Goal: Task Accomplishment & Management: Complete application form

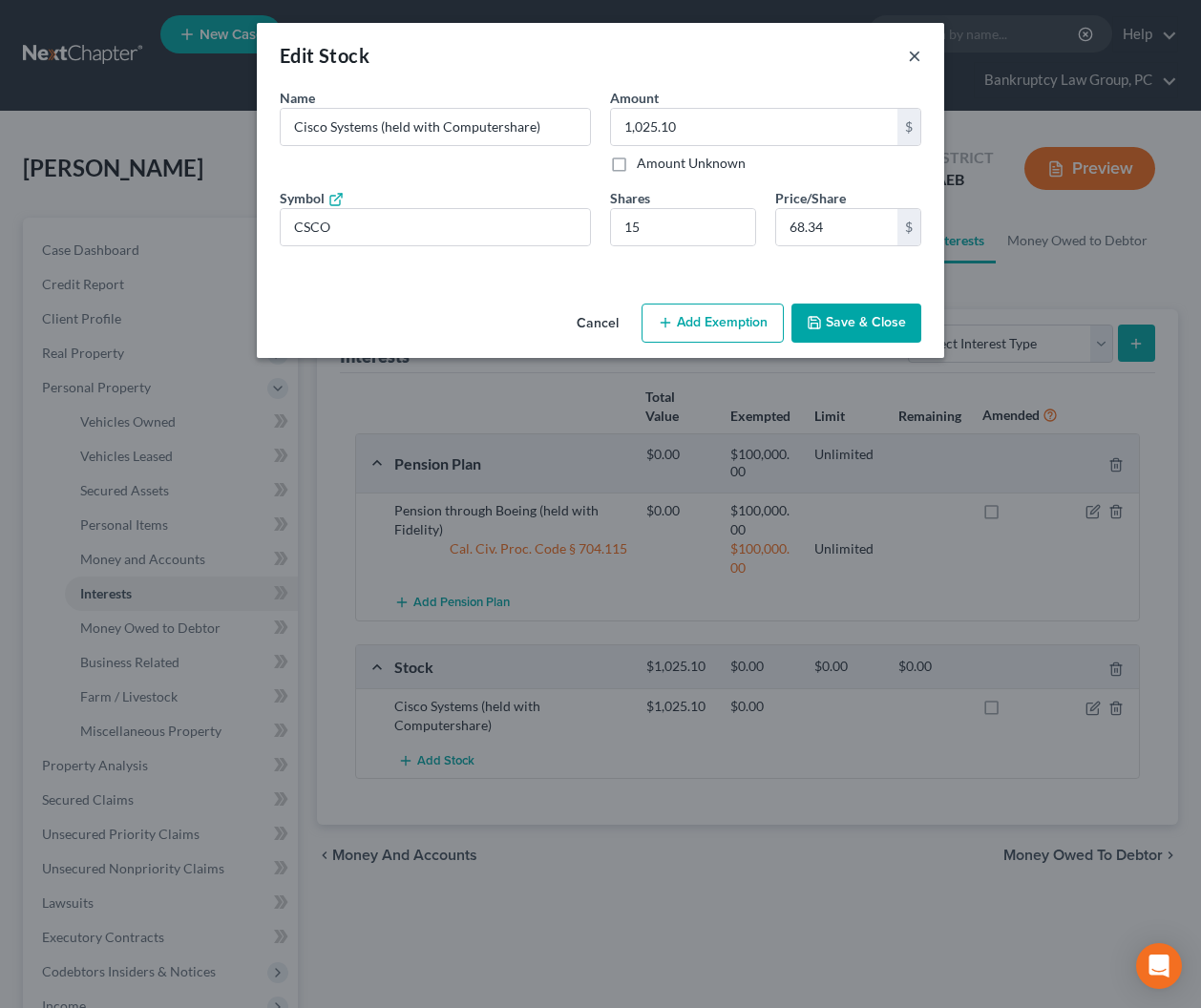
drag, startPoint x: 917, startPoint y: 52, endPoint x: 656, endPoint y: 66, distance: 261.4
click at [917, 52] on button "×" at bounding box center [914, 55] width 13 height 23
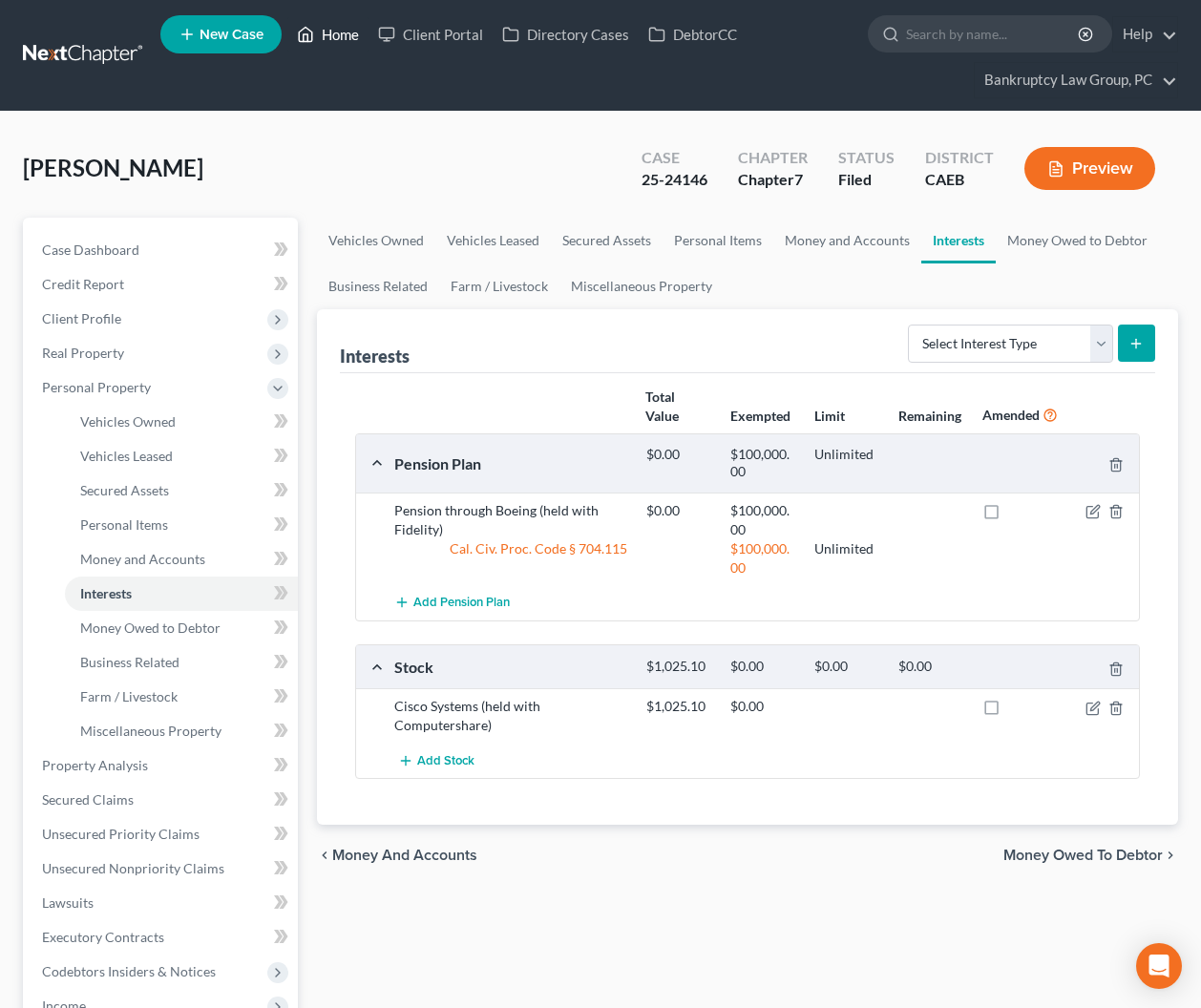
click at [350, 40] on link "Home" at bounding box center [329, 34] width 81 height 35
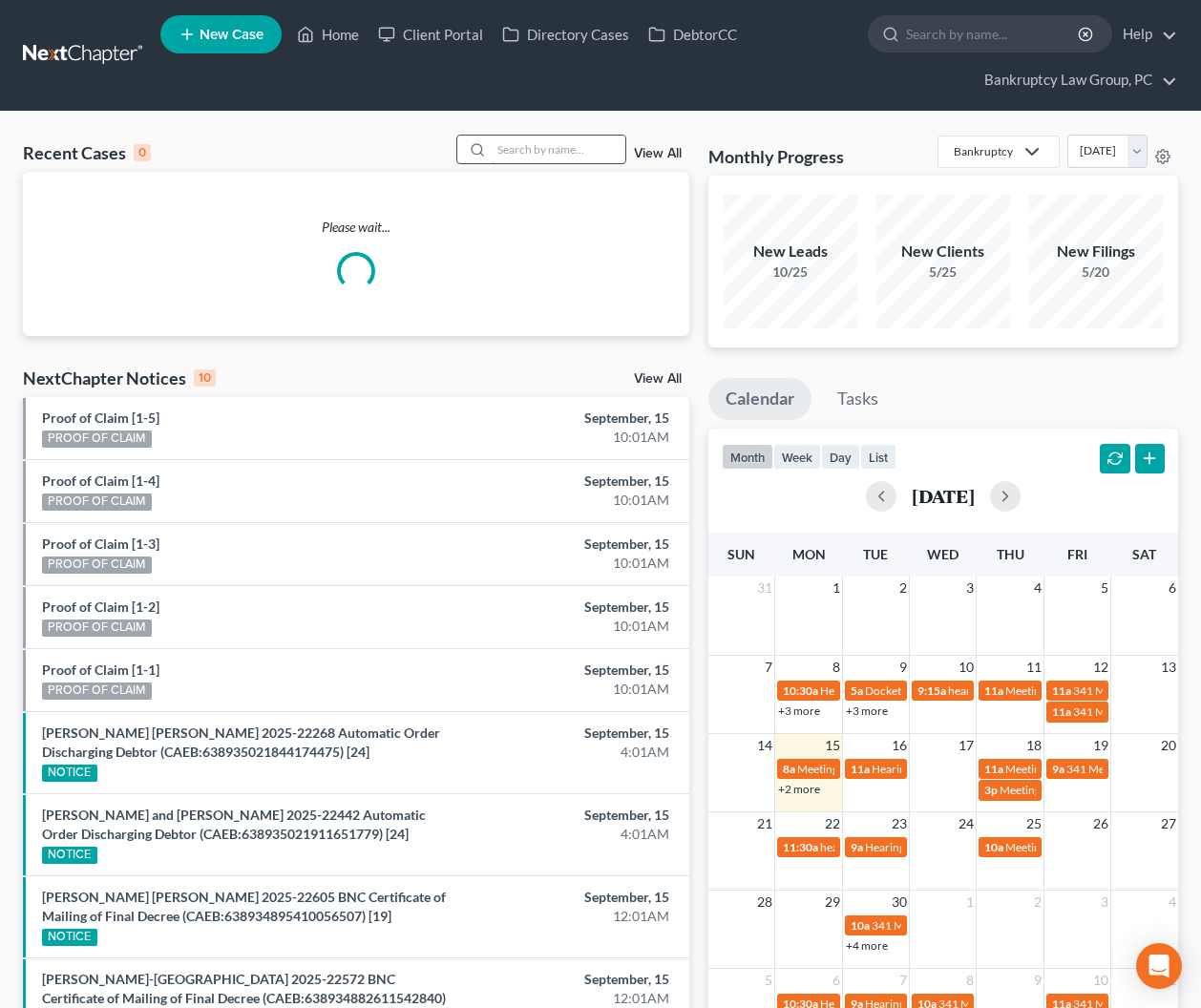
click at [596, 146] on input "search" at bounding box center [558, 150] width 134 height 28
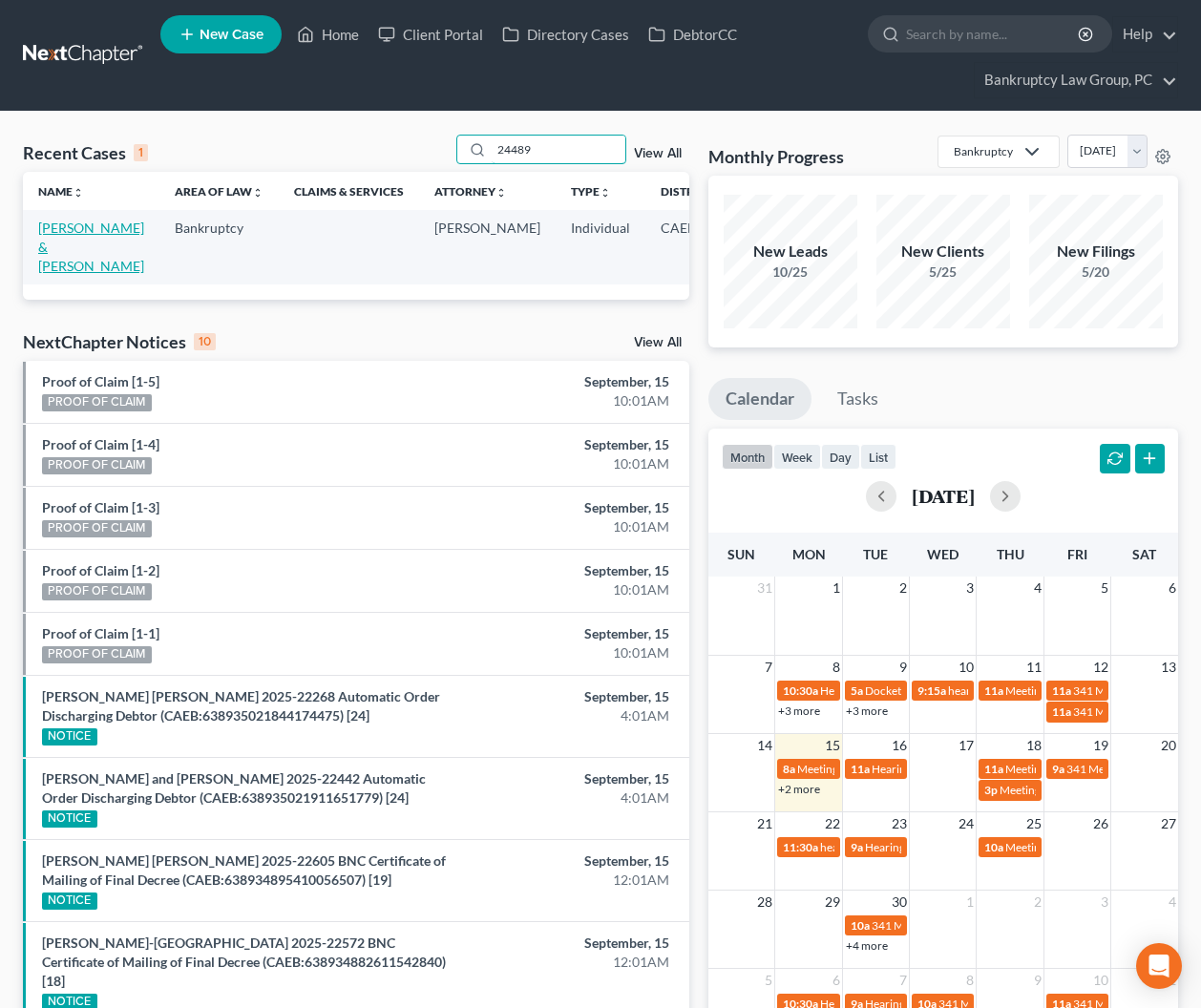
type input "24489"
click at [59, 263] on link "[PERSON_NAME] & [PERSON_NAME]" at bounding box center [90, 246] width 106 height 55
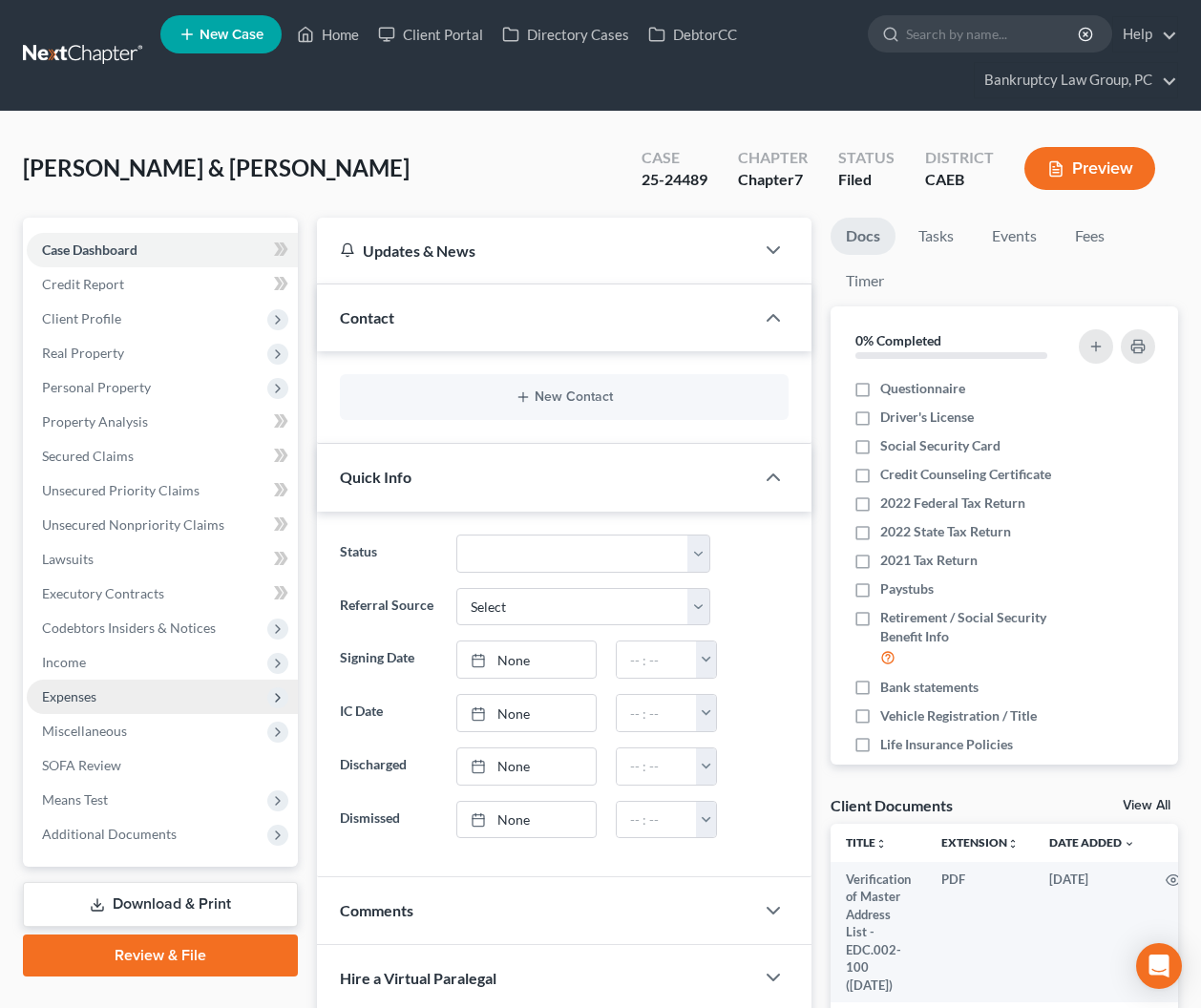
click at [89, 695] on span "Expenses" at bounding box center [68, 696] width 55 height 16
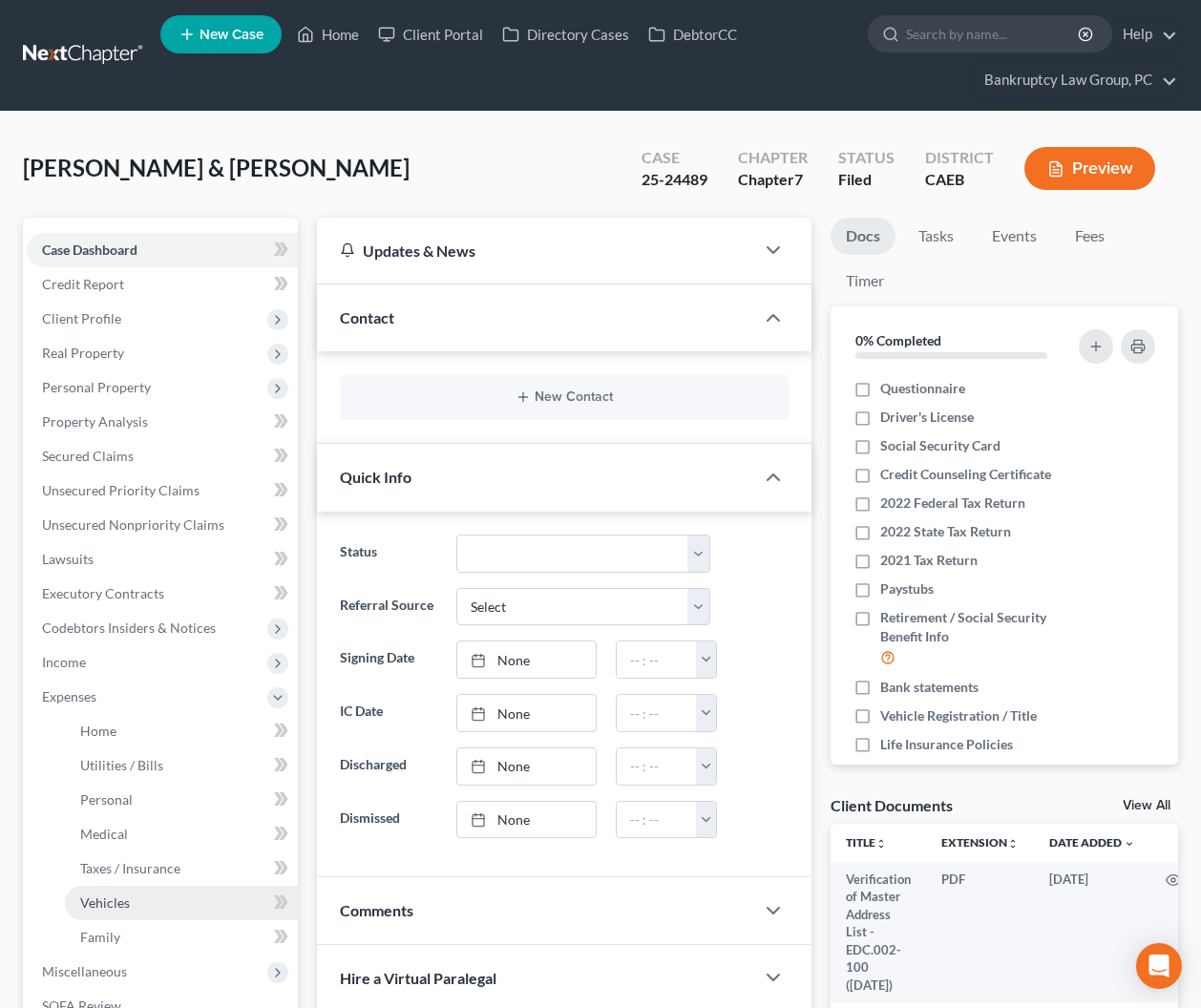
click at [119, 901] on span "Vehicles" at bounding box center [105, 902] width 50 height 16
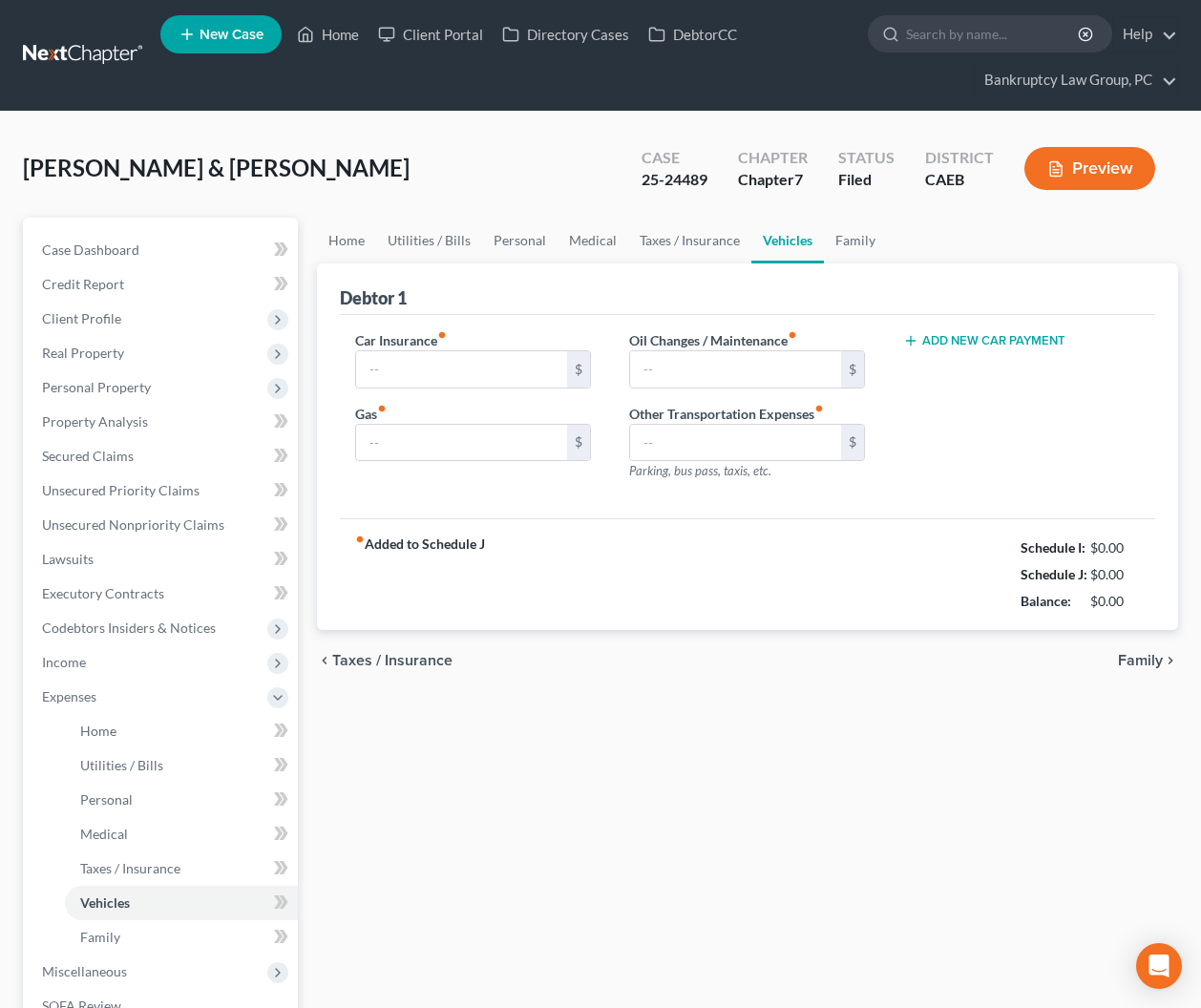
type input "273.19"
type input "480.00"
type input "150.00"
type input "0.00"
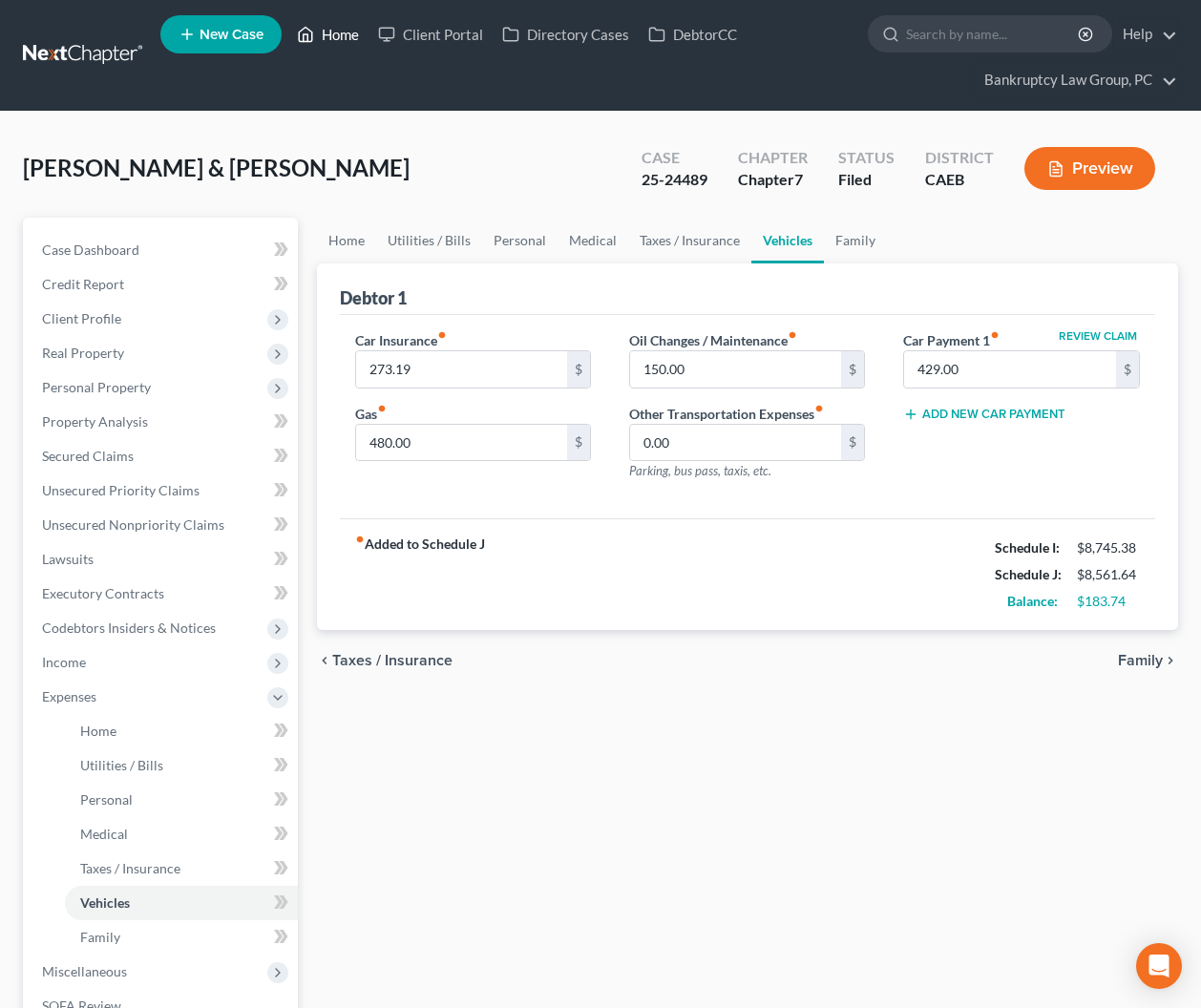
click at [345, 35] on link "Home" at bounding box center [329, 34] width 81 height 35
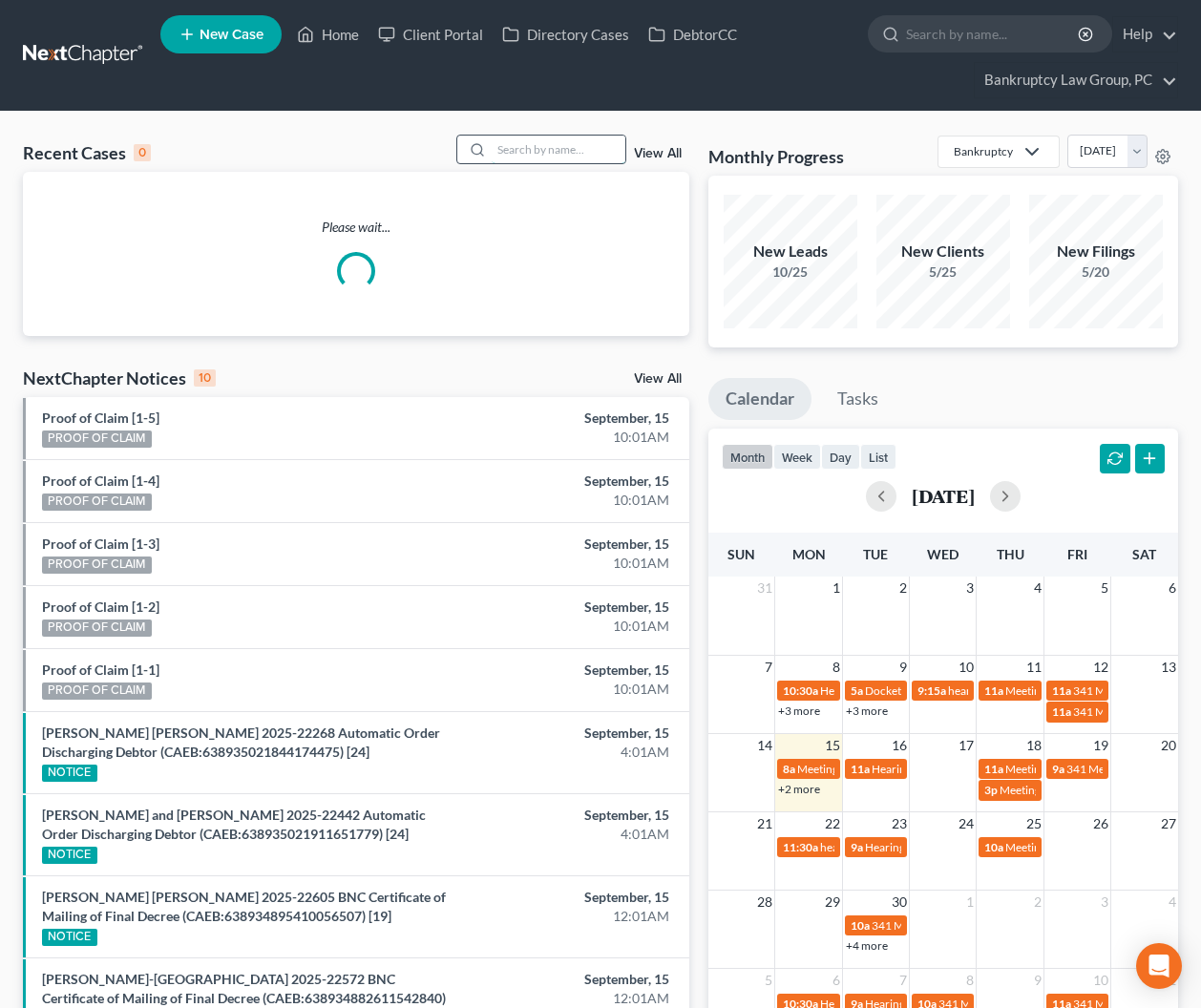
click at [592, 149] on input "search" at bounding box center [558, 150] width 134 height 28
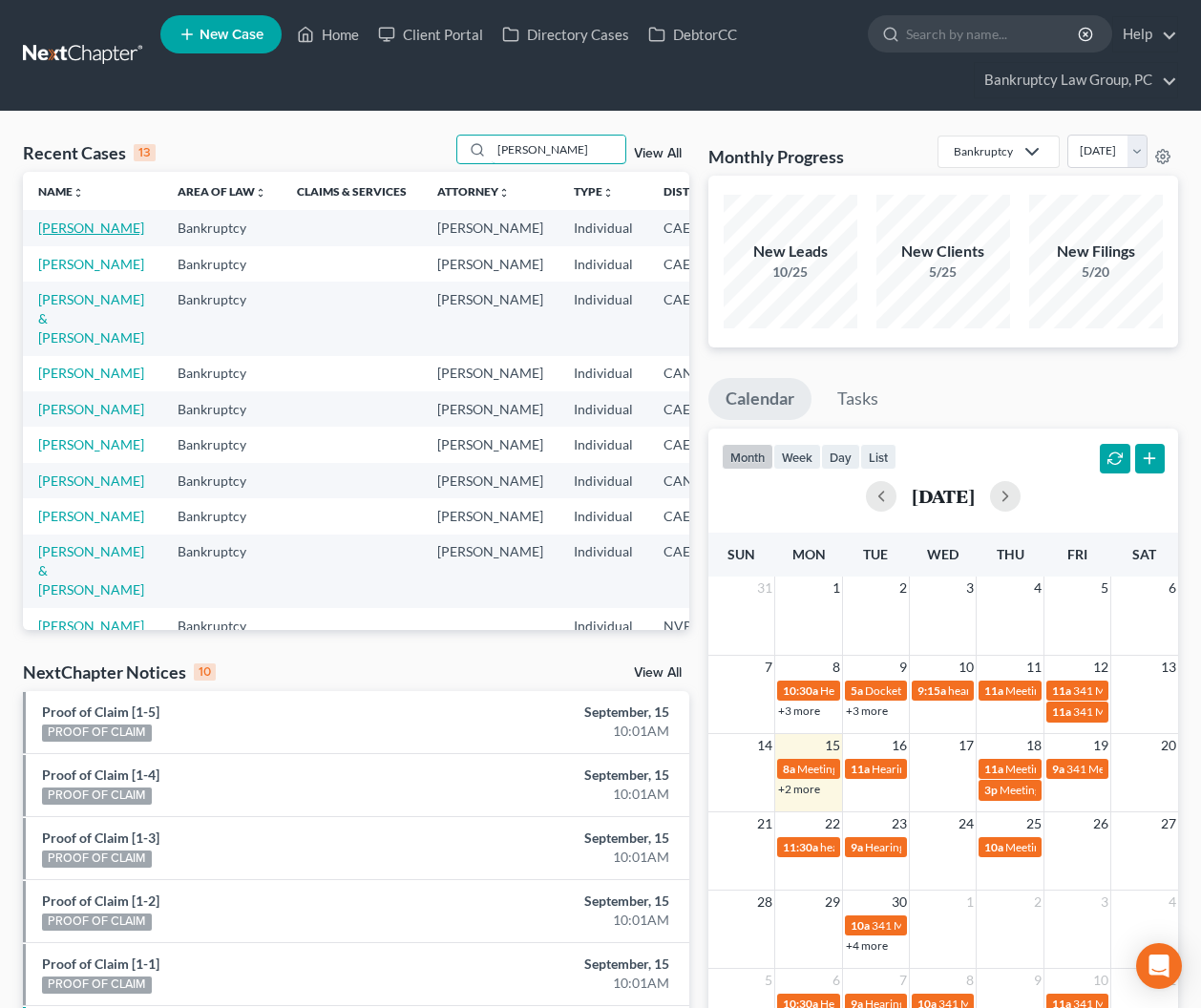
type input "[PERSON_NAME]"
click at [87, 231] on link "[PERSON_NAME]" at bounding box center [90, 227] width 106 height 16
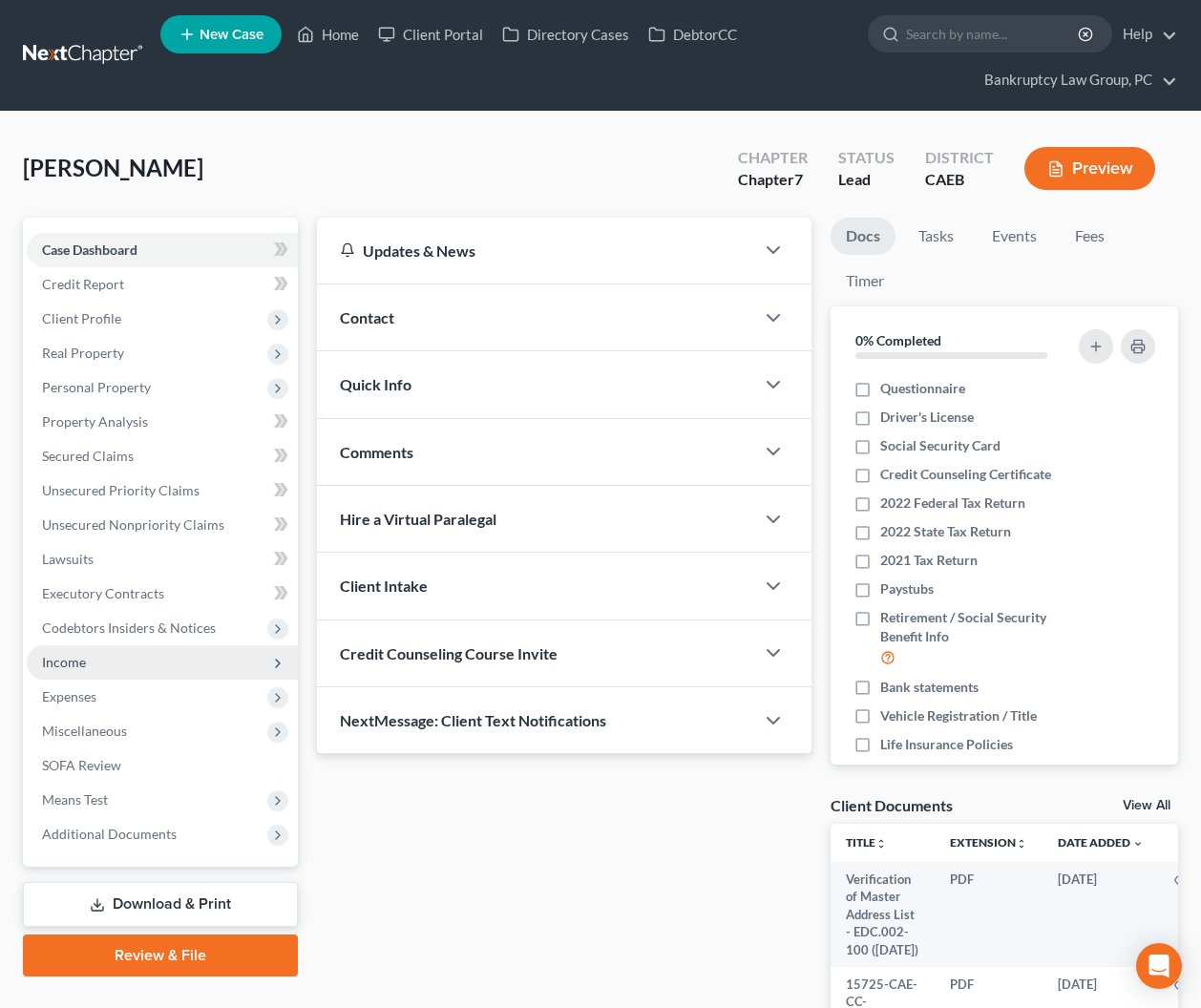
click at [80, 676] on span "Income" at bounding box center [162, 662] width 271 height 35
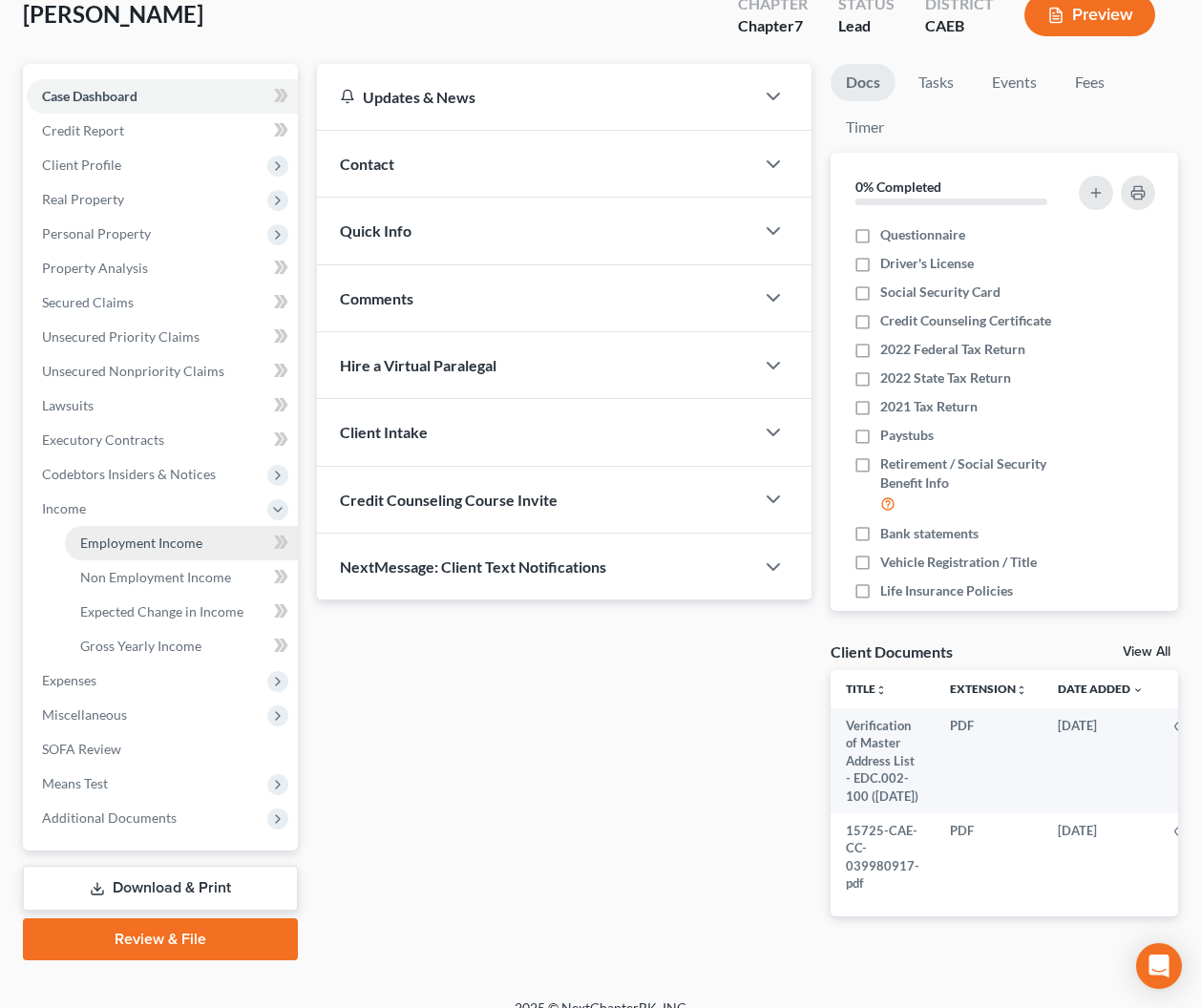
scroll to position [177, 0]
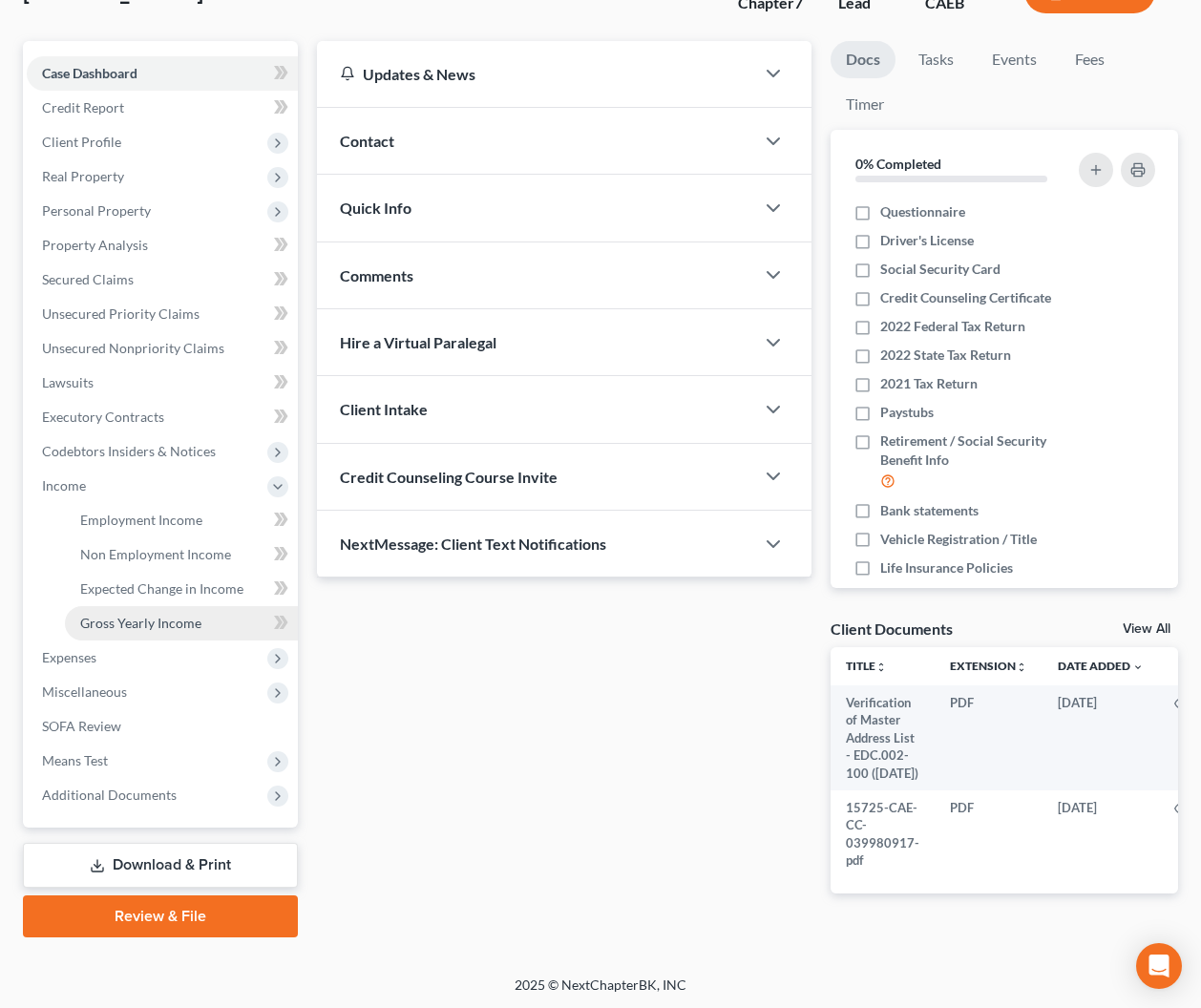
click at [117, 620] on span "Gross Yearly Income" at bounding box center [141, 623] width 121 height 16
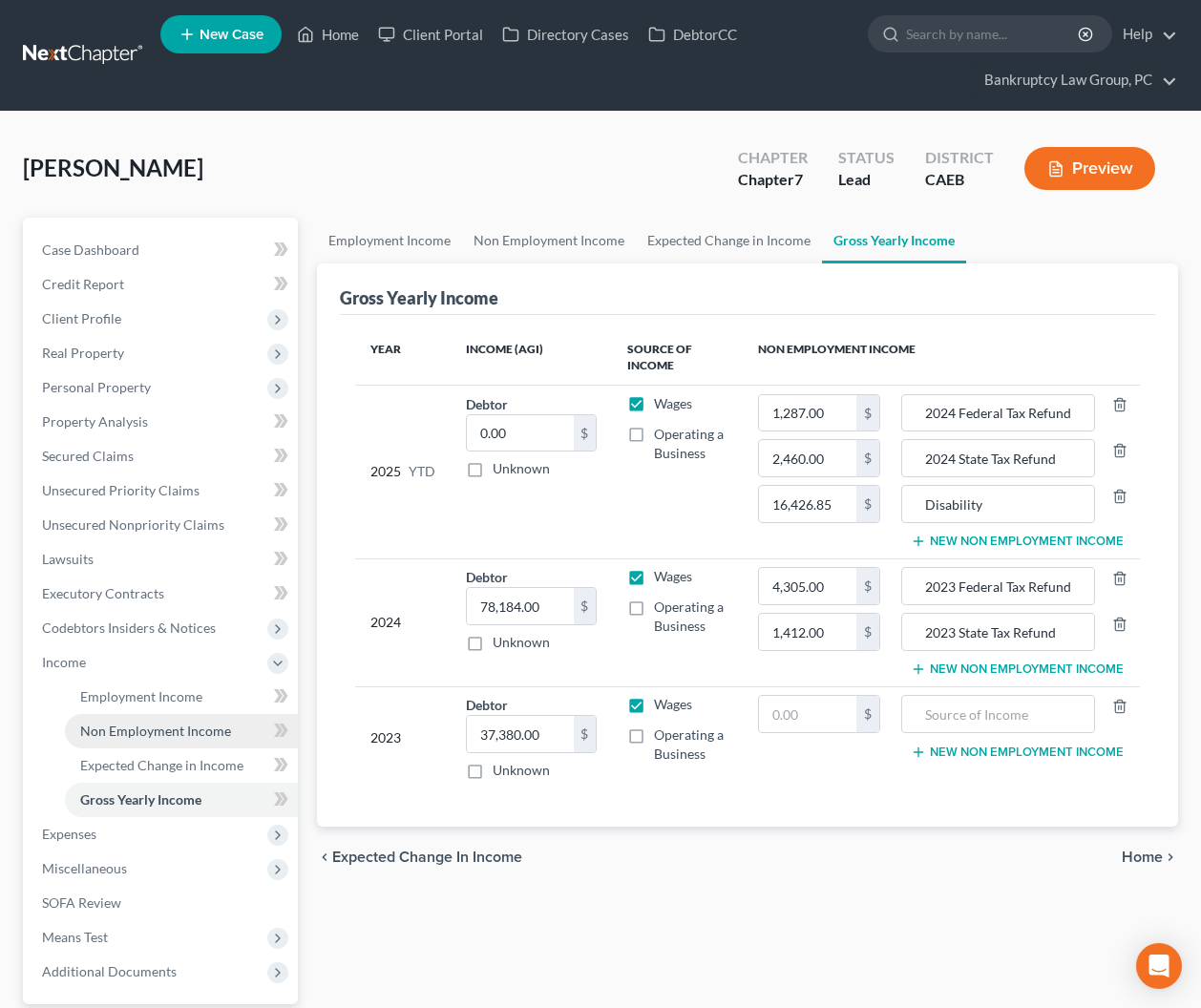
click at [126, 728] on span "Non Employment Income" at bounding box center [156, 730] width 151 height 16
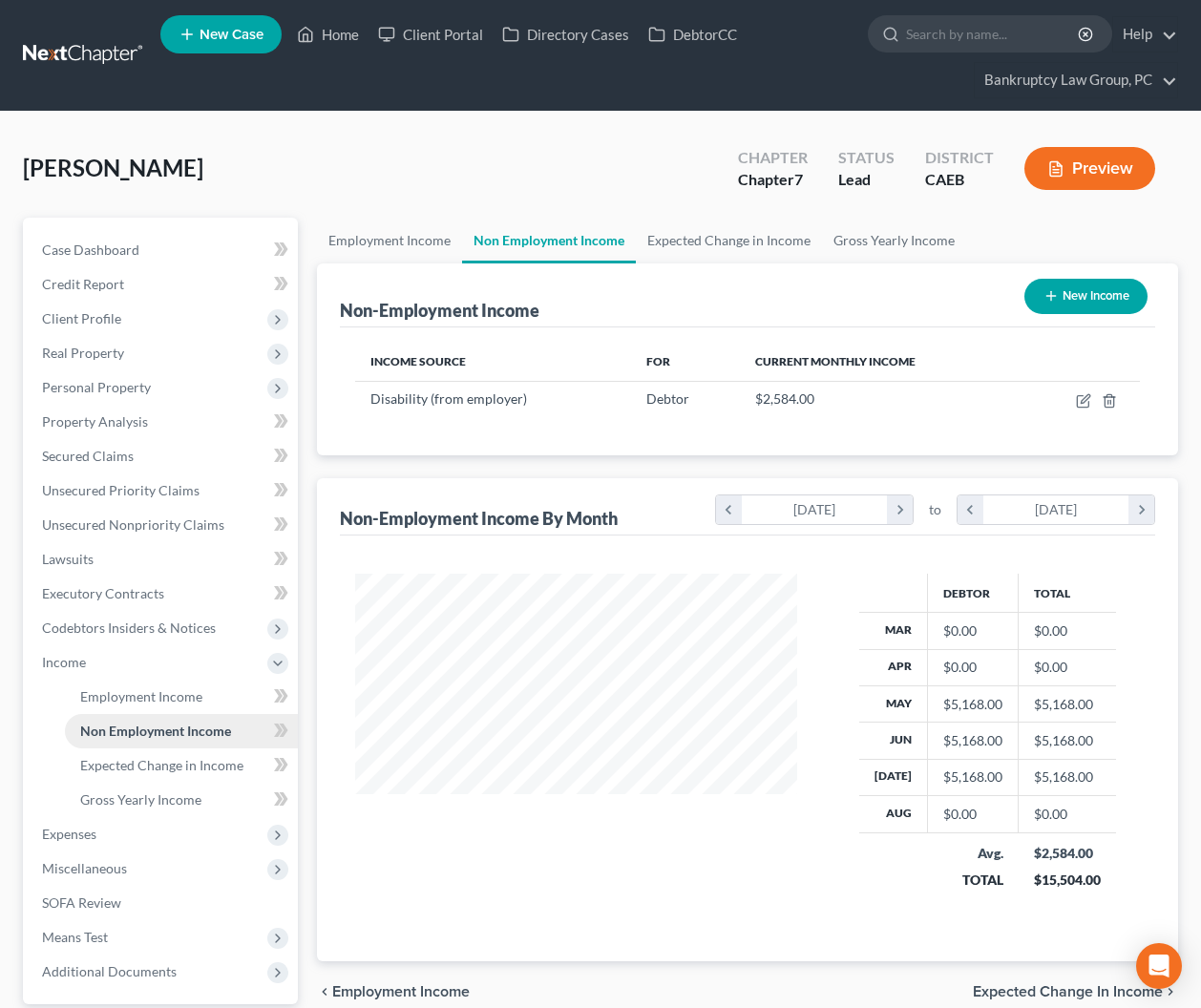
scroll to position [341, 480]
click at [125, 694] on span "Employment Income" at bounding box center [141, 696] width 122 height 16
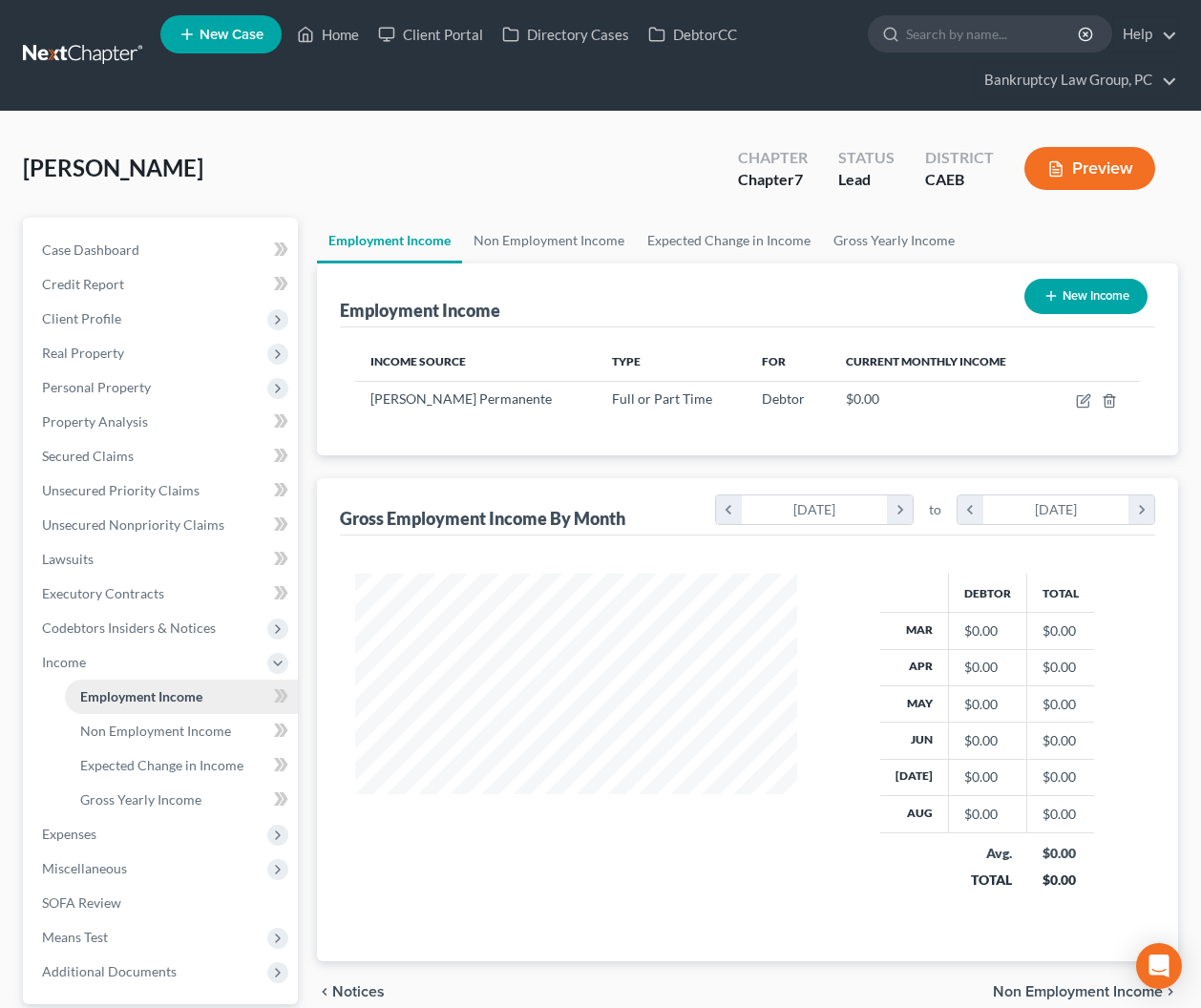
scroll to position [341, 480]
click at [1082, 396] on icon "button" at bounding box center [1083, 402] width 12 height 12
select select "0"
select select "4"
select select "0"
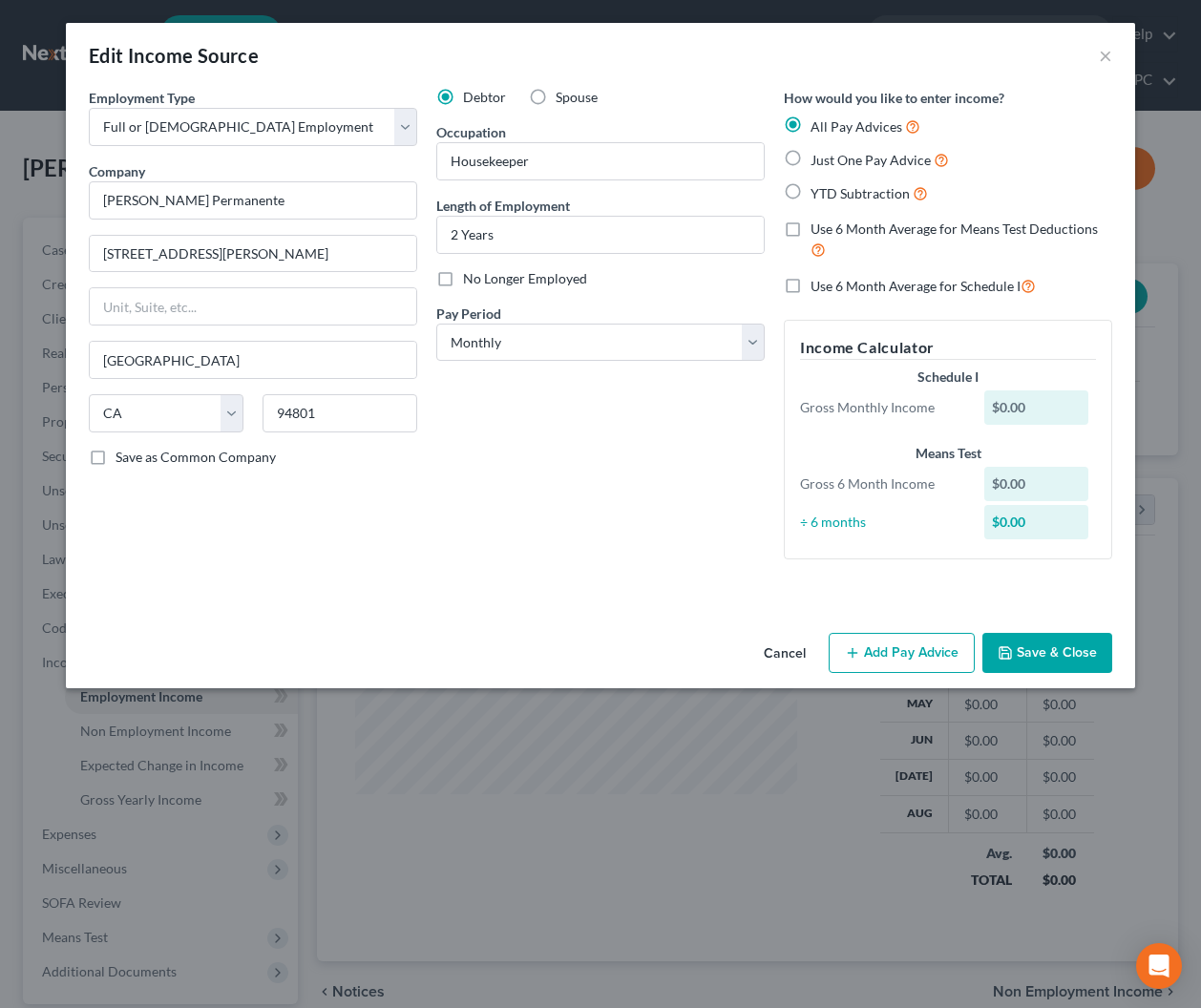
click at [790, 647] on button "Cancel" at bounding box center [784, 654] width 72 height 38
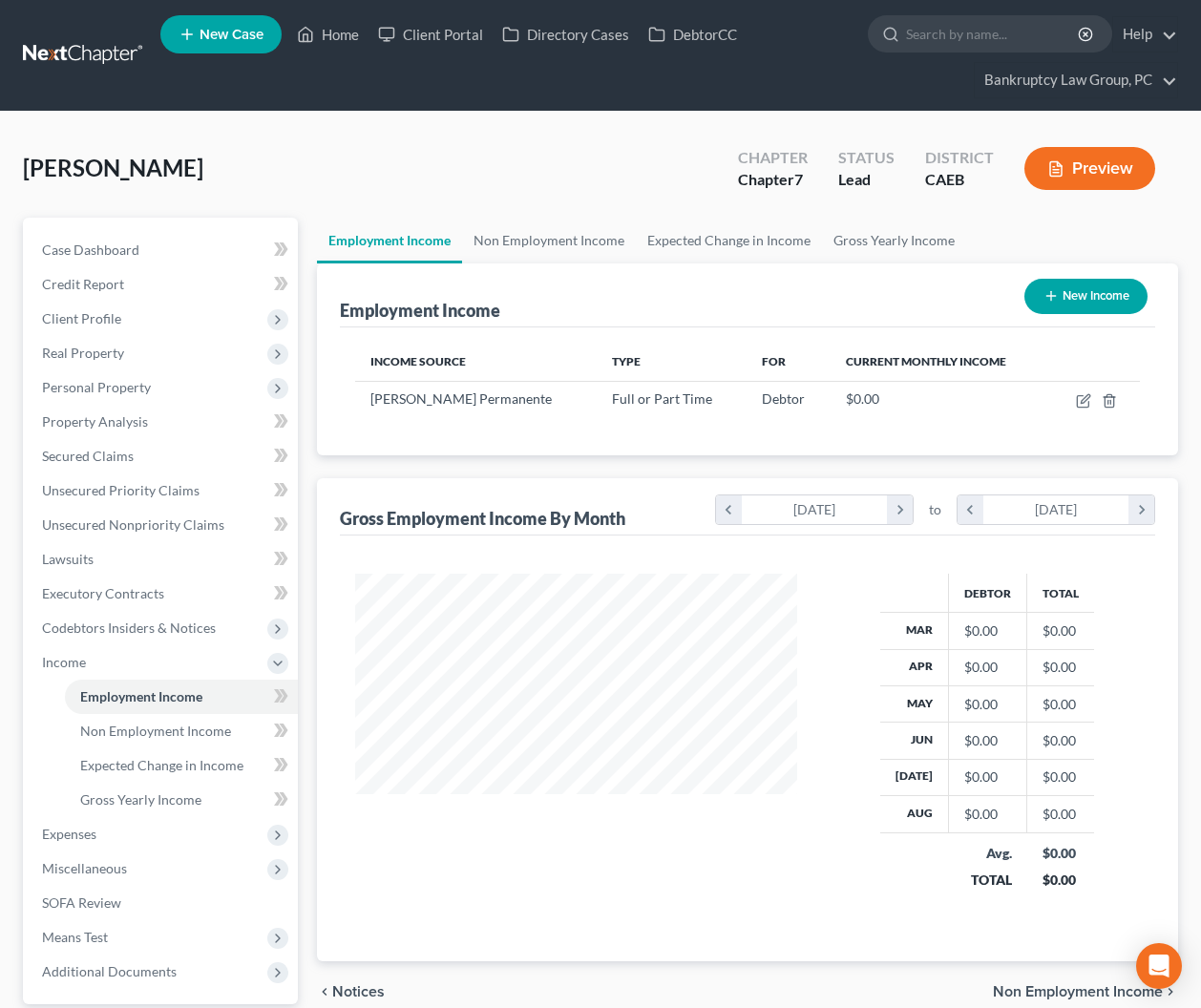
scroll to position [177, 0]
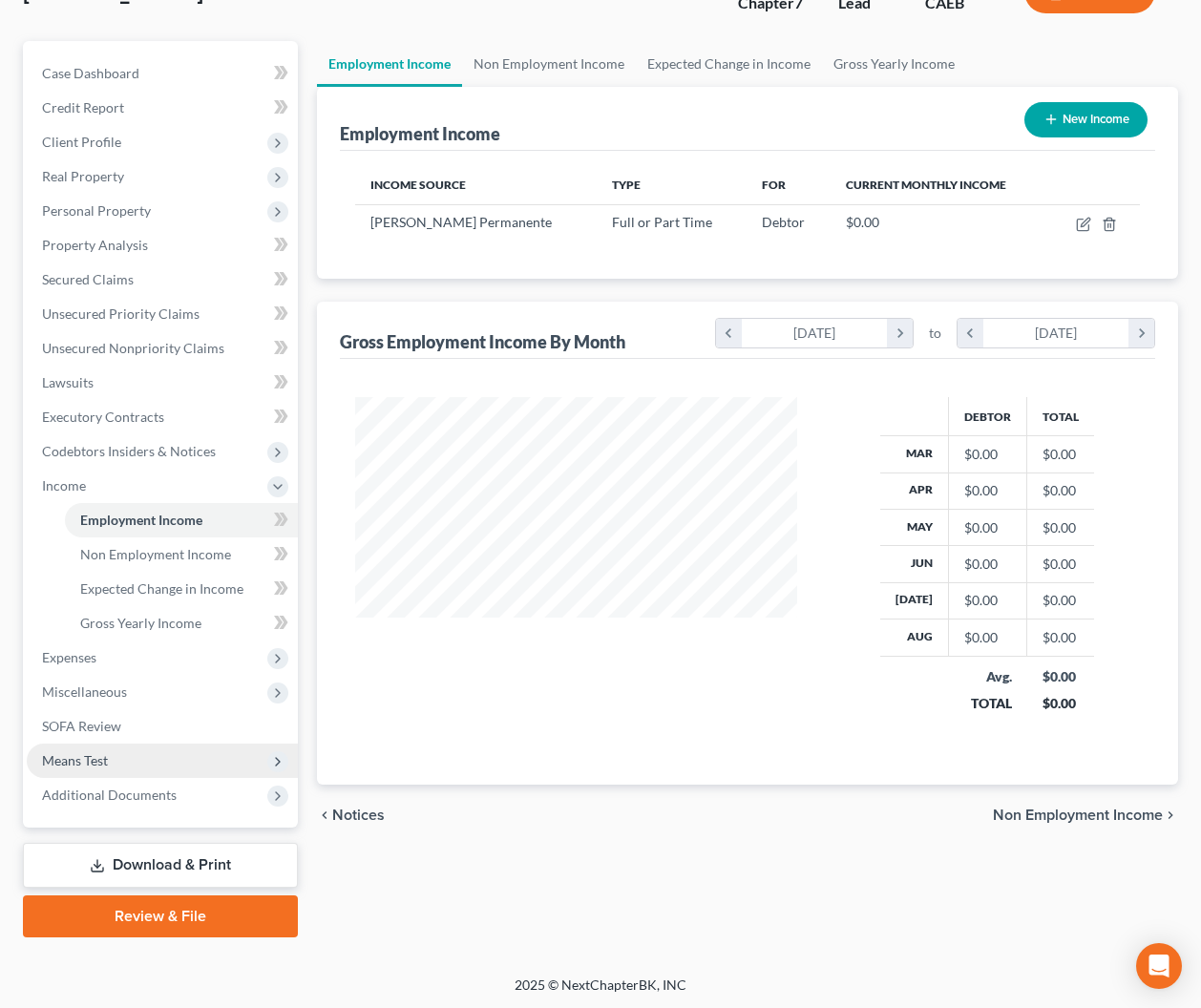
click at [131, 751] on span "Means Test" at bounding box center [162, 760] width 271 height 35
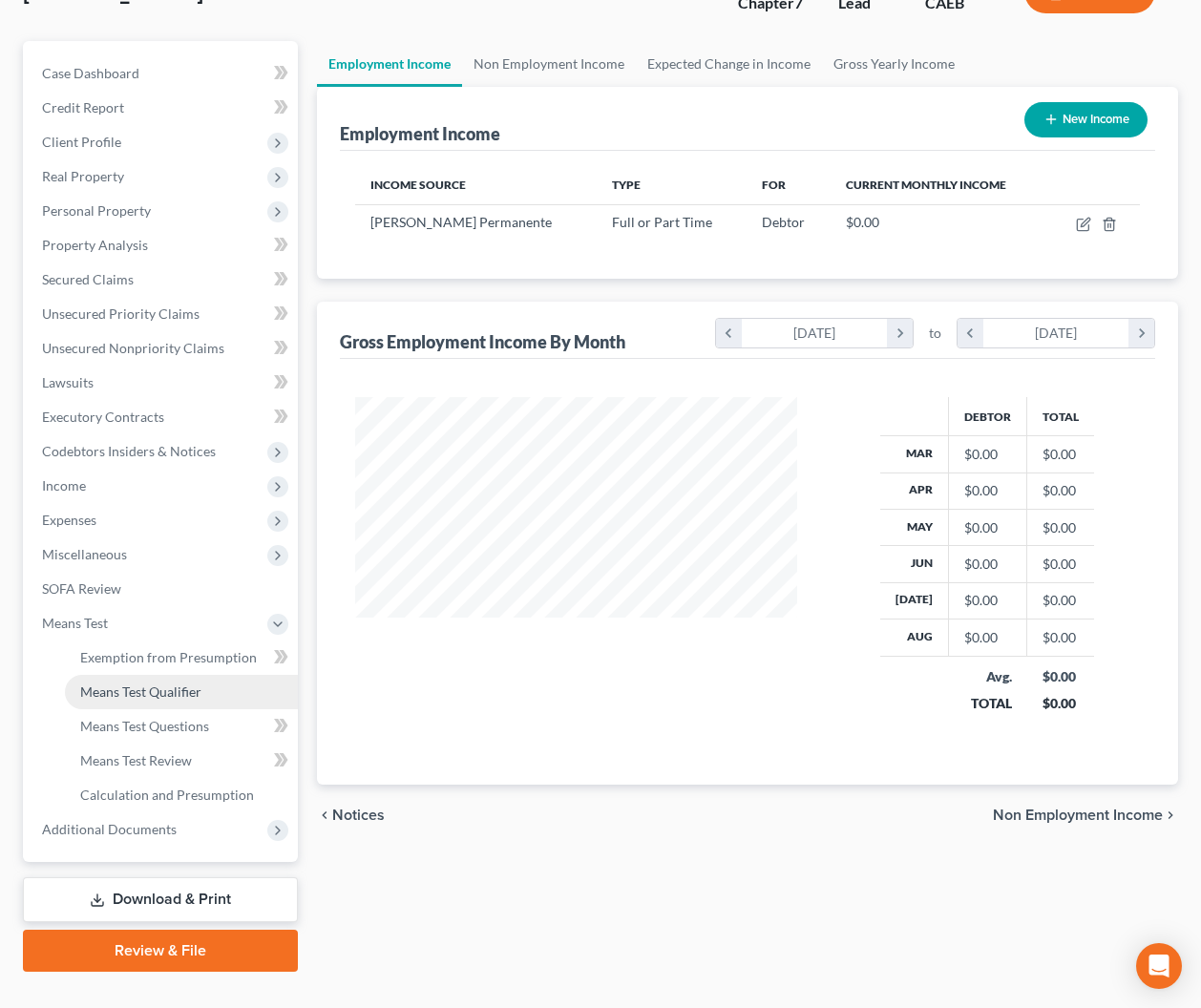
click at [147, 697] on span "Means Test Qualifier" at bounding box center [141, 692] width 121 height 16
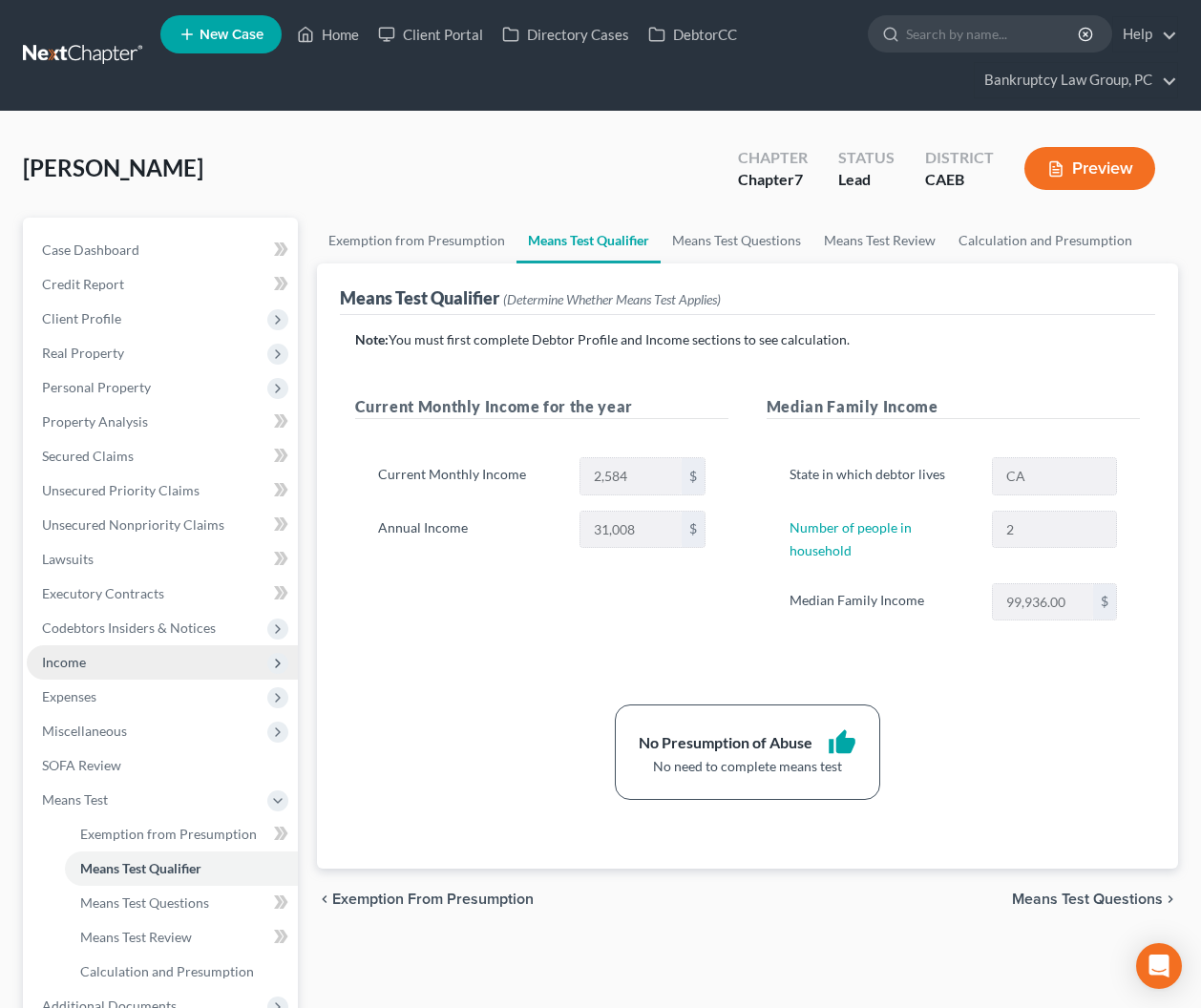
click at [64, 663] on span "Income" at bounding box center [64, 662] width 44 height 16
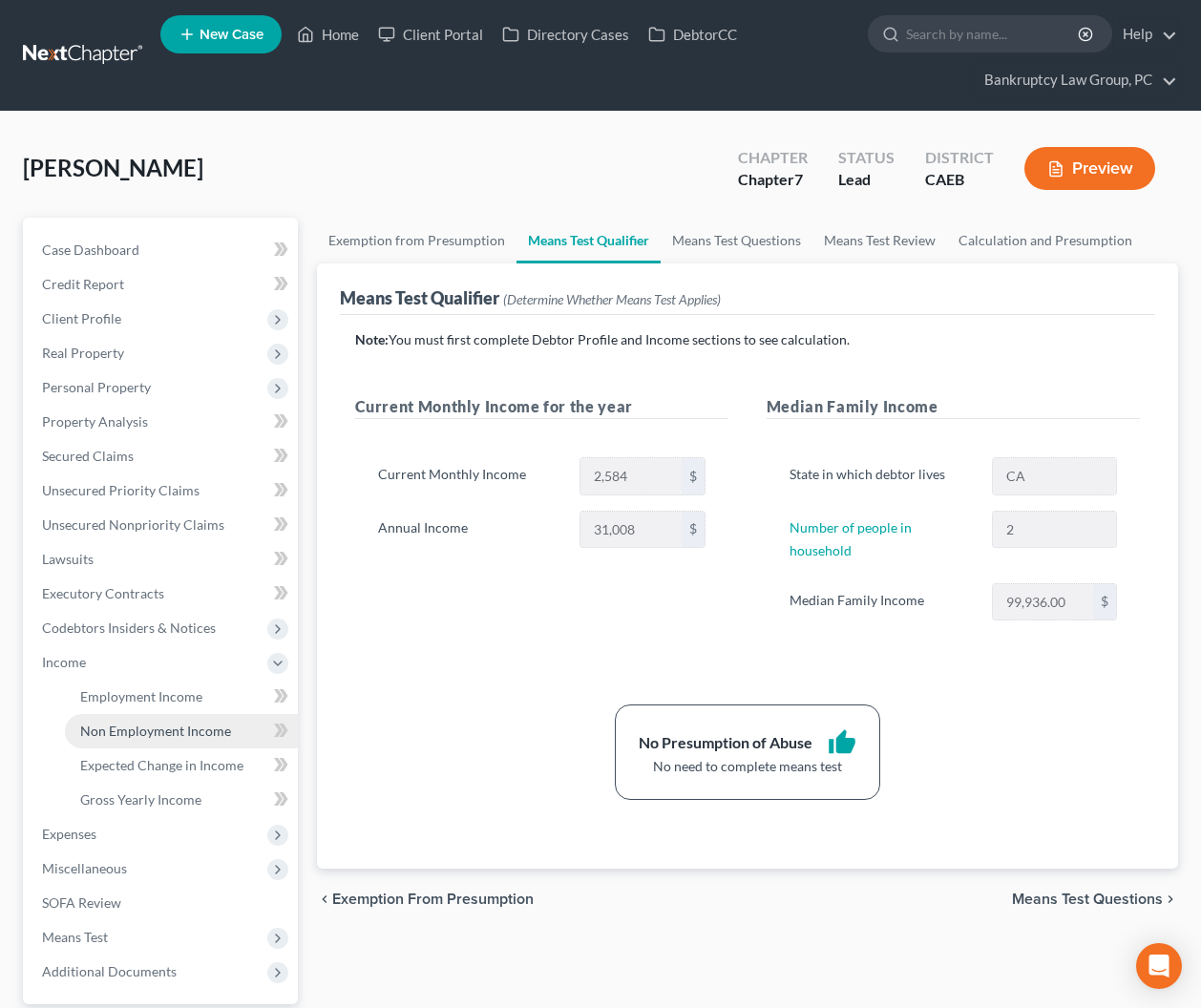
drag, startPoint x: 141, startPoint y: 727, endPoint x: 249, endPoint y: 717, distance: 108.5
click at [141, 727] on span "Non Employment Income" at bounding box center [156, 730] width 151 height 16
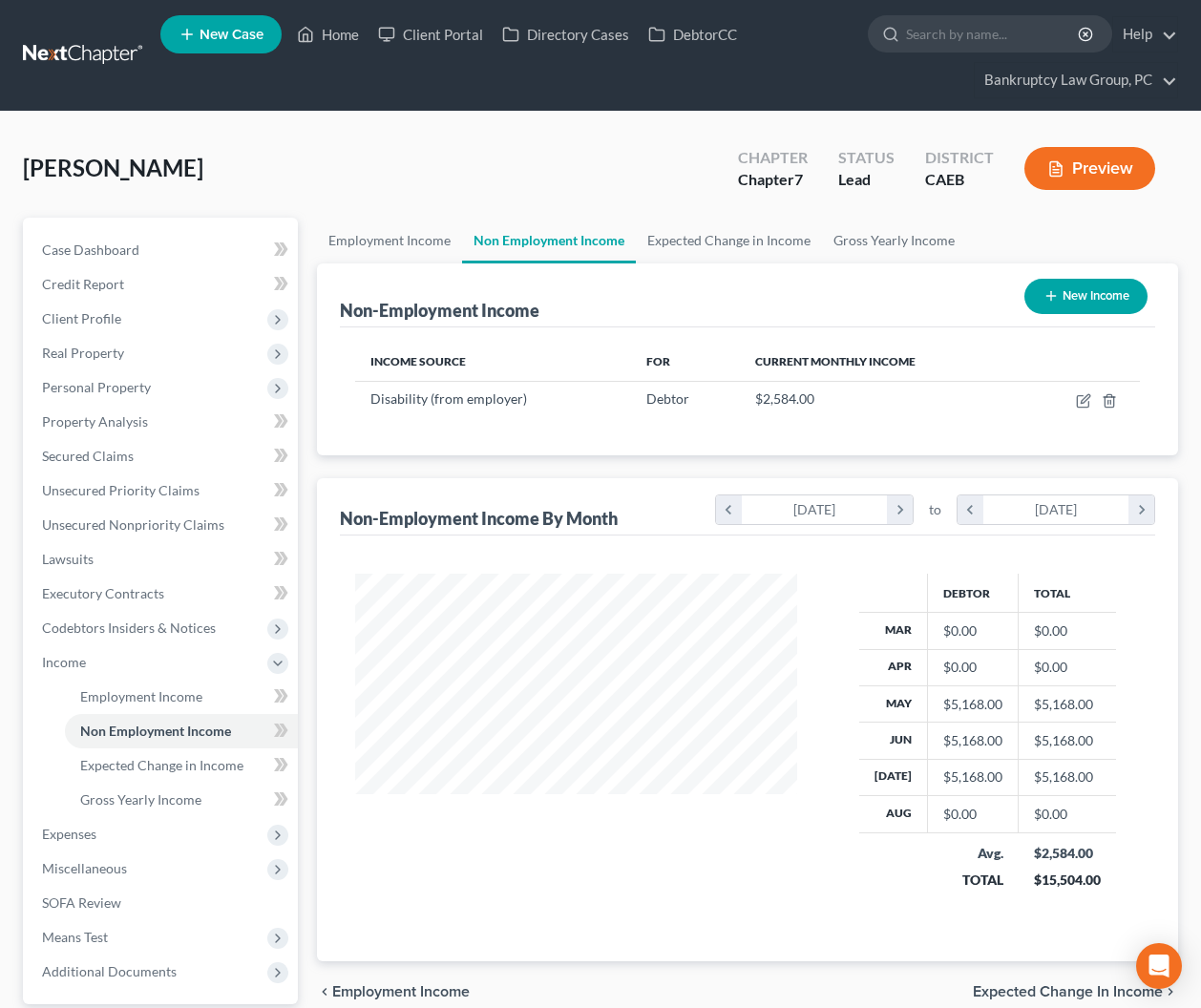
scroll to position [341, 480]
click at [1082, 403] on icon "button" at bounding box center [1085, 398] width 9 height 9
select select "1"
select select "0"
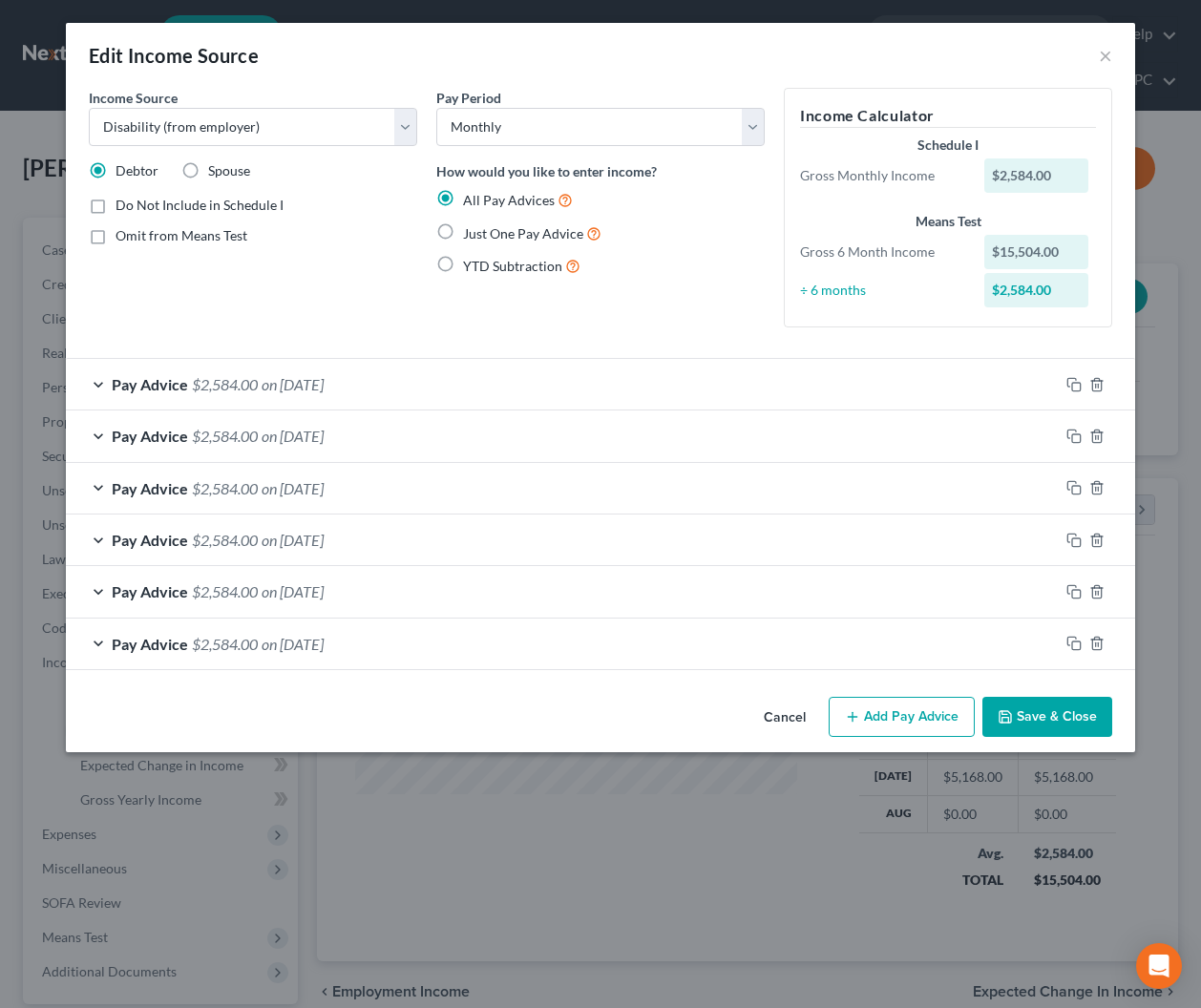
click at [1033, 715] on button "Save & Close" at bounding box center [1047, 716] width 130 height 40
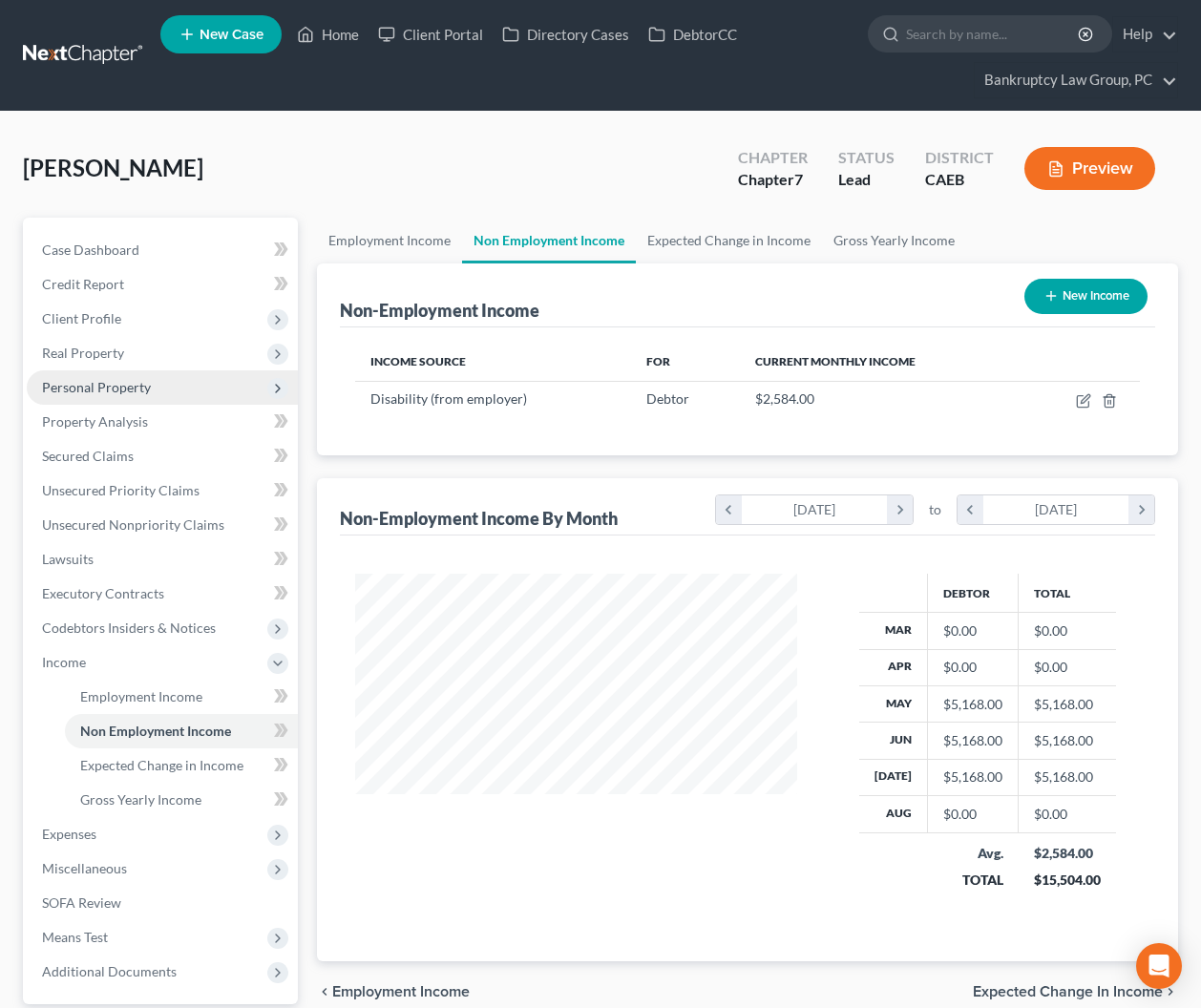
click at [93, 383] on span "Personal Property" at bounding box center [96, 387] width 109 height 16
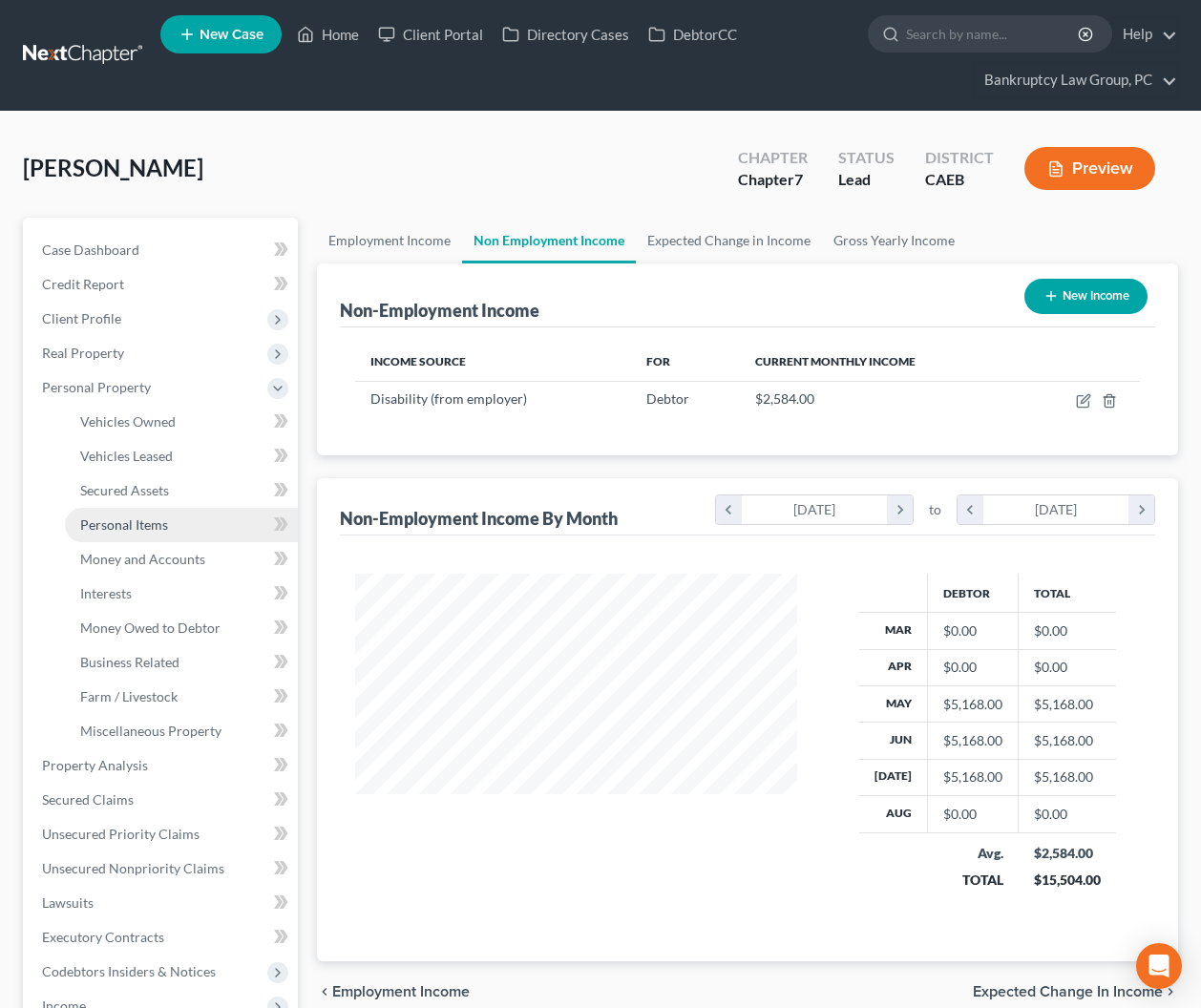
click at [112, 519] on span "Personal Items" at bounding box center [124, 524] width 88 height 16
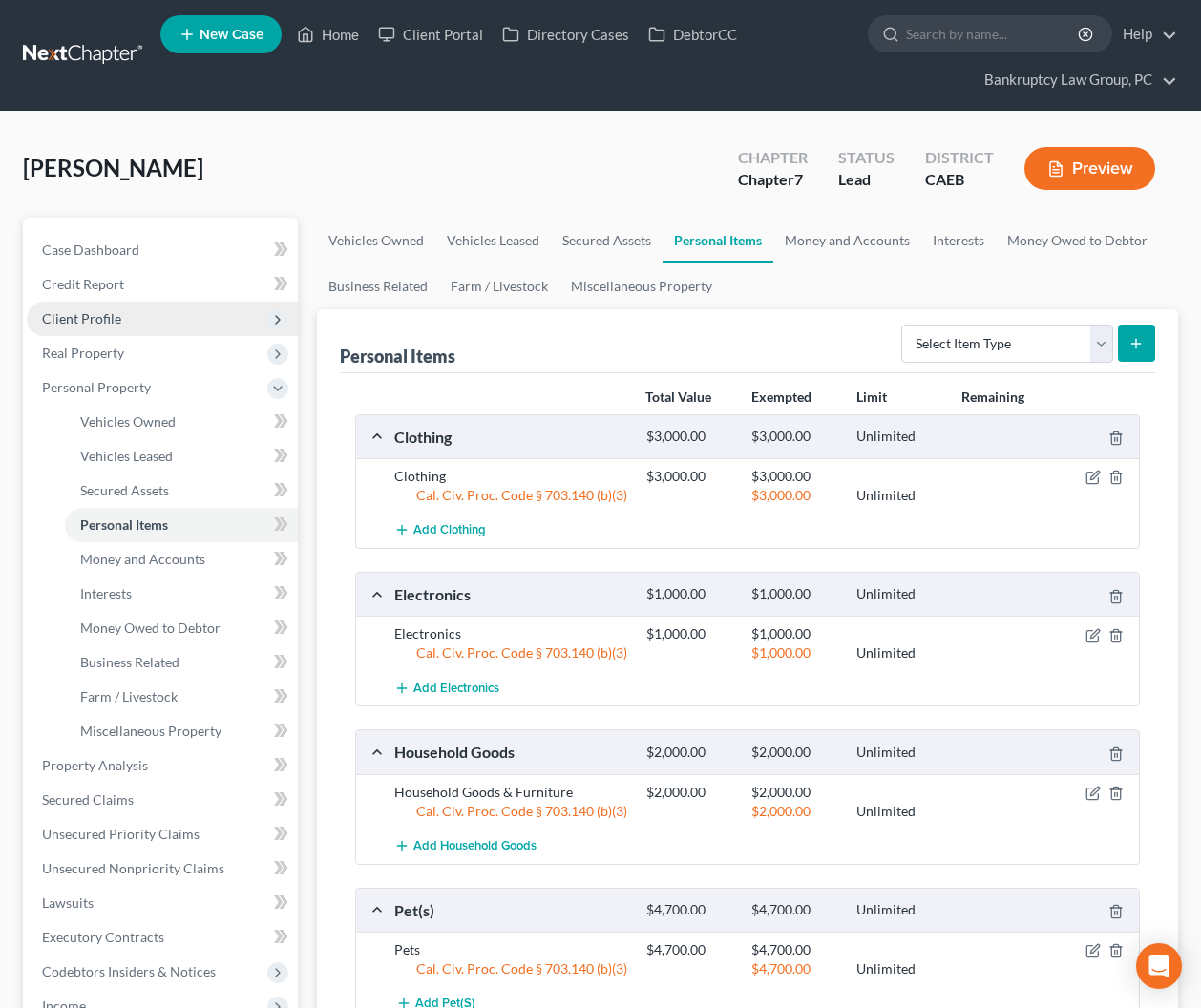
click at [100, 315] on span "Client Profile" at bounding box center [81, 318] width 79 height 16
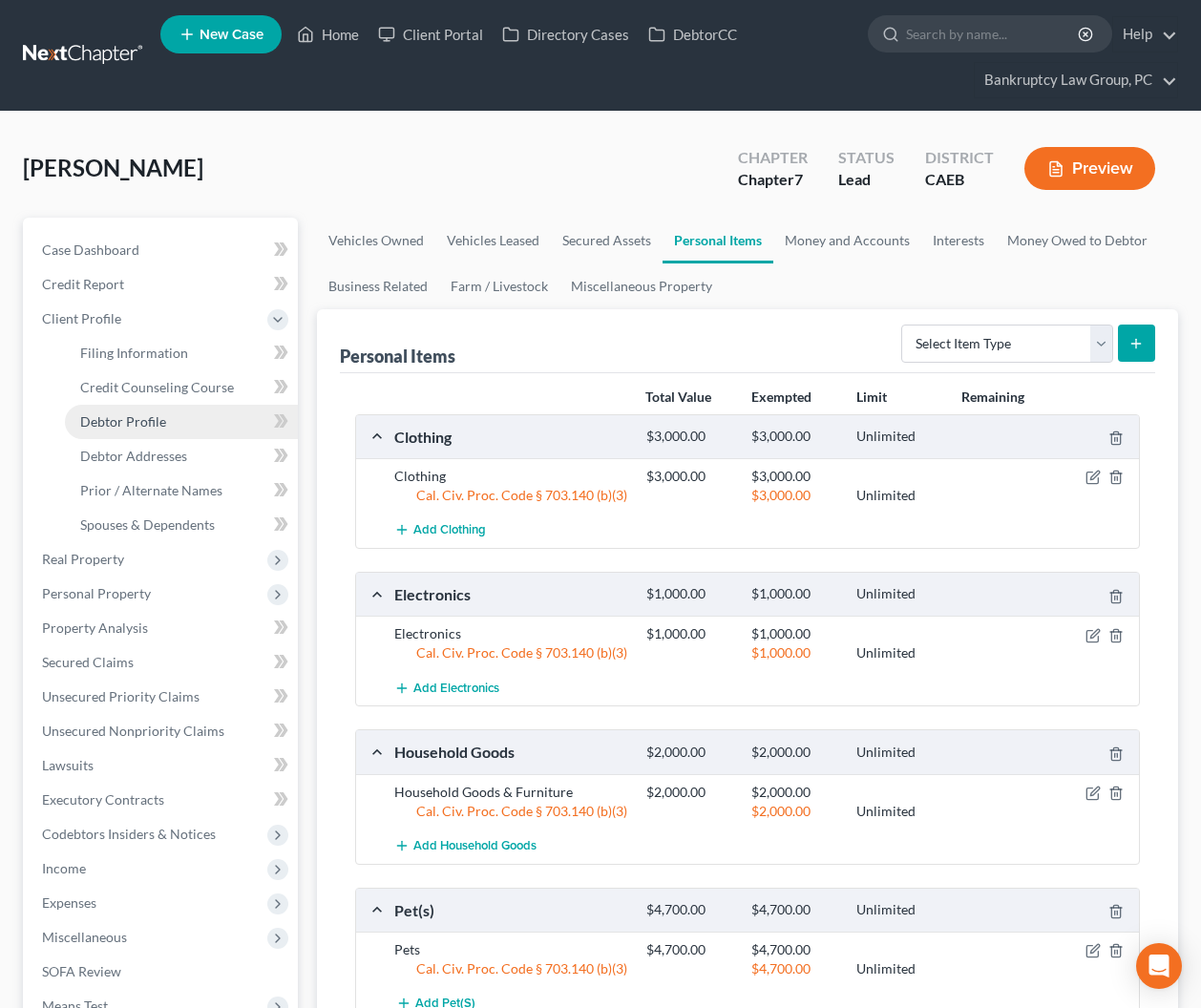
click at [124, 417] on span "Debtor Profile" at bounding box center [123, 422] width 86 height 16
select select "0"
select select "1"
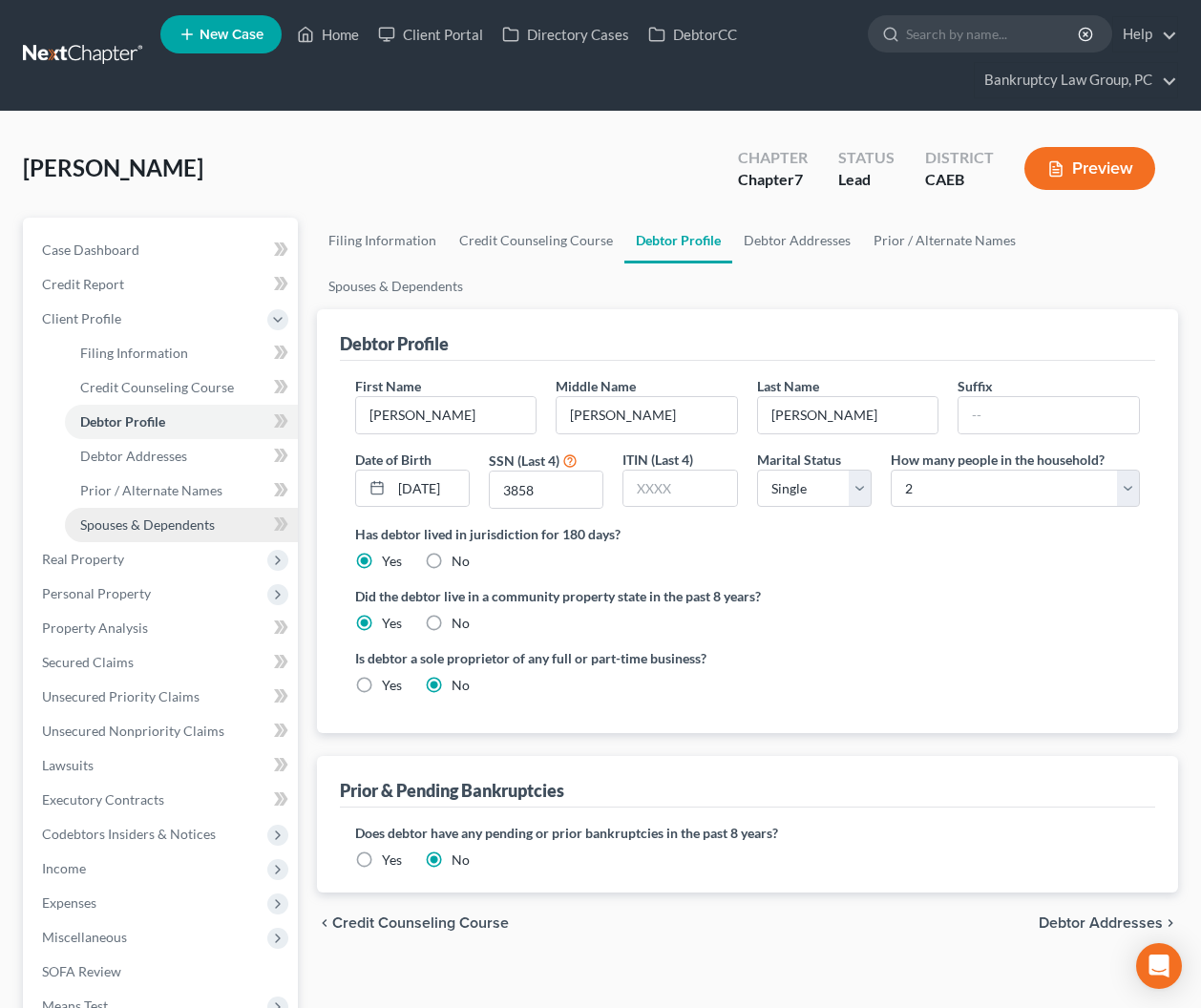
click at [124, 523] on span "Spouses & Dependents" at bounding box center [148, 524] width 135 height 16
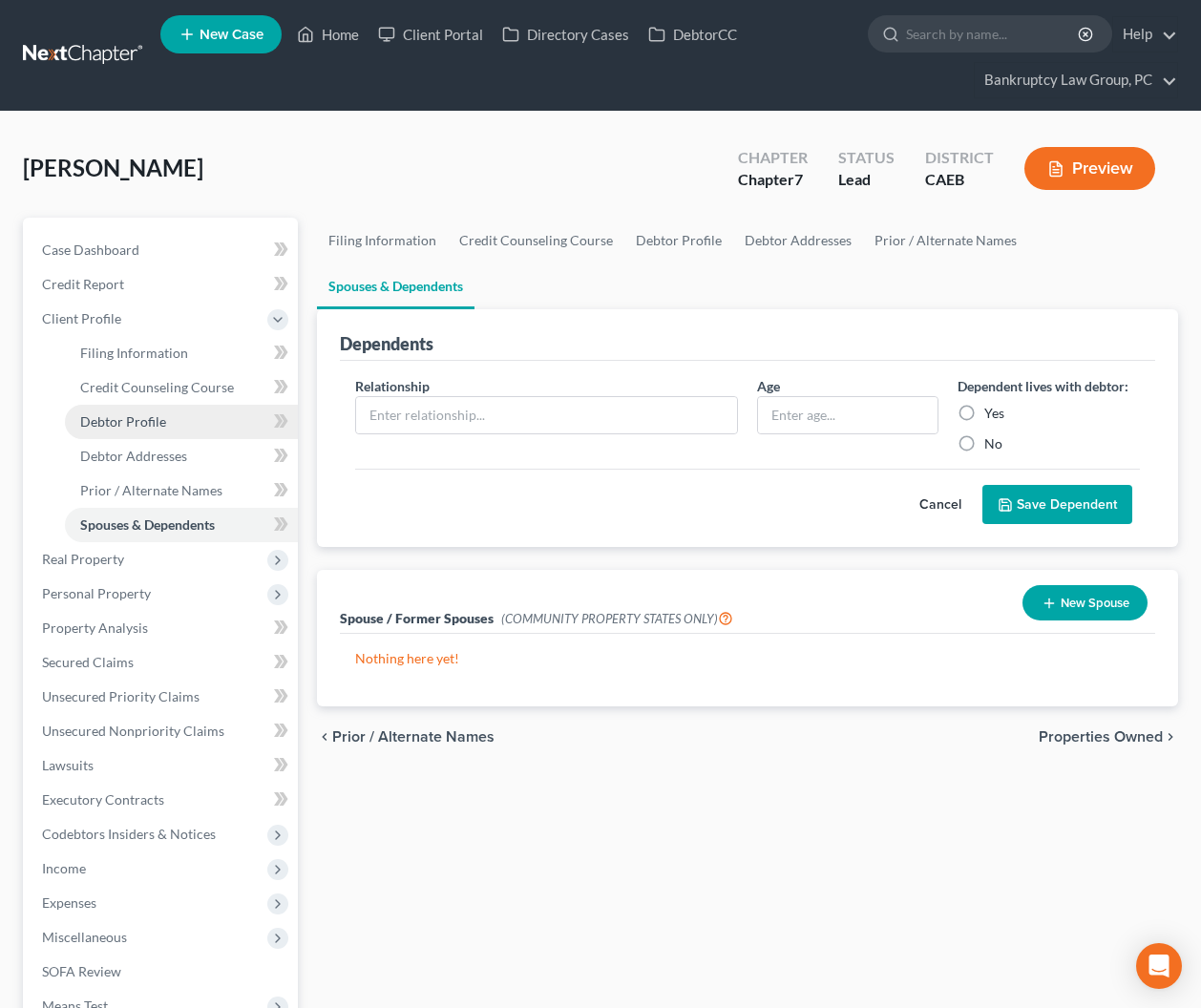
click at [142, 421] on span "Debtor Profile" at bounding box center [123, 422] width 86 height 16
select select "0"
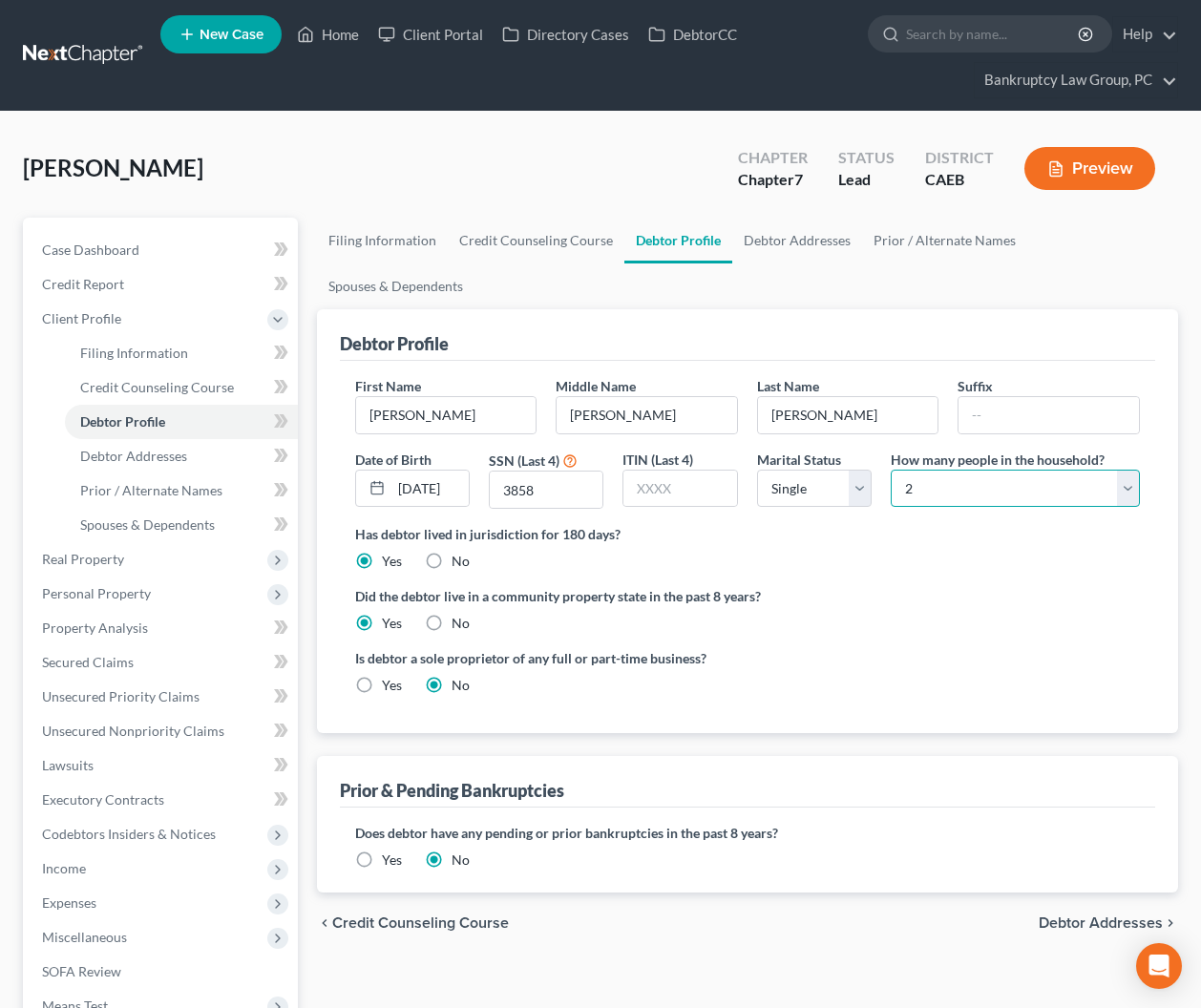
click at [1019, 469] on select "Select 1 2 3 4 5 6 7 8 9 10 11 12 13 14 15 16 17 18 19 20" at bounding box center [1015, 488] width 249 height 38
select select "0"
click at [891, 469] on select "Select 1 2 3 4 5 6 7 8 9 10 11 12 13 14 15 16 17 18 19 20" at bounding box center [1015, 488] width 249 height 38
click at [119, 567] on span "Real Property" at bounding box center [162, 559] width 271 height 35
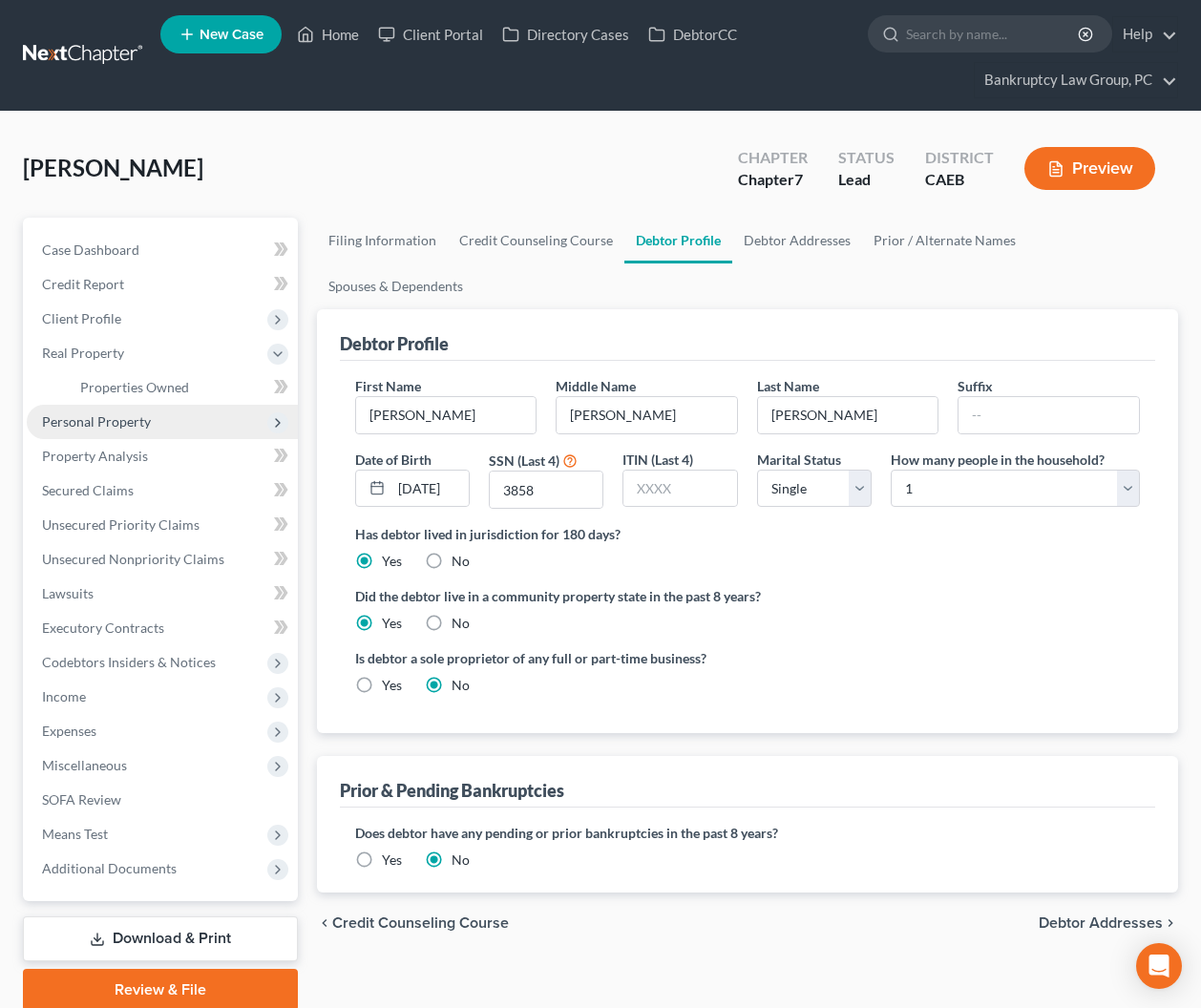
click at [136, 422] on span "Personal Property" at bounding box center [96, 422] width 109 height 16
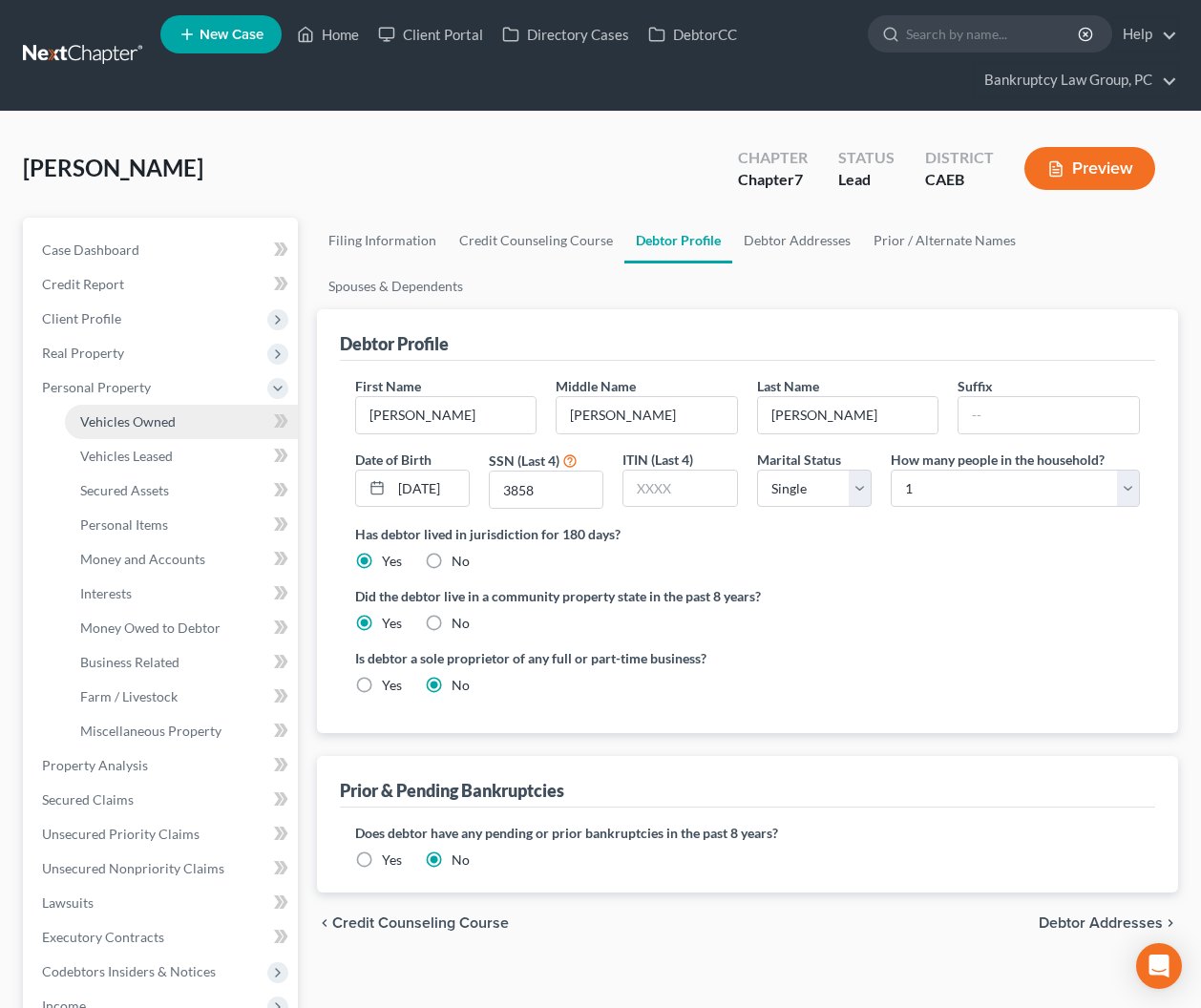
click at [111, 414] on span "Vehicles Owned" at bounding box center [128, 422] width 95 height 16
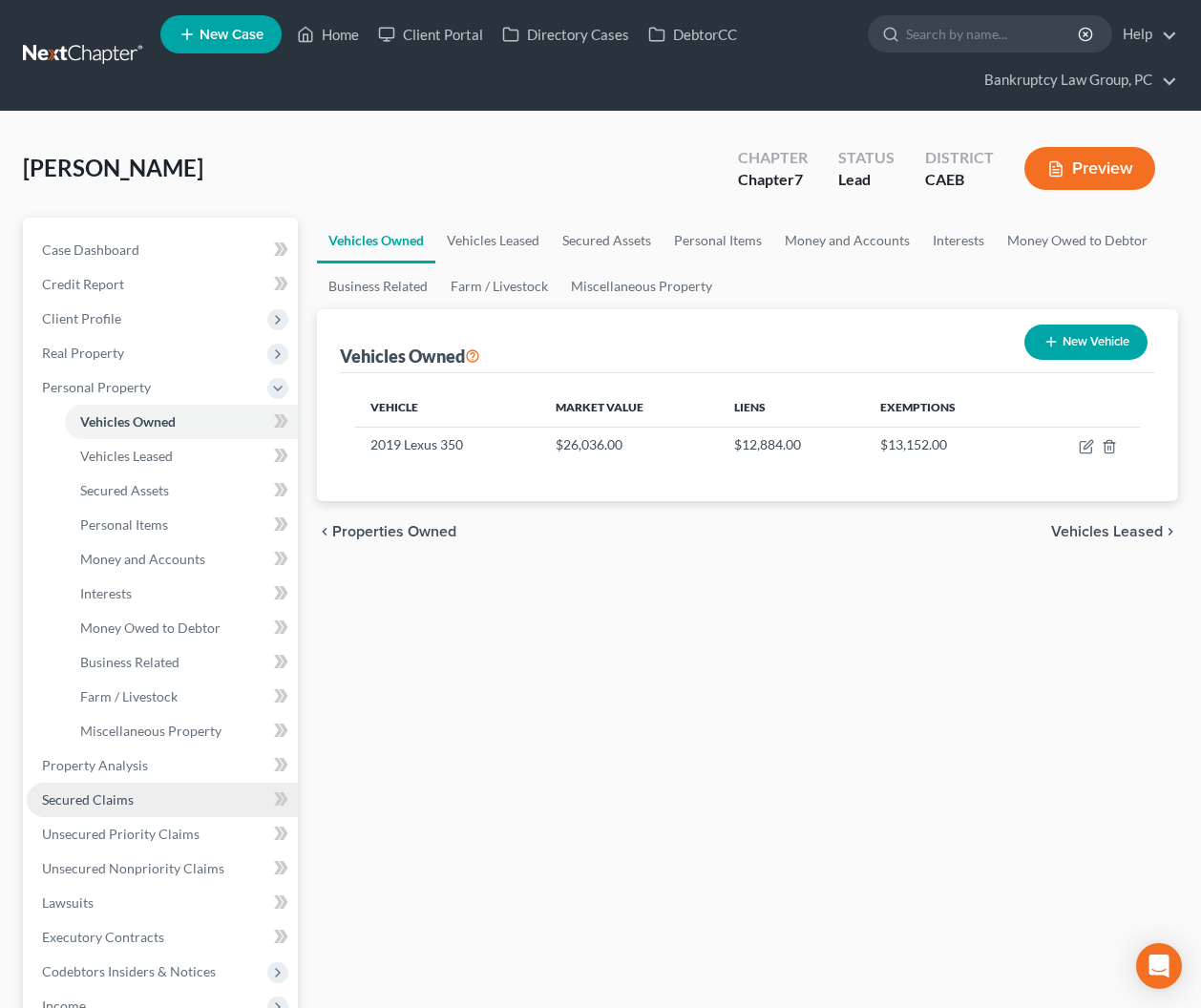
click at [144, 796] on link "Secured Claims" at bounding box center [162, 800] width 271 height 35
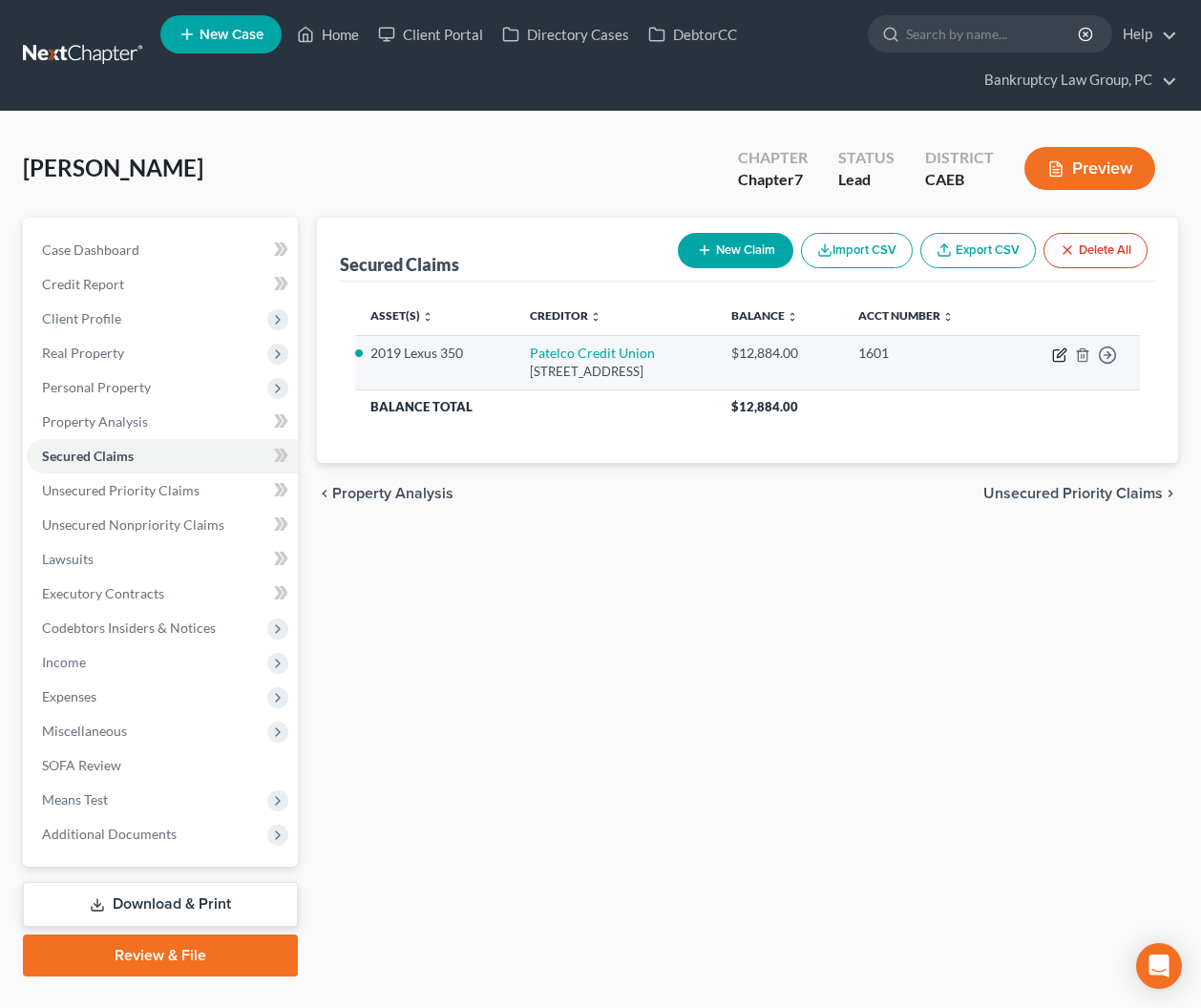
click at [1065, 351] on icon "button" at bounding box center [1059, 354] width 15 height 15
select select "4"
select select "0"
select select "2"
select select "0"
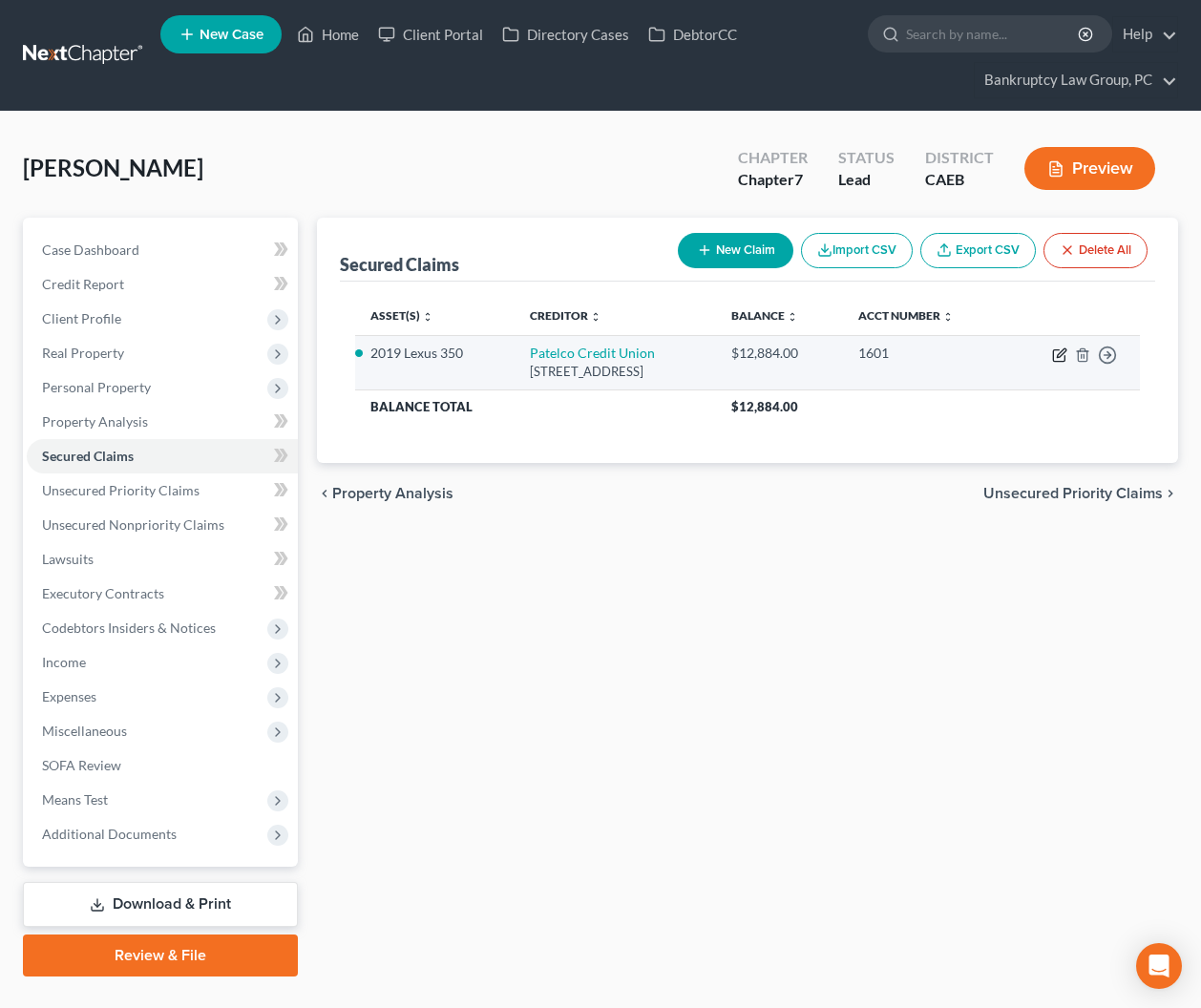
select select "0"
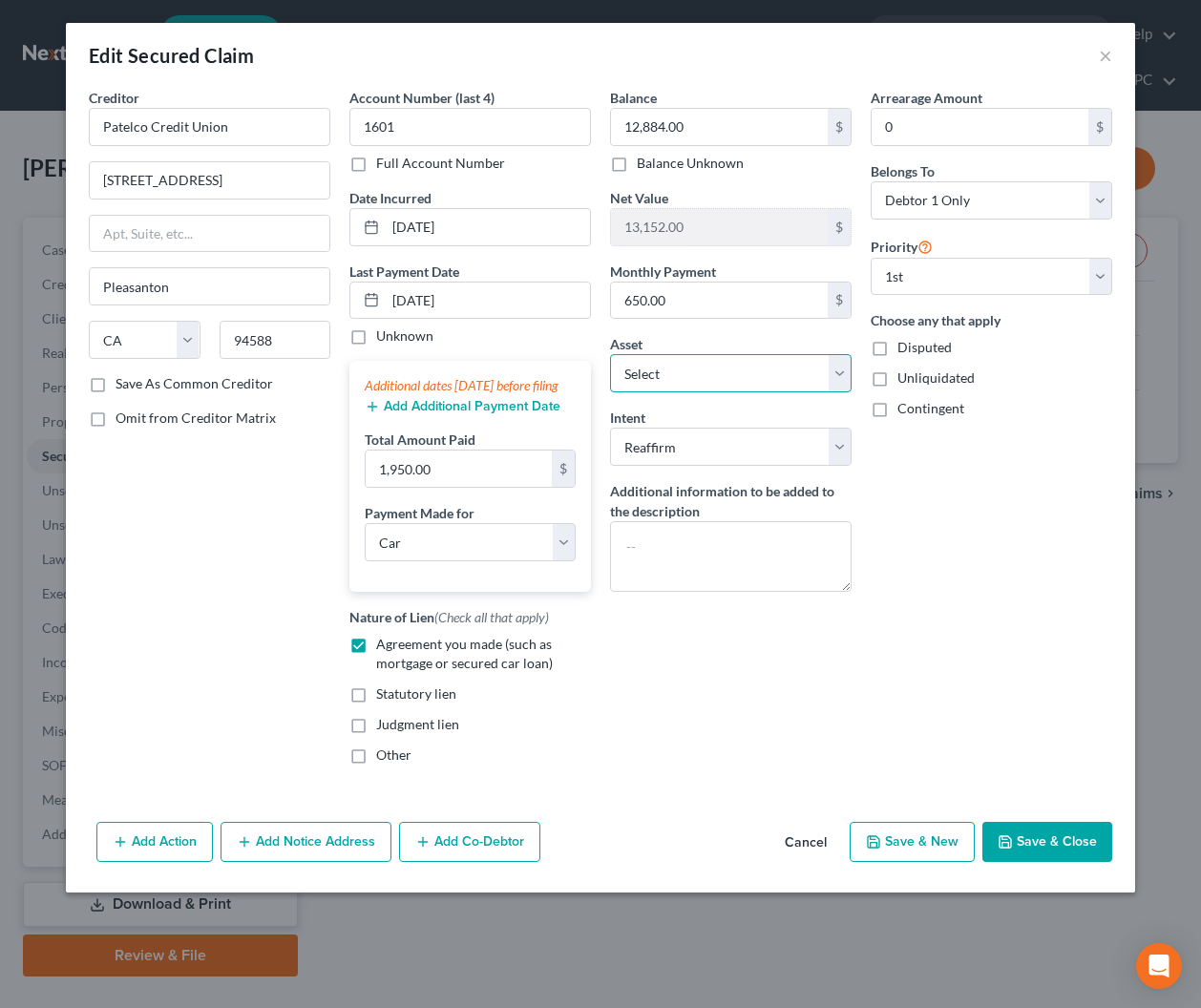
click at [750, 376] on select "Select Other Multiple Assets Household Goods - Household Goods & Furniture - $2…" at bounding box center [731, 373] width 241 height 38
select select
click at [610, 354] on select "Select Other Multiple Assets Household Goods - Household Goods & Furniture - $2…" at bounding box center [731, 373] width 241 height 38
drag, startPoint x: 1001, startPoint y: 567, endPoint x: 999, endPoint y: 593, distance: 26.1
click at [1001, 567] on div "Arrearage Amount 0 $ Belongs To * Select Debtor 1 Only Debtor 2 Only Debtor 1 A…" at bounding box center [992, 435] width 261 height 693
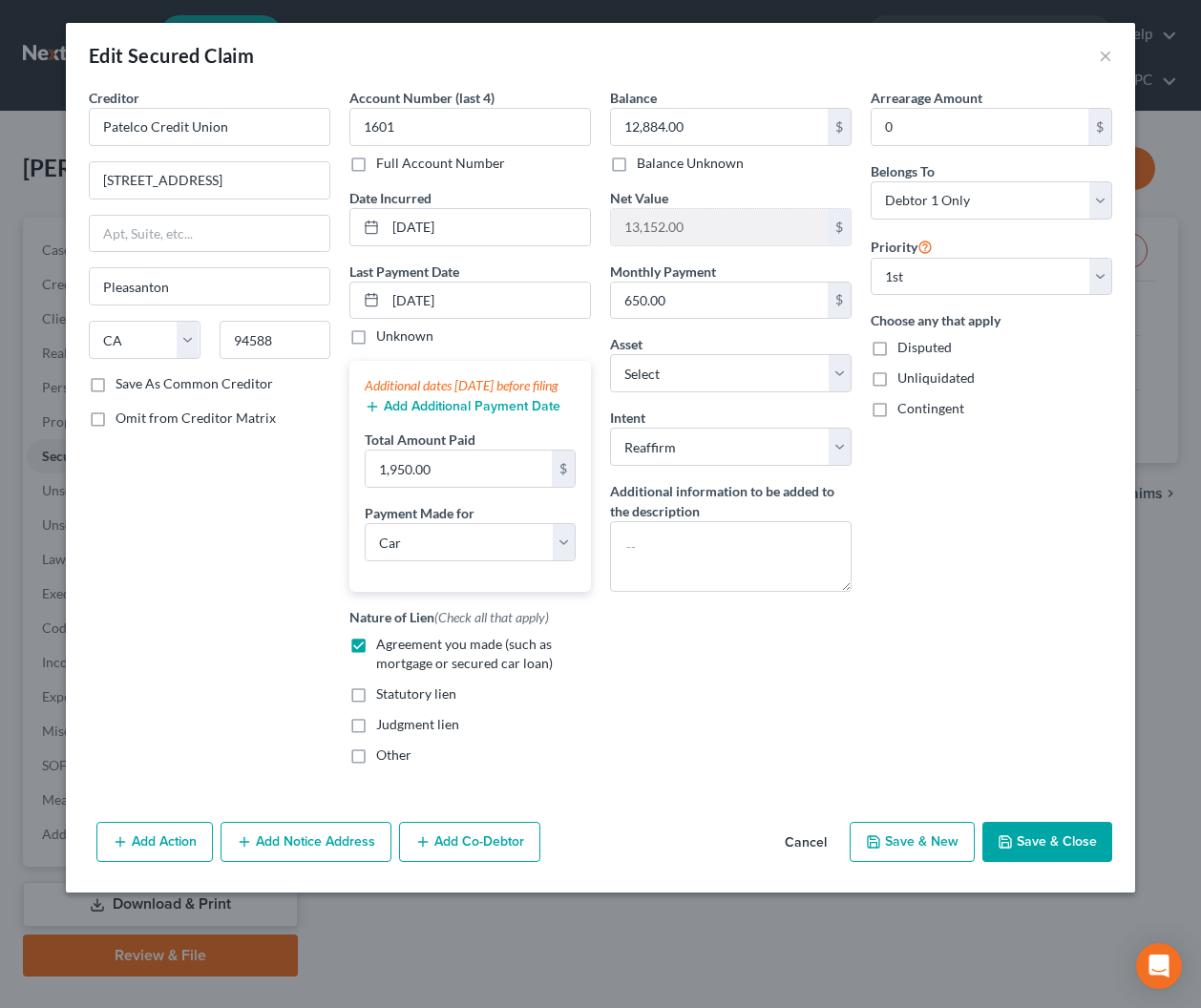
click at [1040, 859] on button "Save & Close" at bounding box center [1047, 841] width 130 height 40
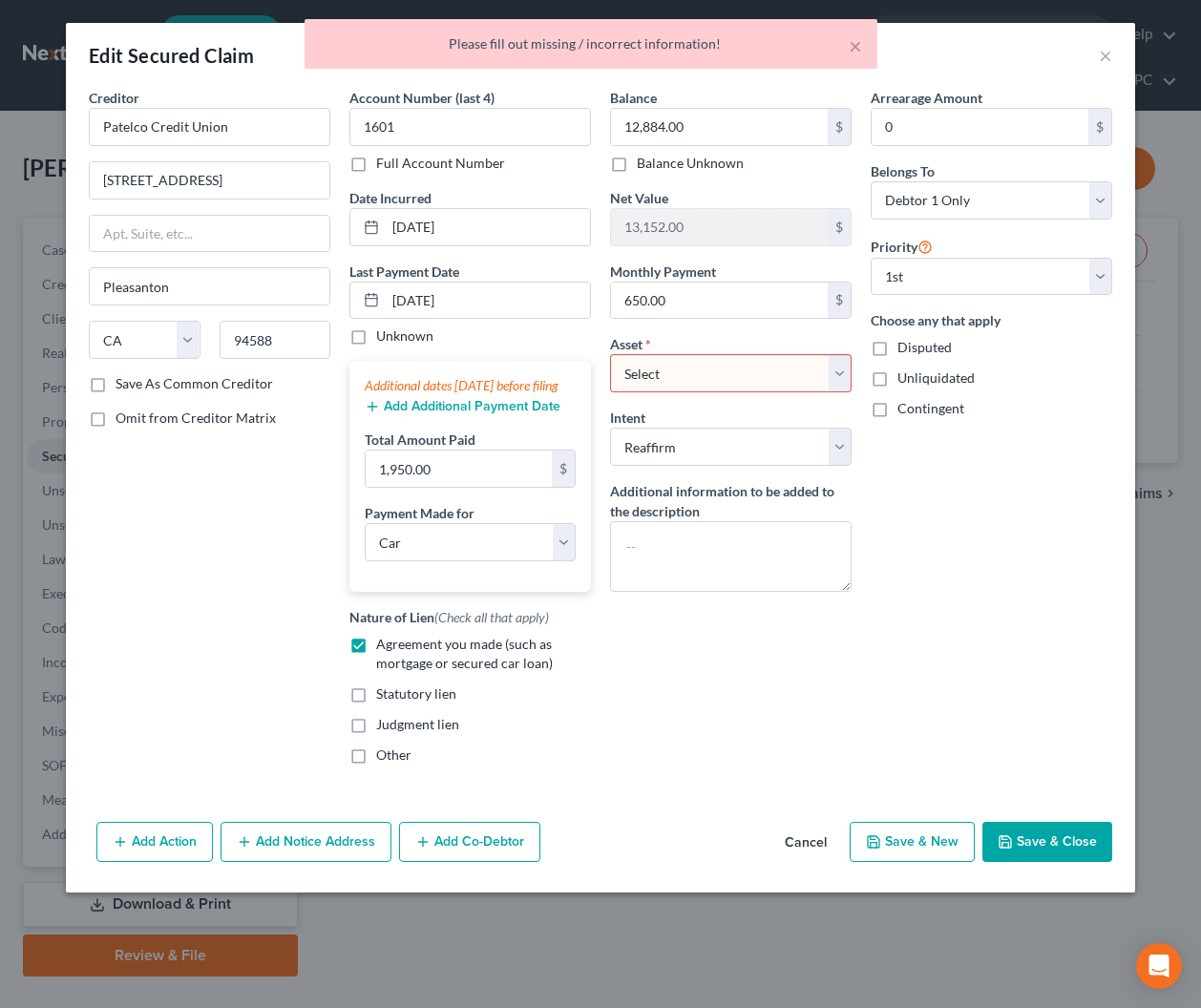
drag, startPoint x: 818, startPoint y: 857, endPoint x: 801, endPoint y: 835, distance: 27.8
click at [818, 857] on button "Cancel" at bounding box center [805, 842] width 72 height 38
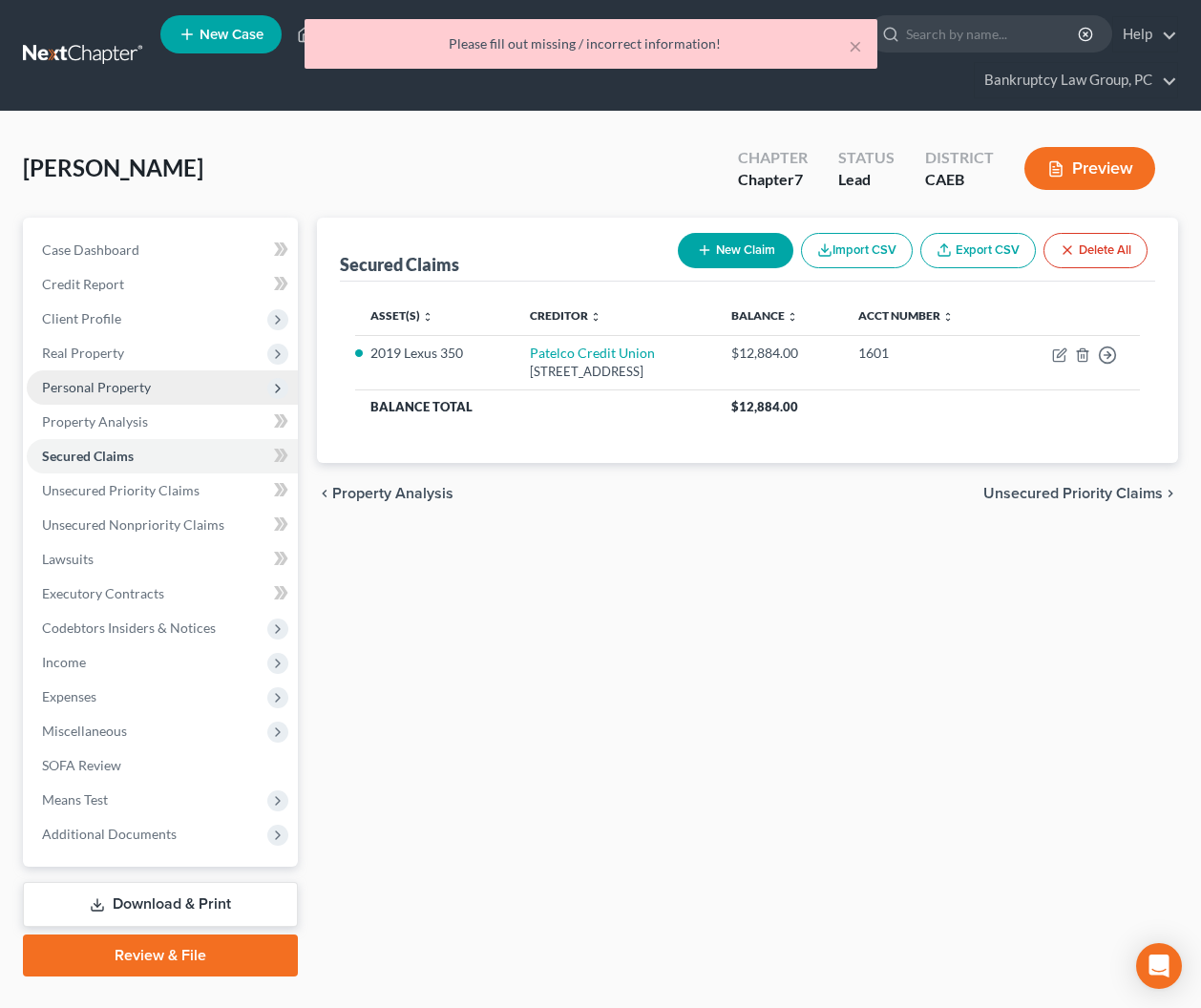
click at [93, 387] on span "Personal Property" at bounding box center [96, 387] width 109 height 16
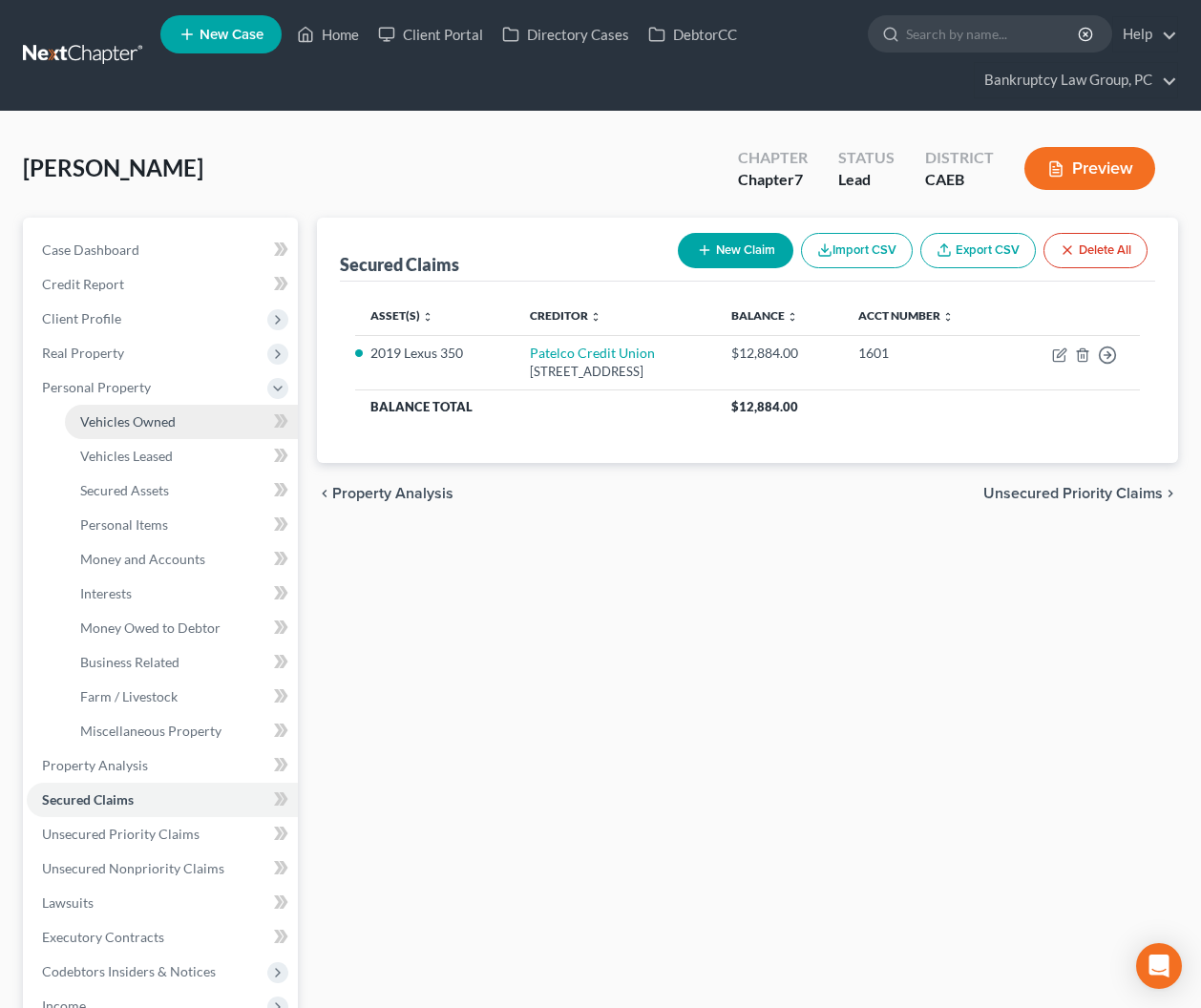
click at [110, 416] on span "Vehicles Owned" at bounding box center [128, 422] width 95 height 16
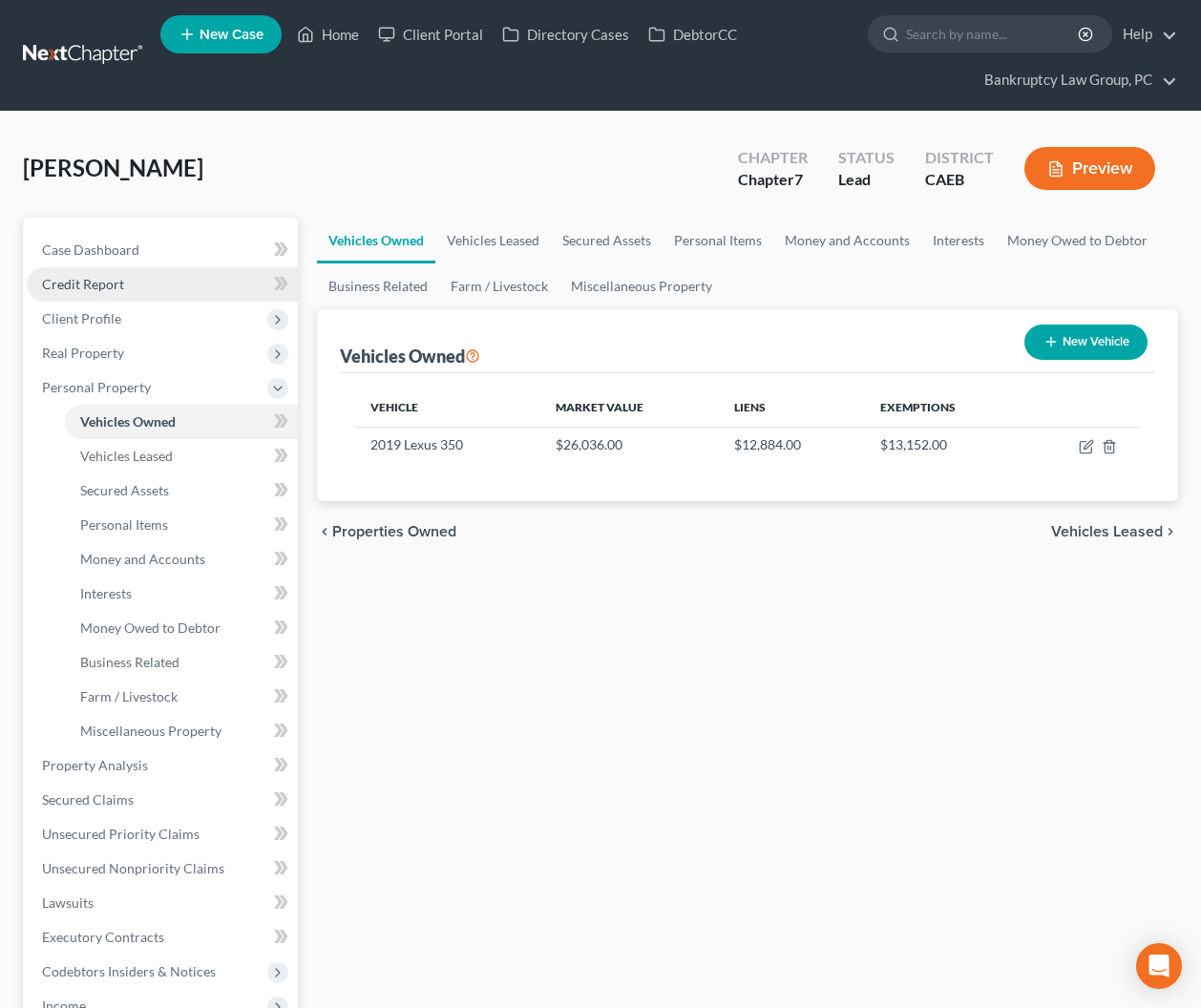
click at [113, 290] on span "Credit Report" at bounding box center [82, 284] width 82 height 16
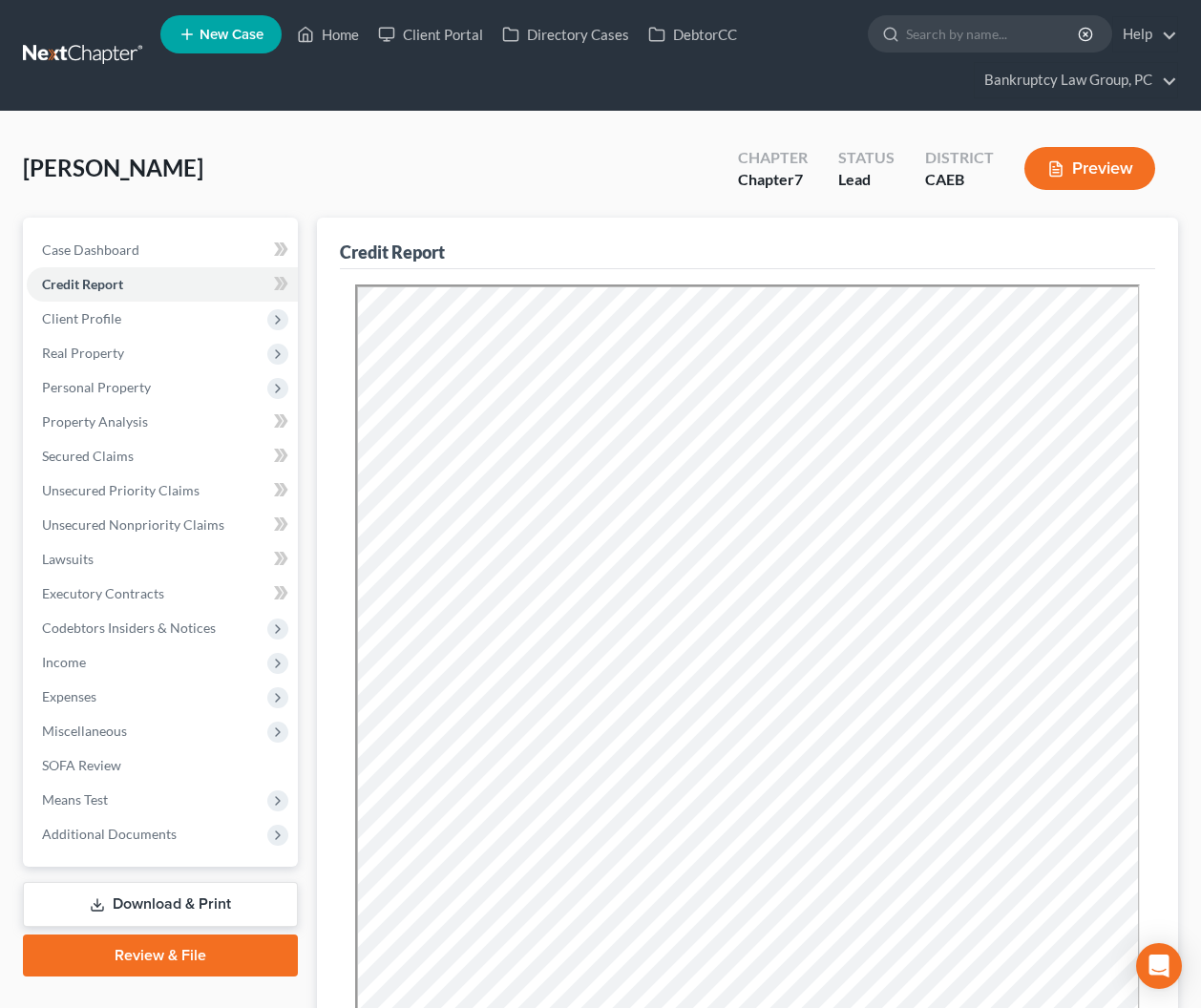
click at [452, 169] on div "[PERSON_NAME] Upgraded Chapter Chapter 7 Status Lead District CAEB Preview" at bounding box center [600, 177] width 1155 height 83
click at [93, 388] on span "Personal Property" at bounding box center [96, 387] width 109 height 16
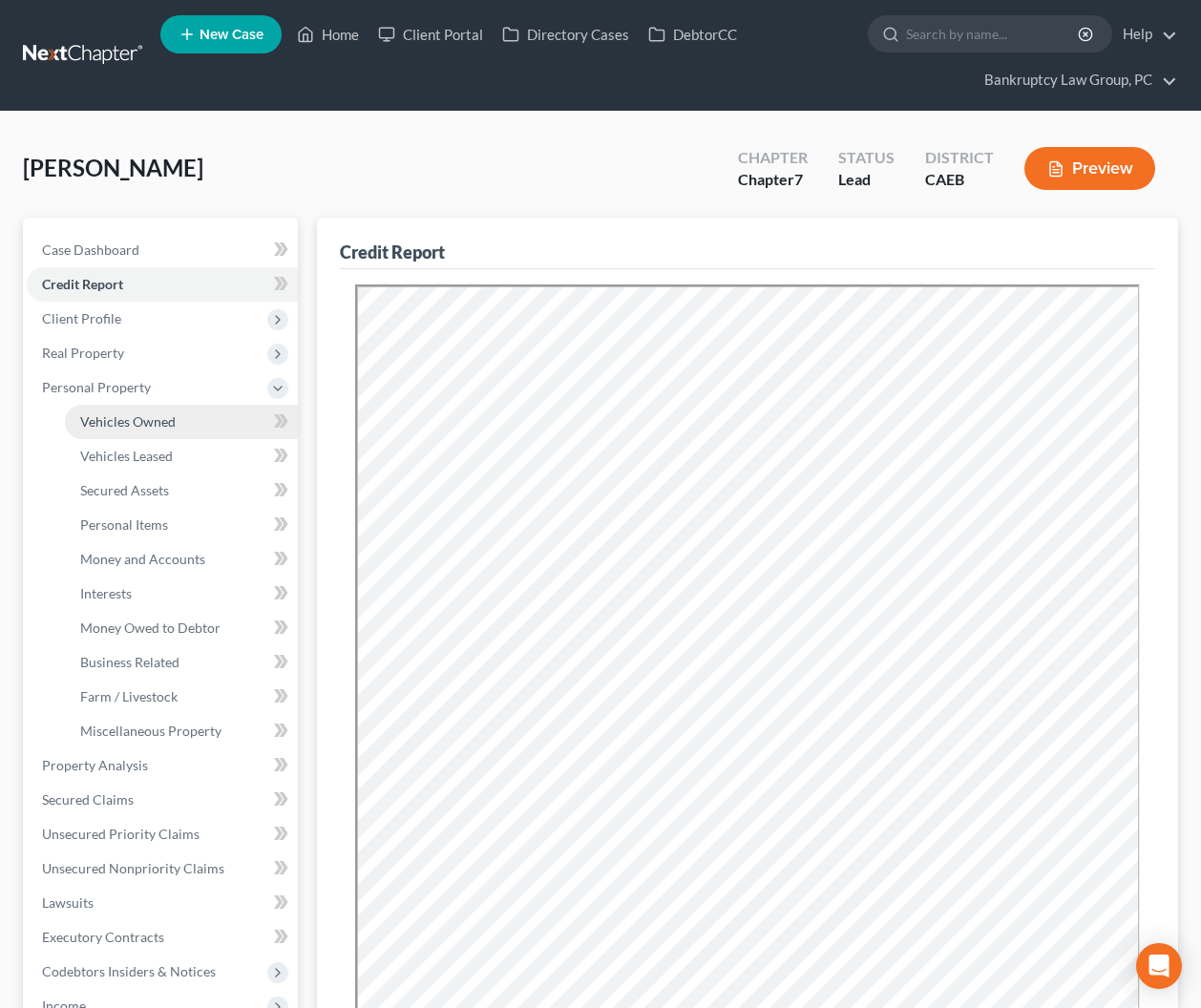
click at [106, 416] on span "Vehicles Owned" at bounding box center [128, 422] width 95 height 16
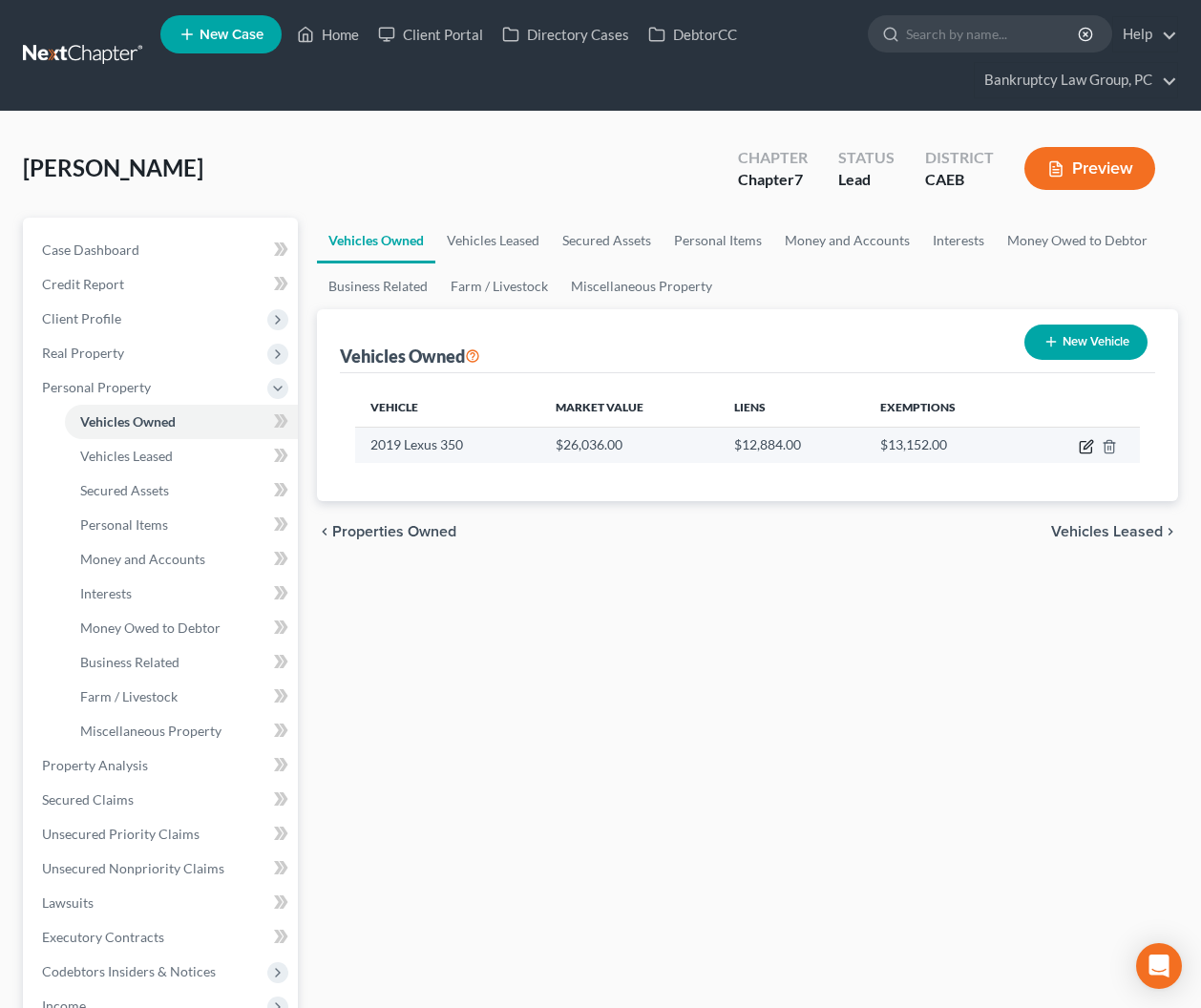
click at [1084, 444] on icon "button" at bounding box center [1086, 446] width 15 height 15
select select "0"
select select "7"
select select "2"
select select "0"
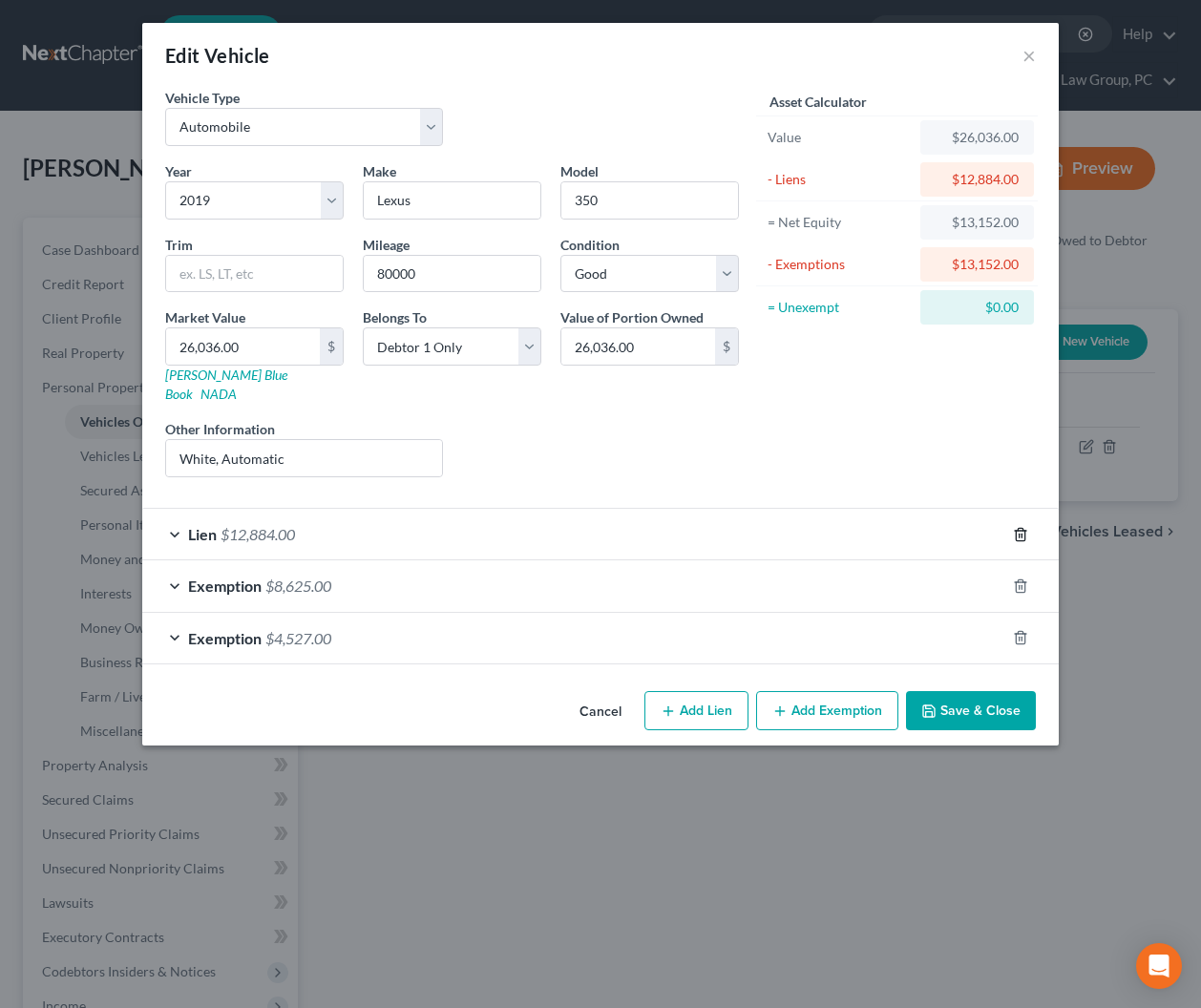
click at [1020, 534] on line "button" at bounding box center [1020, 536] width 0 height 4
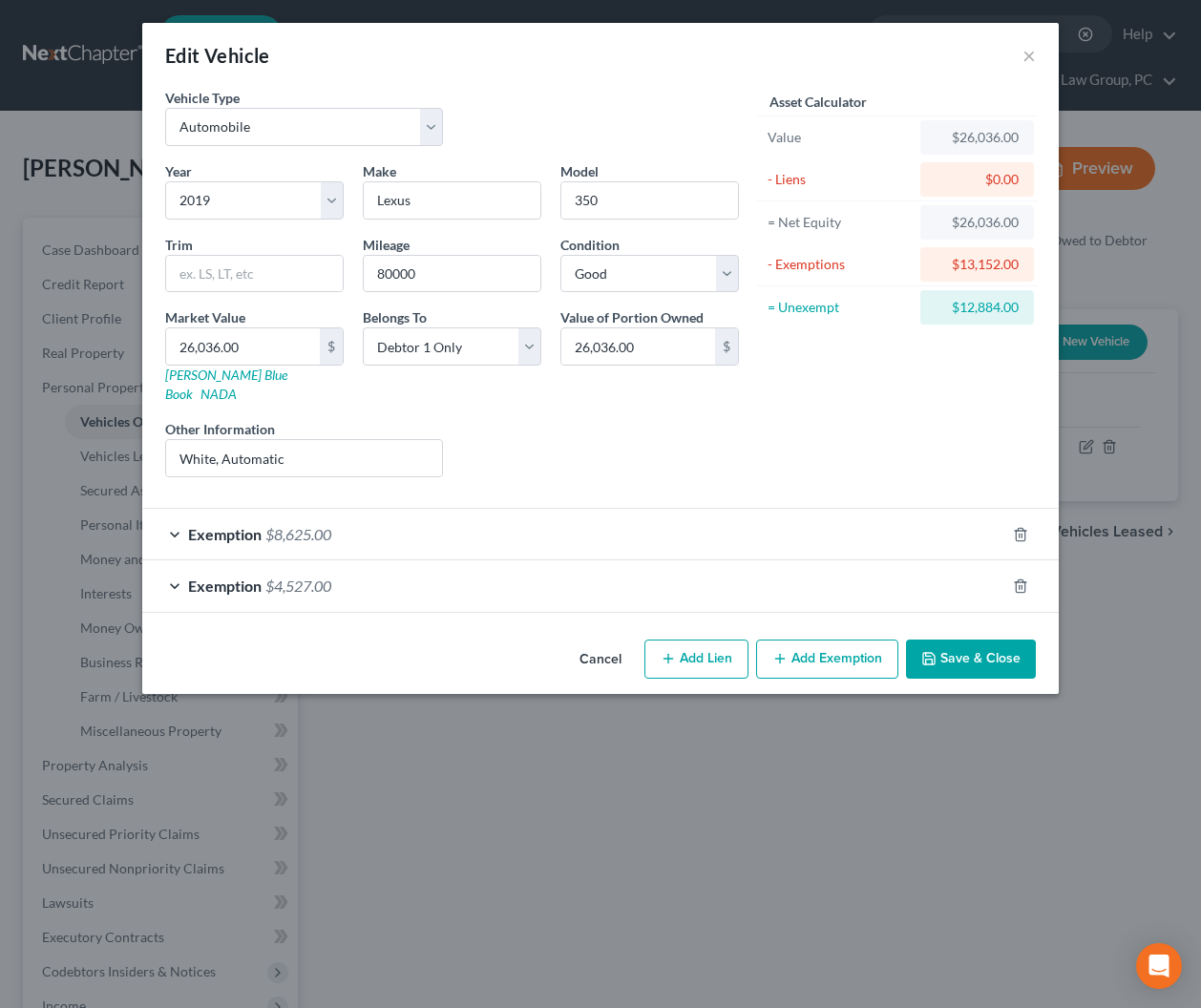
click at [999, 640] on button "Save & Close" at bounding box center [971, 660] width 130 height 40
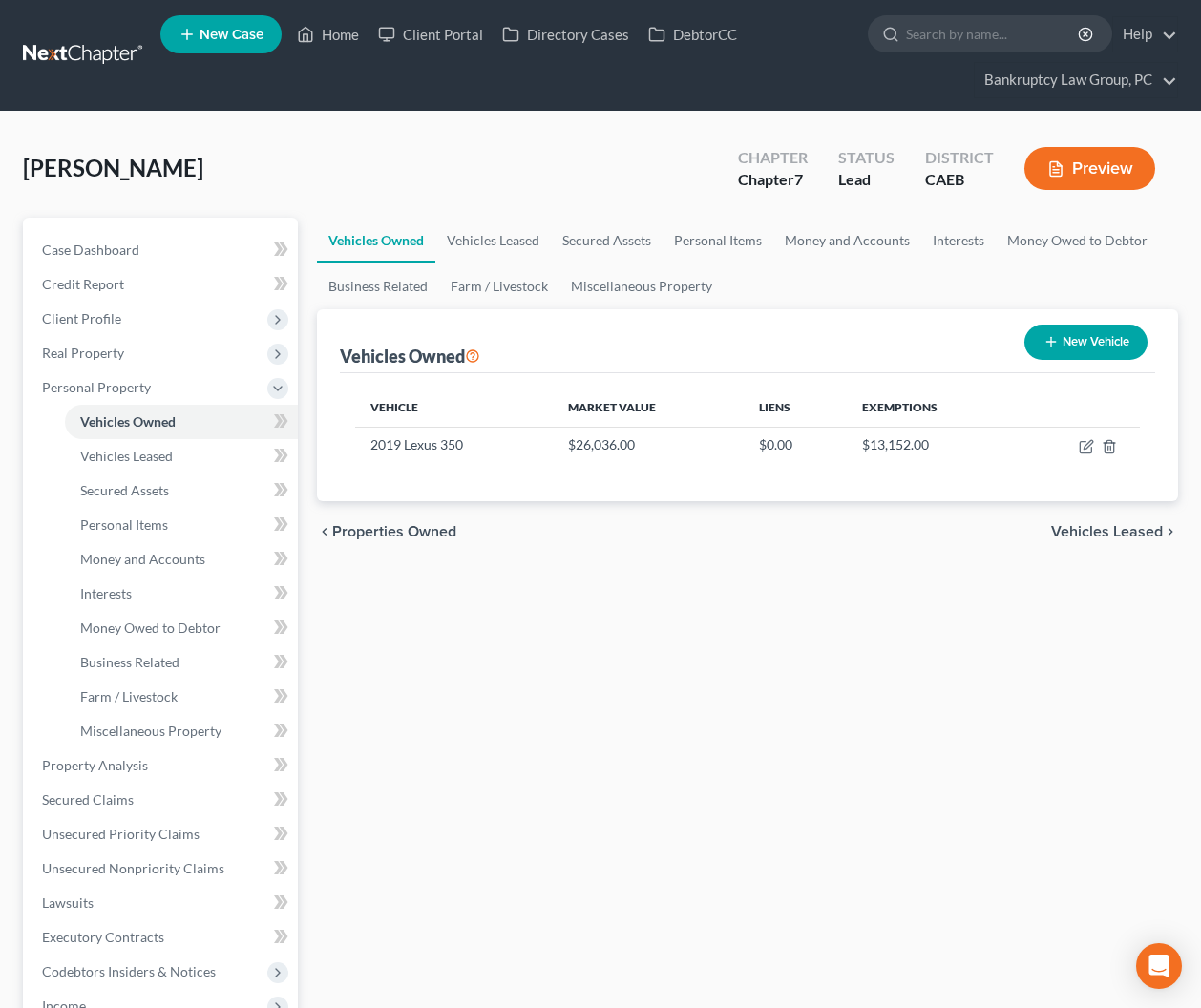
click at [703, 787] on div "Vehicles Owned Vehicles Leased Secured Assets Personal Items Money and Accounts…" at bounding box center [748, 768] width 881 height 1102
click at [706, 718] on div "Vehicles Owned Vehicles Leased Secured Assets Personal Items Money and Accounts…" at bounding box center [748, 768] width 881 height 1102
drag, startPoint x: 101, startPoint y: 800, endPoint x: 113, endPoint y: 796, distance: 12.6
click at [101, 800] on span "Secured Claims" at bounding box center [87, 800] width 91 height 16
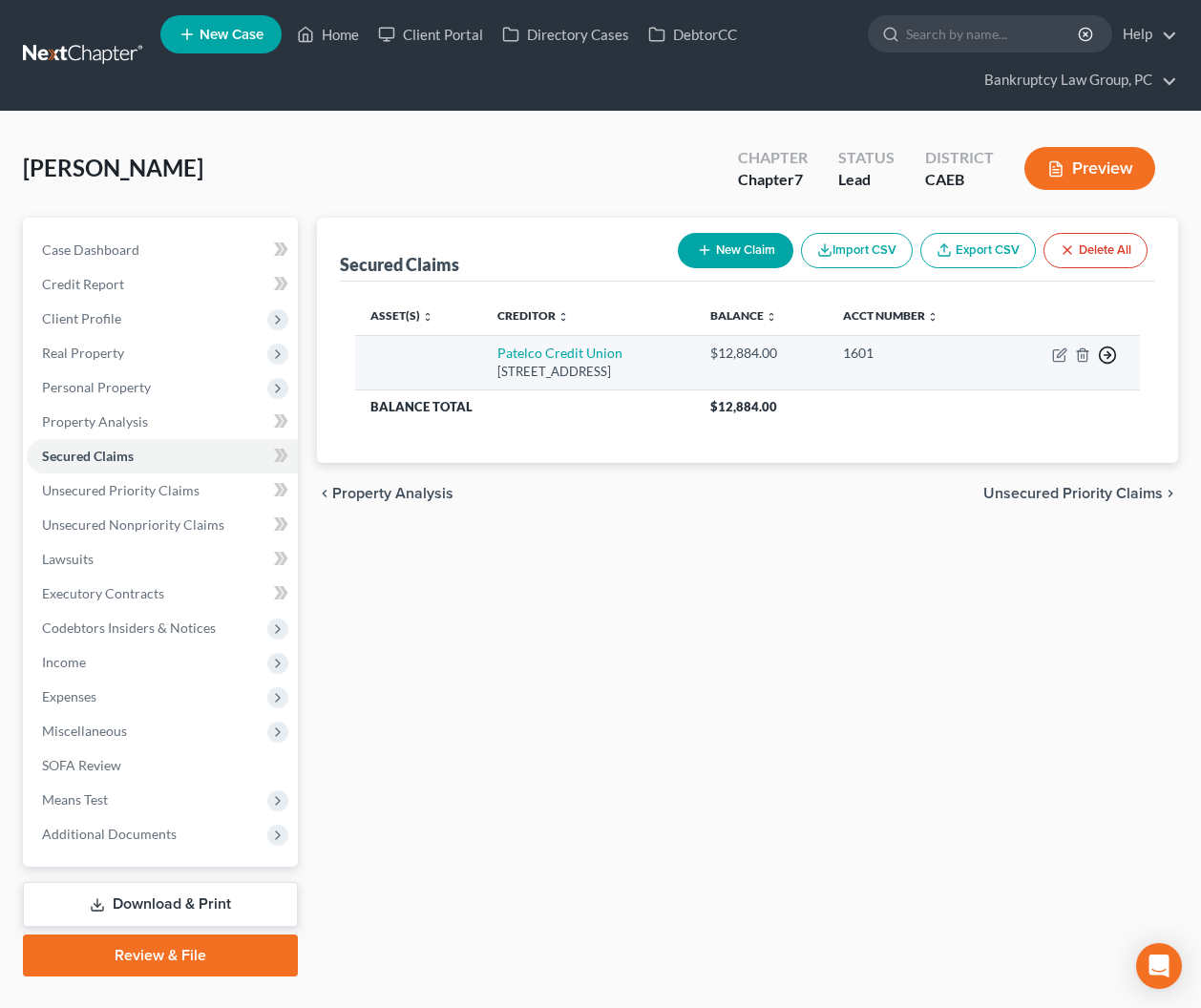
click at [1109, 348] on icon "button" at bounding box center [1107, 354] width 19 height 19
click at [1031, 400] on link "Move to F" at bounding box center [1020, 402] width 160 height 33
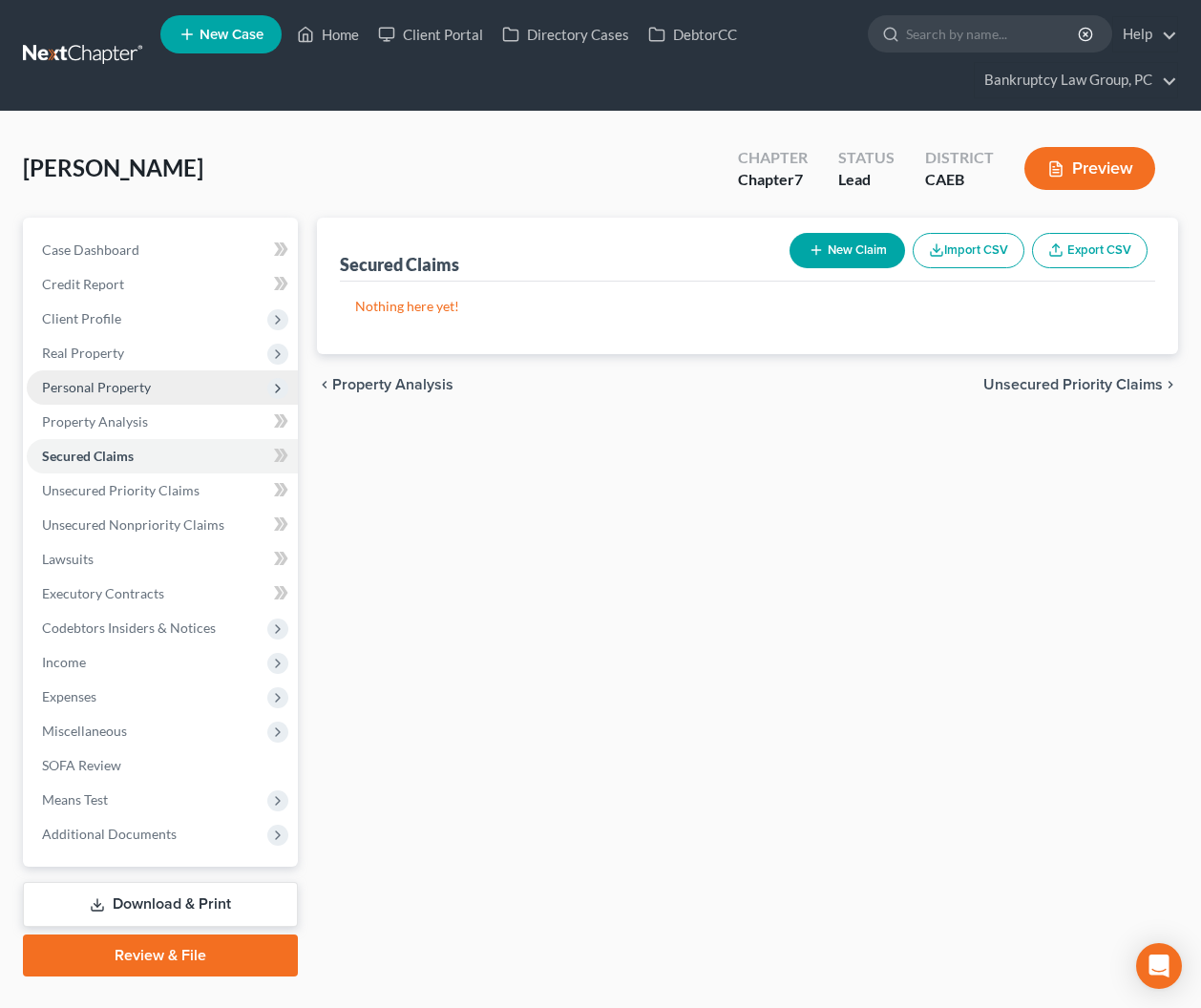
click at [76, 379] on span "Personal Property" at bounding box center [96, 387] width 109 height 16
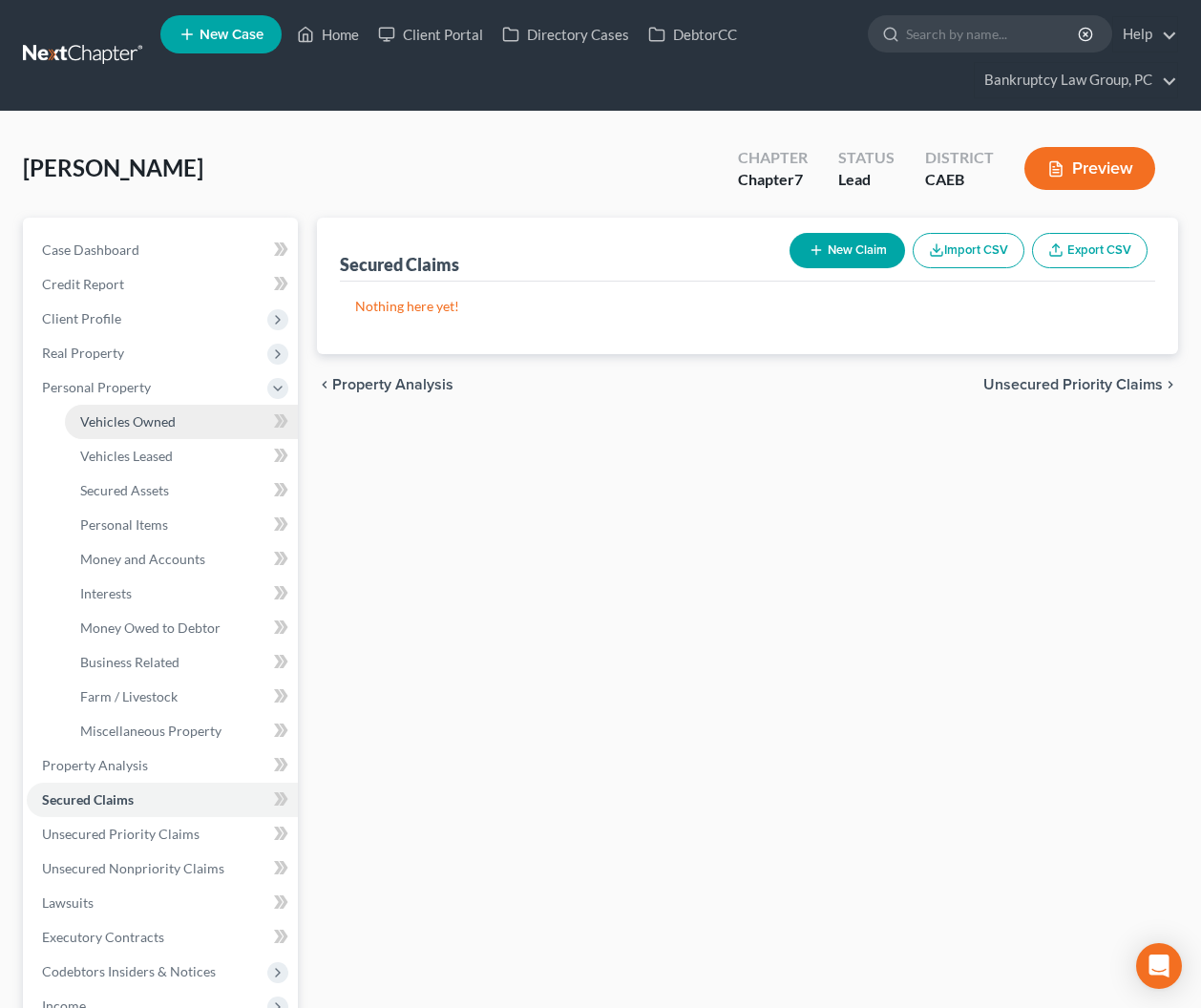
drag, startPoint x: 111, startPoint y: 420, endPoint x: 137, endPoint y: 426, distance: 26.7
click at [111, 420] on span "Vehicles Owned" at bounding box center [128, 422] width 95 height 16
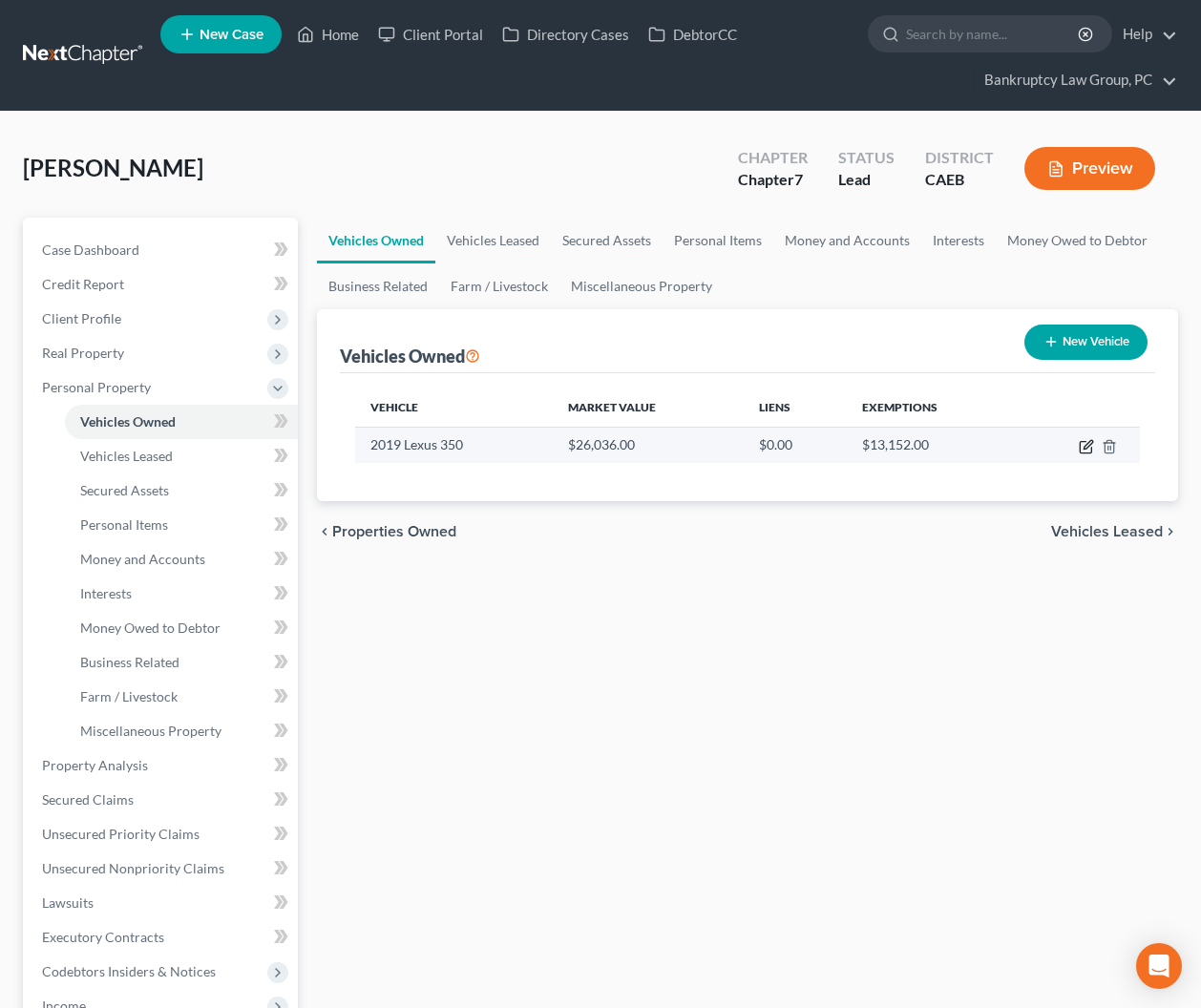
click at [1086, 442] on icon "button" at bounding box center [1086, 446] width 15 height 15
select select "0"
select select "7"
select select "2"
select select "0"
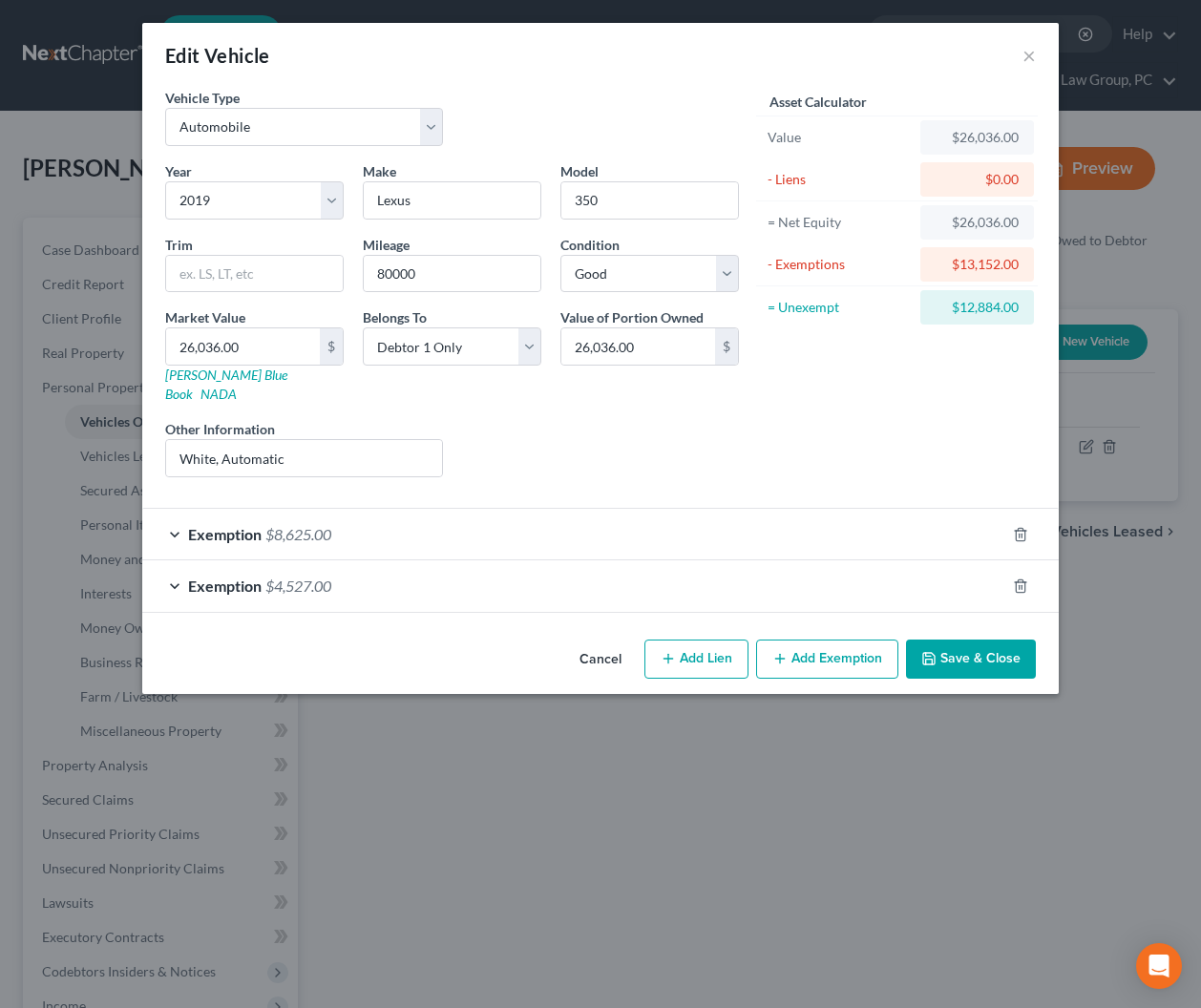
click at [707, 642] on button "Add Lien" at bounding box center [696, 660] width 104 height 40
select select "0"
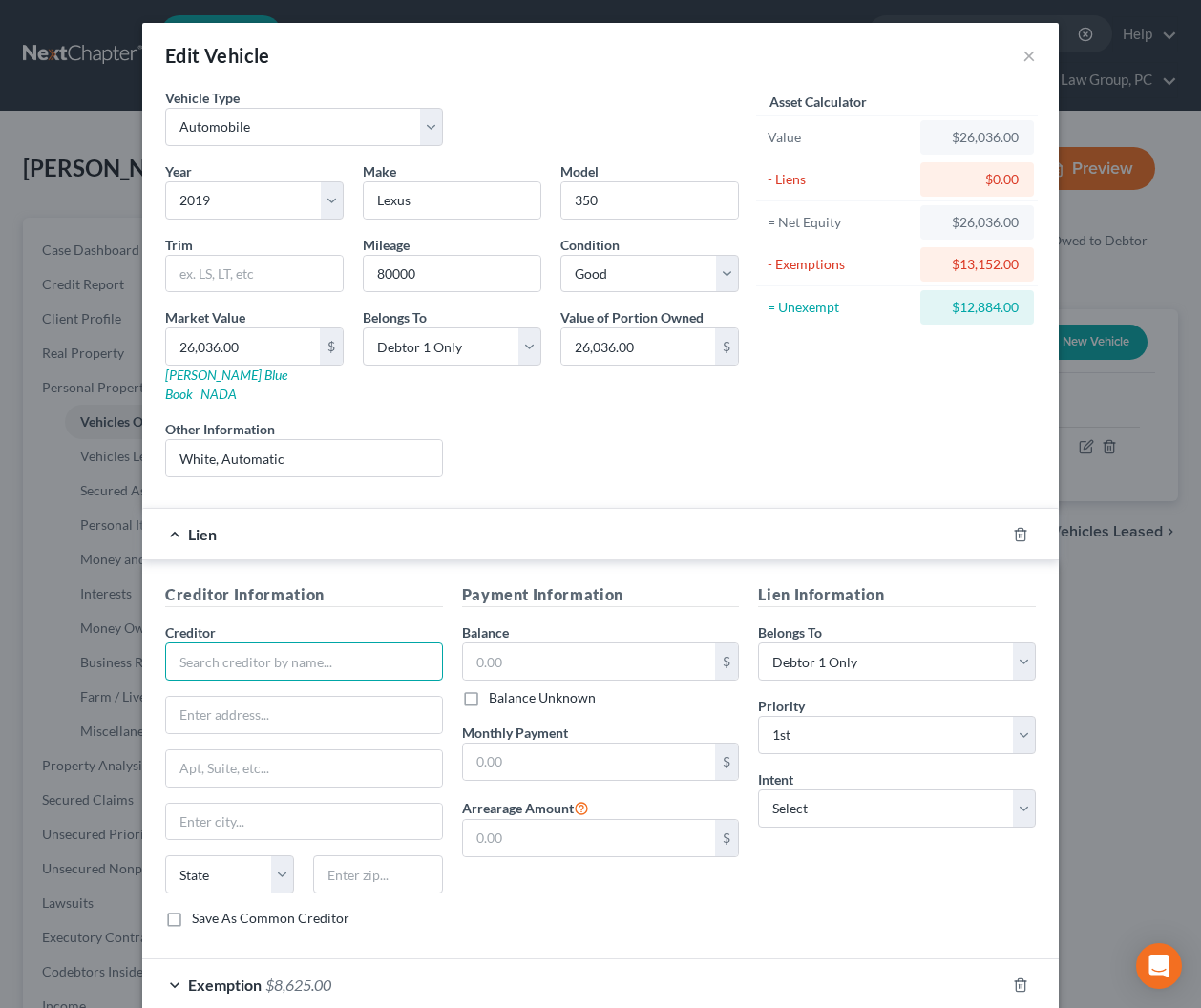
click at [373, 642] on input "text" at bounding box center [304, 661] width 278 height 38
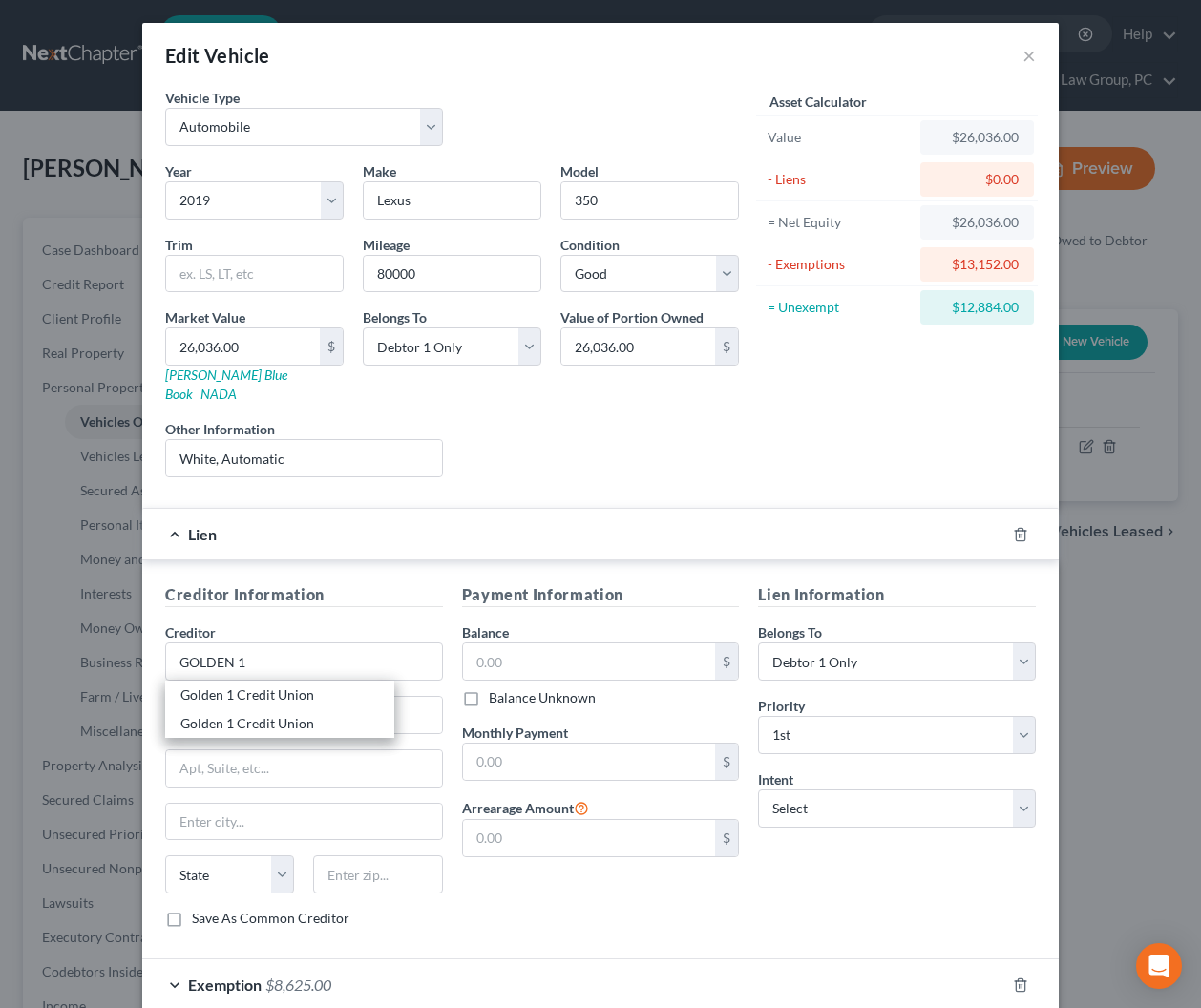
click at [305, 686] on div "Golden 1 Credit Union" at bounding box center [280, 694] width 199 height 19
type input "Golden 1 Credit Union"
type input "PO Box"
type input "[GEOGRAPHIC_DATA]"
select select "4"
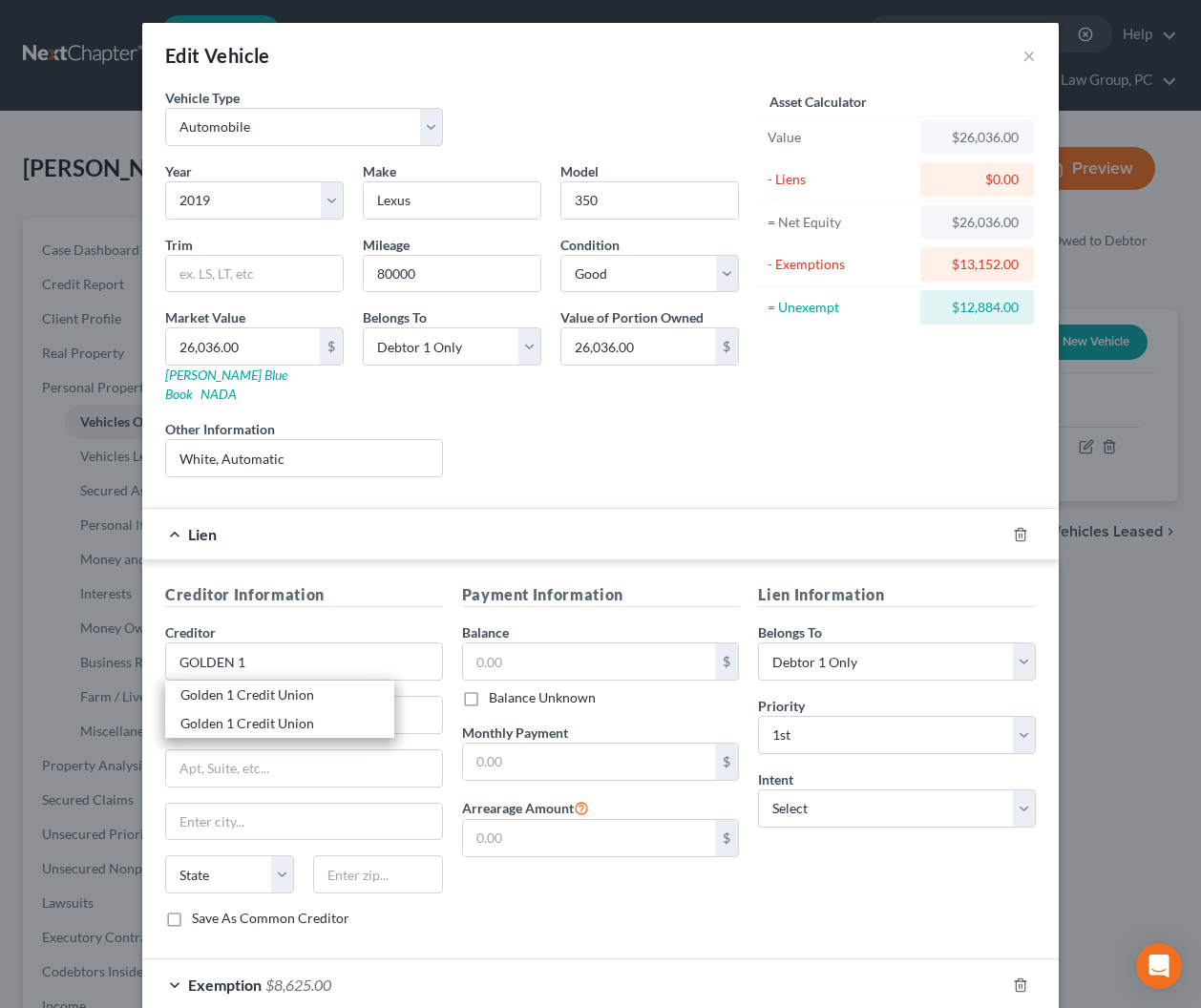
type input "95852"
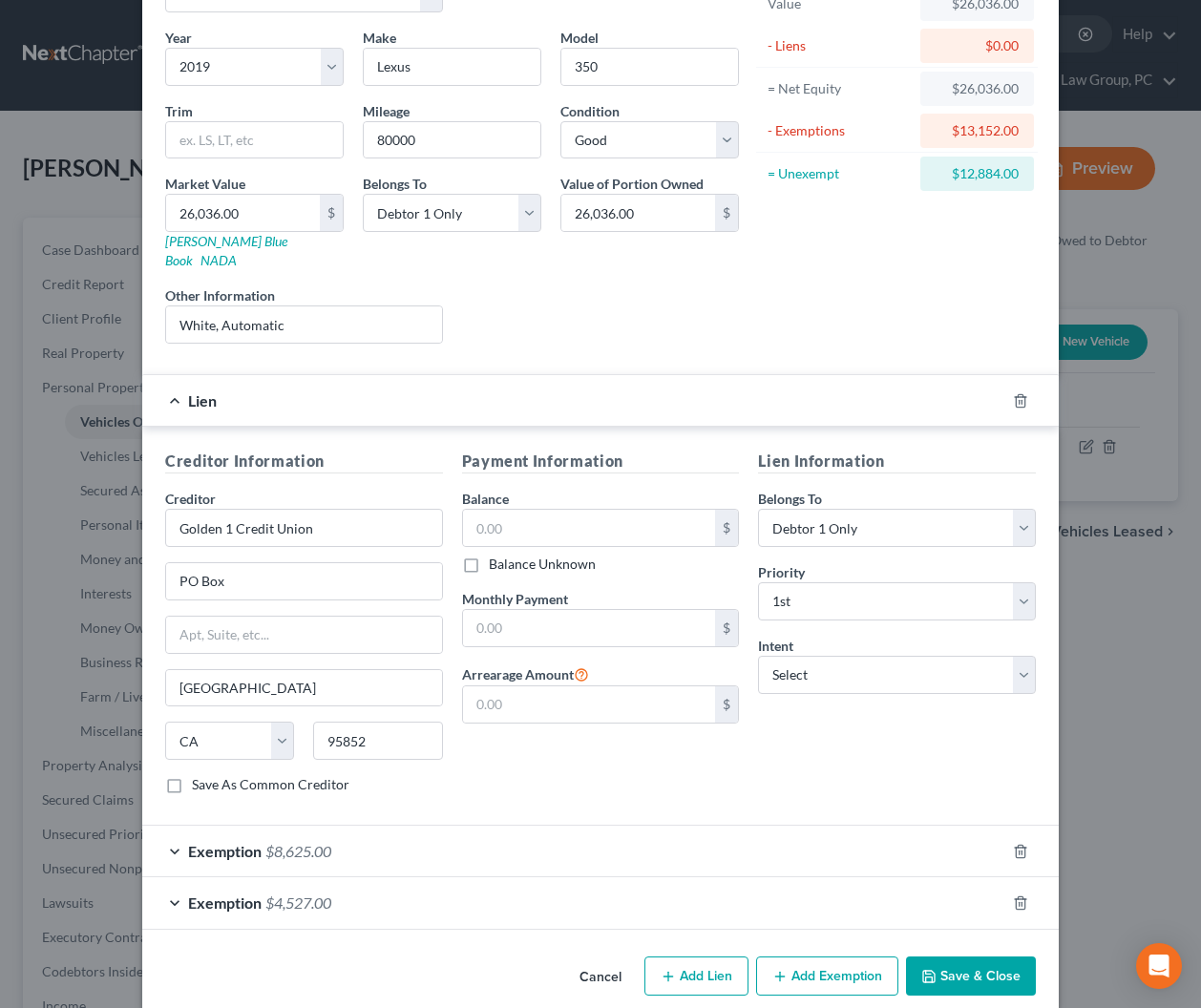
scroll to position [140, 0]
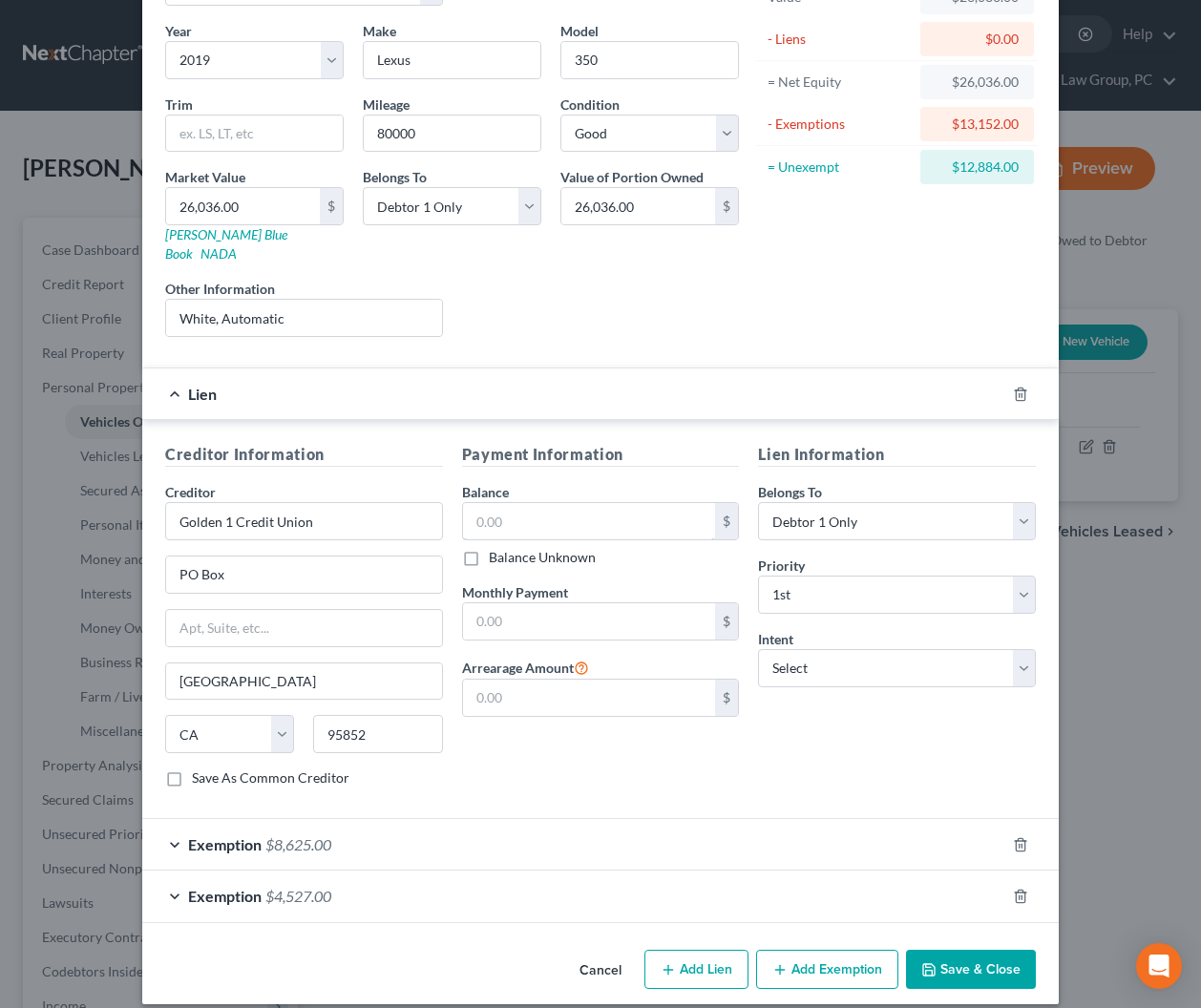
drag, startPoint x: 584, startPoint y: 500, endPoint x: 1050, endPoint y: 472, distance: 466.8
click at [585, 503] on input "text" at bounding box center [590, 521] width 253 height 37
type input "29,000"
type input "600"
click at [888, 660] on select "Select Surrender Redeem Reaffirm Avoid Other" at bounding box center [897, 668] width 278 height 38
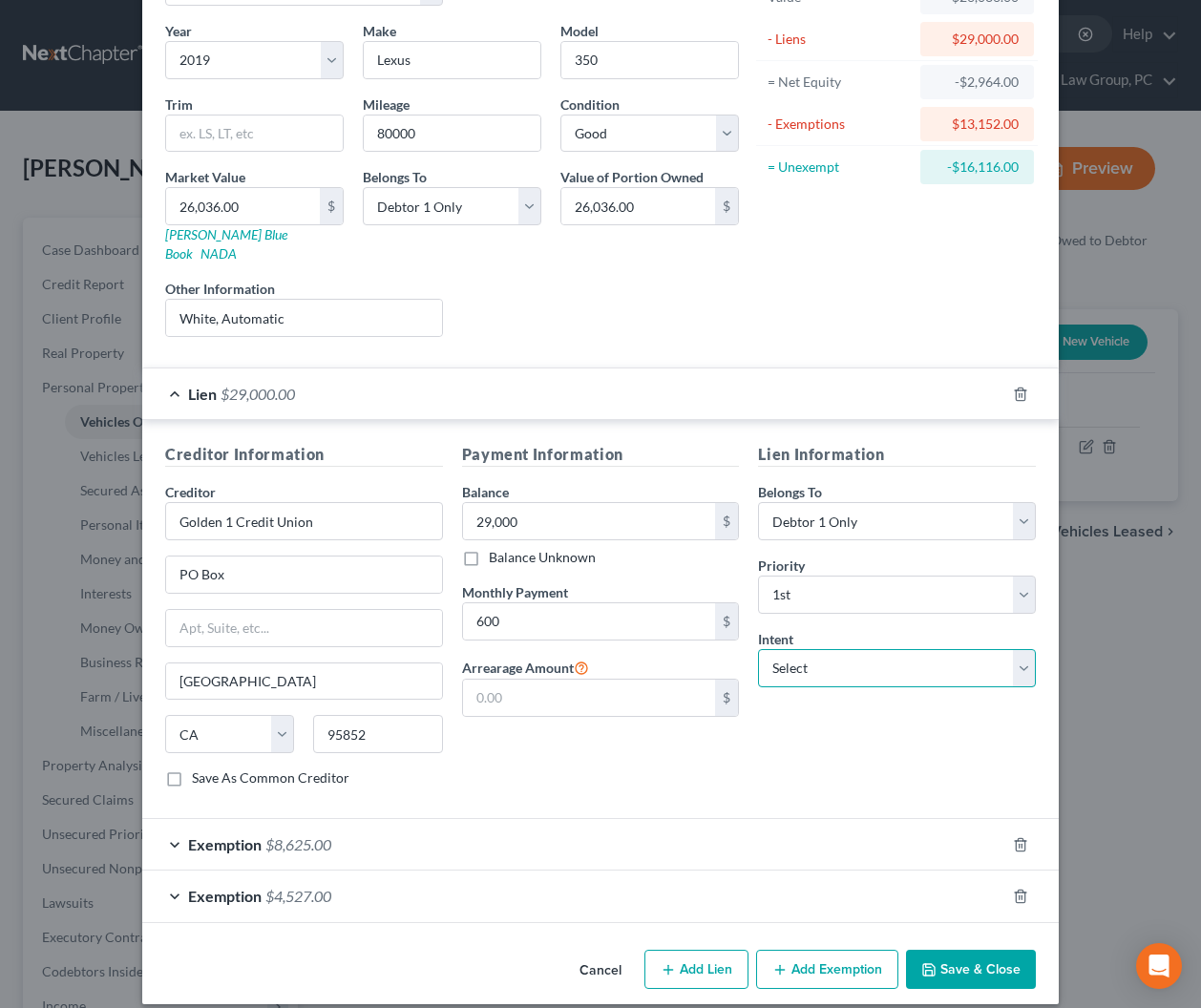
select select "4"
click at [758, 649] on select "Select Surrender Redeem Reaffirm Avoid Other" at bounding box center [897, 668] width 278 height 38
click at [803, 722] on input "text" at bounding box center [897, 741] width 278 height 38
type input "Pay Pursuant to Contract"
click at [599, 748] on div "Payment Information Balance 29,000.00 $ Balance Unknown Balance Undetermined 29…" at bounding box center [600, 622] width 297 height 360
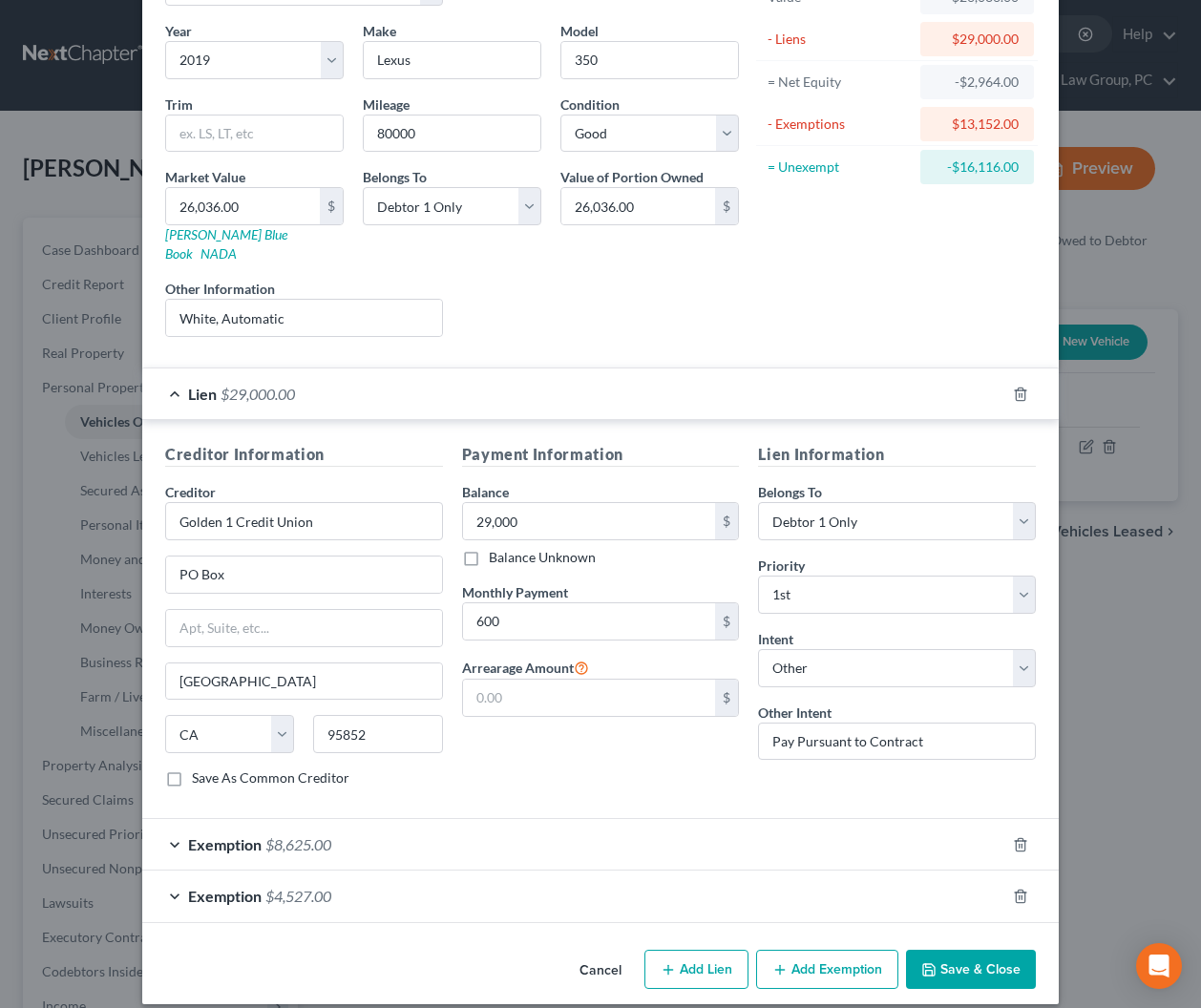
click at [295, 385] on span "$29,000.00" at bounding box center [257, 394] width 74 height 18
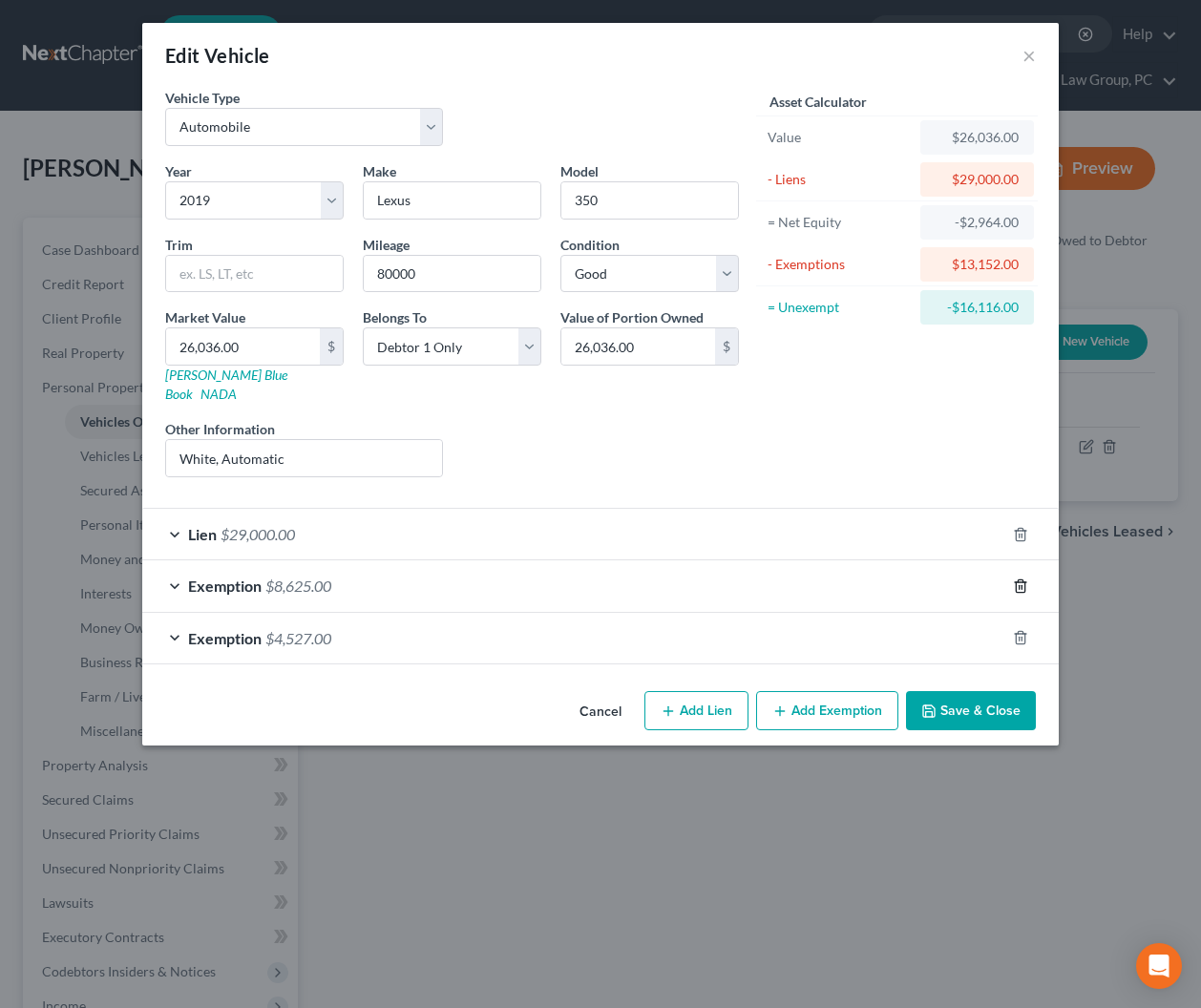
click at [1018, 578] on icon "button" at bounding box center [1020, 585] width 15 height 15
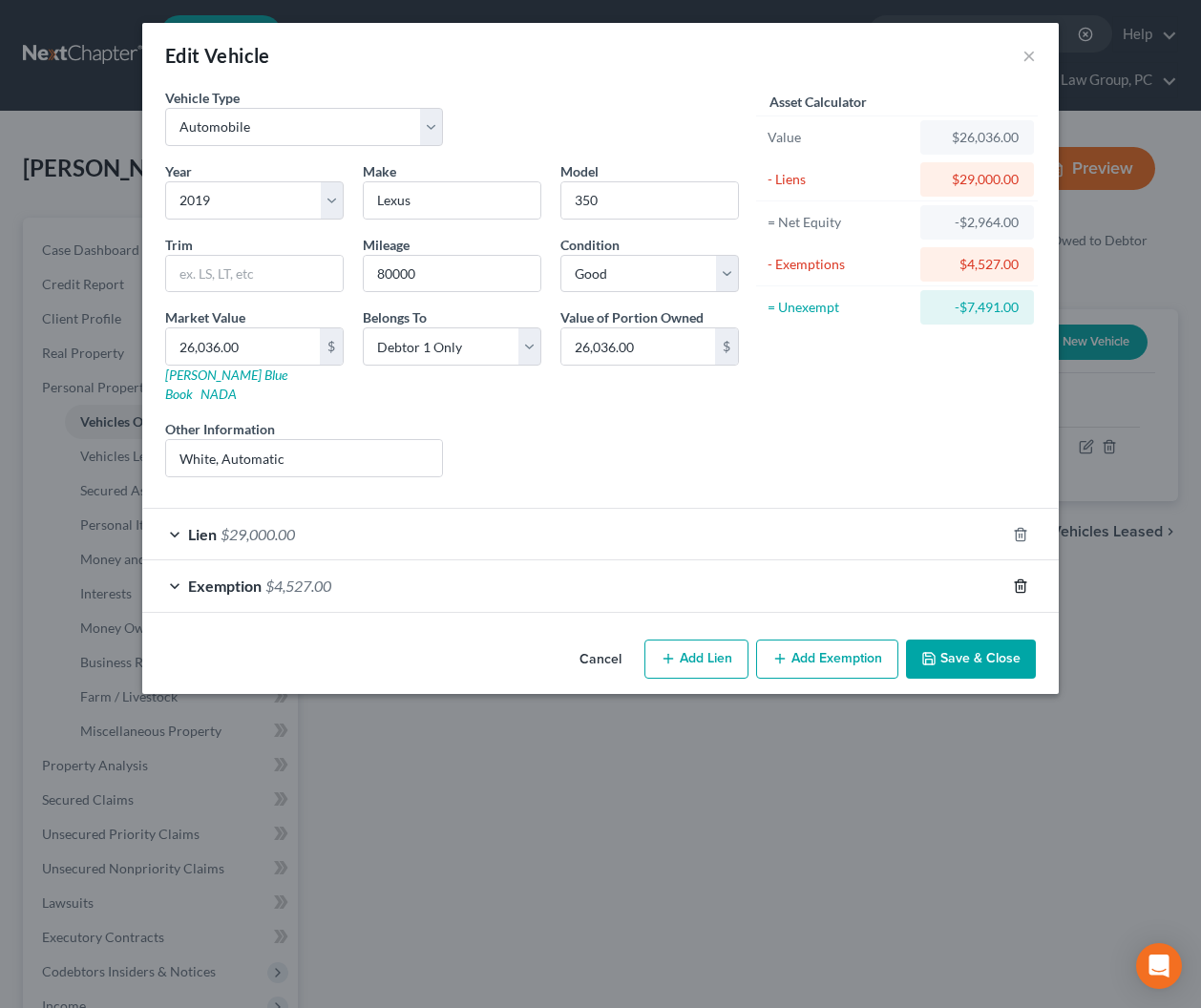
click at [1018, 578] on icon "button" at bounding box center [1020, 585] width 15 height 15
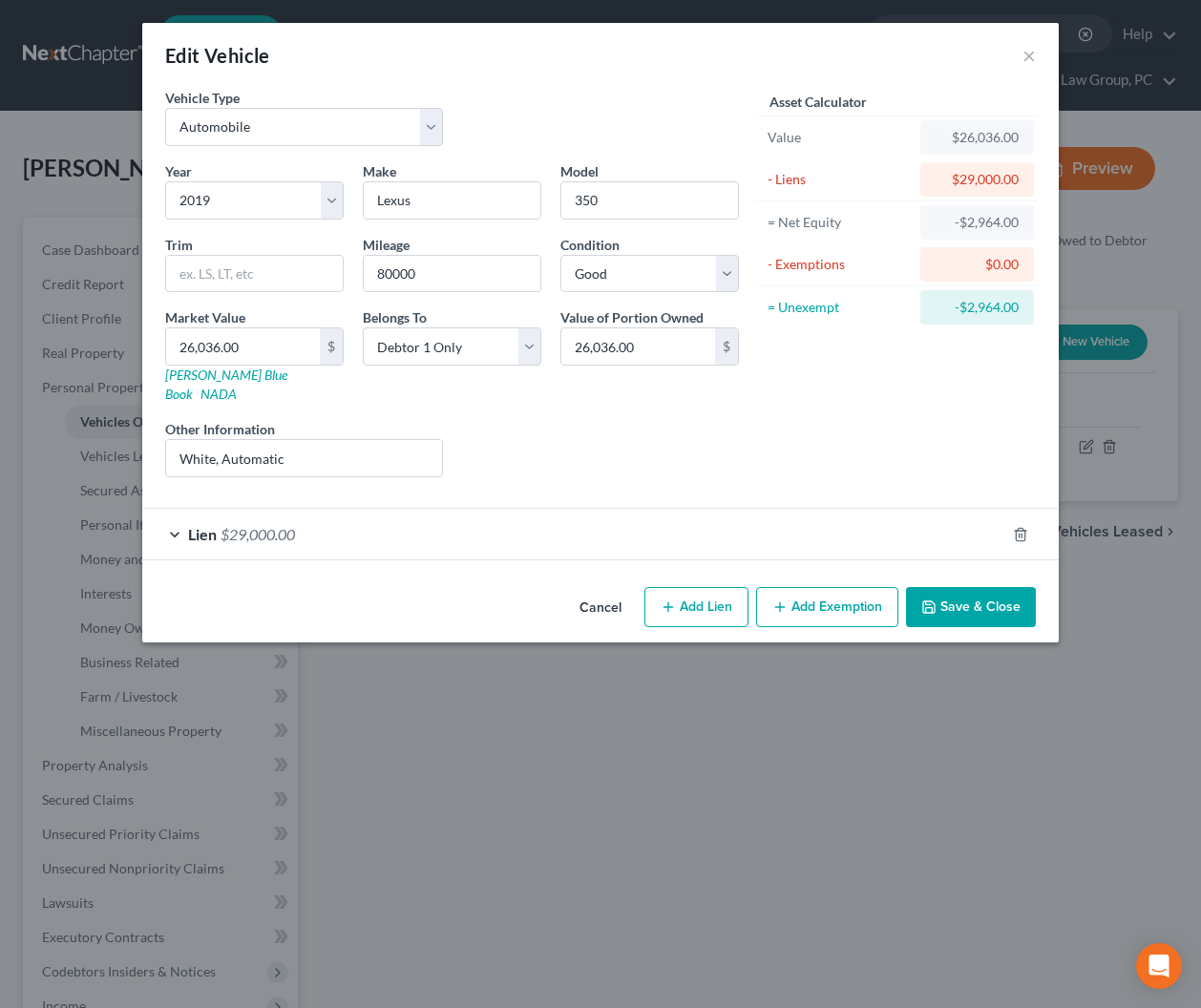
click at [792, 420] on div "Asset Calculator Value $26,036.00 - Liens $29,000.00 = Net Equity -$2,964.00 - …" at bounding box center [896, 291] width 297 height 405
click at [440, 272] on input "80000" at bounding box center [453, 274] width 177 height 37
click at [965, 587] on button "Save & Close" at bounding box center [971, 607] width 130 height 40
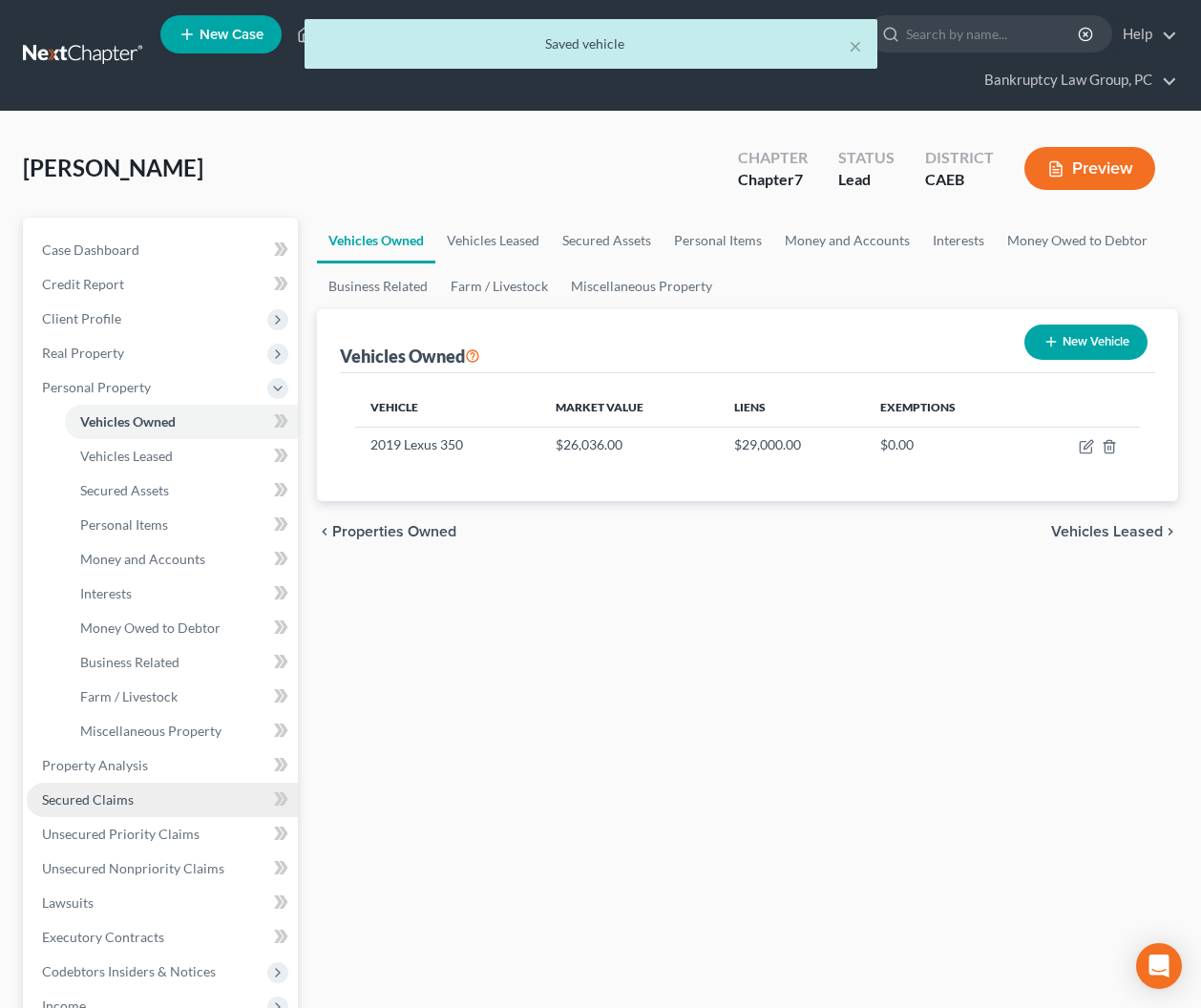
click at [123, 798] on span "Secured Claims" at bounding box center [87, 800] width 91 height 16
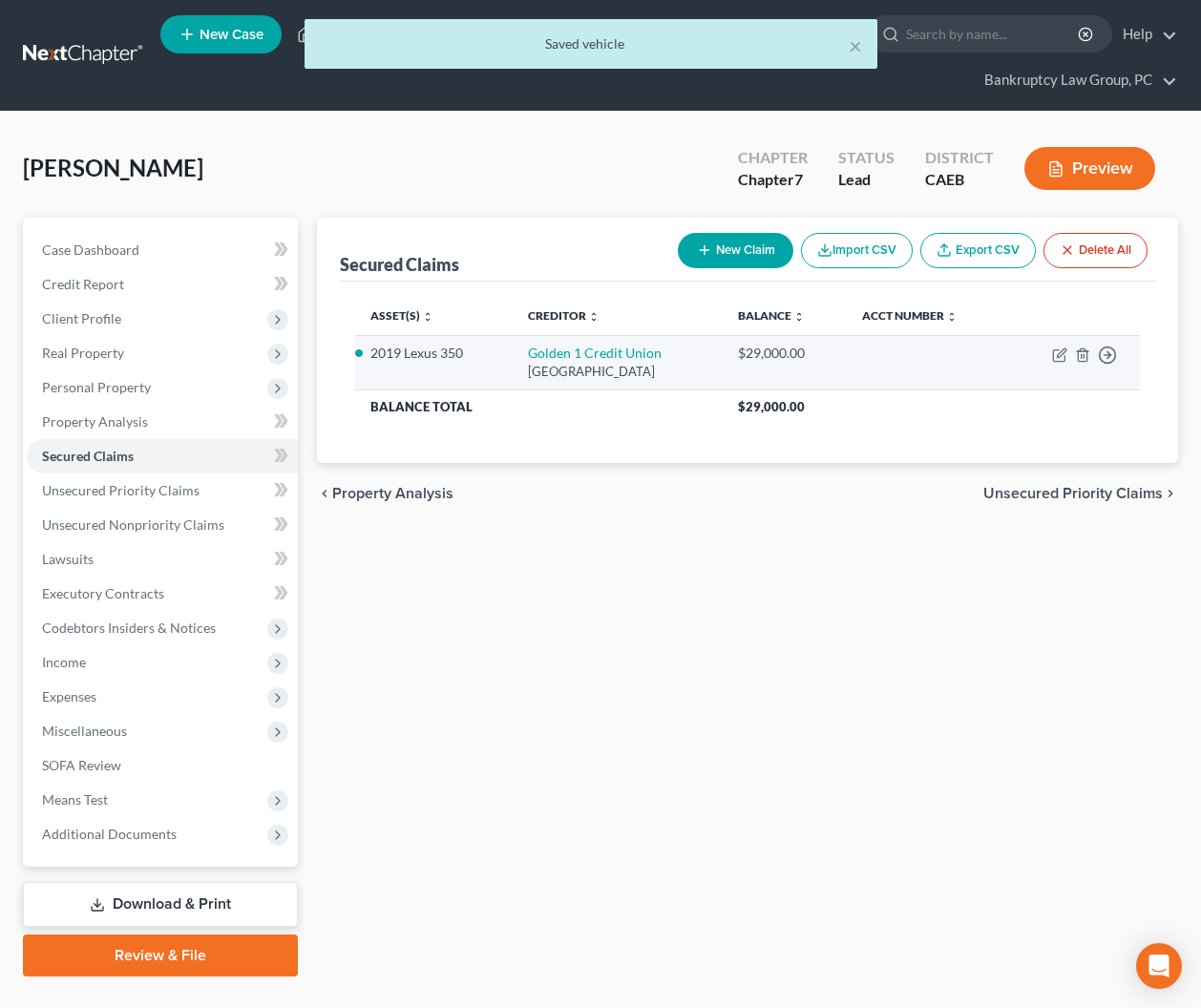
click at [1050, 350] on td "Move to E Move to F Move to G Move to Notice Only" at bounding box center [1074, 362] width 132 height 55
click at [1054, 355] on icon "button" at bounding box center [1059, 354] width 15 height 15
select select "4"
select select "0"
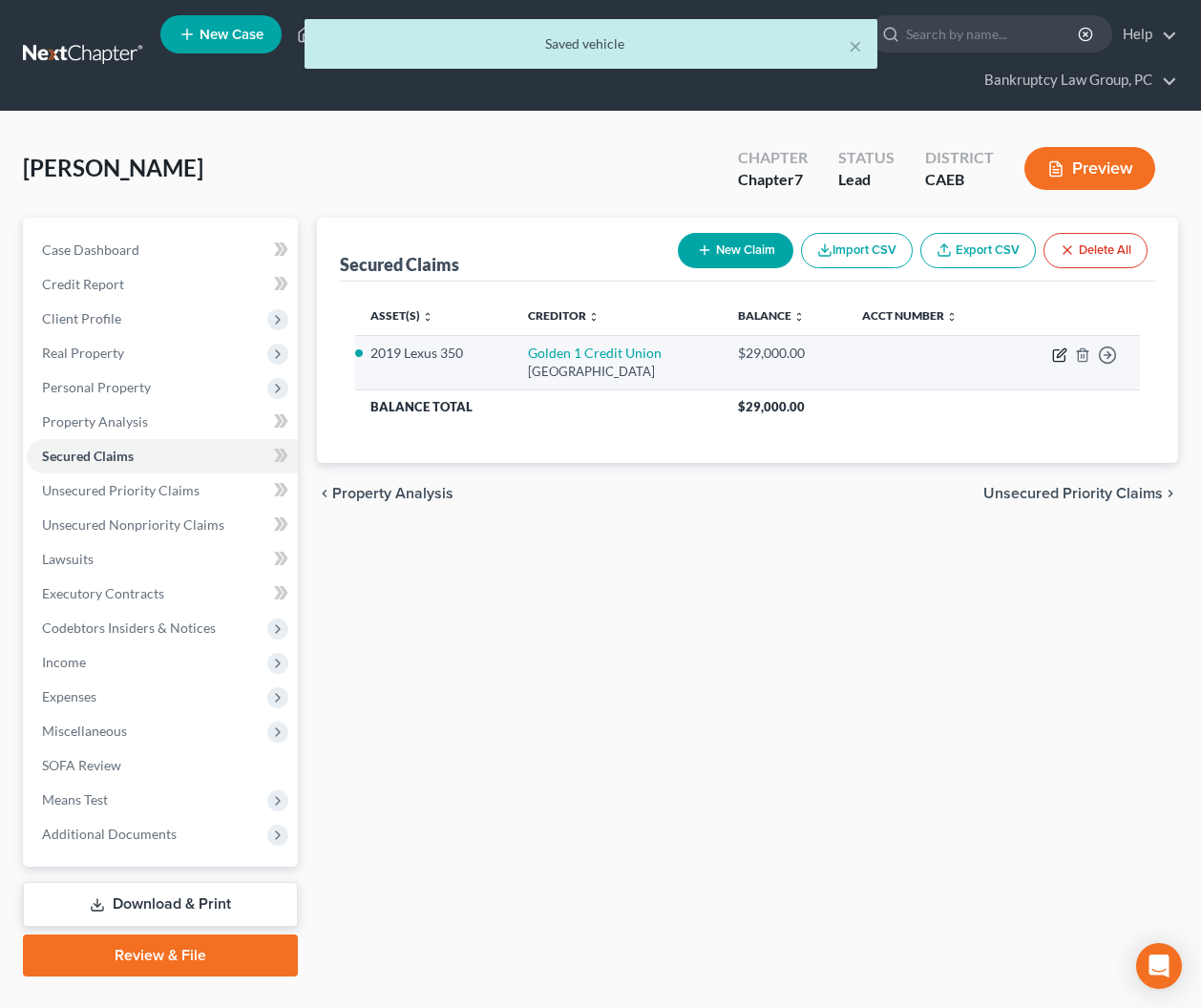
select select "0"
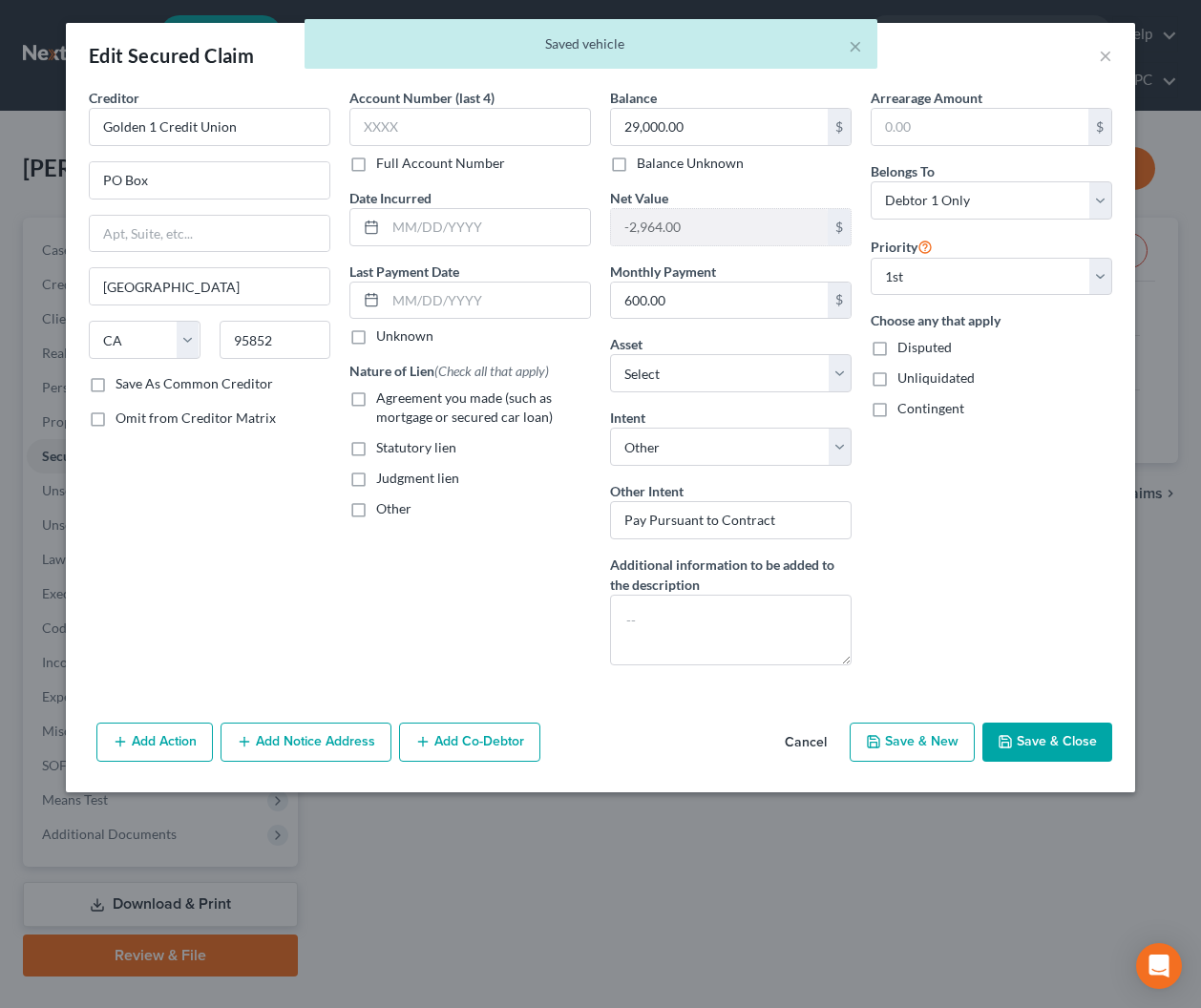
click at [115, 417] on label "Omit from Creditor Matrix" at bounding box center [196, 418] width 161 height 19
click at [123, 417] on input "Omit from Creditor Matrix" at bounding box center [129, 415] width 13 height 13
checkbox input "true"
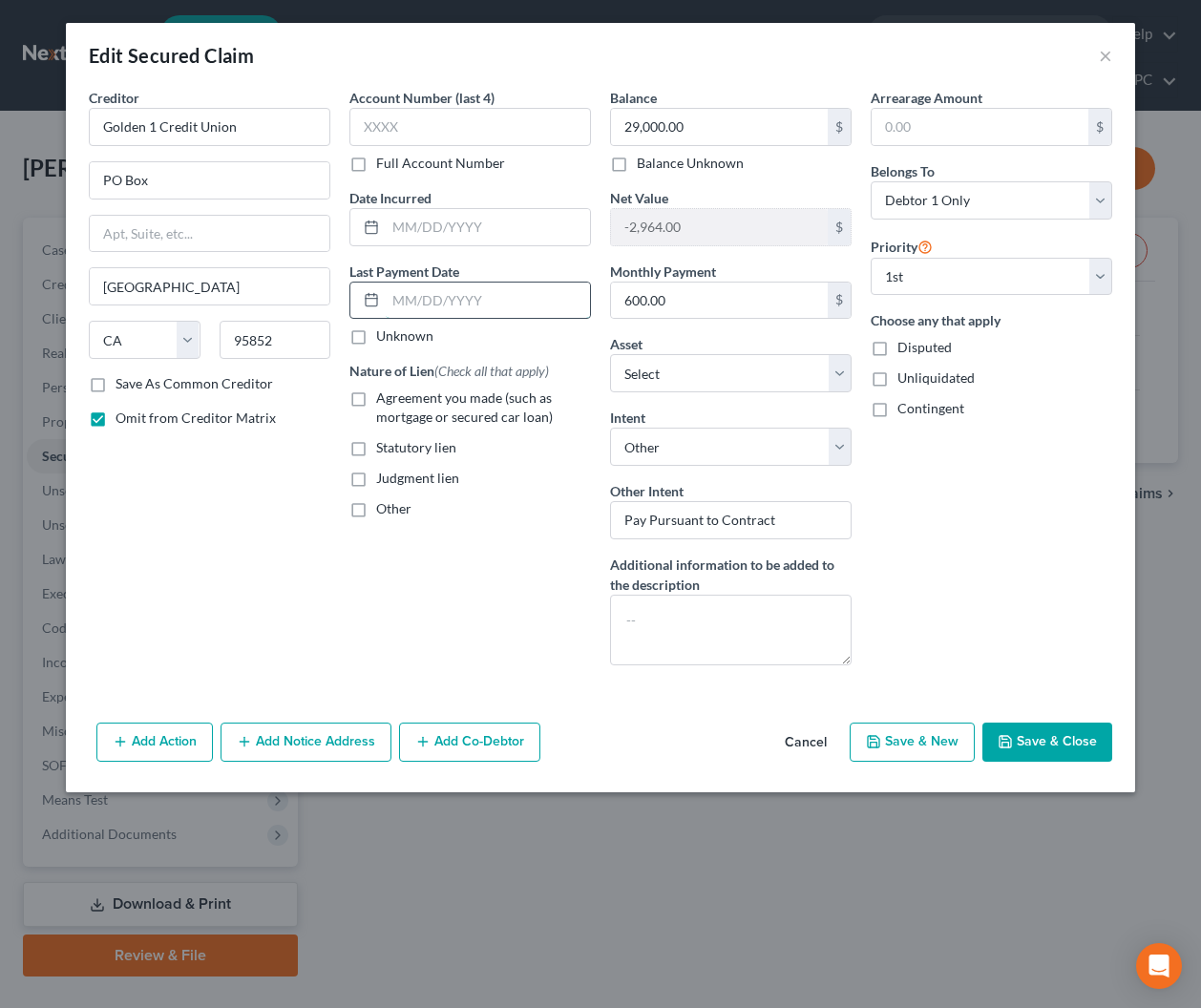
click at [441, 300] on input "text" at bounding box center [488, 301] width 204 height 37
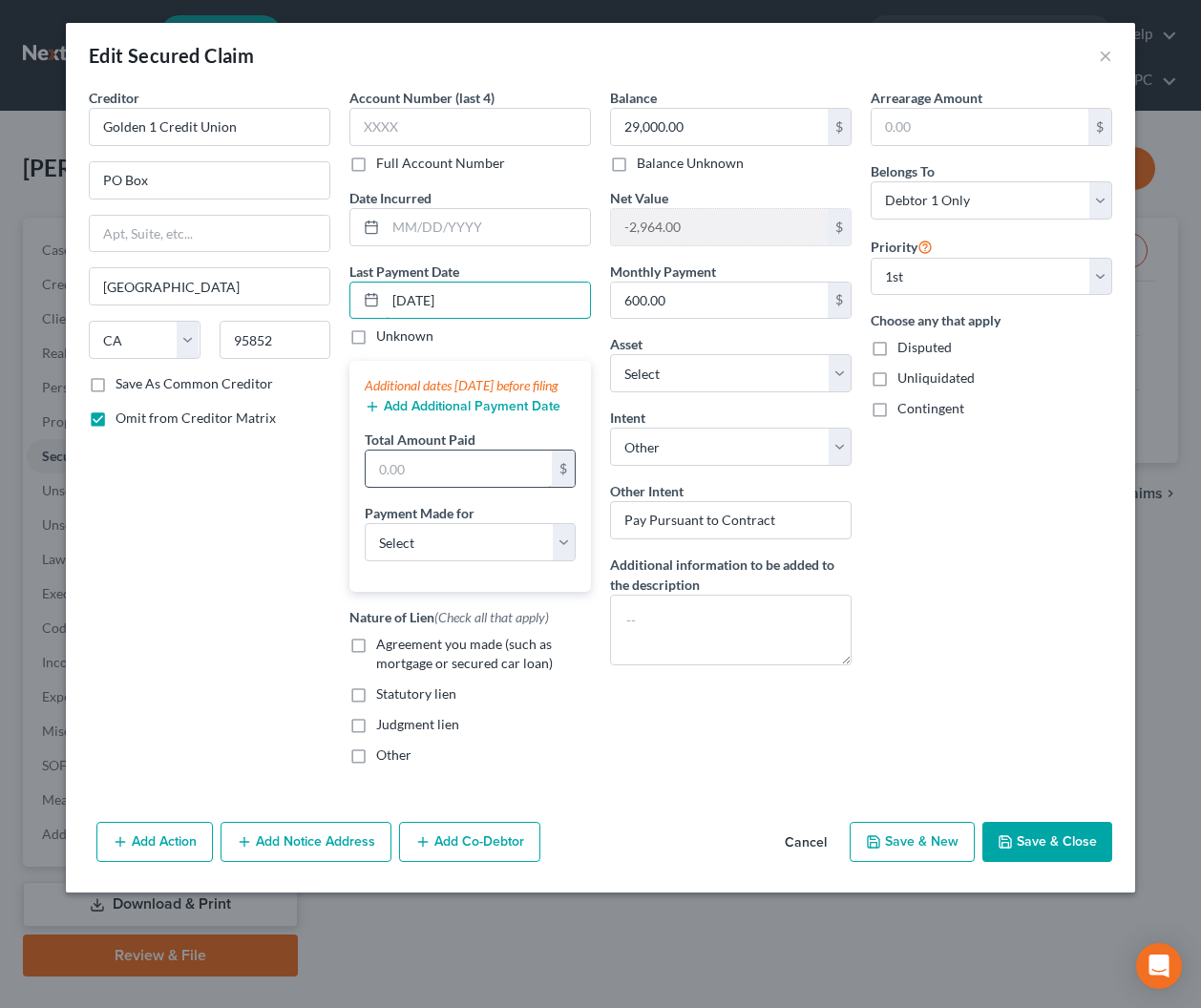
type input "[DATE]"
click at [463, 487] on input "text" at bounding box center [459, 468] width 187 height 37
type input "1,950"
click at [416, 554] on select "Select Car Credit Card Loan Repayment Mortgage Other Suppliers Or Vendors" at bounding box center [470, 542] width 211 height 38
select select "0"
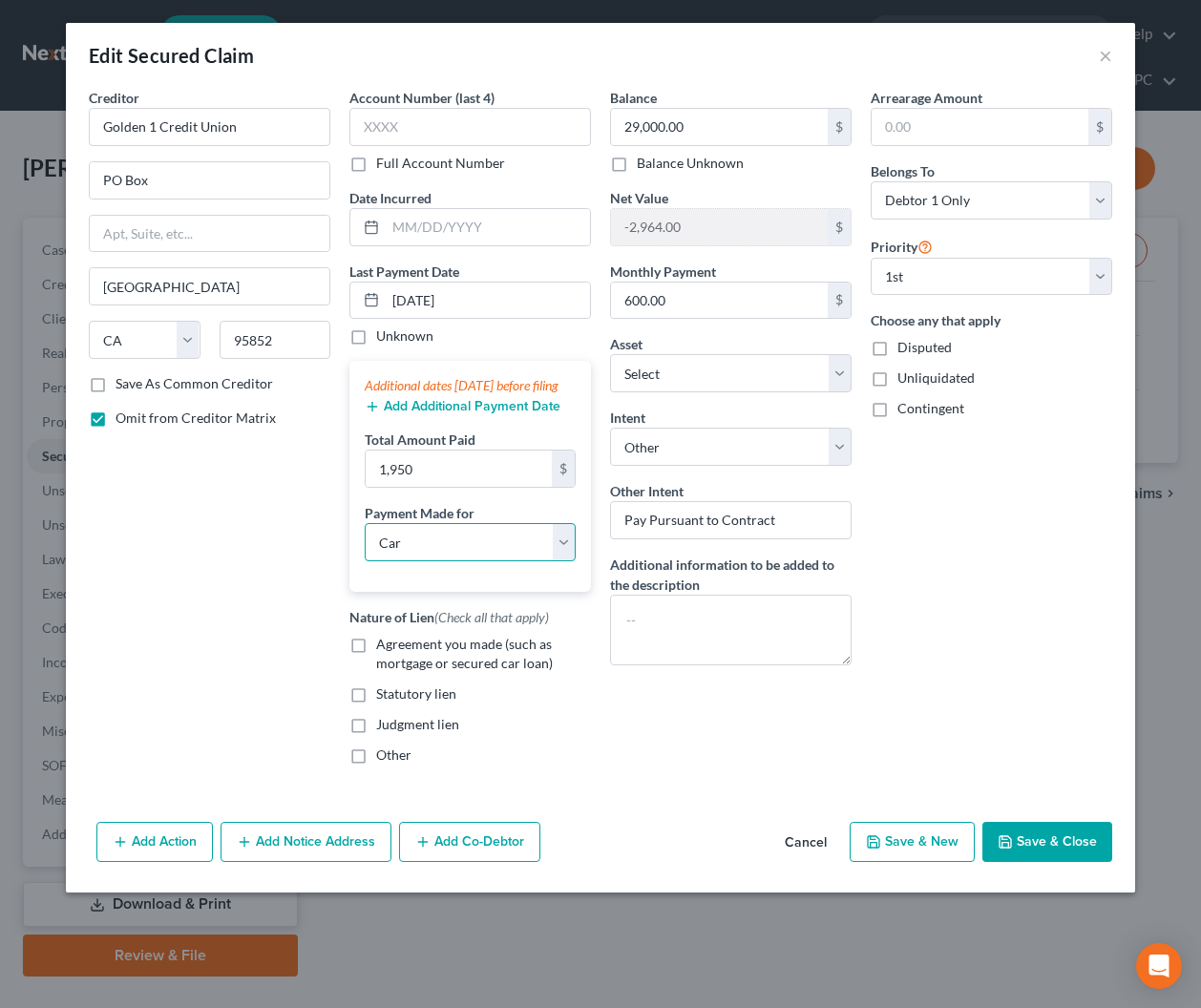
click at [365, 542] on select "Select Car Credit Card Loan Repayment Mortgage Other Suppliers Or Vendors" at bounding box center [470, 542] width 211 height 38
click at [376, 665] on label "Agreement you made (such as mortgage or secured car loan)" at bounding box center [483, 654] width 214 height 38
click at [384, 647] on input "Agreement you made (such as mortgage or secured car loan)" at bounding box center [390, 641] width 13 height 13
checkbox input "true"
click at [1023, 850] on button "Save & Close" at bounding box center [1047, 841] width 130 height 40
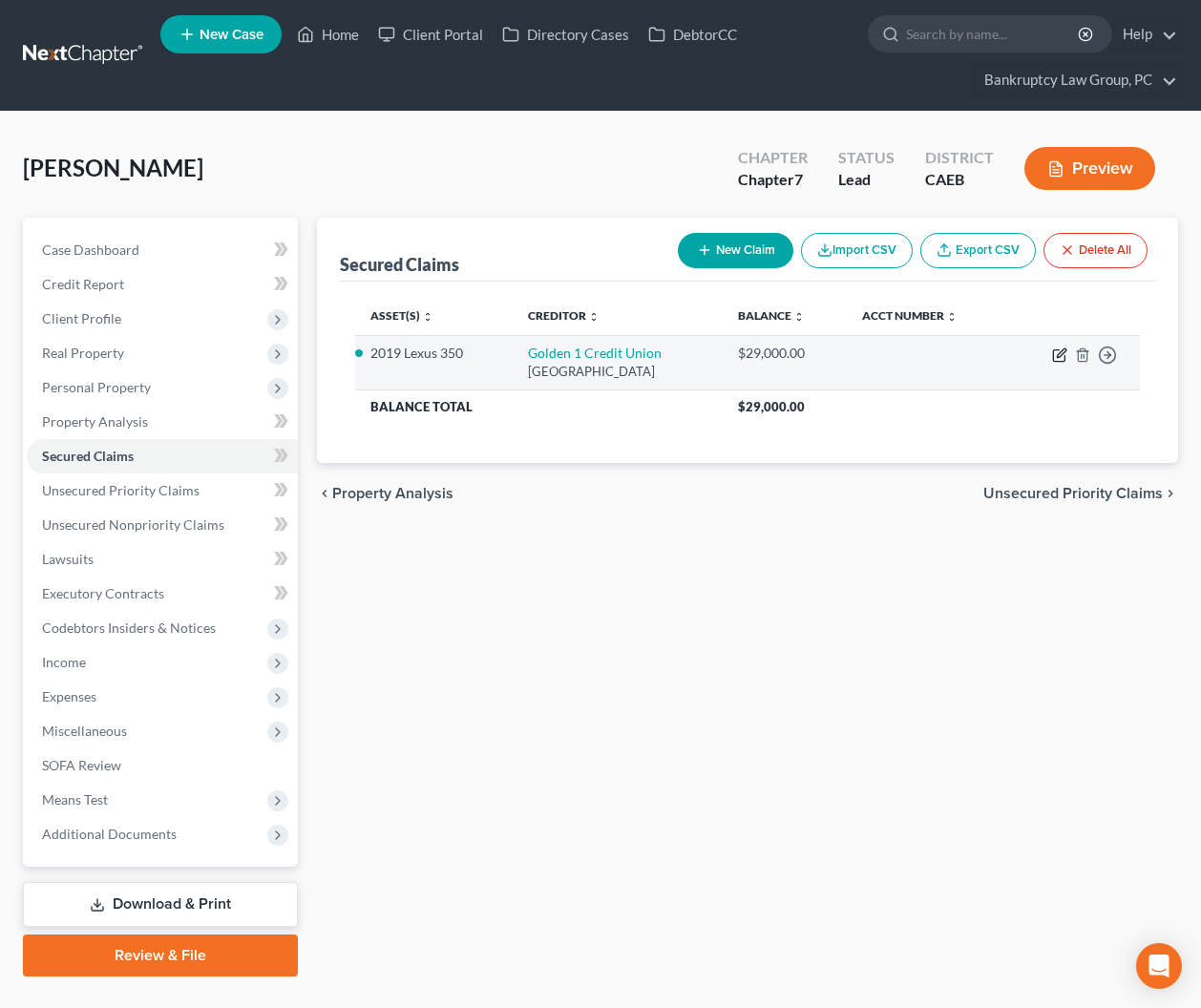
click at [1059, 354] on icon "button" at bounding box center [1059, 354] width 15 height 15
select select "4"
select select "0"
select select "4"
select select "0"
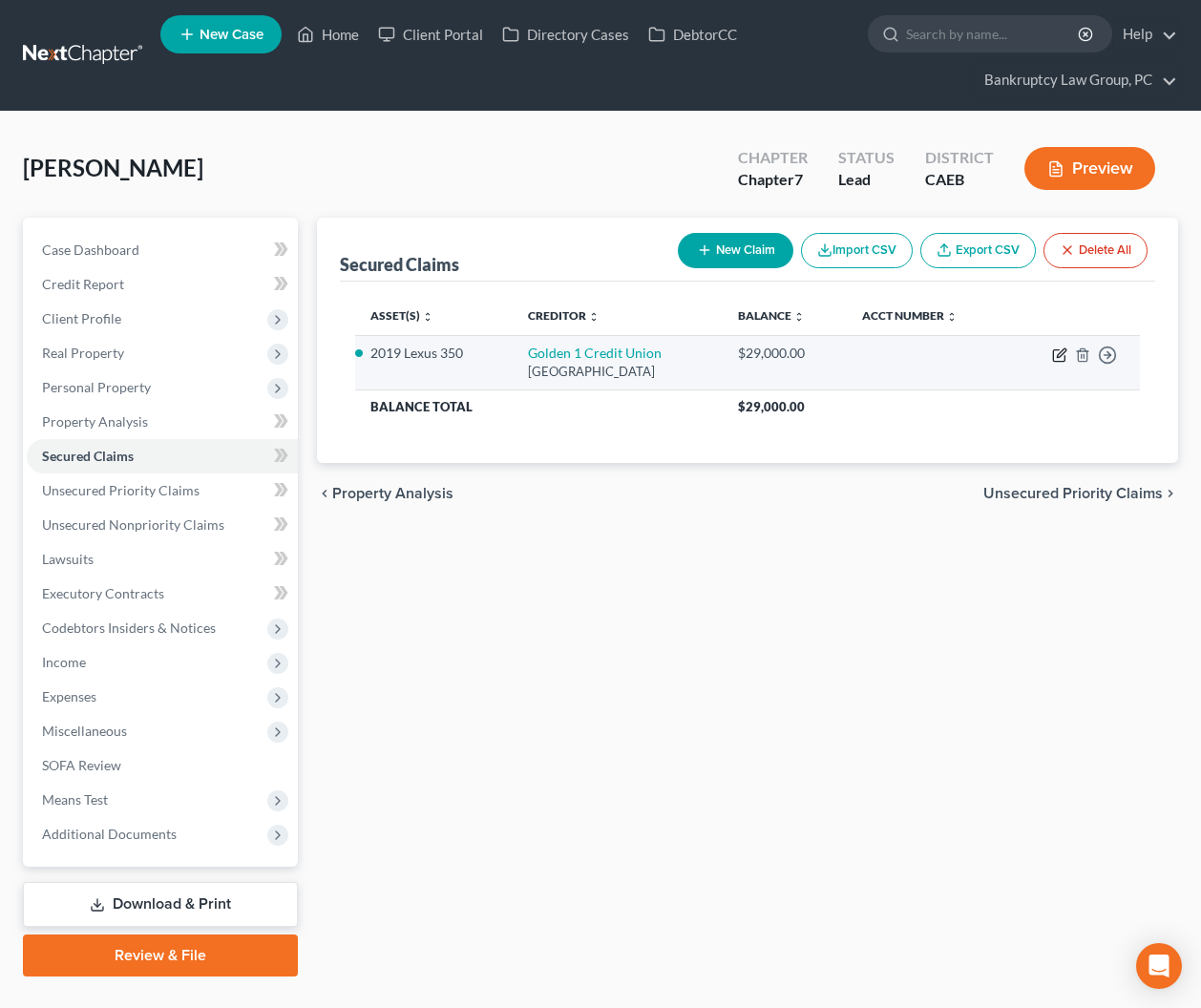
select select "0"
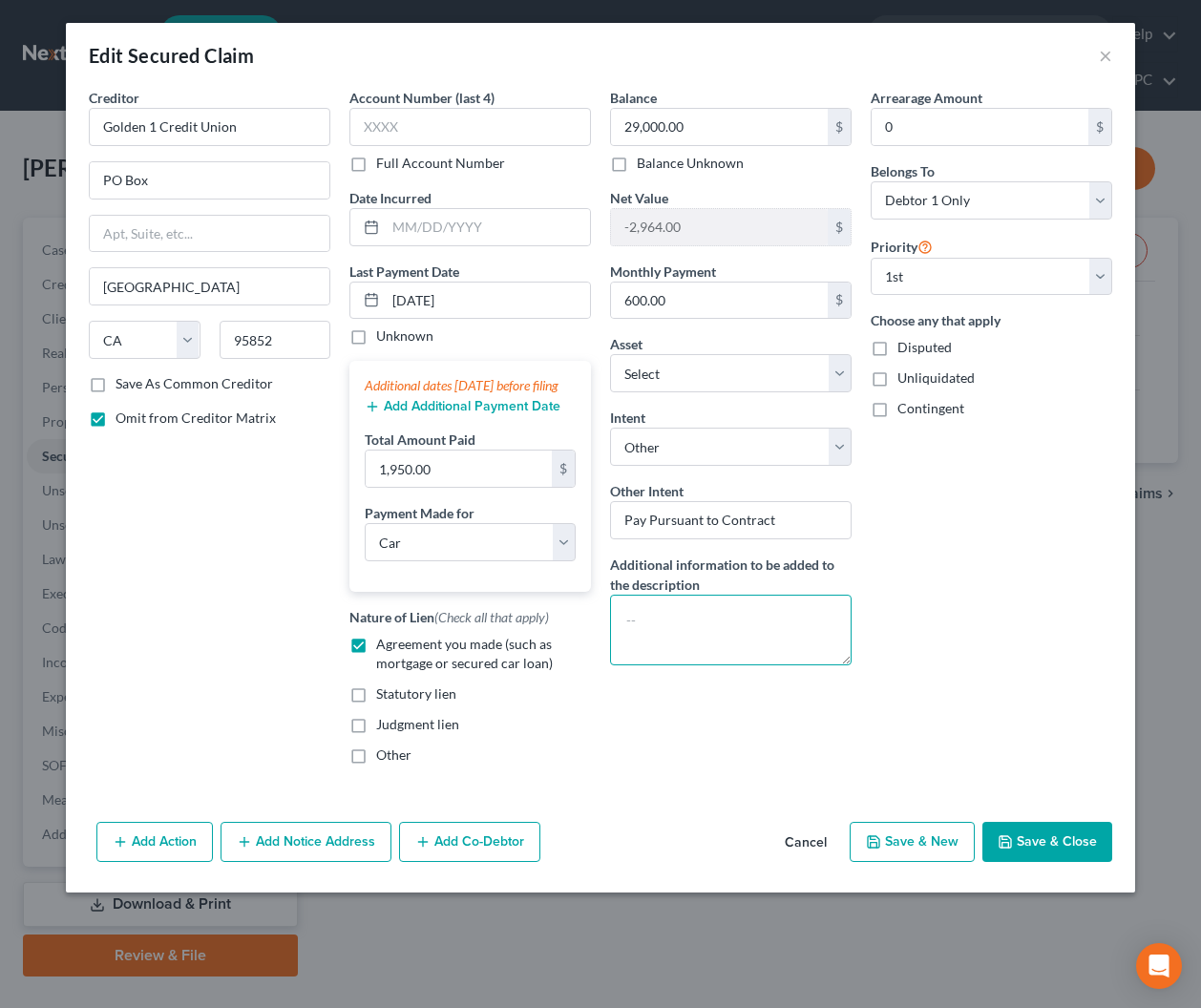
click at [694, 635] on textarea at bounding box center [731, 629] width 241 height 70
type textarea "Debtor is not on this loan, his son financed the vehicle in his name, but [PERS…"
click at [1039, 862] on button "Save & Close" at bounding box center [1047, 841] width 130 height 40
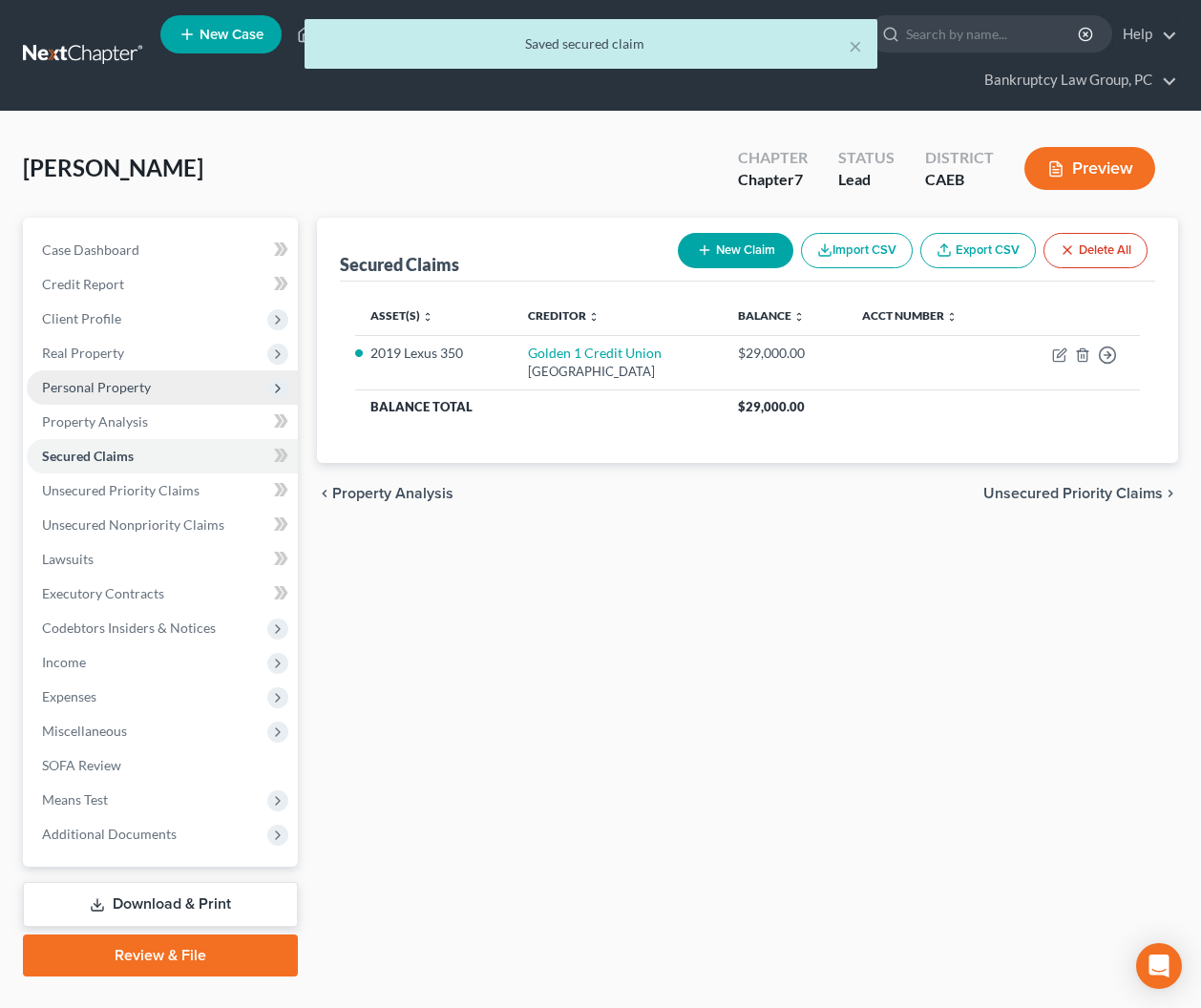
click at [111, 392] on span "Personal Property" at bounding box center [96, 387] width 109 height 16
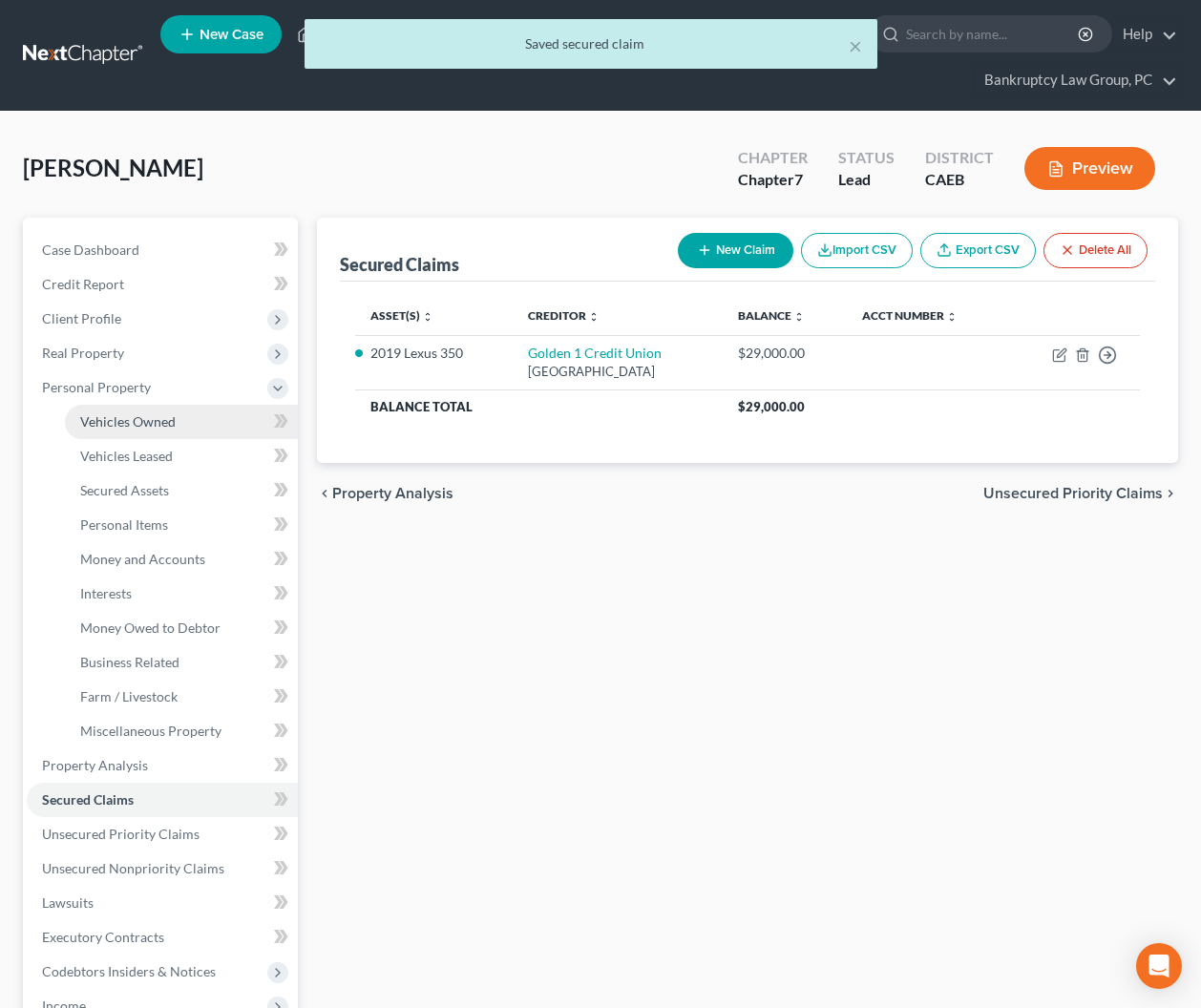
click at [113, 421] on span "Vehicles Owned" at bounding box center [128, 422] width 95 height 16
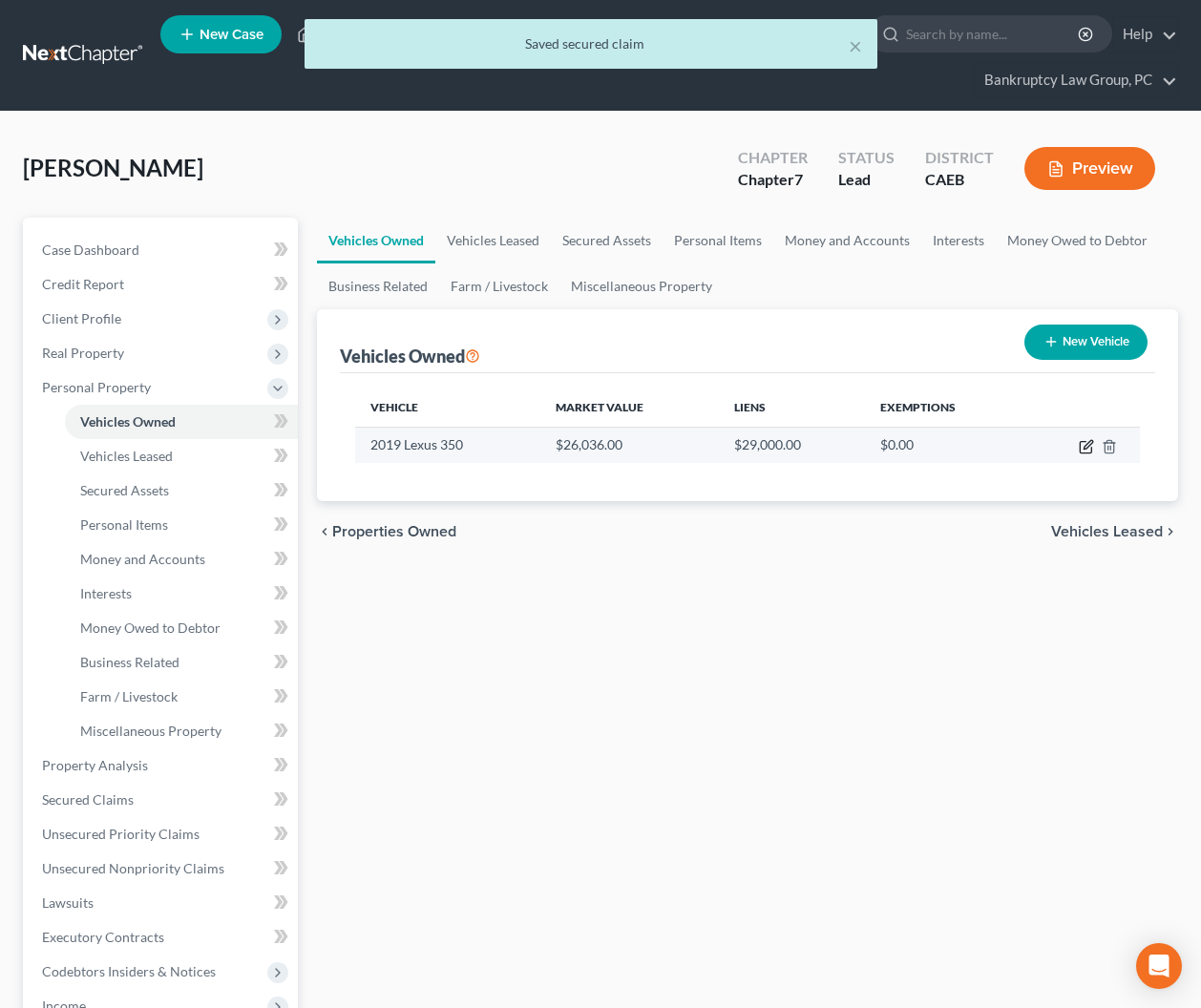
click at [1086, 441] on icon "button" at bounding box center [1086, 446] width 15 height 15
select select "0"
select select "7"
select select "2"
select select "0"
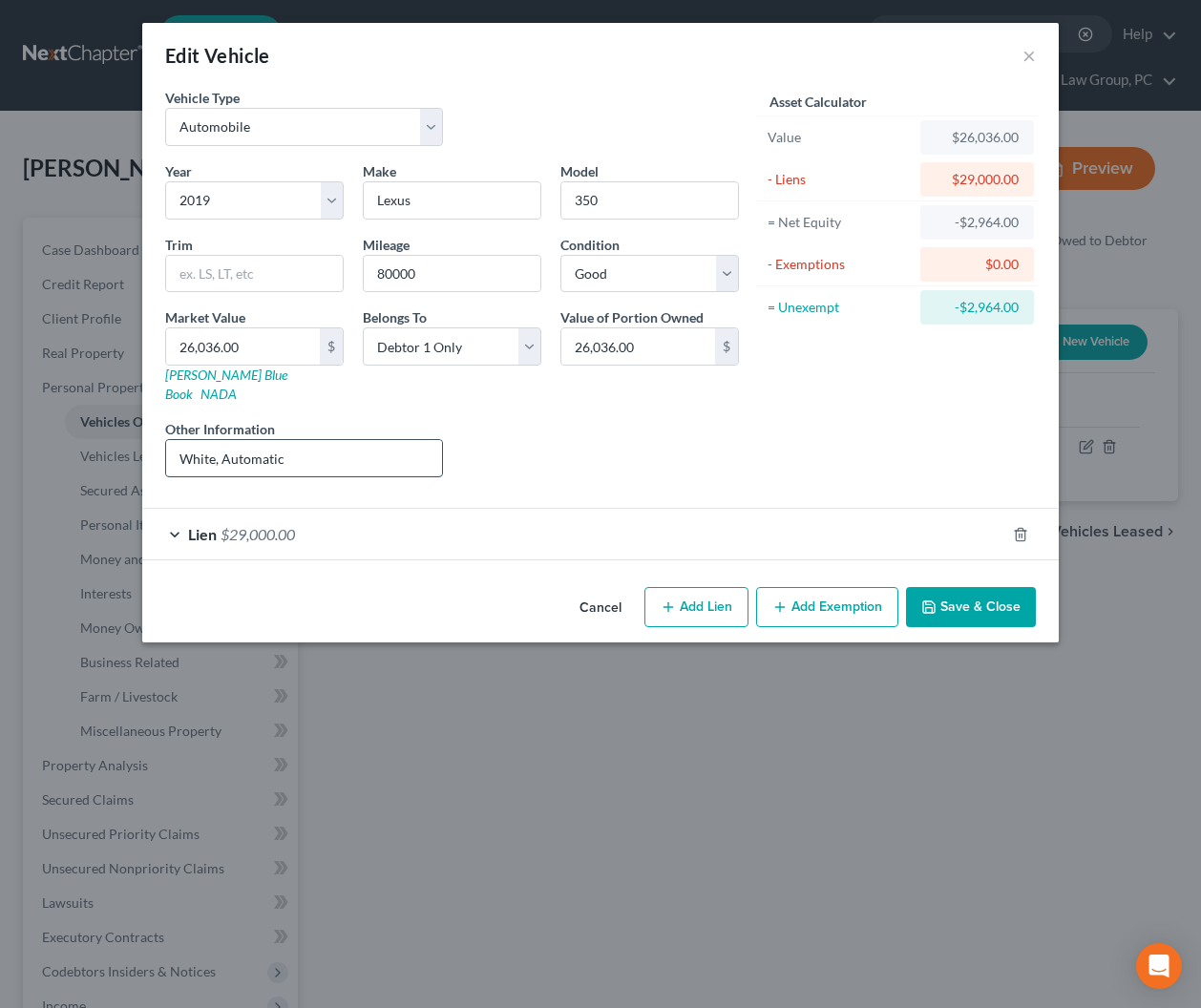
click at [408, 446] on input "White, Automatic" at bounding box center [304, 458] width 276 height 37
type input "White, Automatic - Son on title, and financed the vehicle for Debtor - Debtor m…"
click at [510, 447] on div "Liens Select" at bounding box center [600, 447] width 297 height 59
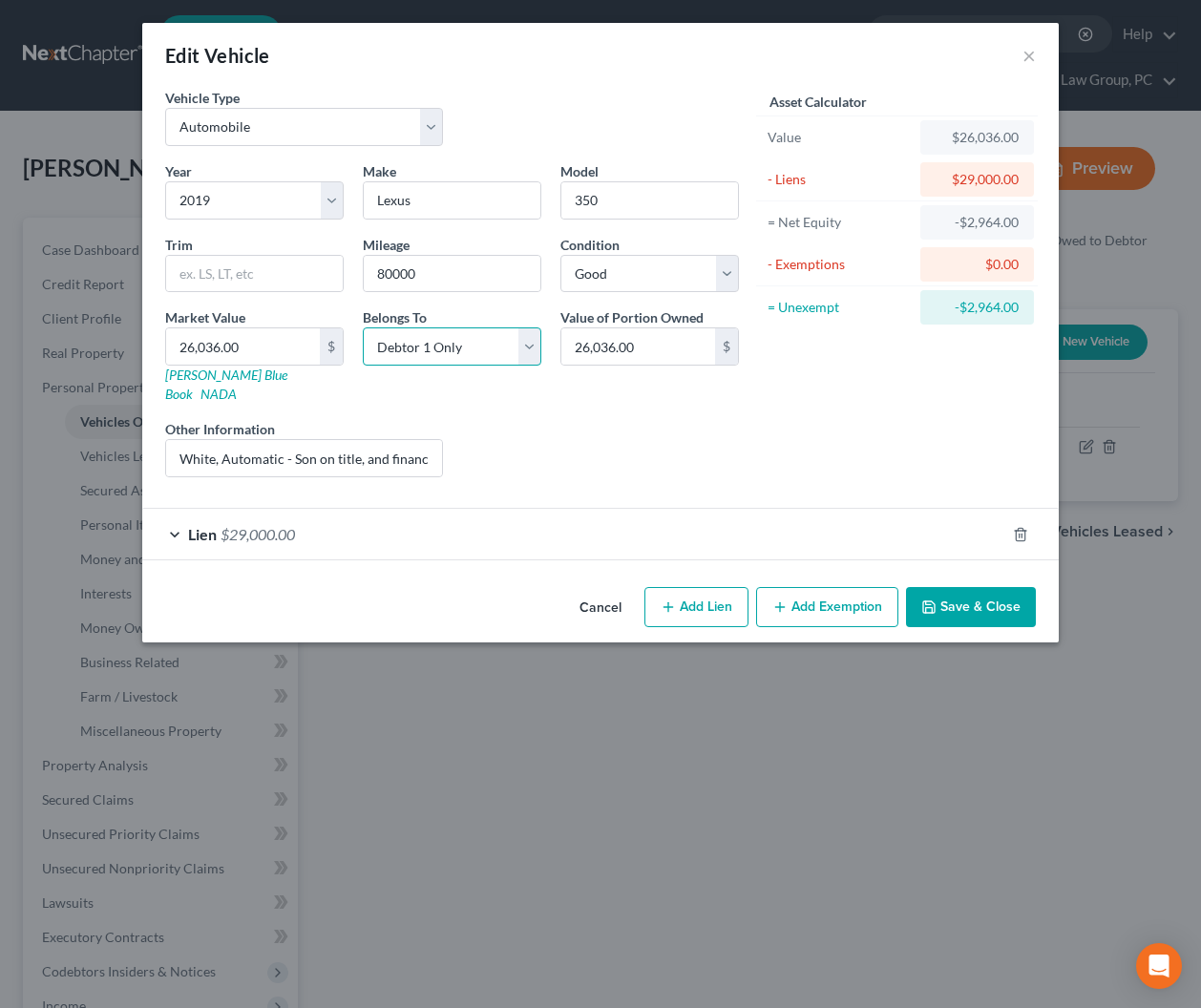
click at [457, 353] on select "Select Debtor 1 Only Debtor 2 Only Debtor 1 And Debtor 2 Only At Least One Of T…" at bounding box center [453, 346] width 179 height 38
select select "3"
click at [363, 327] on select "Select Debtor 1 Only Debtor 2 Only Debtor 1 And Debtor 2 Only At Least One Of T…" at bounding box center [453, 346] width 179 height 38
click at [986, 587] on button "Save & Close" at bounding box center [971, 607] width 130 height 40
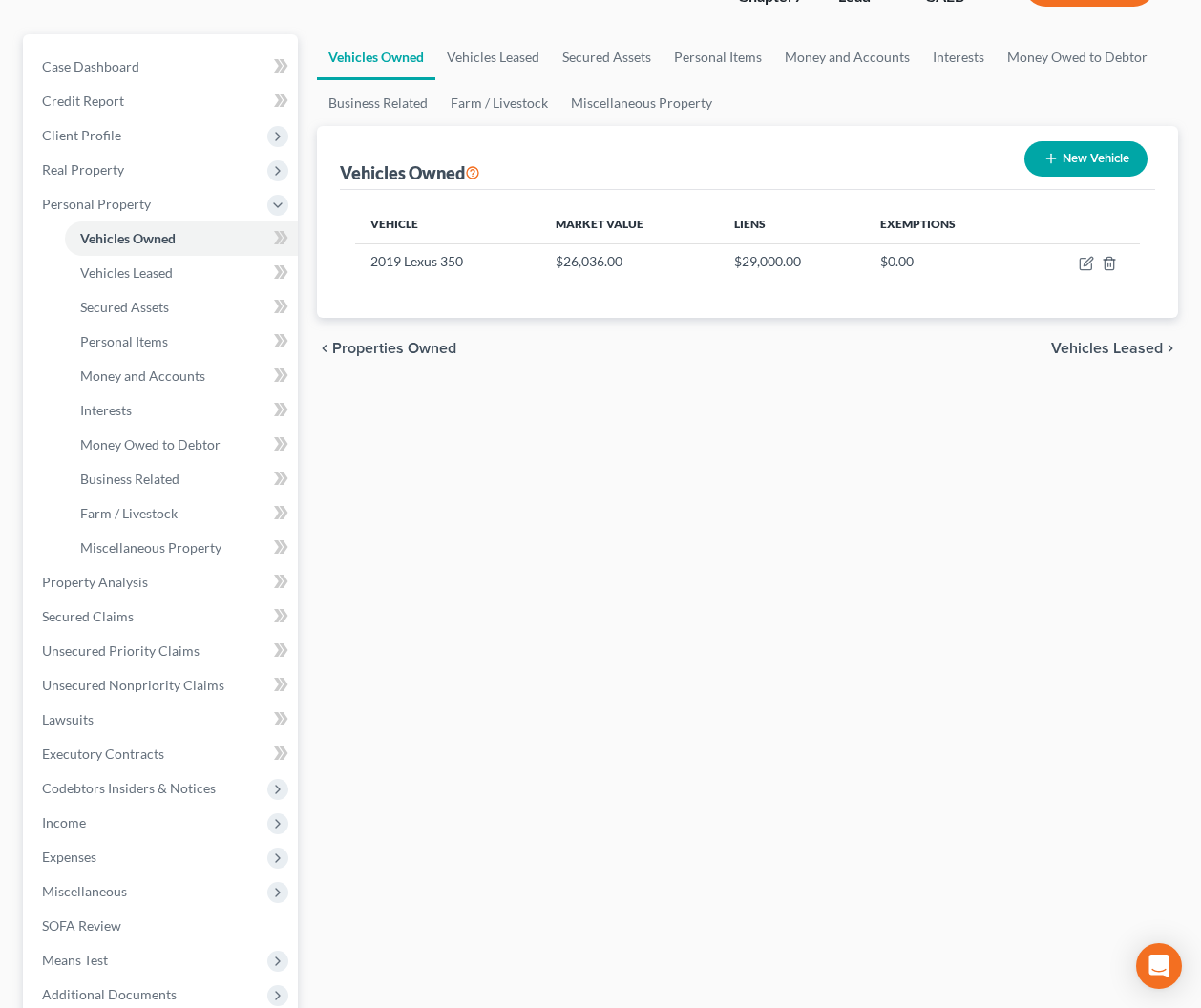
scroll to position [225, 0]
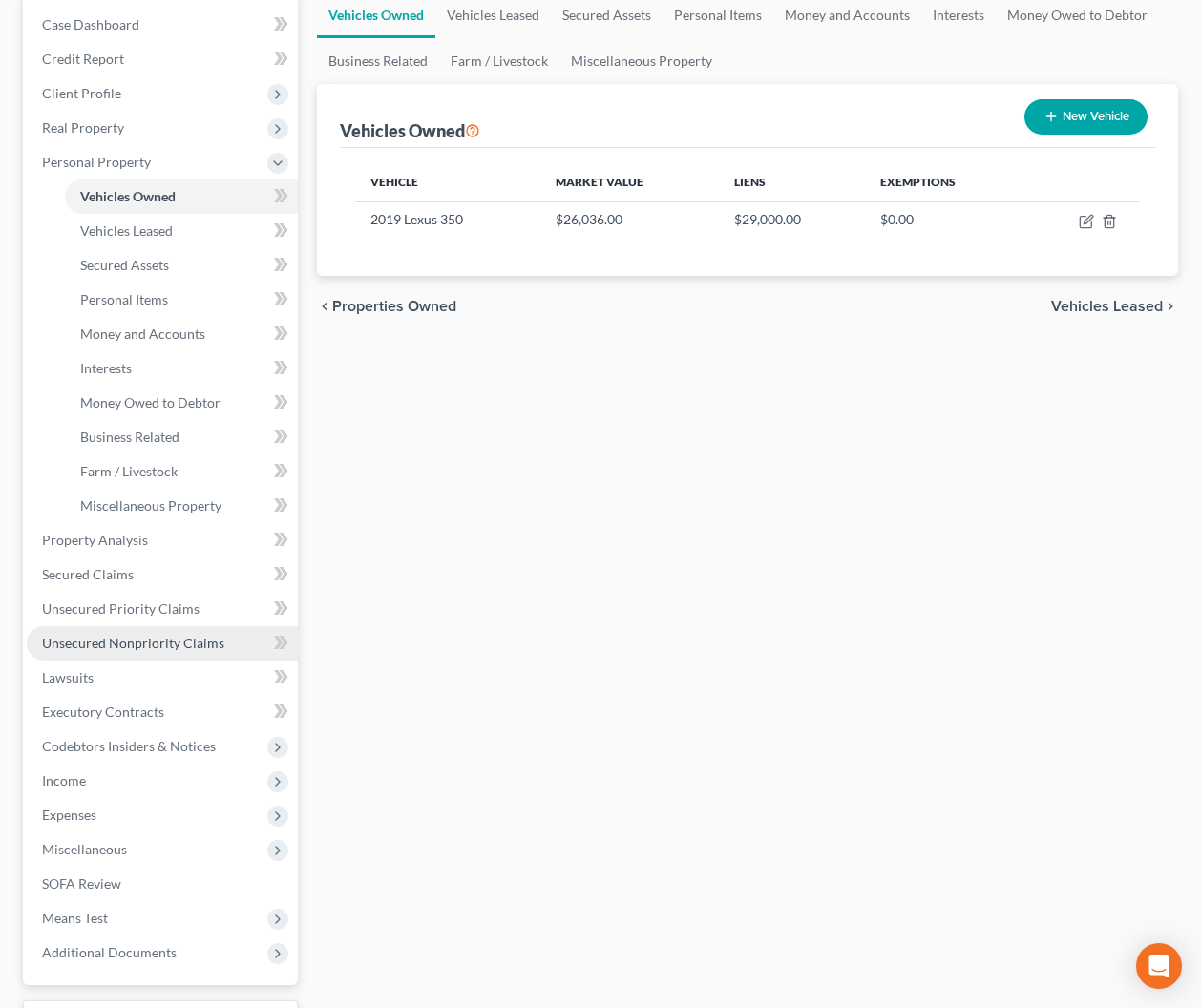
click at [137, 635] on span "Unsecured Nonpriority Claims" at bounding box center [133, 643] width 183 height 16
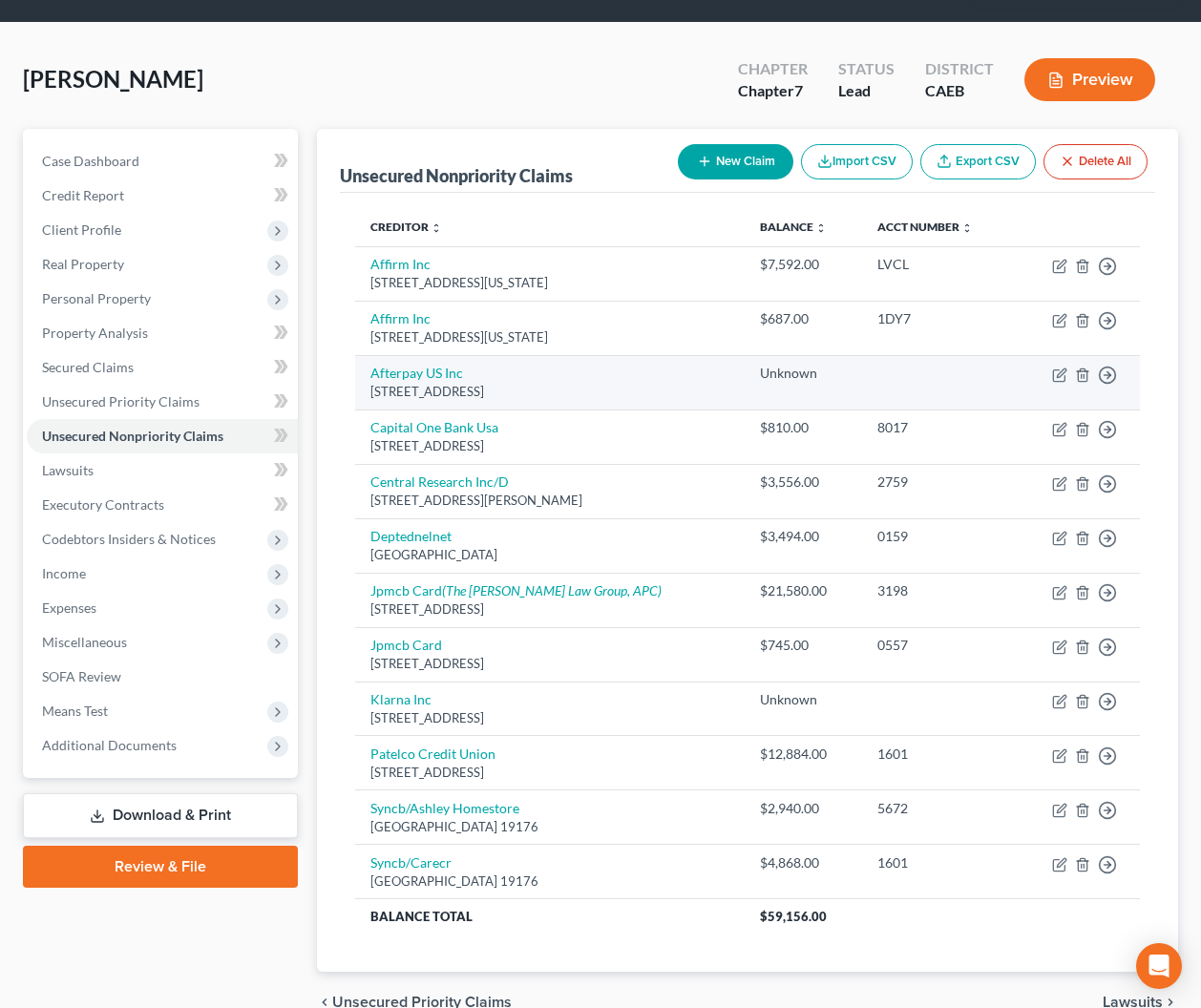
scroll to position [113, 0]
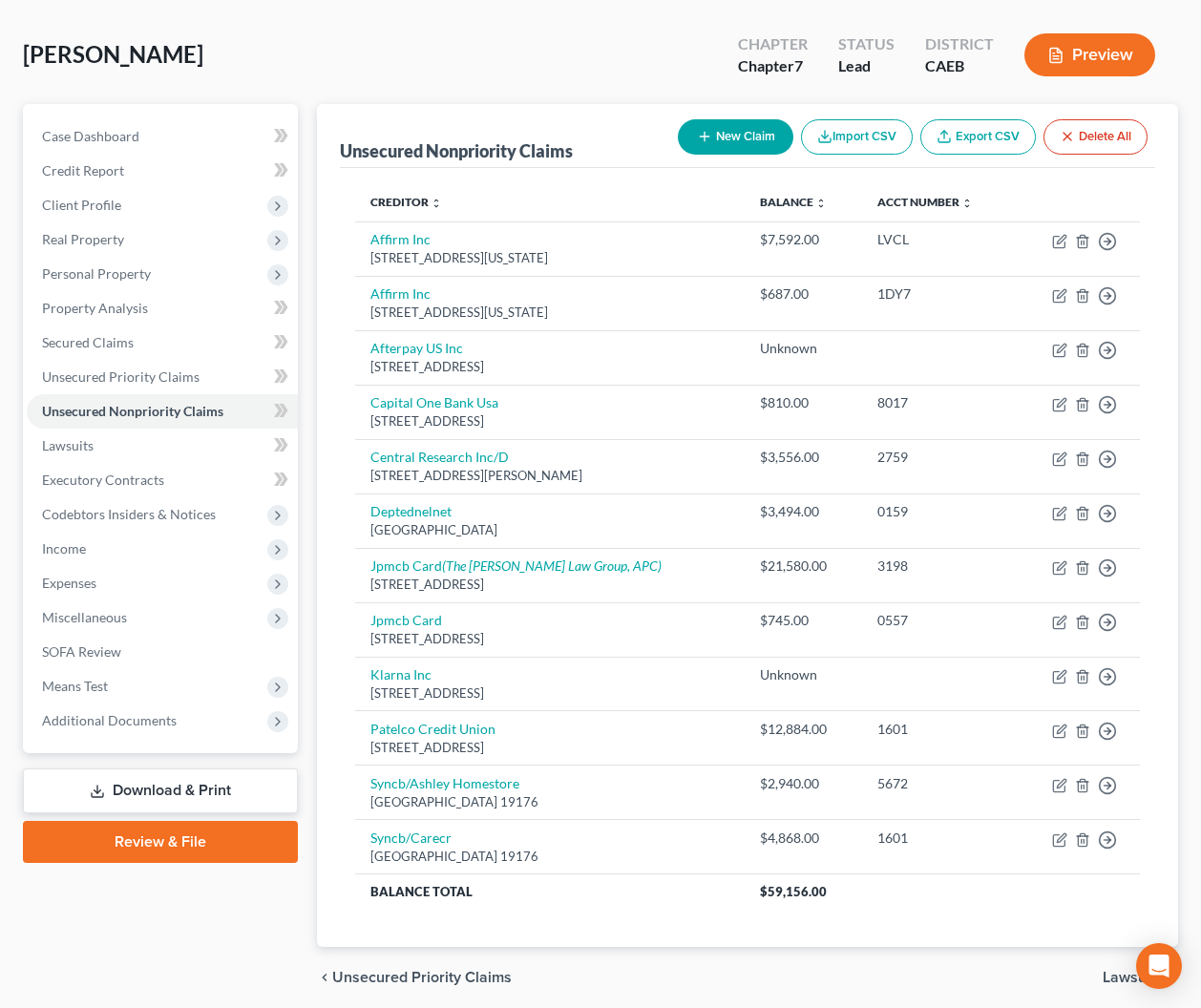
click at [721, 145] on button "New Claim" at bounding box center [735, 137] width 115 height 36
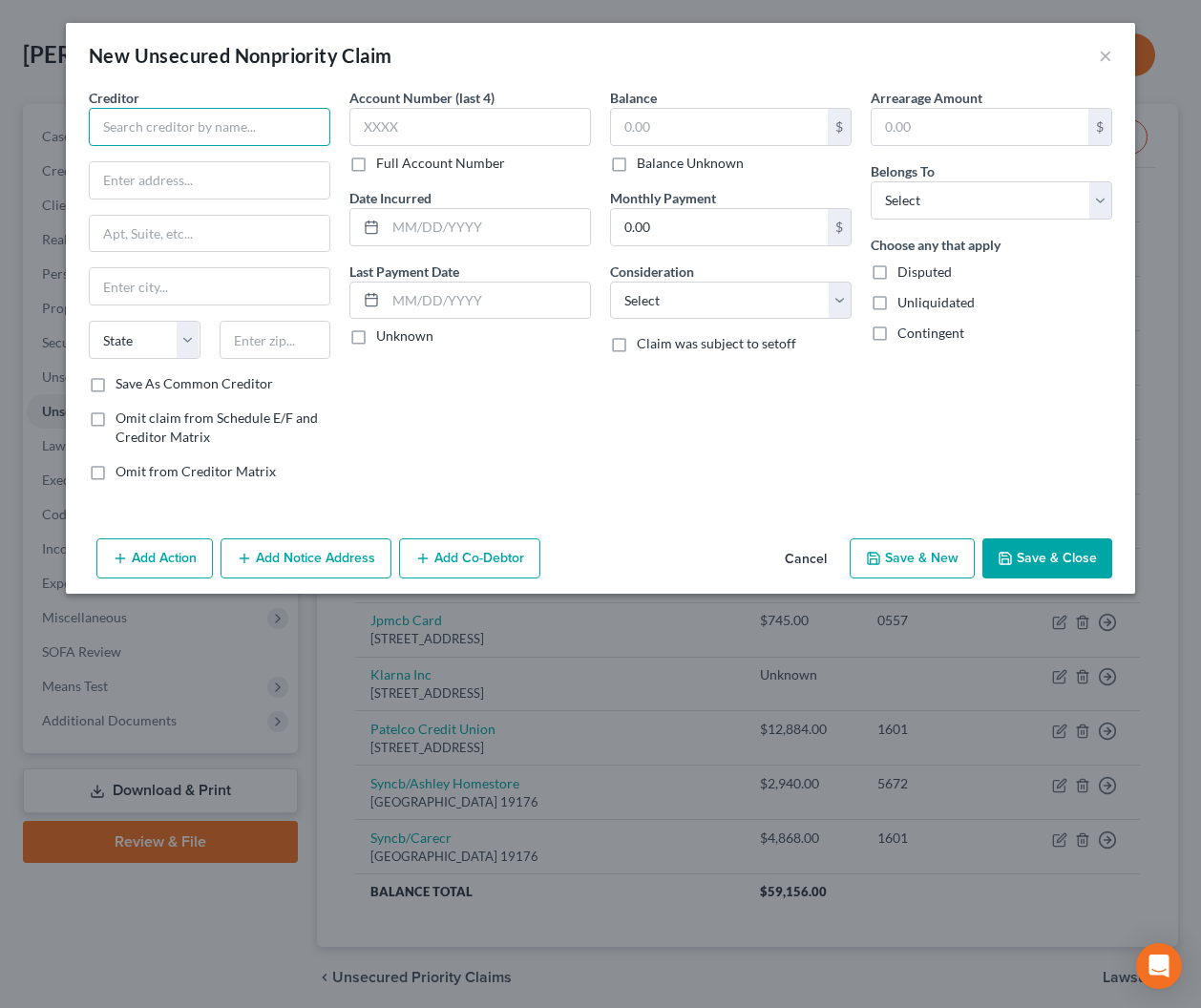
click at [290, 138] on input "text" at bounding box center [208, 127] width 241 height 38
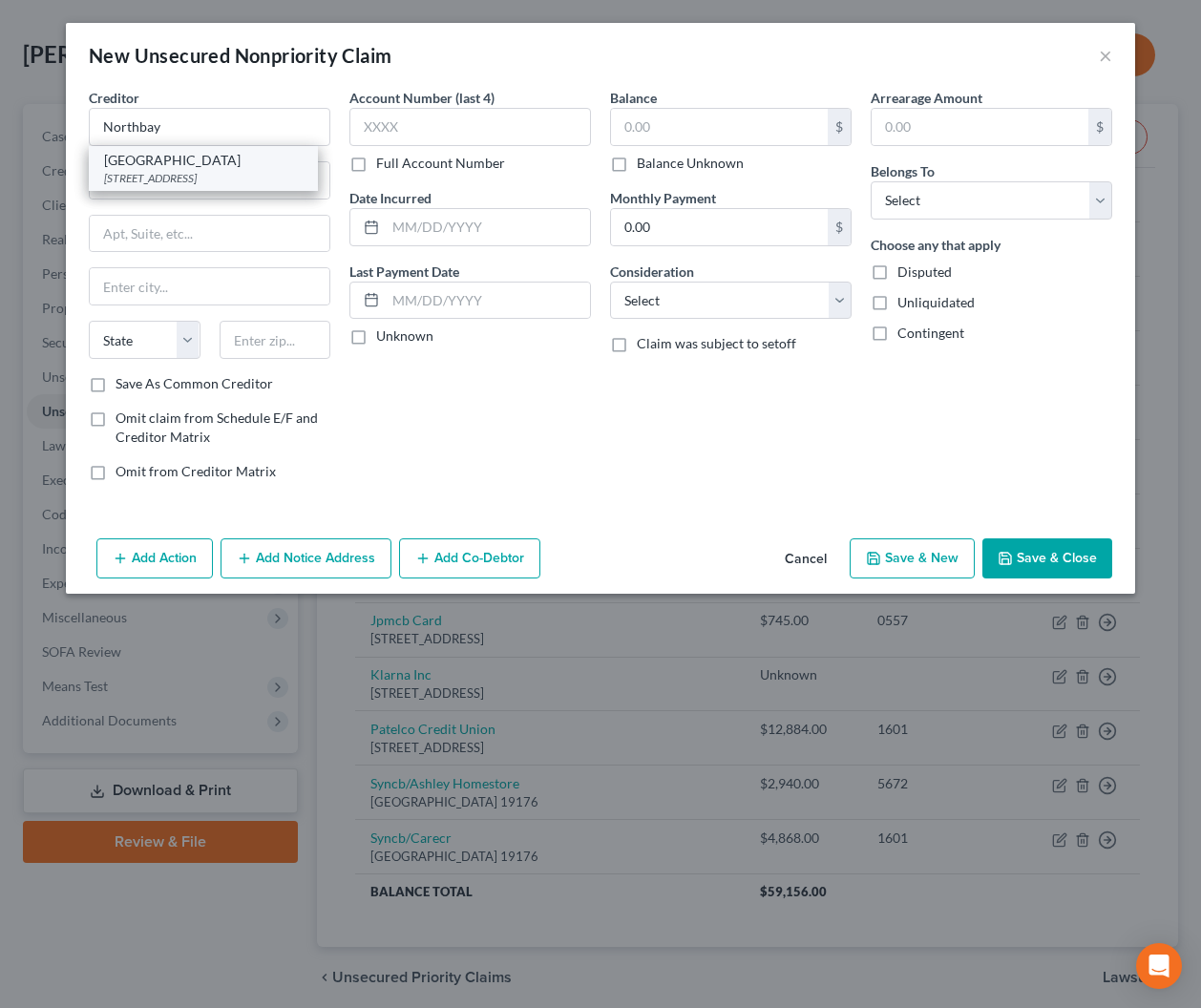
click at [130, 170] on div "[STREET_ADDRESS]" at bounding box center [203, 178] width 199 height 16
type input "[GEOGRAPHIC_DATA]"
type input "PO Box 39000"
type input "Dept 05221"
type input "[GEOGRAPHIC_DATA]"
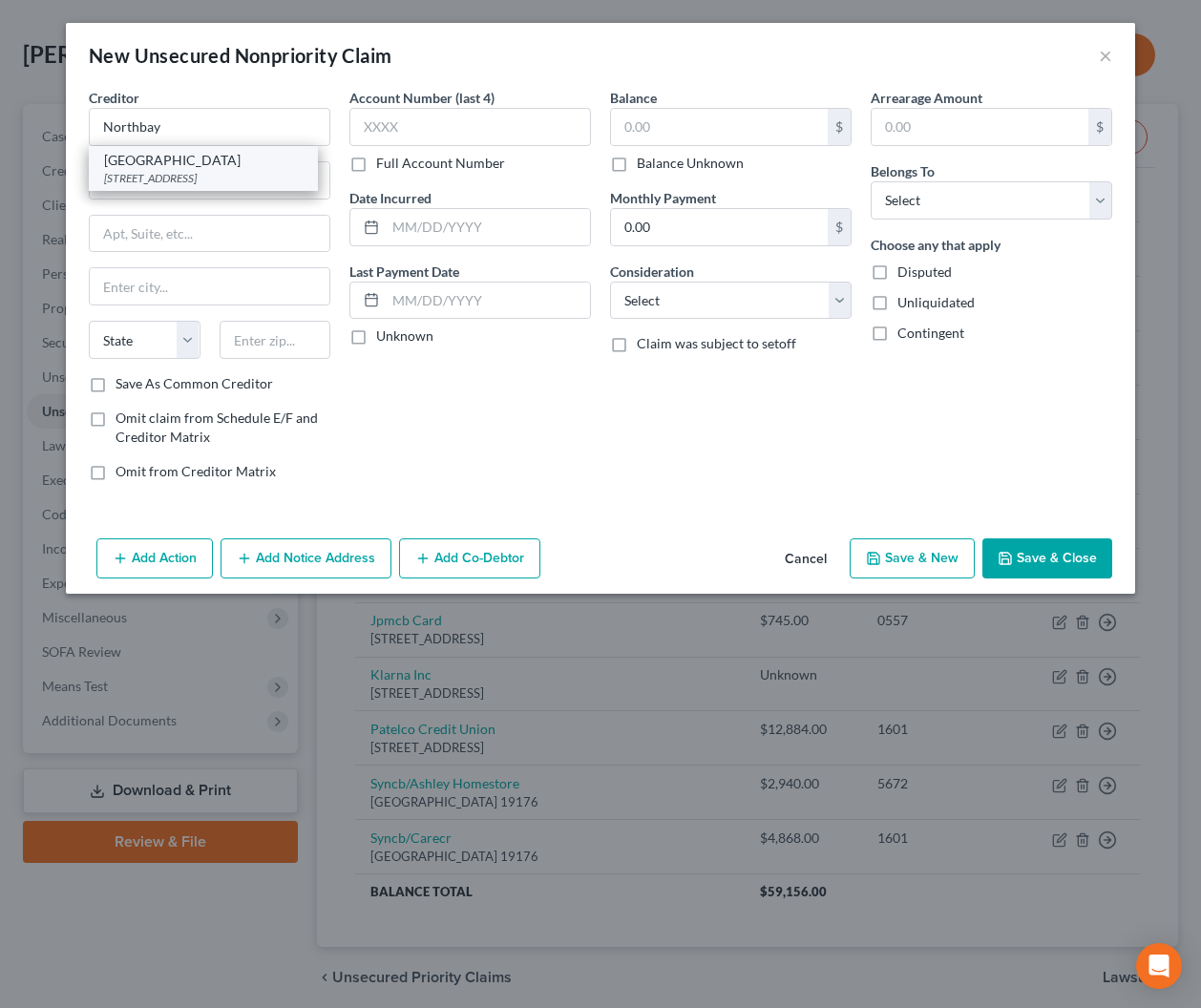
select select "4"
type input "94139"
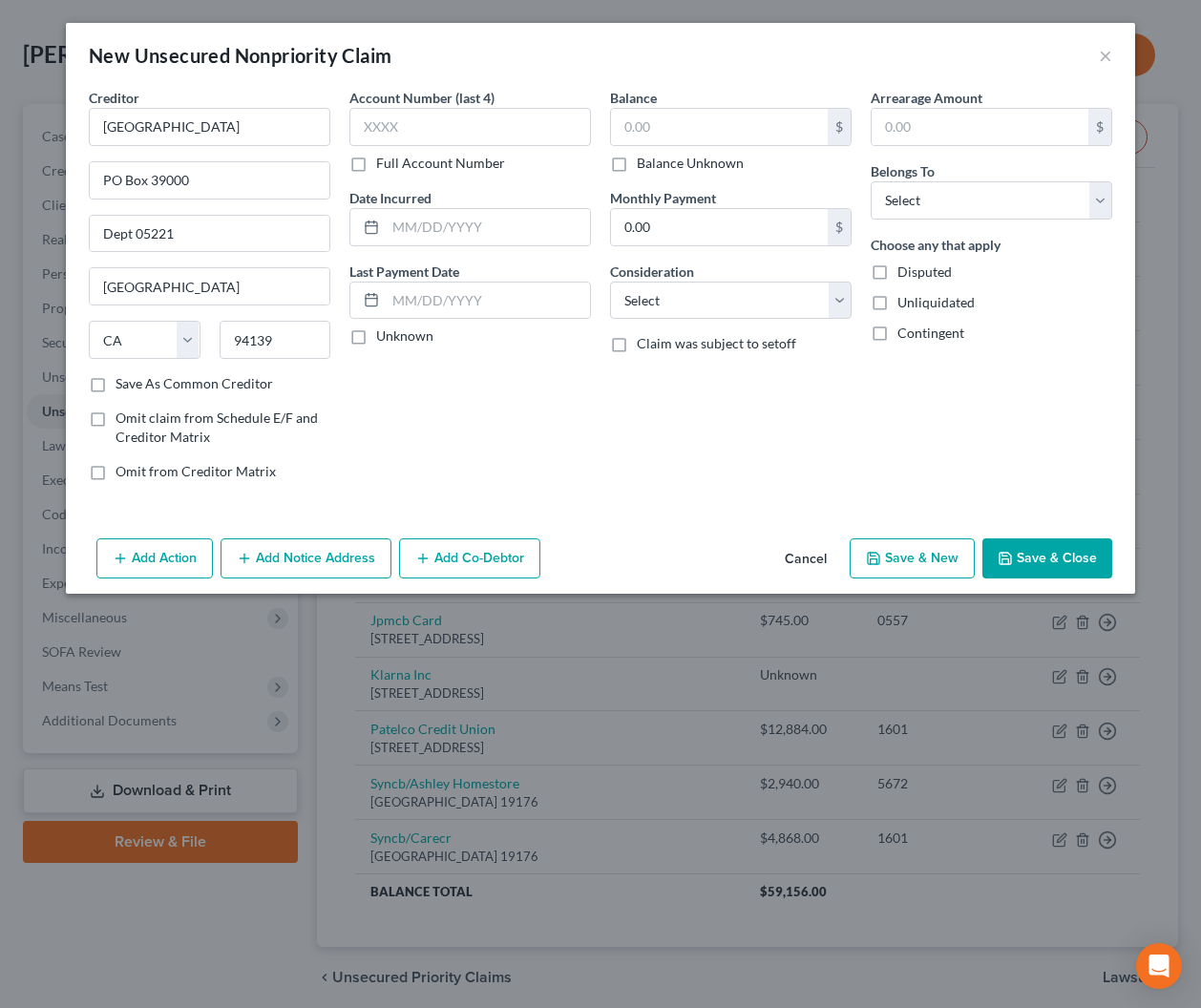
click at [637, 164] on label "Balance Unknown" at bounding box center [691, 163] width 107 height 19
click at [644, 164] on input "Balance Unknown" at bounding box center [650, 160] width 13 height 13
checkbox input "true"
type input "0.00"
click at [944, 193] on select "Select Debtor 1 Only Debtor 2 Only Debtor 1 And Debtor 2 Only At Least One Of T…" at bounding box center [991, 200] width 241 height 38
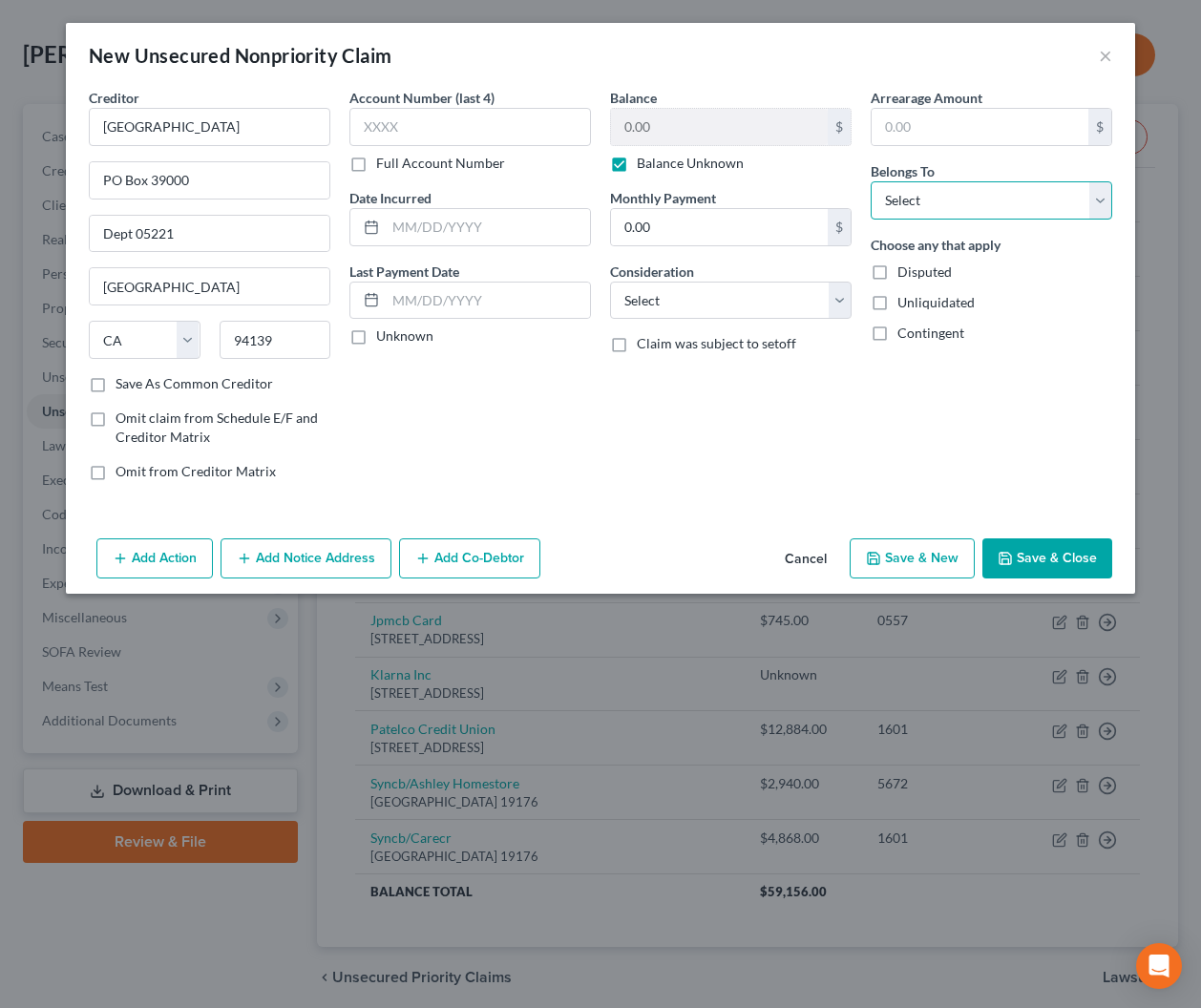
select select "0"
click at [870, 182] on select "Select Debtor 1 Only Debtor 2 Only Debtor 1 And Debtor 2 Only At Least One Of T…" at bounding box center [991, 200] width 241 height 38
click at [753, 302] on select "Select Cable / Satellite Services Collection Agency Credit Card Debt Debt Couns…" at bounding box center [731, 301] width 241 height 38
select select "9"
click at [610, 282] on select "Select Cable / Satellite Services Collection Agency Credit Card Debt Debt Couns…" at bounding box center [731, 301] width 241 height 38
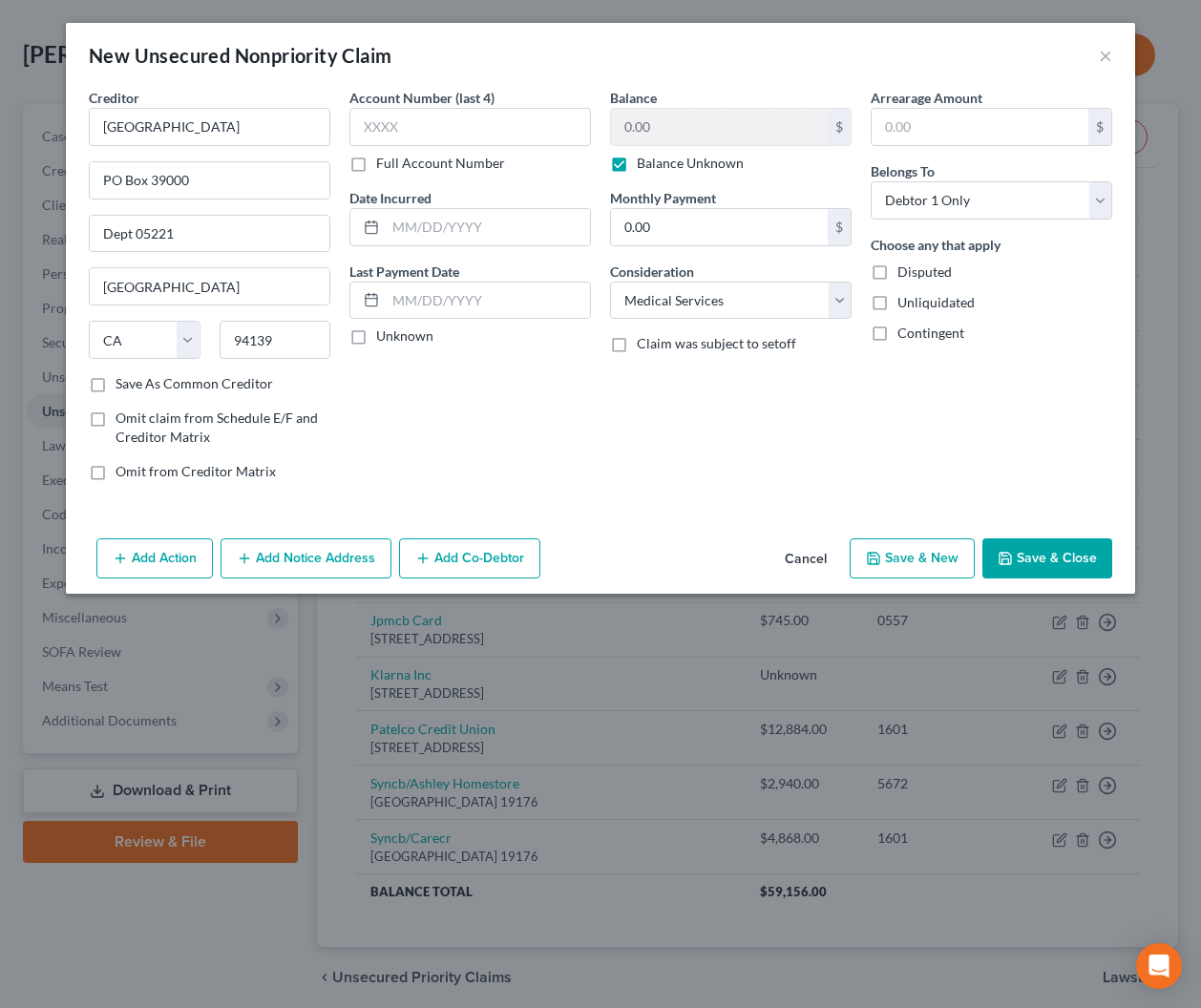
click at [1071, 563] on button "Save & Close" at bounding box center [1047, 559] width 130 height 40
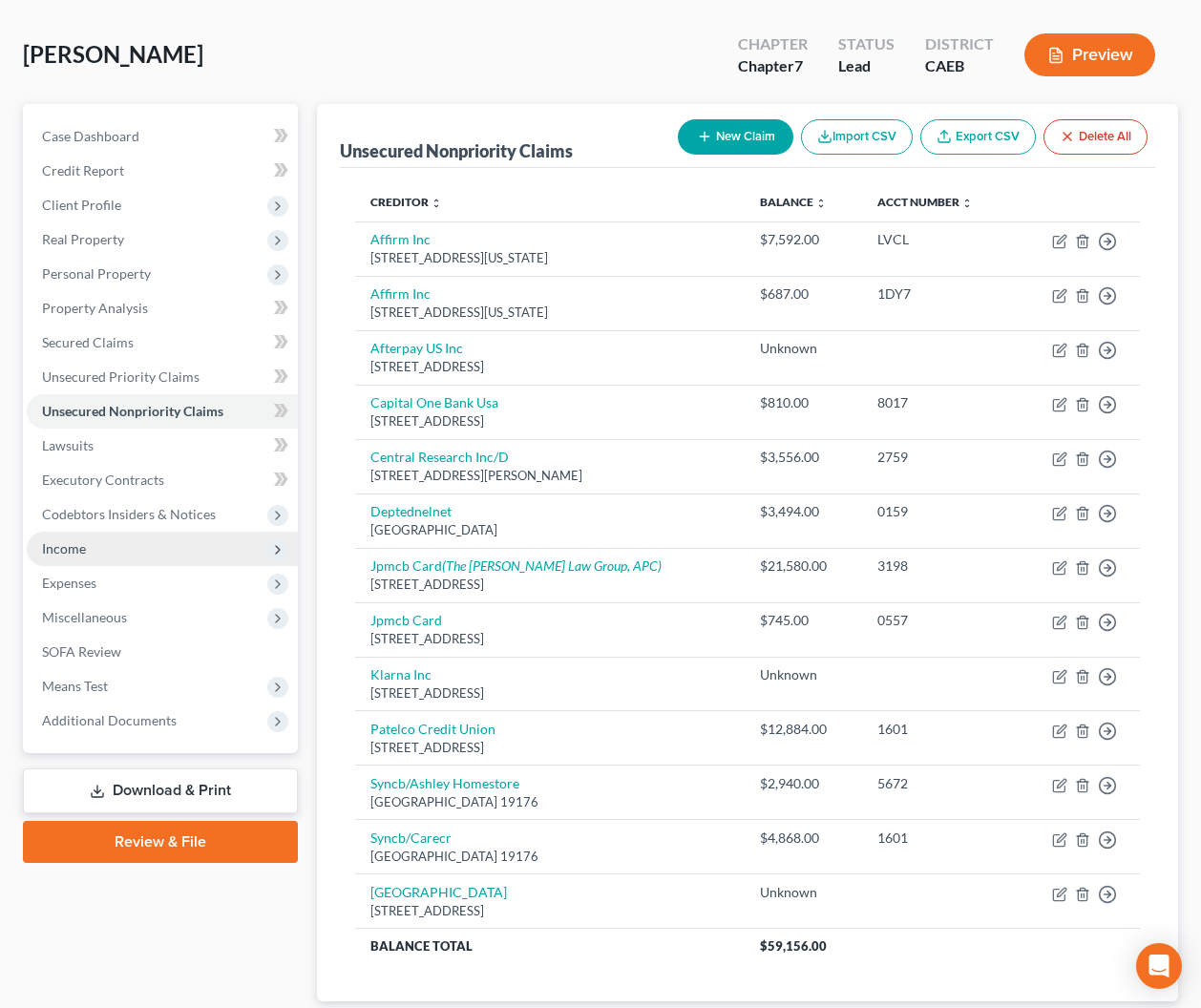
click at [64, 554] on span "Income" at bounding box center [64, 549] width 44 height 16
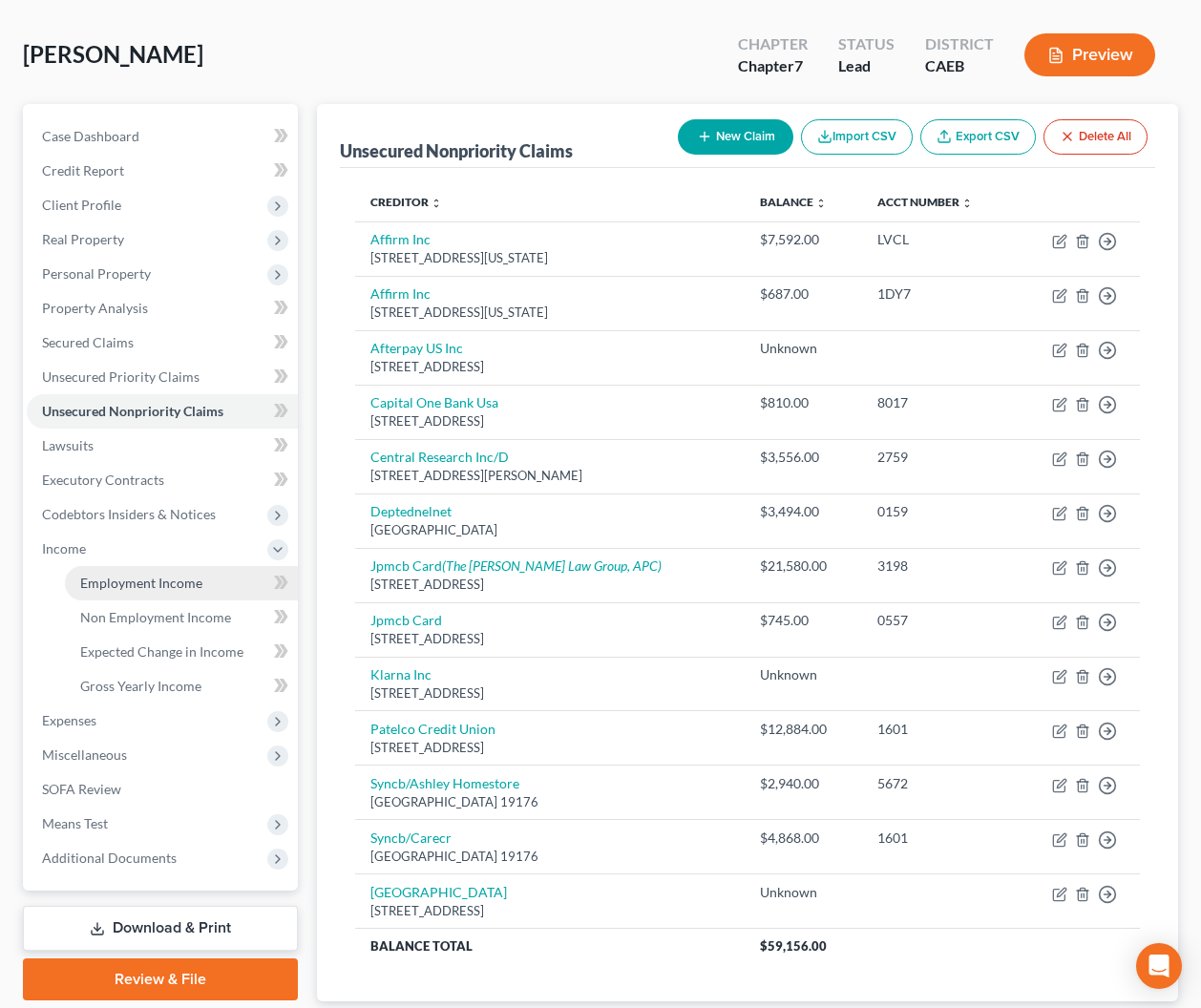
click at [127, 578] on span "Employment Income" at bounding box center [141, 582] width 122 height 16
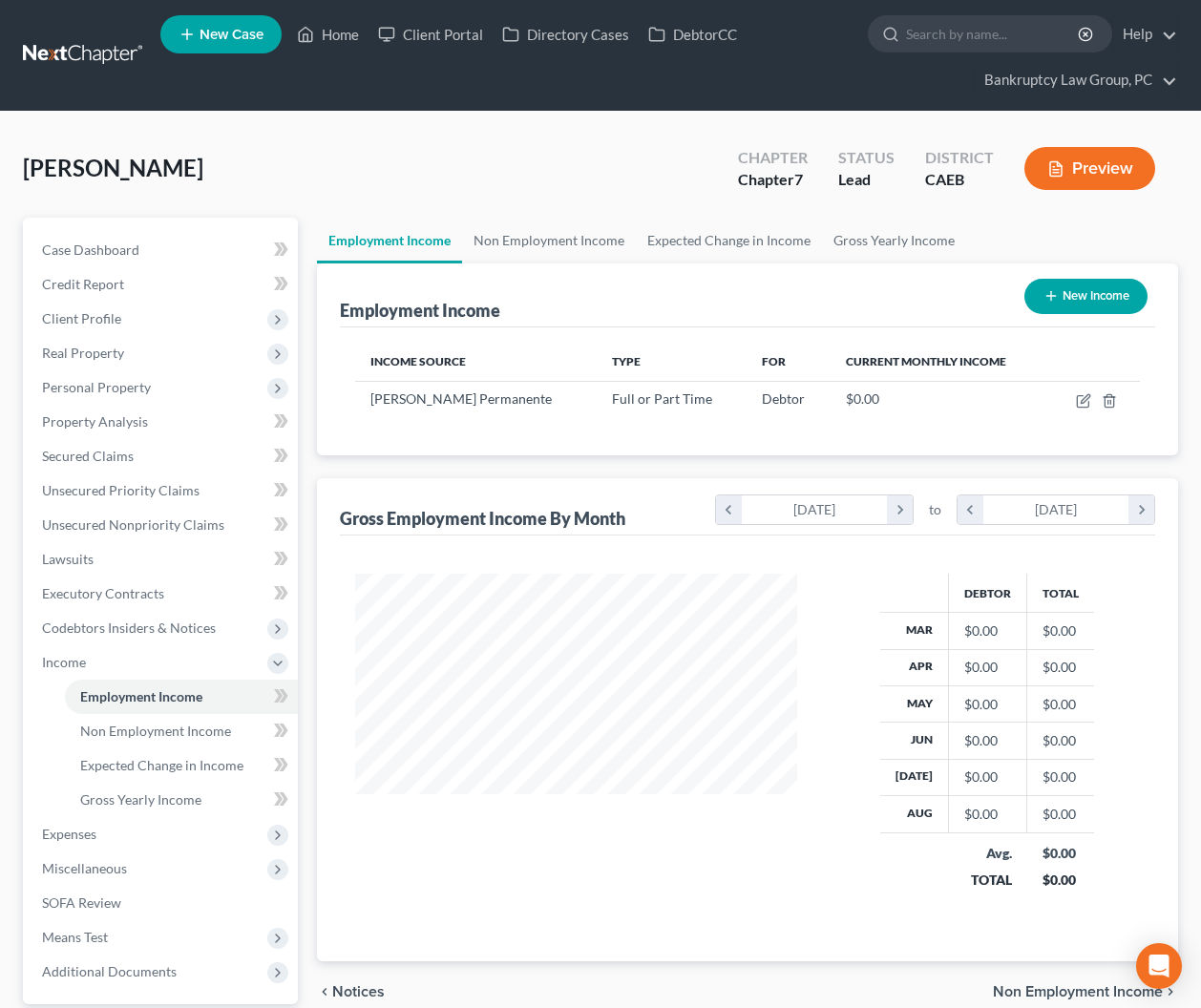
scroll to position [341, 480]
click at [1083, 399] on icon "button" at bounding box center [1085, 398] width 9 height 9
select select "0"
select select "4"
select select "0"
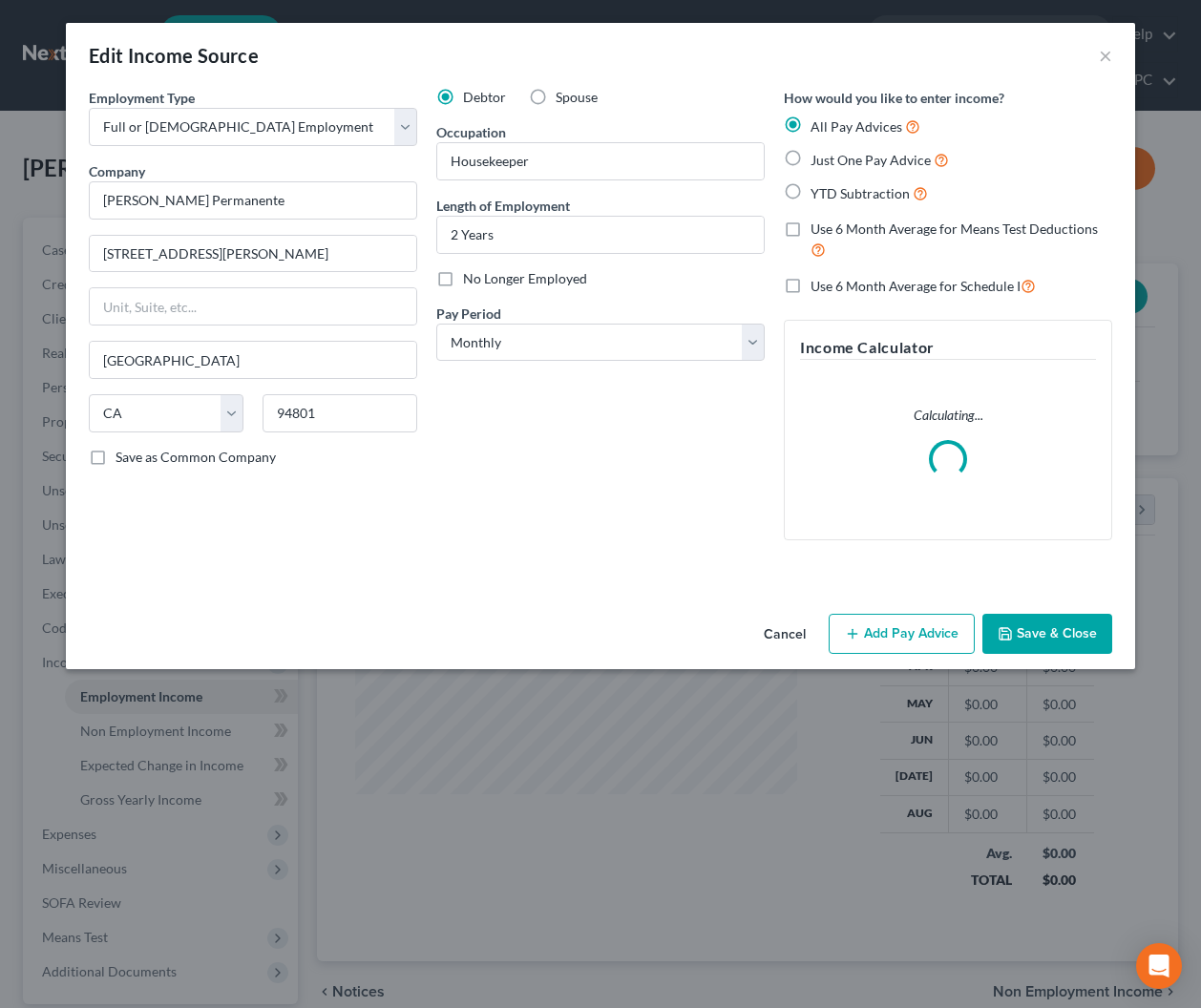
drag, startPoint x: 441, startPoint y: 280, endPoint x: 464, endPoint y: 293, distance: 26.4
click at [464, 281] on label "No Longer Employed" at bounding box center [525, 278] width 124 height 19
click at [470, 281] on input "No Longer Employed" at bounding box center [476, 275] width 13 height 13
checkbox input "true"
click at [1064, 644] on button "Save & Close" at bounding box center [1047, 634] width 130 height 40
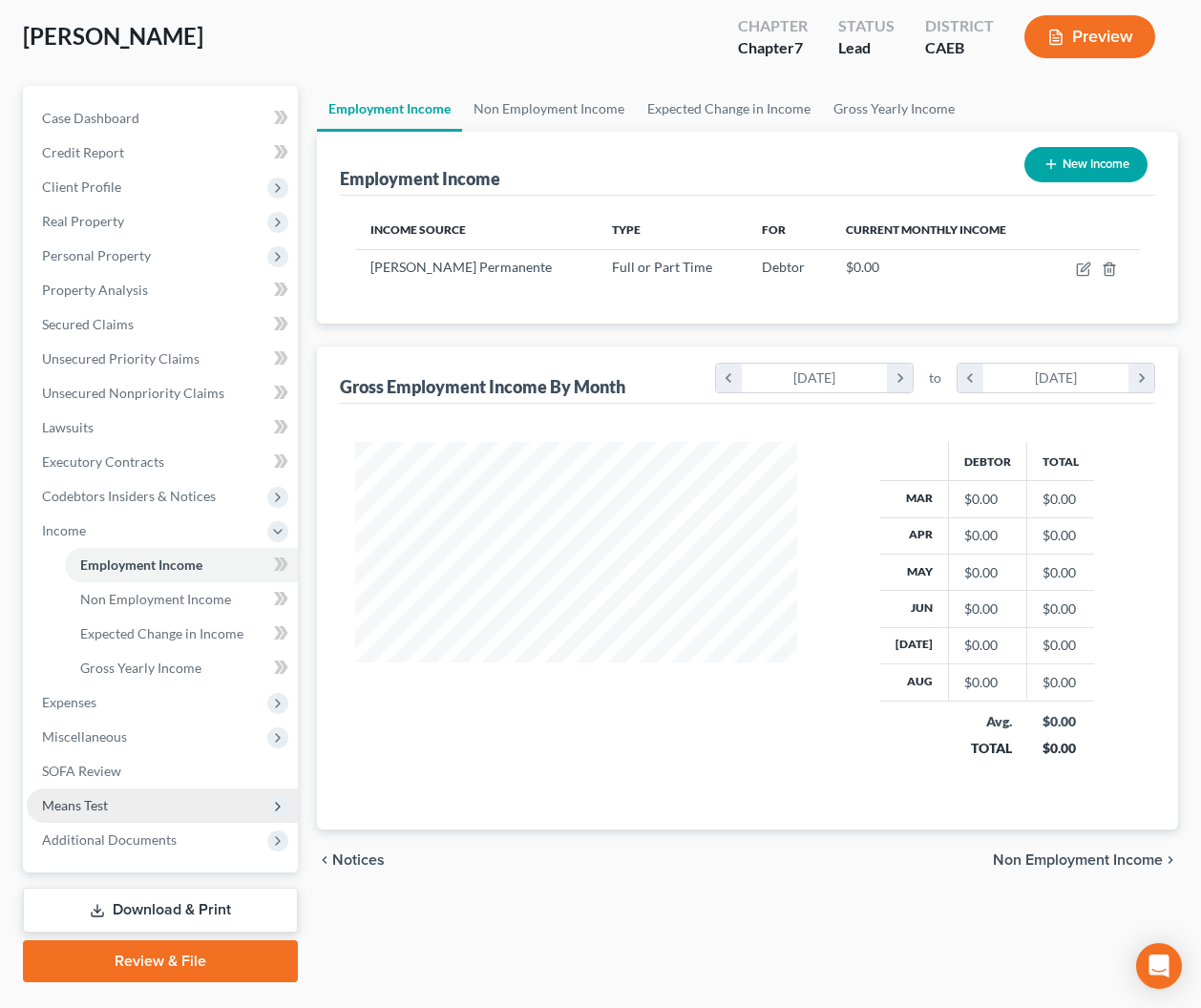
scroll to position [133, 0]
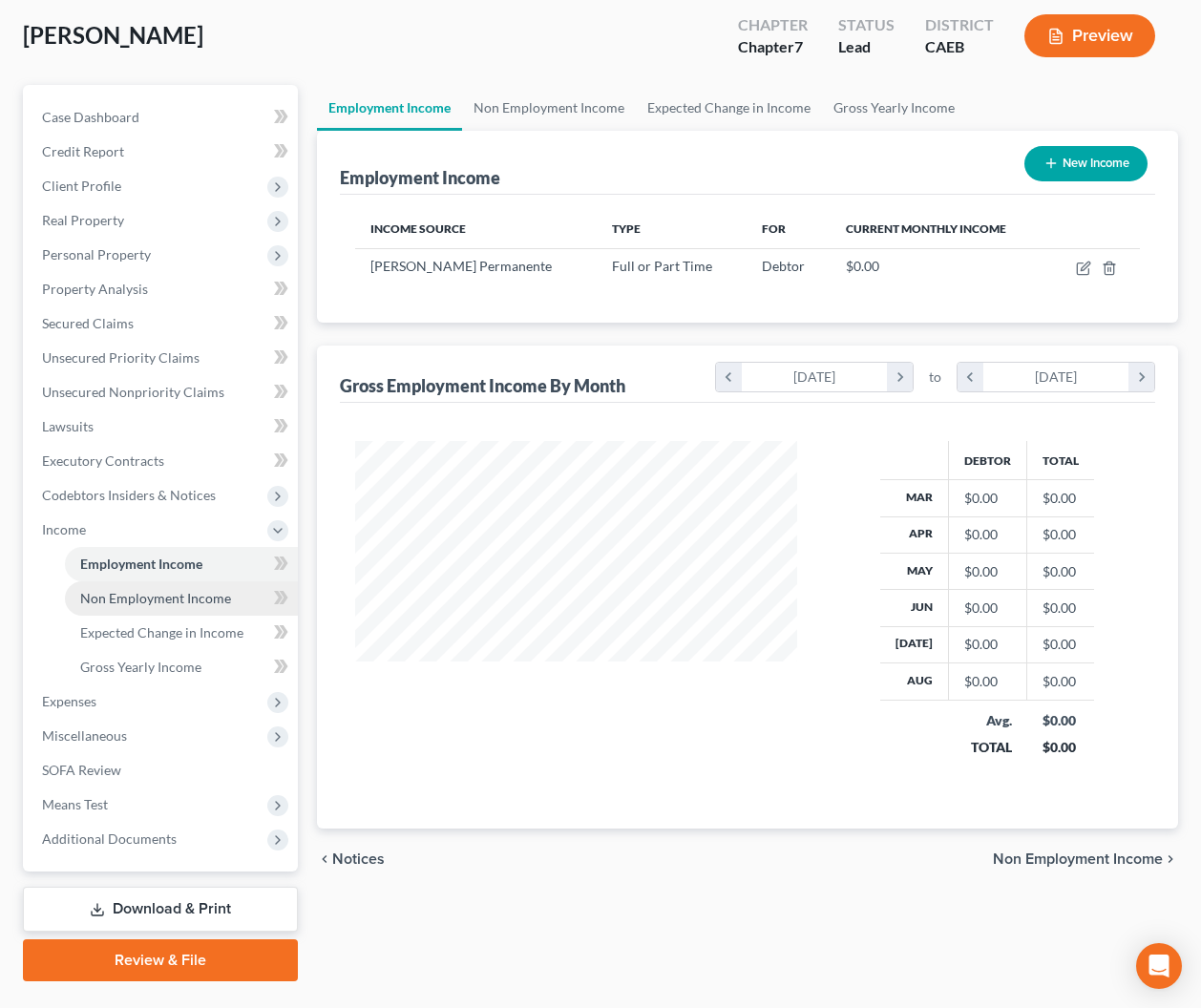
click at [122, 612] on link "Non Employment Income" at bounding box center [181, 598] width 233 height 35
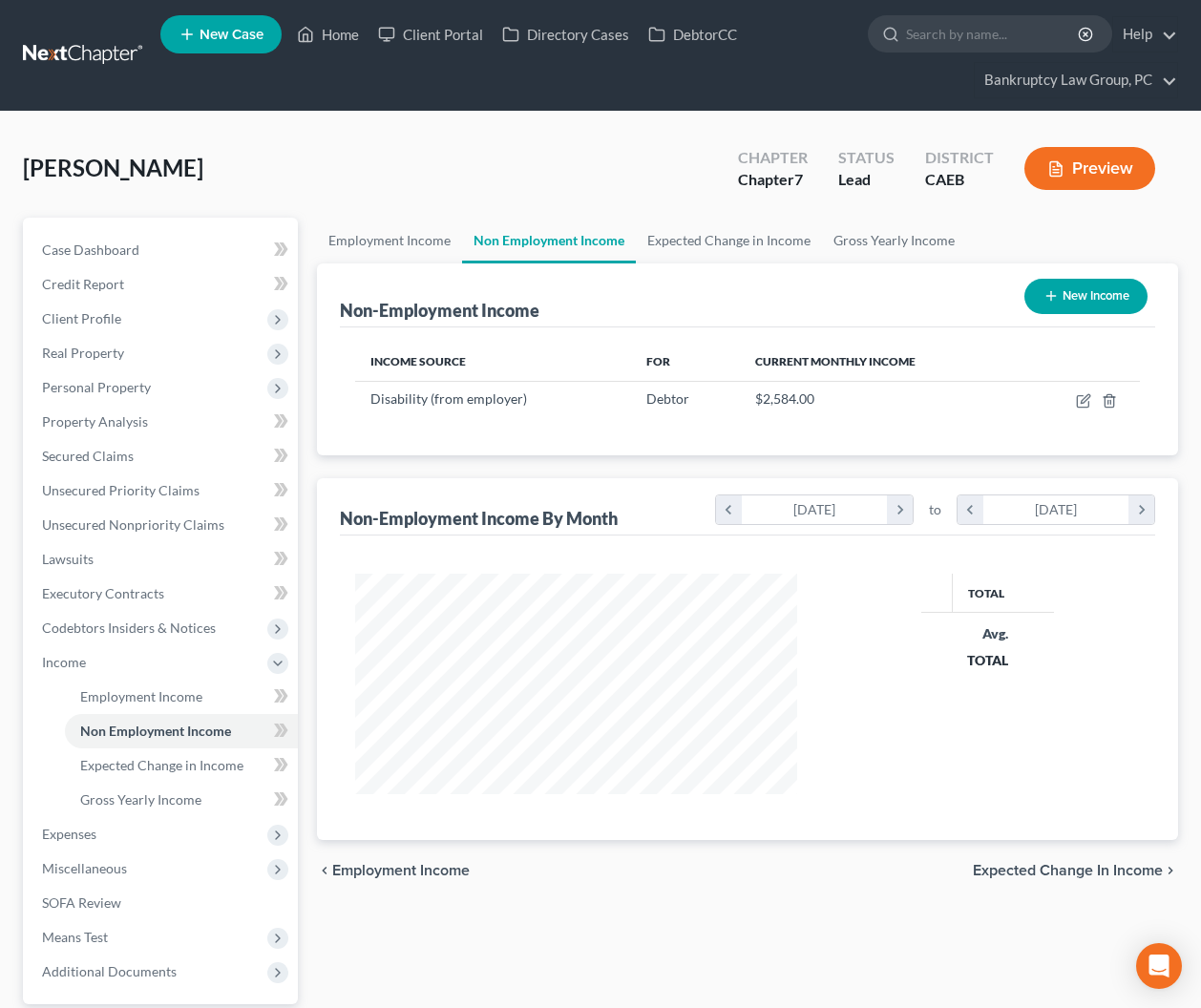
scroll to position [341, 480]
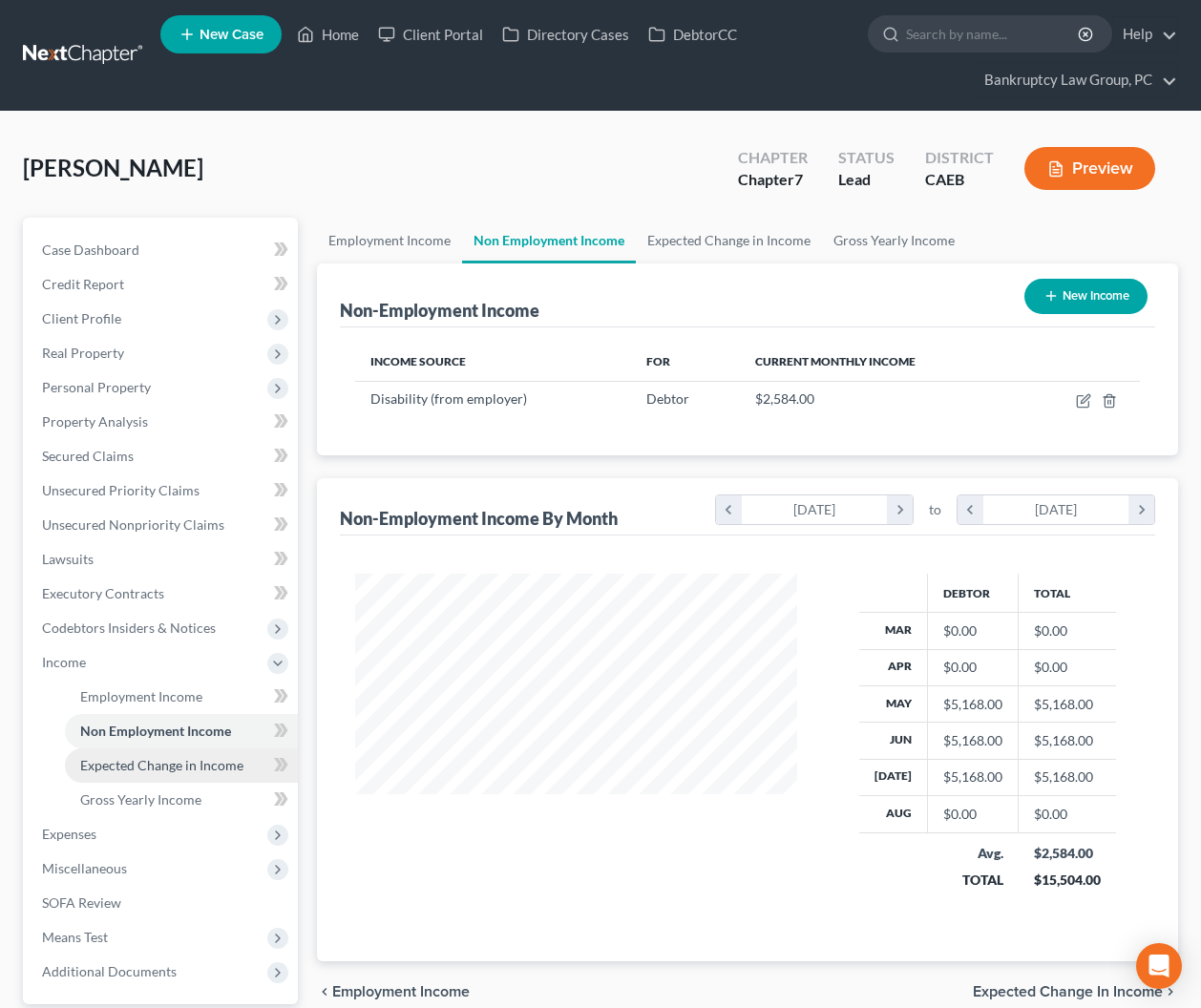
click at [152, 760] on span "Expected Change in Income" at bounding box center [162, 765] width 164 height 16
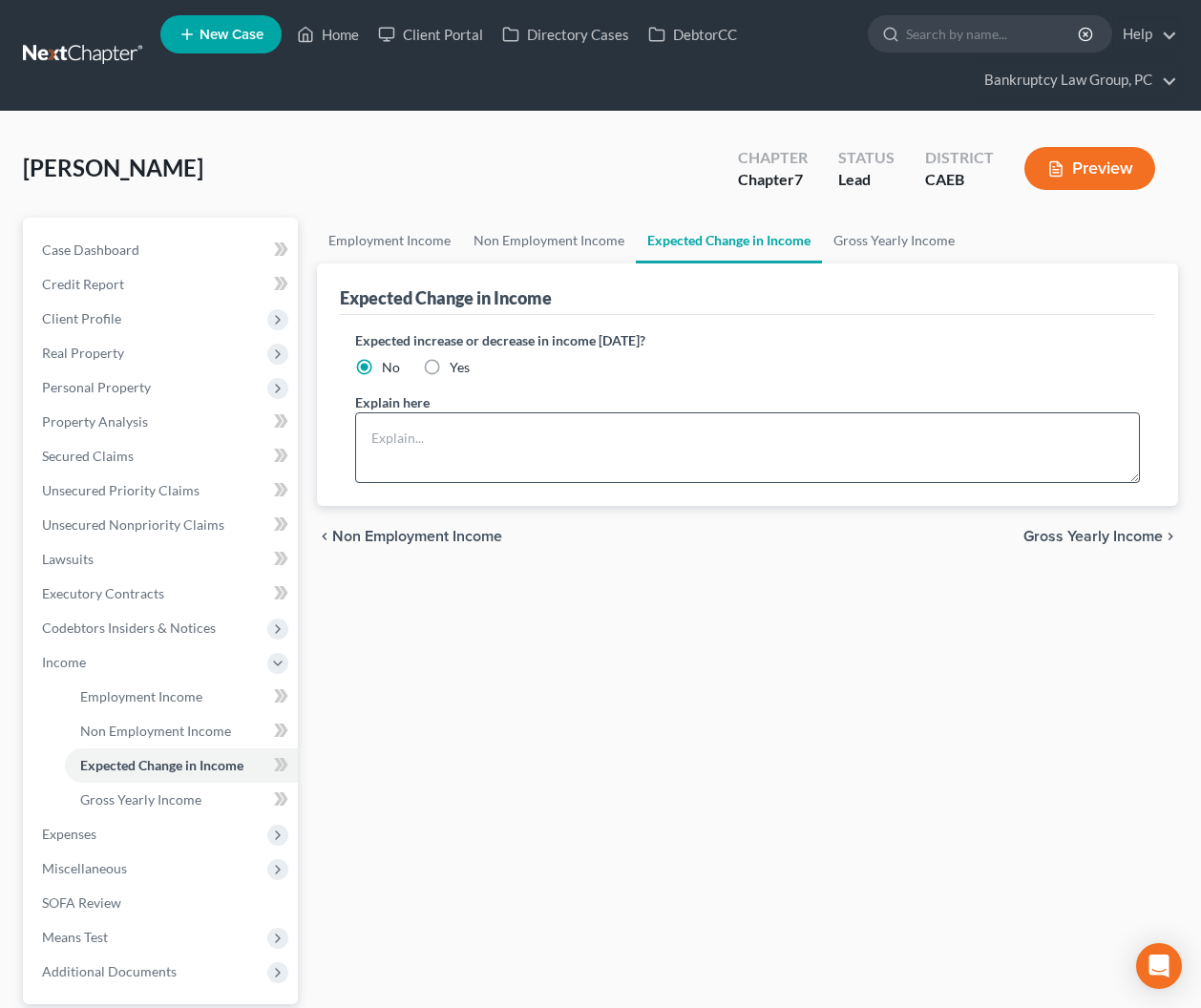
drag, startPoint x: 426, startPoint y: 368, endPoint x: 431, endPoint y: 416, distance: 48.3
click at [450, 368] on label "Yes" at bounding box center [460, 367] width 20 height 19
click at [458, 368] on input "Yes" at bounding box center [464, 364] width 13 height 13
radio input "true"
click at [460, 486] on div "Expected increase or decrease in income [DATE]? No Yes Explain here" at bounding box center [748, 410] width 817 height 190
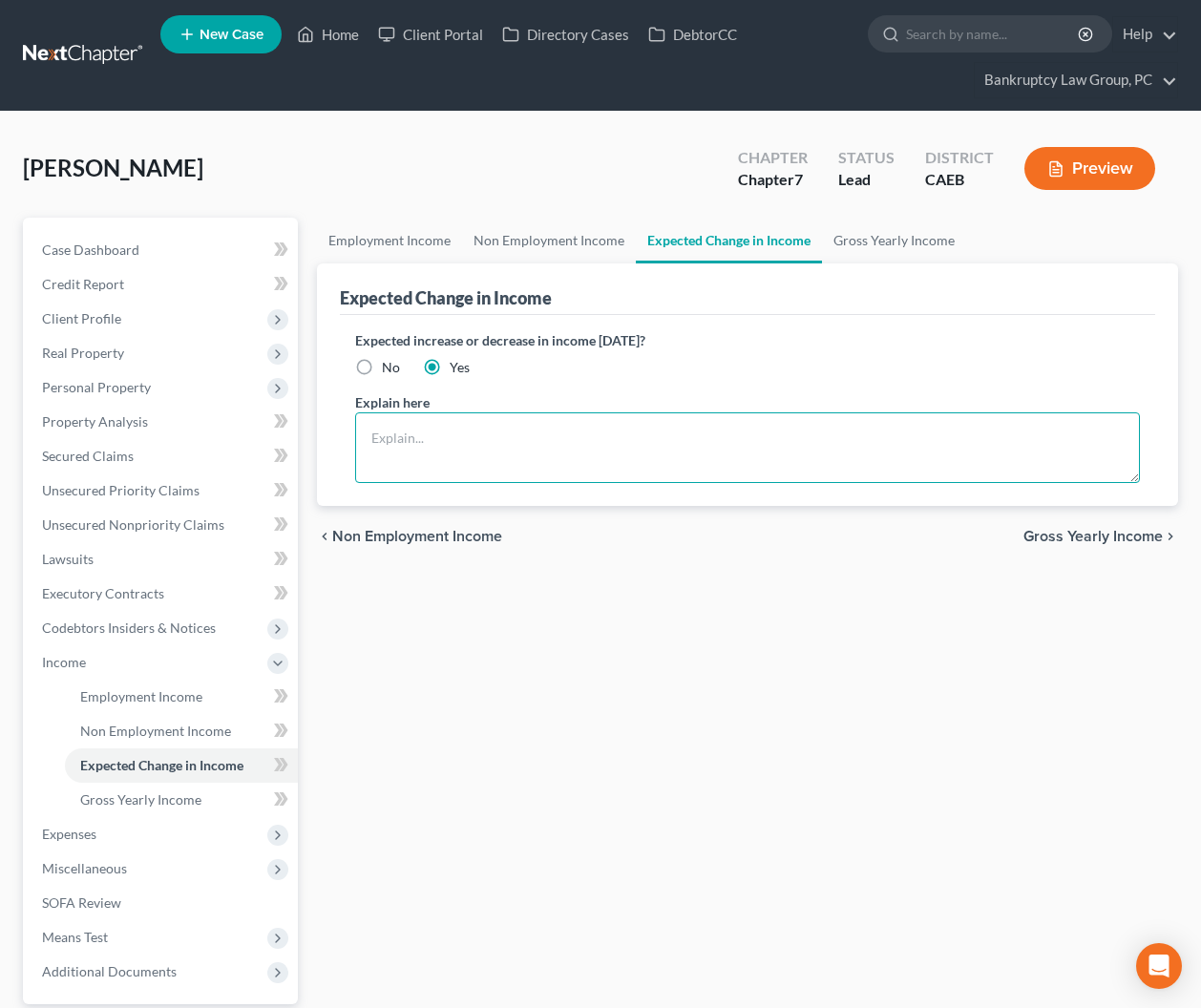
click at [467, 444] on textarea at bounding box center [748, 447] width 786 height 70
type textarea "Debtor went on disability in May"
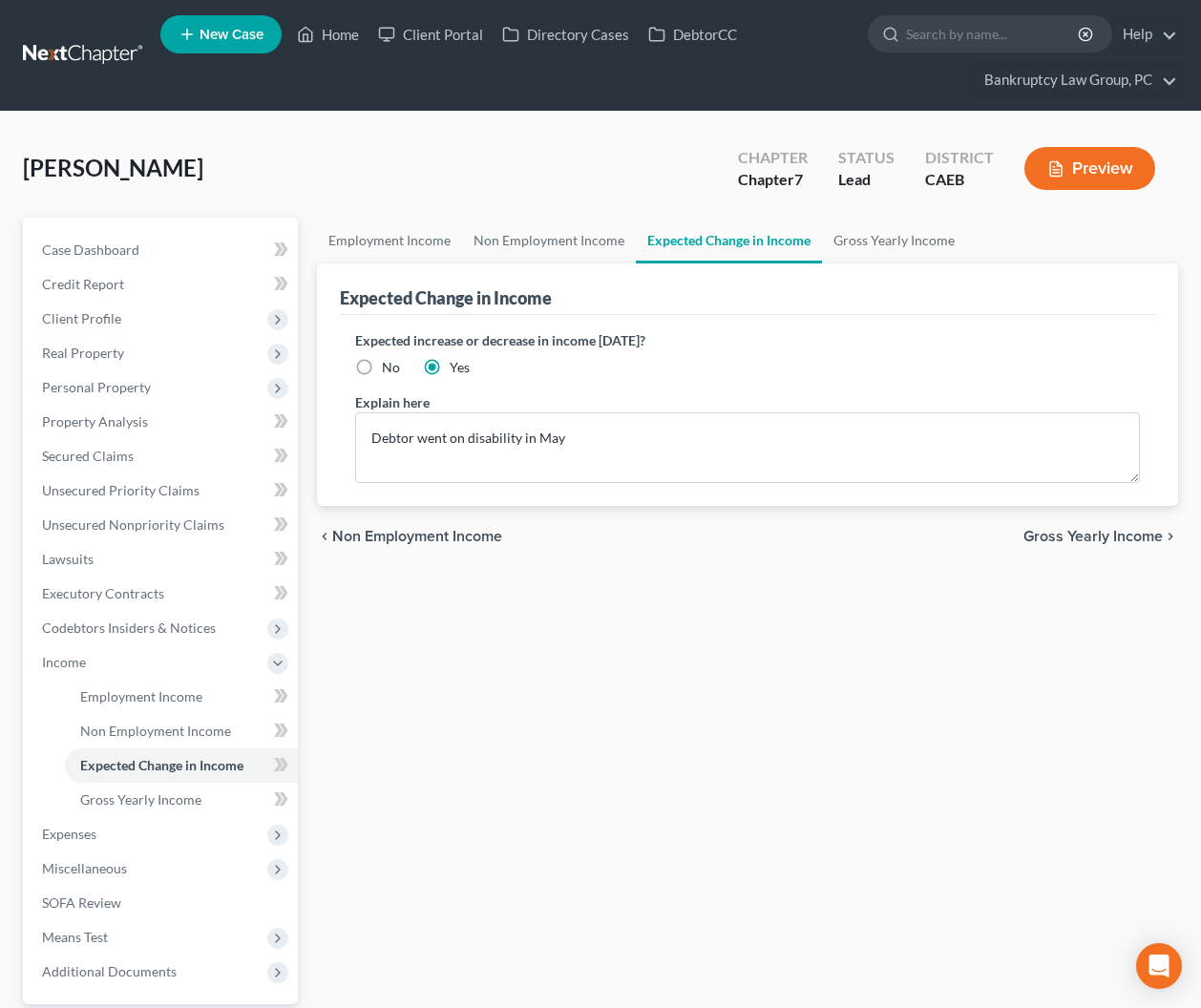
click at [444, 715] on div "Employment Income Non Employment Income Expected Change in Income Gross Yearly …" at bounding box center [748, 665] width 881 height 896
click at [140, 726] on span "Non Employment Income" at bounding box center [156, 730] width 151 height 16
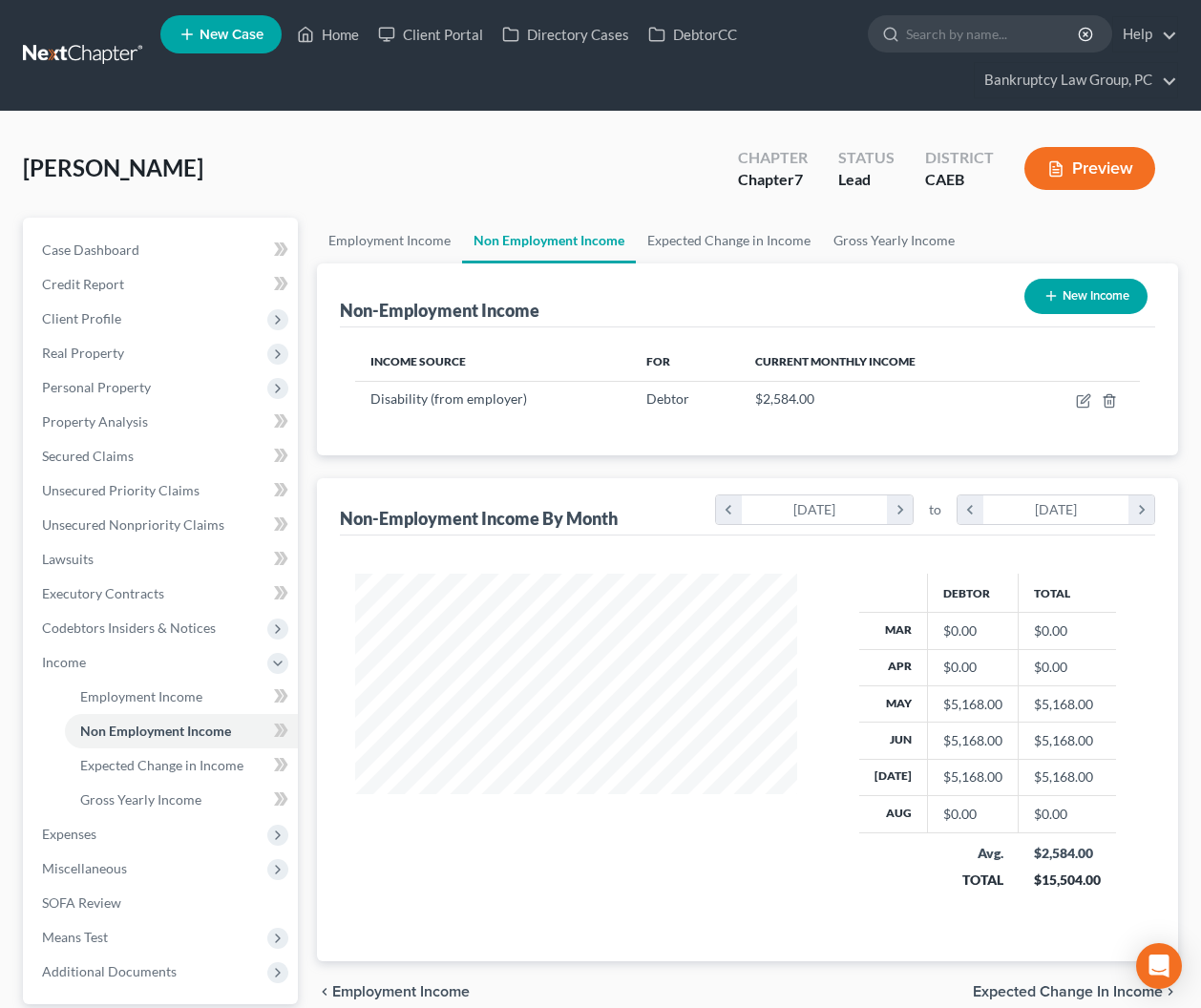
scroll to position [341, 480]
click at [1083, 402] on icon "button" at bounding box center [1085, 398] width 9 height 9
select select "1"
select select "0"
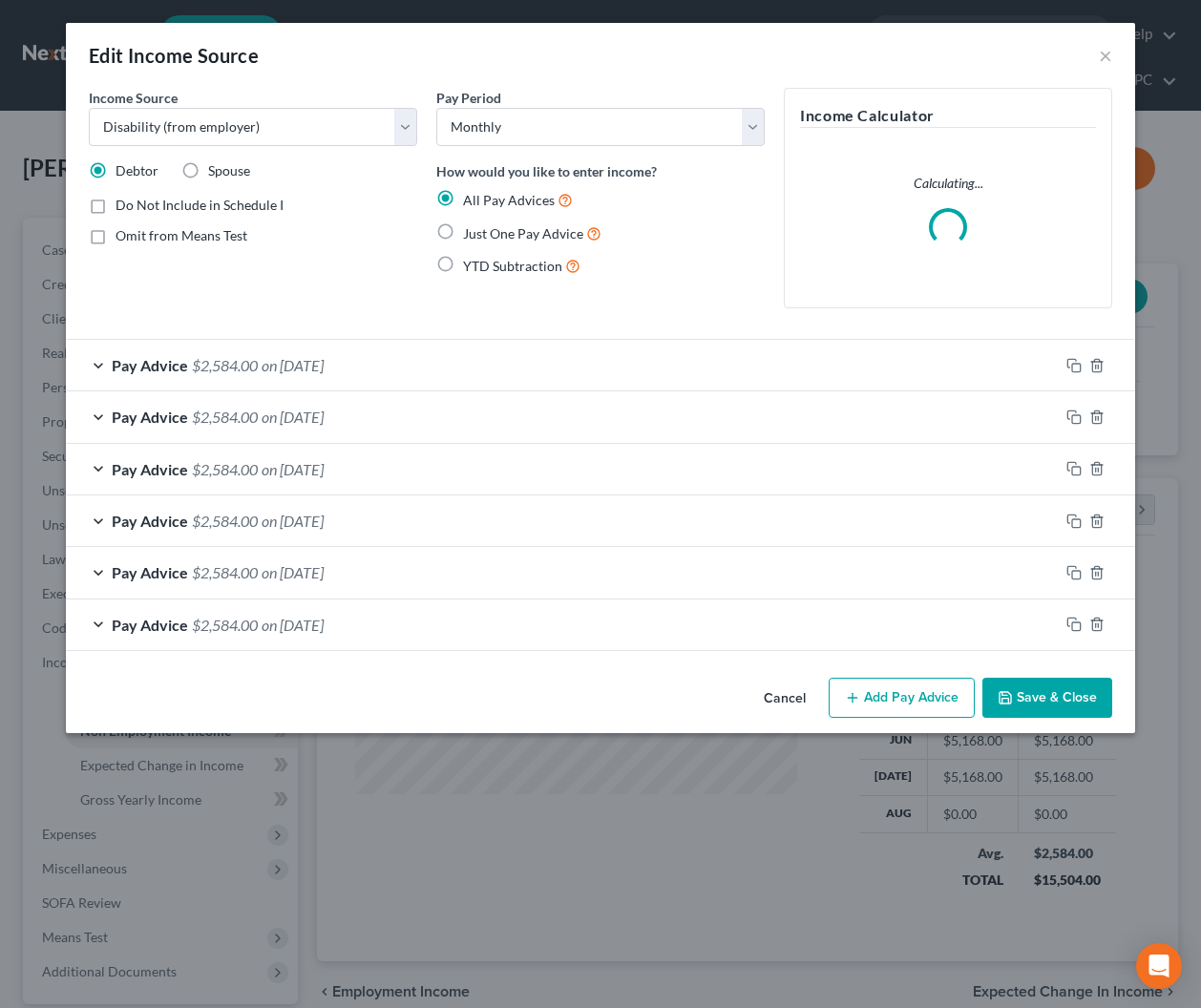
click at [259, 369] on div "Pay Advice $2,584.00 on [DATE]" at bounding box center [562, 365] width 994 height 51
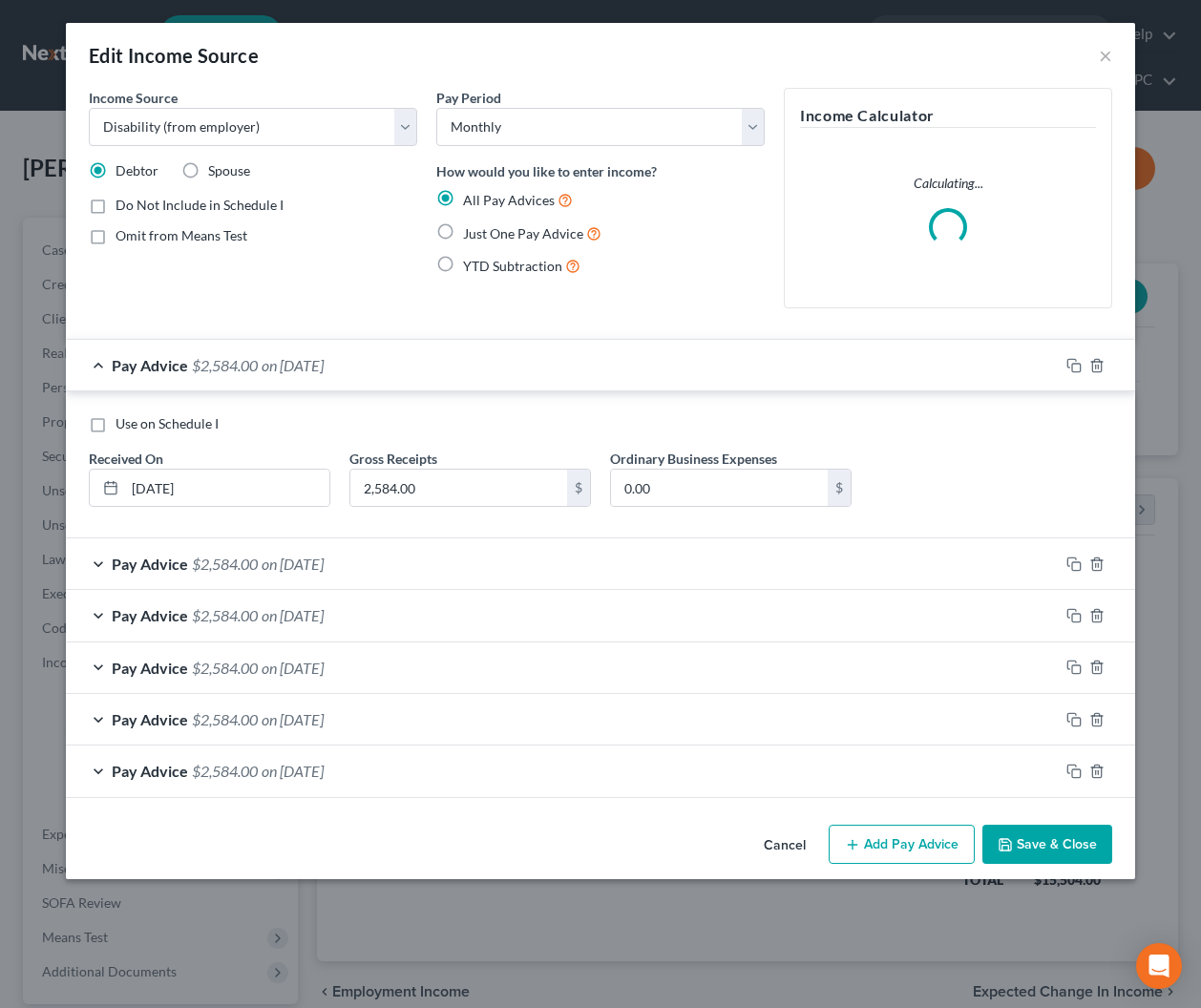
click at [115, 423] on label "Use on Schedule I" at bounding box center [167, 424] width 103 height 19
click at [123, 423] on input "Use on Schedule I" at bounding box center [129, 421] width 13 height 13
checkbox input "true"
click at [676, 126] on select "Select Monthly Twice Monthly Every Other Week Weekly" at bounding box center [600, 127] width 329 height 38
select select "2"
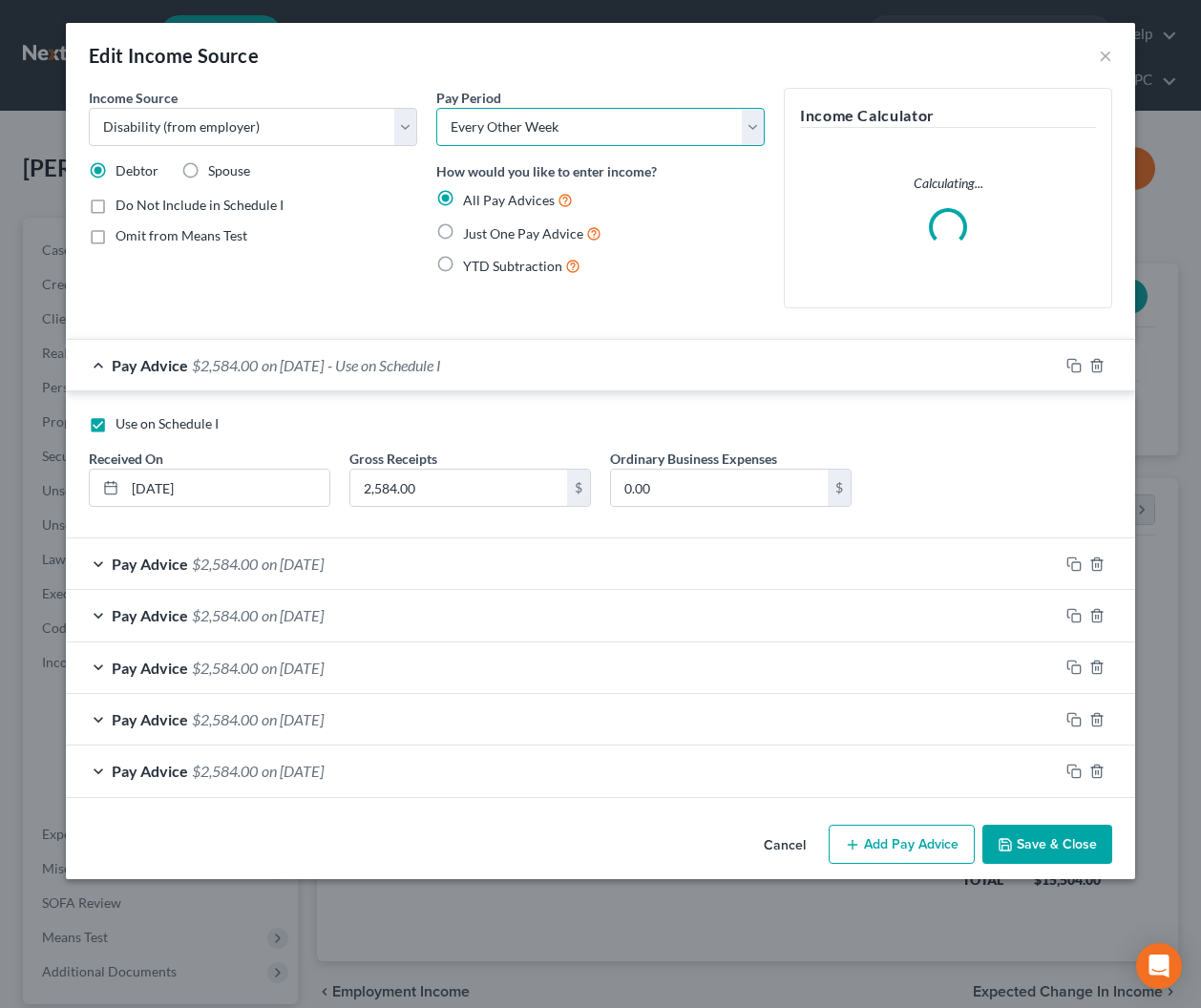
click at [437, 108] on select "Select Monthly Twice Monthly Every Other Week Weekly" at bounding box center [600, 127] width 329 height 38
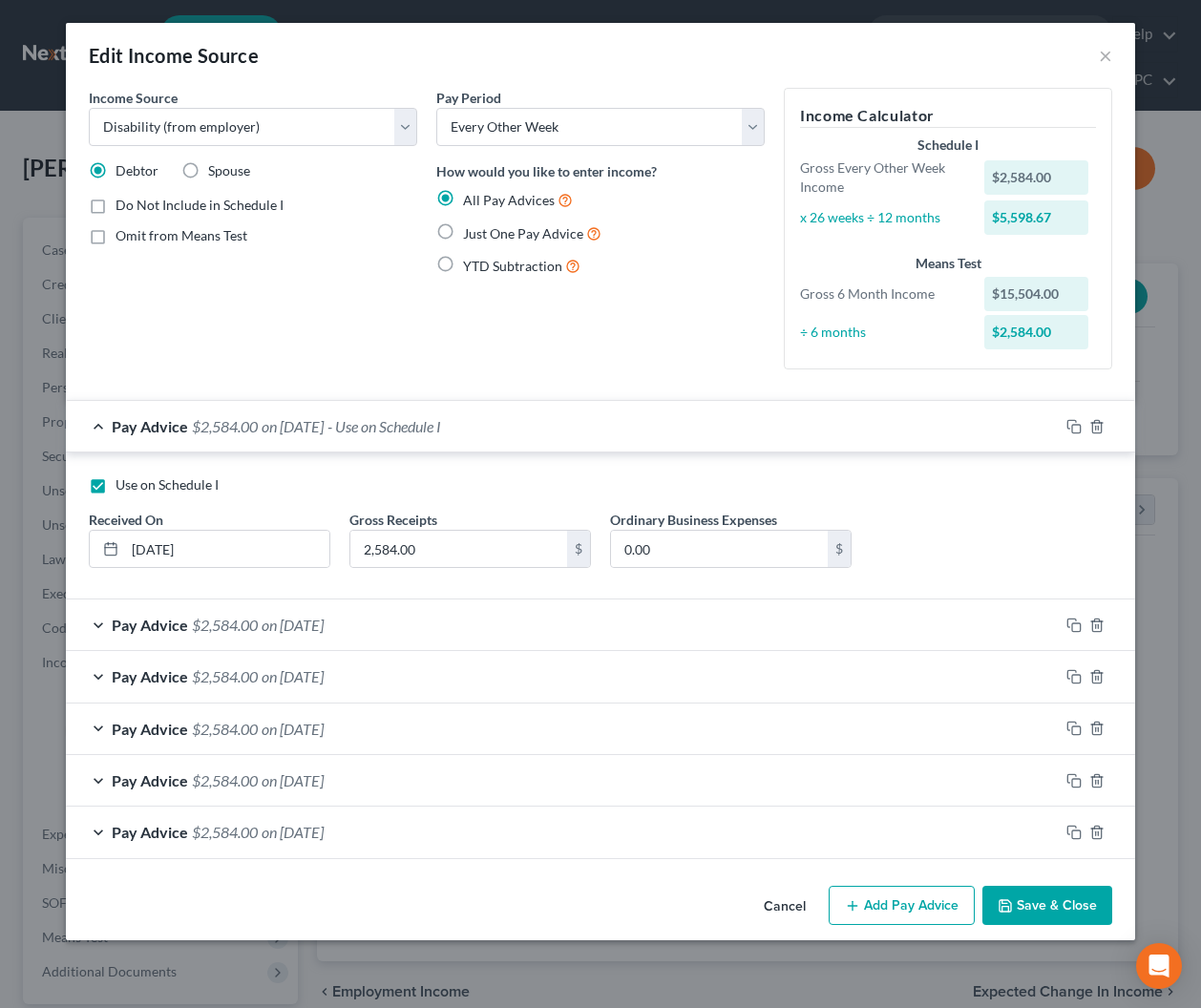
click at [1047, 842] on div "Pay Advice $2,584.00 on [DATE]" at bounding box center [562, 831] width 994 height 51
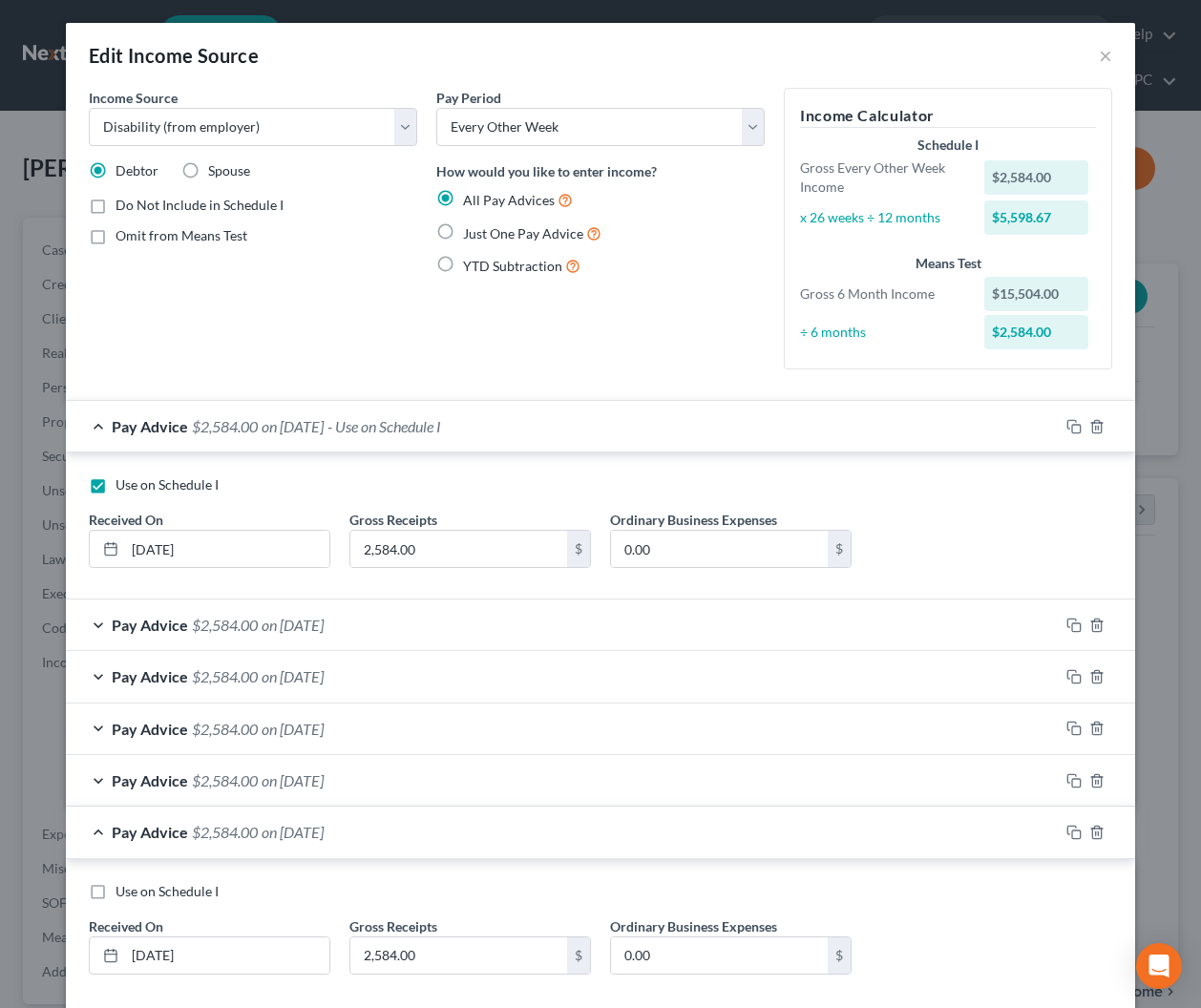
scroll to position [101, 0]
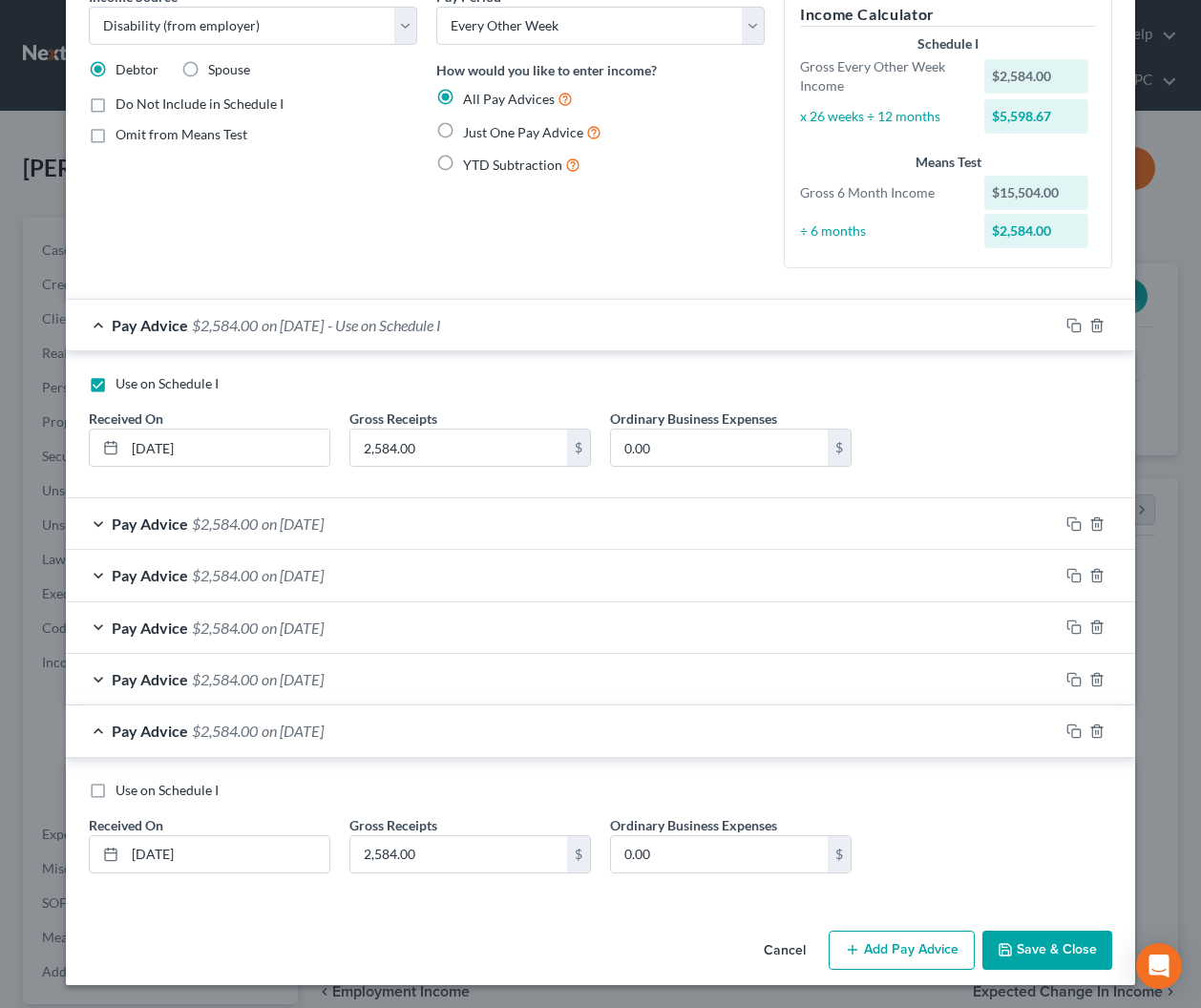
click at [1043, 953] on button "Save & Close" at bounding box center [1047, 950] width 130 height 40
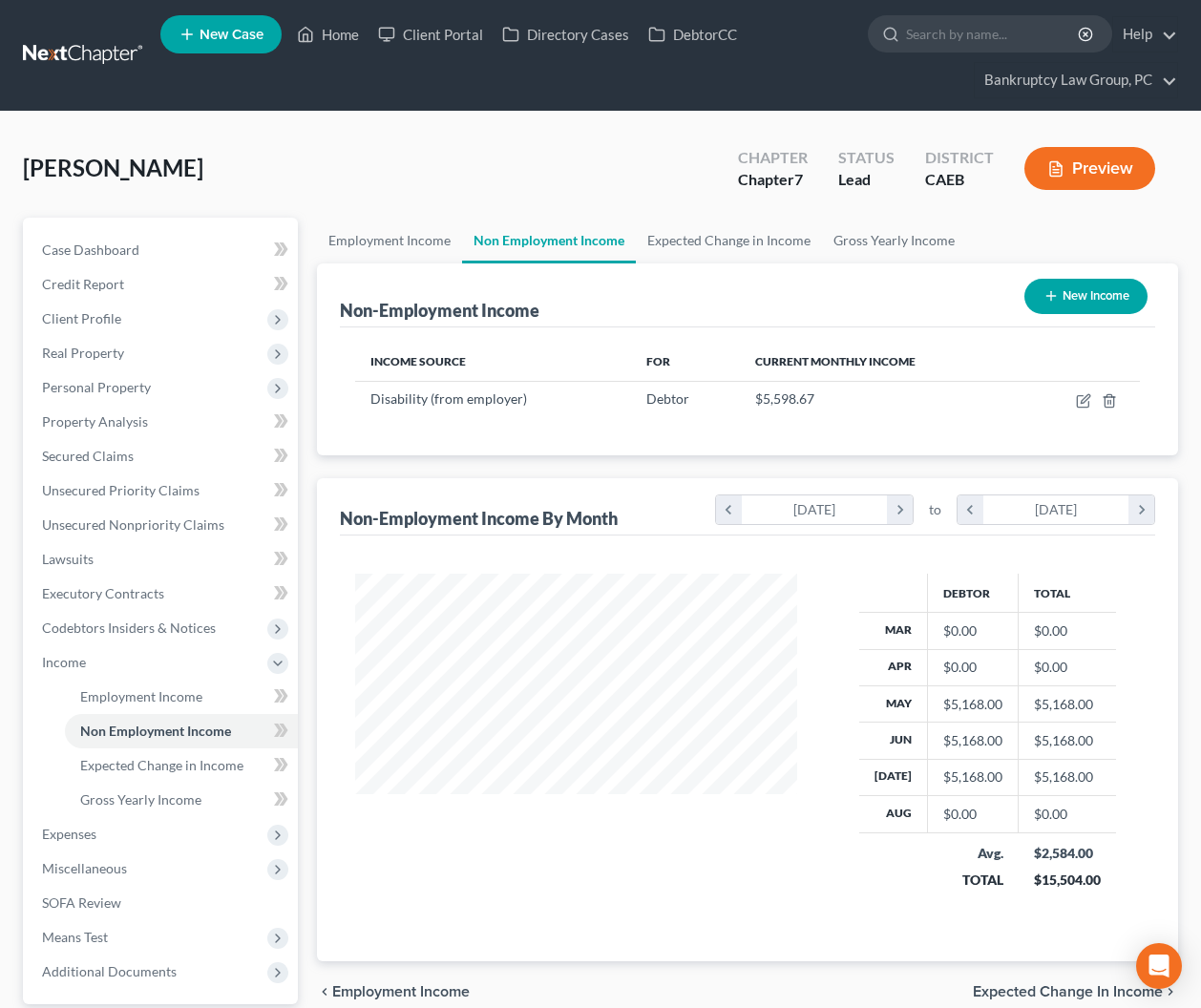
scroll to position [177, 0]
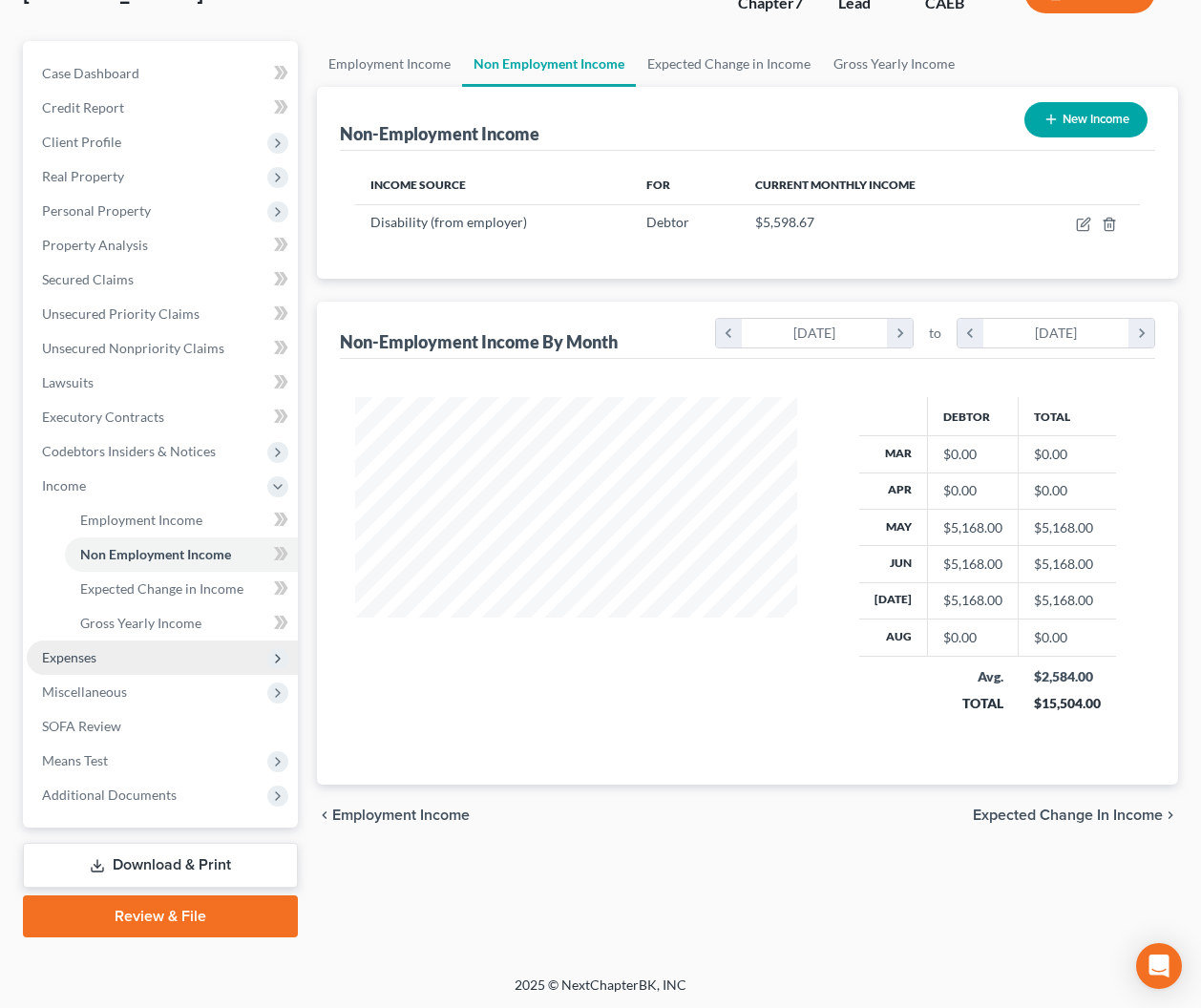
drag, startPoint x: 105, startPoint y: 651, endPoint x: 113, endPoint y: 662, distance: 13.6
click at [105, 651] on span "Expenses" at bounding box center [162, 658] width 271 height 35
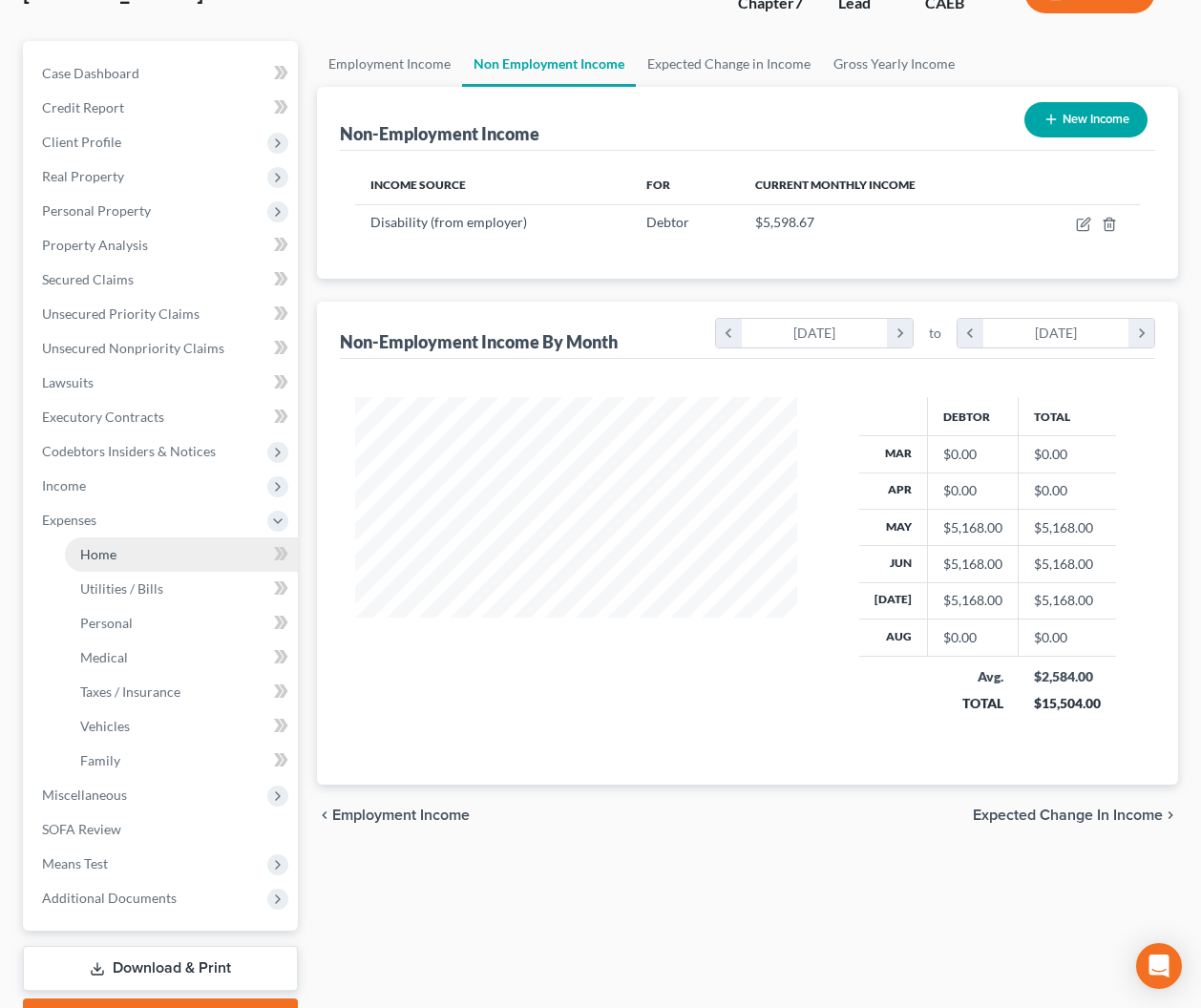
click at [95, 566] on link "Home" at bounding box center [181, 555] width 233 height 35
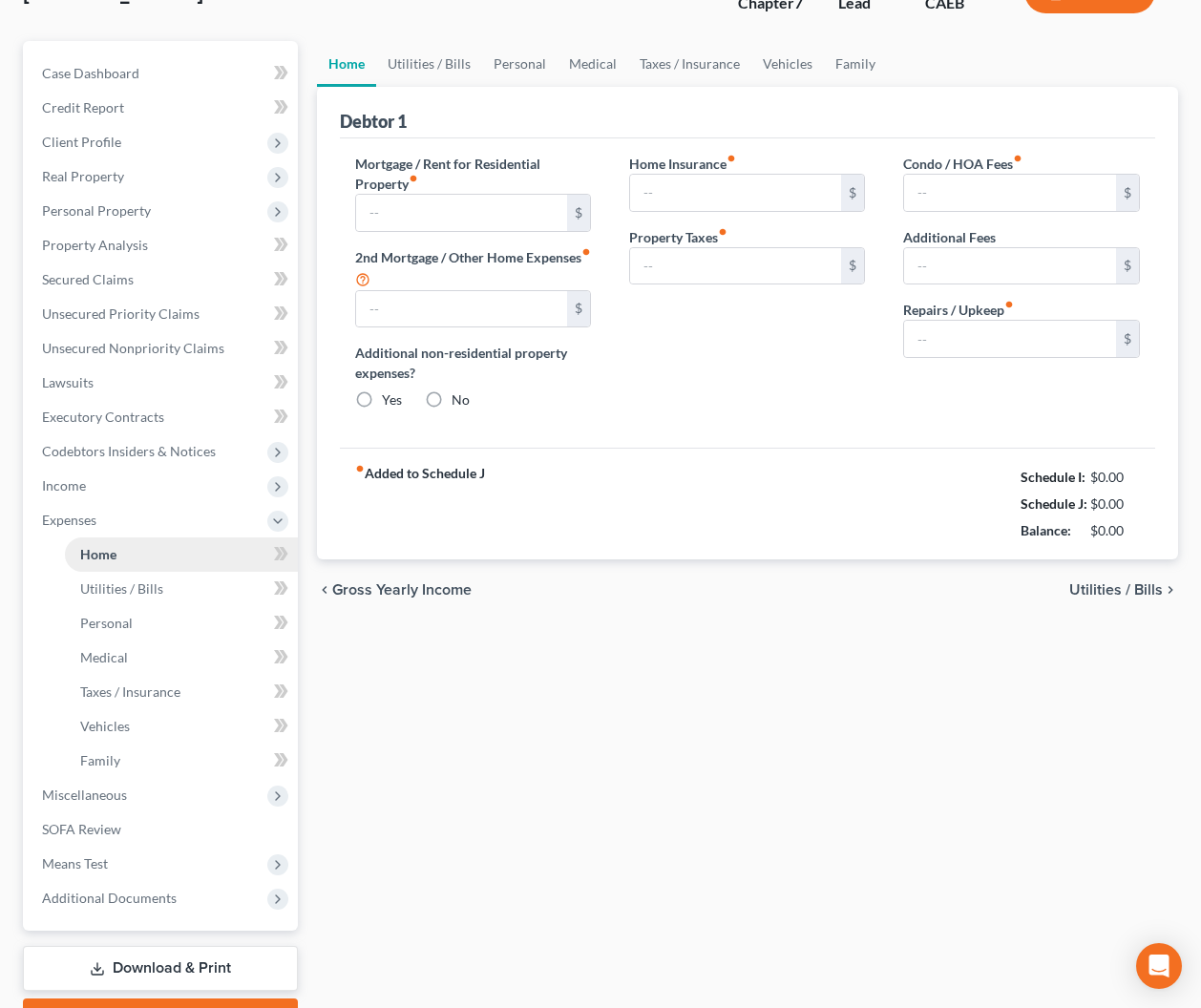
scroll to position [27, 0]
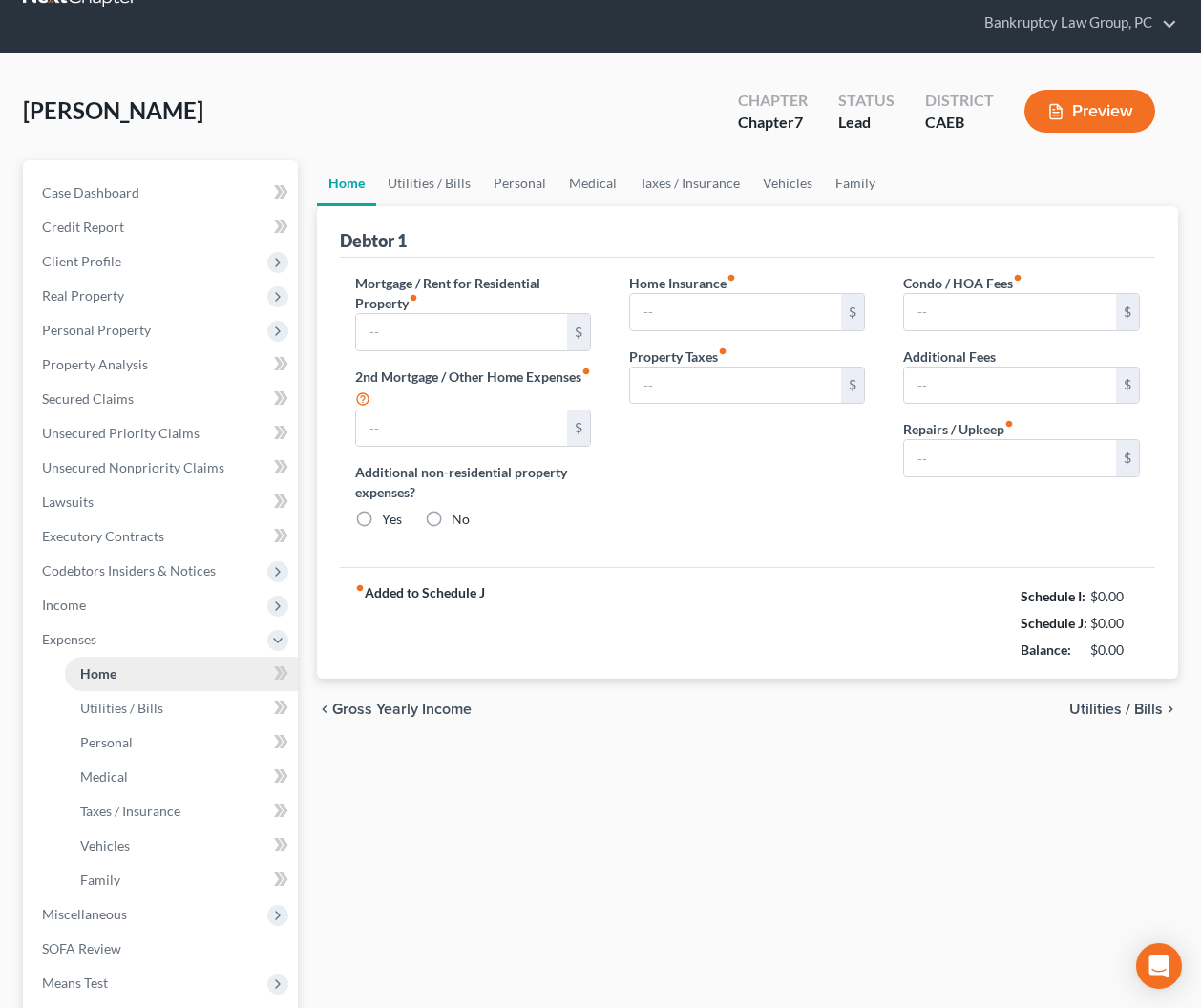
type input "2,700.00"
type input "0.00"
radio input "true"
type input "20.00"
type input "0.00"
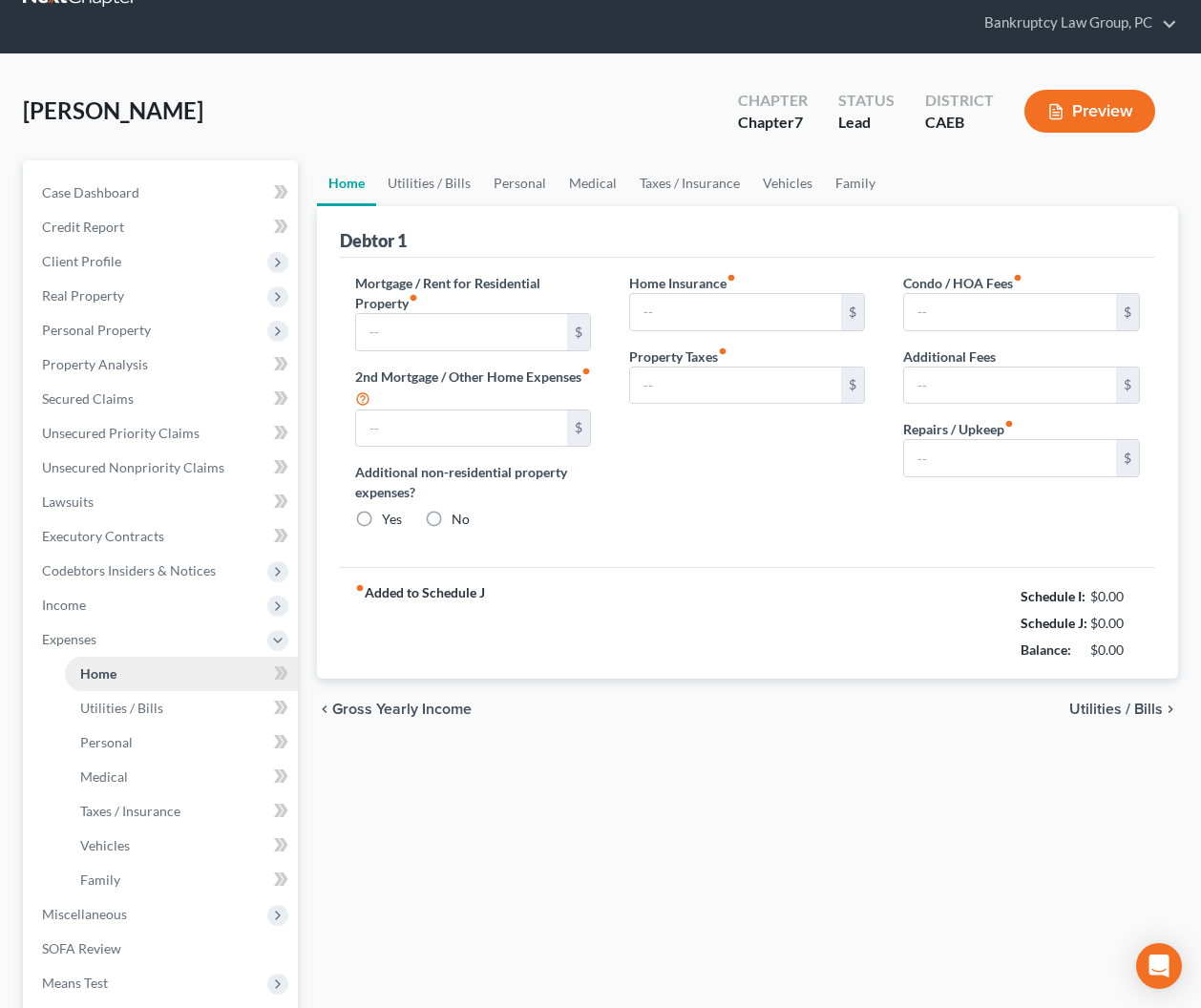
type input "0.00"
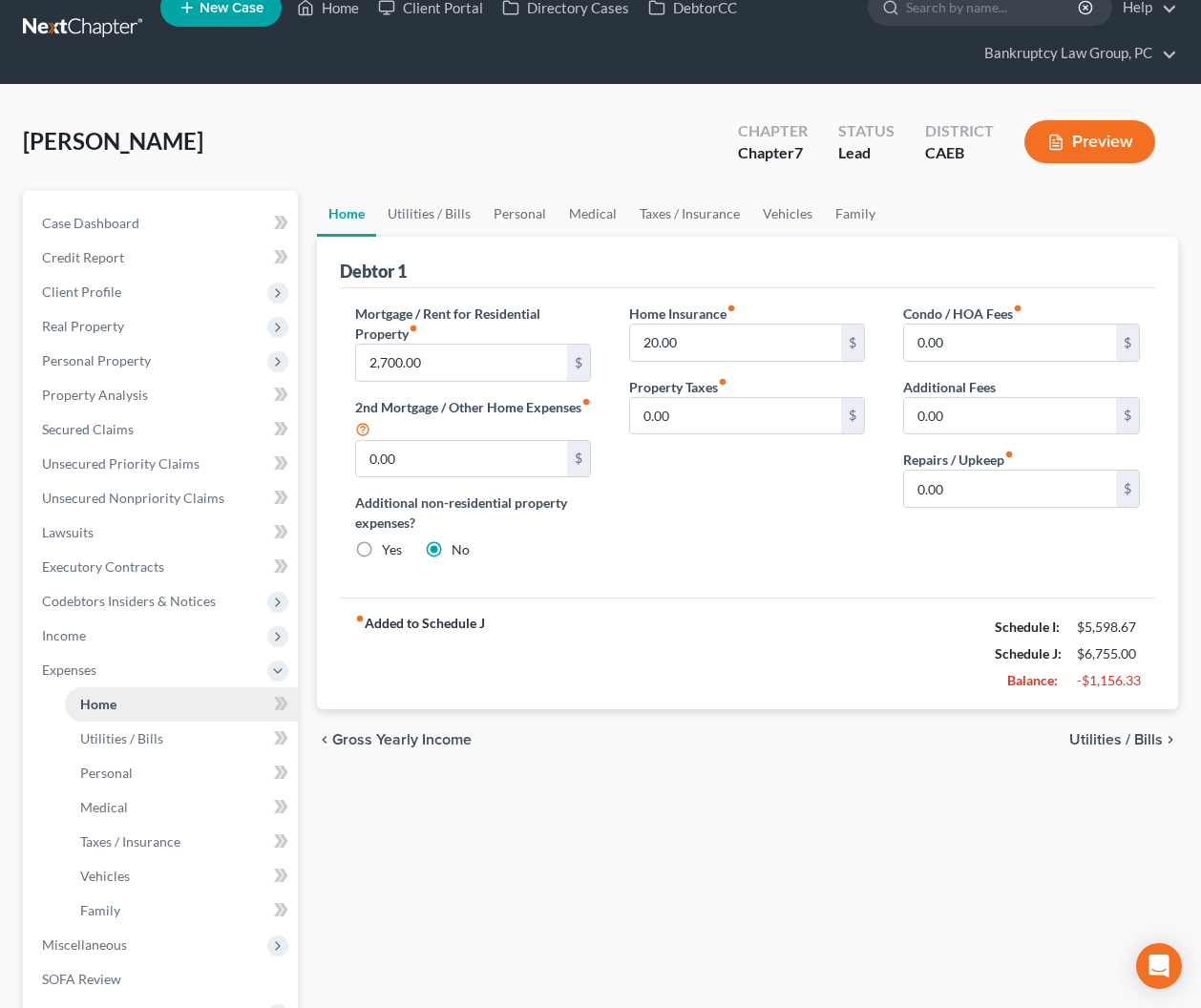
scroll to position [0, 0]
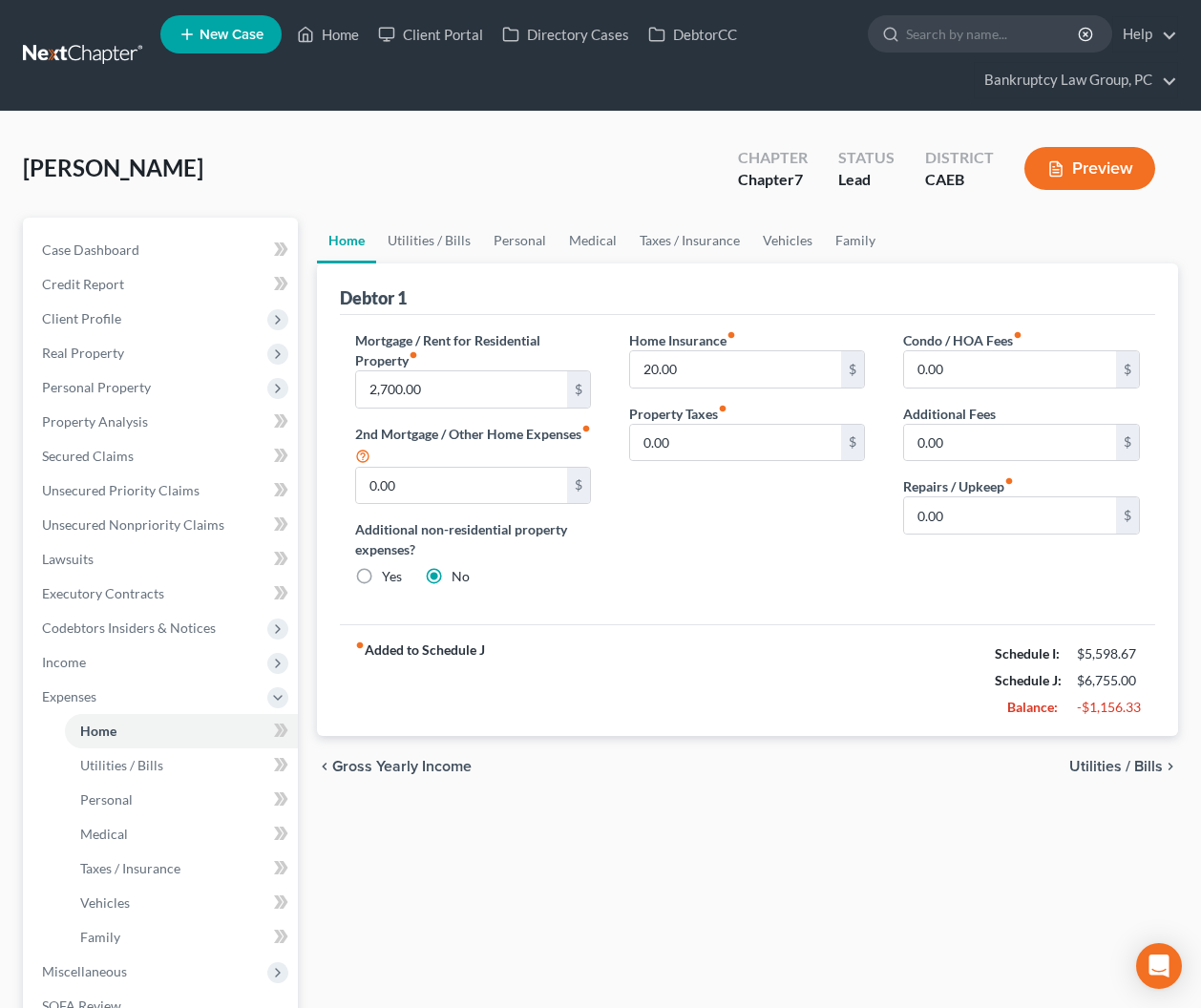
click at [722, 537] on div "Home Insurance fiber_manual_record 20.00 $ Property Taxes fiber_manual_record 0…" at bounding box center [747, 466] width 274 height 272
click at [426, 244] on link "Utilities / Bills" at bounding box center [429, 240] width 106 height 46
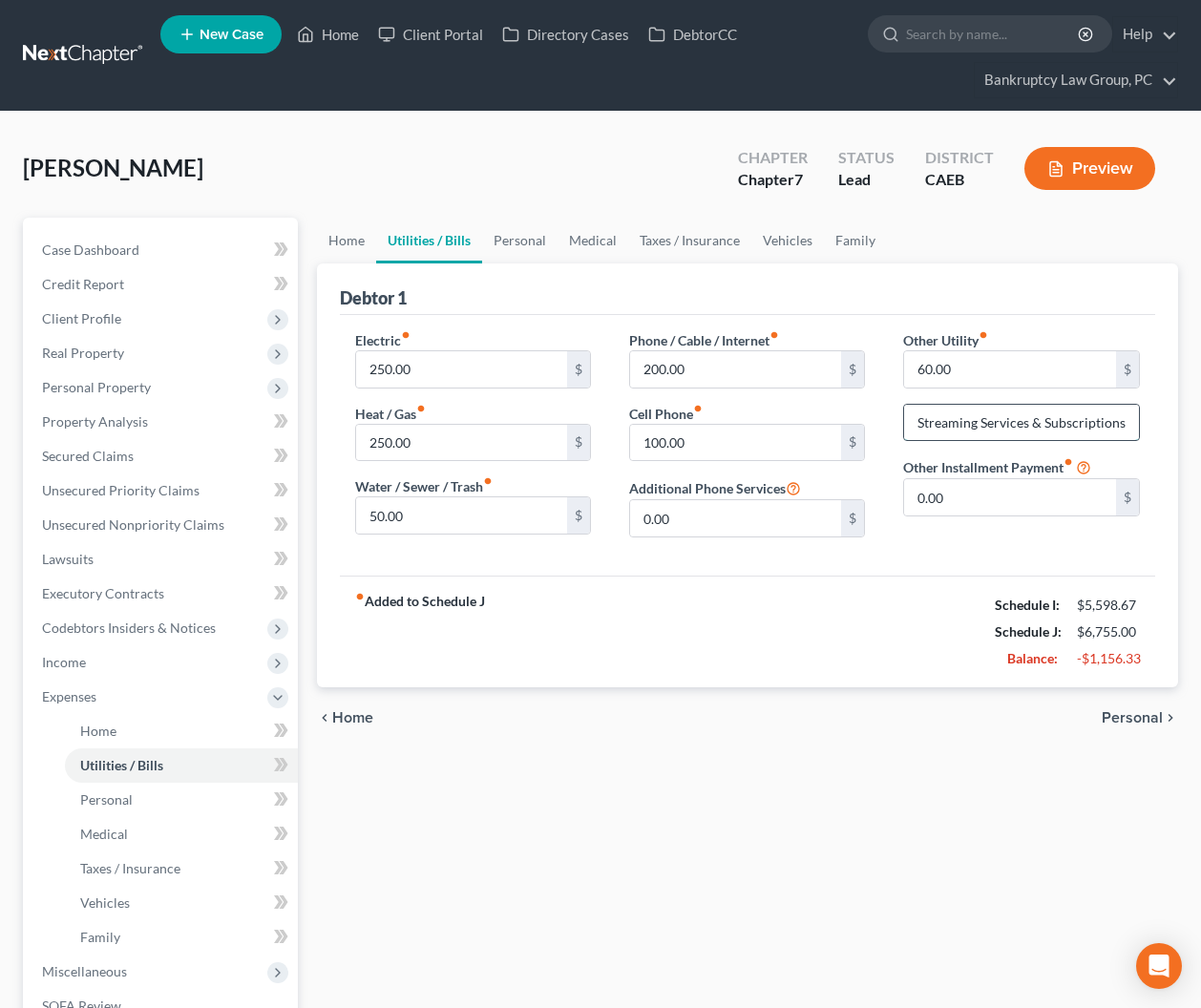
click at [1061, 429] on input "Streaming Services & Subscriptions" at bounding box center [1021, 423] width 234 height 37
click at [493, 242] on link "Personal" at bounding box center [520, 240] width 75 height 46
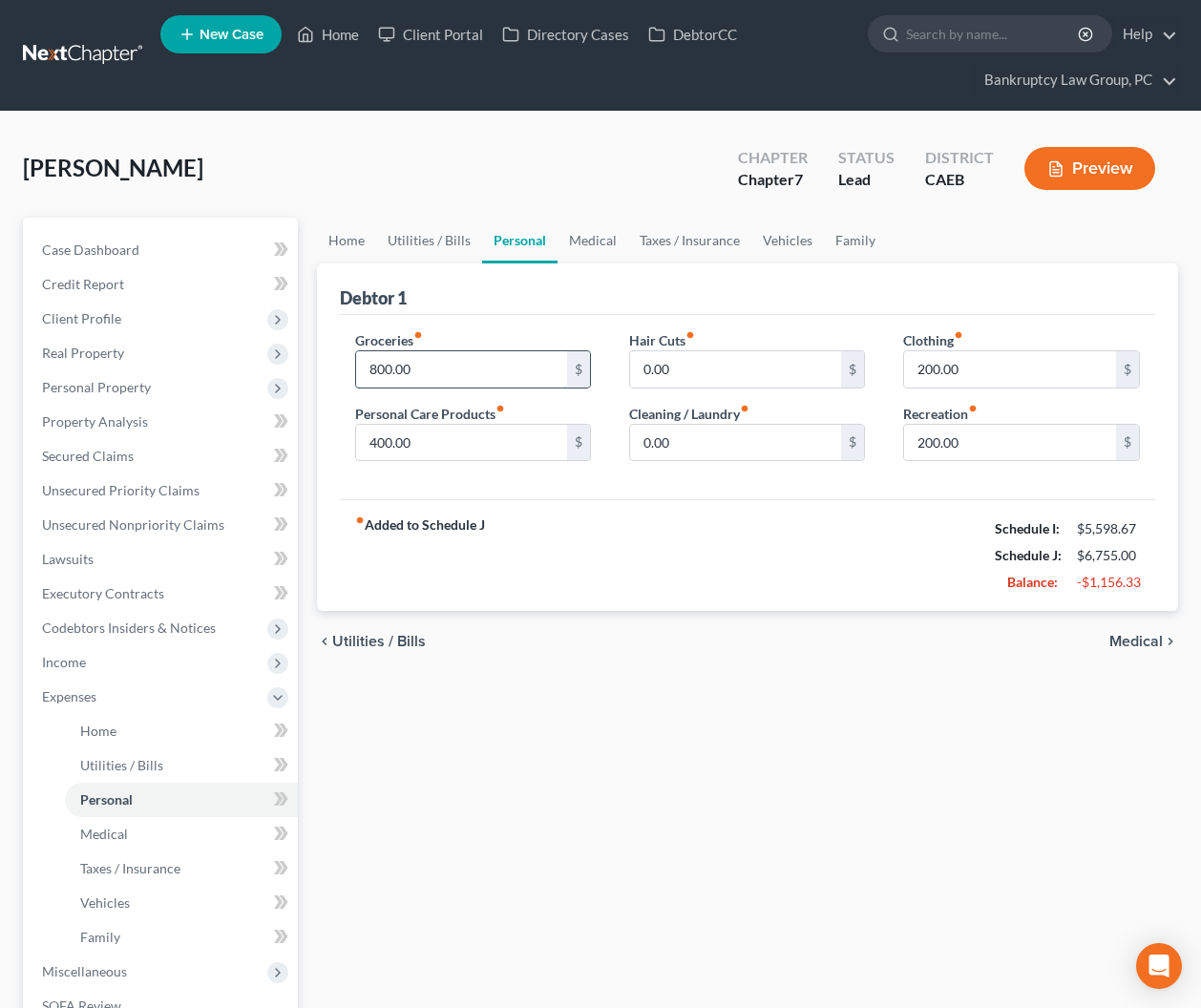
click at [452, 367] on input "800.00" at bounding box center [463, 369] width 212 height 37
type input "600.00"
type input "100"
type input "125"
type input "300"
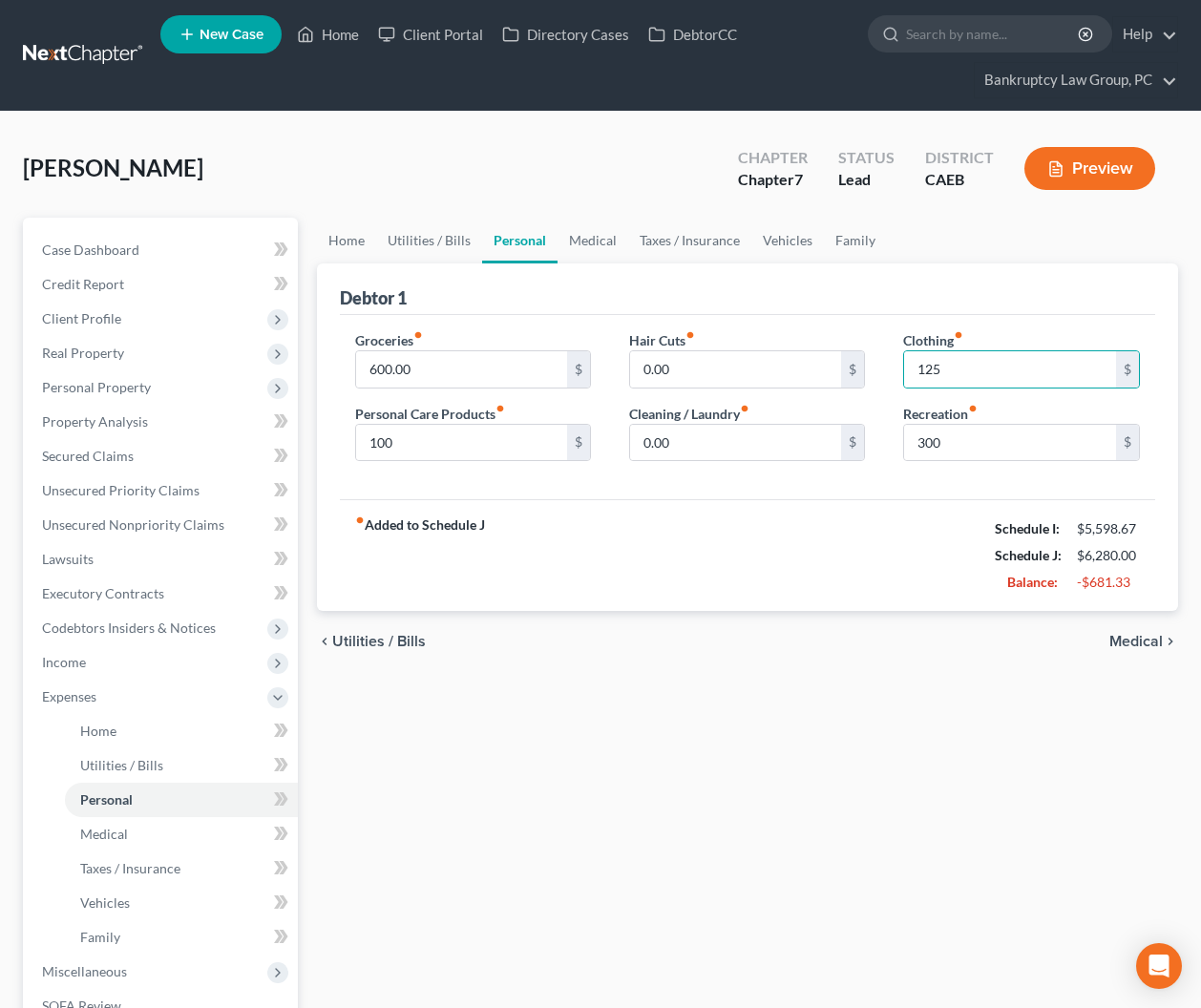
click at [761, 667] on div "chevron_left Utilities / Bills Medical chevron_right" at bounding box center [747, 642] width 863 height 62
click at [593, 247] on link "Medical" at bounding box center [593, 240] width 70 height 46
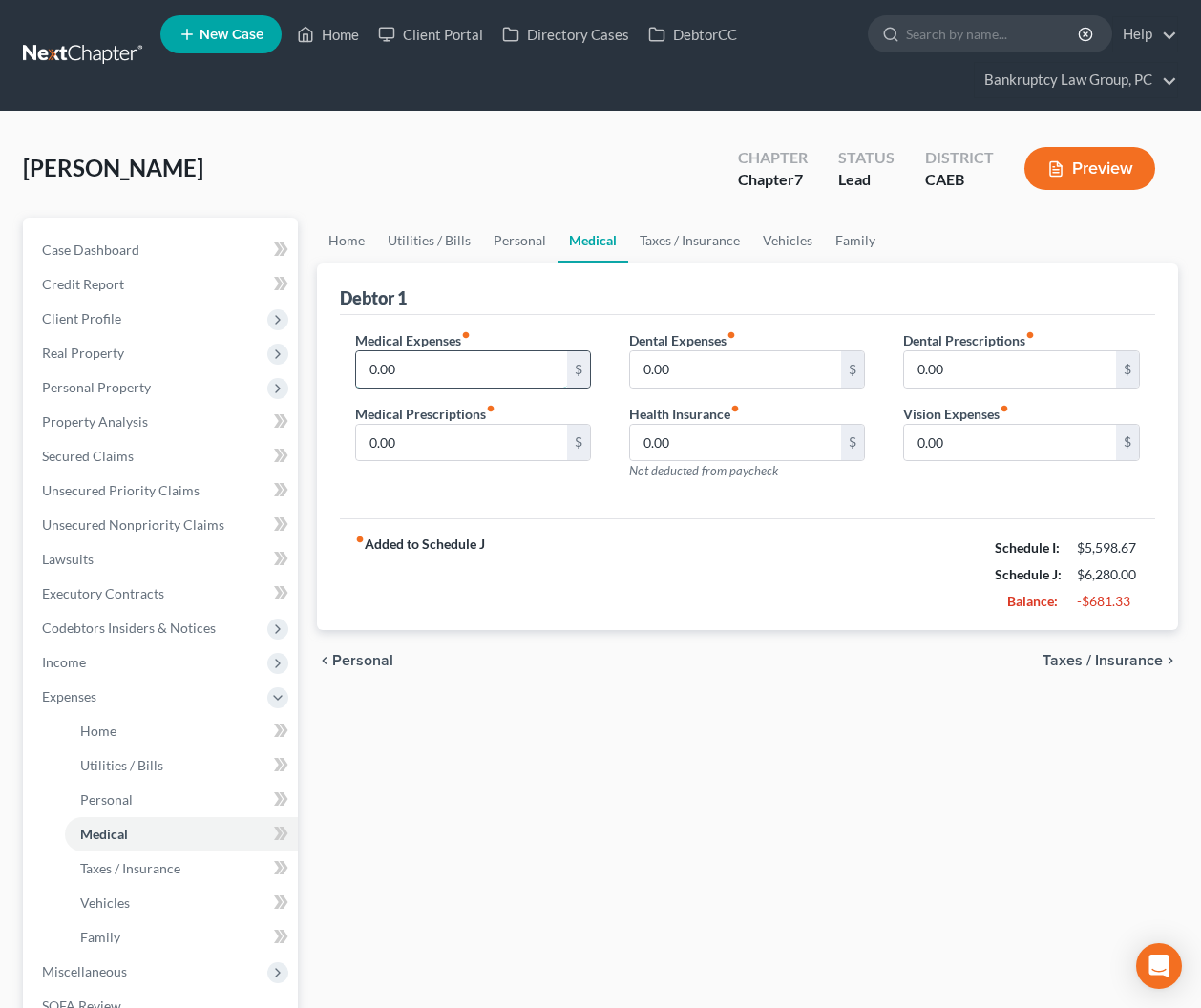
click at [493, 363] on input "0.00" at bounding box center [463, 369] width 212 height 37
click at [655, 239] on link "Taxes / Insurance" at bounding box center [690, 240] width 123 height 46
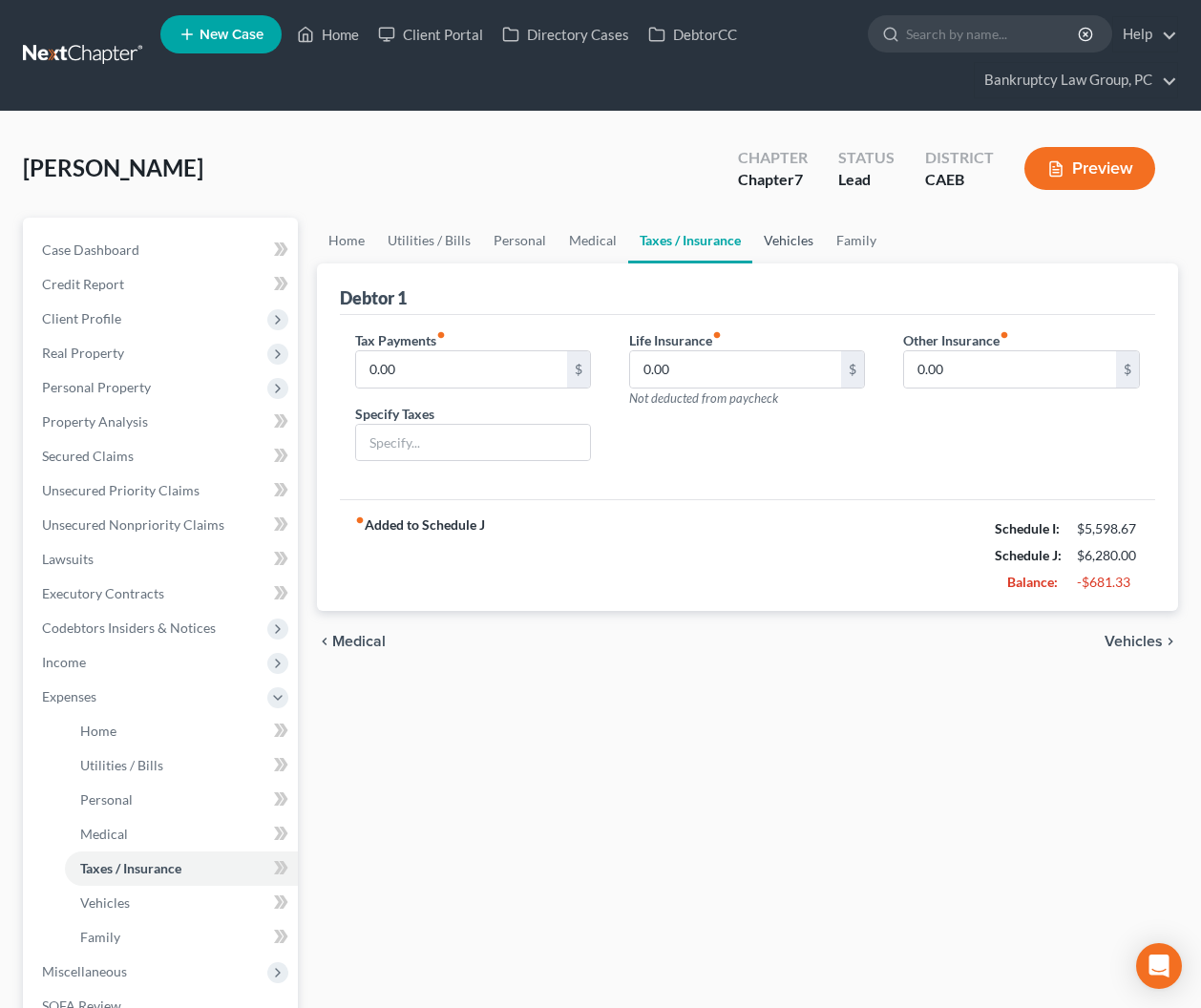
click at [784, 239] on link "Vehicles" at bounding box center [788, 240] width 72 height 46
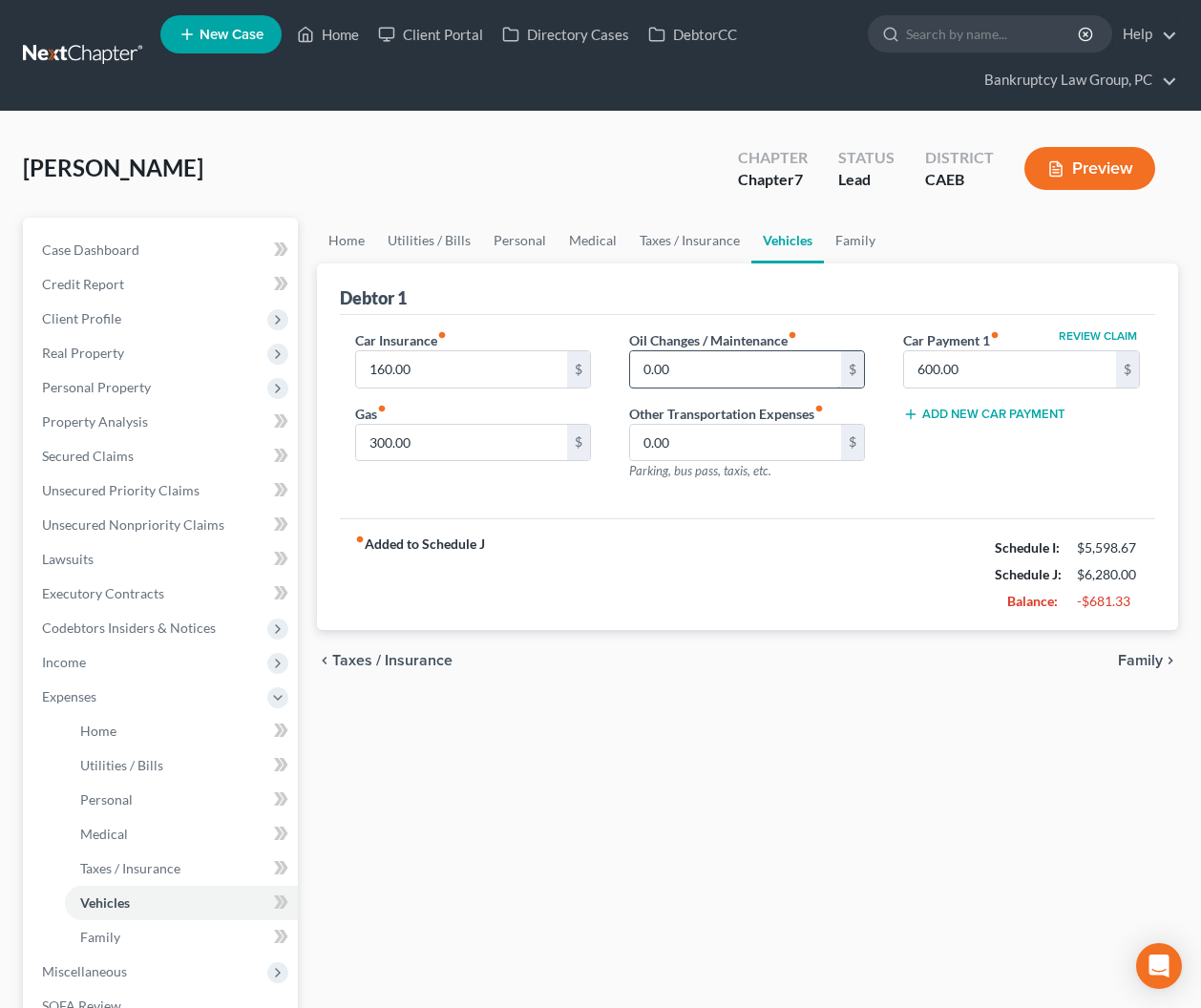
click at [688, 371] on input "0.00" at bounding box center [736, 369] width 212 height 37
type input "5"
type input "50"
click at [958, 505] on div "Car Insurance fiber_manual_record 160.00 $ Gas fiber_manual_record 300.00 $ Oil…" at bounding box center [748, 417] width 817 height 204
click at [837, 239] on link "Family" at bounding box center [855, 240] width 63 height 46
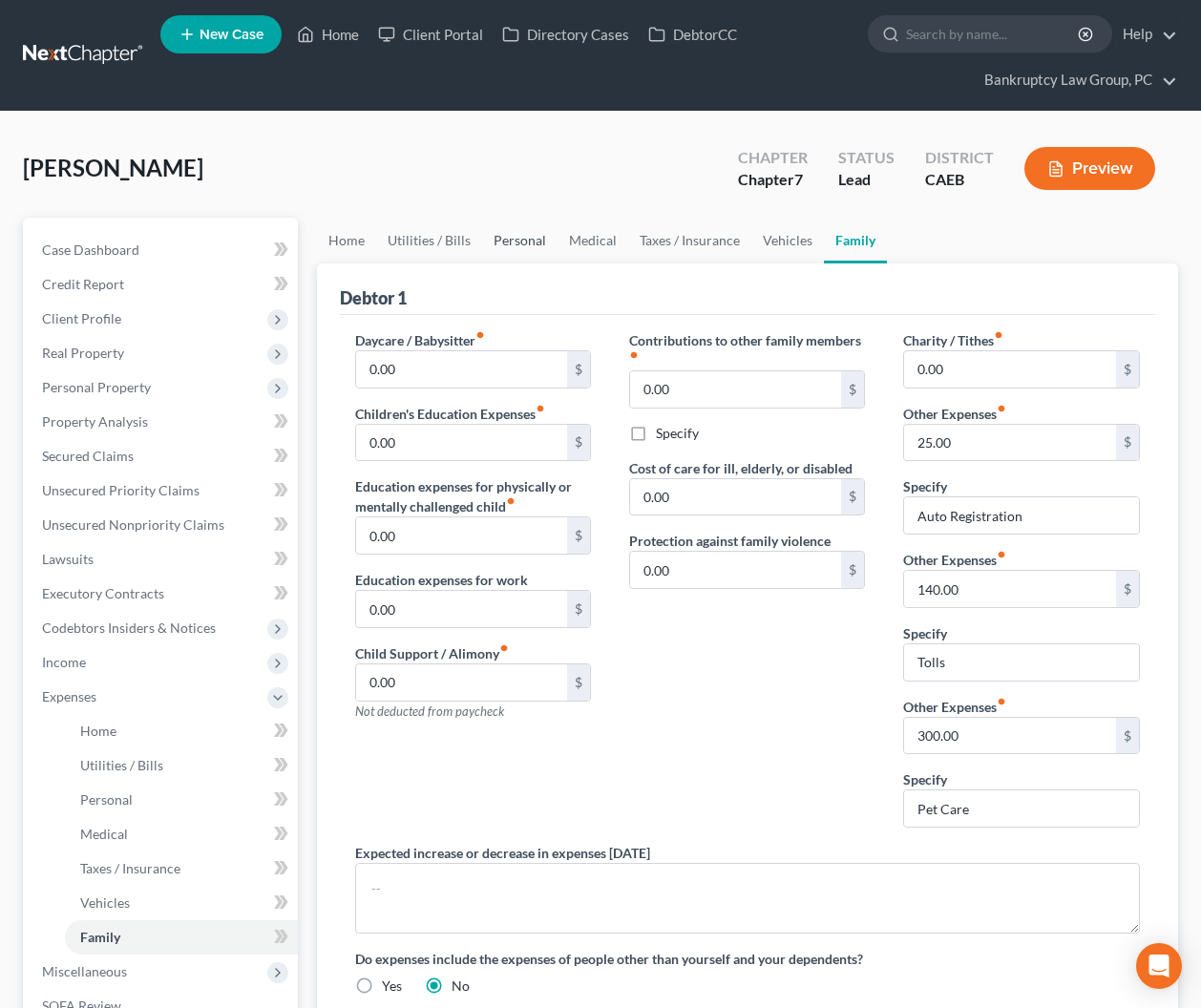
click at [503, 240] on link "Personal" at bounding box center [520, 240] width 75 height 46
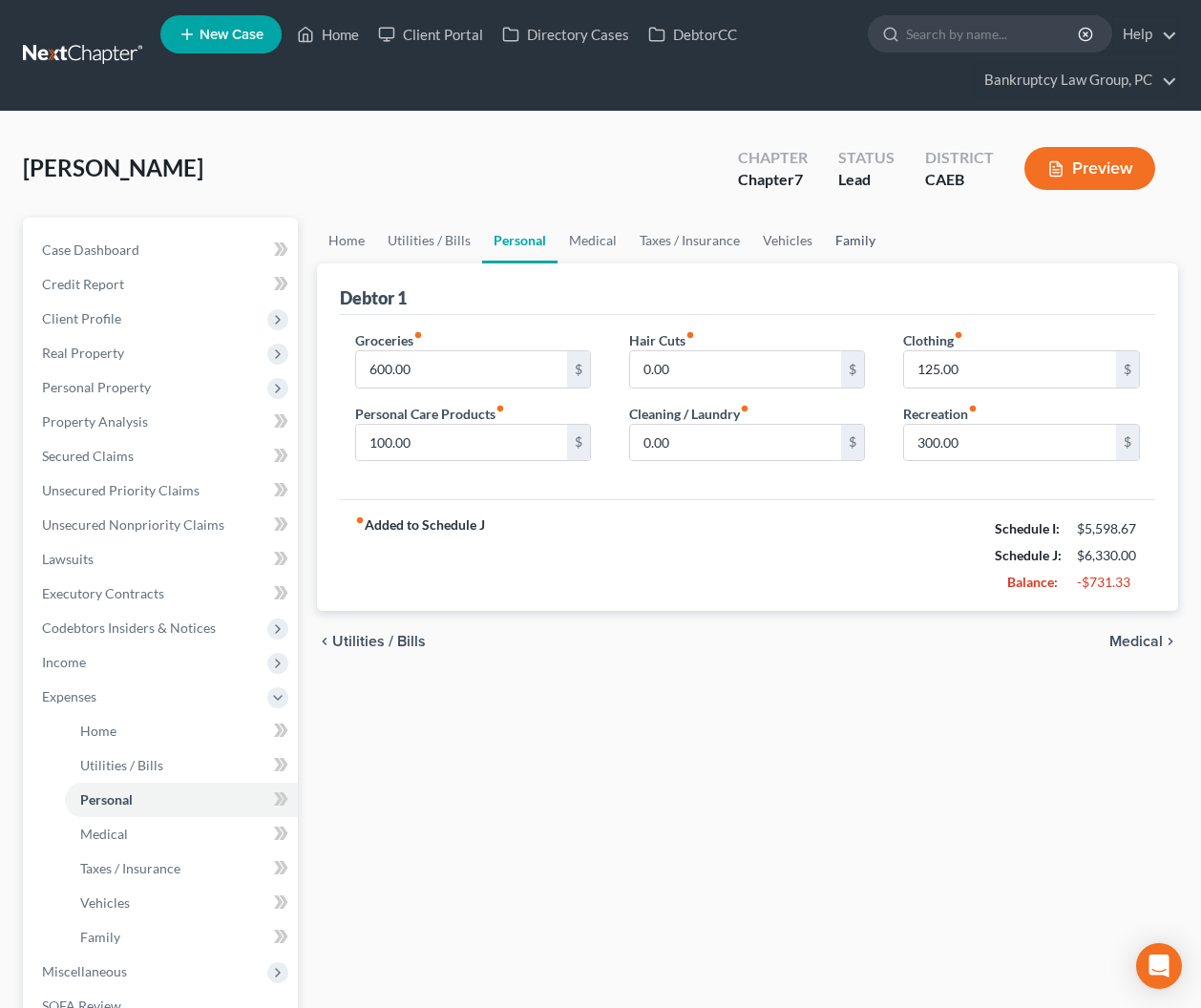
click at [842, 237] on link "Family" at bounding box center [855, 240] width 63 height 46
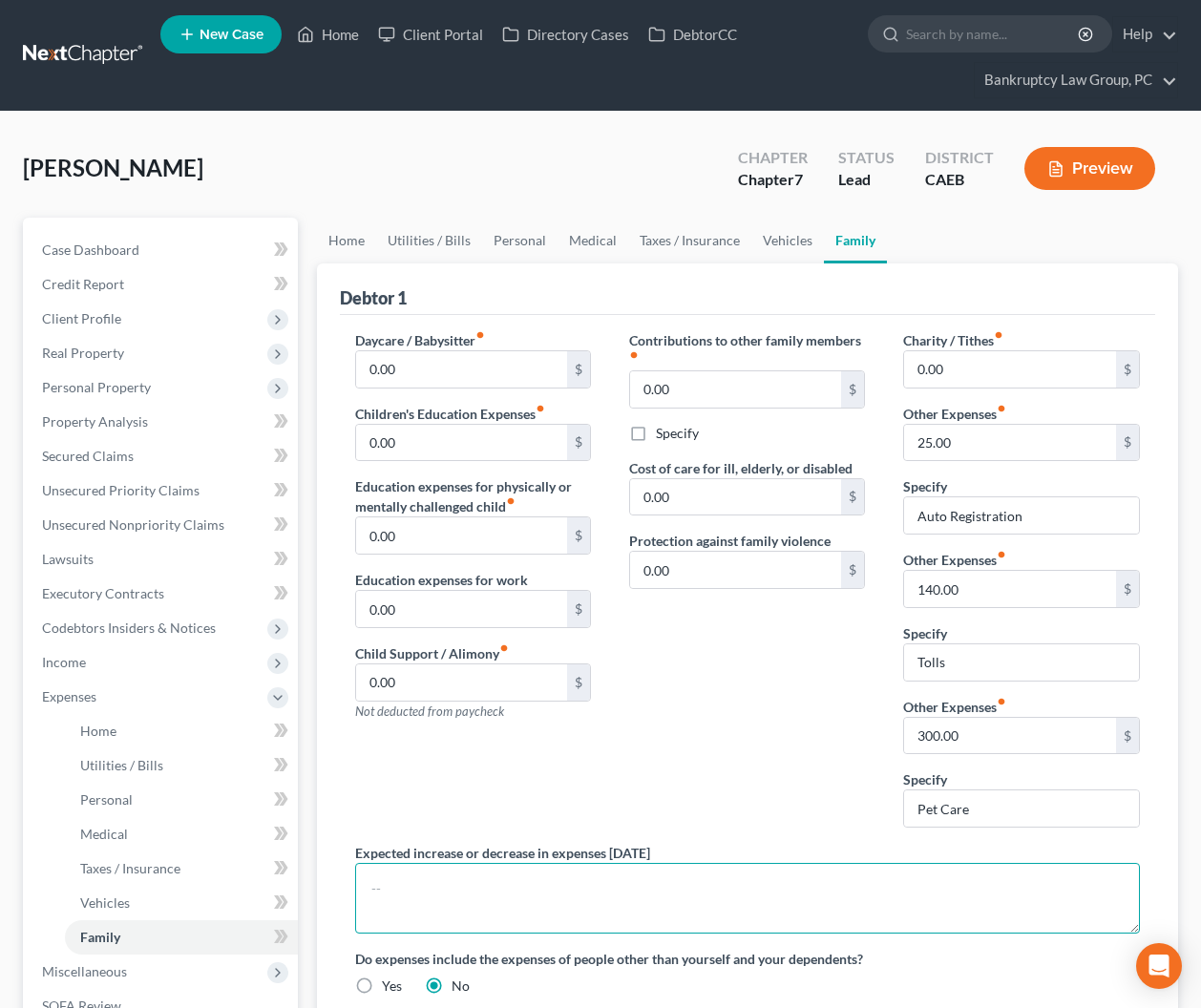
click at [542, 906] on textarea at bounding box center [748, 898] width 786 height 70
click at [1038, 897] on textarea "While Debtor is on disability he does not have the toll expense, but when he go…" at bounding box center [748, 898] width 786 height 70
type textarea "While Debtor is on disability he does not have the toll expense, but when he go…"
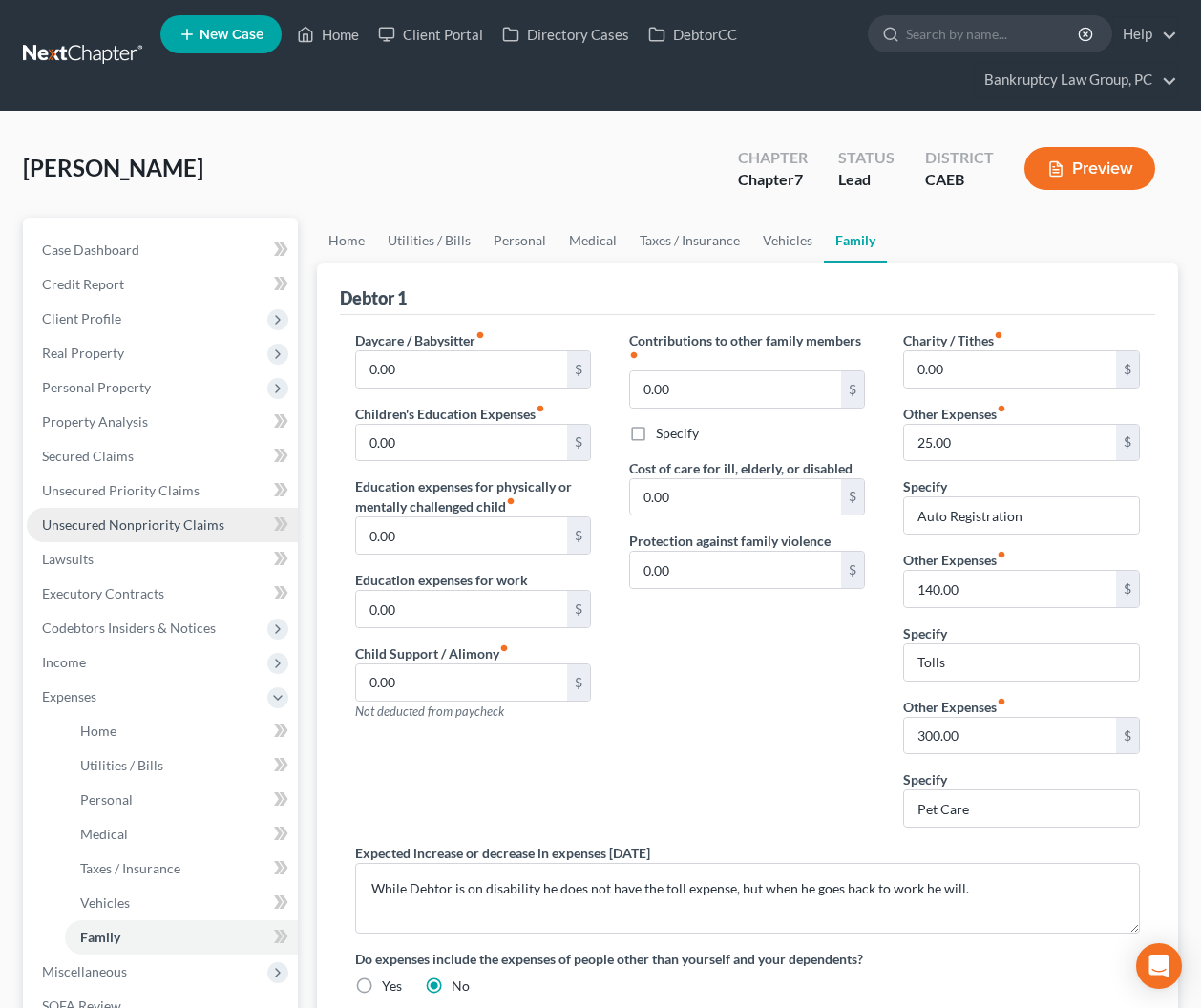
click at [140, 520] on span "Unsecured Nonpriority Claims" at bounding box center [133, 524] width 183 height 16
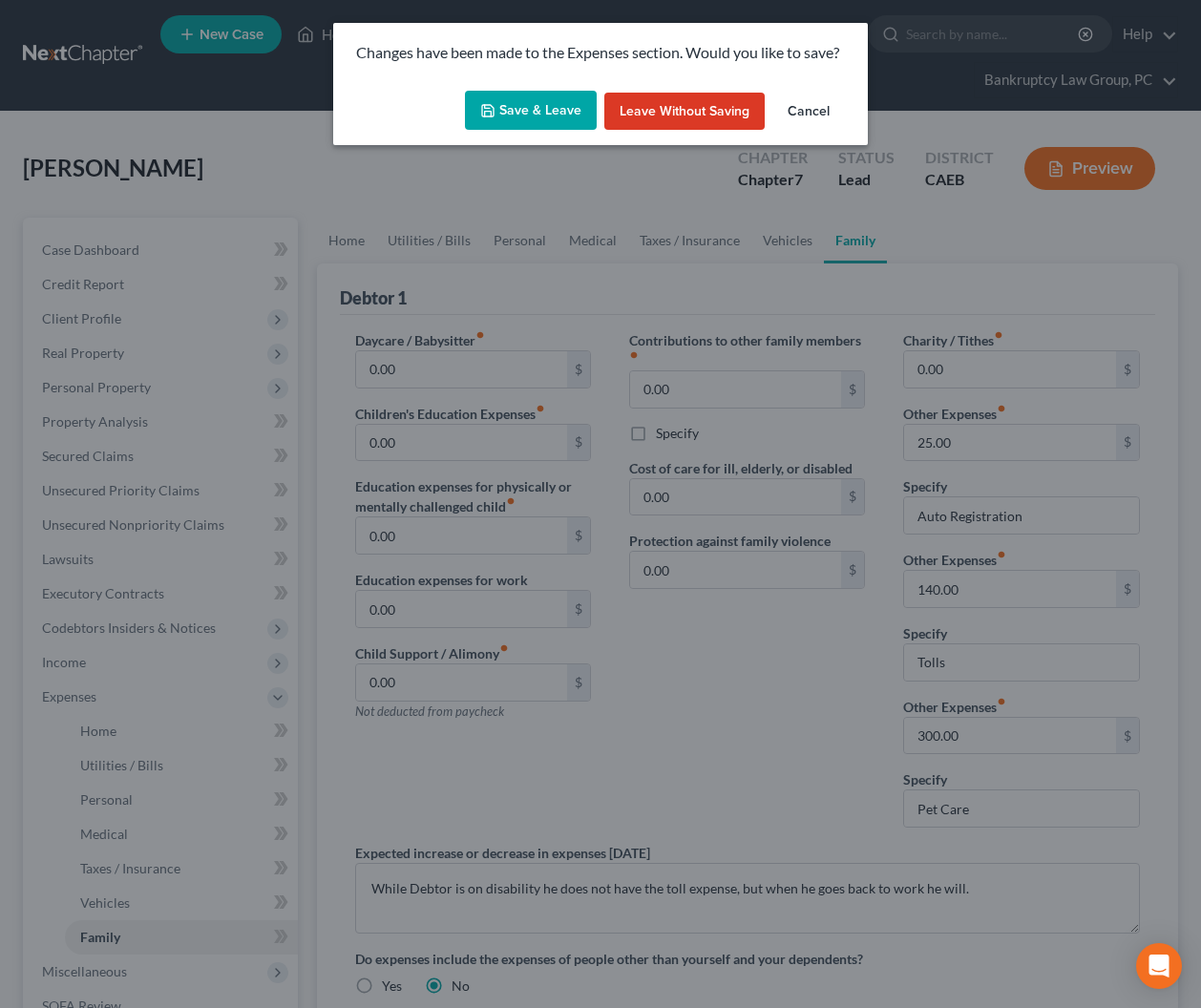
click at [541, 104] on button "Save & Leave" at bounding box center [531, 110] width 132 height 40
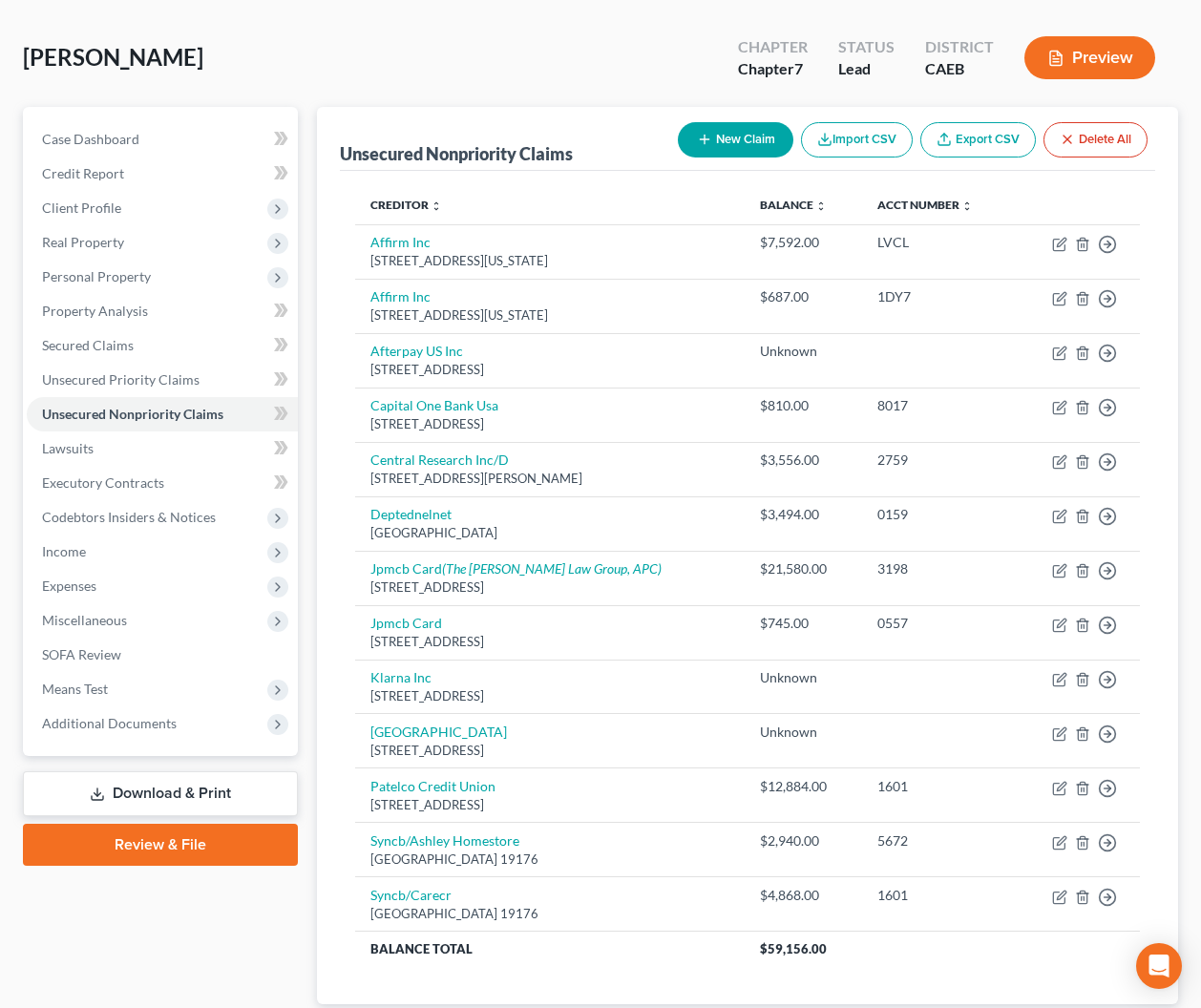
scroll to position [103, 0]
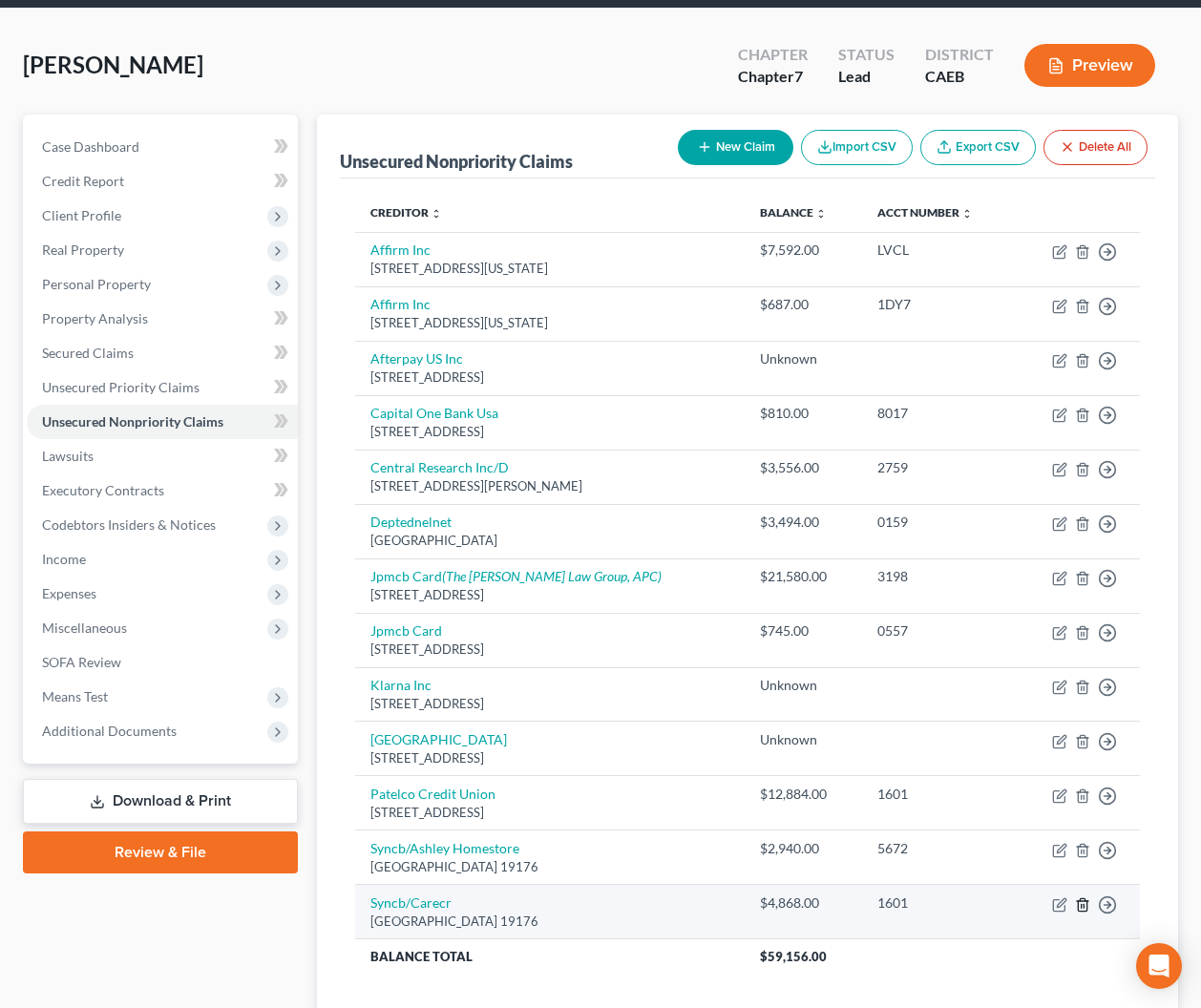
click at [1082, 905] on icon "button" at bounding box center [1082, 904] width 15 height 15
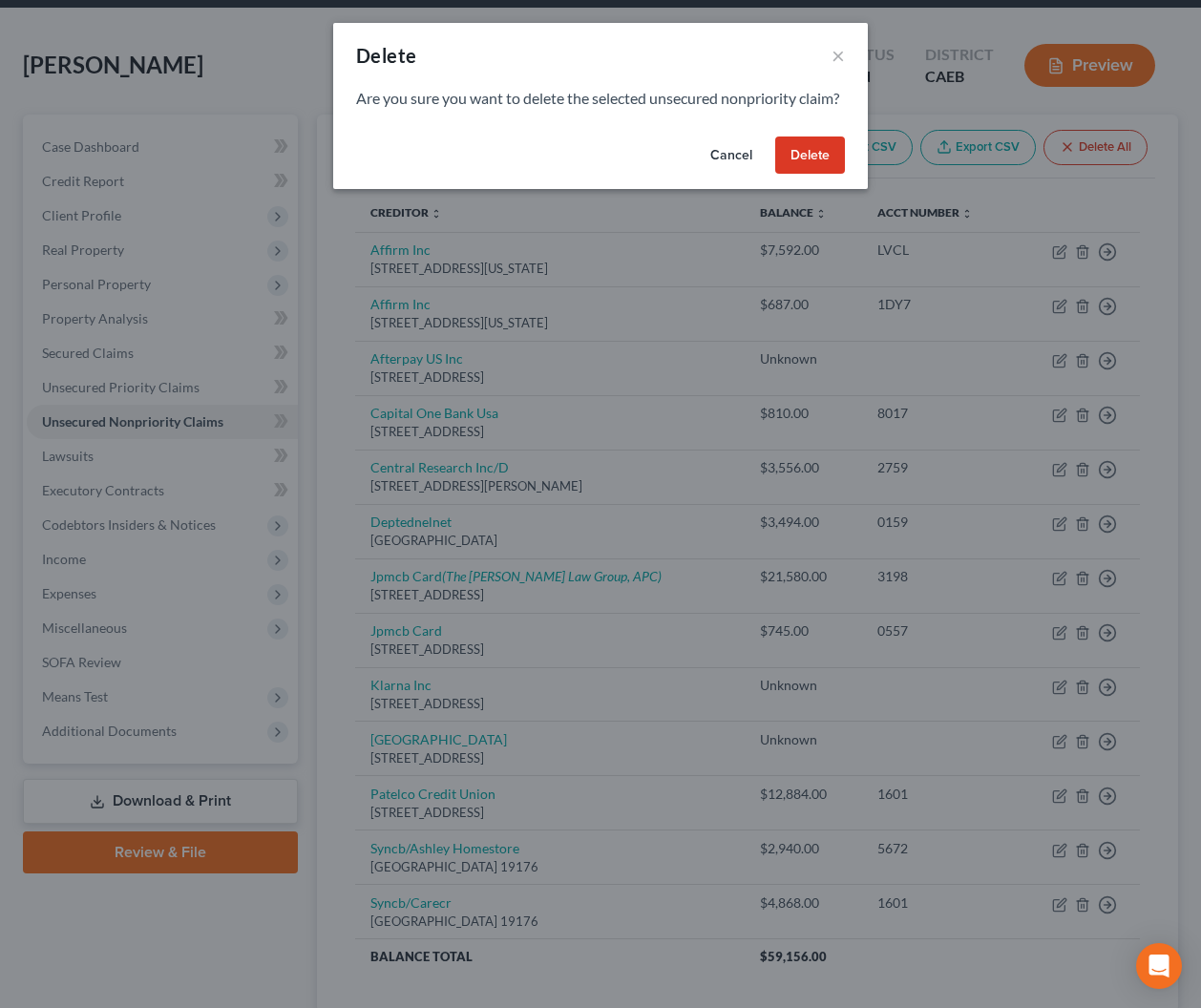
click at [809, 175] on button "Delete" at bounding box center [810, 156] width 69 height 38
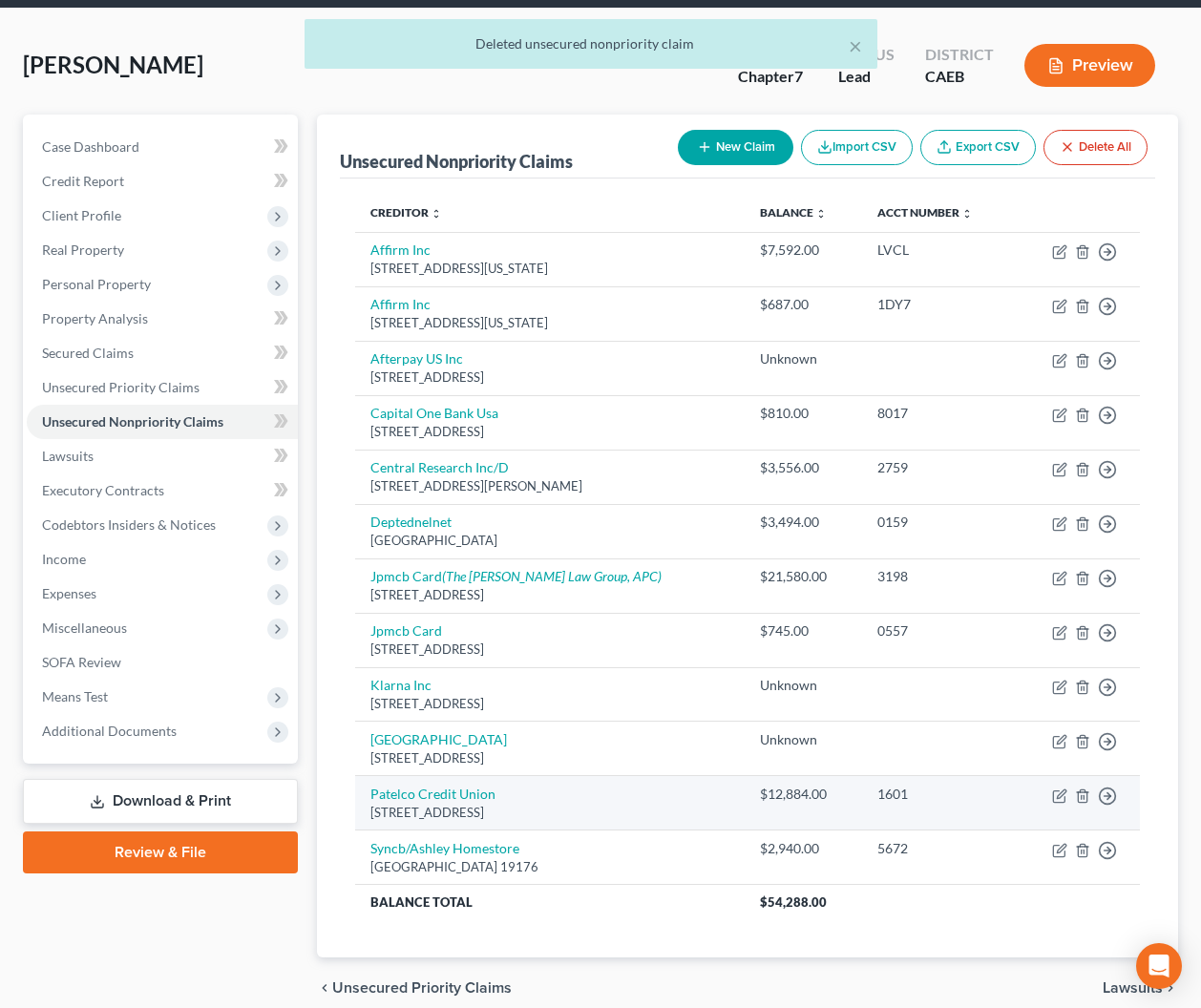
scroll to position [186, 0]
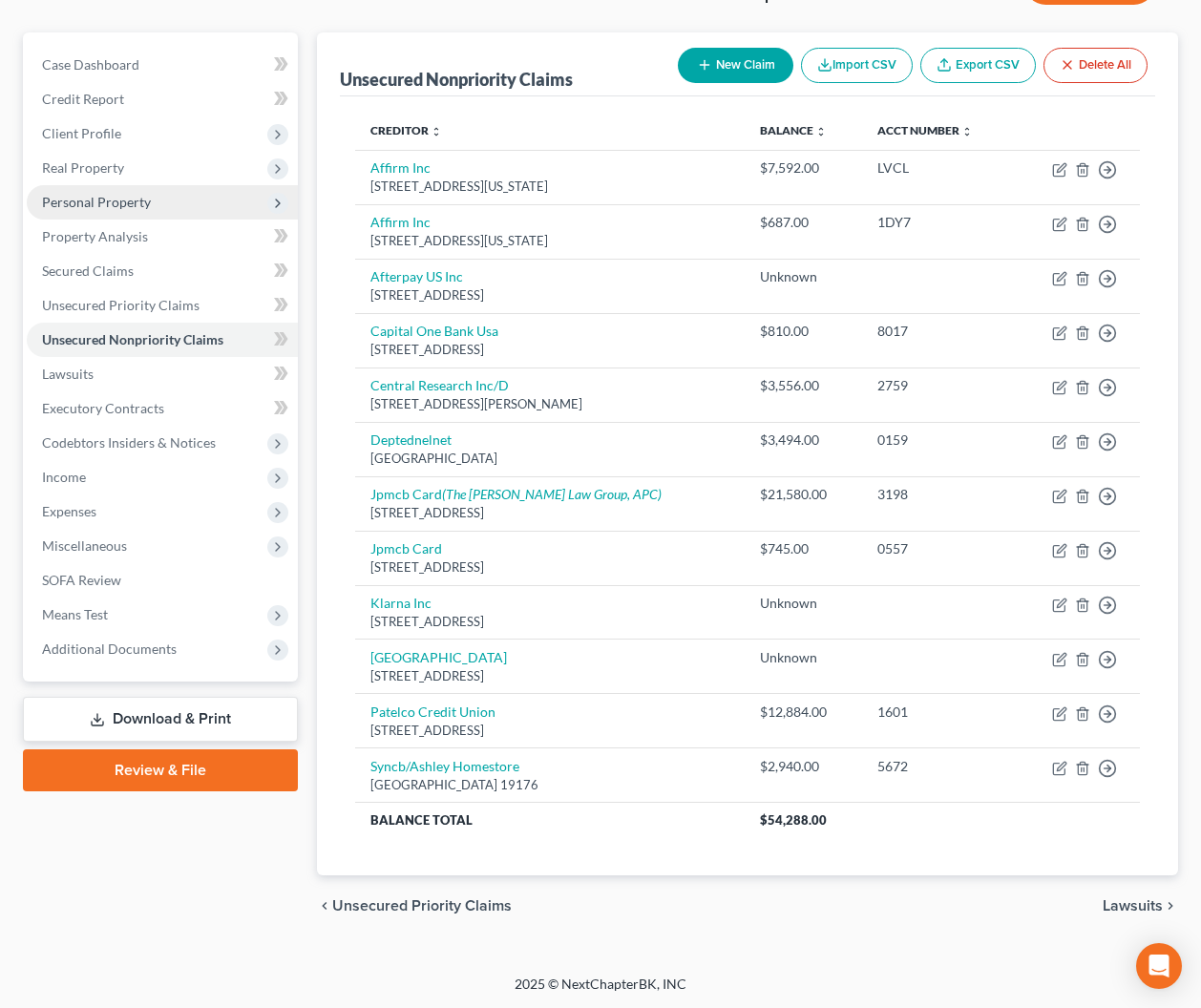
click at [93, 204] on span "Personal Property" at bounding box center [96, 201] width 109 height 16
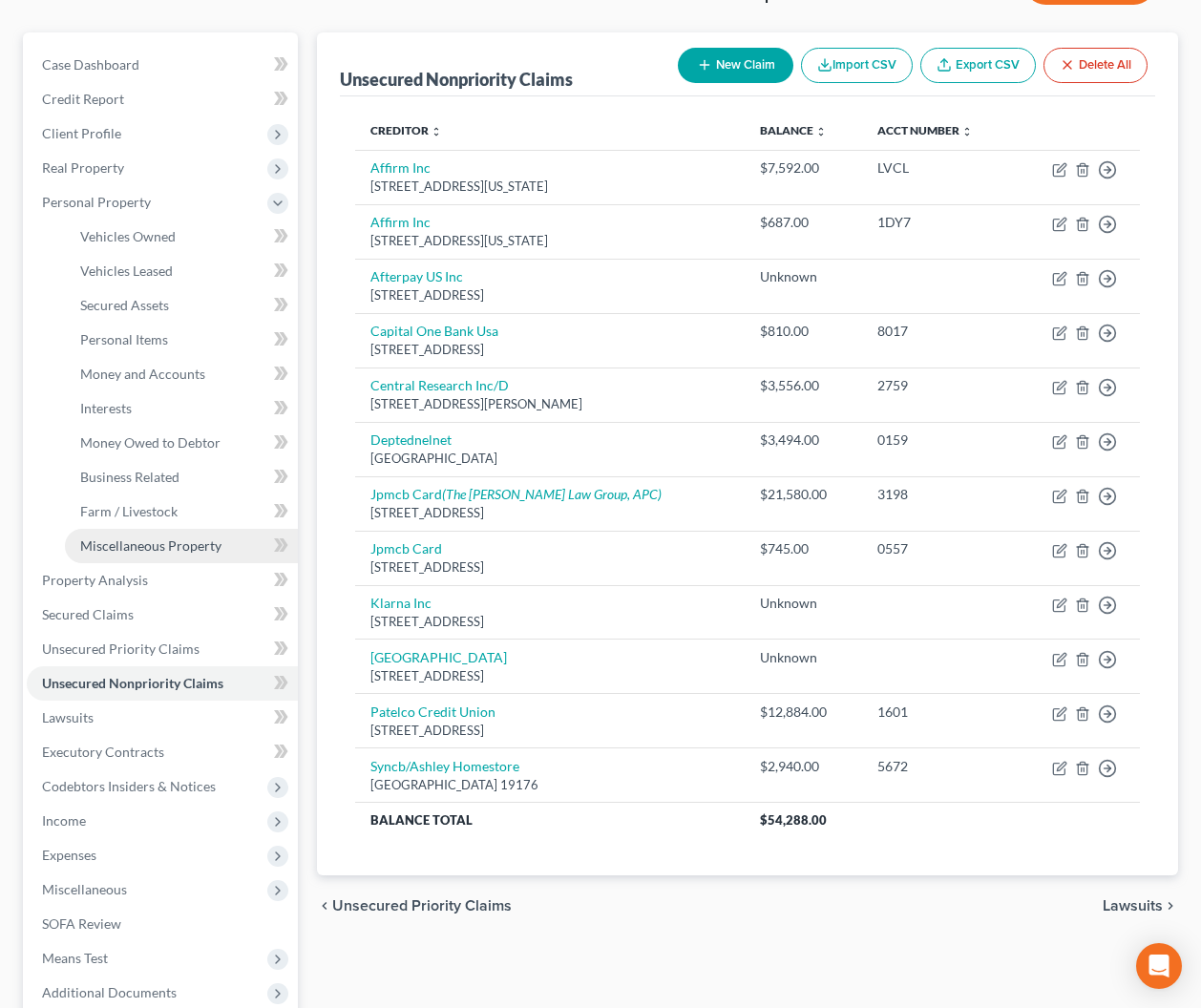
click at [124, 539] on span "Miscellaneous Property" at bounding box center [151, 546] width 141 height 16
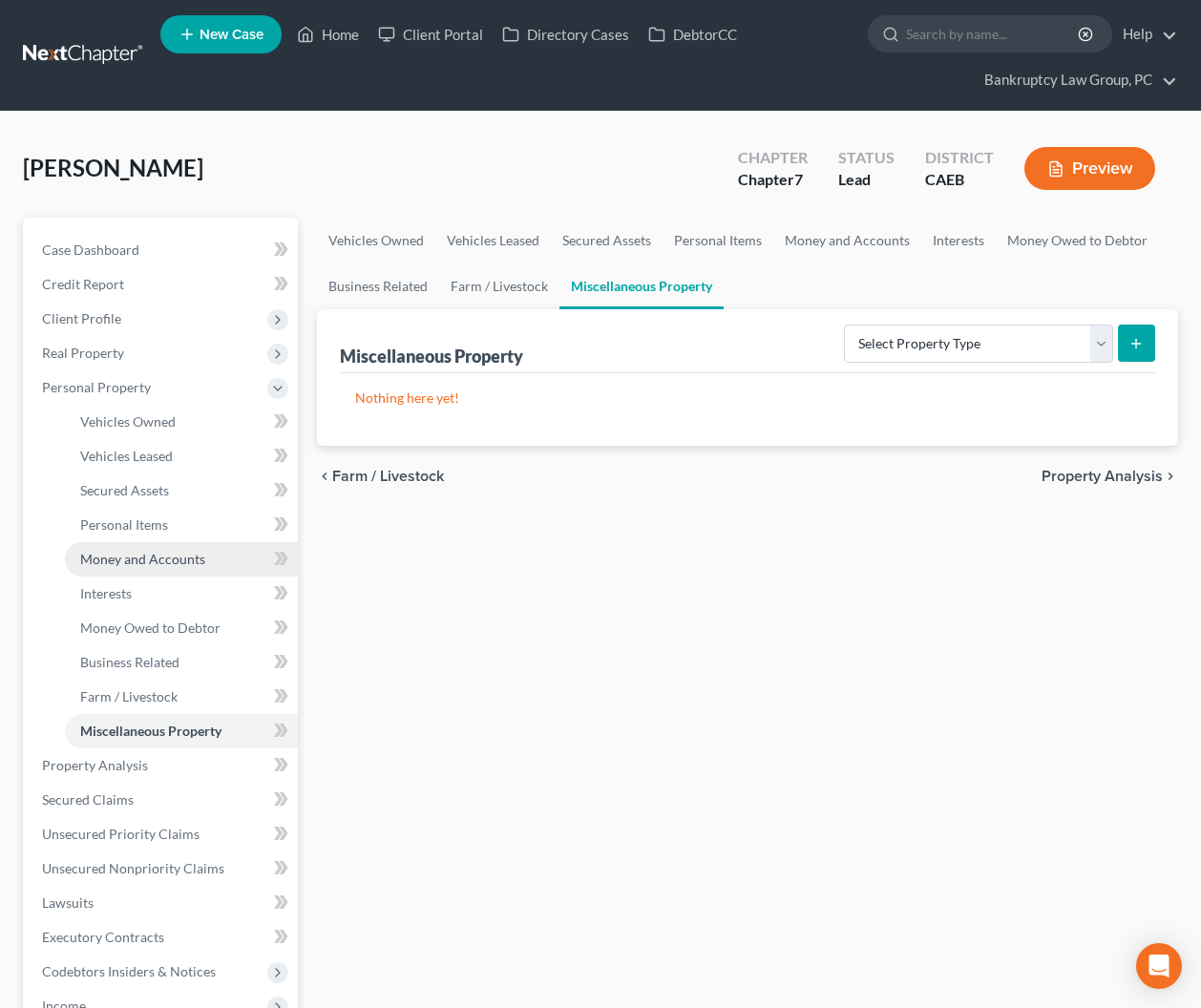
click at [141, 558] on span "Money and Accounts" at bounding box center [143, 559] width 125 height 16
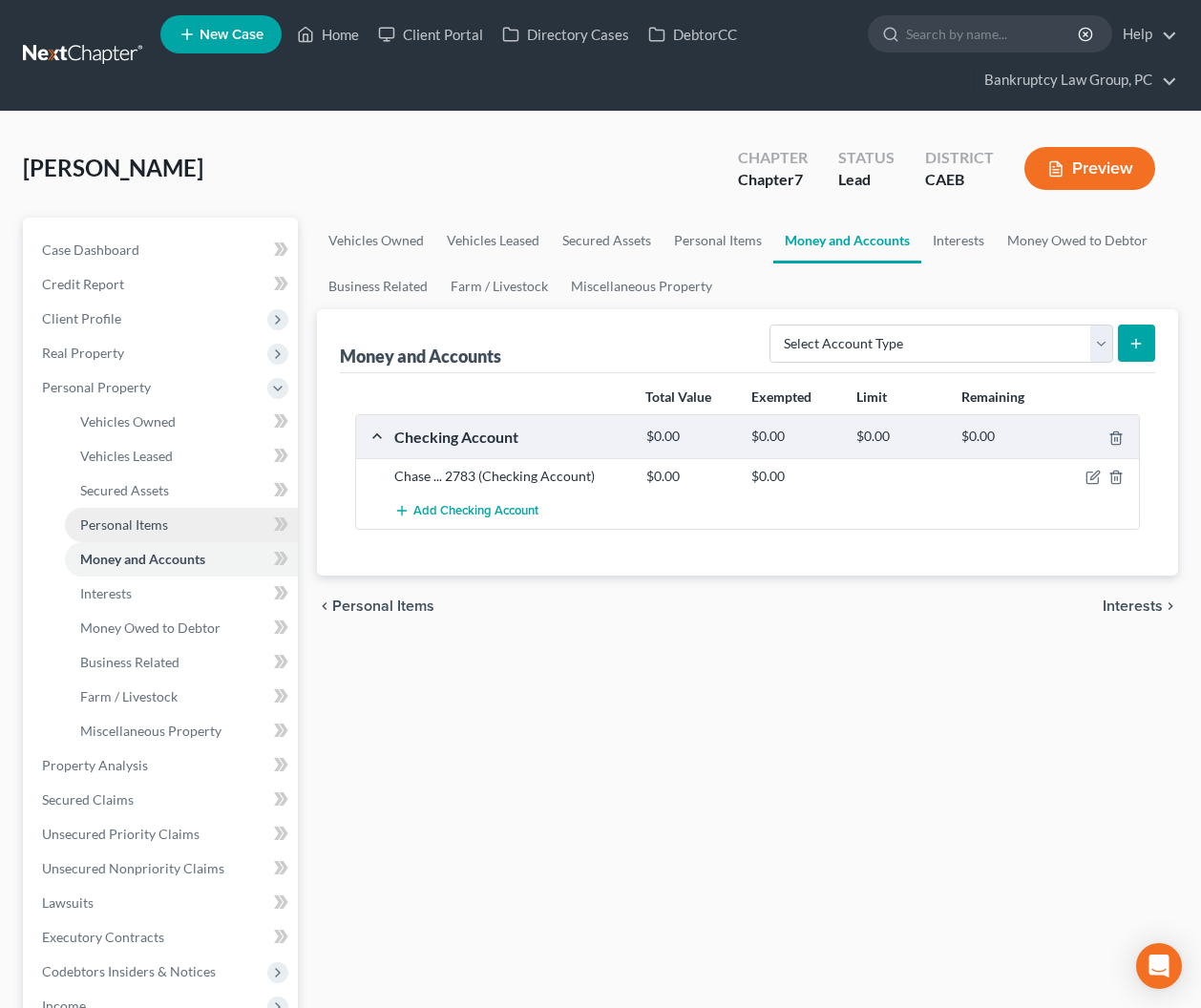
click at [134, 527] on span "Personal Items" at bounding box center [124, 524] width 88 height 16
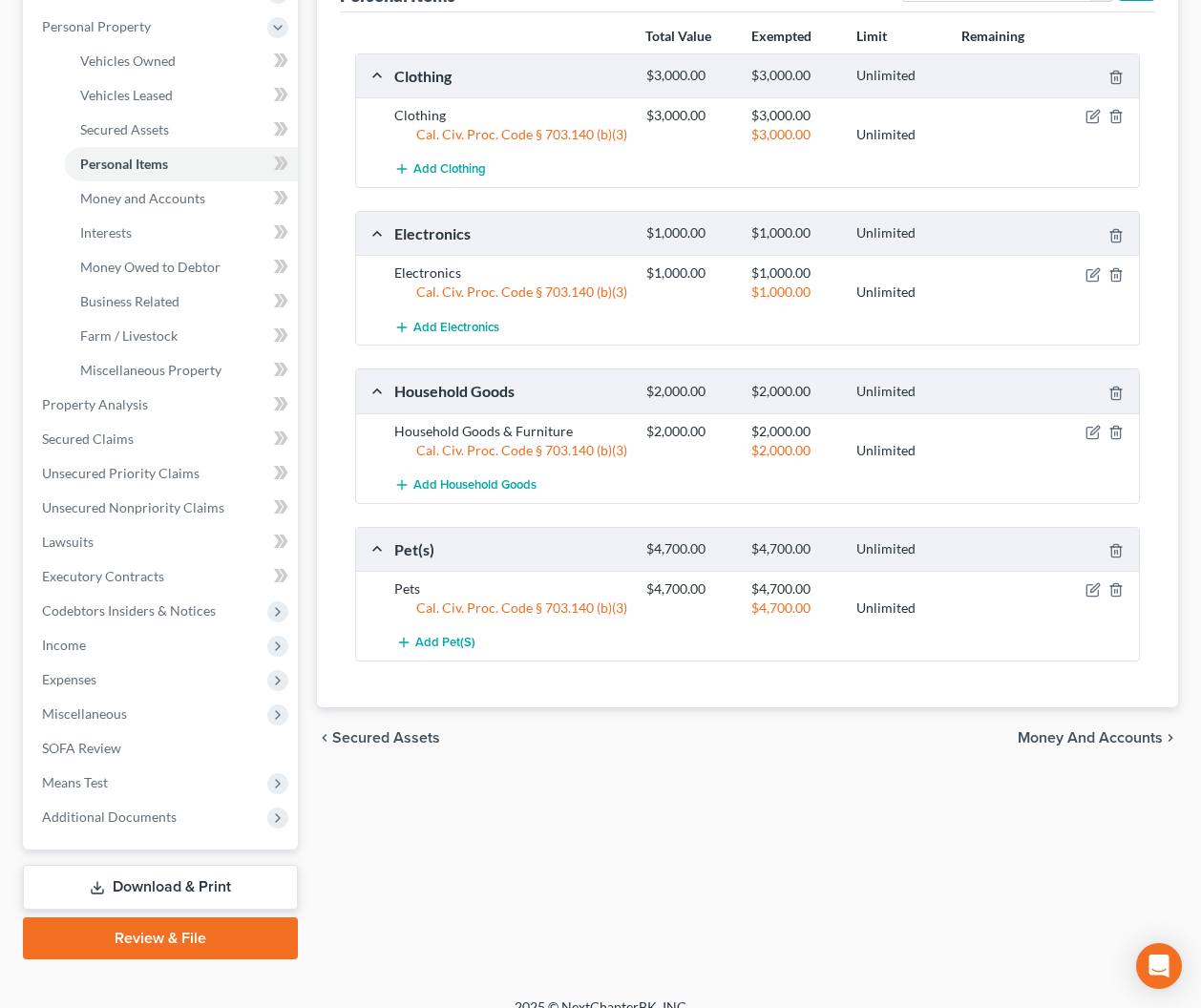
scroll to position [383, 0]
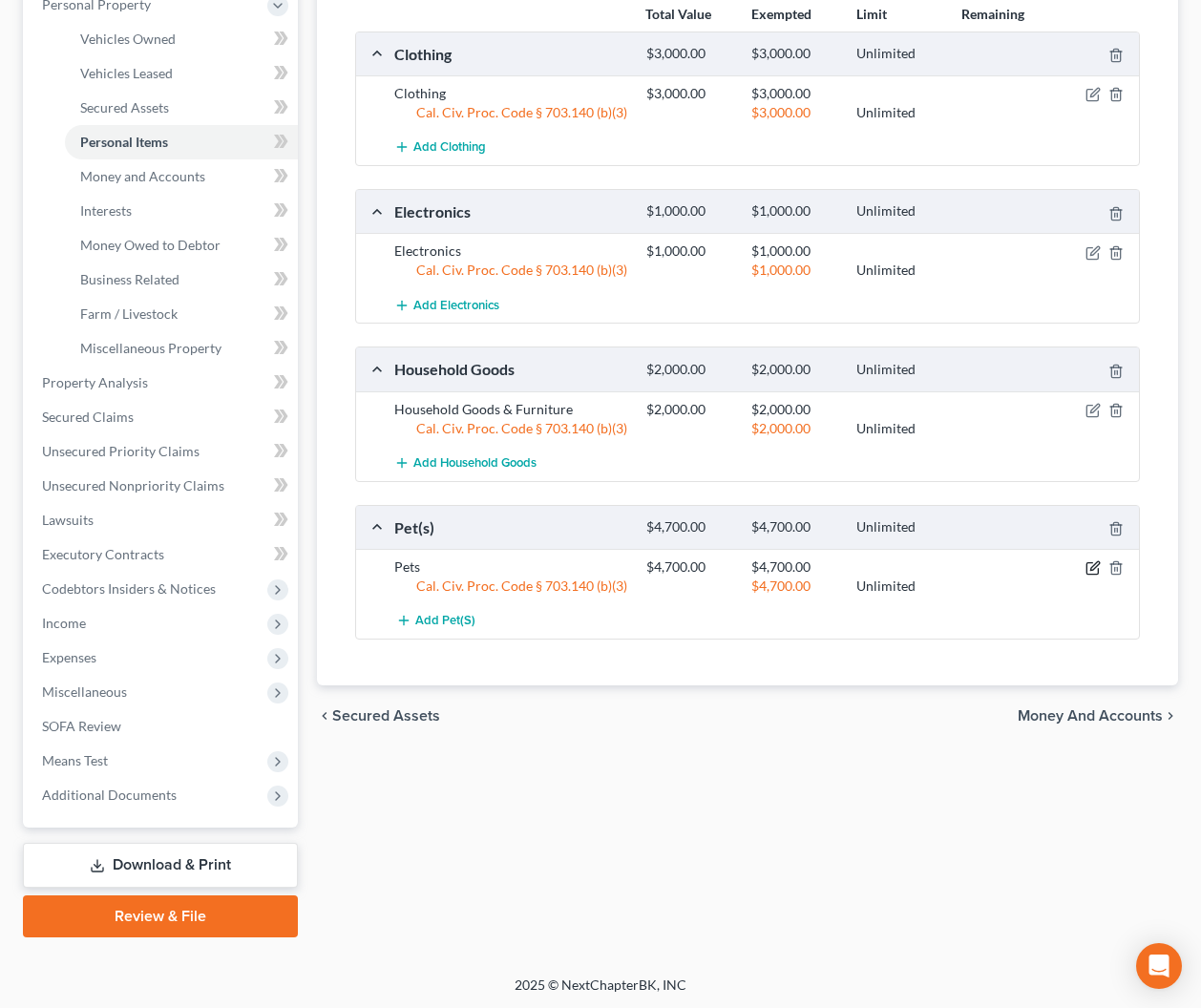
drag, startPoint x: 1088, startPoint y: 567, endPoint x: 1089, endPoint y: 592, distance: 25.0
click at [1088, 567] on icon "button" at bounding box center [1093, 567] width 15 height 15
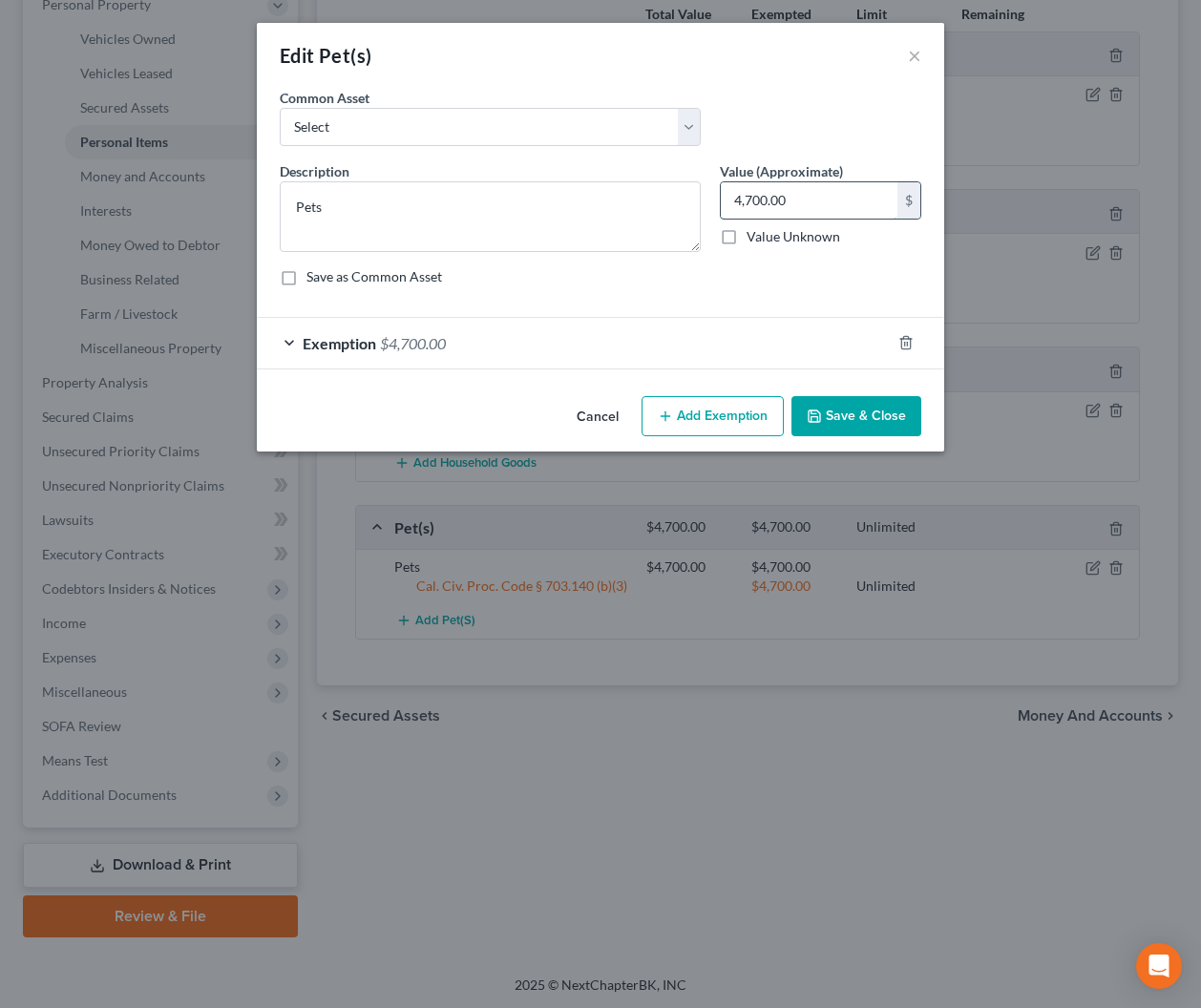
click at [802, 208] on input "4,700.00" at bounding box center [809, 200] width 177 height 37
type input "200.00"
click at [616, 330] on div "Exemption $4,700.00" at bounding box center [574, 342] width 634 height 51
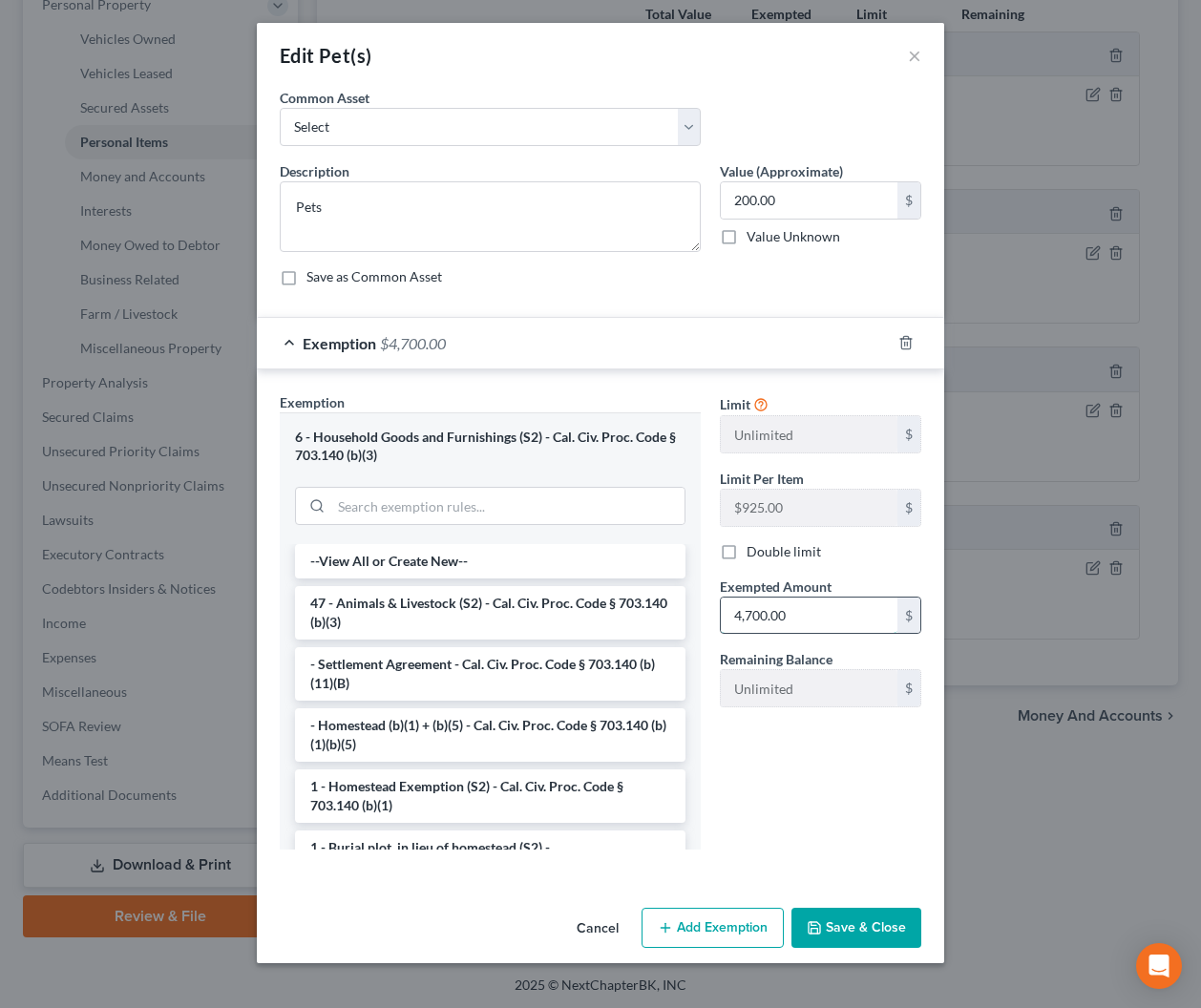
click at [808, 617] on input "4,700.00" at bounding box center [809, 615] width 177 height 37
type input "200.00"
drag, startPoint x: 826, startPoint y: 927, endPoint x: 887, endPoint y: 911, distance: 63.1
click at [826, 927] on button "Save & Close" at bounding box center [857, 928] width 130 height 40
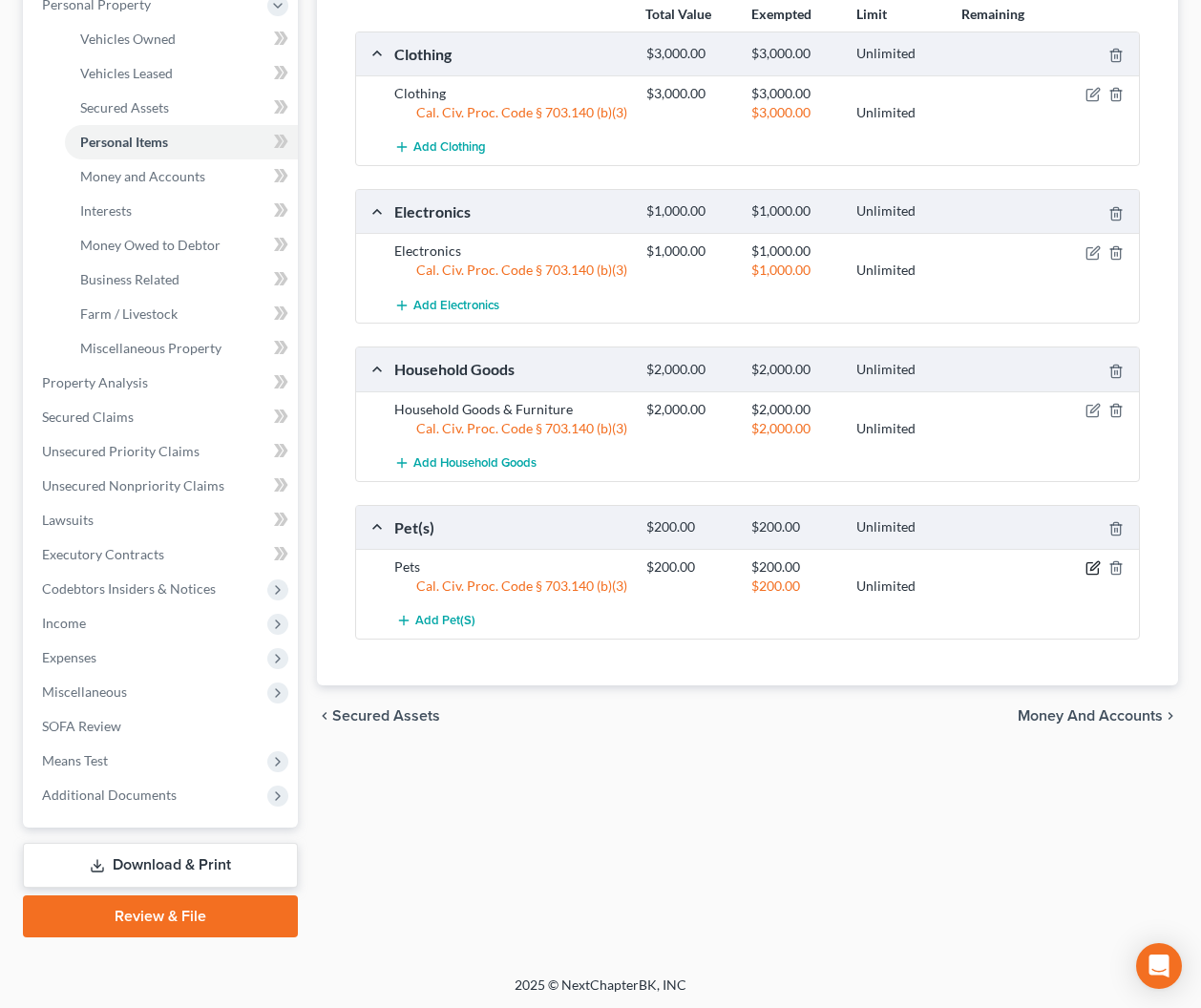
click at [1087, 568] on icon "button" at bounding box center [1093, 569] width 12 height 12
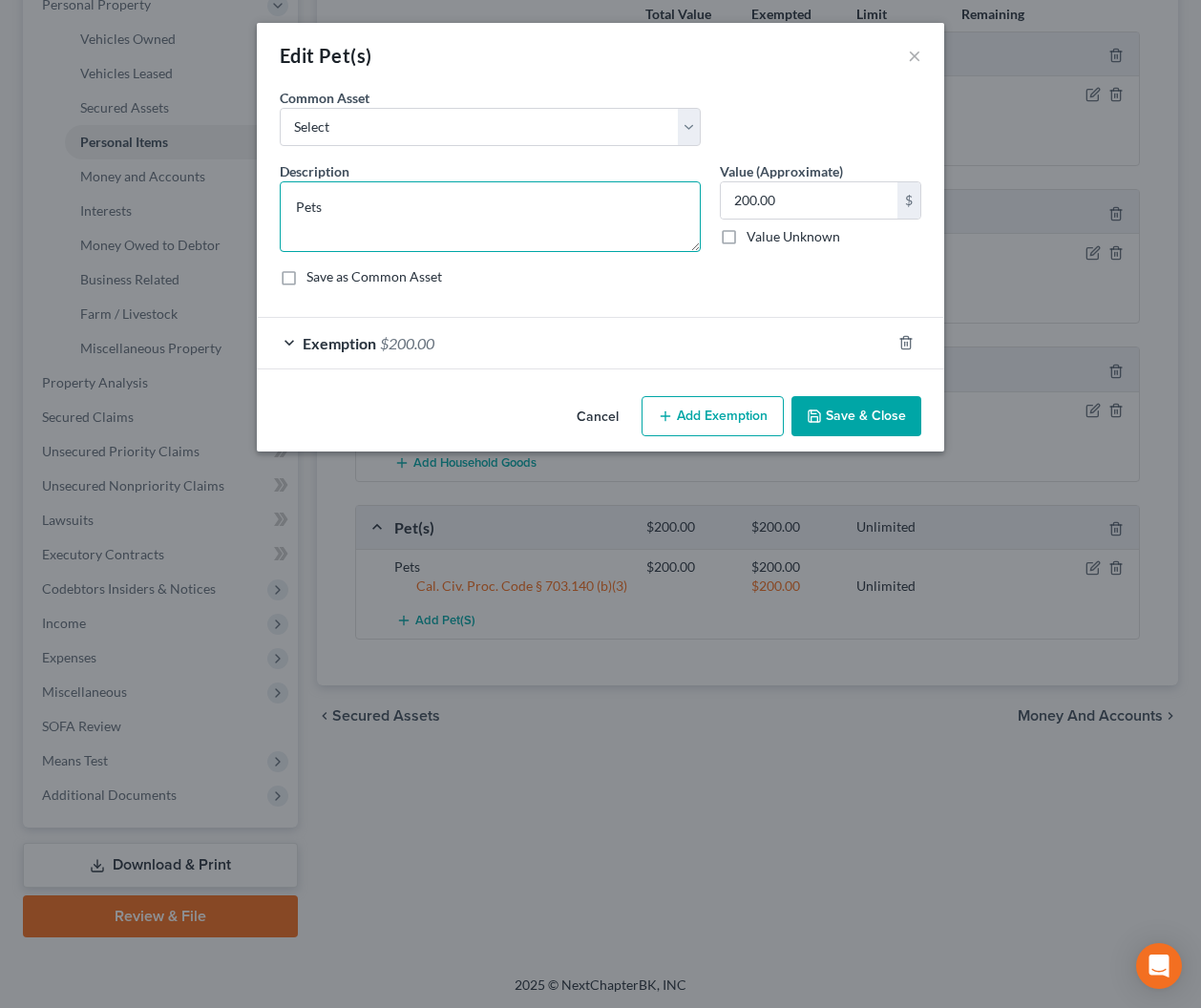
drag, startPoint x: 364, startPoint y: 202, endPoint x: 259, endPoint y: 198, distance: 105.1
click at [259, 198] on div "An exemption set must first be selected from the Filing Information section. Co…" at bounding box center [600, 238] width 688 height 301
type textarea "2 Dogs"
click at [844, 415] on button "Save & Close" at bounding box center [857, 416] width 130 height 40
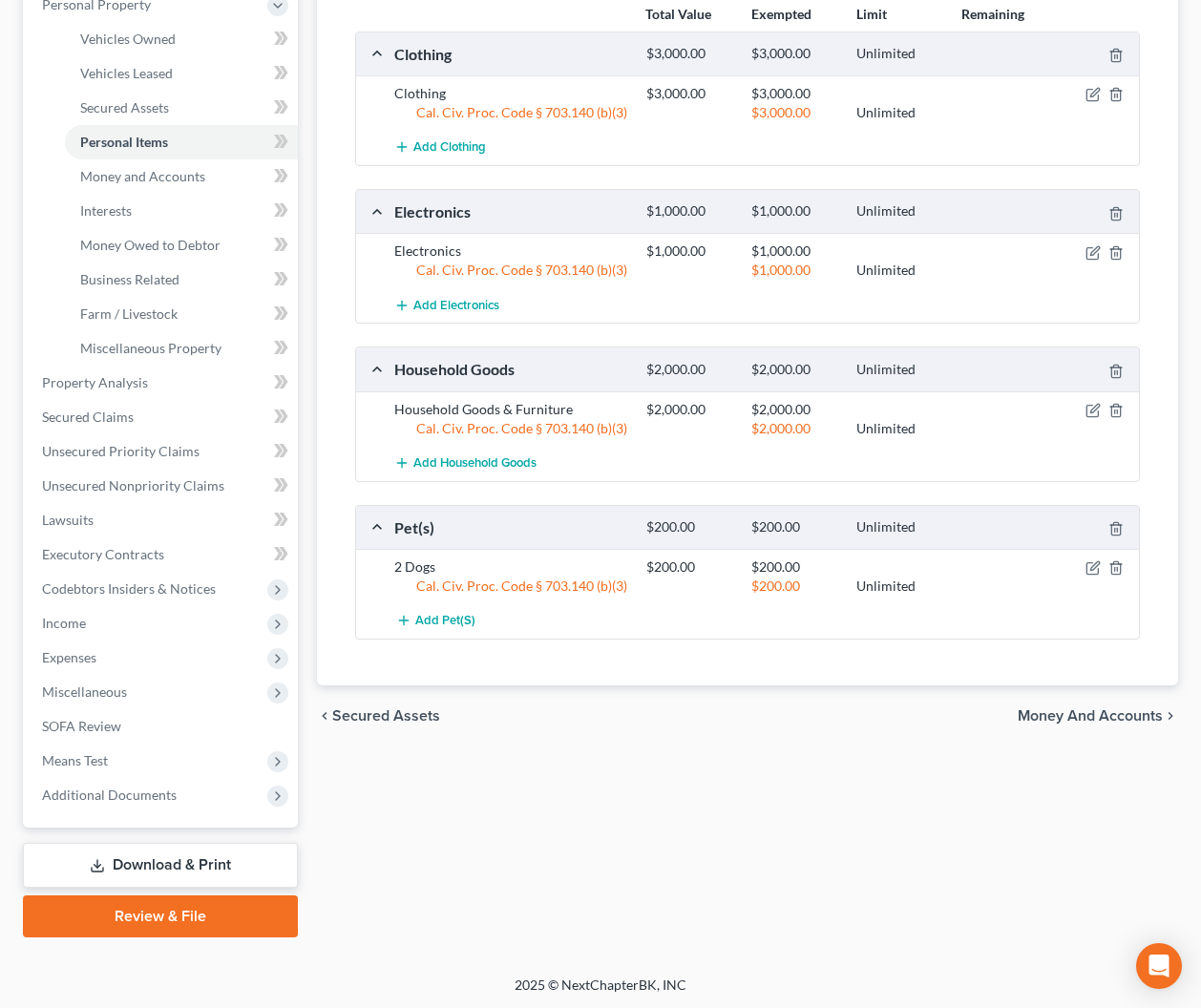
click at [451, 818] on div "Vehicles Owned Vehicles Leased Secured Assets Personal Items Money and Accounts…" at bounding box center [748, 386] width 881 height 1102
click at [137, 181] on span "Money and Accounts" at bounding box center [143, 176] width 125 height 16
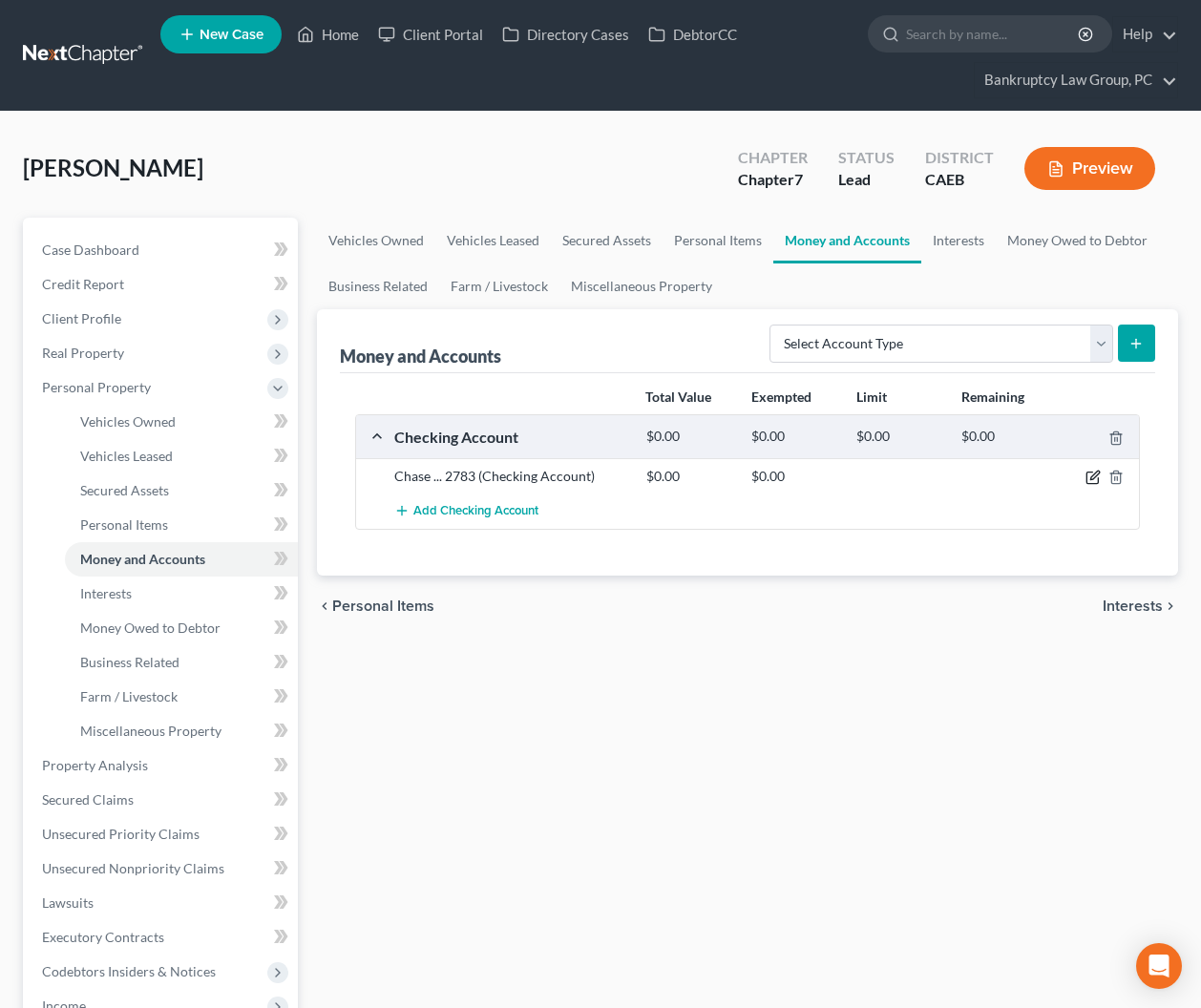
click at [1089, 476] on icon "button" at bounding box center [1093, 476] width 15 height 15
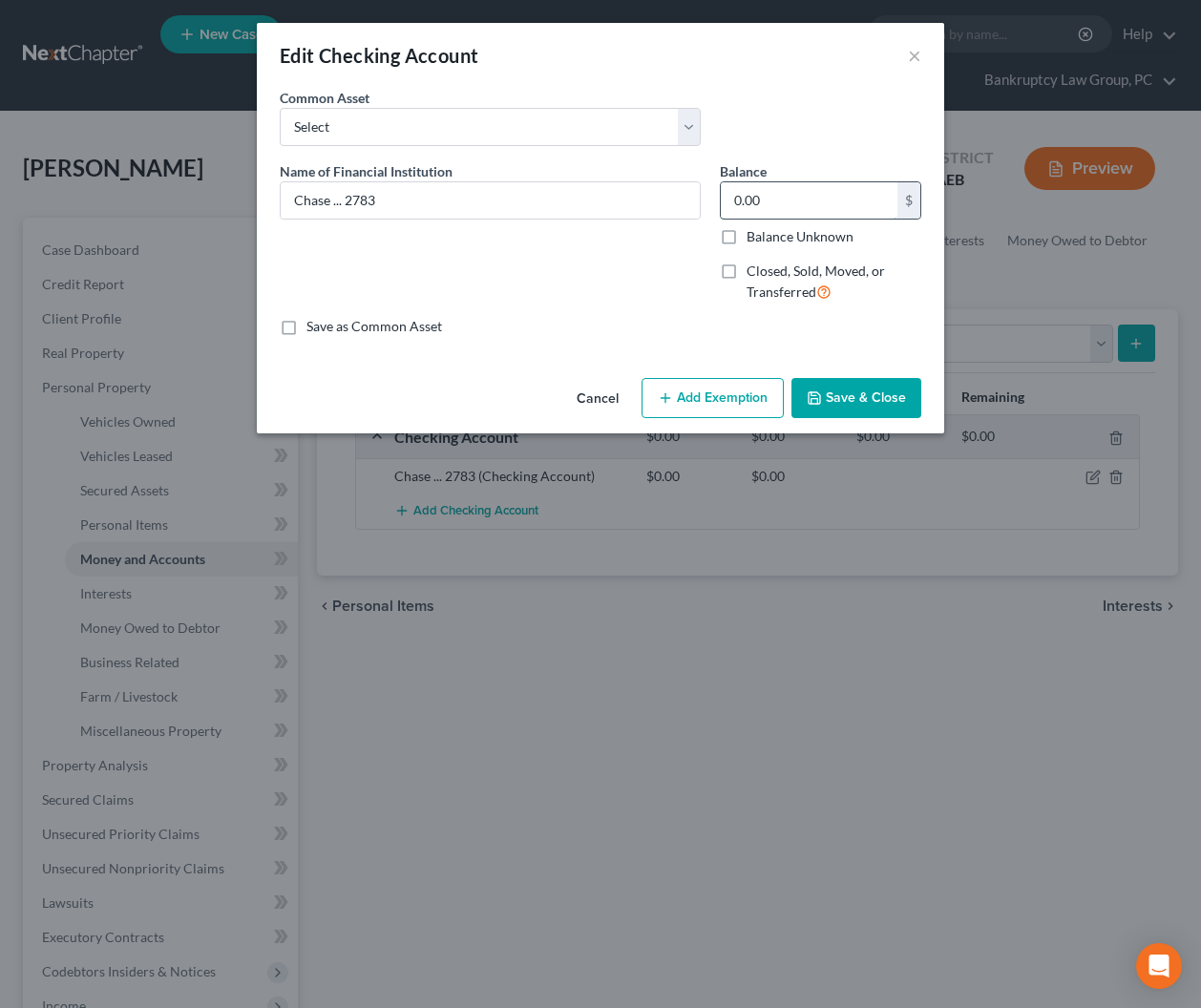
click at [833, 203] on input "0.00" at bounding box center [809, 200] width 177 height 37
type input "100.00"
drag, startPoint x: 750, startPoint y: 392, endPoint x: 719, endPoint y: 427, distance: 46.8
click at [750, 393] on button "Add Exemption" at bounding box center [713, 398] width 142 height 40
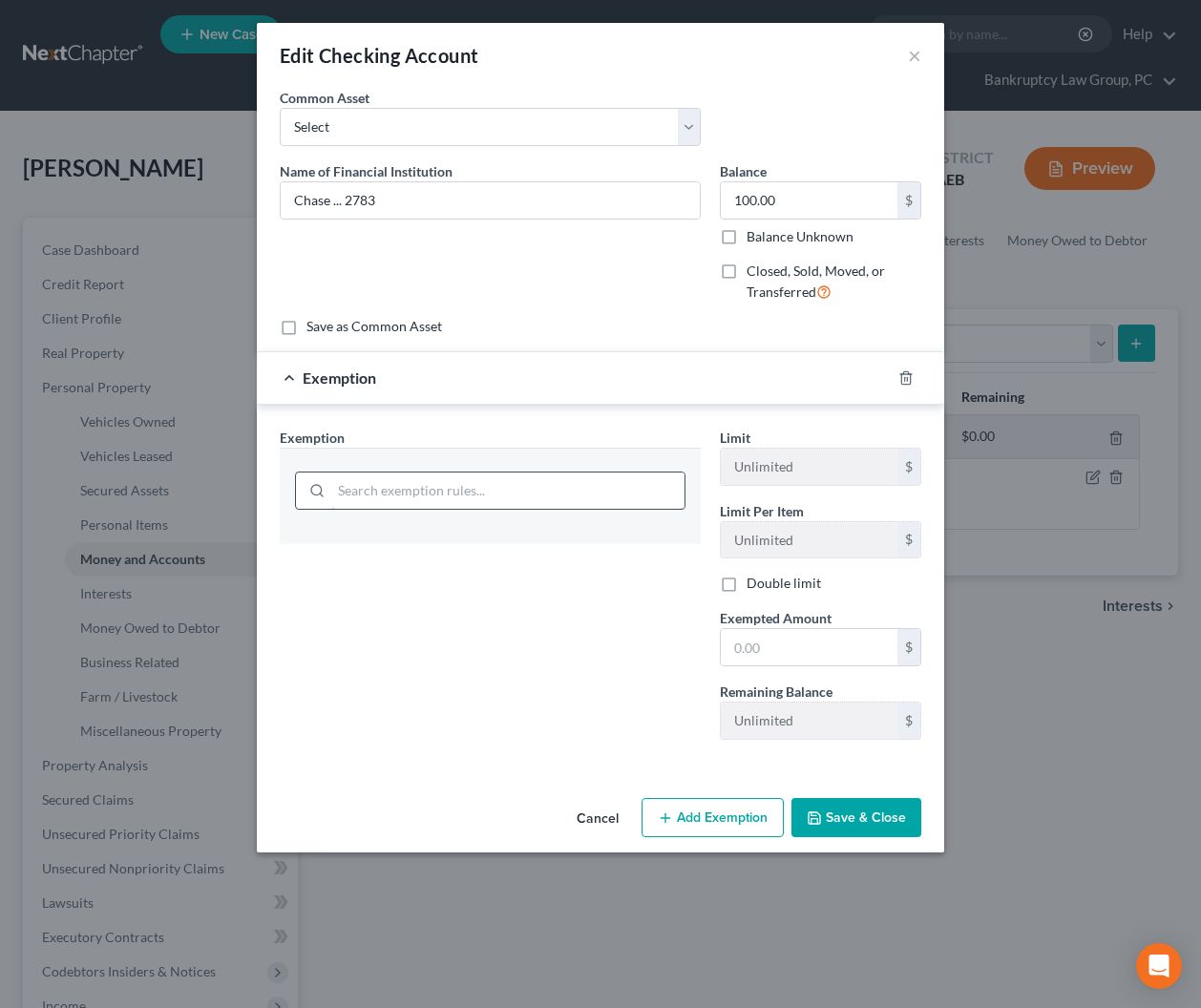
click at [595, 497] on input "search" at bounding box center [508, 490] width 353 height 37
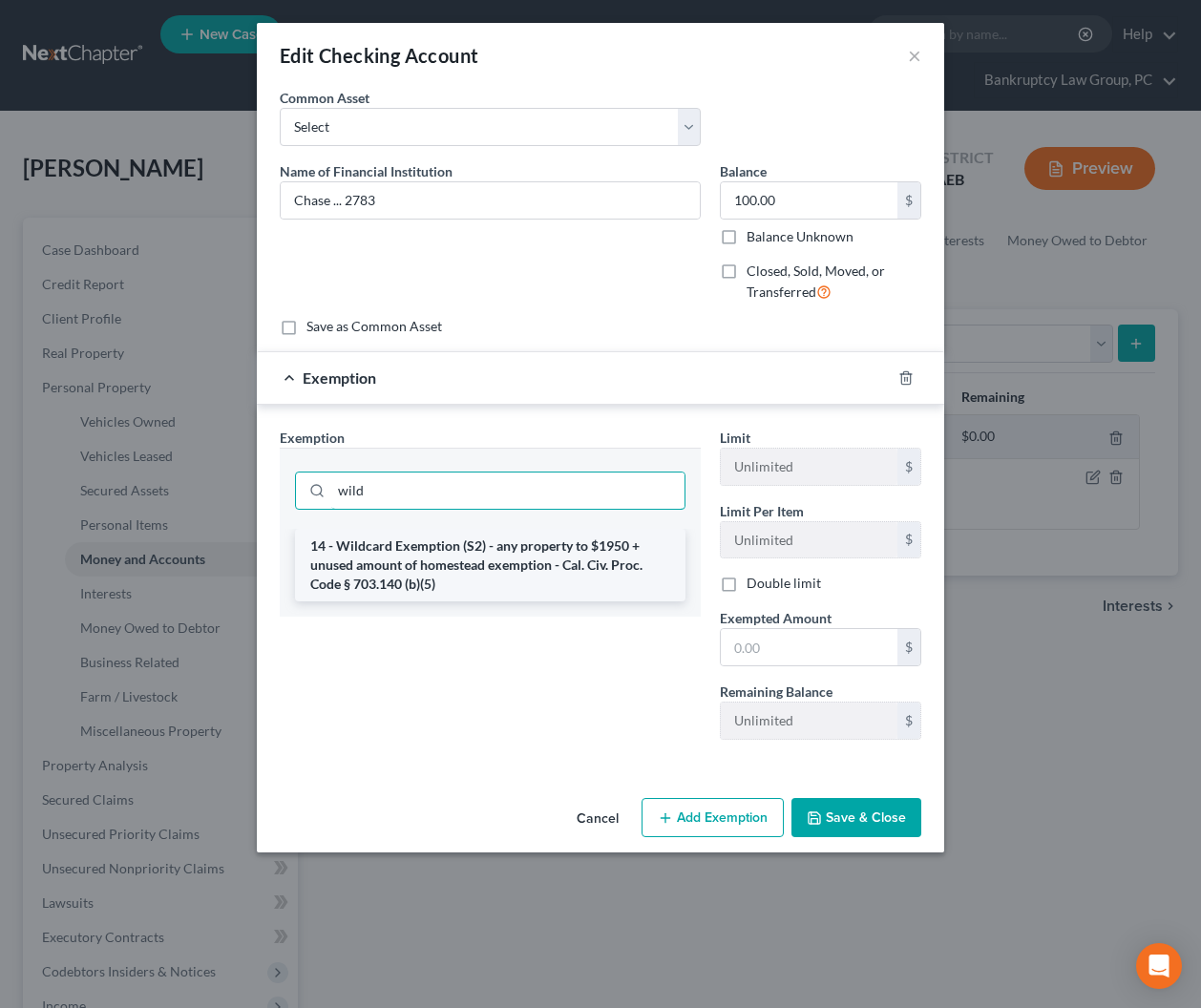
type input "wild"
drag, startPoint x: 592, startPoint y: 551, endPoint x: 718, endPoint y: 605, distance: 137.1
click at [593, 552] on li "14 - Wildcard Exemption (S2) - any property to $1950 + unused amount of homeste…" at bounding box center [489, 565] width 390 height 72
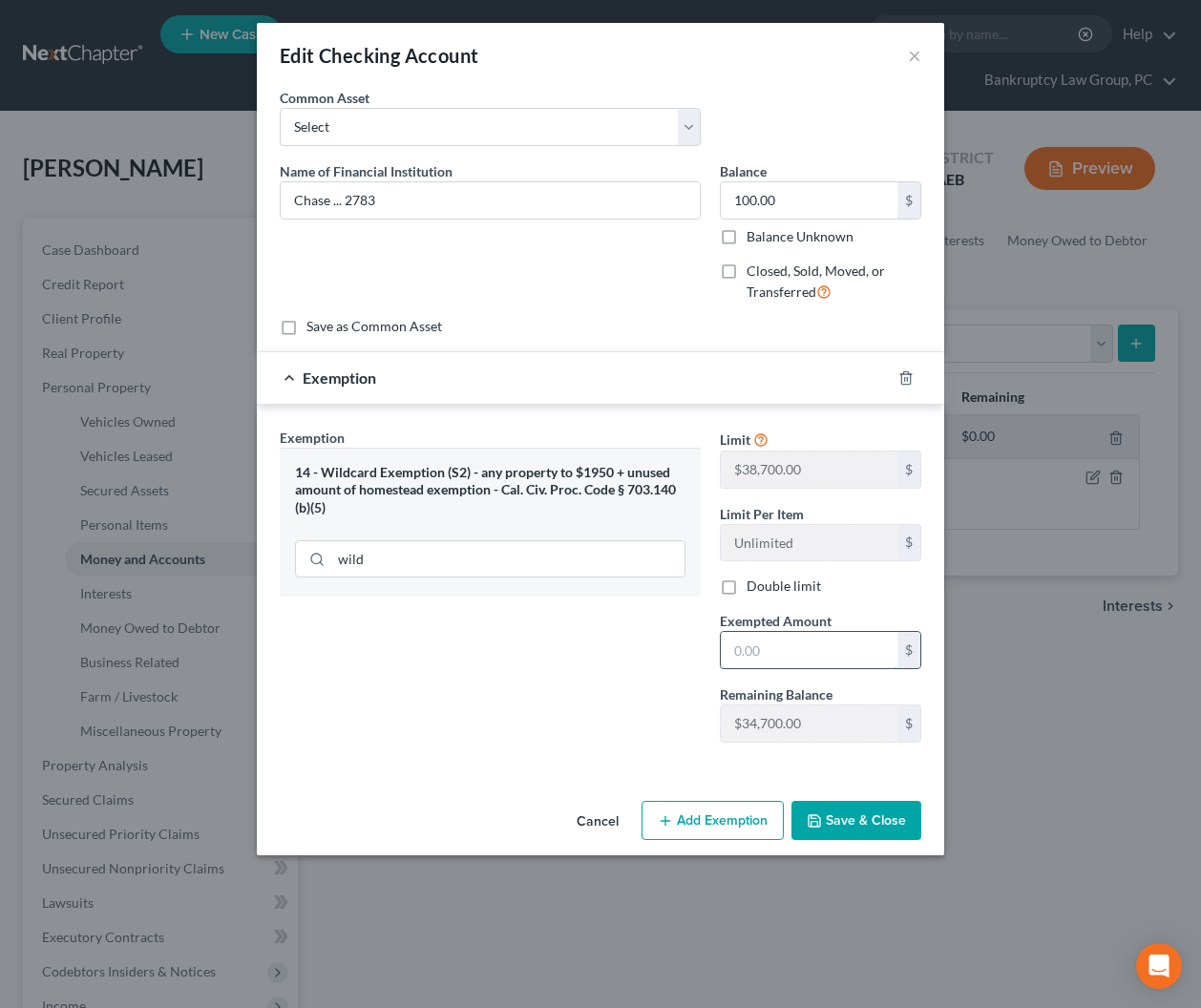
click at [789, 657] on input "text" at bounding box center [809, 650] width 177 height 37
type input "100.00"
drag, startPoint x: 819, startPoint y: 817, endPoint x: 859, endPoint y: 800, distance: 43.5
click at [819, 817] on icon "button" at bounding box center [815, 821] width 12 height 12
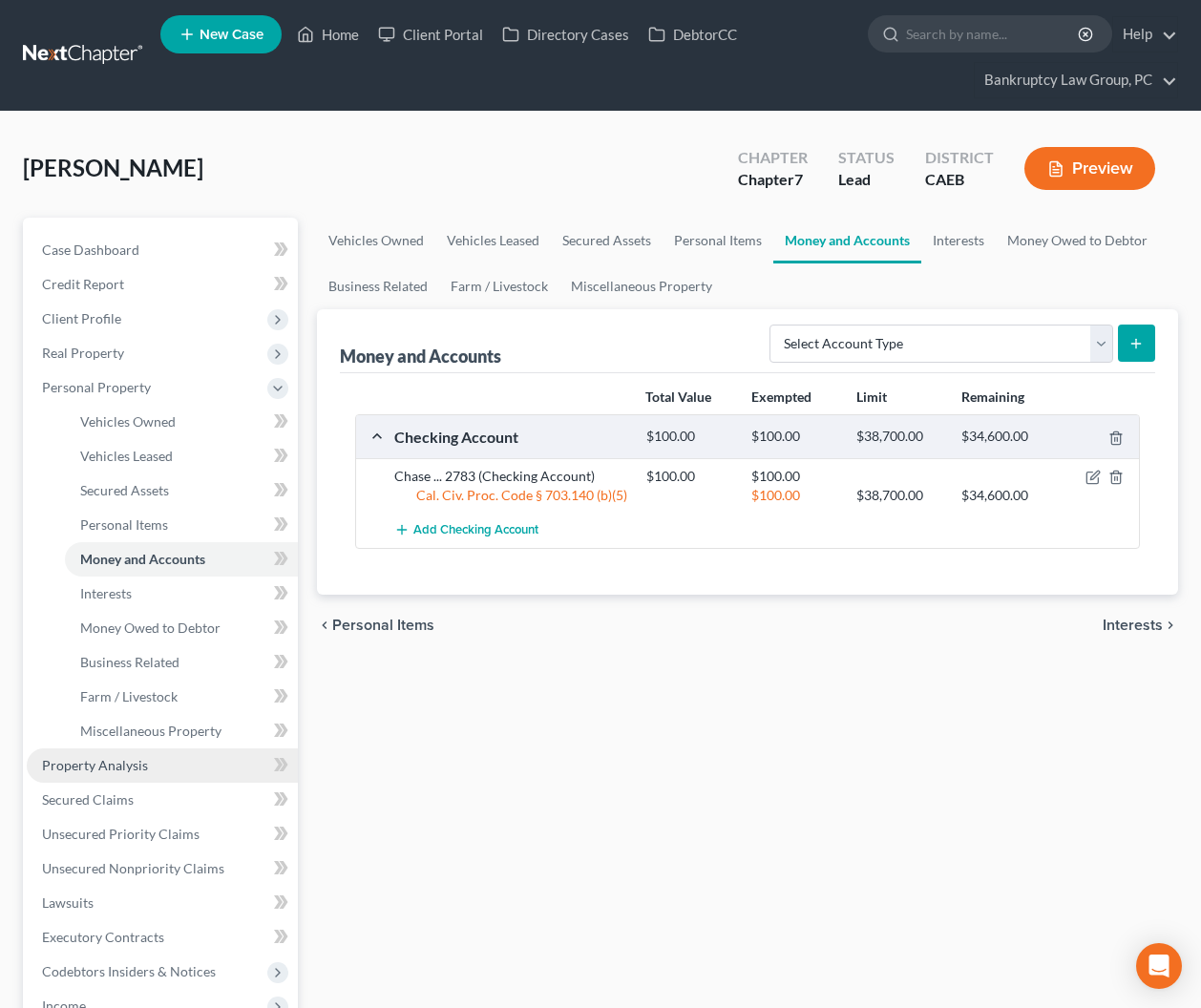
click at [119, 768] on span "Property Analysis" at bounding box center [94, 765] width 106 height 16
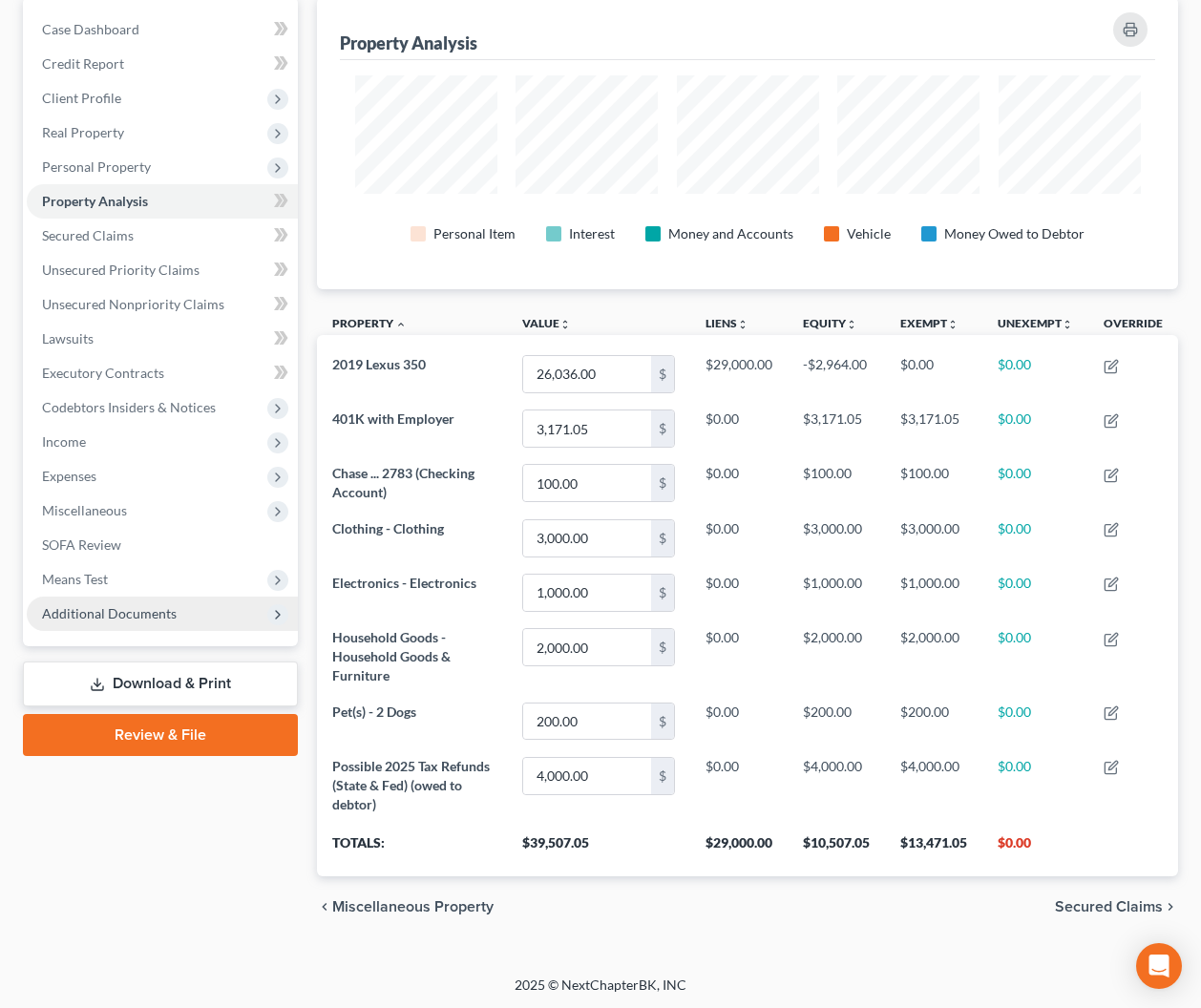
drag, startPoint x: 98, startPoint y: 597, endPoint x: 105, endPoint y: 609, distance: 13.9
click at [101, 601] on span "Additional Documents" at bounding box center [162, 613] width 271 height 35
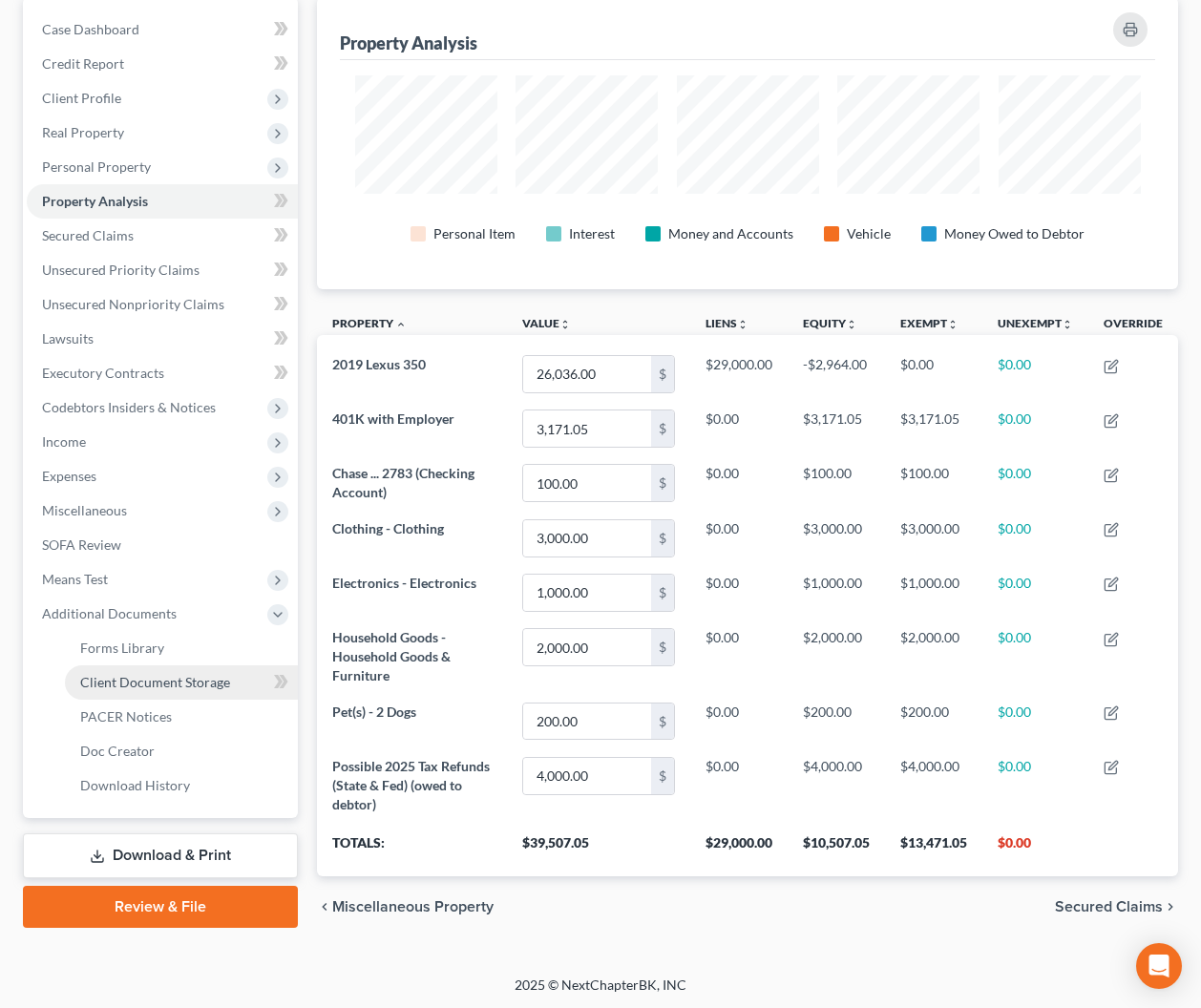
click at [121, 679] on span "Client Document Storage" at bounding box center [155, 682] width 150 height 16
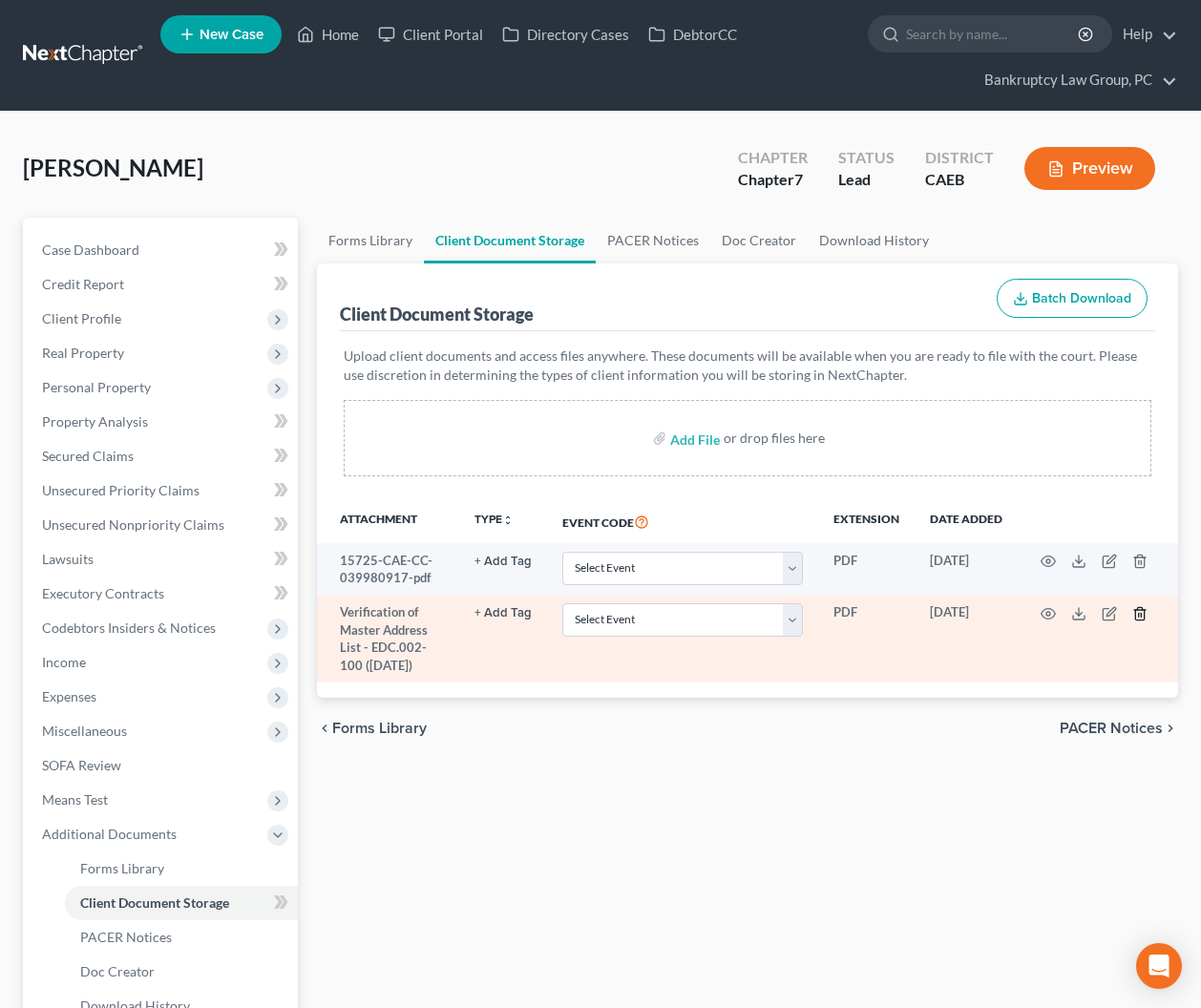
click at [1139, 614] on line "button" at bounding box center [1139, 615] width 0 height 4
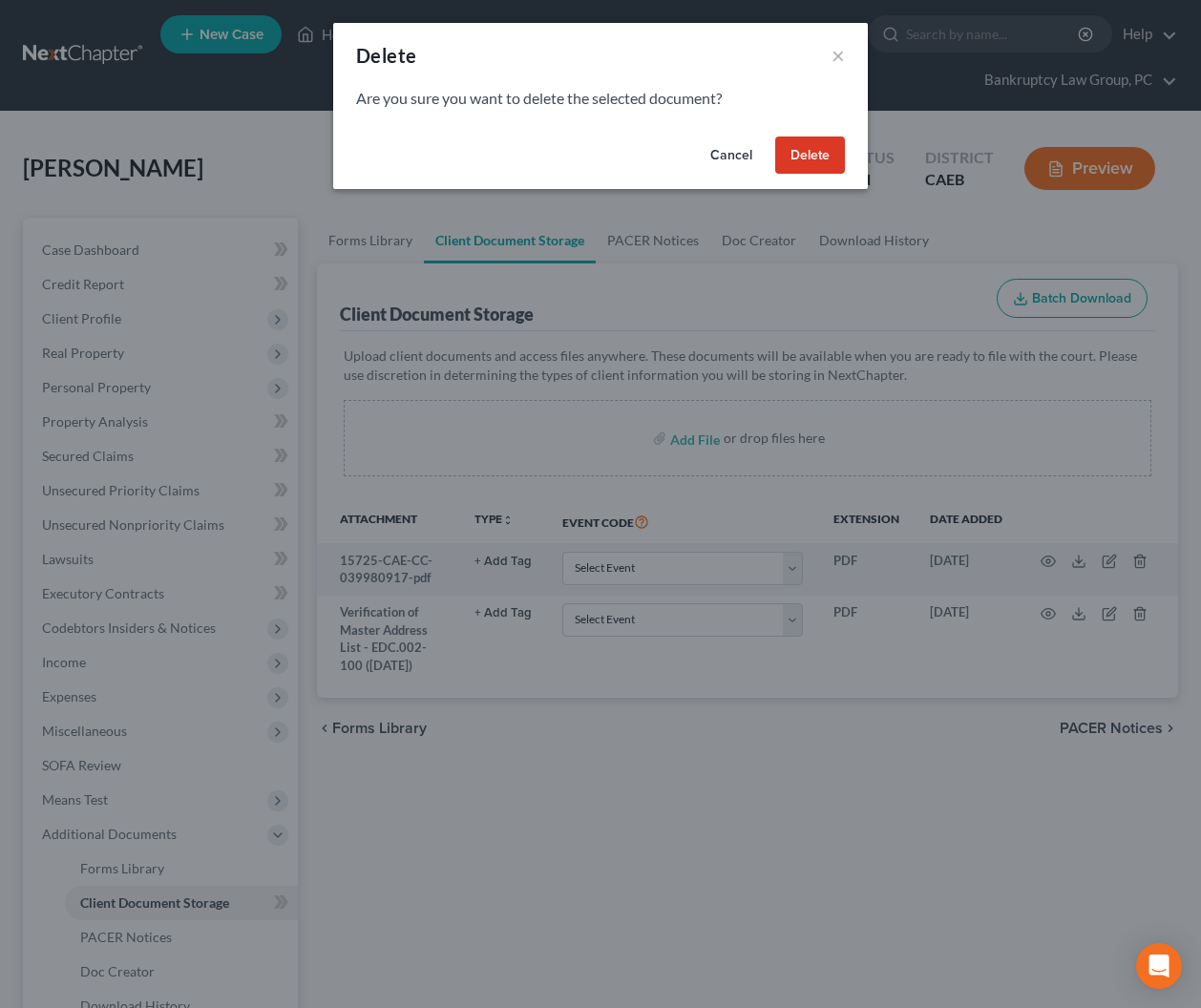
drag, startPoint x: 834, startPoint y: 164, endPoint x: 761, endPoint y: 204, distance: 83.2
click at [834, 164] on button "Delete" at bounding box center [810, 156] width 69 height 38
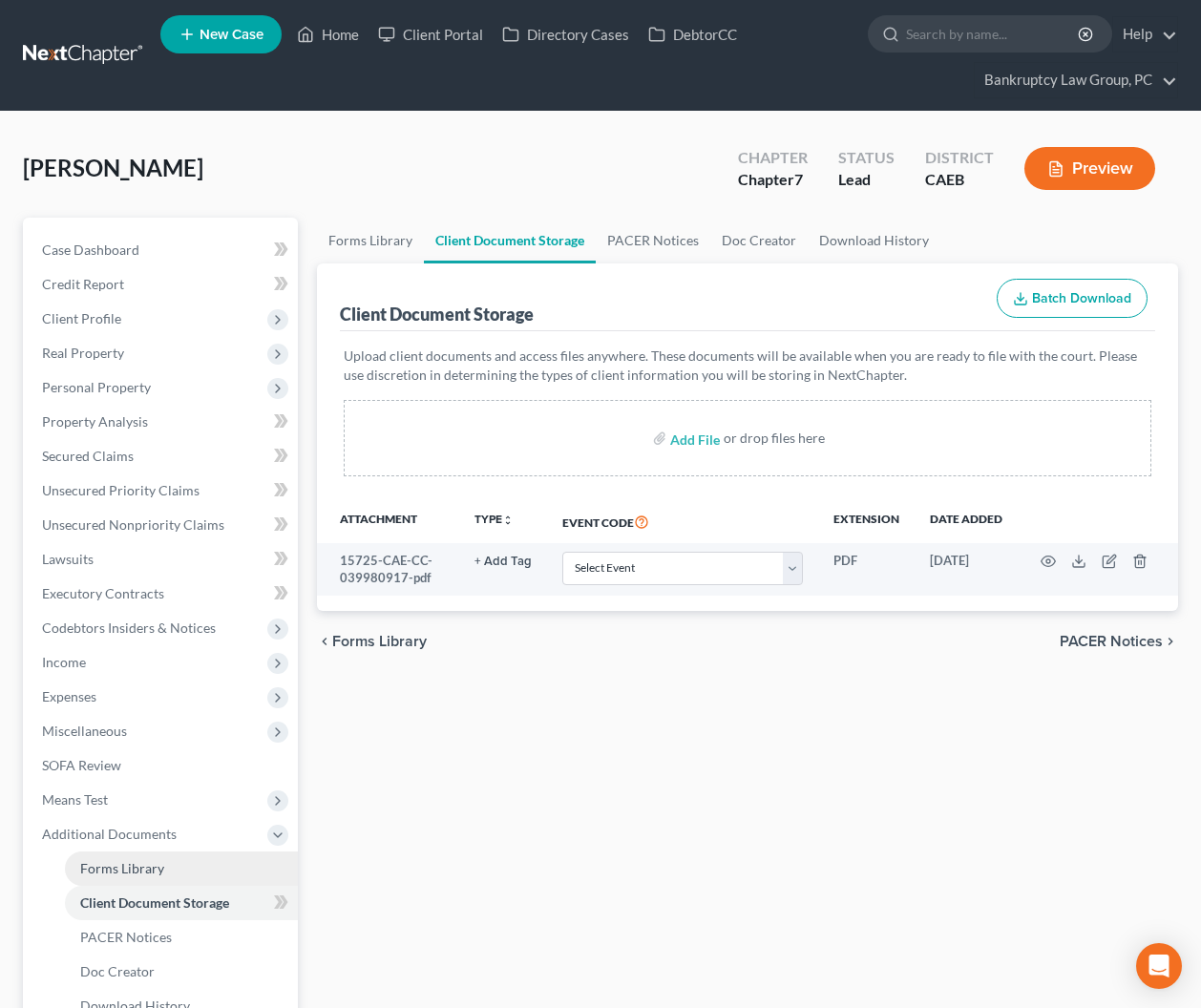
click at [151, 869] on span "Forms Library" at bounding box center [122, 868] width 84 height 16
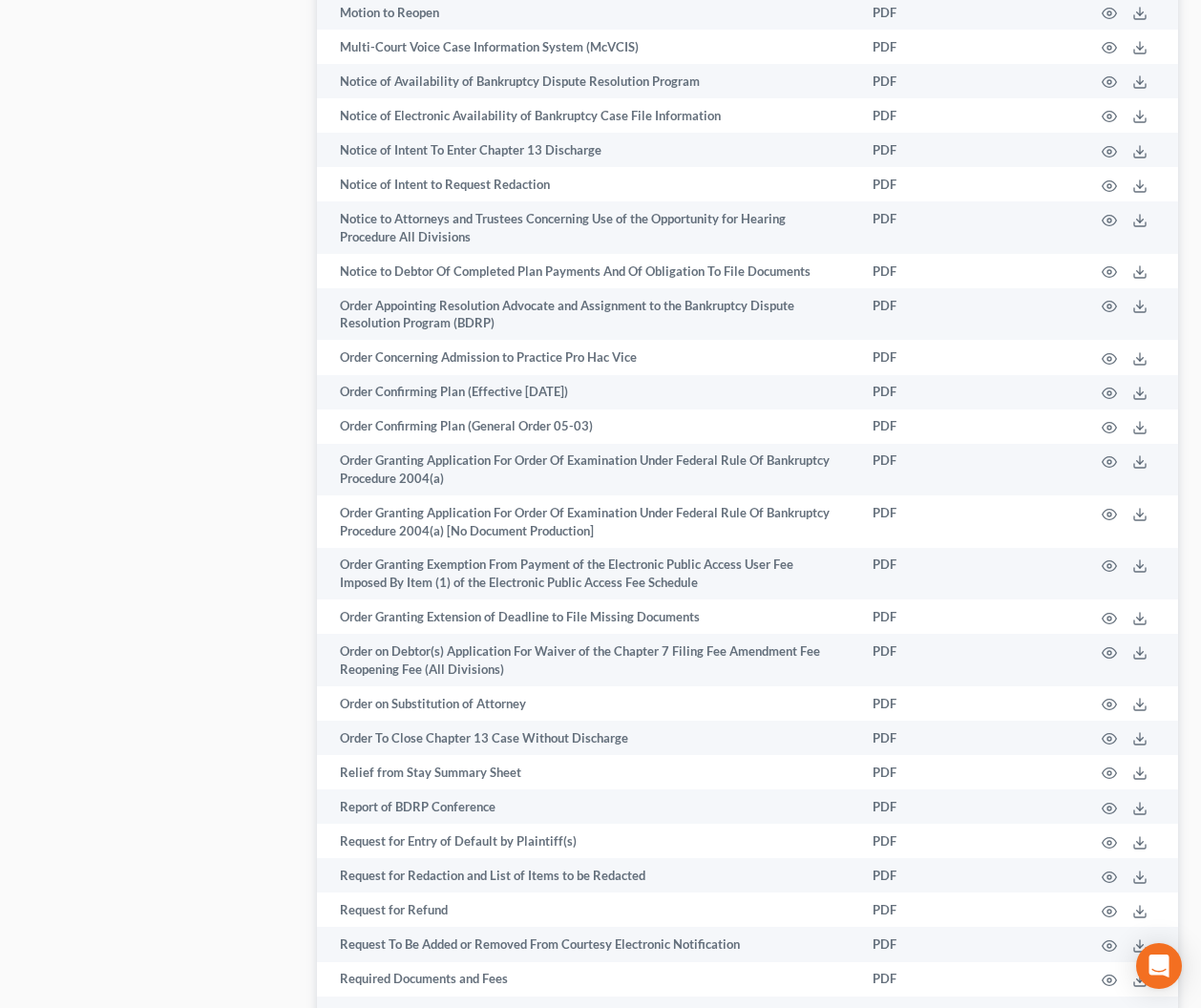
scroll to position [2881, 0]
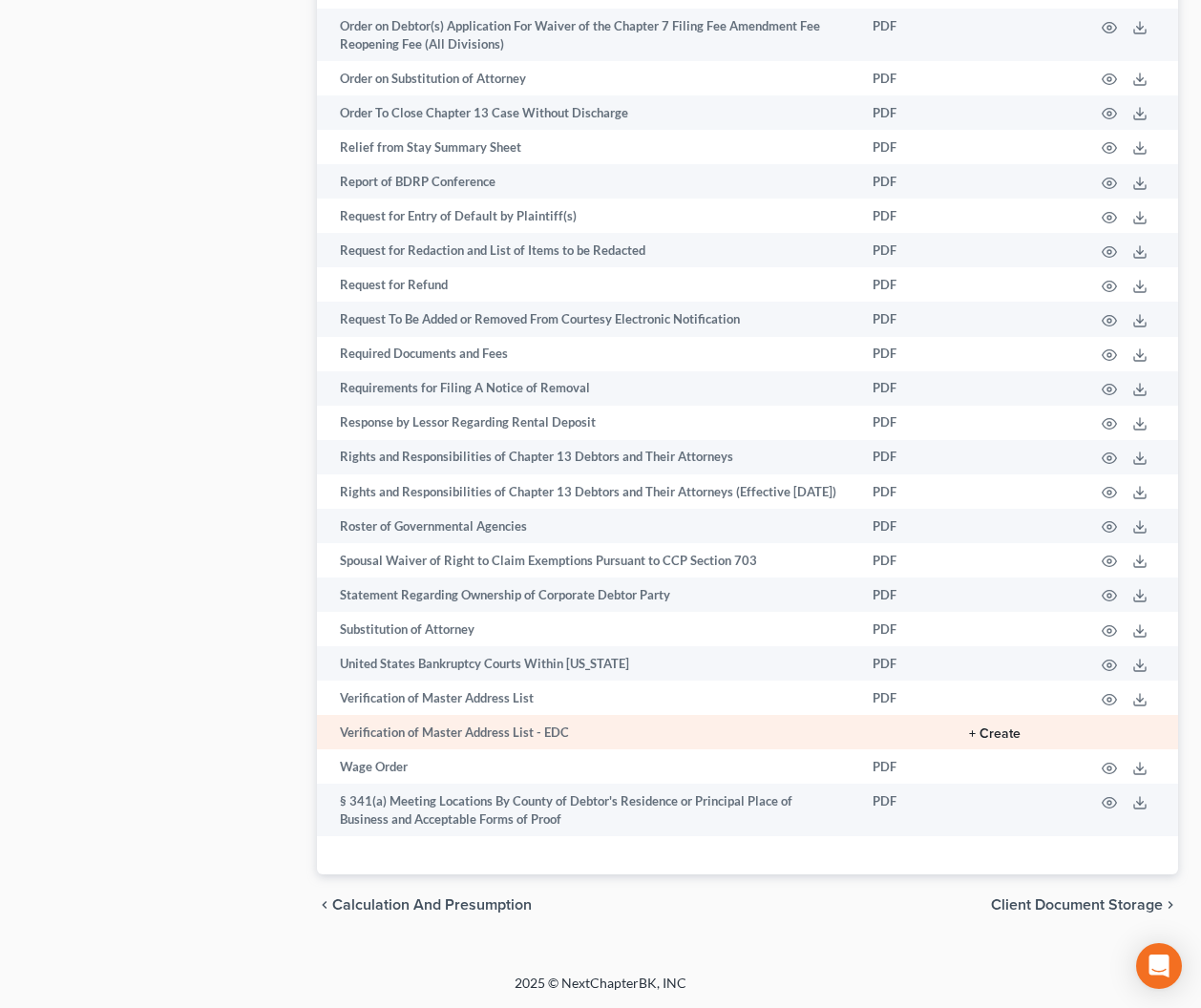
click at [1004, 730] on button "+ Create" at bounding box center [996, 733] width 52 height 13
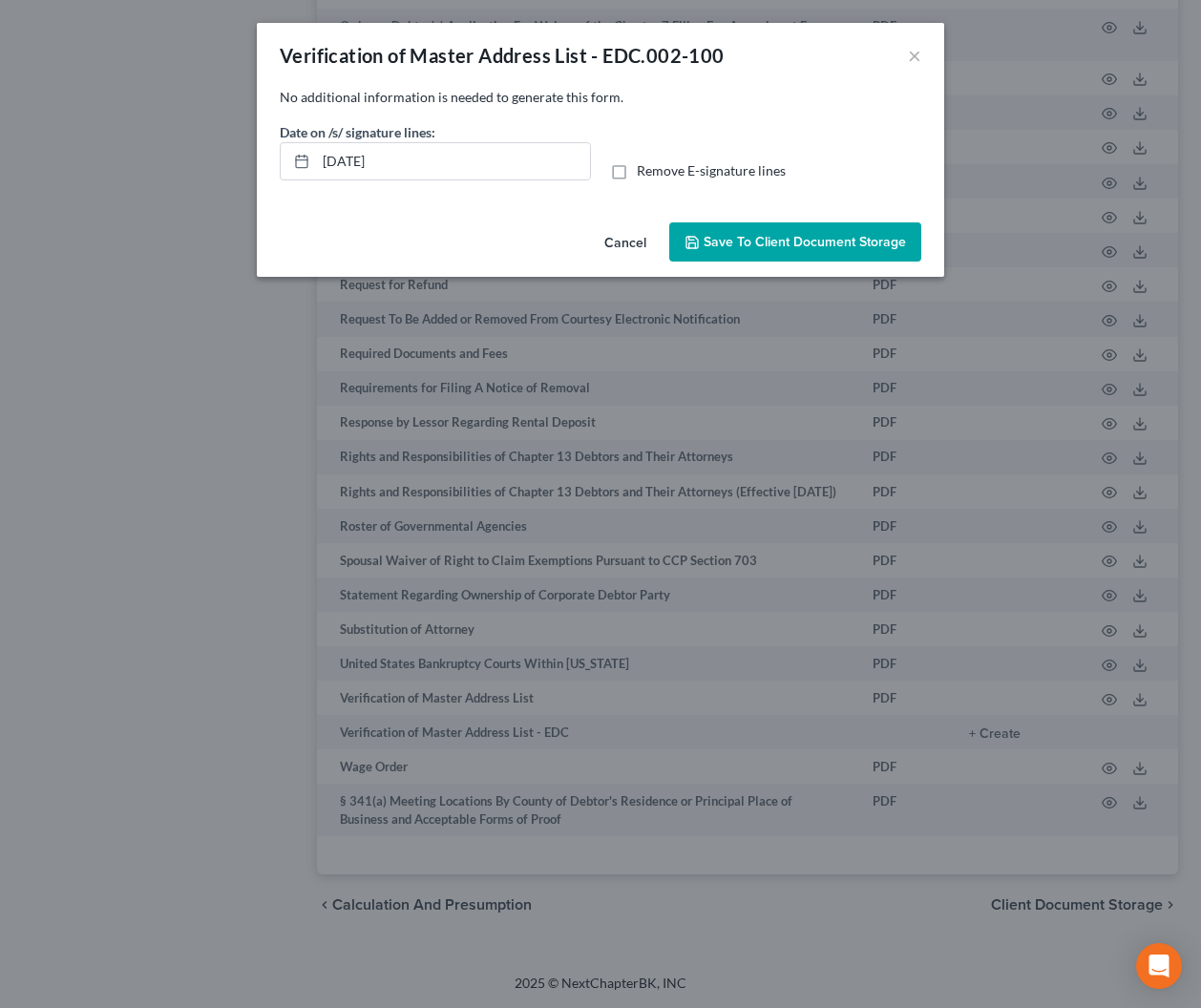
click at [637, 172] on label "Remove E-signature lines" at bounding box center [712, 171] width 149 height 19
click at [644, 172] on input "Remove E-signature lines" at bounding box center [650, 168] width 13 height 13
checkbox input "true"
click at [817, 248] on span "Save to Client Document Storage" at bounding box center [805, 242] width 202 height 16
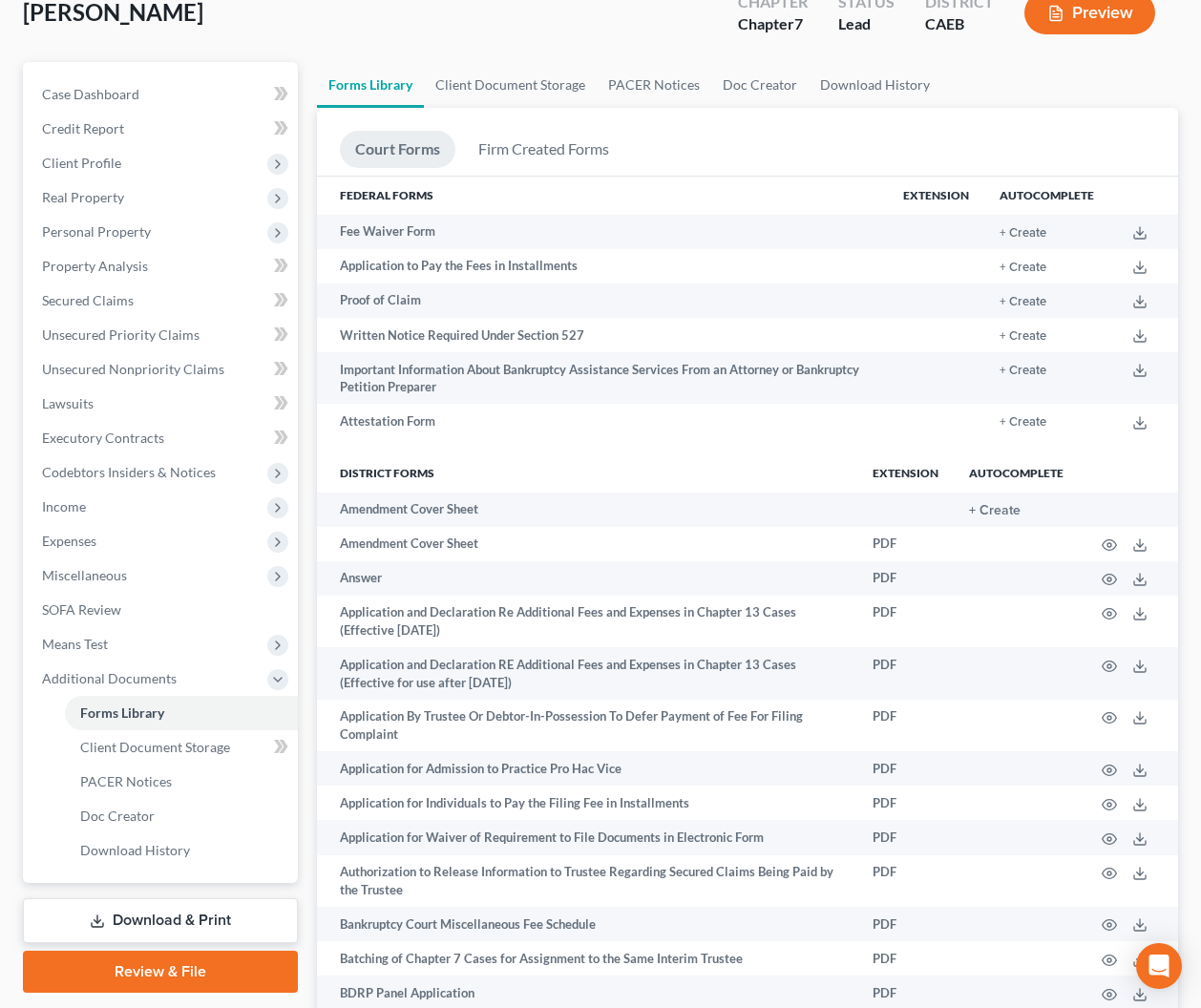
scroll to position [151, 0]
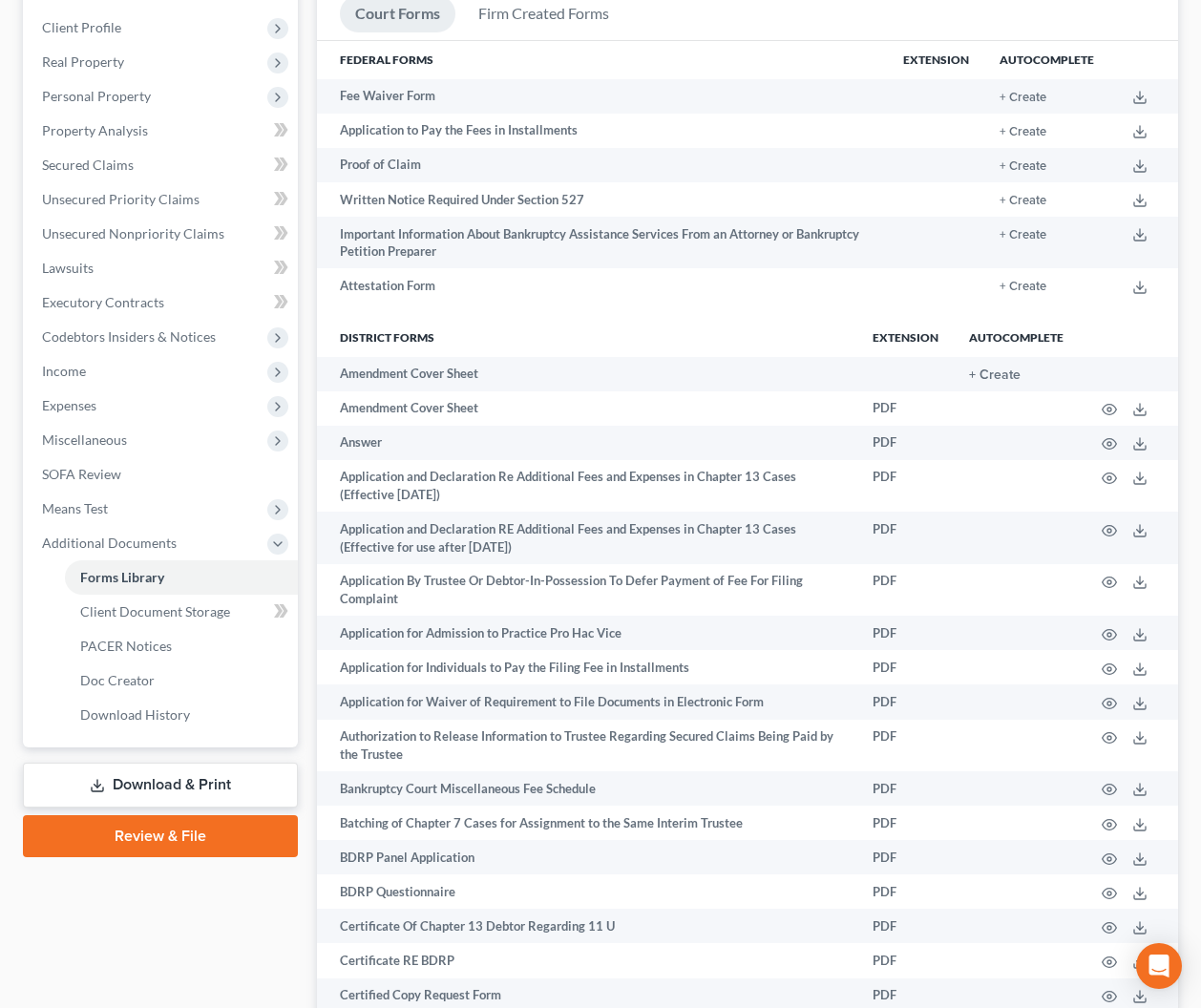
click at [222, 784] on link "Download & Print" at bounding box center [160, 785] width 275 height 45
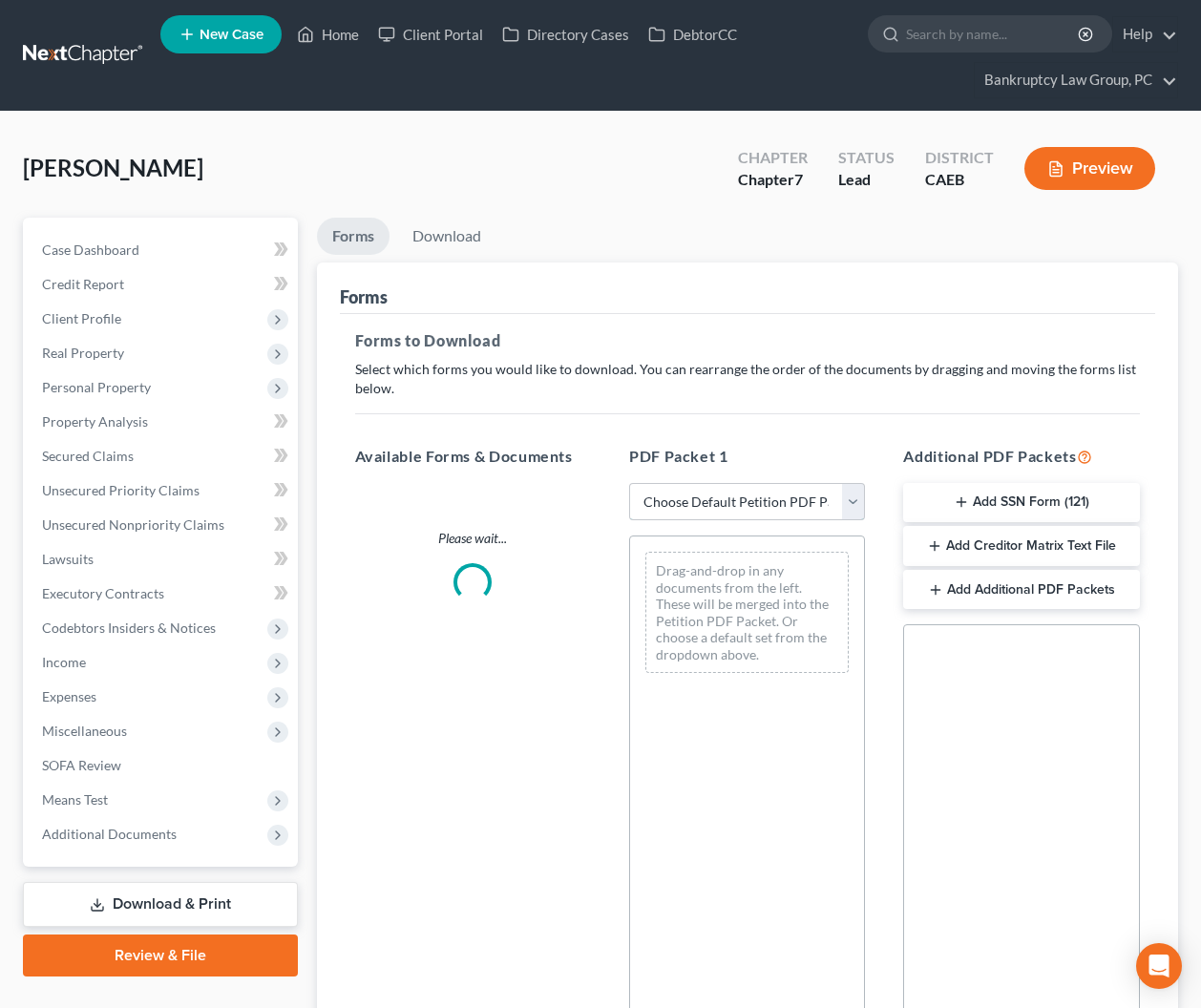
click at [739, 498] on select "Choose Default Petition PDF Packet Complete Bankruptcy Petition (all forms and …" at bounding box center [747, 502] width 236 height 38
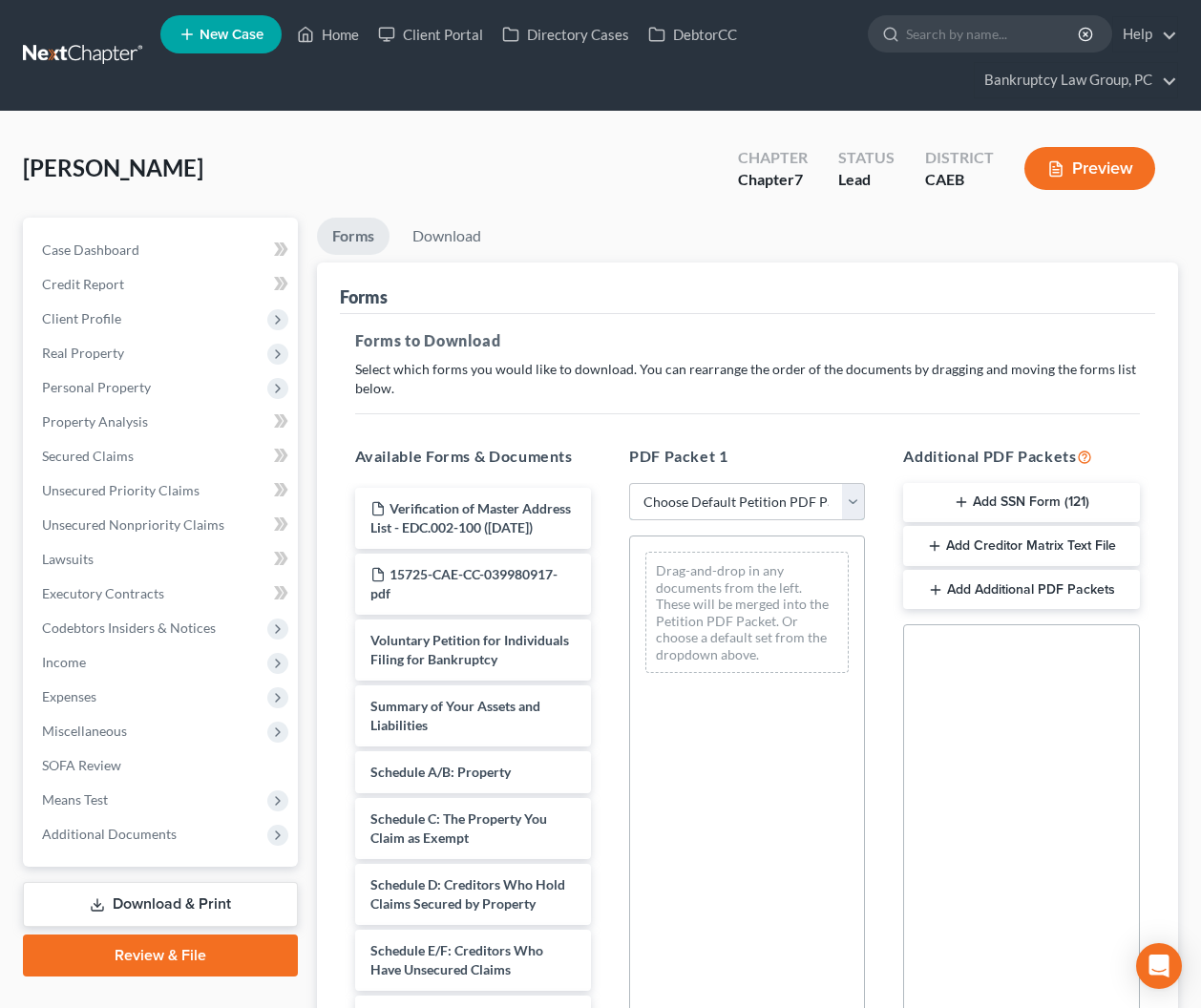
select select "0"
click at [629, 483] on select "Choose Default Petition PDF Packet Complete Bankruptcy Petition (all forms and …" at bounding box center [747, 502] width 236 height 38
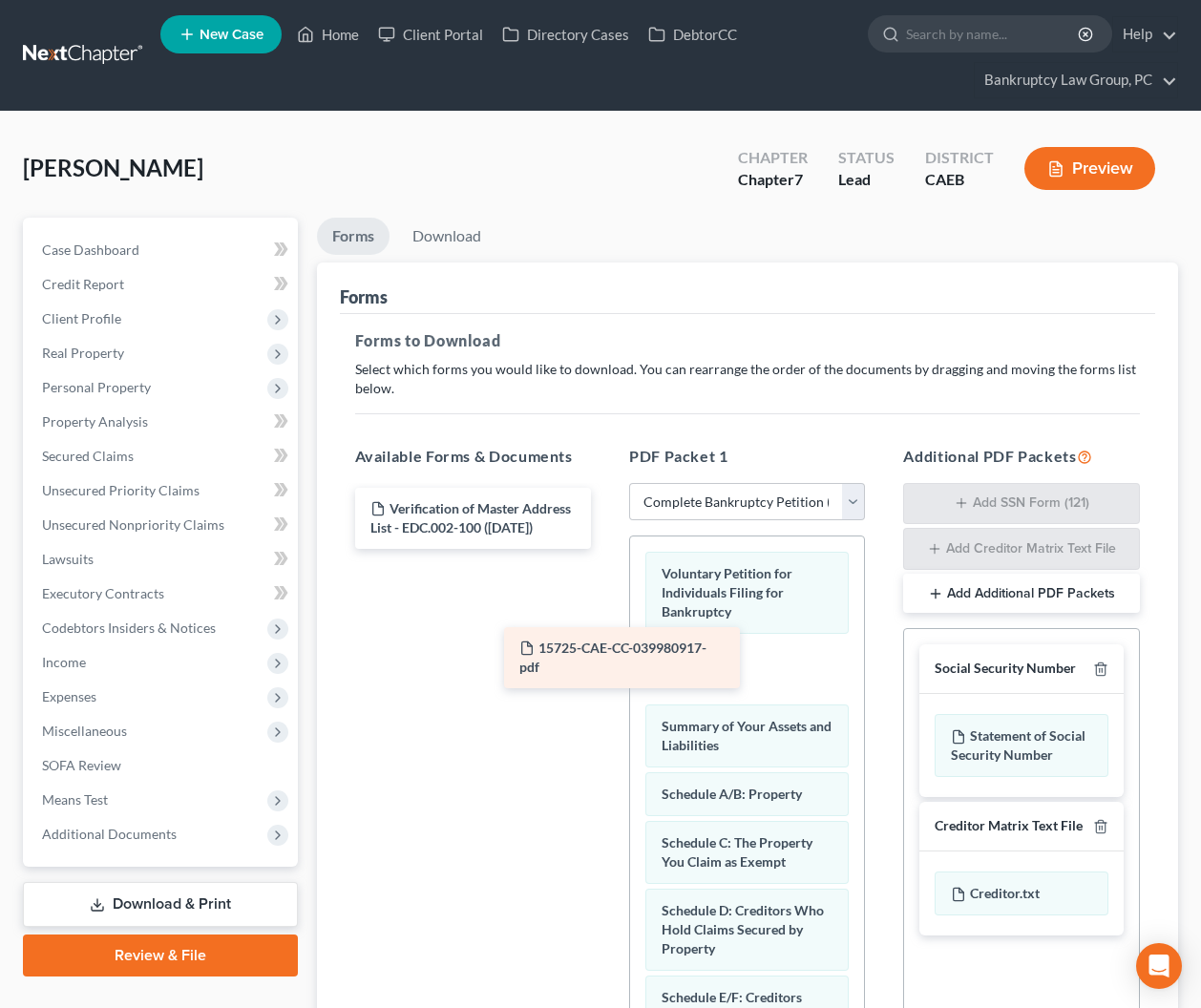
drag, startPoint x: 550, startPoint y: 576, endPoint x: 725, endPoint y: 662, distance: 195.0
click at [606, 549] on div "15725-CAE-CC-039980917-pdf Verification of Master Address List - EDC.002-100 ([…" at bounding box center [473, 519] width 266 height 62
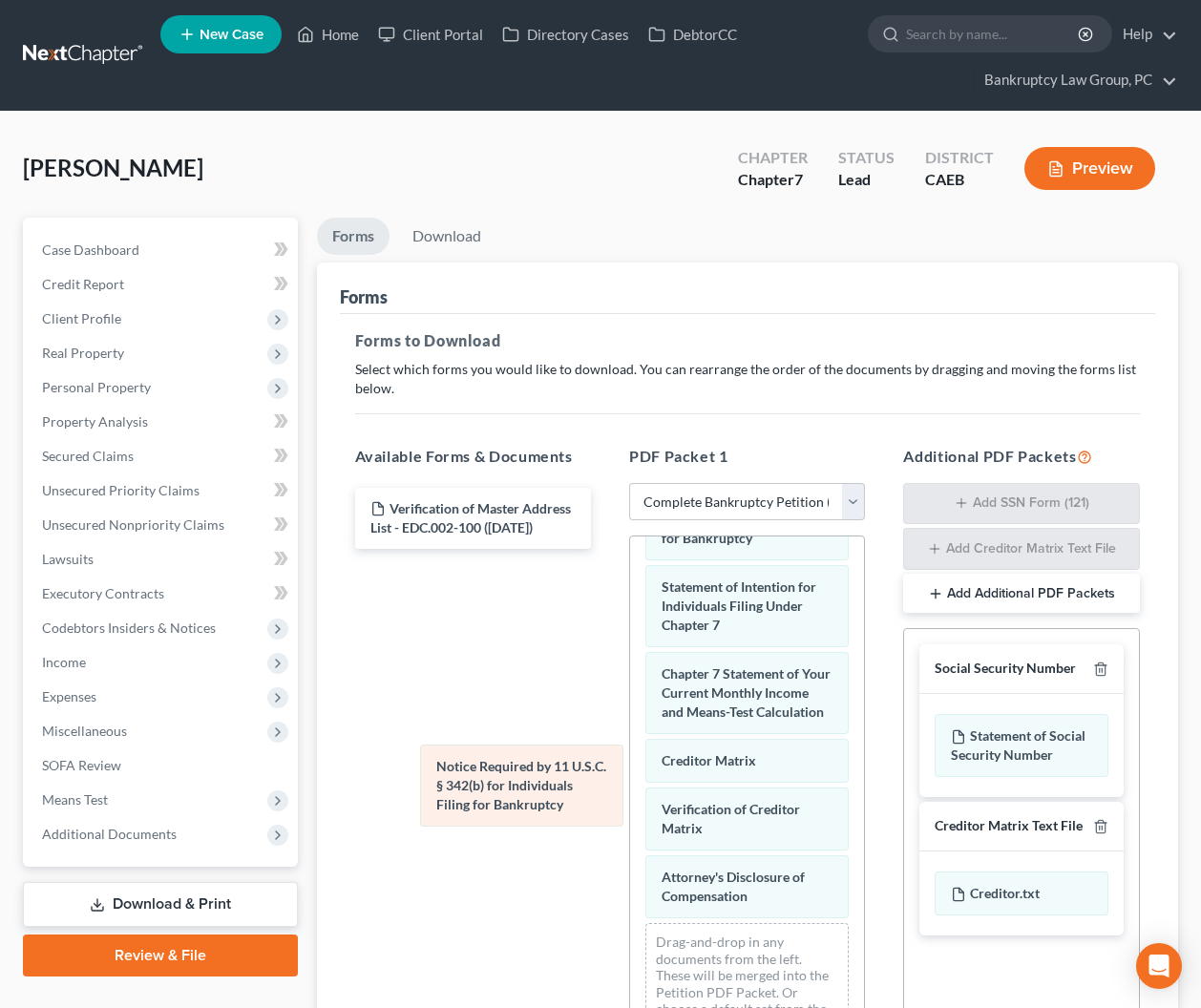
scroll to position [906, 0]
drag, startPoint x: 693, startPoint y: 809, endPoint x: 542, endPoint y: 816, distance: 151.2
click at [630, 785] on div "Notice Required by 11 U.S.C. § 342(b) for Individuals Filing for Bankruptcy Vol…" at bounding box center [747, 345] width 234 height 1429
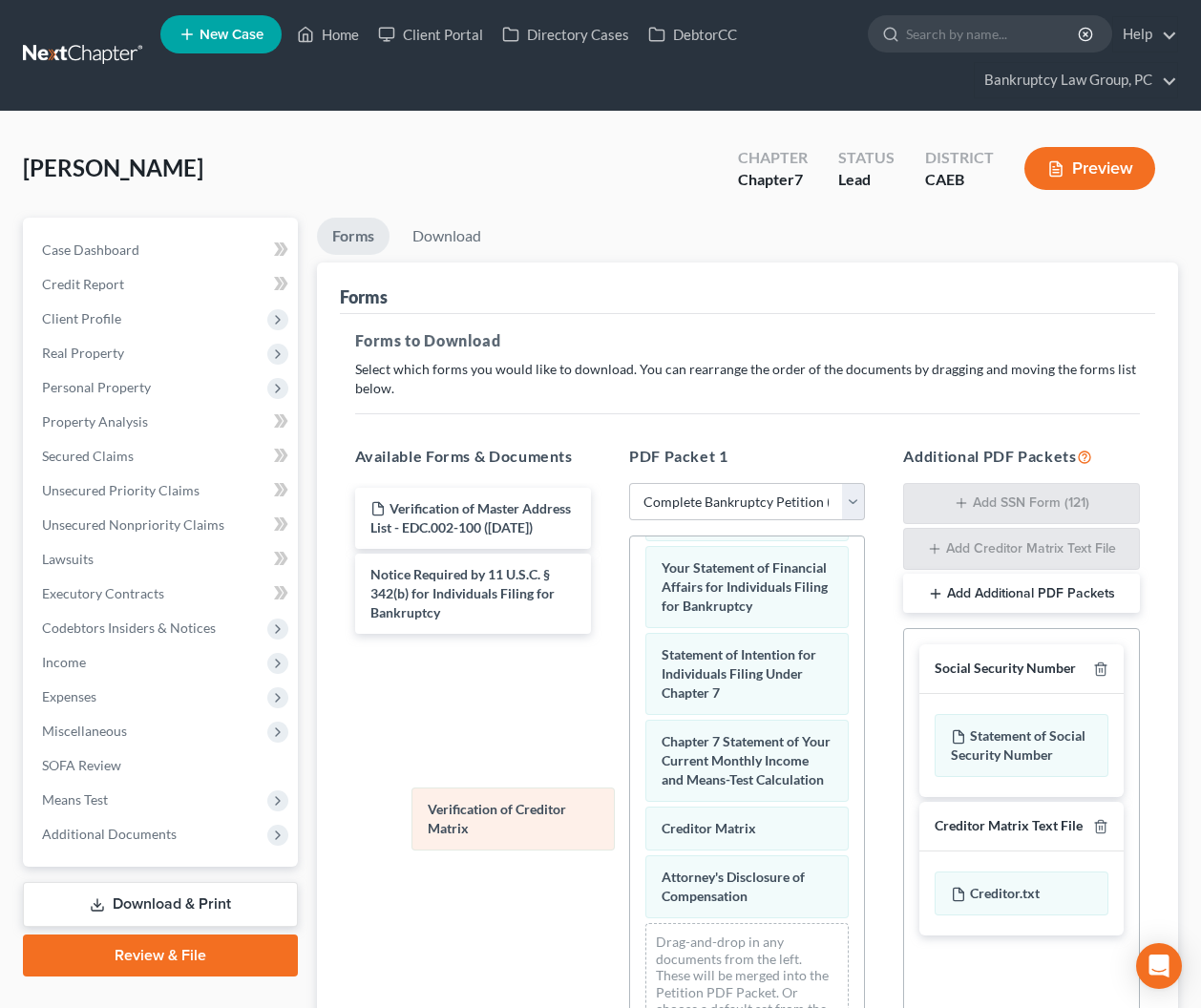
drag, startPoint x: 682, startPoint y: 818, endPoint x: 496, endPoint y: 828, distance: 186.3
click at [630, 818] on div "Verification of Creditor Matrix Voluntary Petition for Individuals Filing for B…" at bounding box center [747, 379] width 234 height 1361
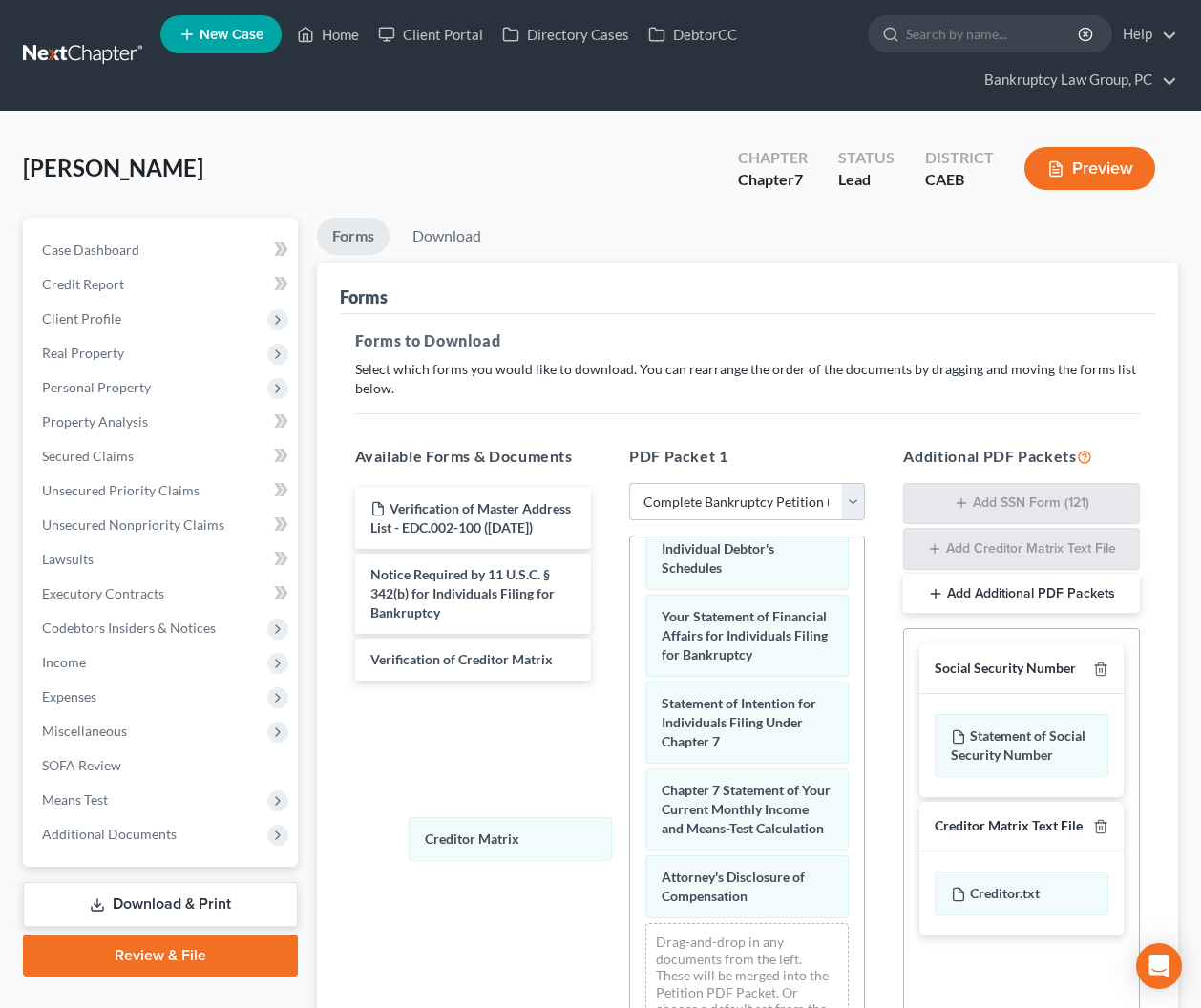
drag, startPoint x: 711, startPoint y: 828, endPoint x: 525, endPoint y: 868, distance: 190.3
click at [630, 840] on div "Creditor Matrix Voluntary Petition for Individuals Filing for Bankruptcy 15725-…" at bounding box center [747, 403] width 234 height 1313
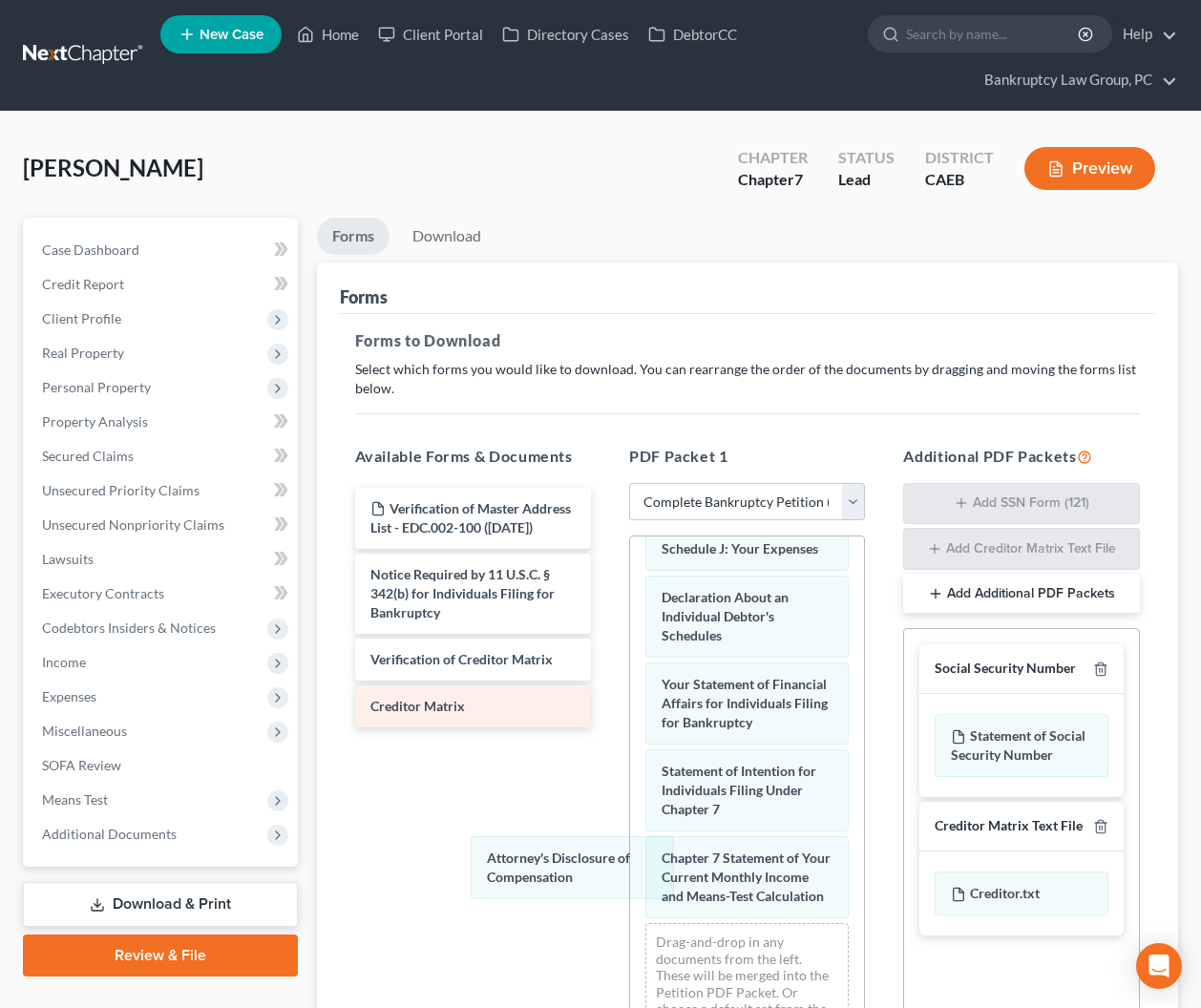
scroll to position [721, 0]
drag, startPoint x: 687, startPoint y: 890, endPoint x: 396, endPoint y: 687, distance: 354.8
click at [630, 865] on div "Attorney's Disclosure of Compensation Voluntary Petition for Individuals Filing…" at bounding box center [747, 437] width 234 height 1245
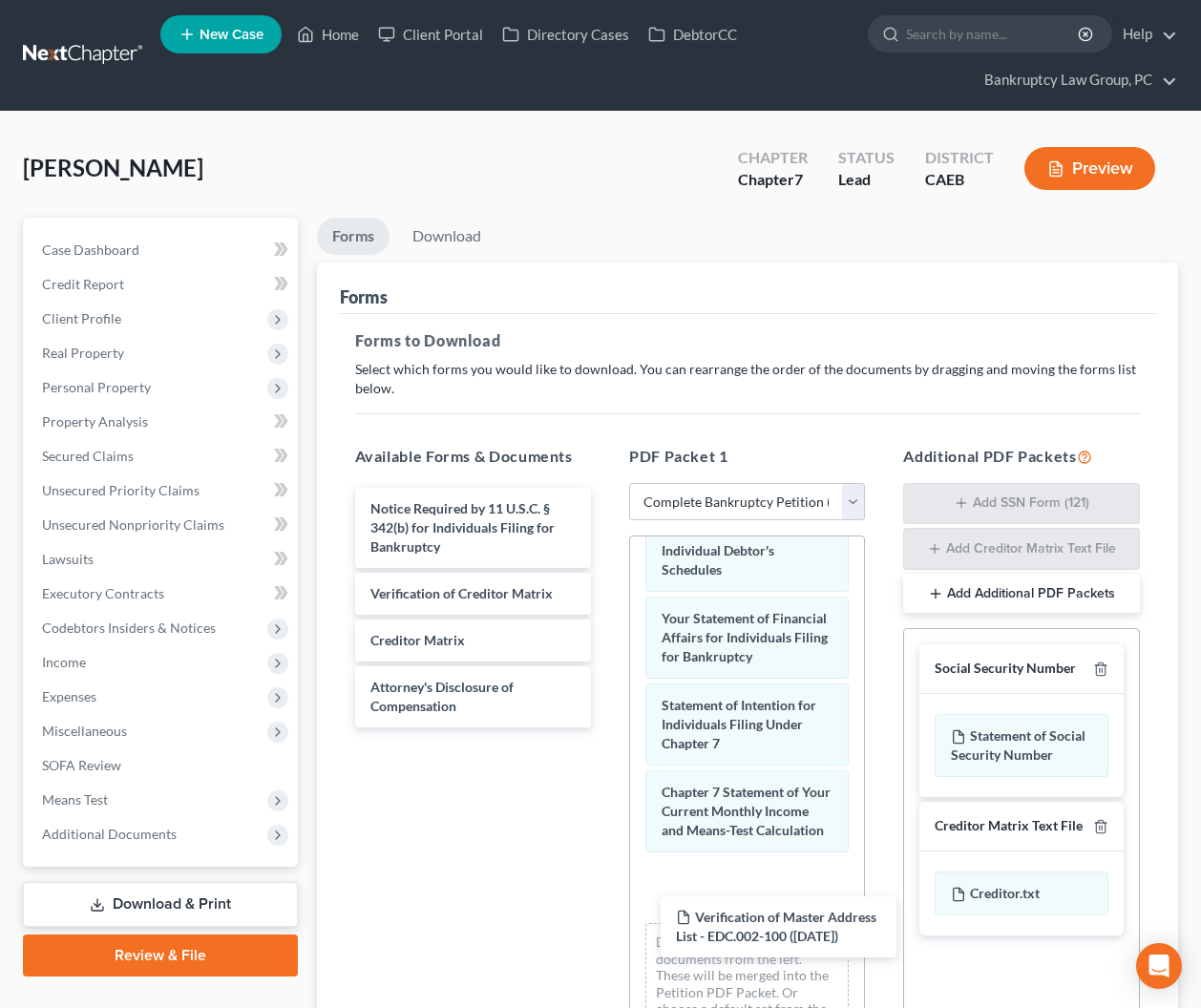
drag, startPoint x: 410, startPoint y: 515, endPoint x: 709, endPoint y: 920, distance: 503.4
click at [606, 727] on div "Verification of Master Address List - EDC.002-100 ([DATE]) Verification of Mast…" at bounding box center [473, 607] width 266 height 239
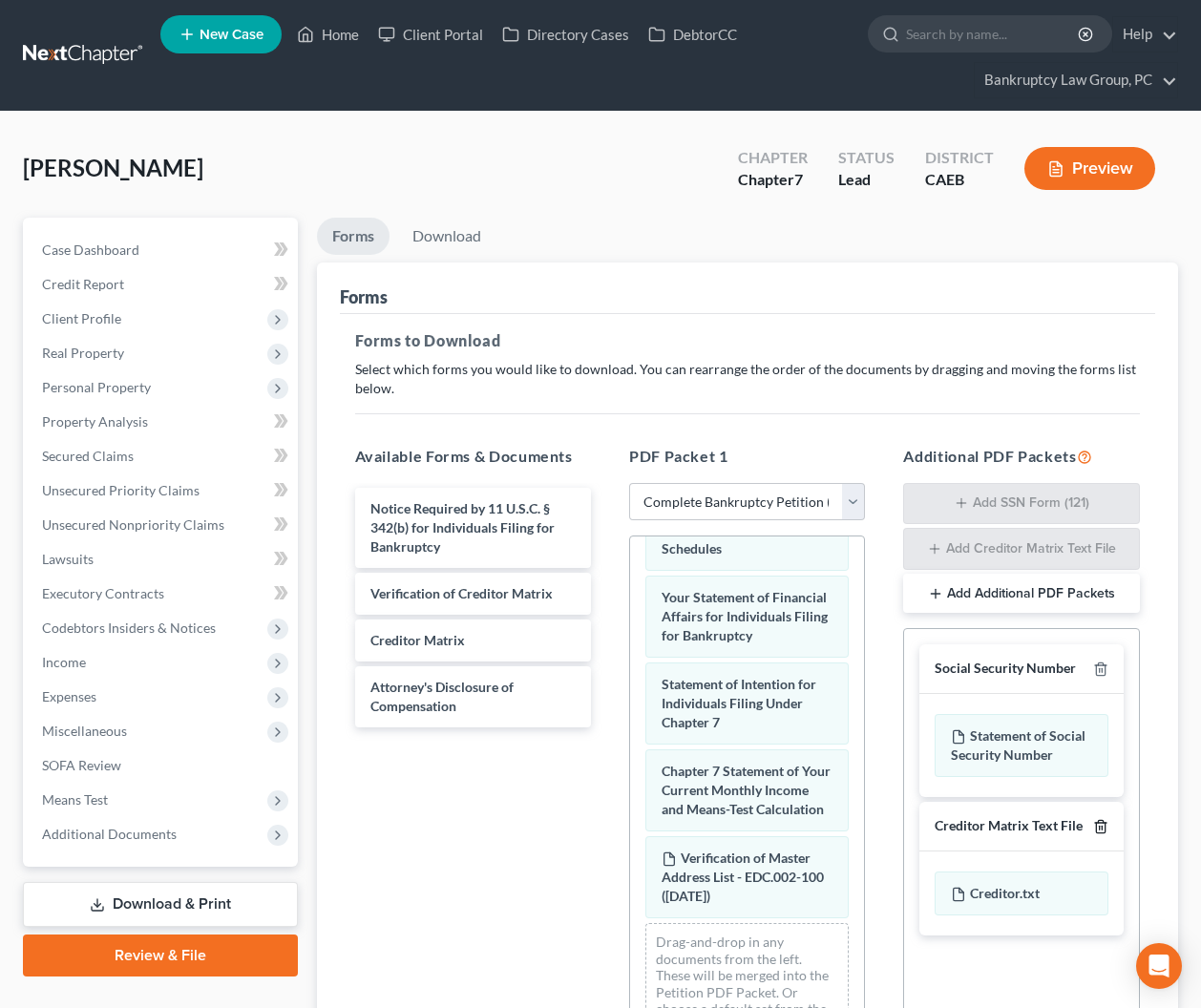
click at [1103, 826] on icon "button" at bounding box center [1101, 825] width 15 height 15
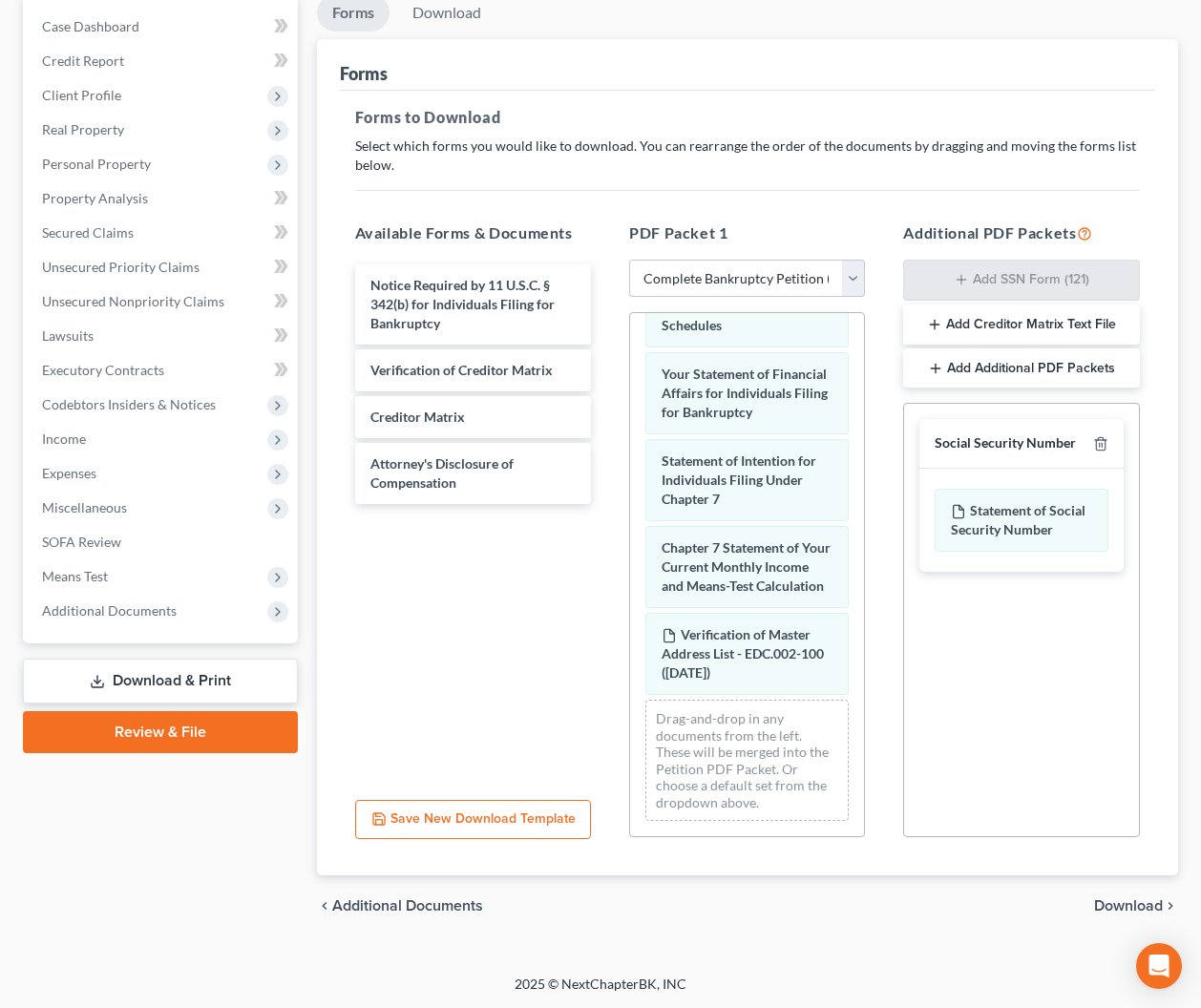
drag, startPoint x: 1115, startPoint y: 898, endPoint x: 1088, endPoint y: 870, distance: 38.9
click at [1114, 898] on span "Download" at bounding box center [1129, 905] width 68 height 15
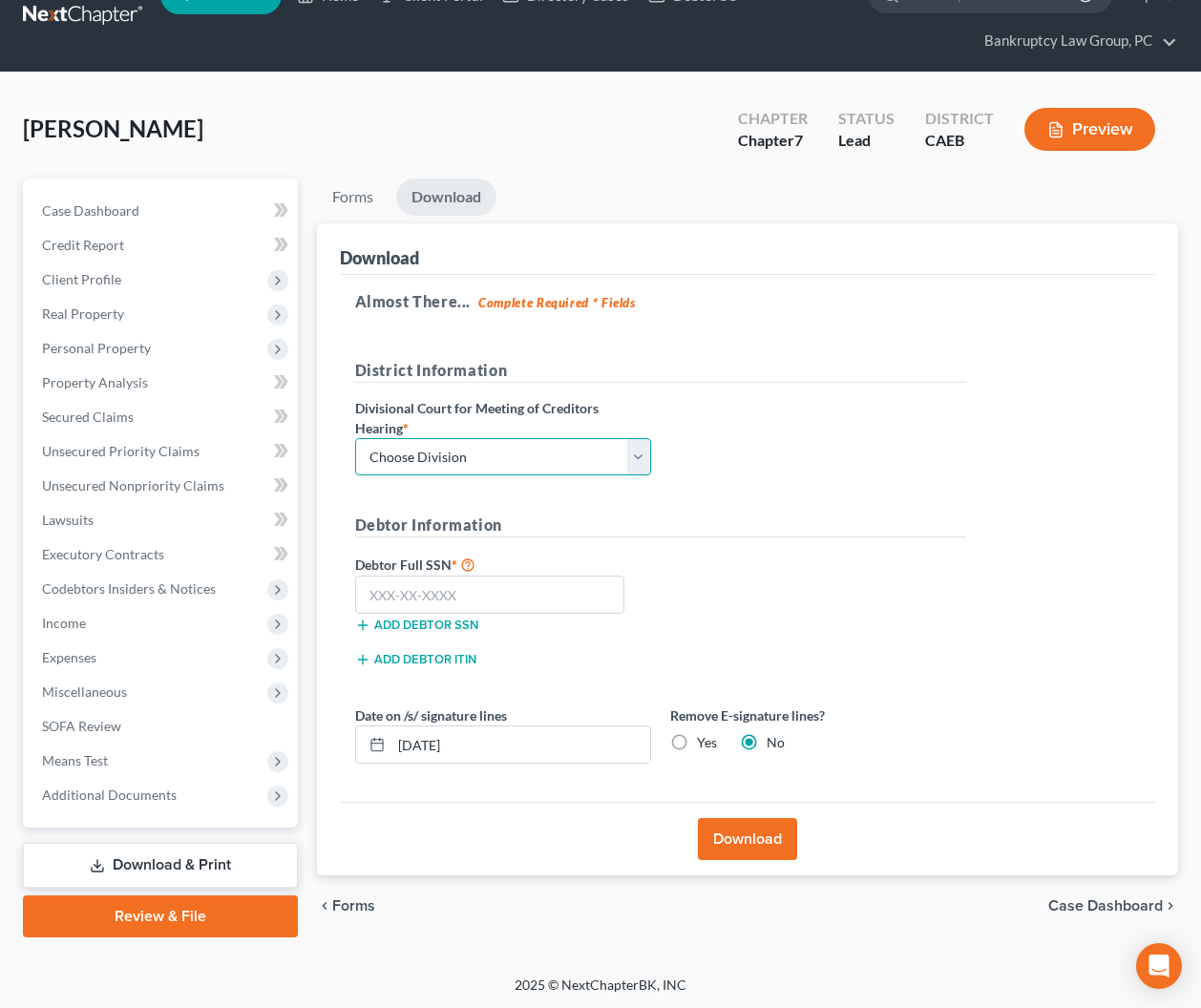
click at [579, 447] on select "Choose Division Fresno Modesto [GEOGRAPHIC_DATA]" at bounding box center [503, 457] width 296 height 38
select select "2"
click at [355, 439] on select "Choose Division Fresno Modesto [GEOGRAPHIC_DATA]" at bounding box center [503, 457] width 296 height 38
drag, startPoint x: 494, startPoint y: 591, endPoint x: 1155, endPoint y: 569, distance: 661.4
click at [494, 591] on input "text" at bounding box center [490, 594] width 270 height 38
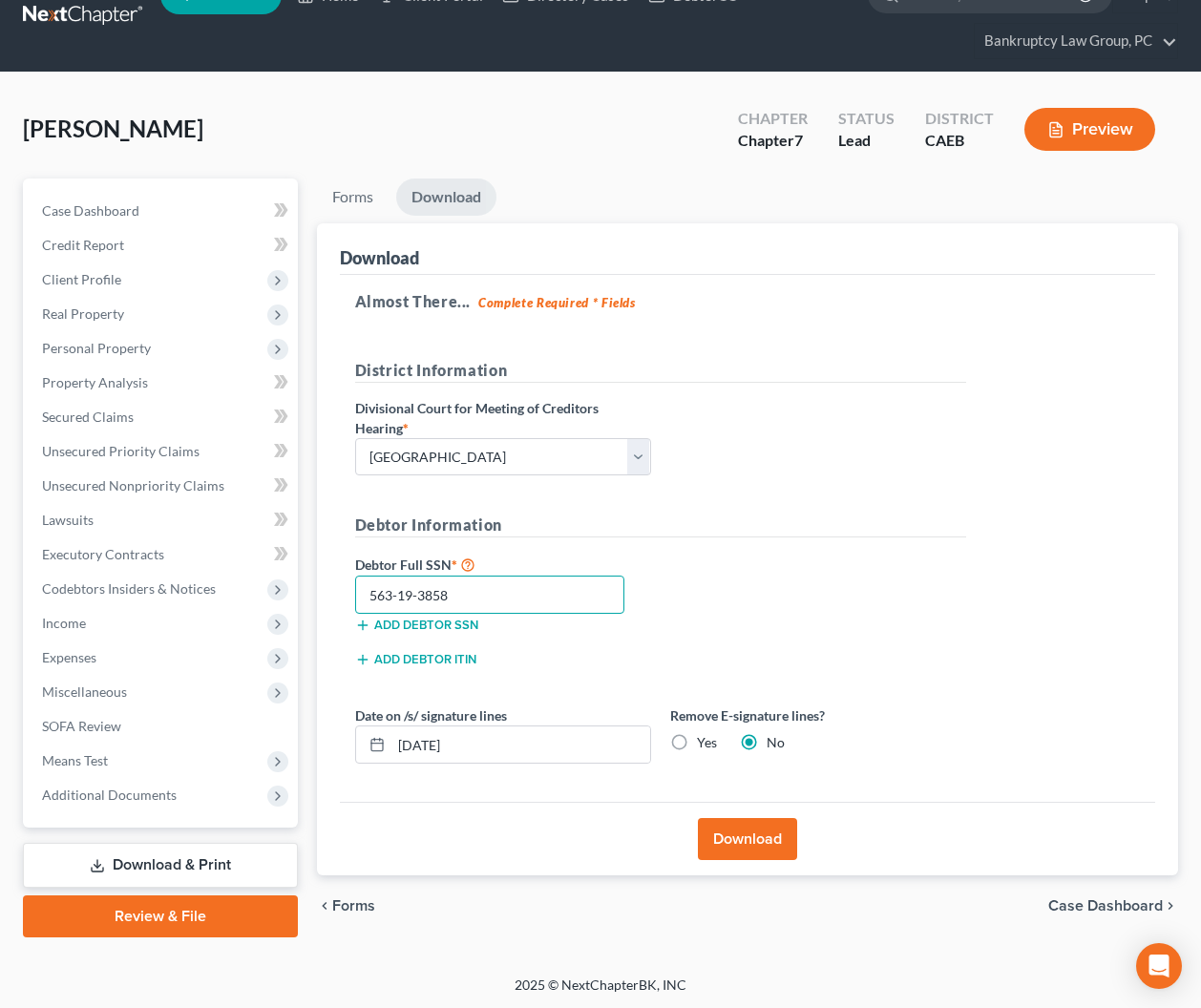
type input "563-19-3858"
click at [697, 743] on label "Yes" at bounding box center [707, 742] width 20 height 19
click at [705, 743] on input "Yes" at bounding box center [711, 739] width 13 height 13
radio input "true"
radio input "false"
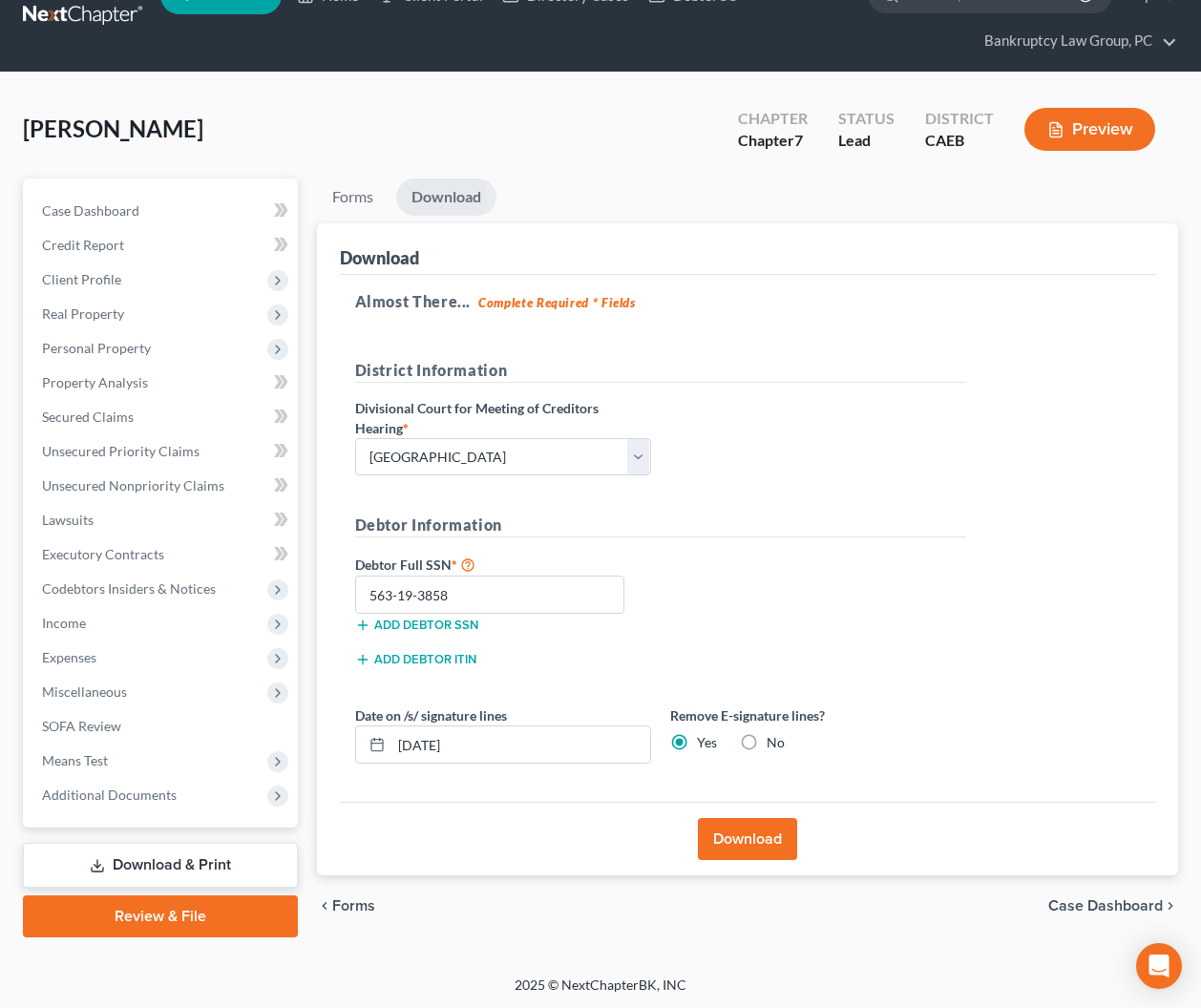
click at [732, 836] on button "Download" at bounding box center [747, 839] width 99 height 42
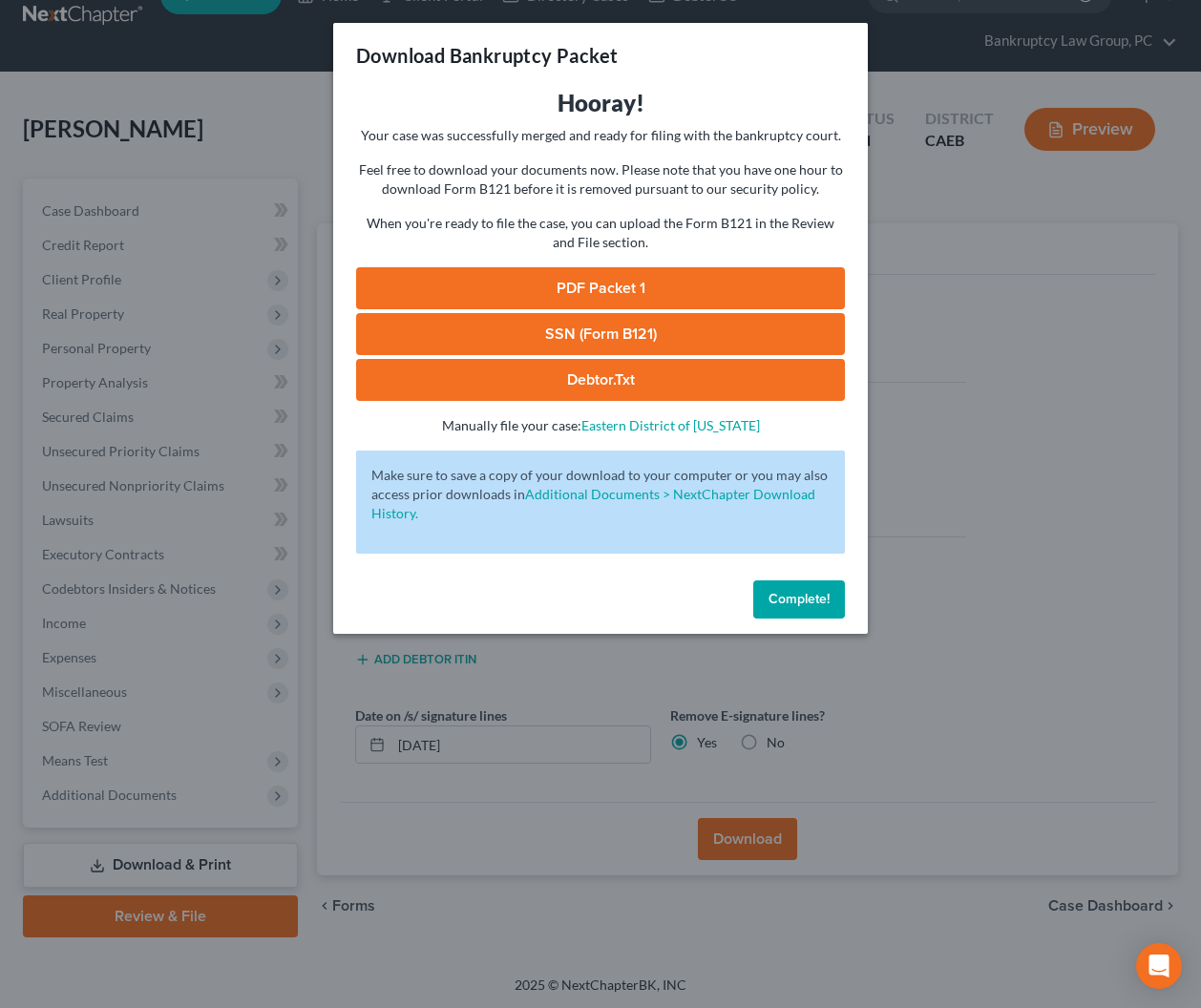
click at [549, 336] on link "SSN (Form B121)" at bounding box center [600, 334] width 489 height 42
drag, startPoint x: 599, startPoint y: 282, endPoint x: 622, endPoint y: 286, distance: 23.3
click at [599, 282] on link "PDF Packet 1" at bounding box center [600, 288] width 489 height 42
drag, startPoint x: 779, startPoint y: 603, endPoint x: 537, endPoint y: 242, distance: 434.6
click at [778, 592] on span "Complete!" at bounding box center [799, 599] width 62 height 16
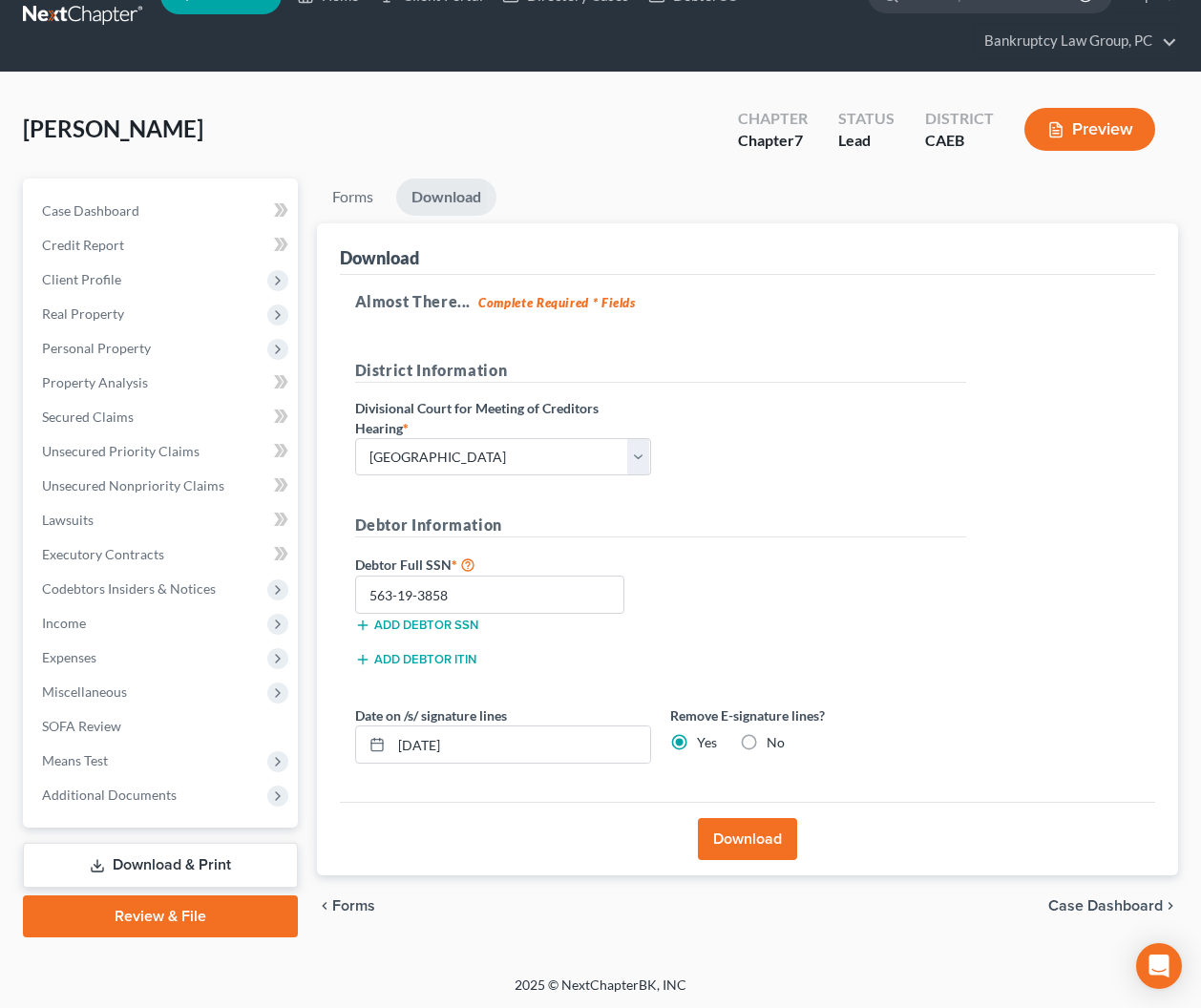
scroll to position [0, 0]
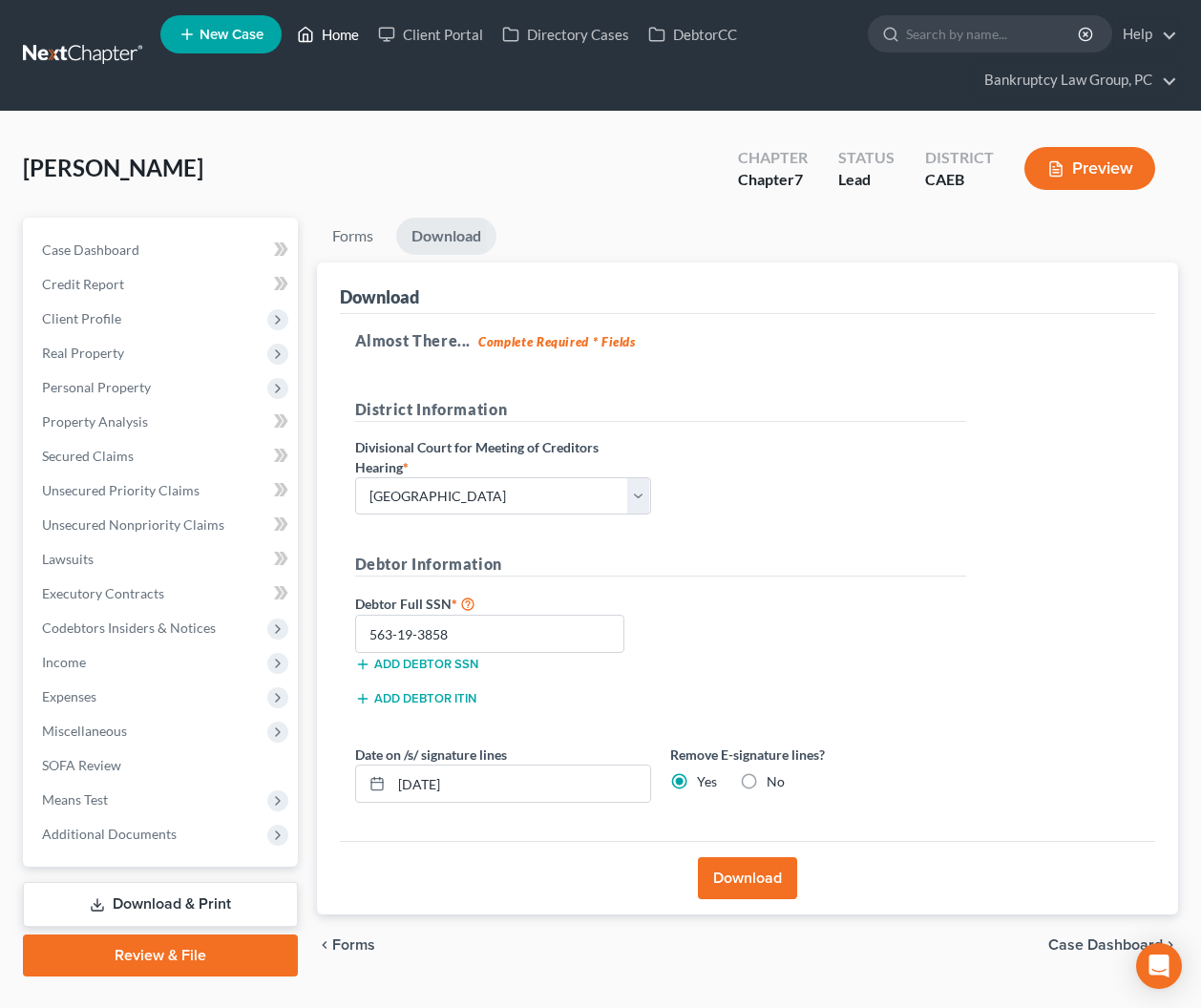
click at [330, 35] on link "Home" at bounding box center [329, 34] width 81 height 35
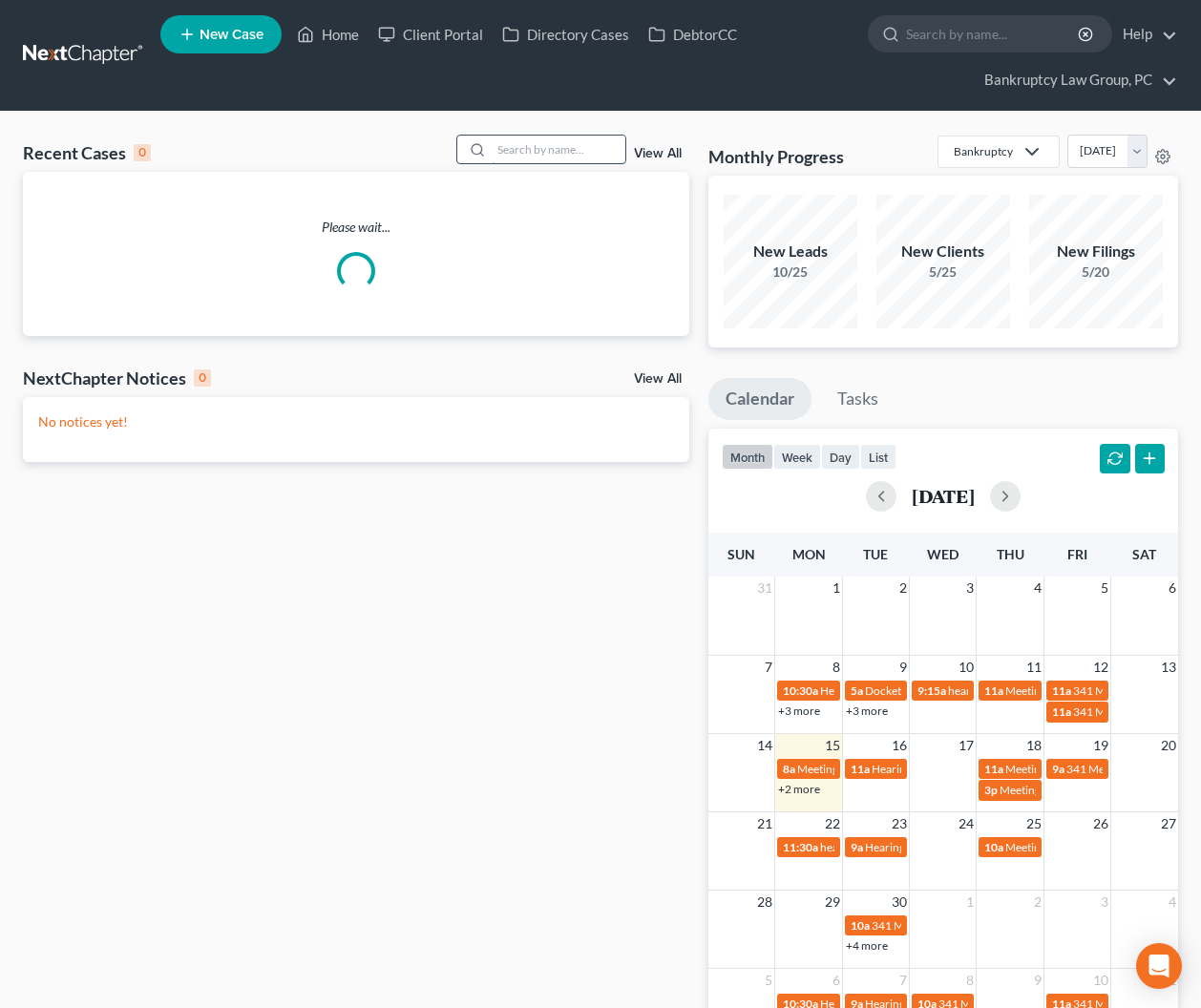
click at [554, 160] on input "search" at bounding box center [558, 150] width 134 height 28
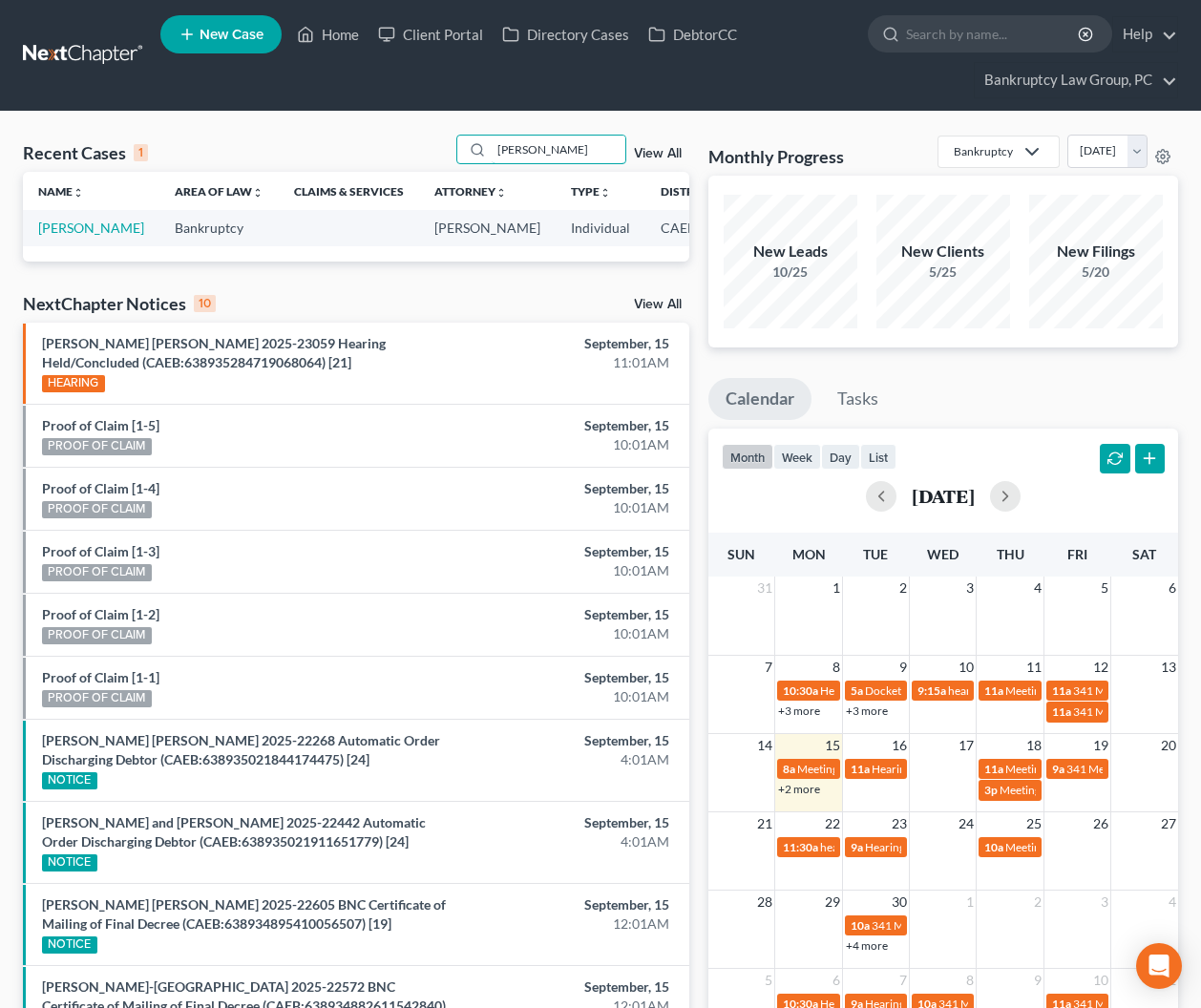
type input "[PERSON_NAME]"
click at [233, 38] on span "New Case" at bounding box center [231, 35] width 64 height 14
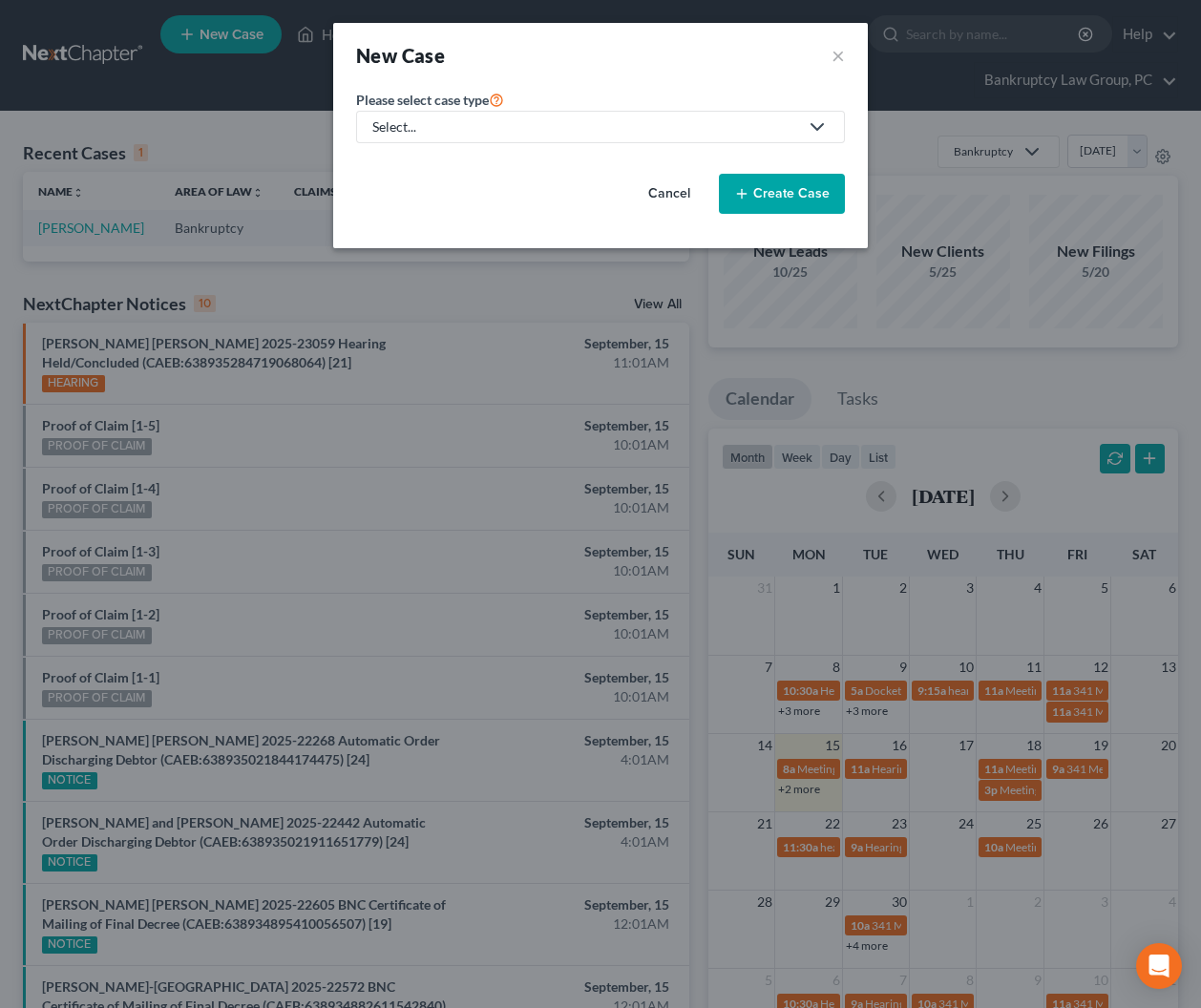
drag, startPoint x: 523, startPoint y: 138, endPoint x: 489, endPoint y: 139, distance: 34.0
click at [523, 138] on link "Select..." at bounding box center [600, 127] width 489 height 33
click at [433, 161] on div "Bankruptcy" at bounding box center [408, 165] width 68 height 19
select select "8"
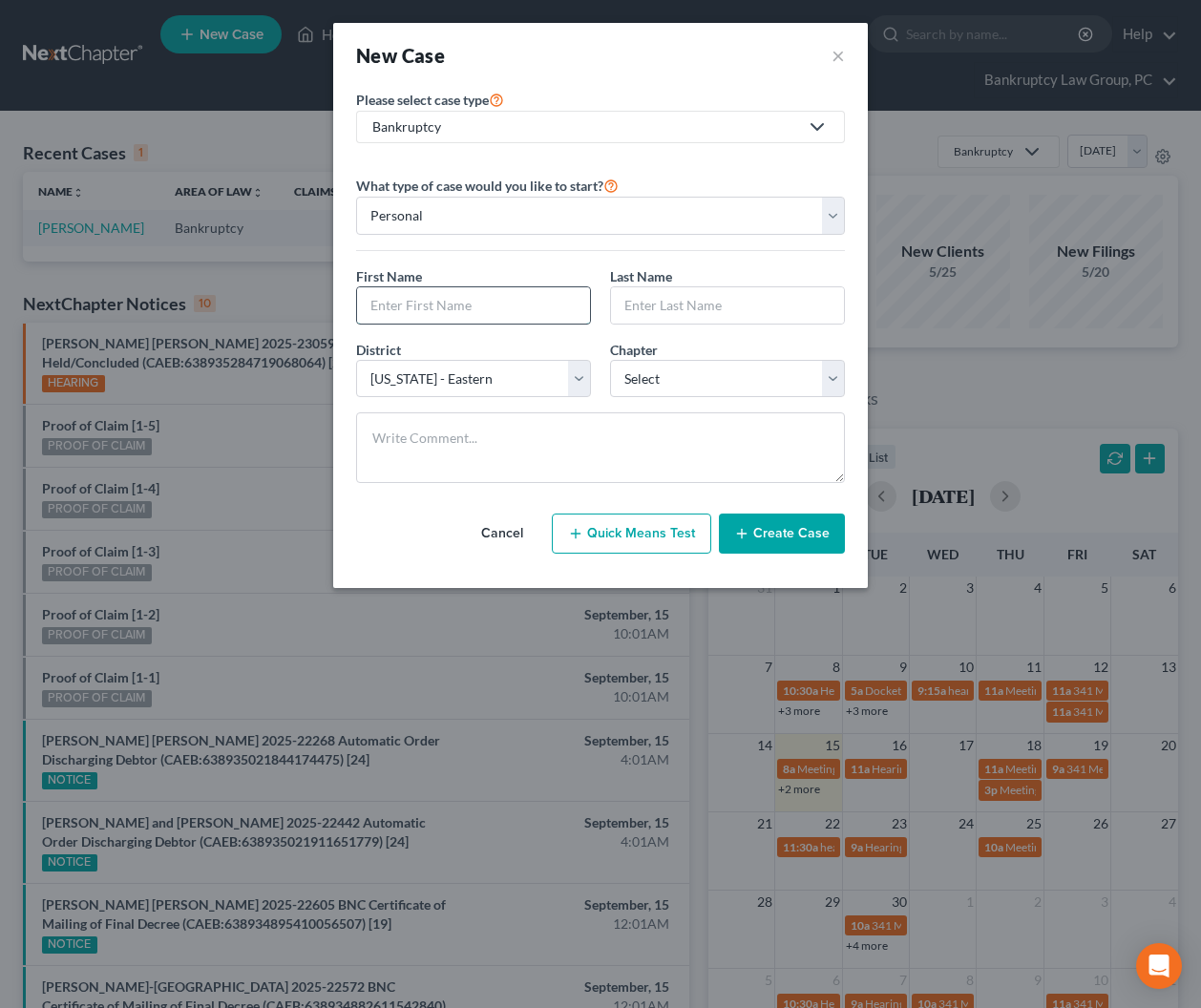
click at [467, 315] on input "text" at bounding box center [473, 306] width 233 height 37
type input "Jamil"
type input "Hill"
click at [692, 374] on select "Select 7 11 12 13" at bounding box center [728, 379] width 235 height 38
select select "0"
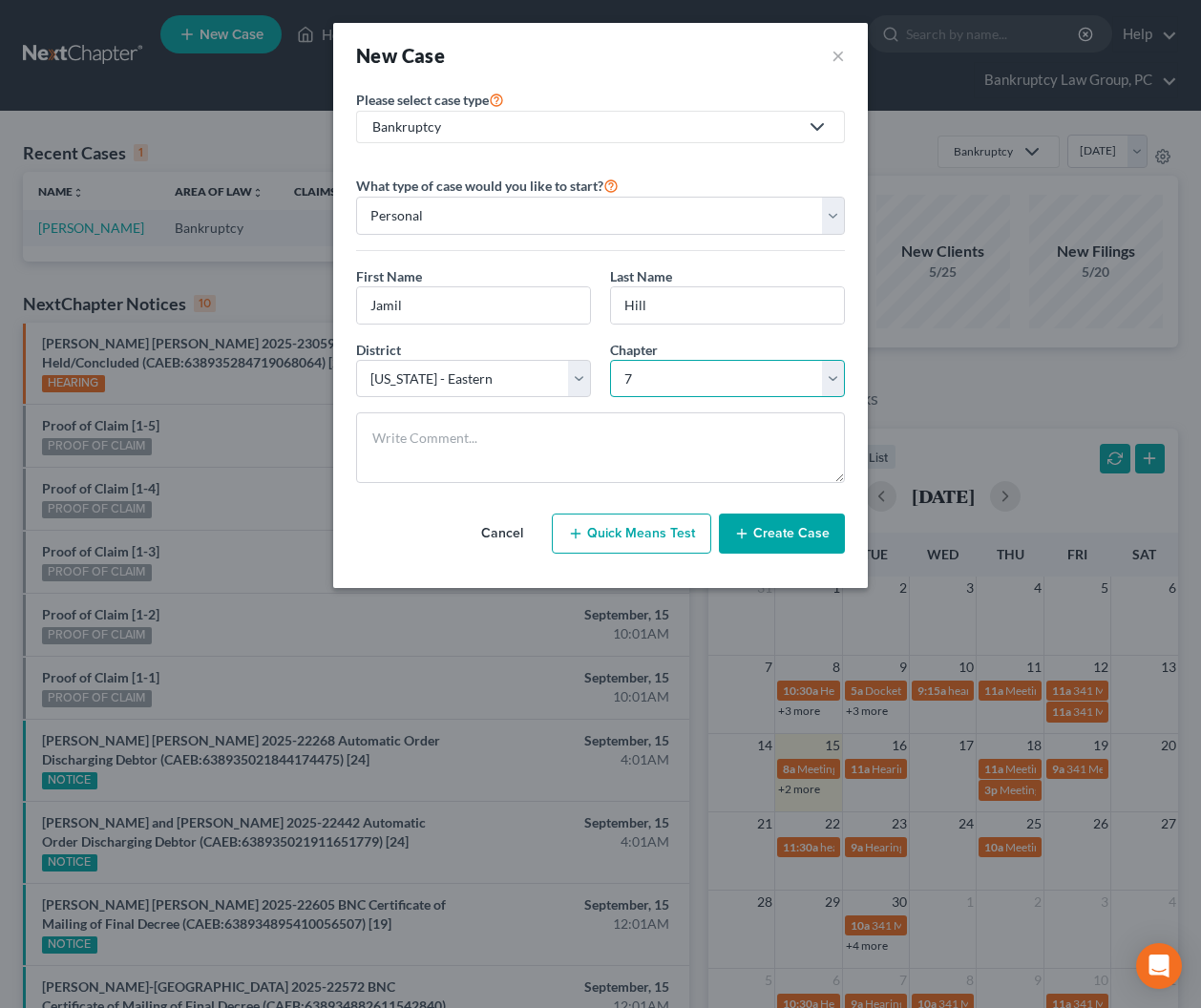
click at [610, 360] on select "Select 7 11 12 13" at bounding box center [728, 379] width 235 height 38
click at [793, 536] on button "Create Case" at bounding box center [781, 534] width 126 height 40
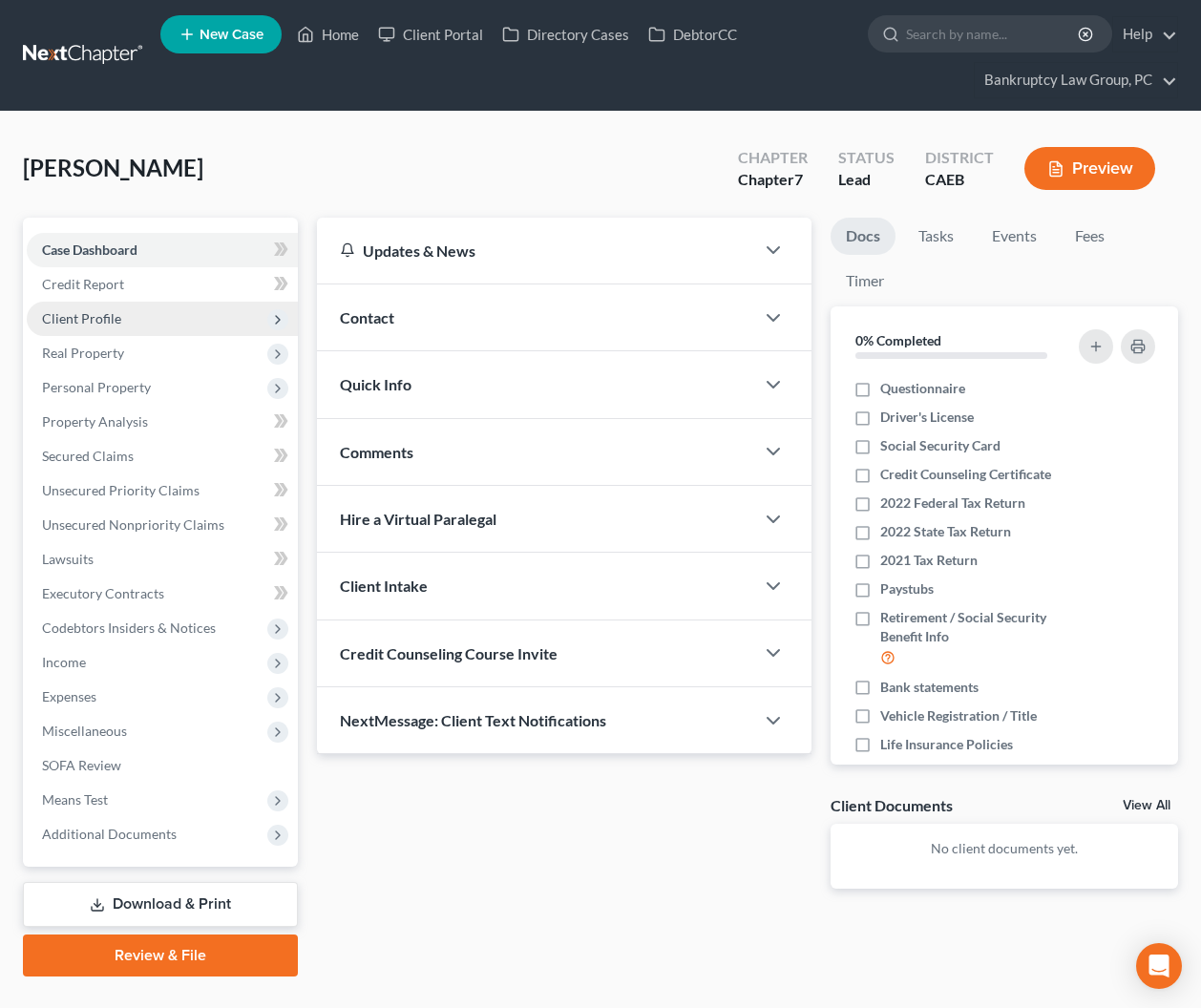
click at [62, 328] on span "Client Profile" at bounding box center [162, 318] width 271 height 35
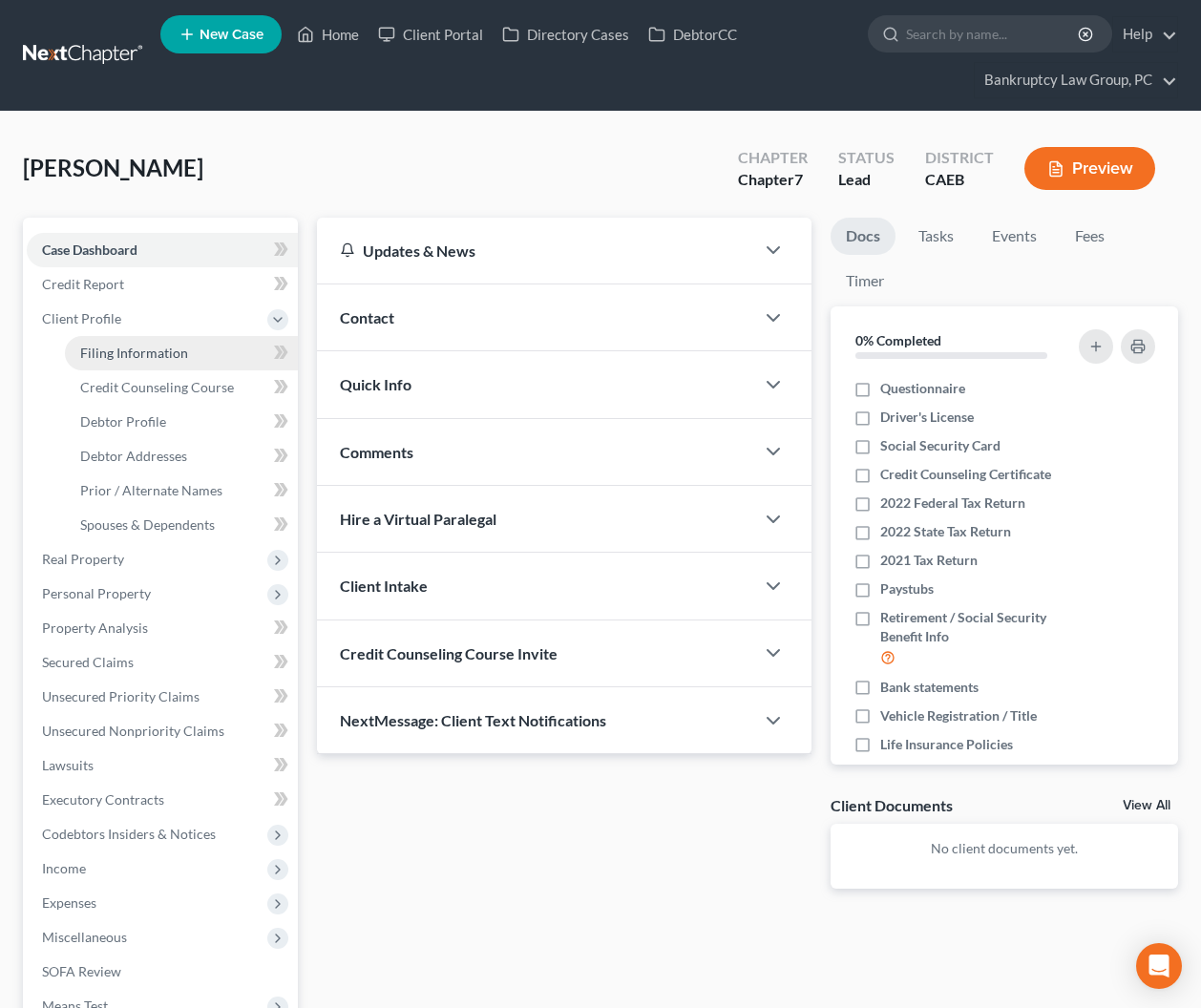
drag, startPoint x: 71, startPoint y: 350, endPoint x: 159, endPoint y: 353, distance: 88.1
click at [71, 350] on link "Filing Information" at bounding box center [181, 353] width 233 height 35
select select "1"
select select "0"
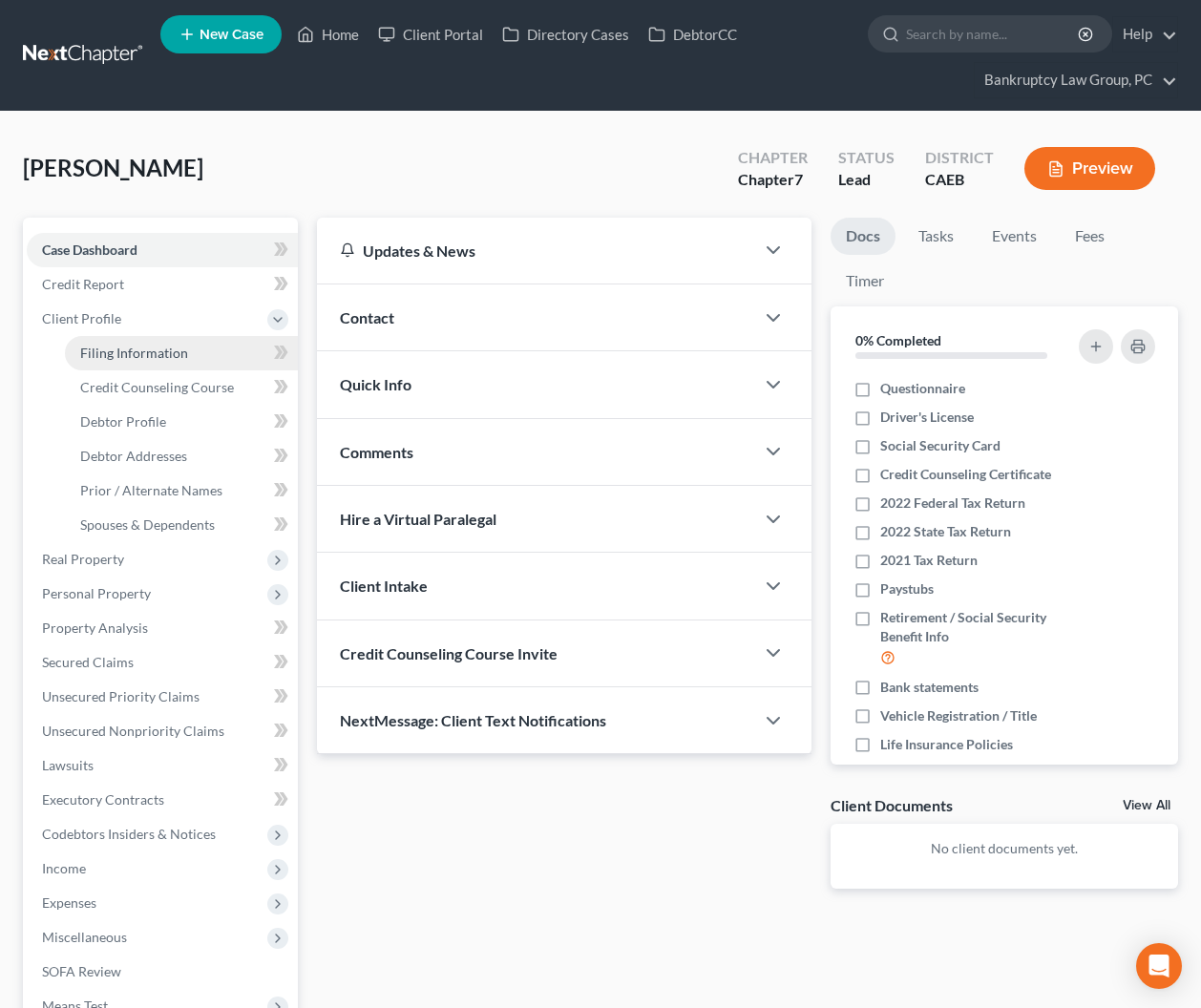
select select "8"
select select "4"
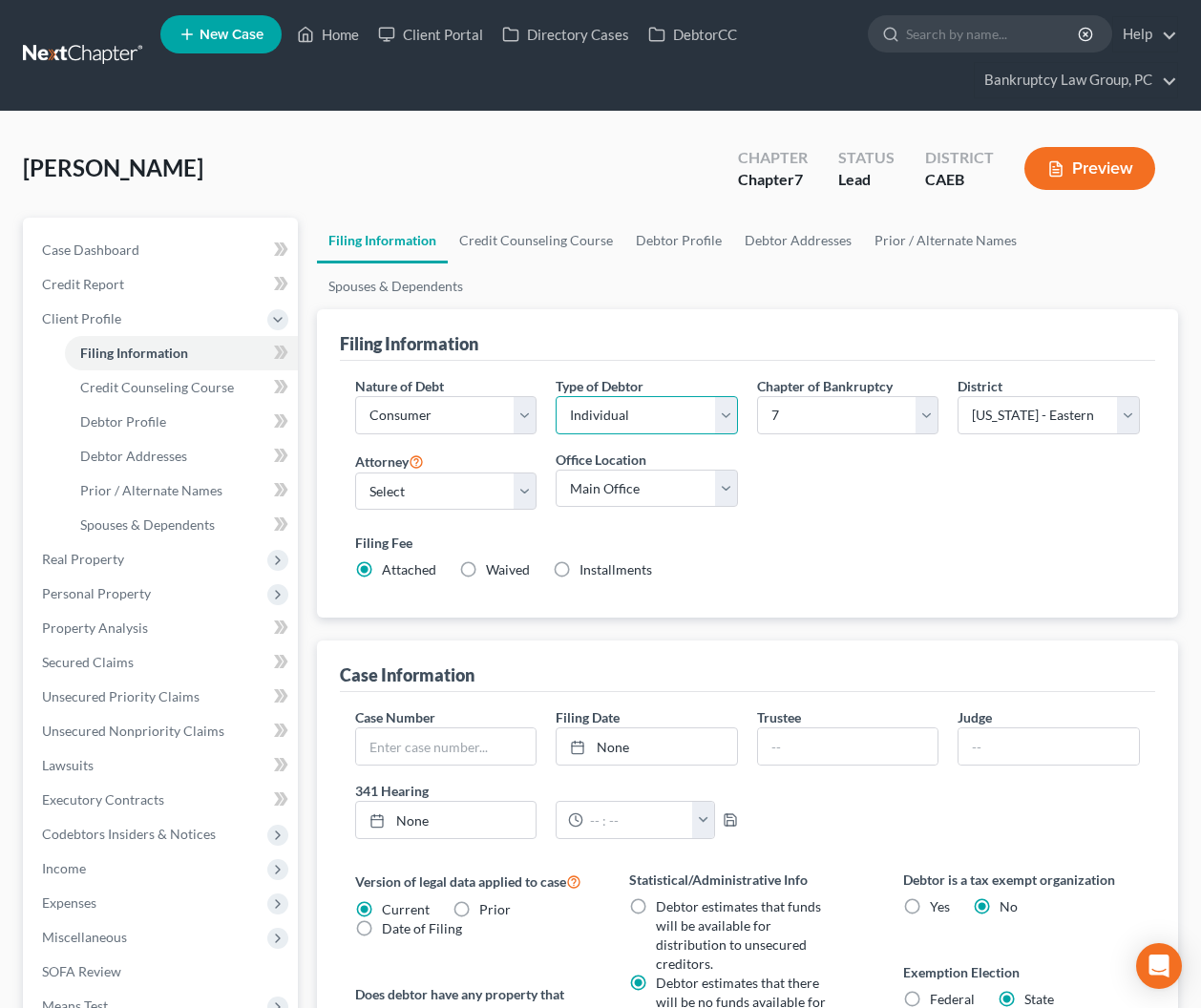
click at [647, 396] on select "Select Individual Joint" at bounding box center [647, 415] width 183 height 38
select select "1"
click at [556, 396] on select "Select Individual Joint" at bounding box center [647, 415] width 183 height 38
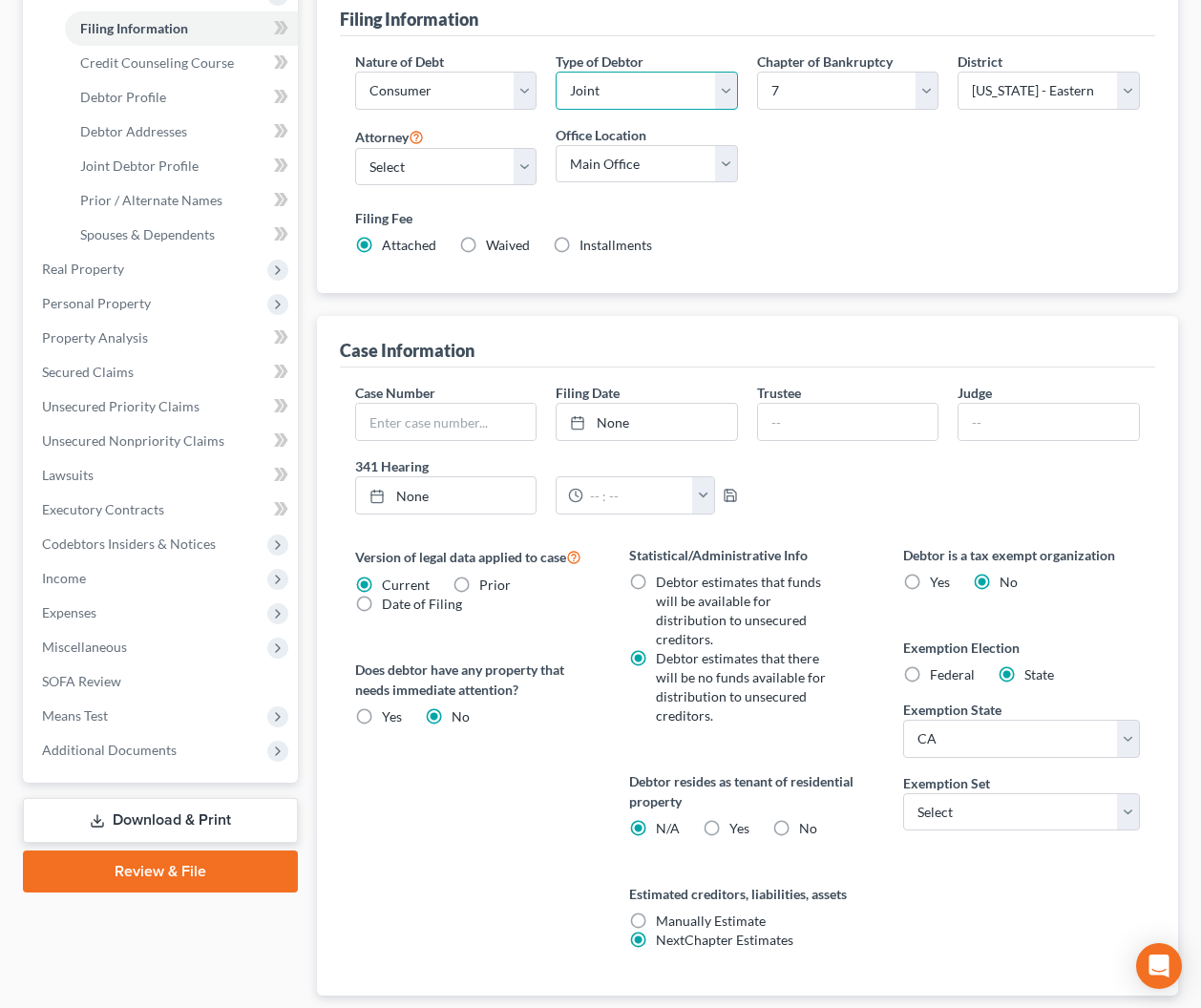
scroll to position [330, 0]
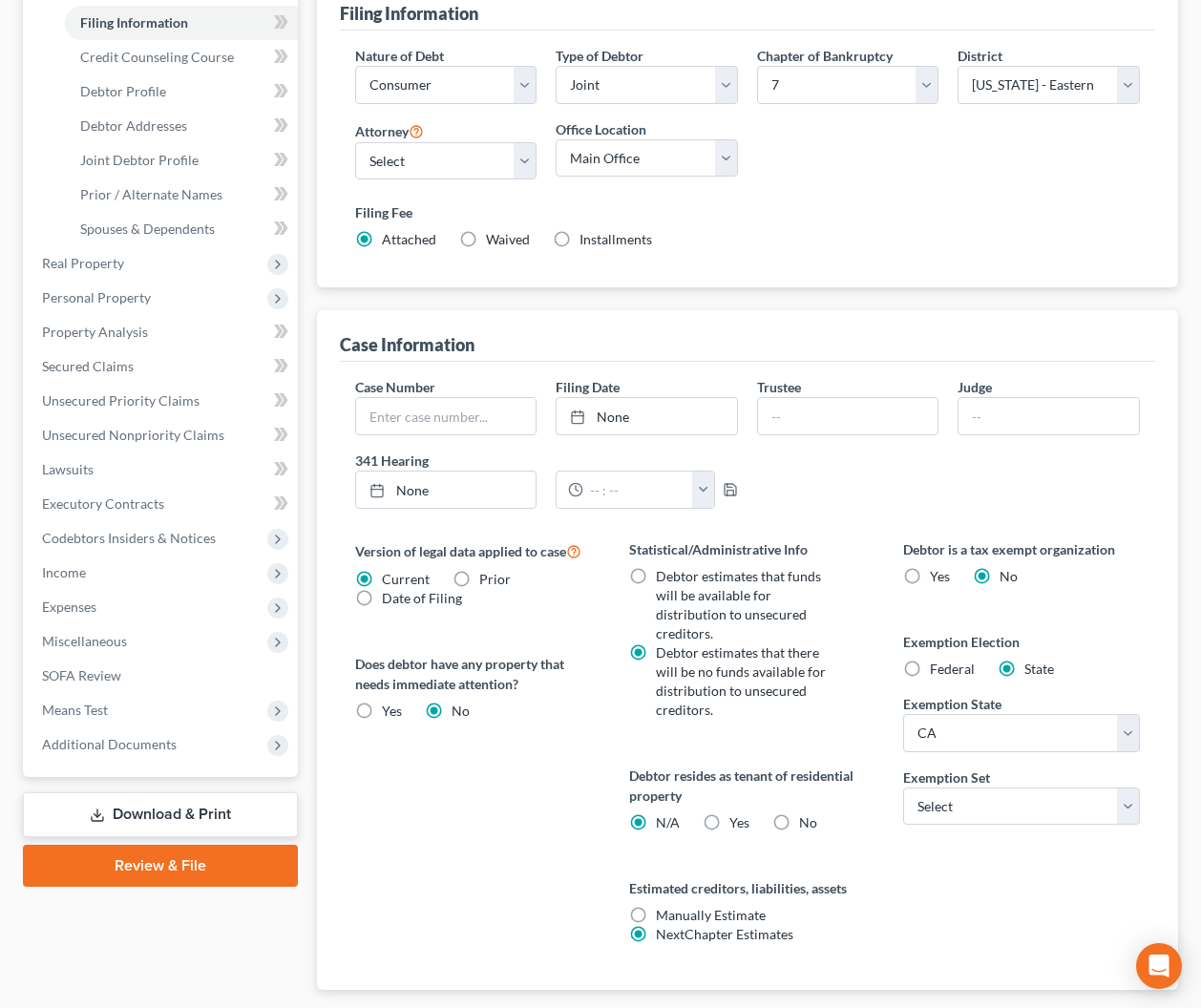
click at [730, 814] on label "Yes Yes" at bounding box center [739, 822] width 20 height 19
click at [737, 814] on input "Yes Yes" at bounding box center [743, 819] width 13 height 13
radio input "true"
radio input "false"
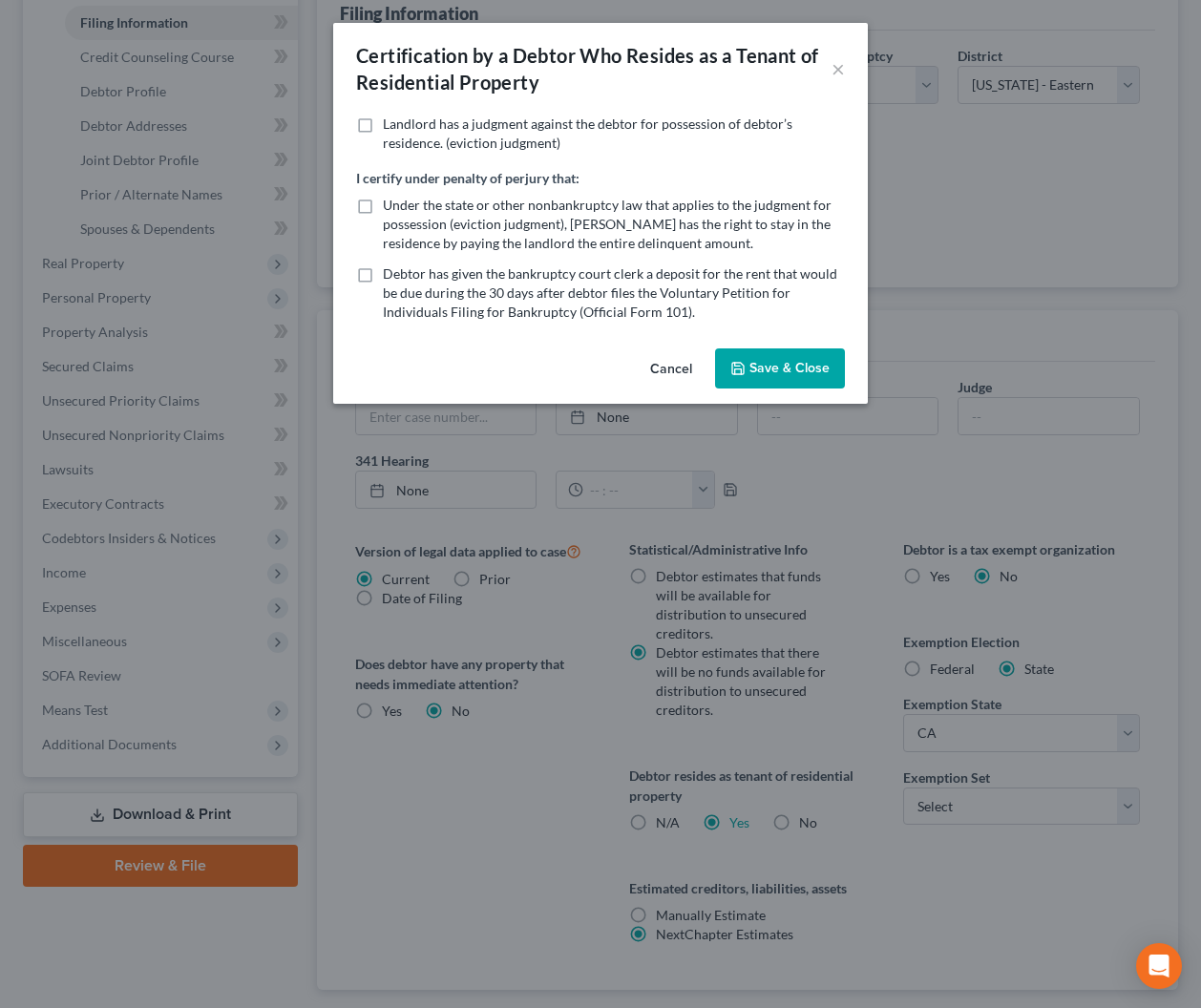
drag, startPoint x: 786, startPoint y: 363, endPoint x: 777, endPoint y: 547, distance: 184.2
click at [786, 363] on button "Save & Close" at bounding box center [780, 368] width 130 height 40
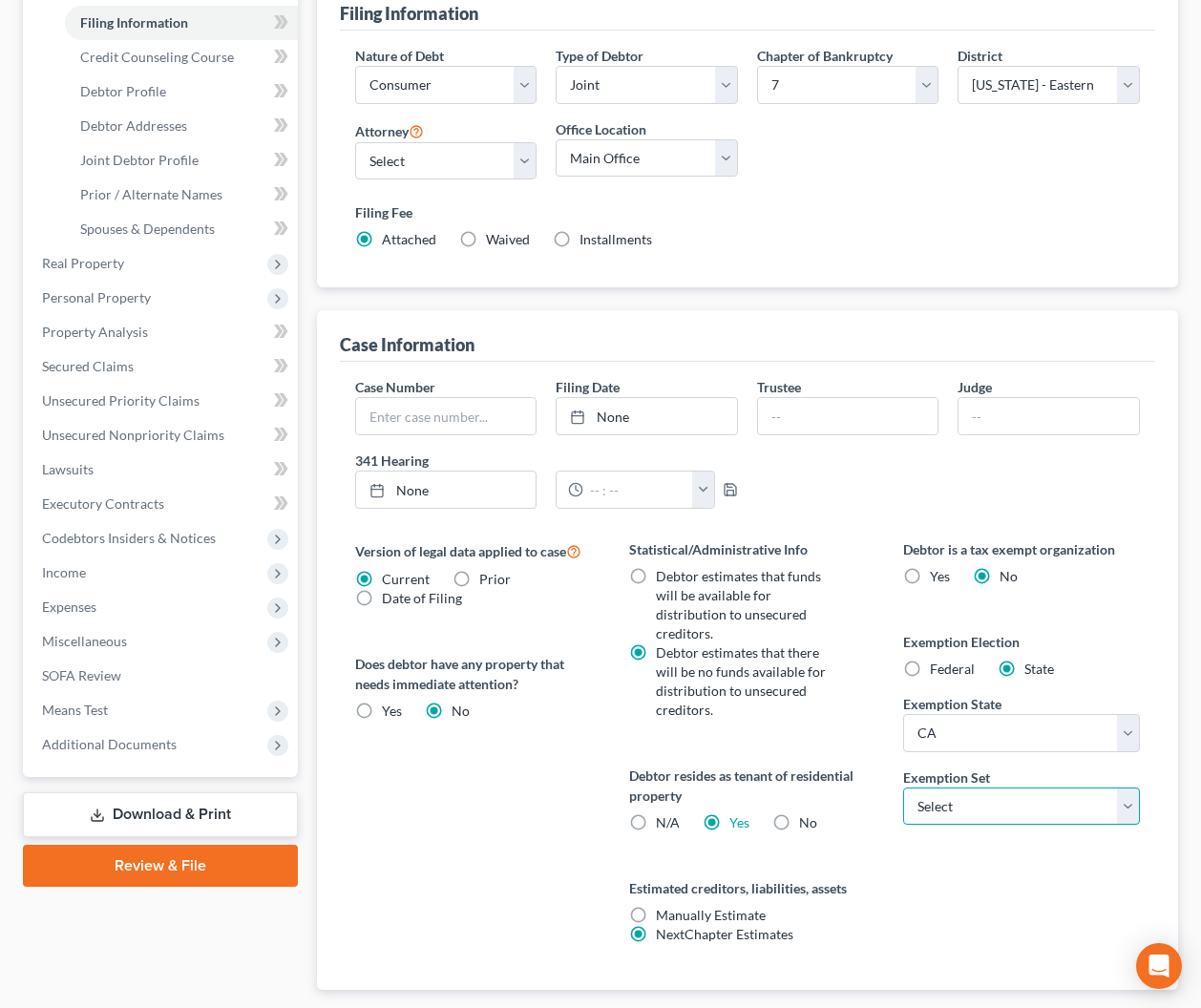
click at [950, 799] on select "Select 703 704" at bounding box center [1021, 807] width 236 height 38
select select "0"
click at [903, 788] on select "Select 703 704" at bounding box center [1021, 807] width 236 height 38
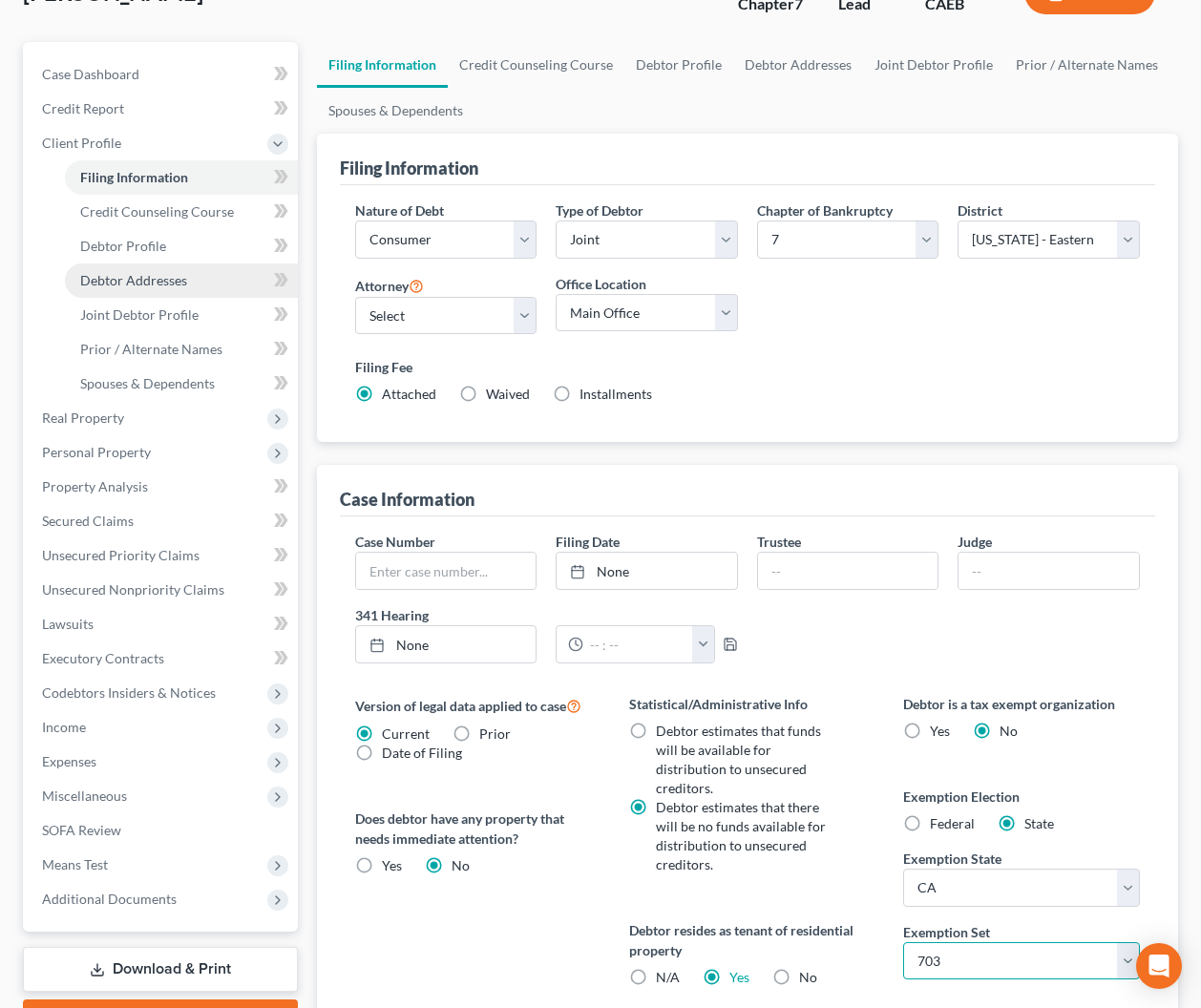
scroll to position [166, 0]
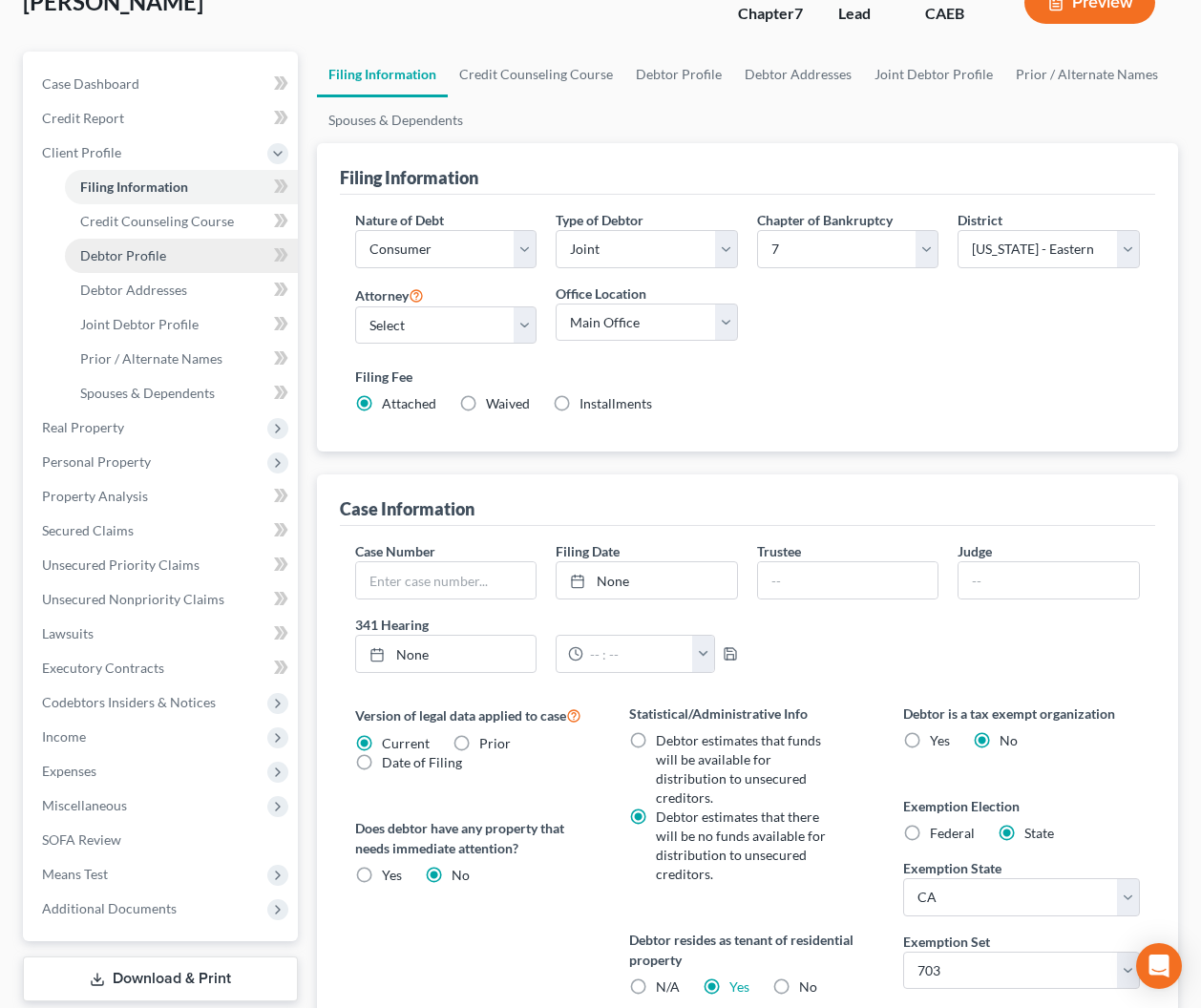
click at [108, 249] on span "Debtor Profile" at bounding box center [123, 255] width 86 height 16
select select "1"
select select "0"
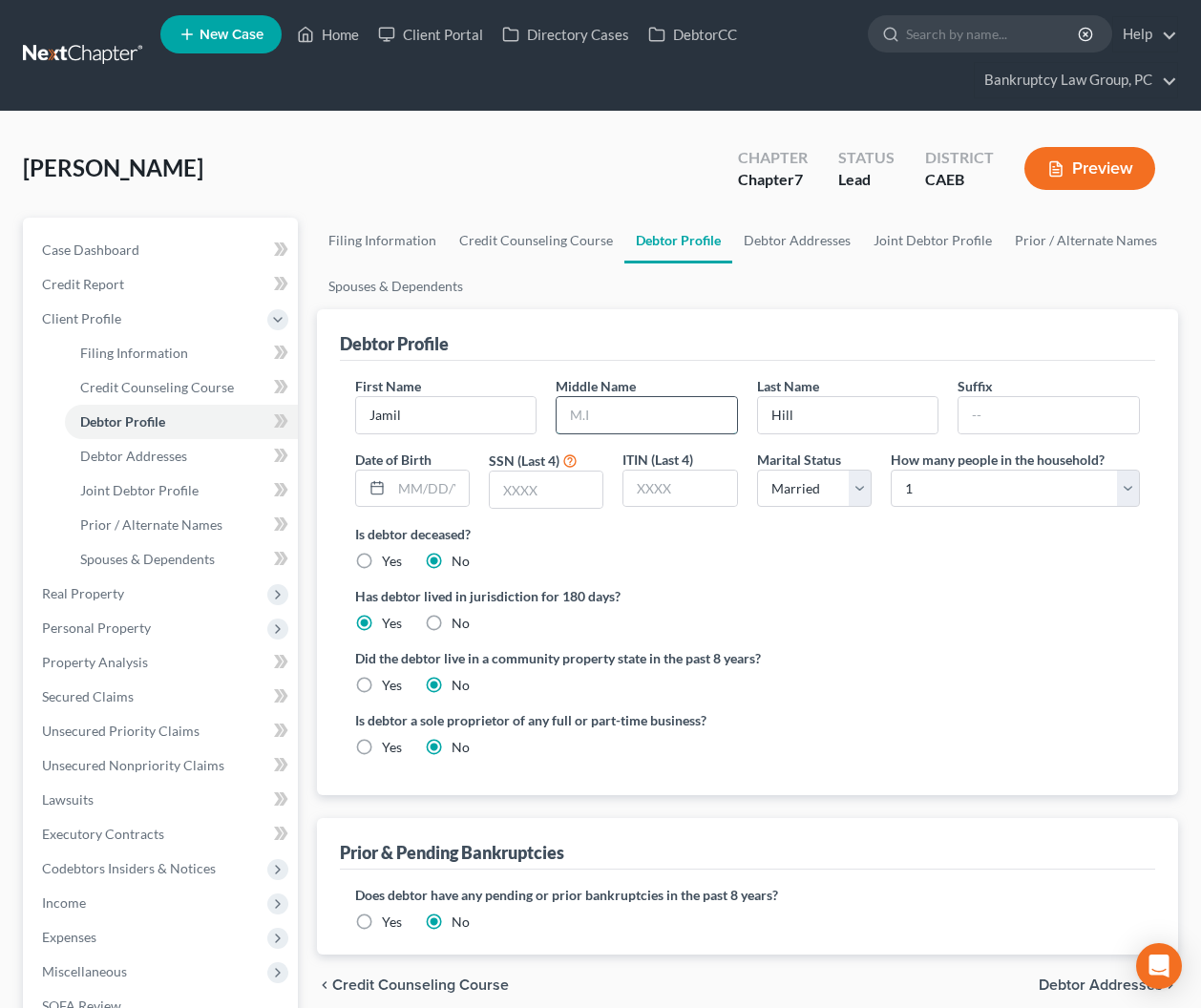
click at [641, 415] on input "text" at bounding box center [647, 415] width 181 height 37
type input "[PERSON_NAME]"
click at [427, 489] on input "text" at bounding box center [430, 488] width 77 height 37
type input "[DATE]"
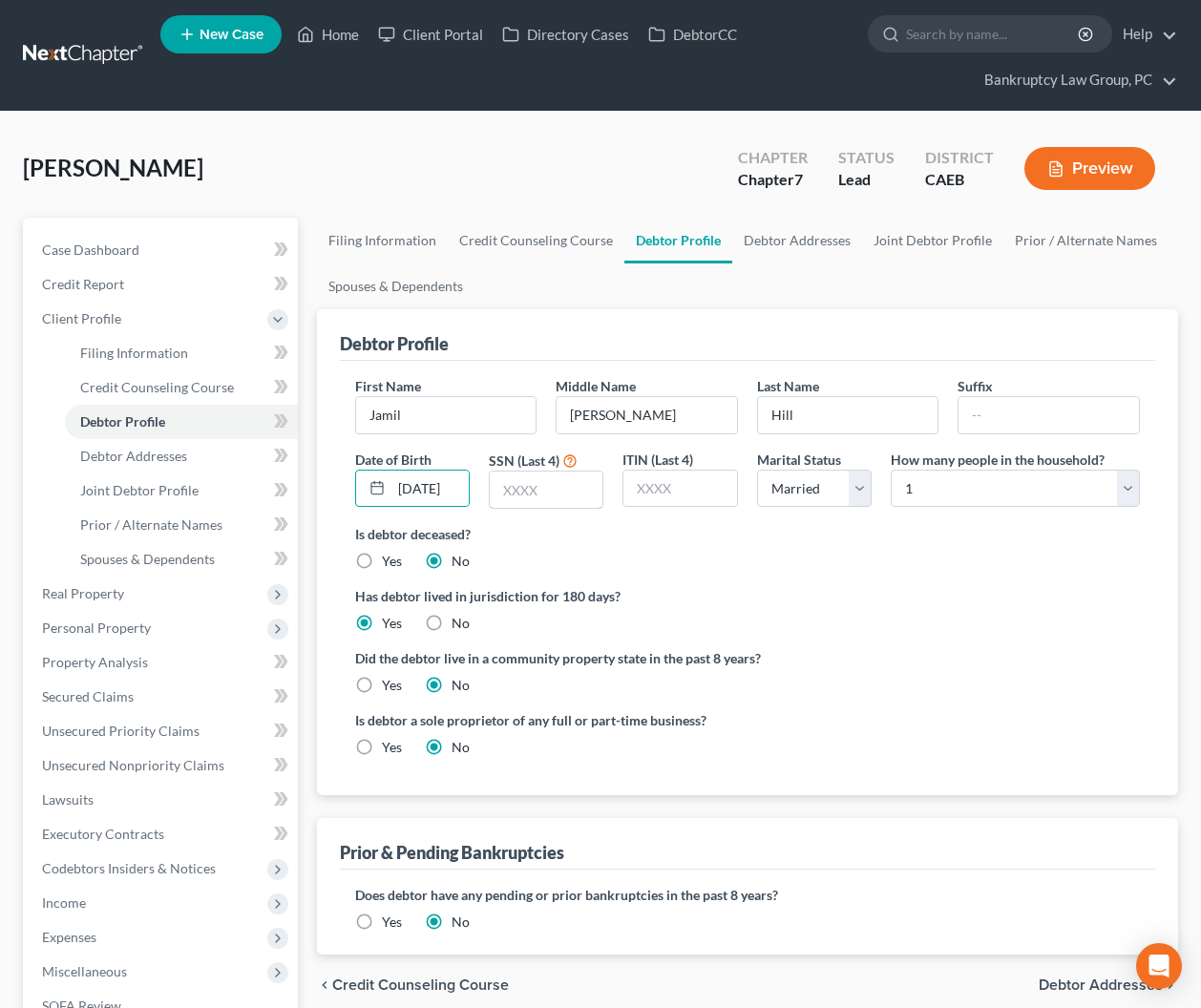
scroll to position [0, 0]
type input "3"
type input "0922"
click at [1019, 494] on select "Select 1 2 3 4 5 6 7 8 9 10 11 12 13 14 15 16 17 18 19 20" at bounding box center [1015, 488] width 249 height 38
select select "2"
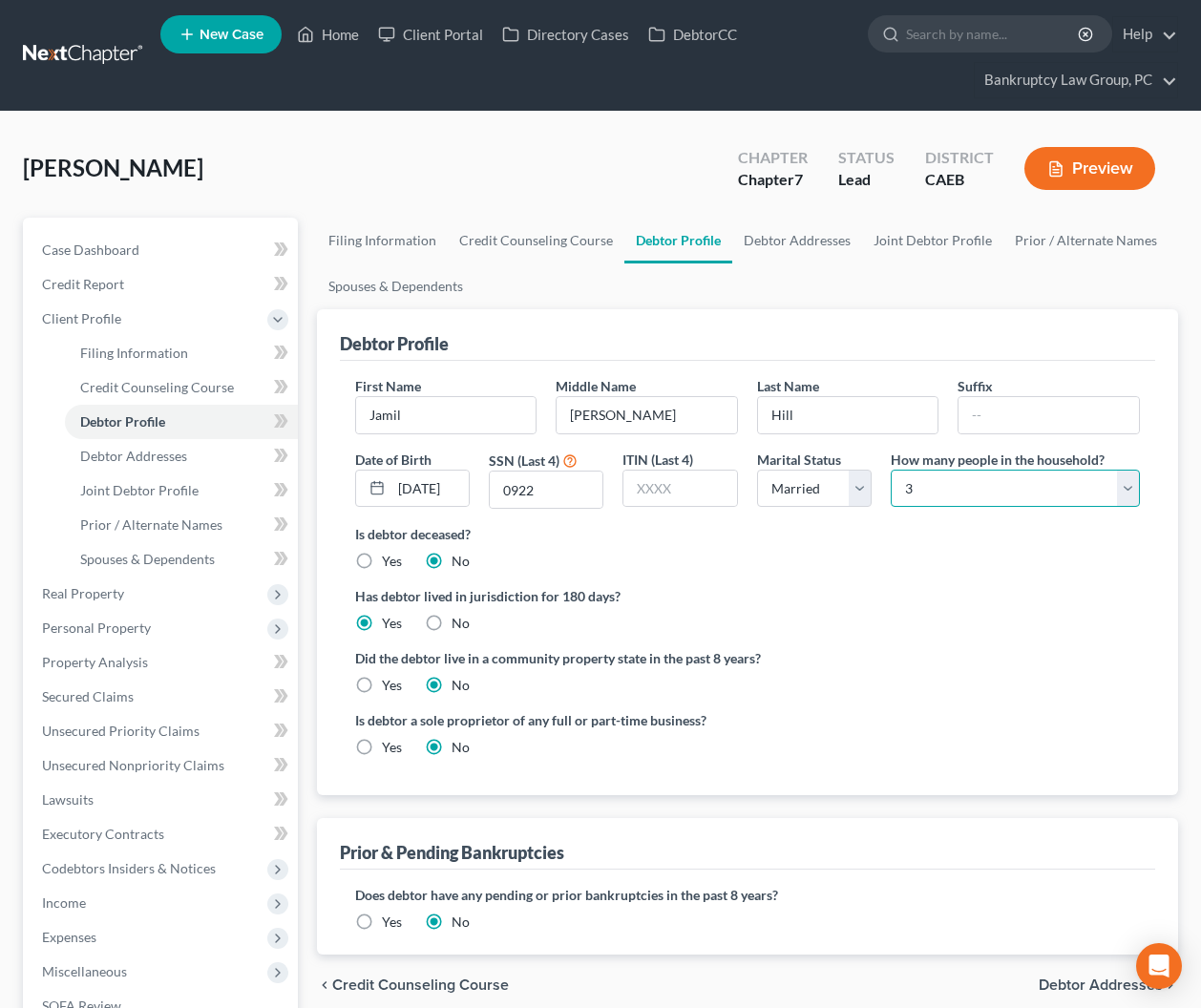
click at [891, 469] on select "Select 1 2 3 4 5 6 7 8 9 10 11 12 13 14 15 16 17 18 19 20" at bounding box center [1015, 488] width 249 height 38
drag, startPoint x: 365, startPoint y: 685, endPoint x: 428, endPoint y: 698, distance: 64.3
click at [382, 685] on label "Yes" at bounding box center [392, 685] width 20 height 19
click at [390, 685] on input "Yes" at bounding box center [396, 682] width 13 height 13
radio input "true"
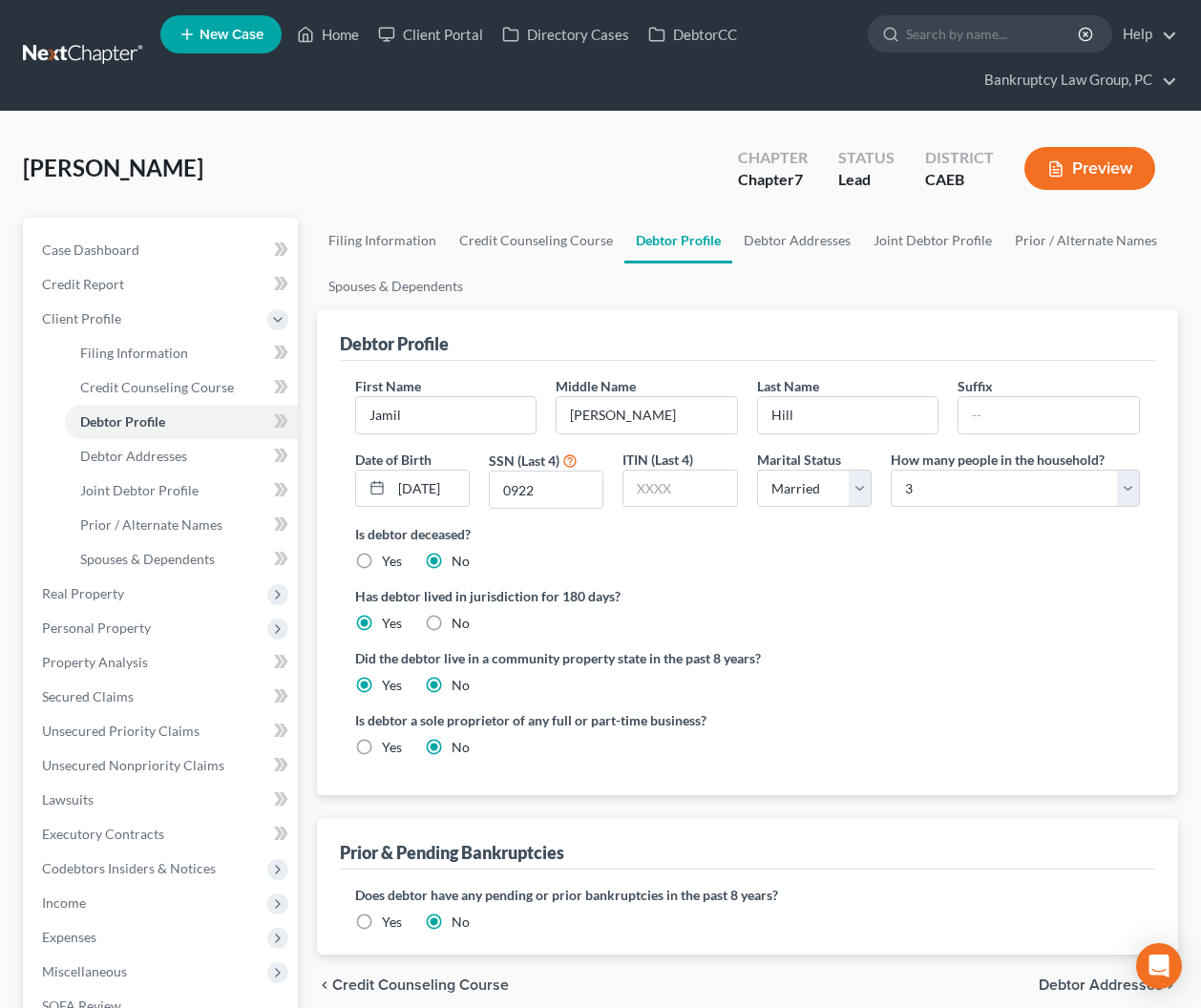
radio input "false"
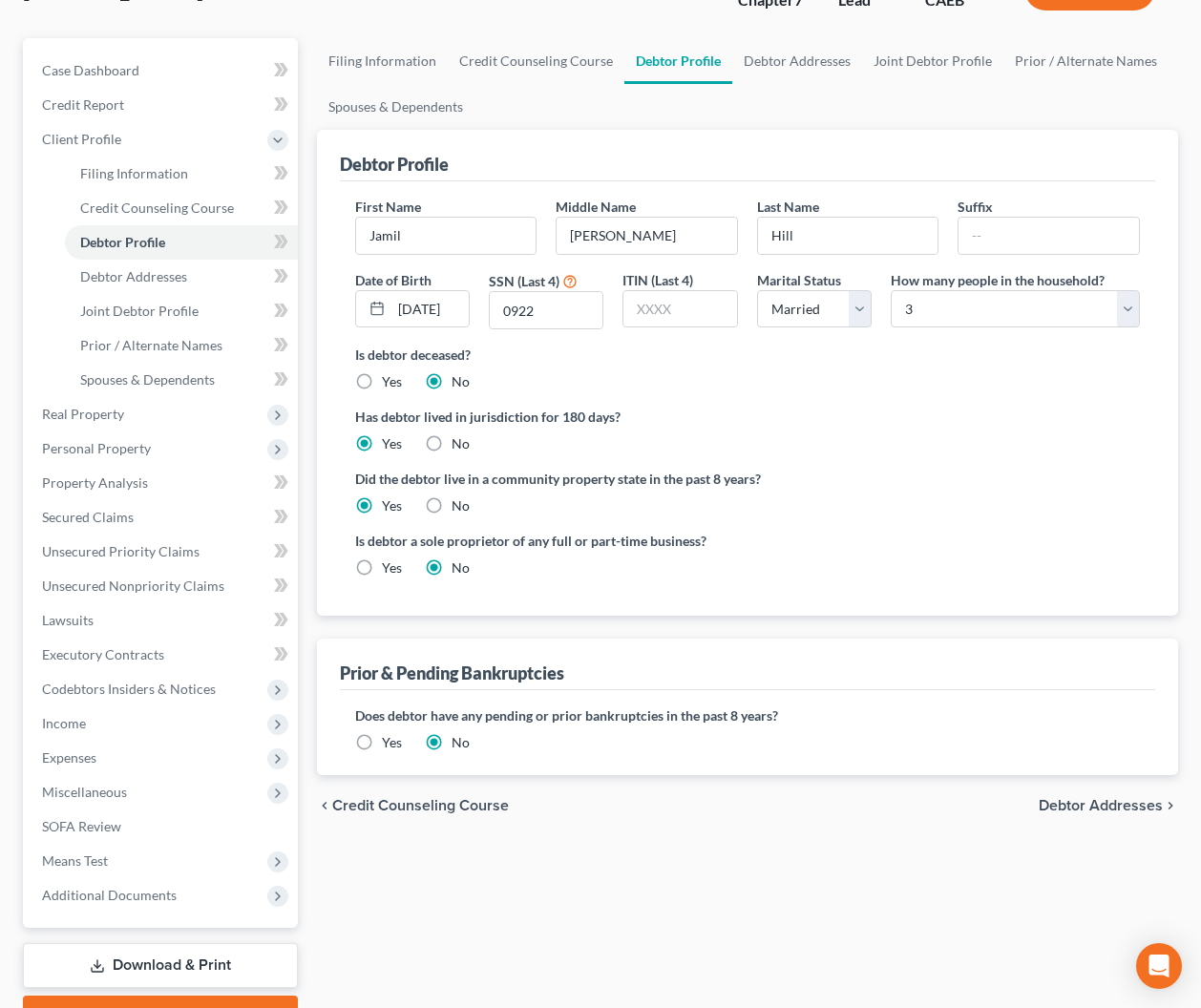
scroll to position [184, 0]
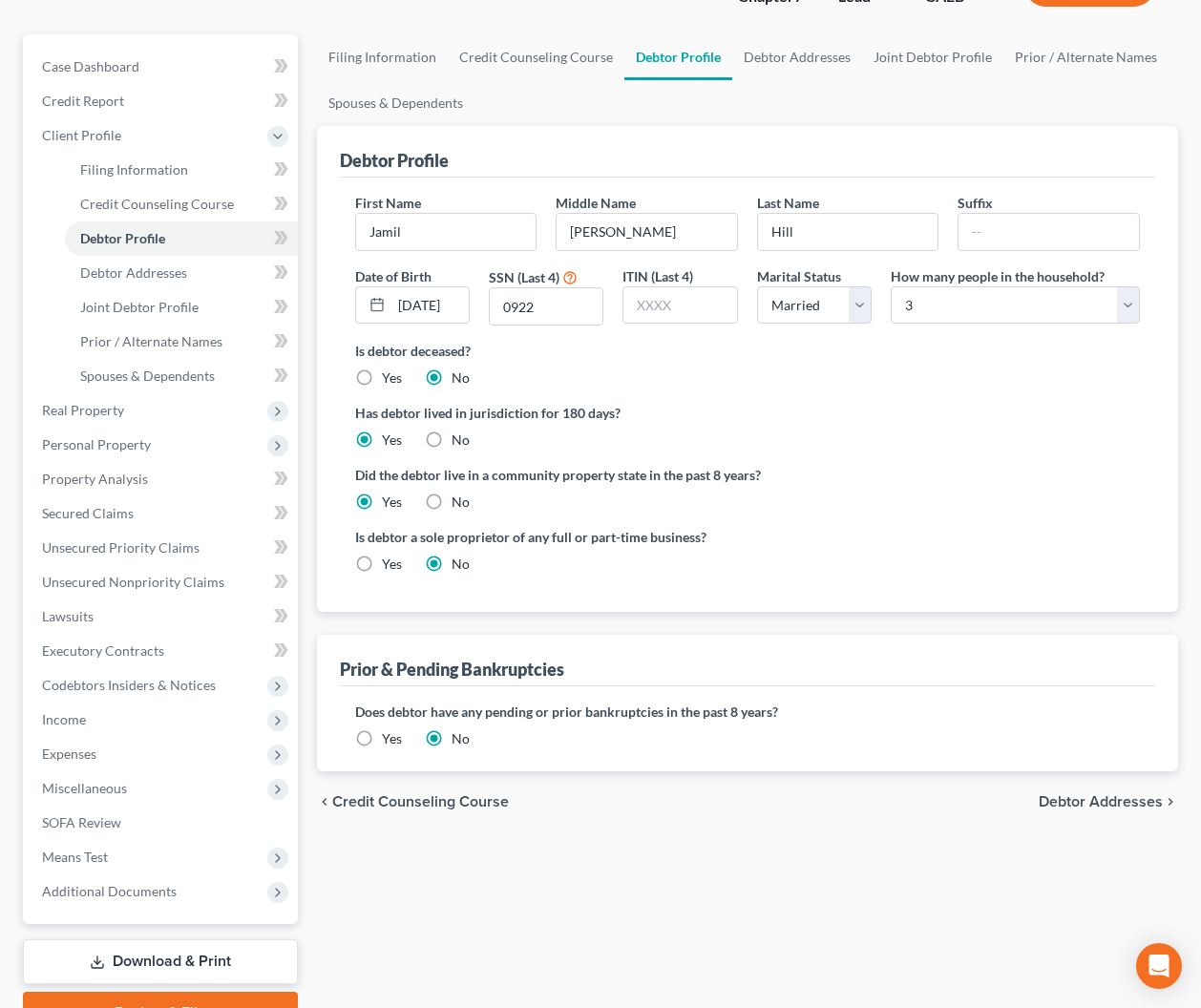
click at [1107, 798] on span "Debtor Addresses" at bounding box center [1101, 801] width 124 height 15
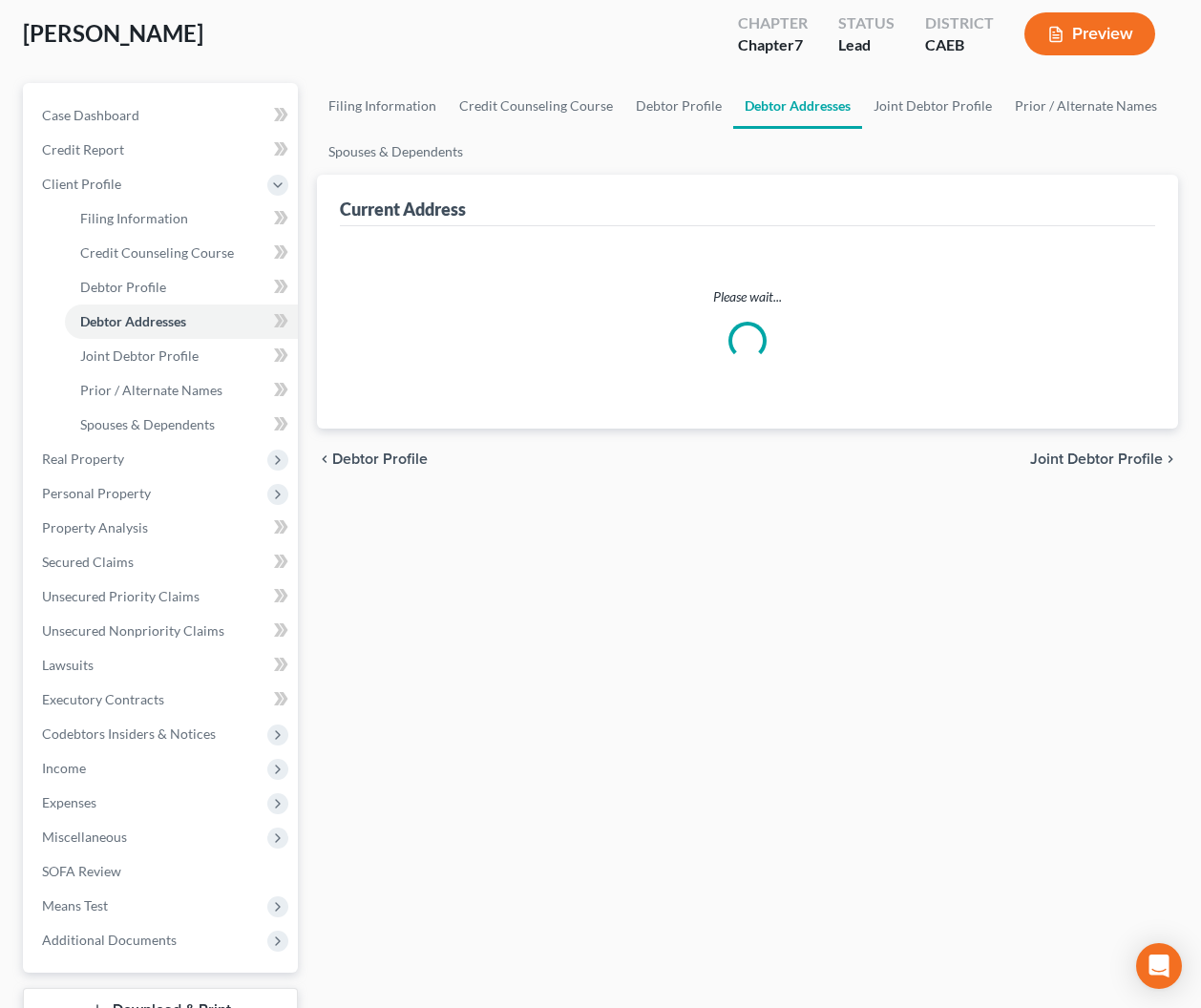
select select "0"
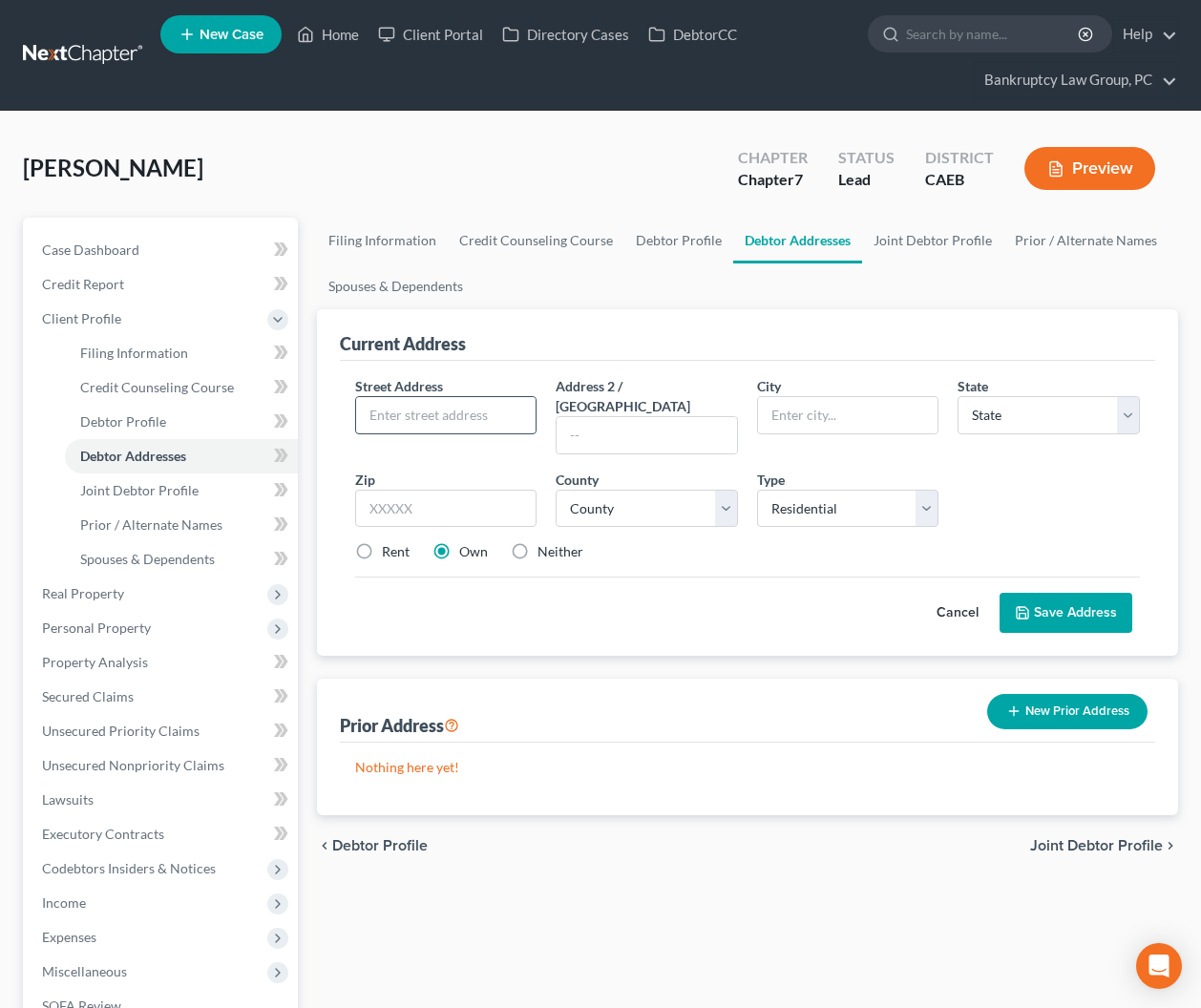
click at [466, 414] on input "text" at bounding box center [447, 415] width 181 height 37
type input "[STREET_ADDRESS][PERSON_NAME]"
drag, startPoint x: 432, startPoint y: 489, endPoint x: 379, endPoint y: 479, distance: 53.9
click at [305, 488] on div "Petition Navigation Case Dashboard Payments Invoices Payments Payments Credit R…" at bounding box center [600, 716] width 1174 height 999
type input "94533"
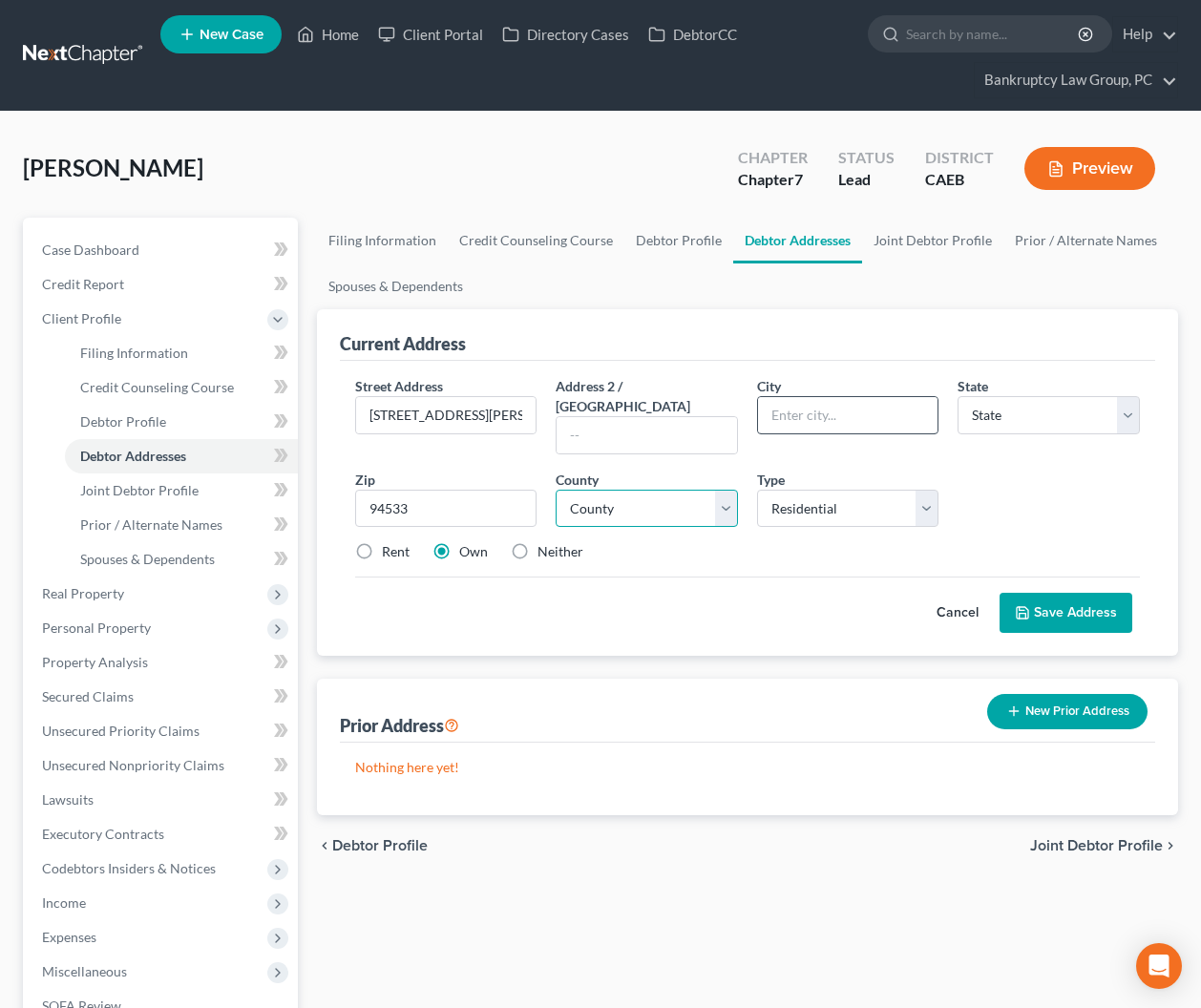
type input "[GEOGRAPHIC_DATA]"
select select "4"
click at [666, 493] on select "County" at bounding box center [647, 509] width 183 height 38
select select "47"
click at [556, 490] on select "County [GEOGRAPHIC_DATA] [GEOGRAPHIC_DATA] [GEOGRAPHIC_DATA] [GEOGRAPHIC_DATA] …" at bounding box center [647, 509] width 183 height 38
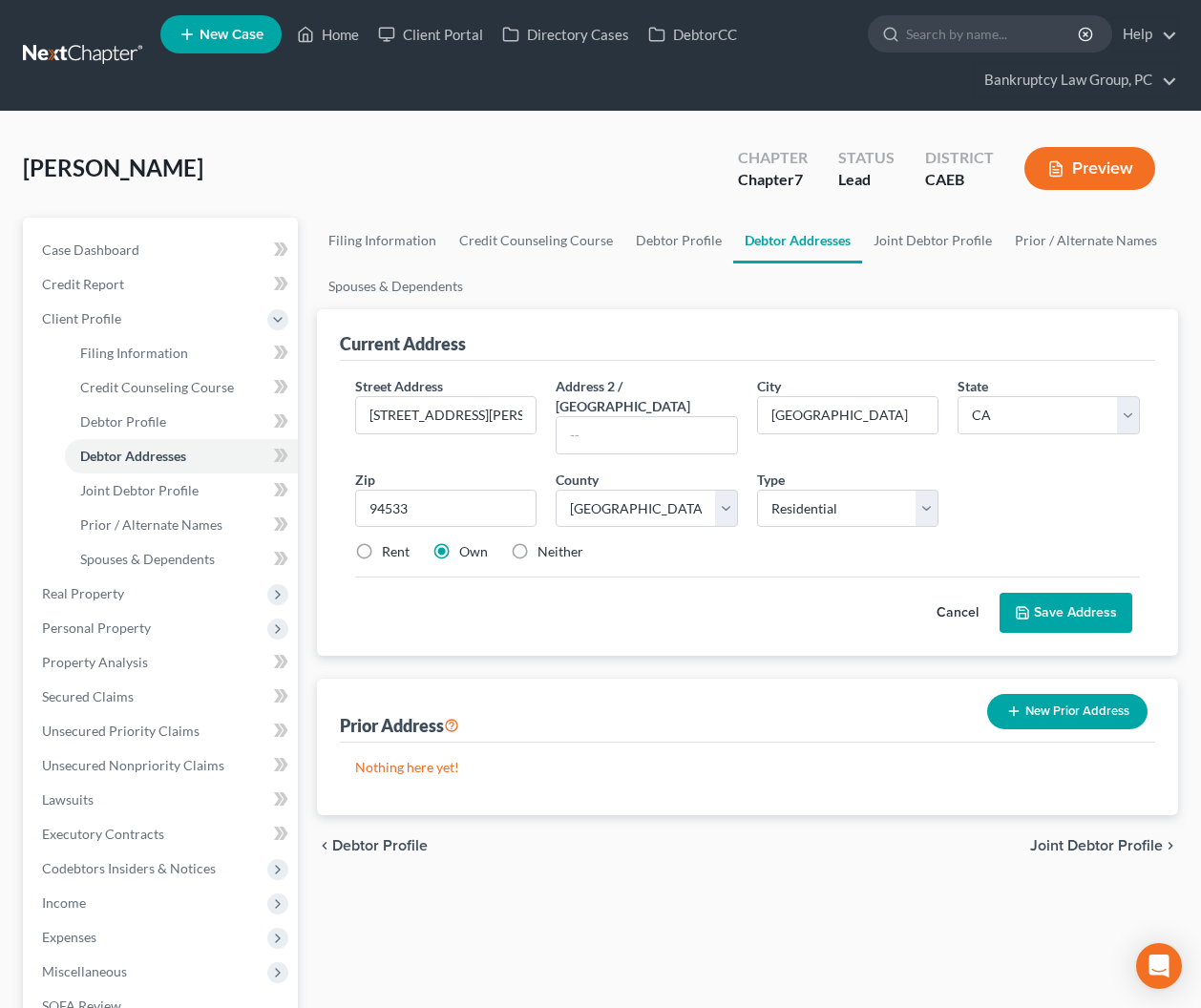
drag, startPoint x: 365, startPoint y: 532, endPoint x: 473, endPoint y: 557, distance: 110.9
click at [382, 542] on label "Rent" at bounding box center [396, 551] width 28 height 19
click at [390, 542] on input "Rent" at bounding box center [396, 548] width 13 height 13
radio input "true"
click at [1069, 592] on button "Save Address" at bounding box center [1066, 612] width 133 height 40
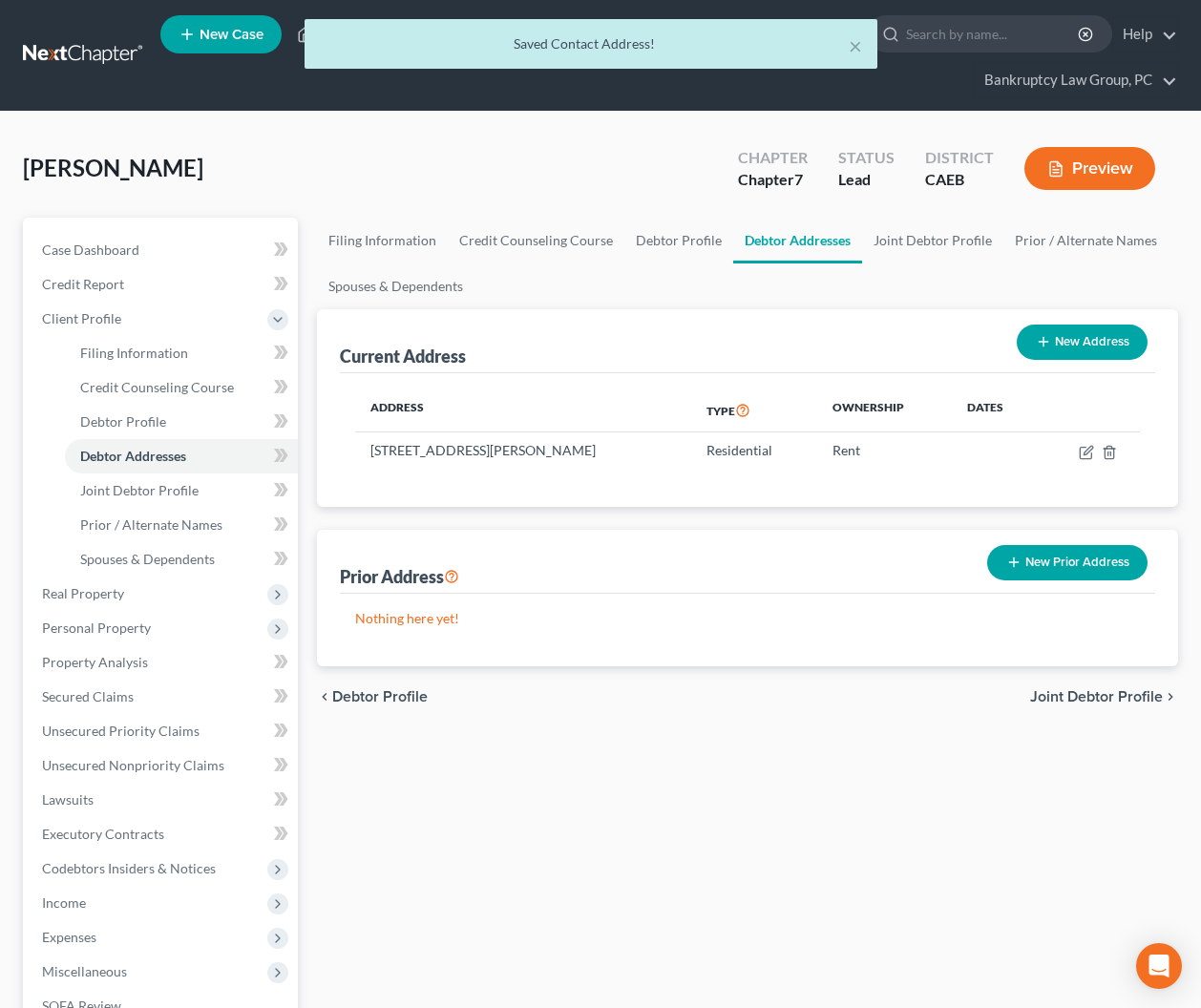
click at [1089, 697] on span "Joint Debtor Profile" at bounding box center [1097, 696] width 133 height 15
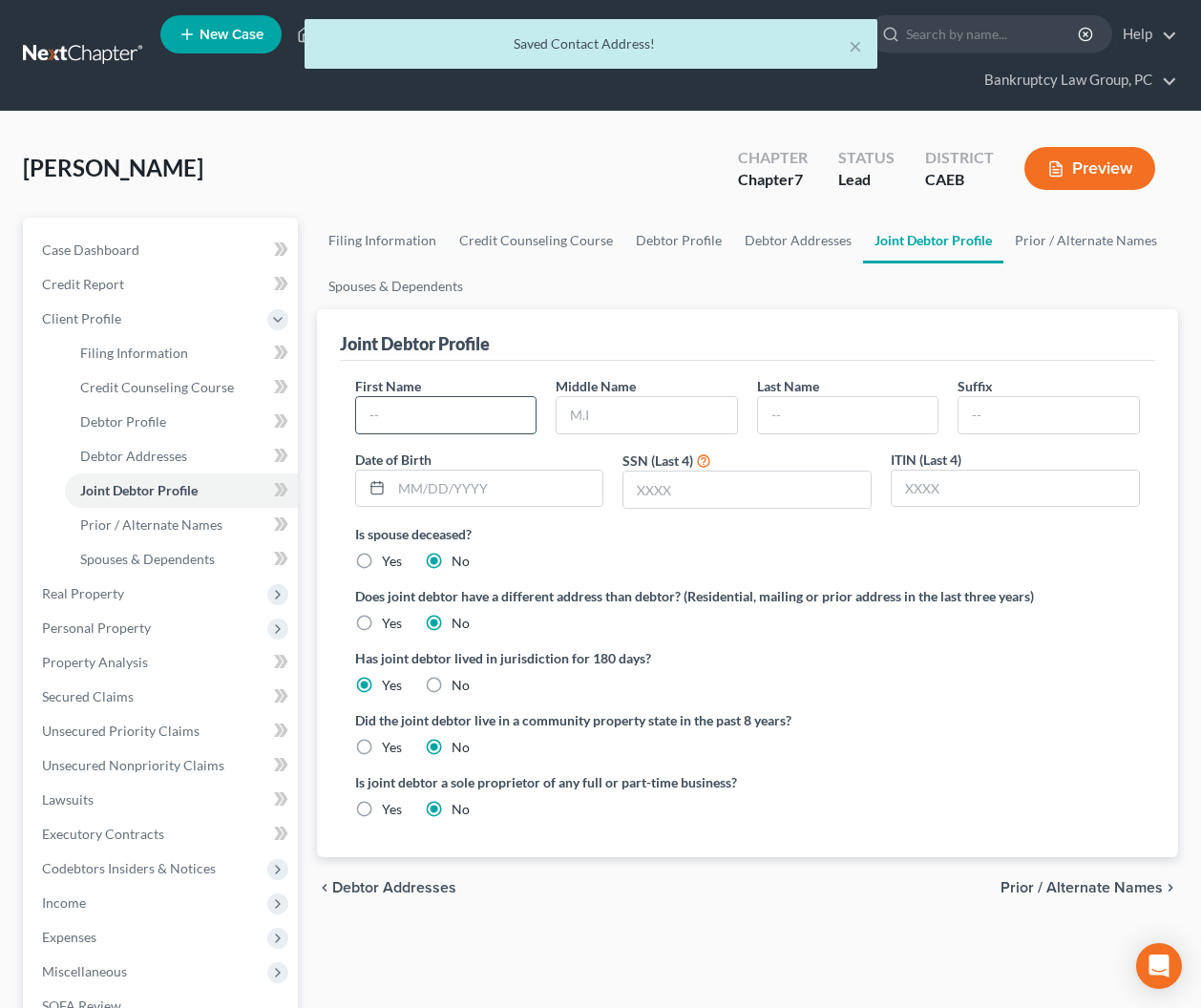
click at [442, 411] on input "text" at bounding box center [447, 415] width 181 height 37
type input "[PERSON_NAME]"
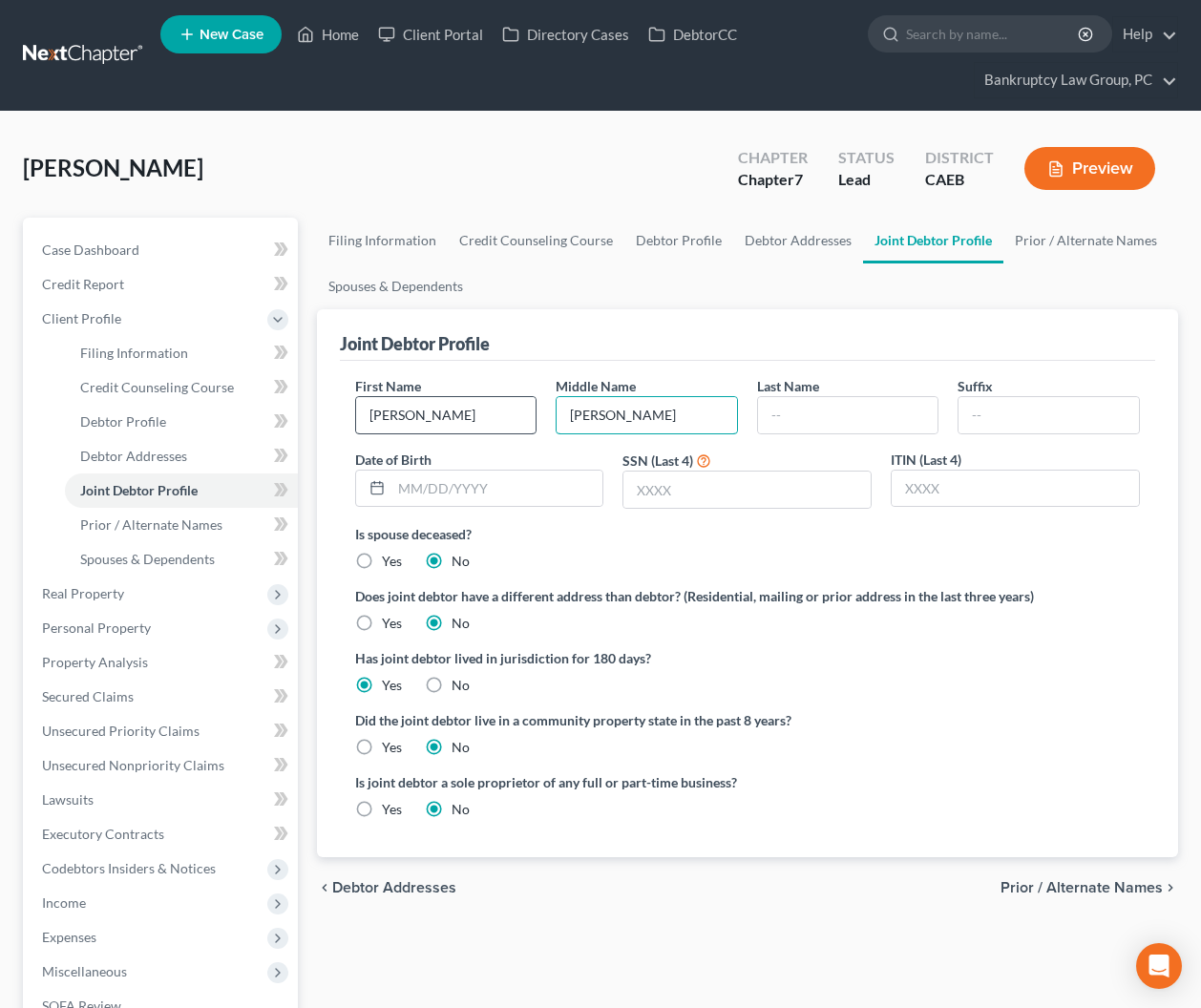
type input "[PERSON_NAME]"
type input "[DATE]"
type input "3485"
click at [381, 743] on div "Yes" at bounding box center [378, 747] width 47 height 19
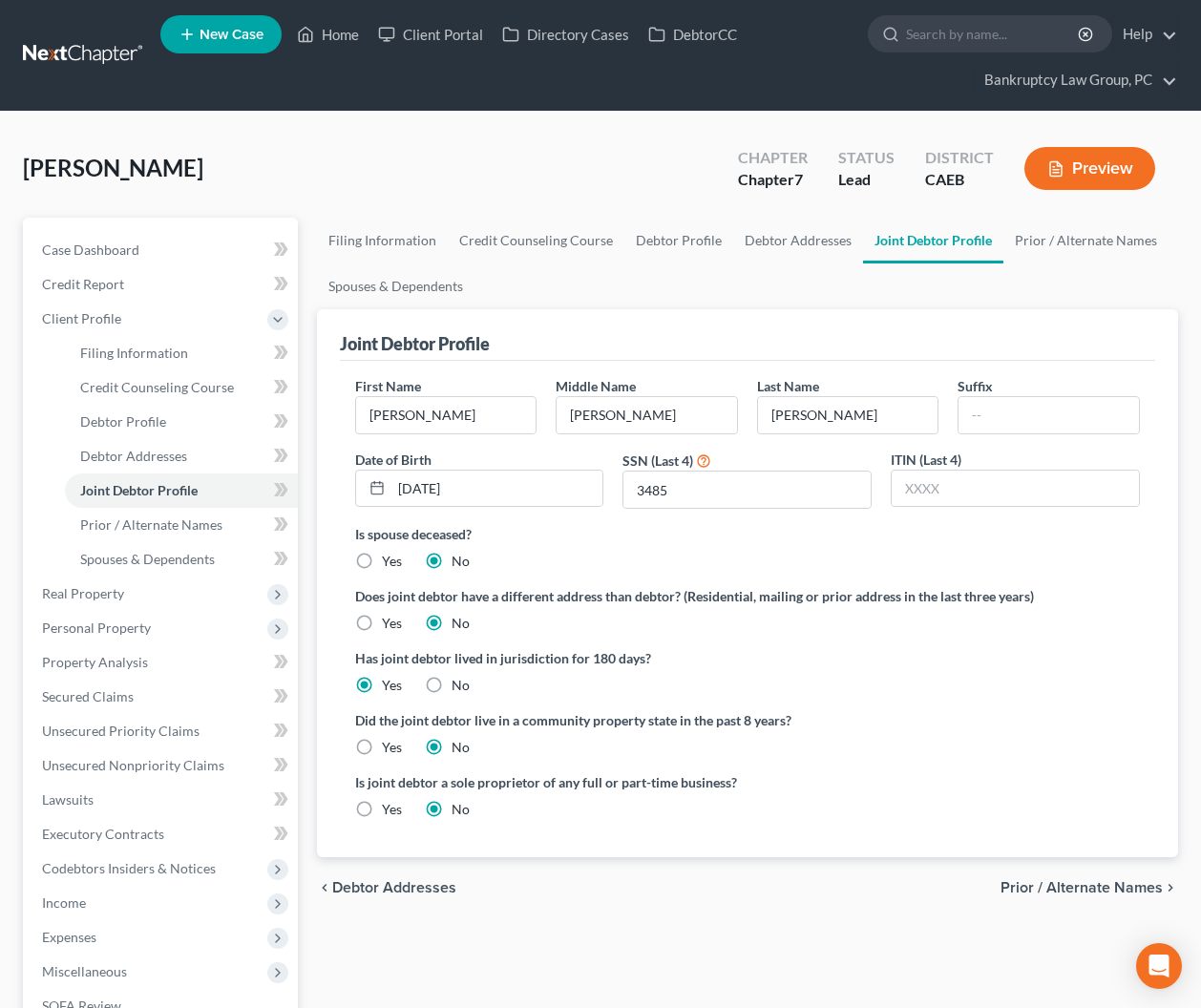
click at [382, 744] on label "Yes" at bounding box center [392, 747] width 20 height 19
click at [390, 744] on input "Yes" at bounding box center [396, 744] width 13 height 13
radio input "true"
radio input "false"
click at [1134, 880] on span "Prior / Alternate Names" at bounding box center [1082, 887] width 163 height 15
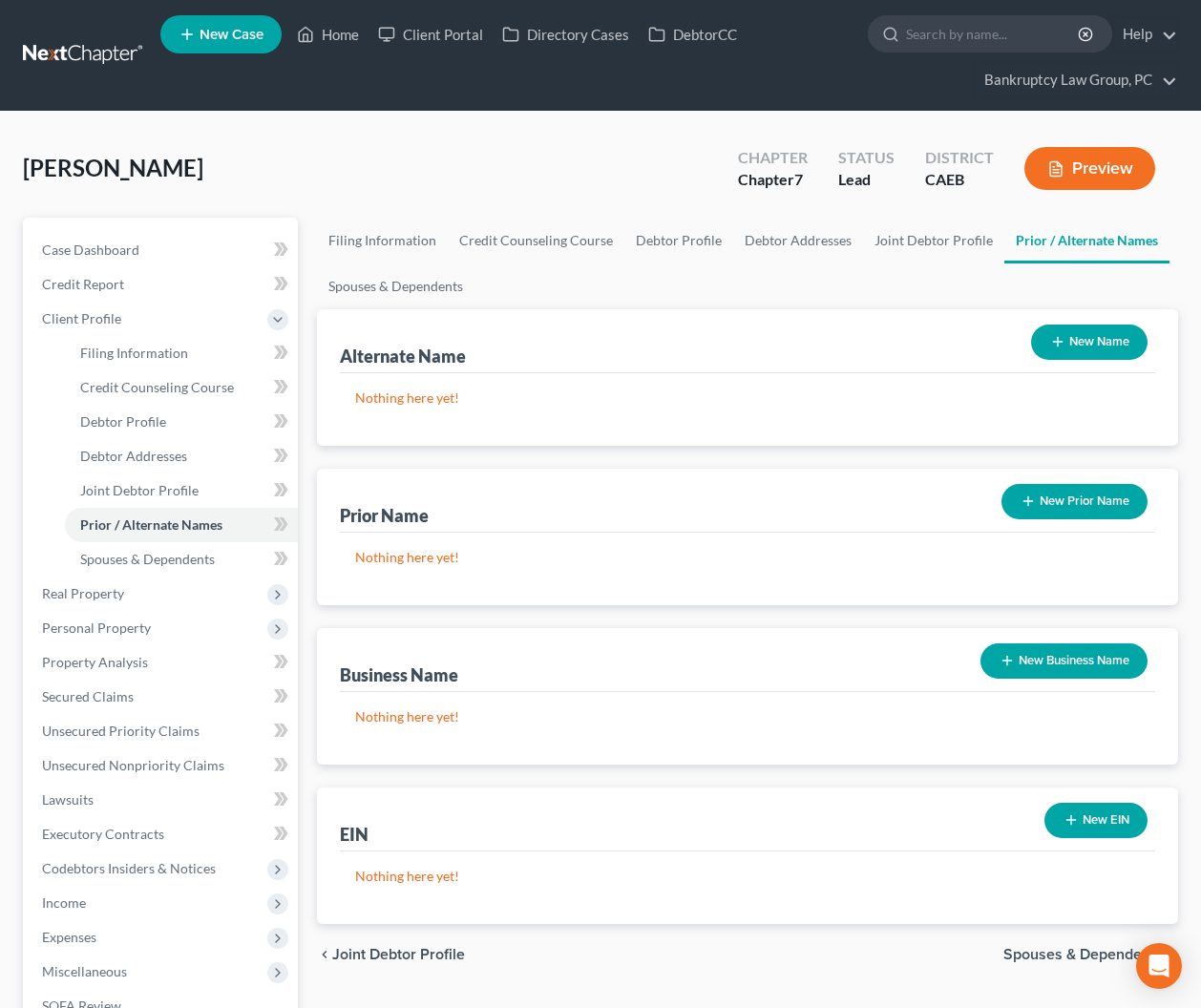
click at [1087, 329] on button "New Name" at bounding box center [1089, 342] width 116 height 36
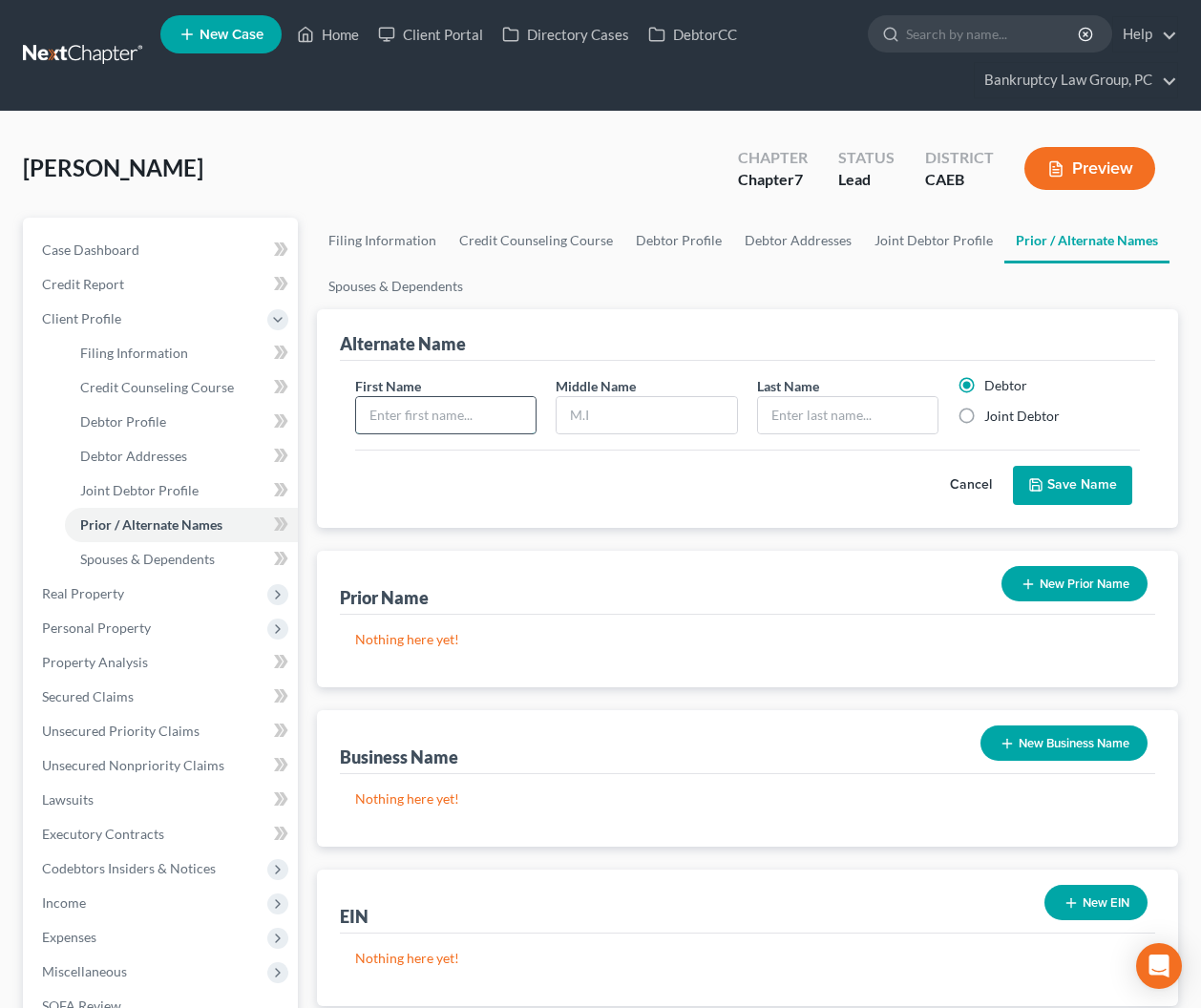
click at [441, 419] on input "text" at bounding box center [447, 415] width 181 height 37
type input "Jamil"
type input "M"
type input "Hill"
click at [1061, 490] on button "Save Name" at bounding box center [1073, 485] width 119 height 40
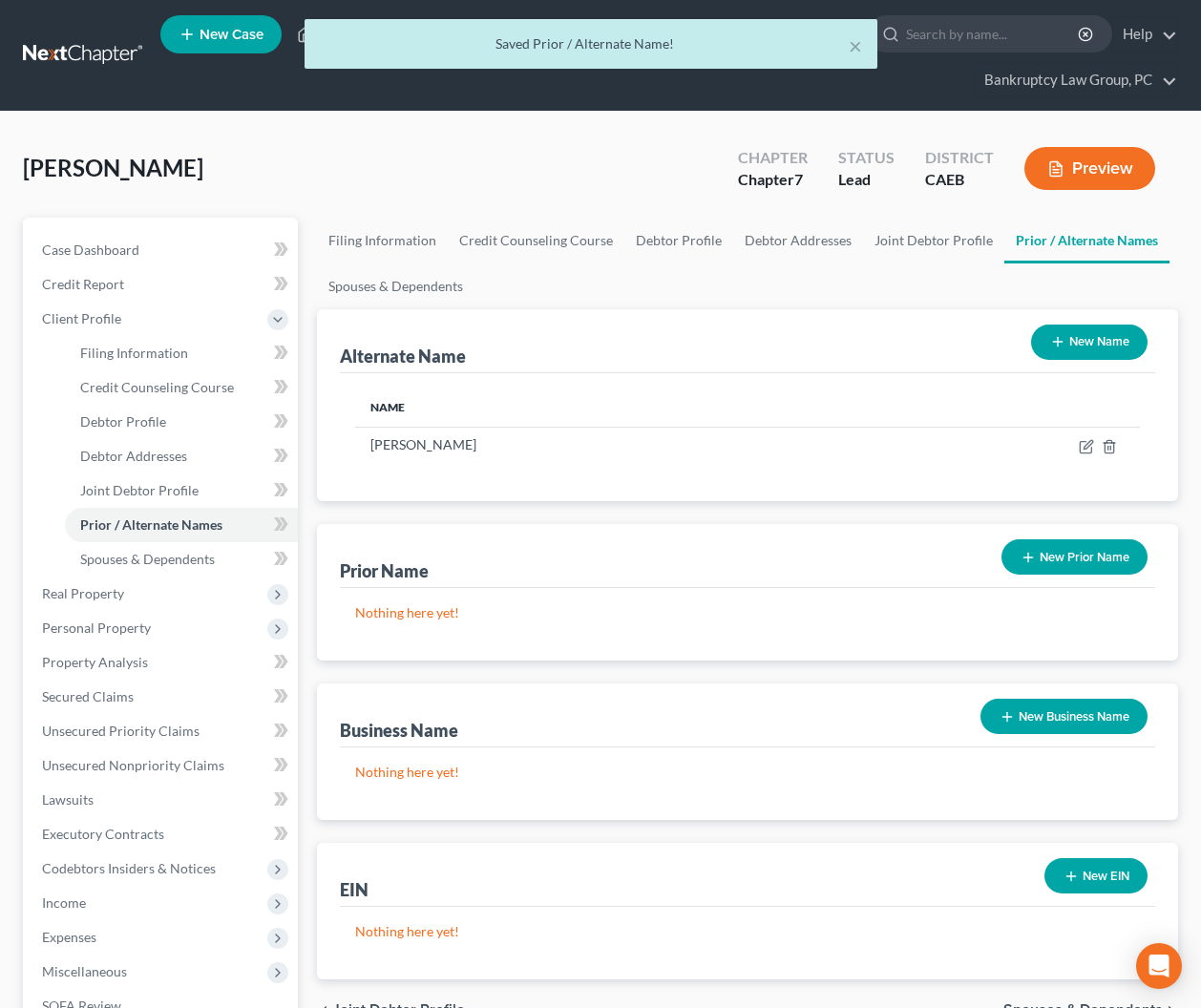
drag, startPoint x: 1051, startPoint y: 349, endPoint x: 833, endPoint y: 368, distance: 218.8
click at [1050, 349] on button "New Name" at bounding box center [1089, 342] width 116 height 36
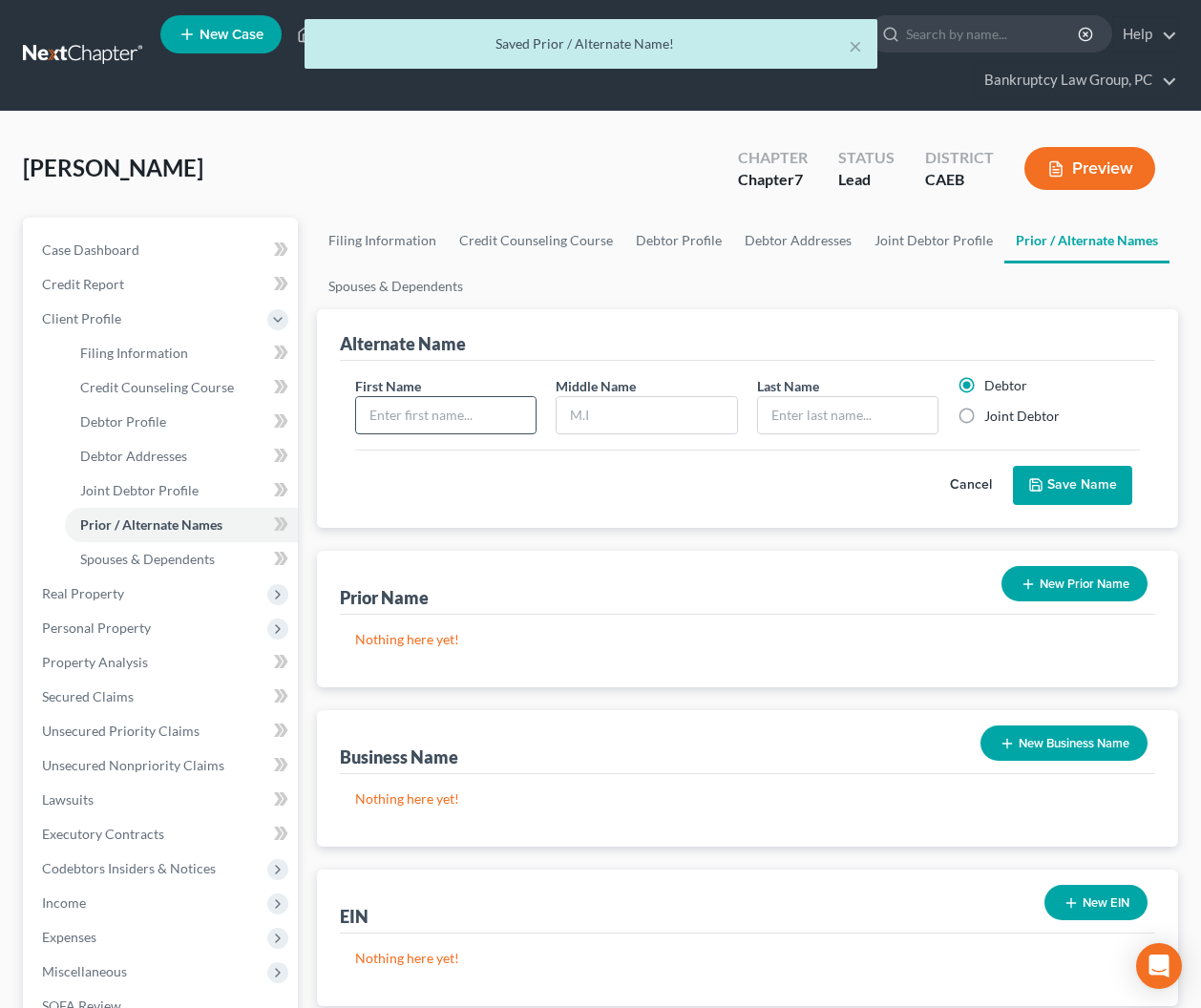
click at [474, 399] on input "text" at bounding box center [447, 415] width 181 height 37
type input "Jamil"
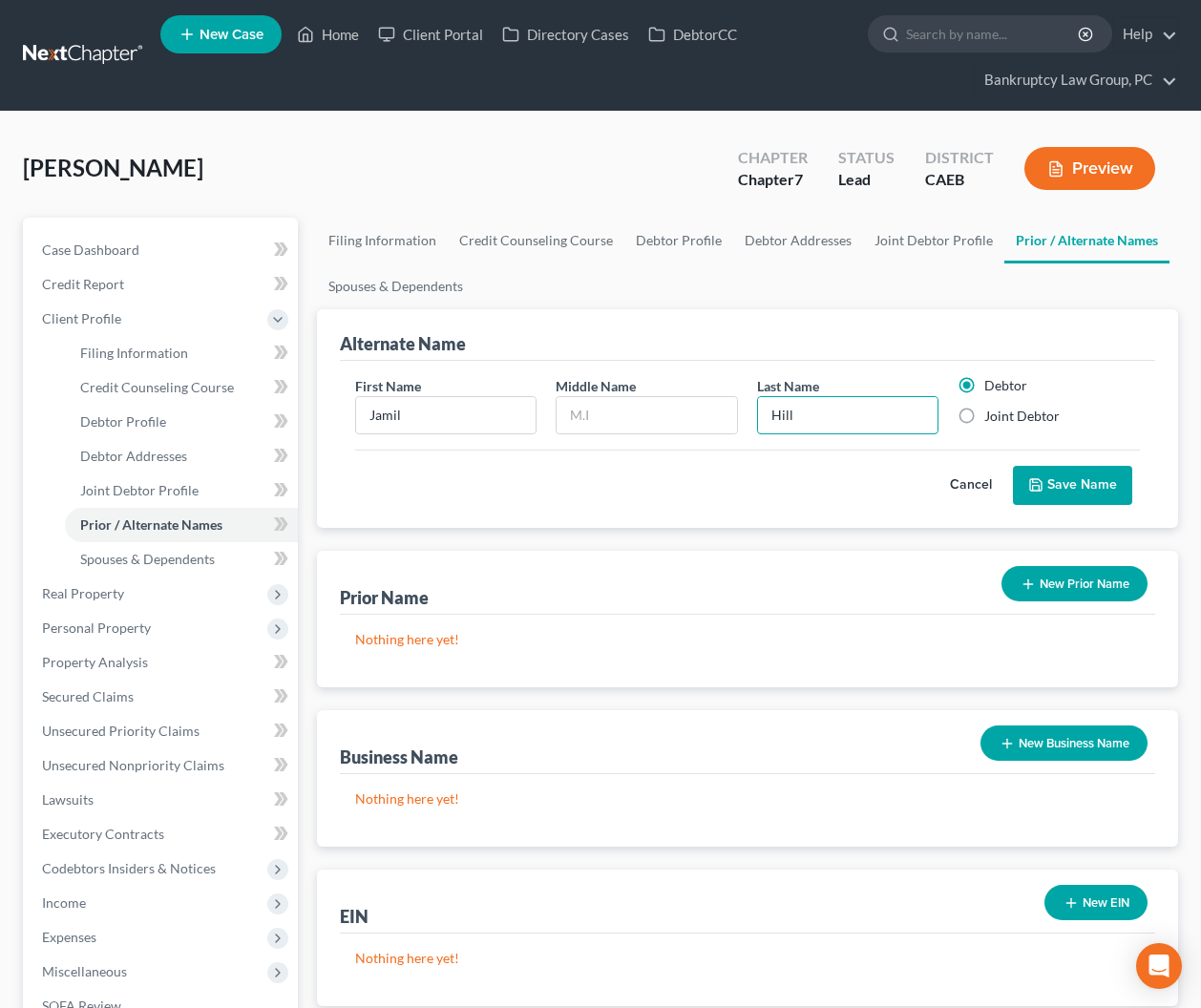
type input "Hill"
click at [1061, 498] on button "Save Name" at bounding box center [1073, 485] width 119 height 40
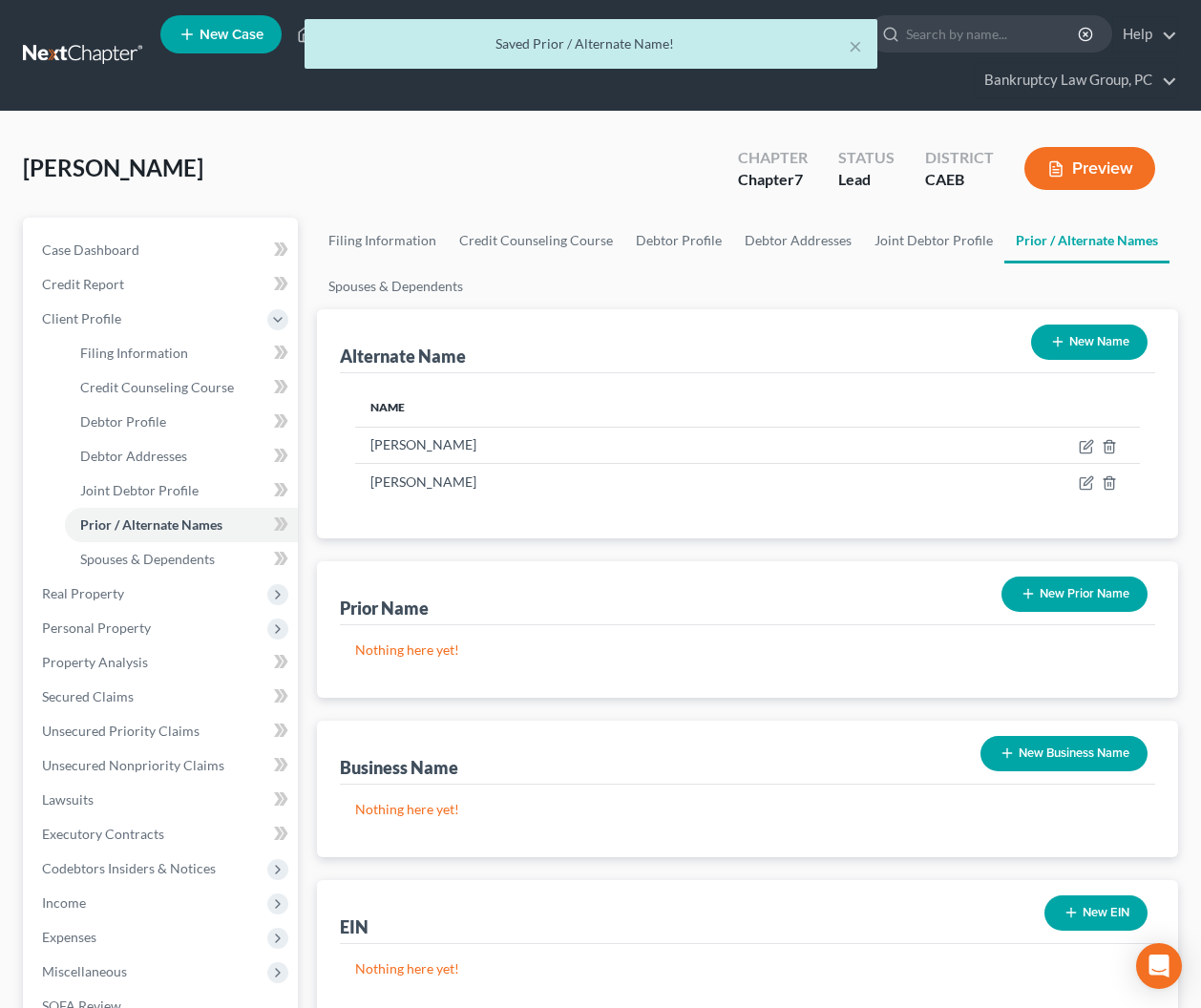
drag, startPoint x: 1096, startPoint y: 346, endPoint x: 817, endPoint y: 340, distance: 279.1
click at [1091, 345] on button "New Name" at bounding box center [1089, 342] width 116 height 36
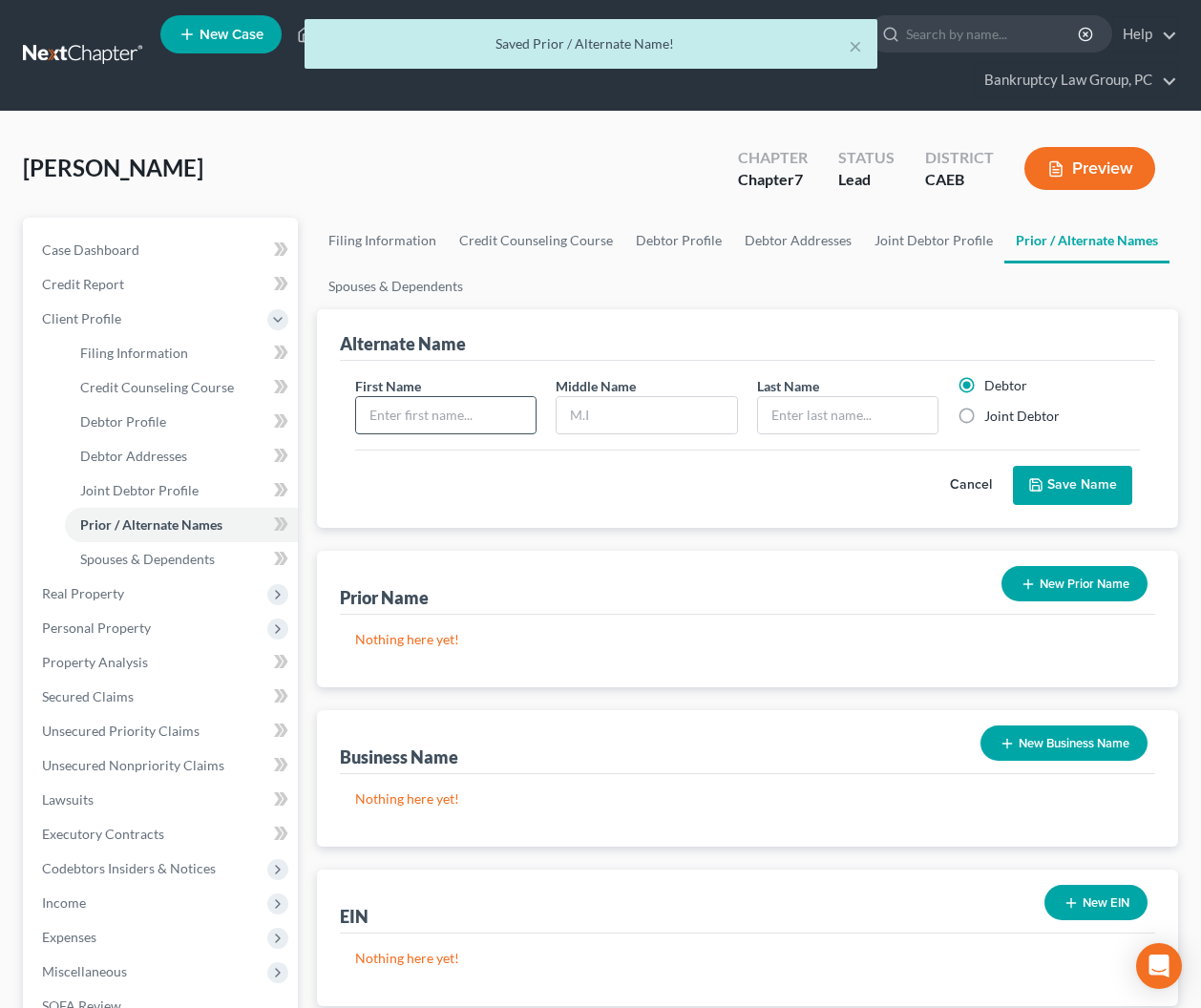
click at [475, 407] on input "text" at bounding box center [447, 415] width 181 height 37
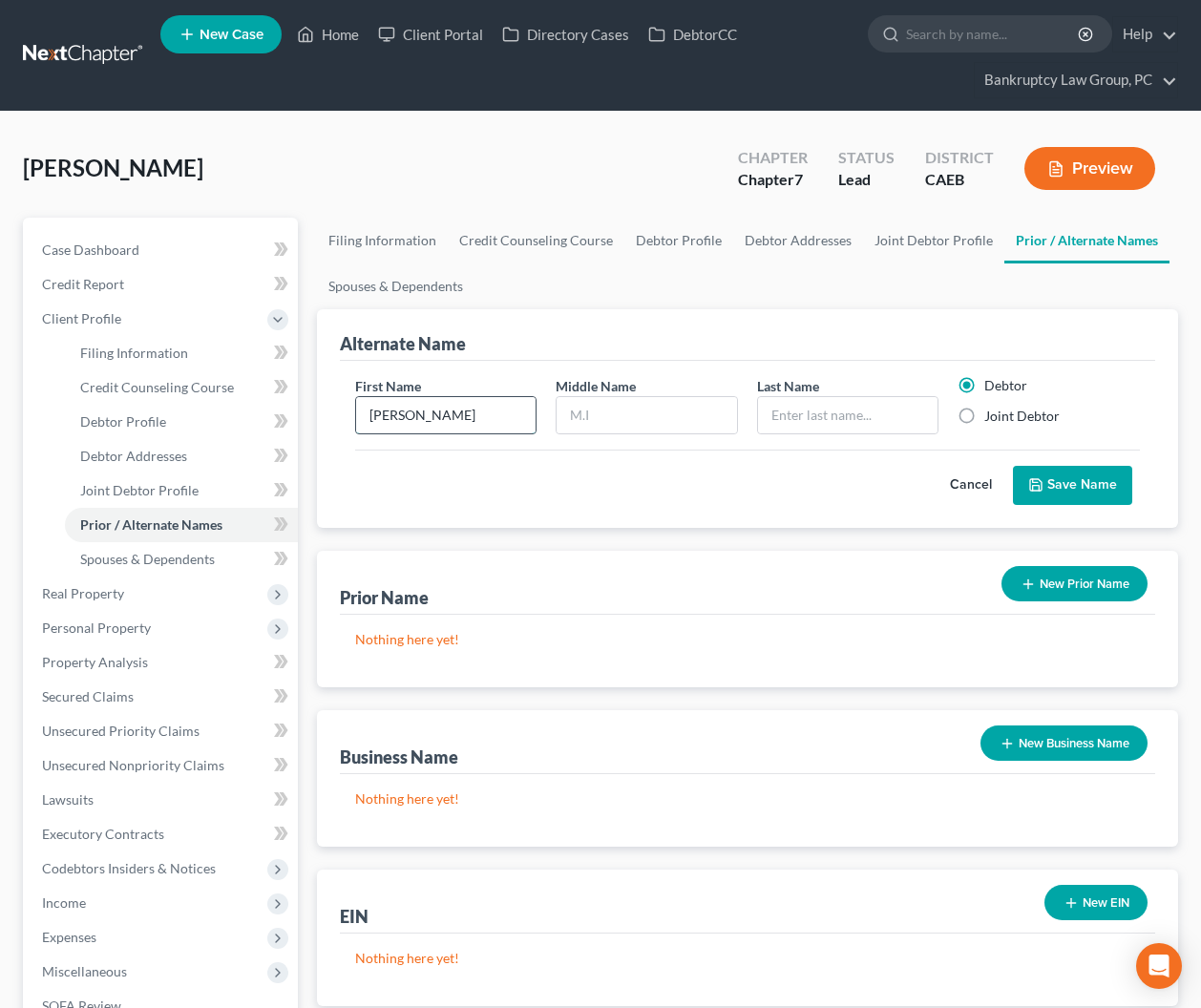
type input "[PERSON_NAME]"
click at [985, 417] on label "Joint Debtor" at bounding box center [1022, 416] width 75 height 19
click at [993, 417] on input "Joint Debtor" at bounding box center [999, 413] width 13 height 13
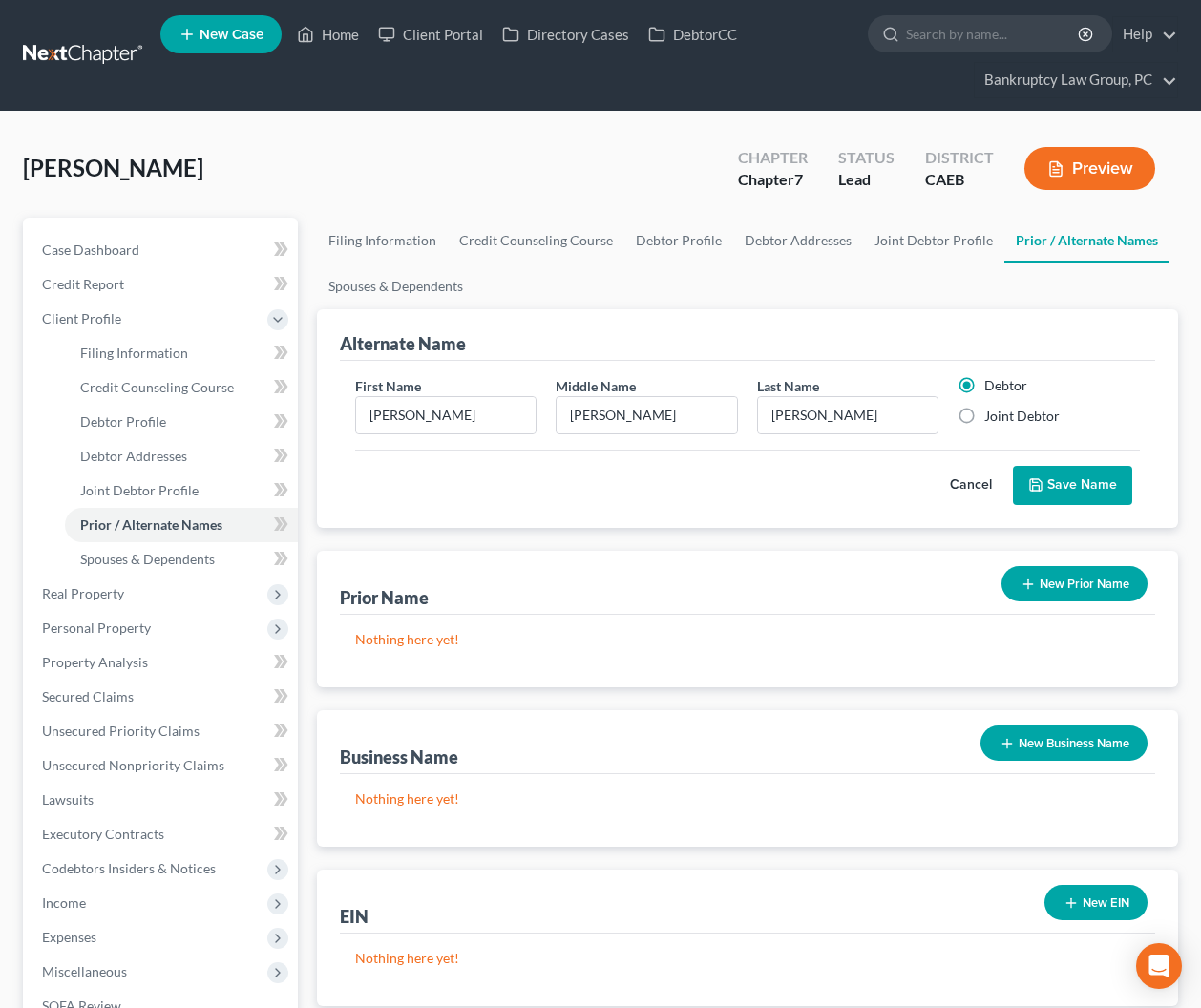
radio input "true"
radio input "false"
click at [1061, 480] on button "Save Name" at bounding box center [1073, 485] width 119 height 40
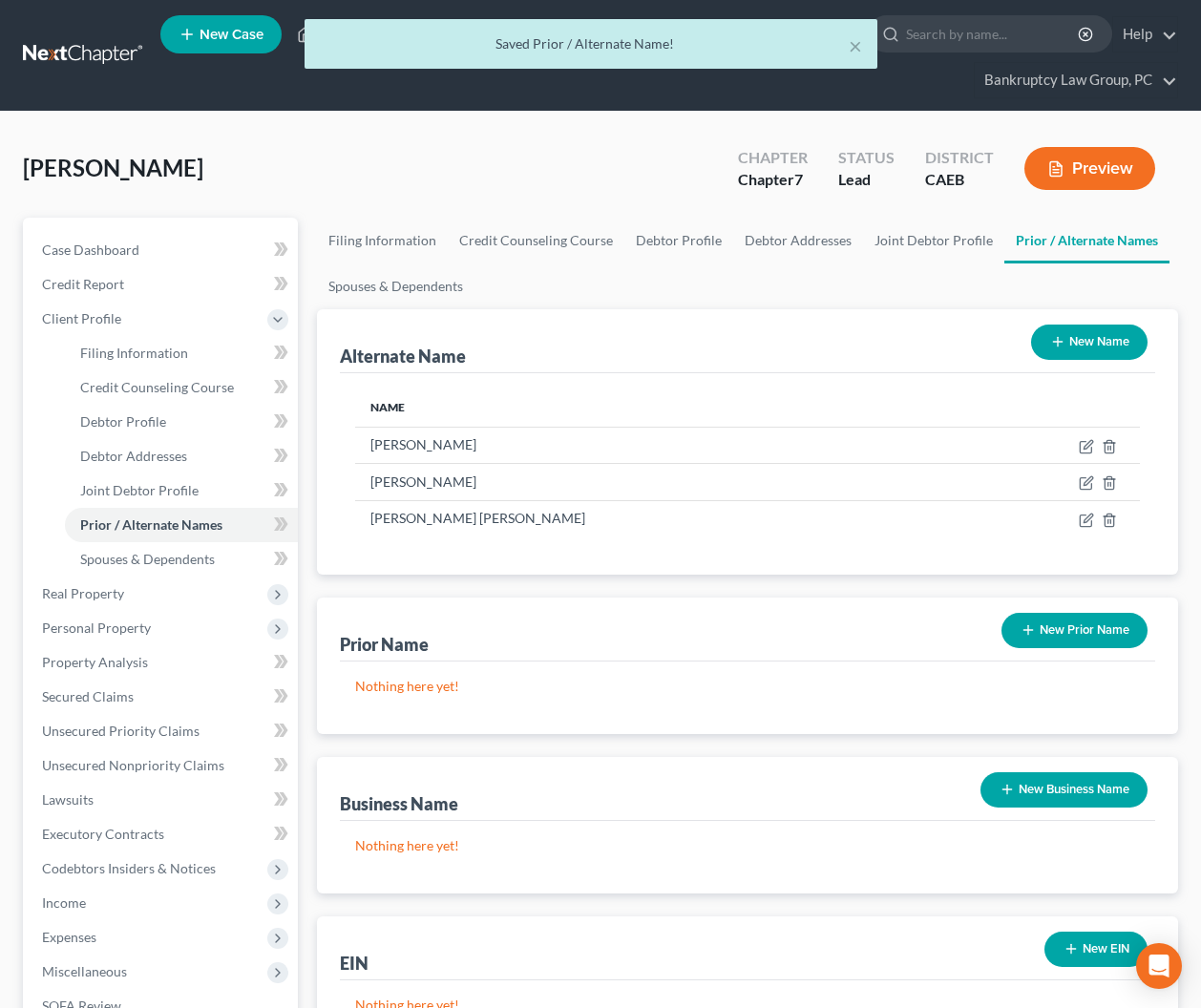
drag, startPoint x: 1088, startPoint y: 338, endPoint x: 1076, endPoint y: 338, distance: 12.0
click at [1088, 338] on button "New Name" at bounding box center [1089, 342] width 116 height 36
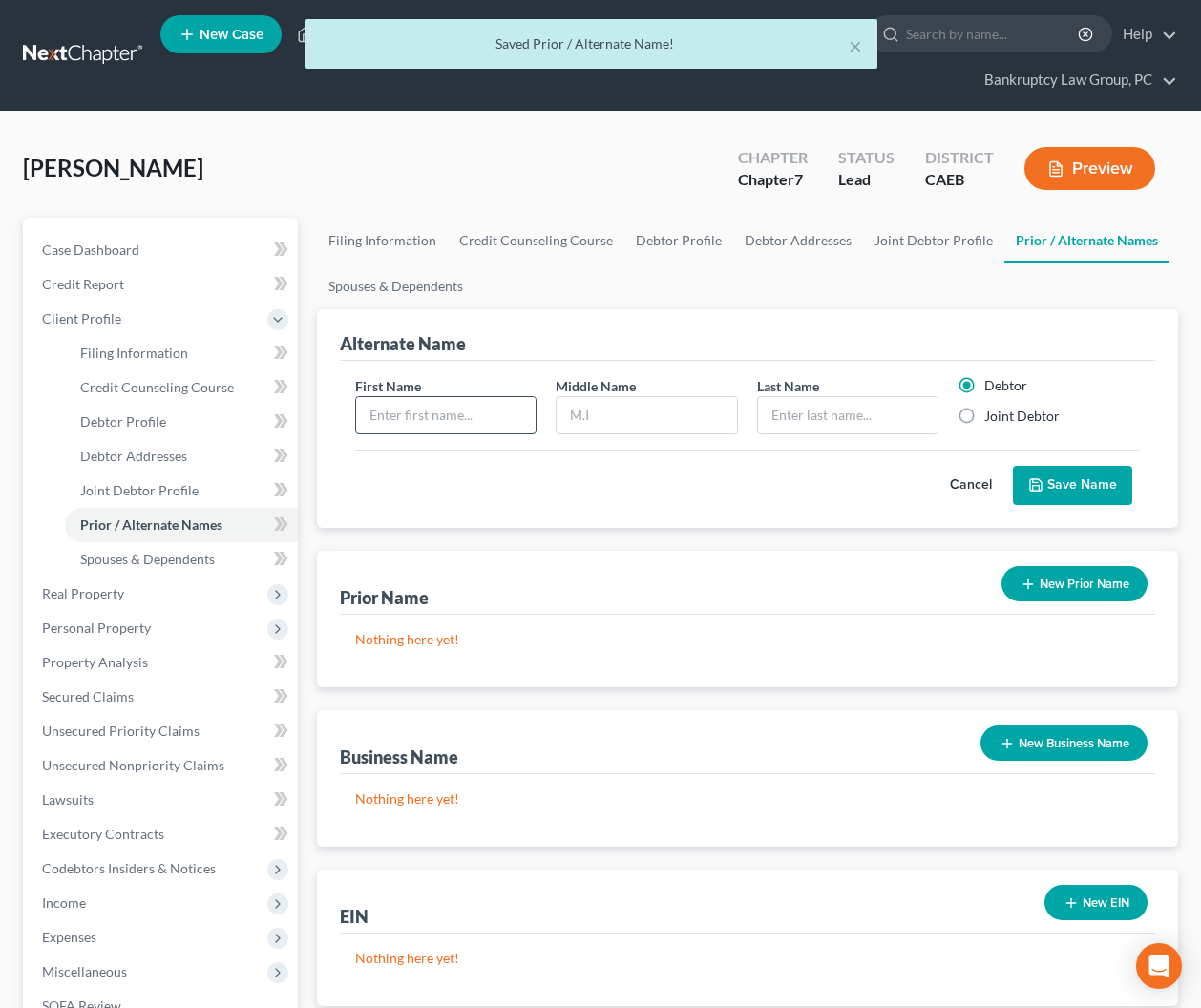
click at [465, 411] on input "text" at bounding box center [447, 415] width 181 height 37
type input "[PERSON_NAME]"
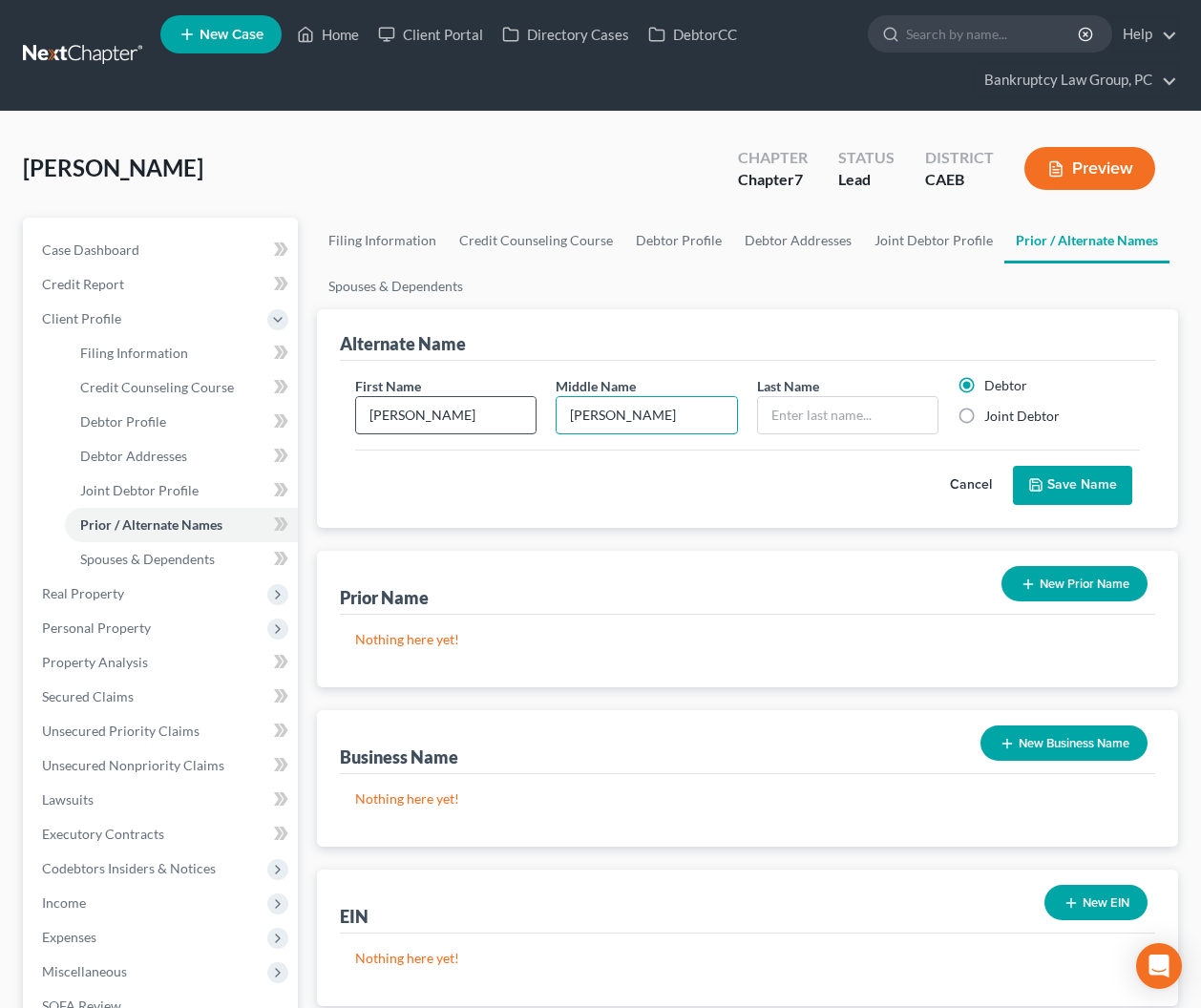
type input "[PERSON_NAME]"
click at [985, 415] on label "Joint Debtor" at bounding box center [1022, 416] width 75 height 19
click at [993, 415] on input "Joint Debtor" at bounding box center [999, 413] width 13 height 13
radio input "true"
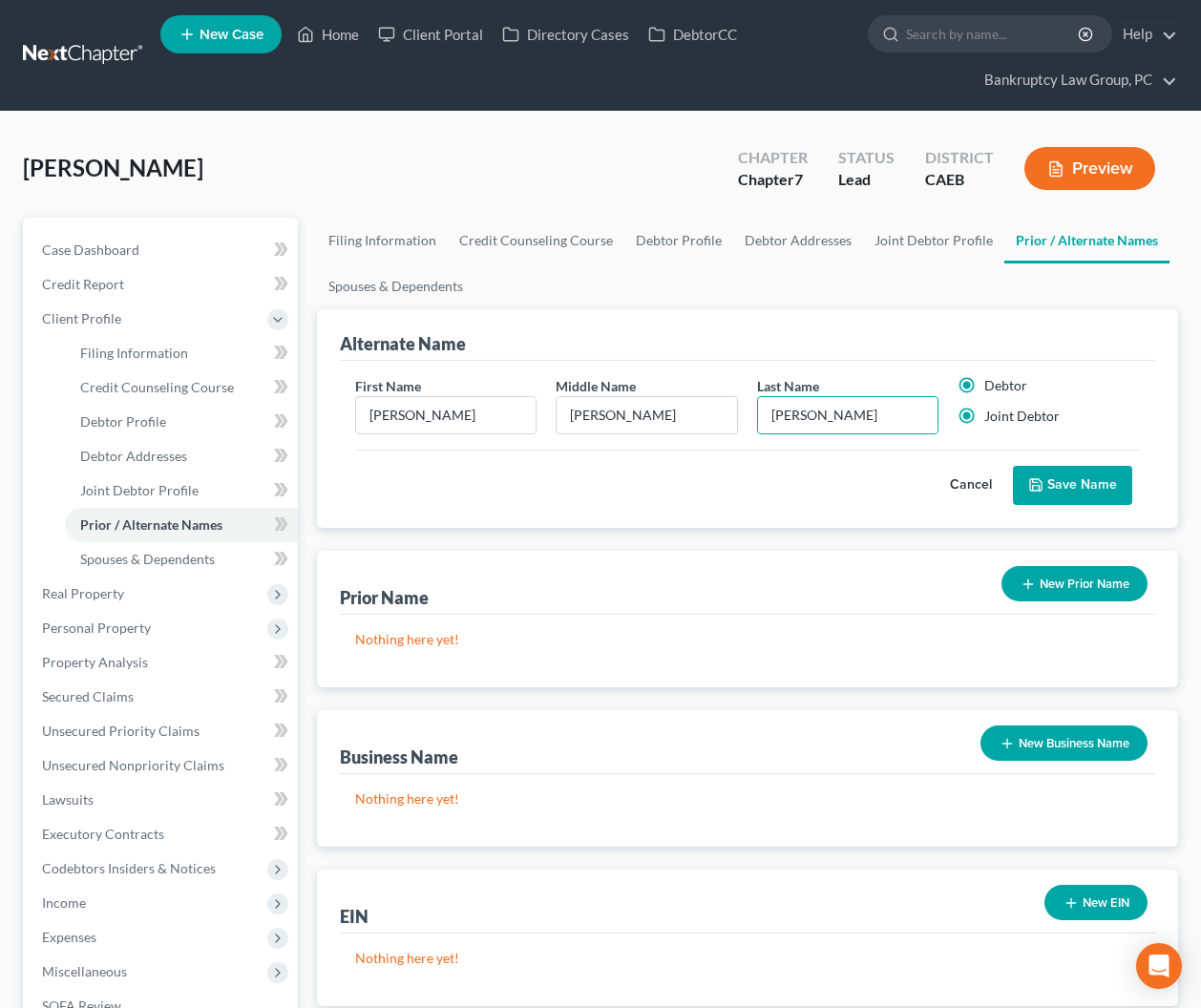
radio input "false"
click at [1066, 477] on button "Save Name" at bounding box center [1073, 485] width 119 height 40
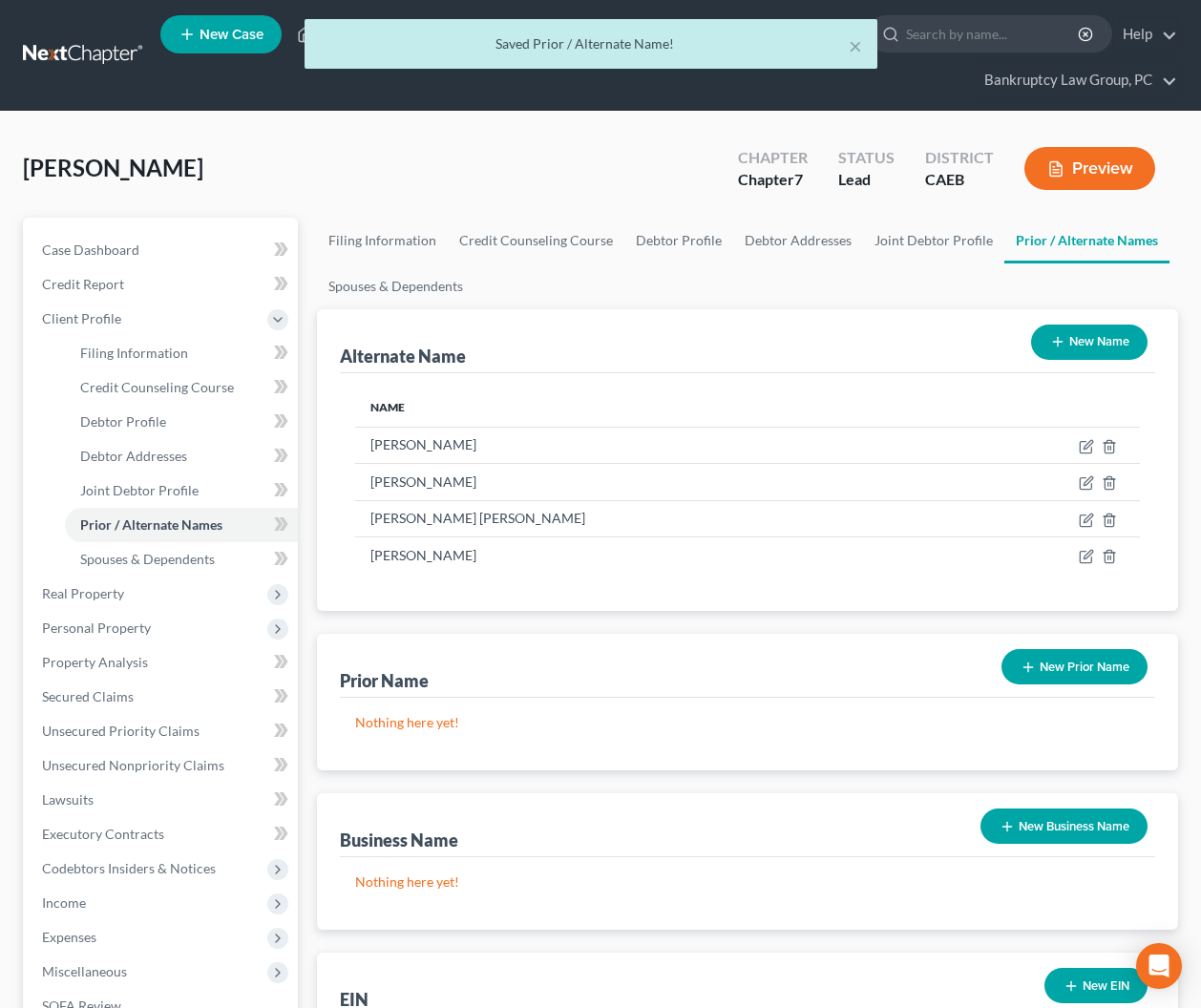
drag, startPoint x: 1067, startPoint y: 343, endPoint x: 979, endPoint y: 360, distance: 89.6
click at [1066, 343] on button "New Name" at bounding box center [1089, 342] width 116 height 36
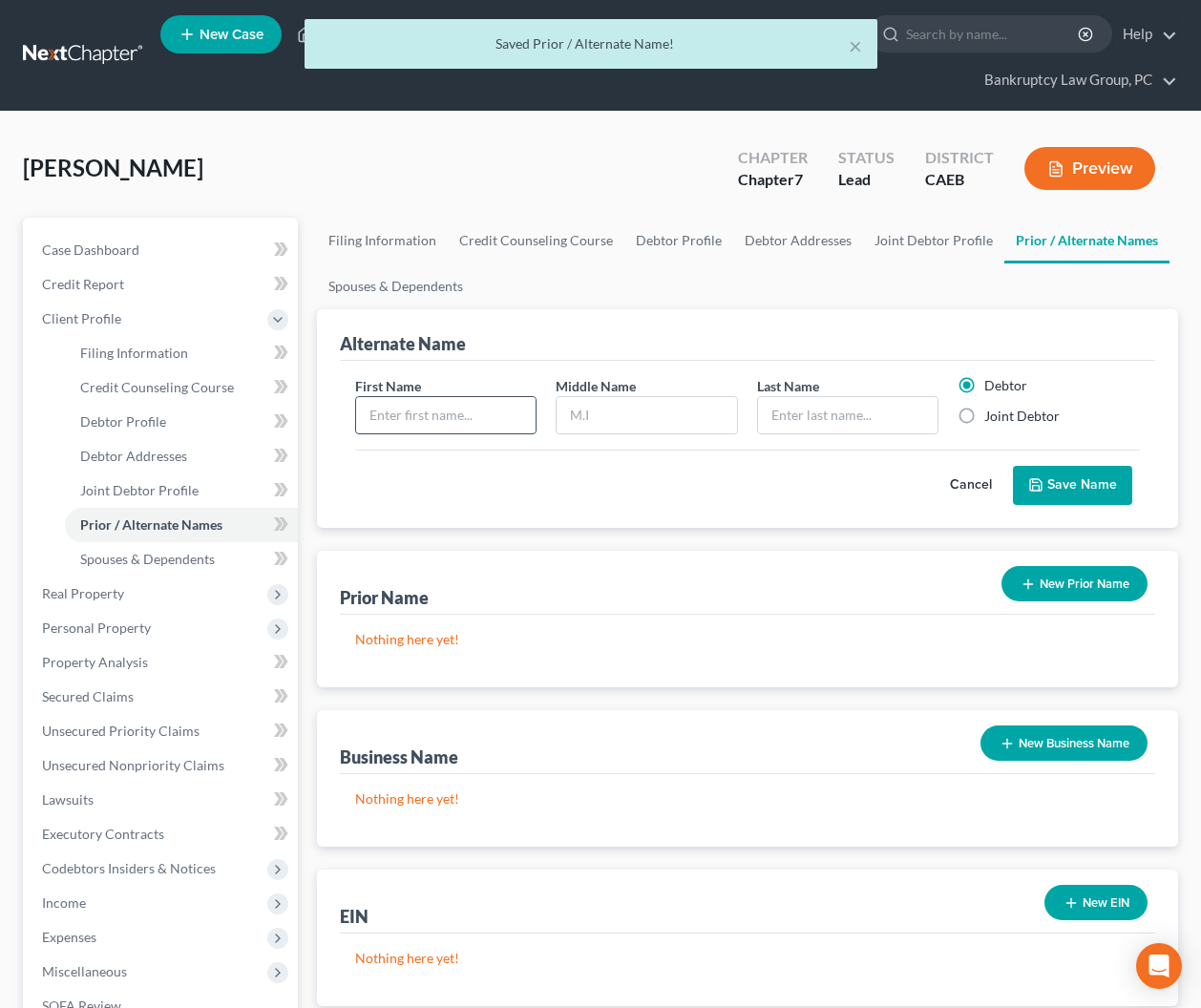
click at [464, 427] on input "text" at bounding box center [447, 415] width 181 height 37
type input "G"
type input "[PERSON_NAME]"
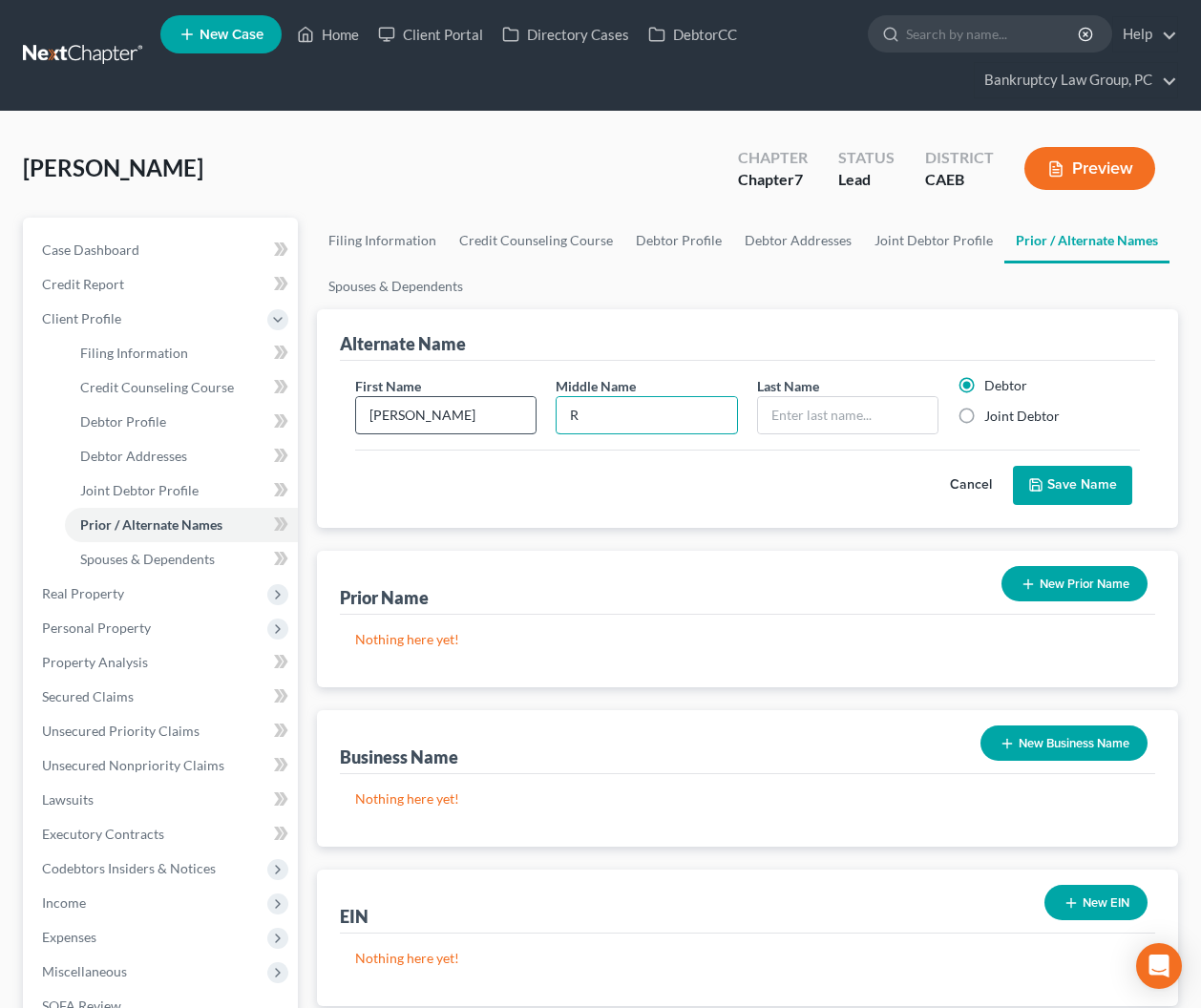
type input "R"
type input "[PERSON_NAME]"
click at [985, 414] on label "Joint Debtor" at bounding box center [1022, 416] width 75 height 19
click at [993, 414] on input "Joint Debtor" at bounding box center [999, 413] width 13 height 13
radio input "true"
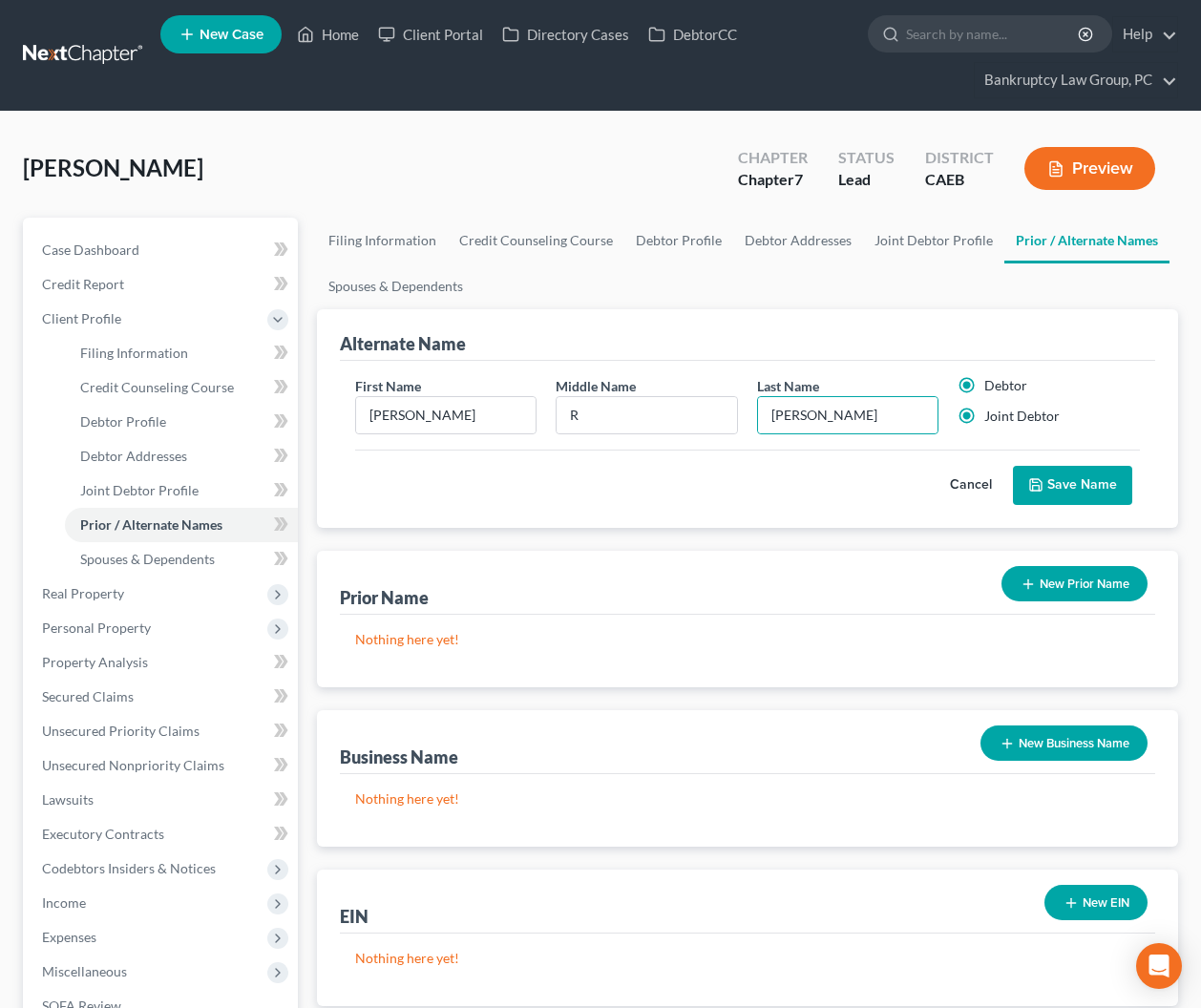
radio input "false"
click at [1061, 477] on button "Save Name" at bounding box center [1073, 485] width 119 height 40
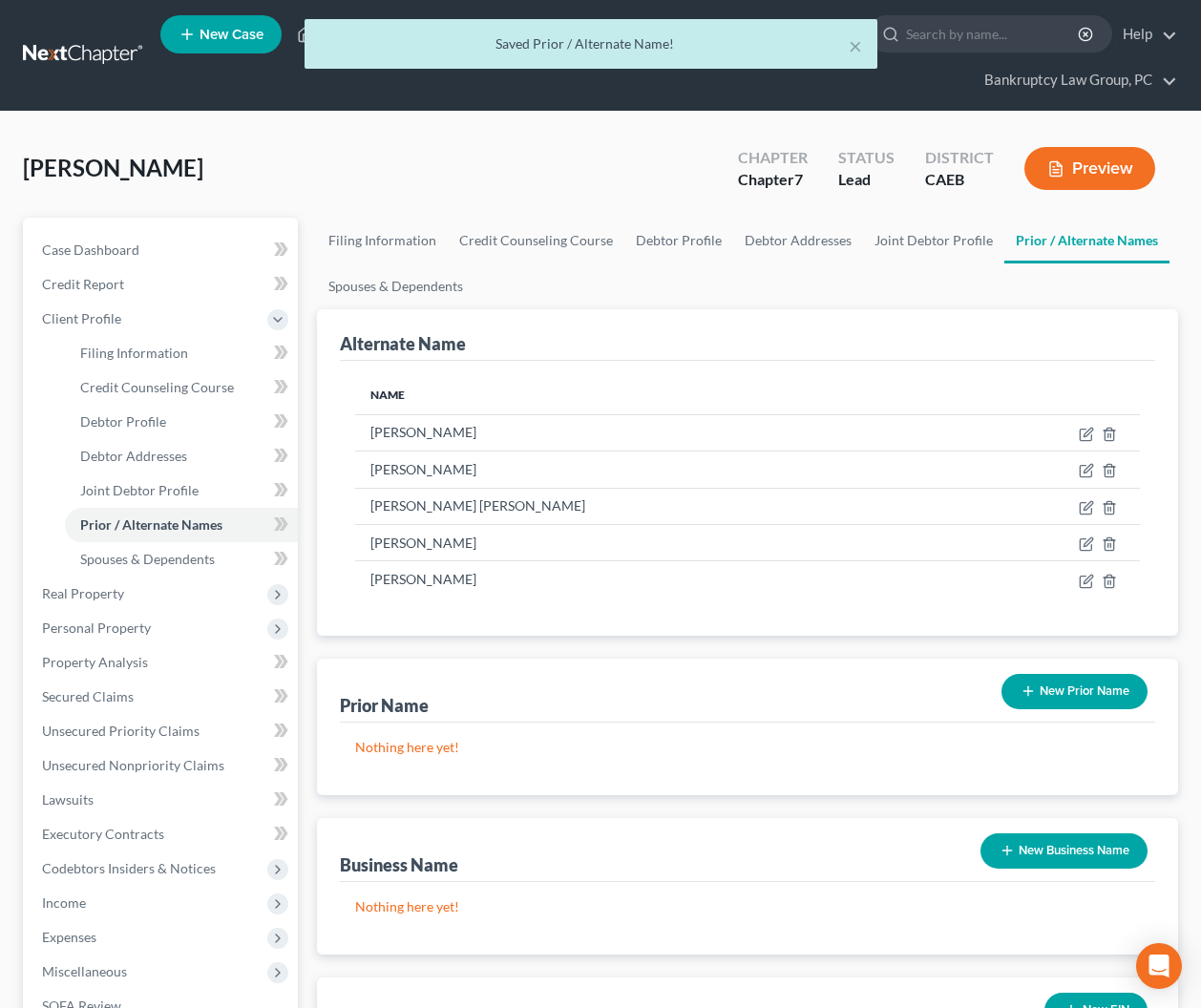
drag, startPoint x: 1055, startPoint y: 692, endPoint x: 944, endPoint y: 650, distance: 118.7
click at [1055, 692] on button "New Prior Name" at bounding box center [1074, 692] width 146 height 36
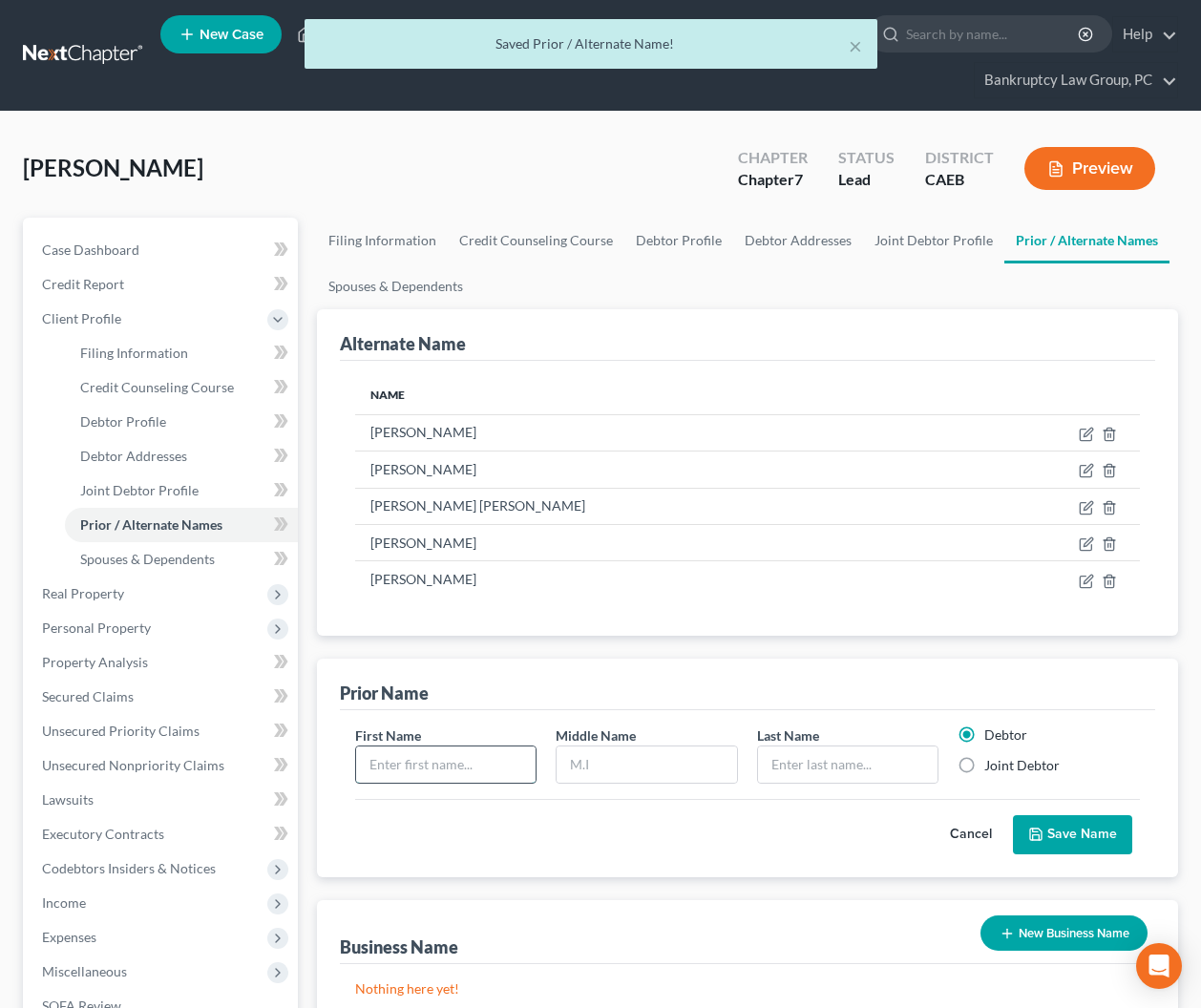
click at [463, 747] on input "text" at bounding box center [447, 764] width 181 height 37
type input "[PERSON_NAME]"
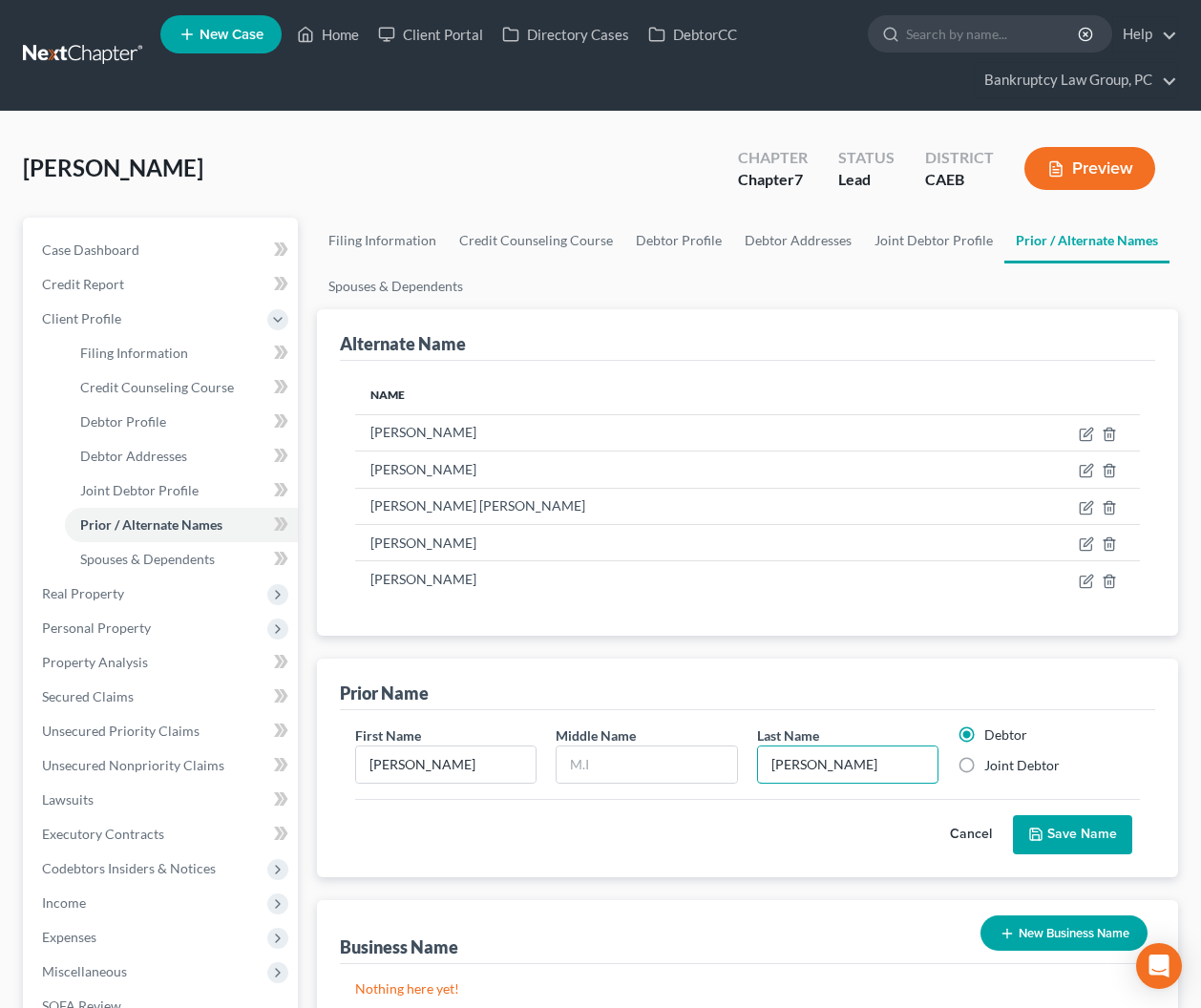
type input "[PERSON_NAME]"
drag, startPoint x: 972, startPoint y: 765, endPoint x: 983, endPoint y: 777, distance: 16.3
click at [985, 766] on label "Joint Debtor" at bounding box center [1022, 765] width 75 height 19
click at [993, 766] on input "Joint Debtor" at bounding box center [999, 762] width 13 height 13
radio input "true"
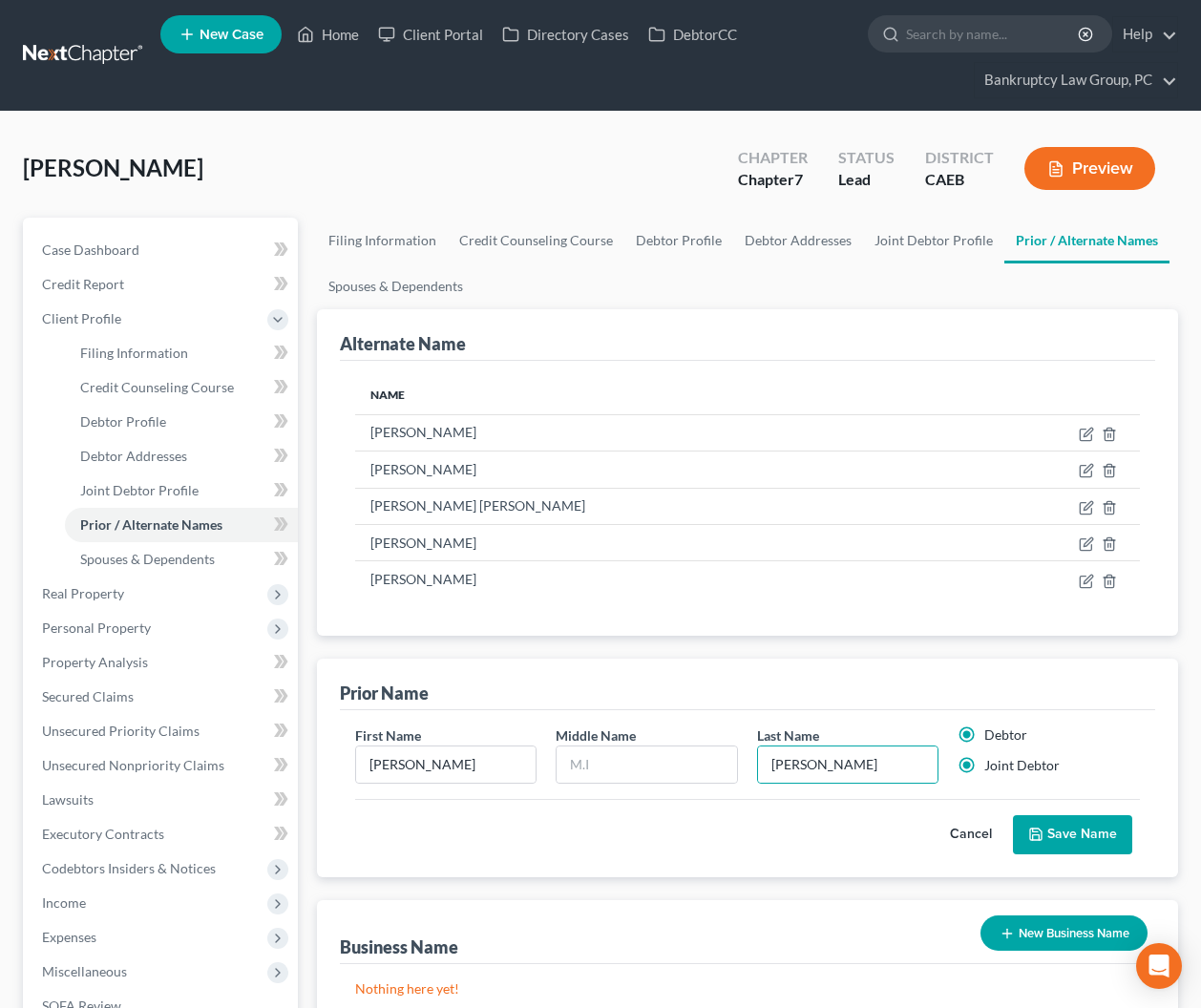
radio input "false"
click at [1067, 831] on button "Save Name" at bounding box center [1073, 835] width 119 height 40
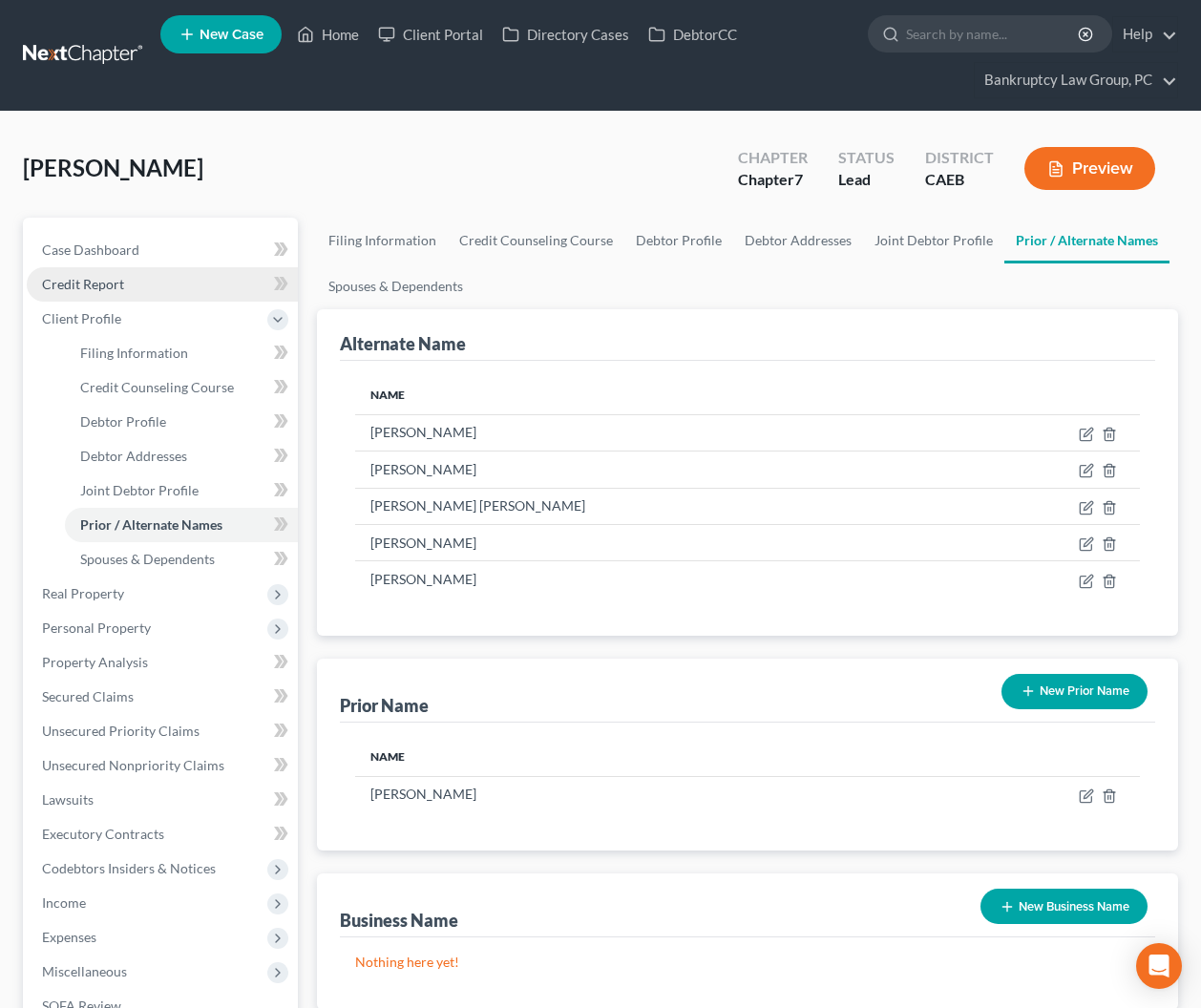
click at [88, 290] on span "Credit Report" at bounding box center [82, 284] width 82 height 16
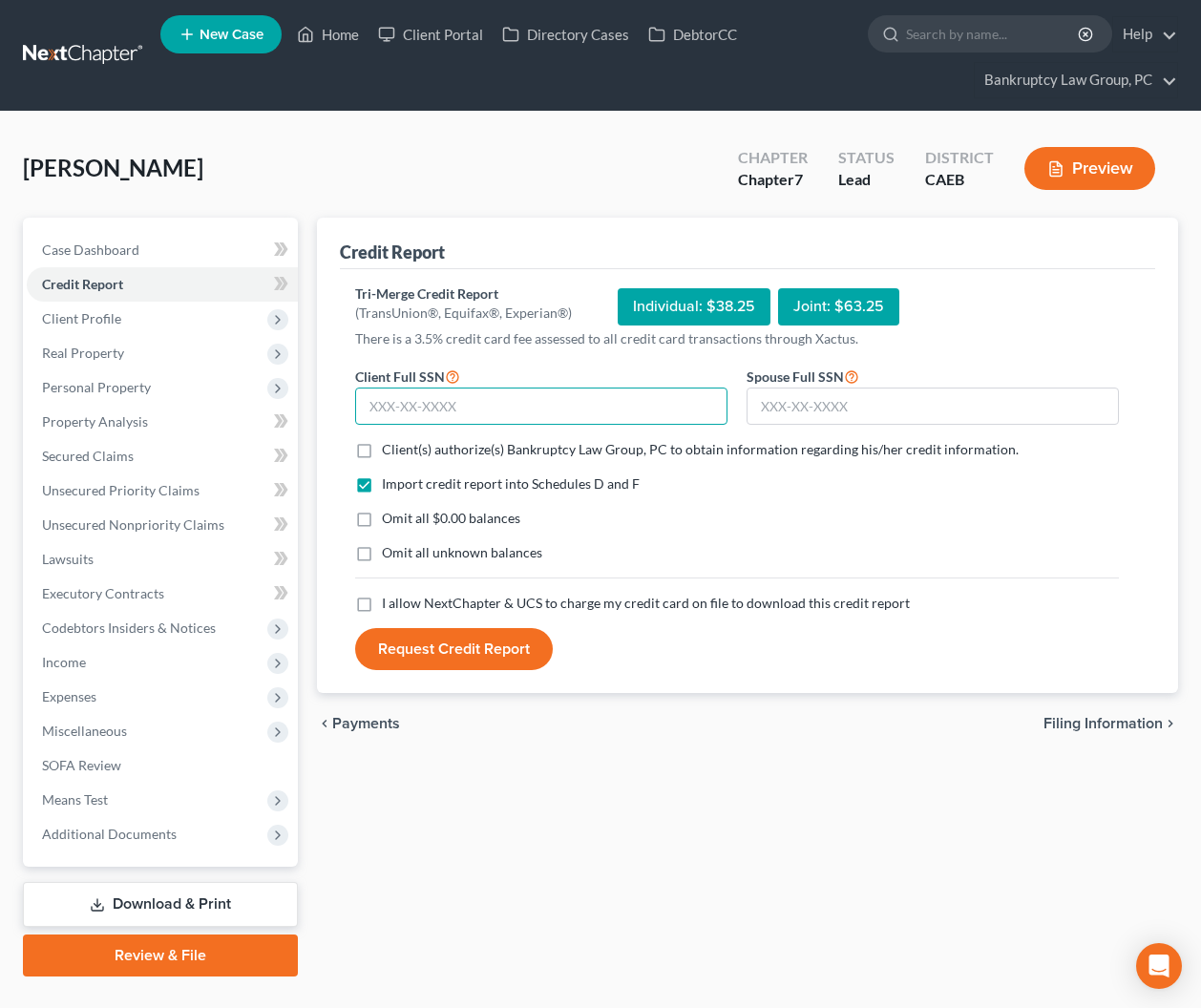
click at [490, 400] on input "text" at bounding box center [541, 407] width 372 height 38
type input "381-78-0922"
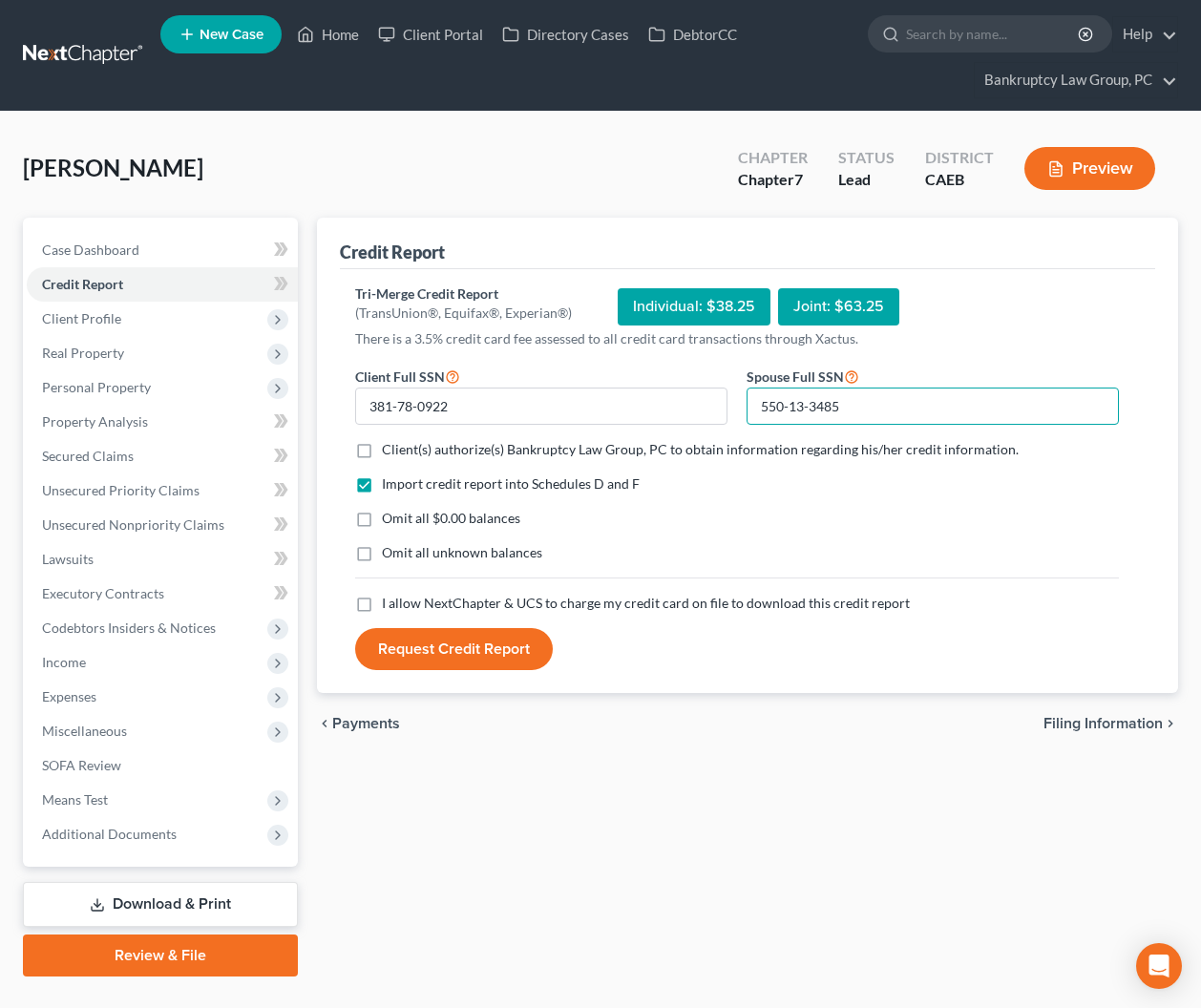
type input "550-13-3485"
click at [382, 451] on label "Client(s) authorize(s) Bankruptcy Law Group, PC to obtain information regarding…" at bounding box center [701, 449] width 637 height 19
click at [390, 451] on input "Client(s) authorize(s) Bankruptcy Law Group, PC to obtain information regarding…" at bounding box center [396, 446] width 13 height 13
checkbox input "true"
click at [382, 519] on label "Omit all $0.00 balances" at bounding box center [452, 518] width 139 height 19
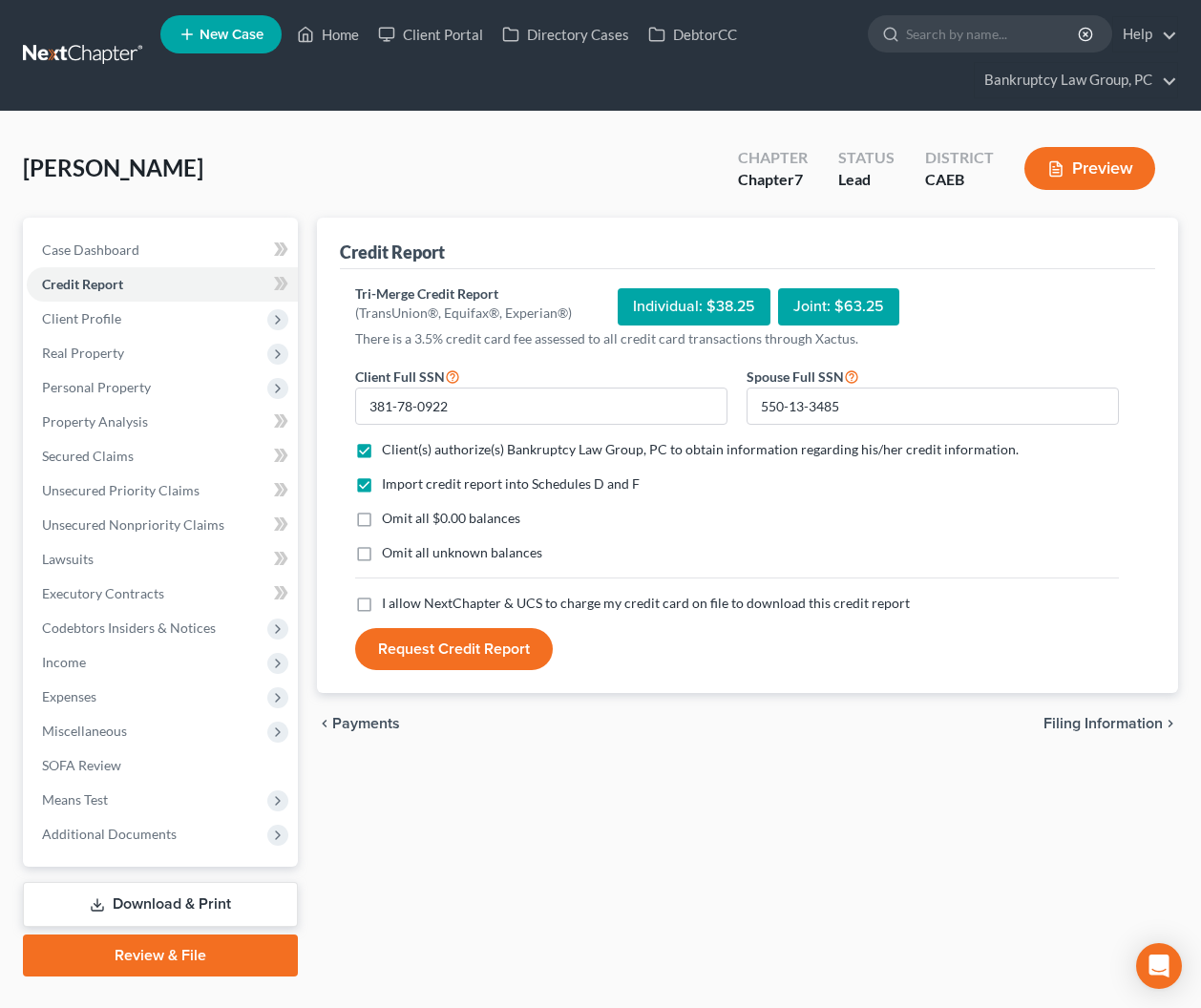
click at [390, 519] on input "Omit all $0.00 balances" at bounding box center [396, 515] width 13 height 13
checkbox input "true"
drag, startPoint x: 361, startPoint y: 556, endPoint x: 364, endPoint y: 594, distance: 38.1
click at [382, 559] on label "Omit all unknown balances" at bounding box center [463, 552] width 161 height 19
click at [390, 556] on input "Omit all unknown balances" at bounding box center [396, 549] width 13 height 13
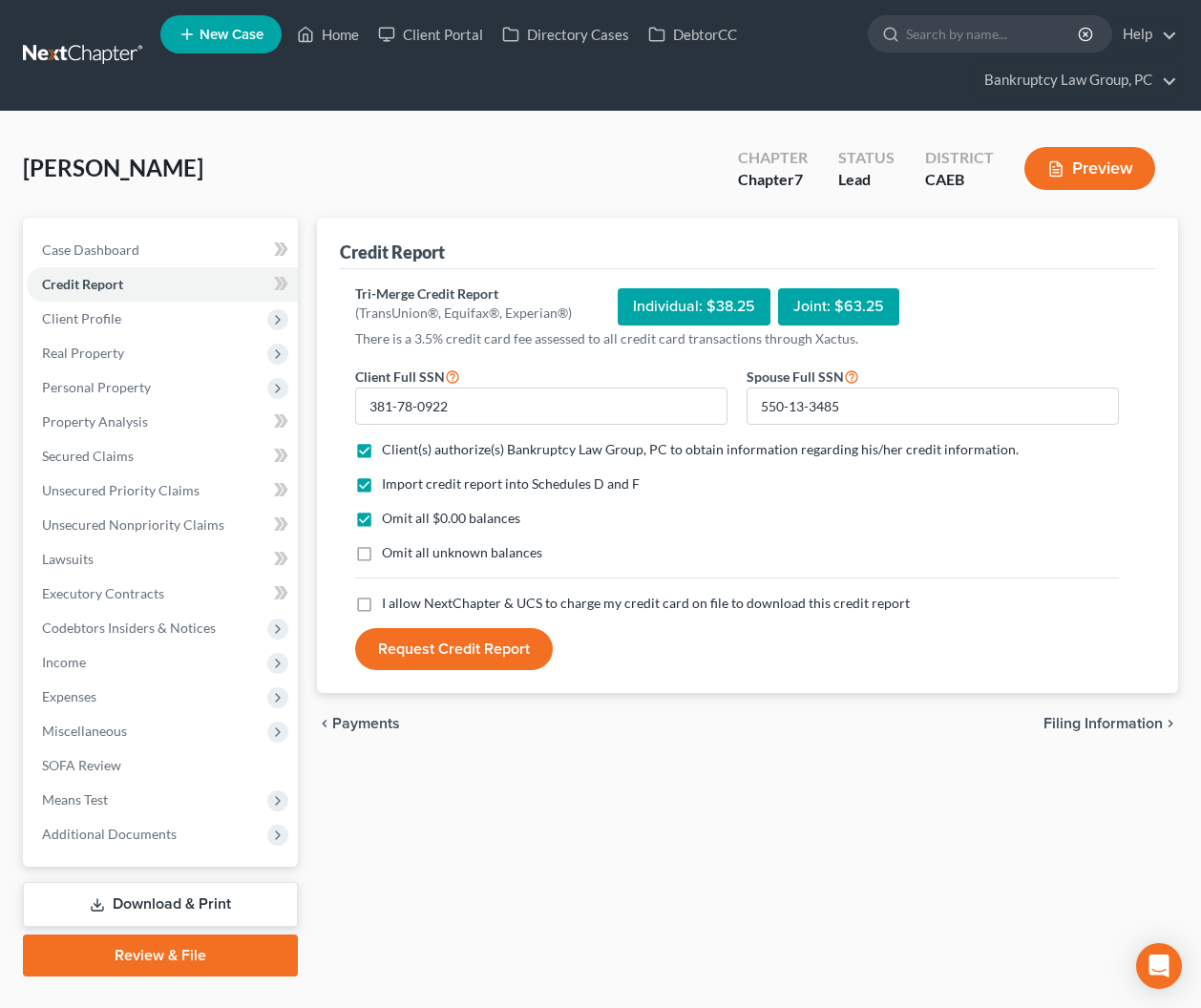
checkbox input "true"
drag, startPoint x: 363, startPoint y: 607, endPoint x: 397, endPoint y: 599, distance: 34.9
click at [382, 606] on label "I allow NextChapter & UCS to charge my credit card on file to download this cre…" at bounding box center [646, 602] width 528 height 19
click at [390, 606] on input "I allow NextChapter & UCS to charge my credit card on file to download this cre…" at bounding box center [396, 599] width 13 height 13
checkbox input "true"
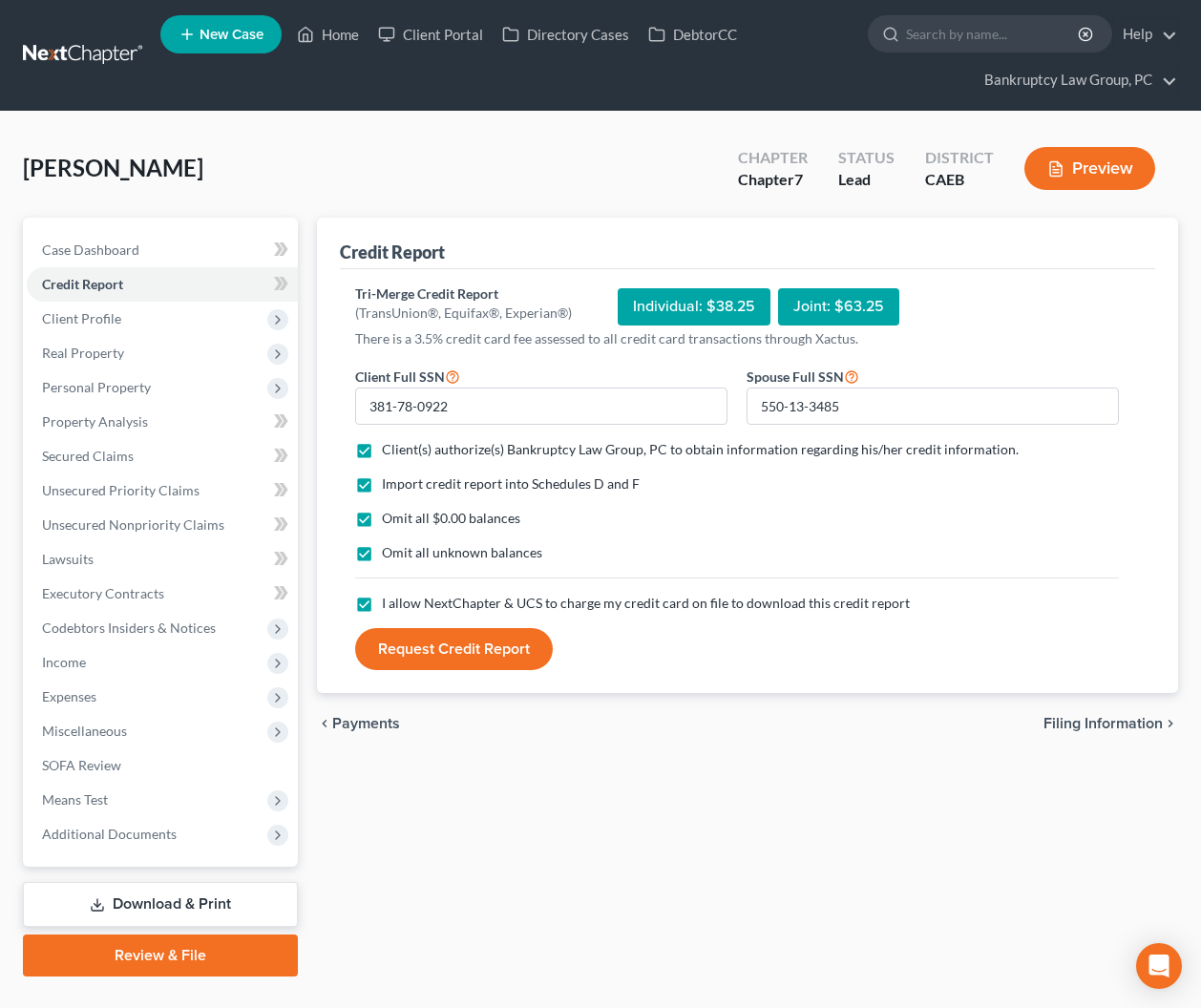
drag, startPoint x: 460, startPoint y: 649, endPoint x: 471, endPoint y: 649, distance: 11.0
click at [460, 649] on button "Request Credit Report" at bounding box center [454, 649] width 198 height 42
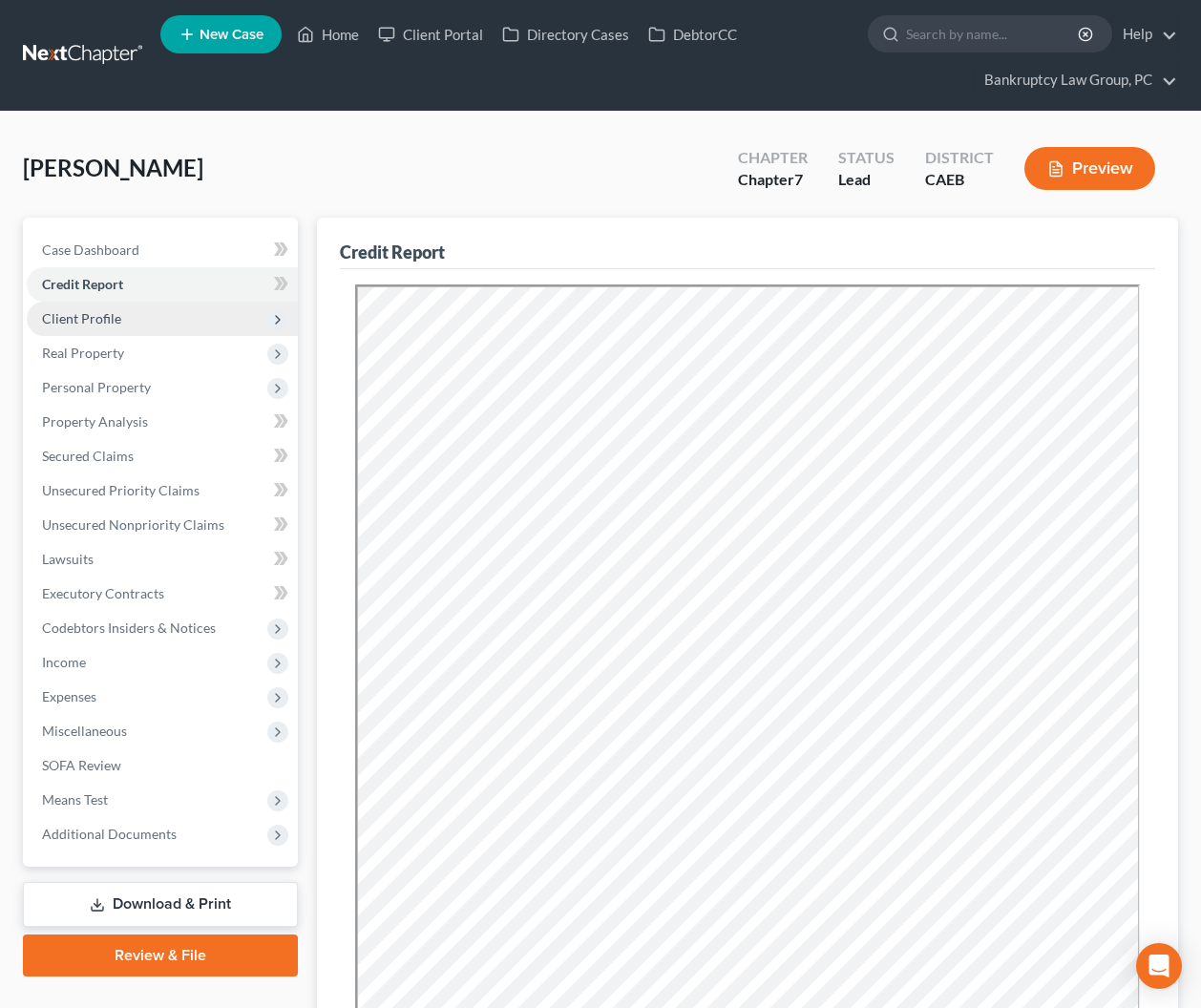
click at [74, 316] on span "Client Profile" at bounding box center [81, 318] width 79 height 16
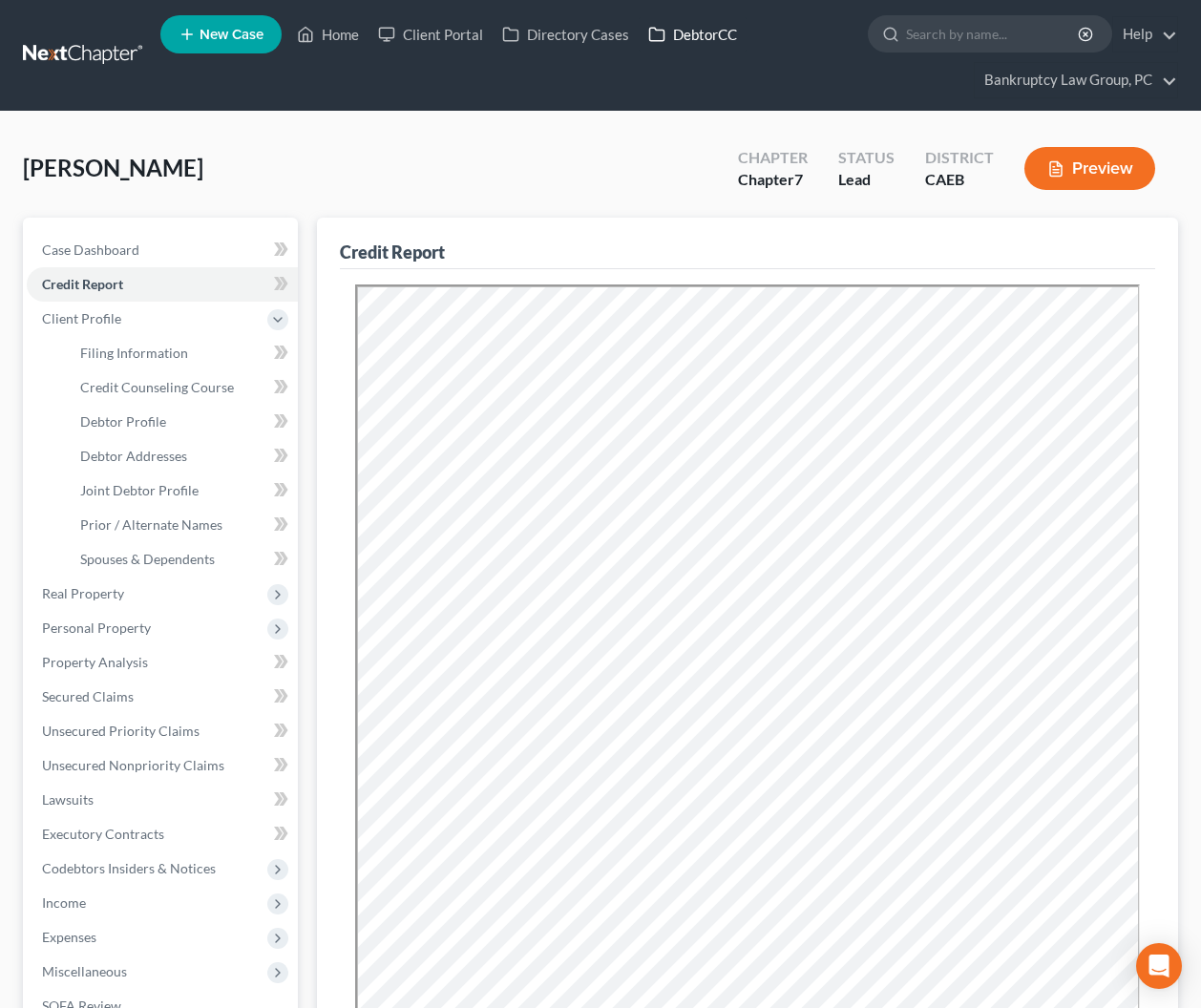
click at [696, 30] on link "DebtorCC" at bounding box center [693, 34] width 108 height 35
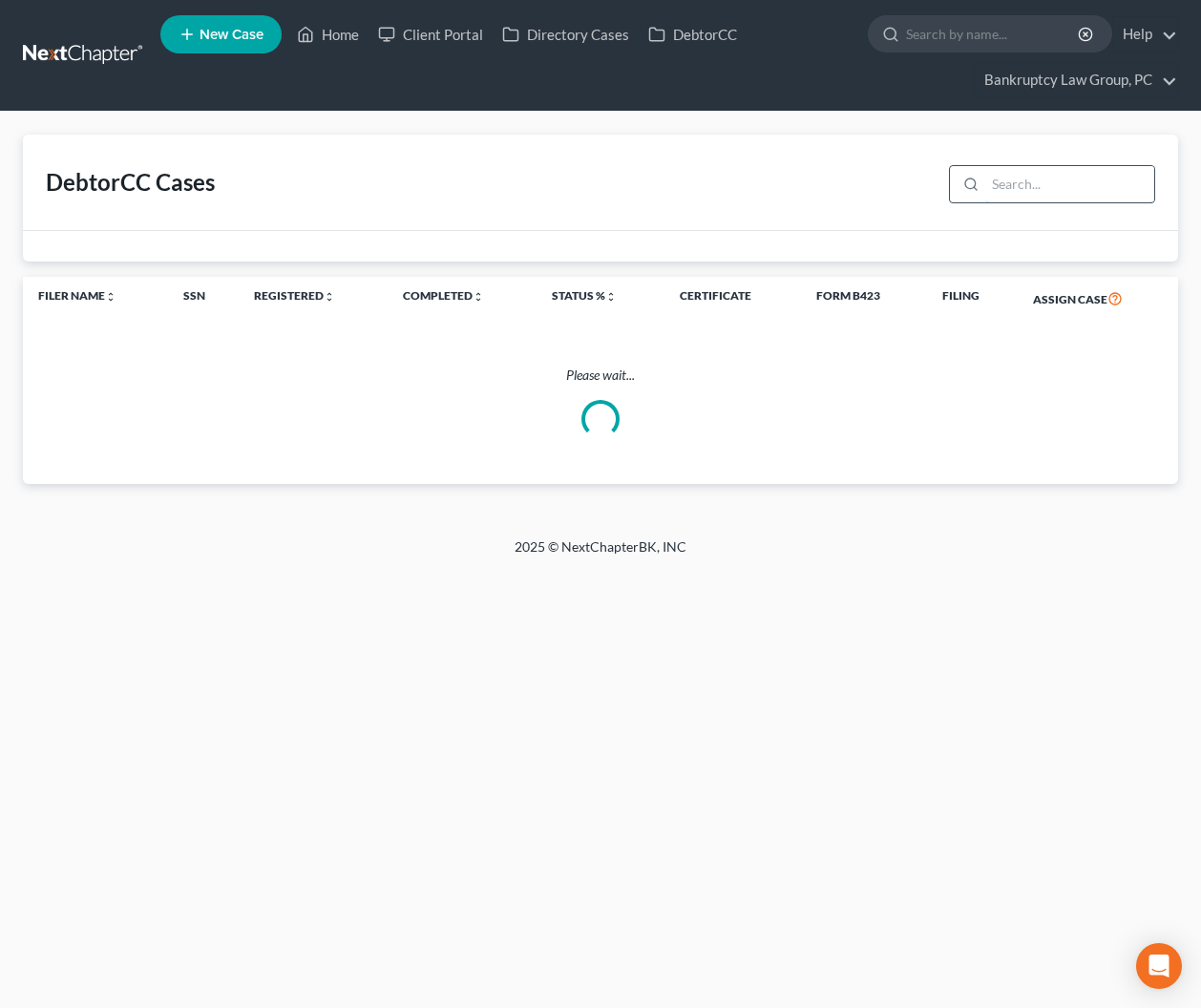
click at [1038, 187] on input "search" at bounding box center [1070, 184] width 169 height 37
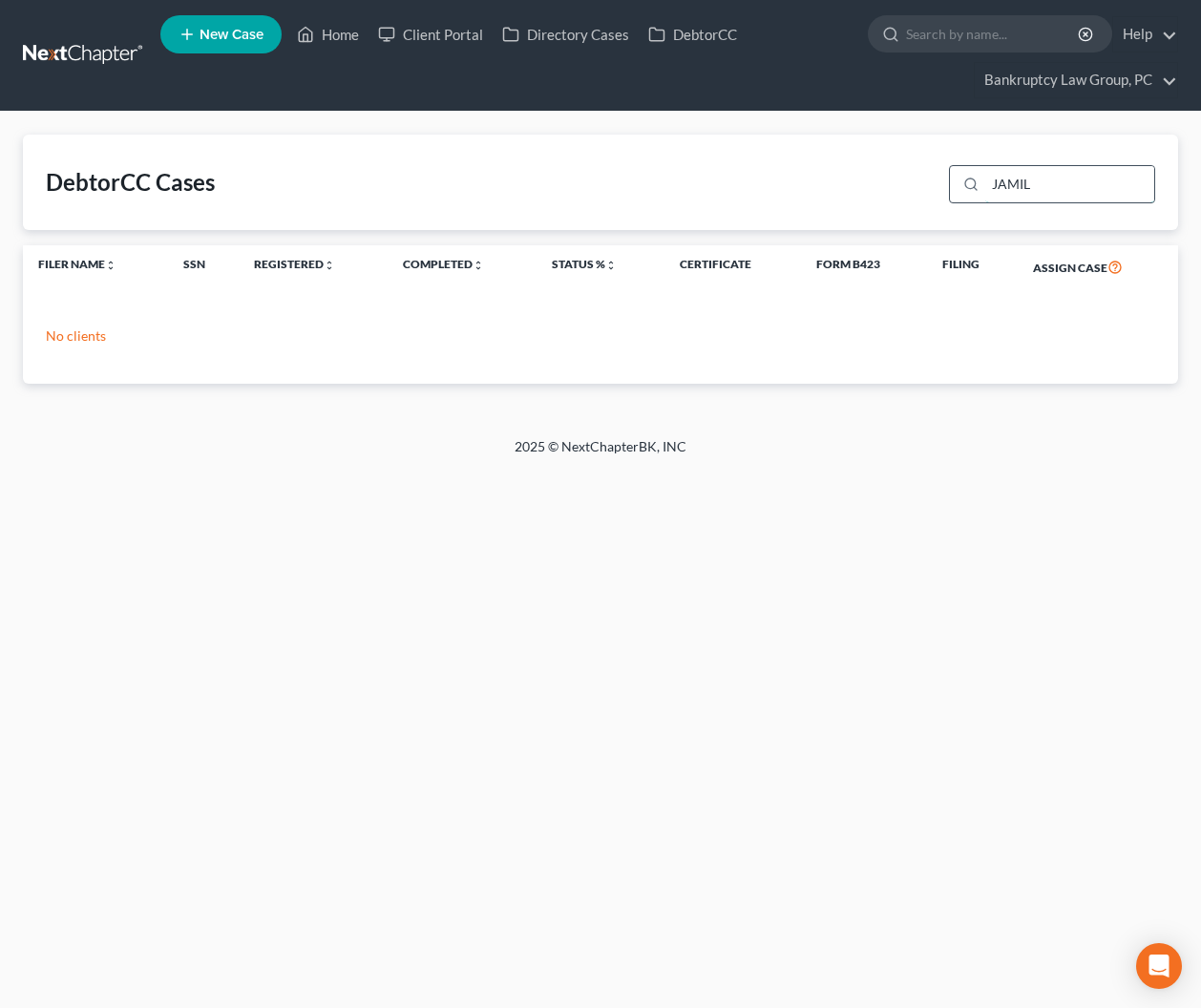
drag, startPoint x: 1029, startPoint y: 182, endPoint x: 961, endPoint y: 181, distance: 68.0
click at [961, 181] on div "JAMIL" at bounding box center [1052, 184] width 206 height 38
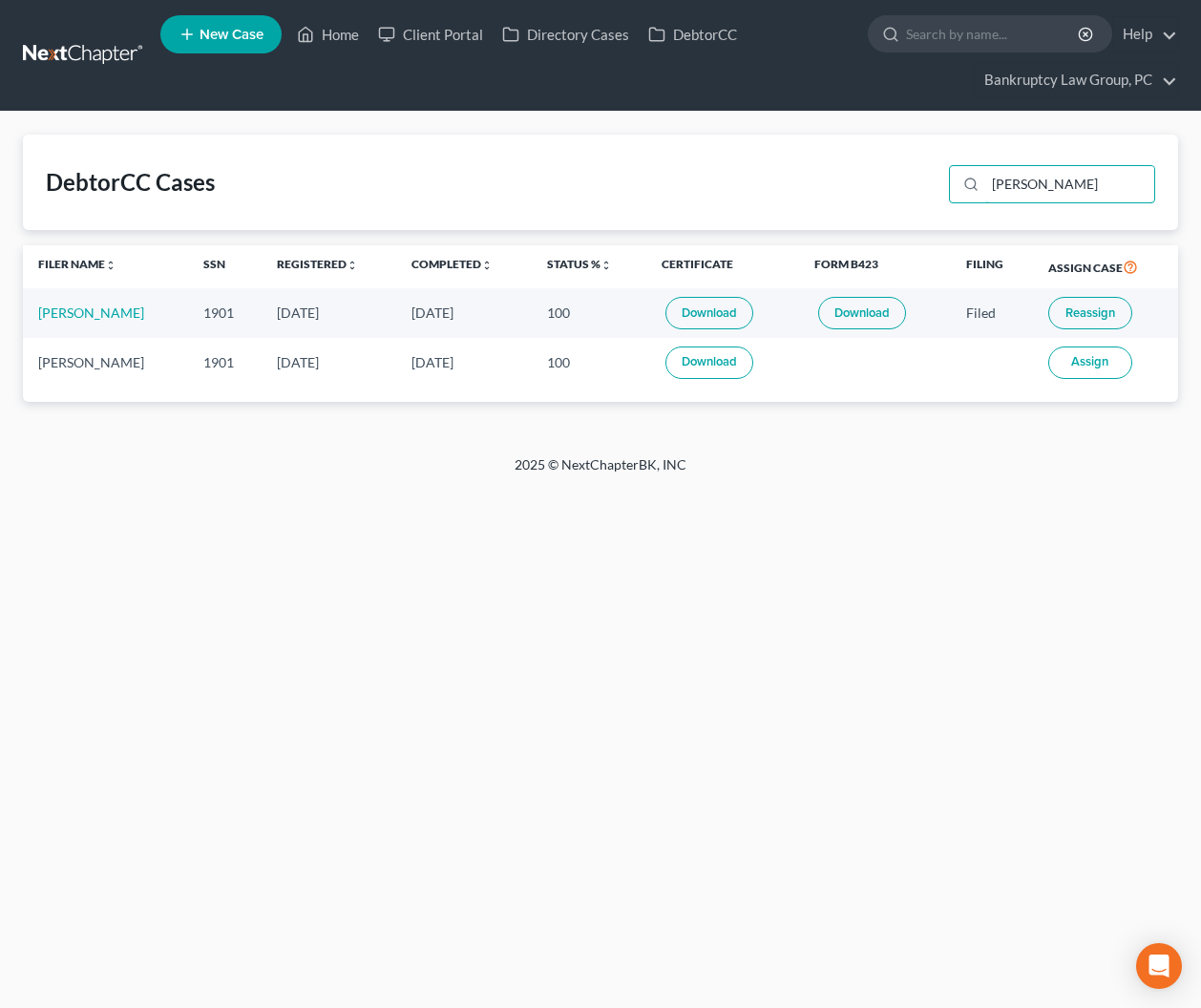
drag, startPoint x: 1089, startPoint y: 189, endPoint x: 929, endPoint y: 177, distance: 160.4
click at [930, 177] on div "DebtorCC Cases [PERSON_NAME]" at bounding box center [600, 183] width 1155 height 95
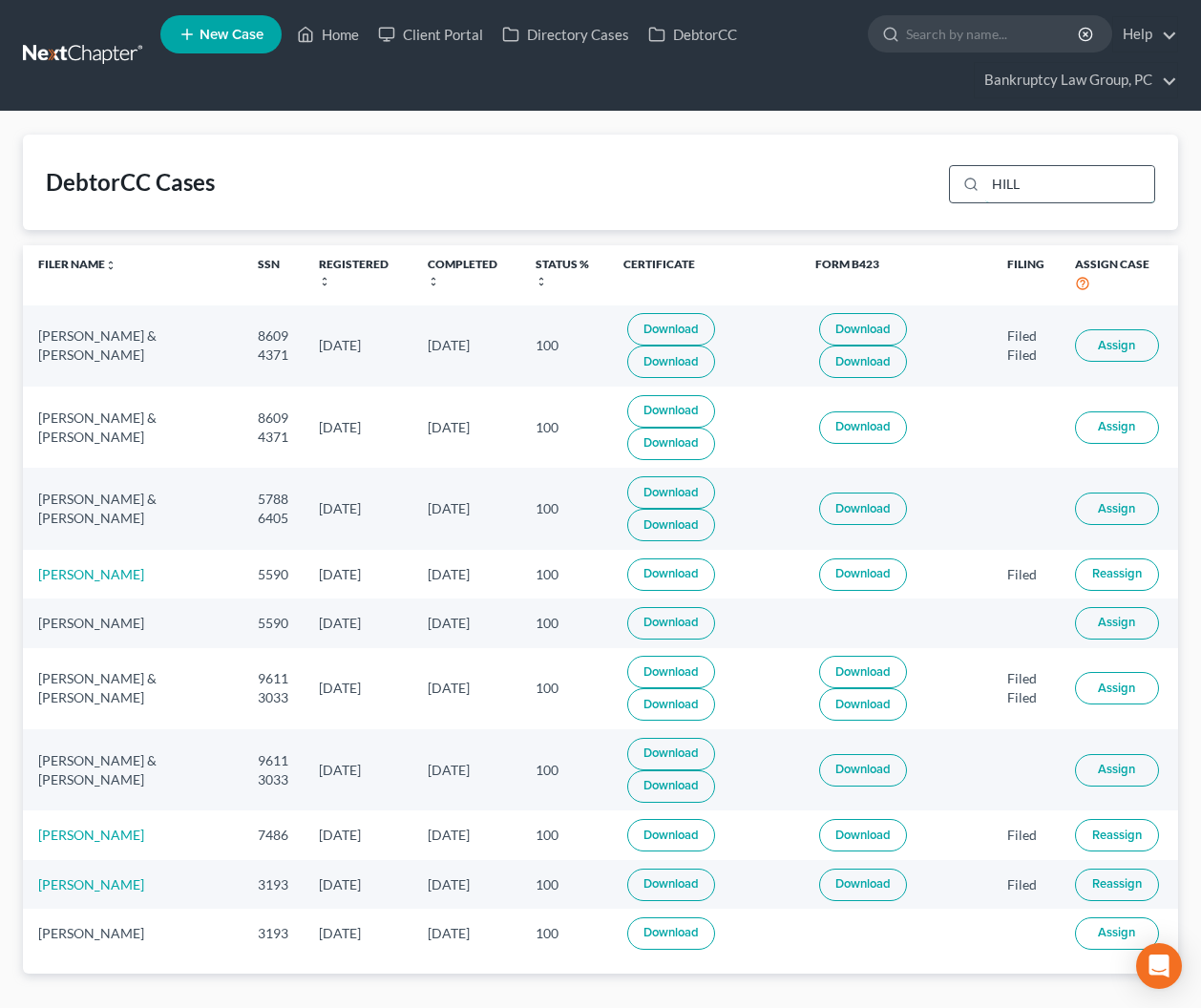
type input "HILL"
drag, startPoint x: 338, startPoint y: 39, endPoint x: 315, endPoint y: 143, distance: 106.5
click at [338, 40] on link "Home" at bounding box center [329, 34] width 81 height 35
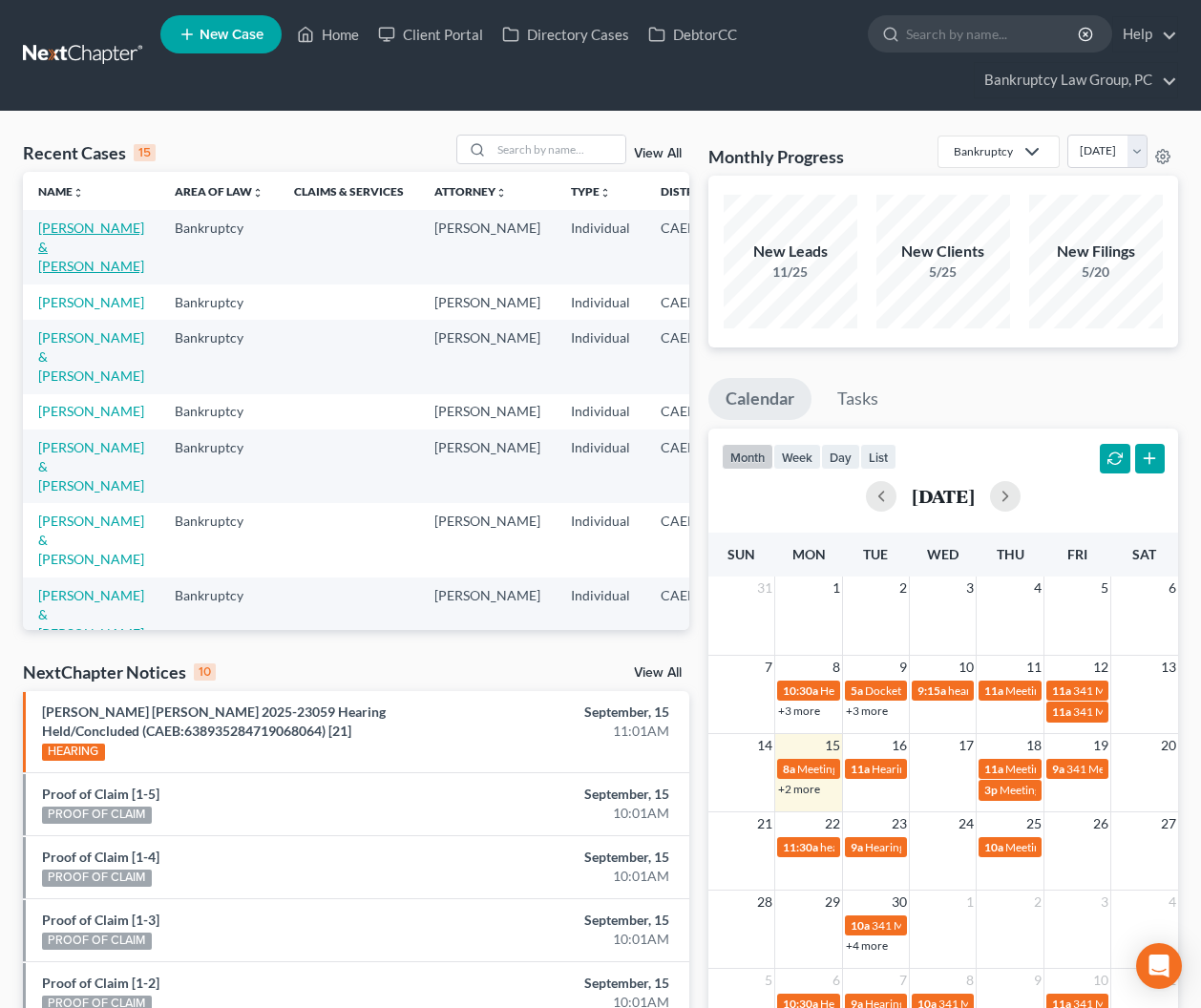
click at [57, 264] on link "[PERSON_NAME] & [PERSON_NAME]" at bounding box center [90, 246] width 106 height 55
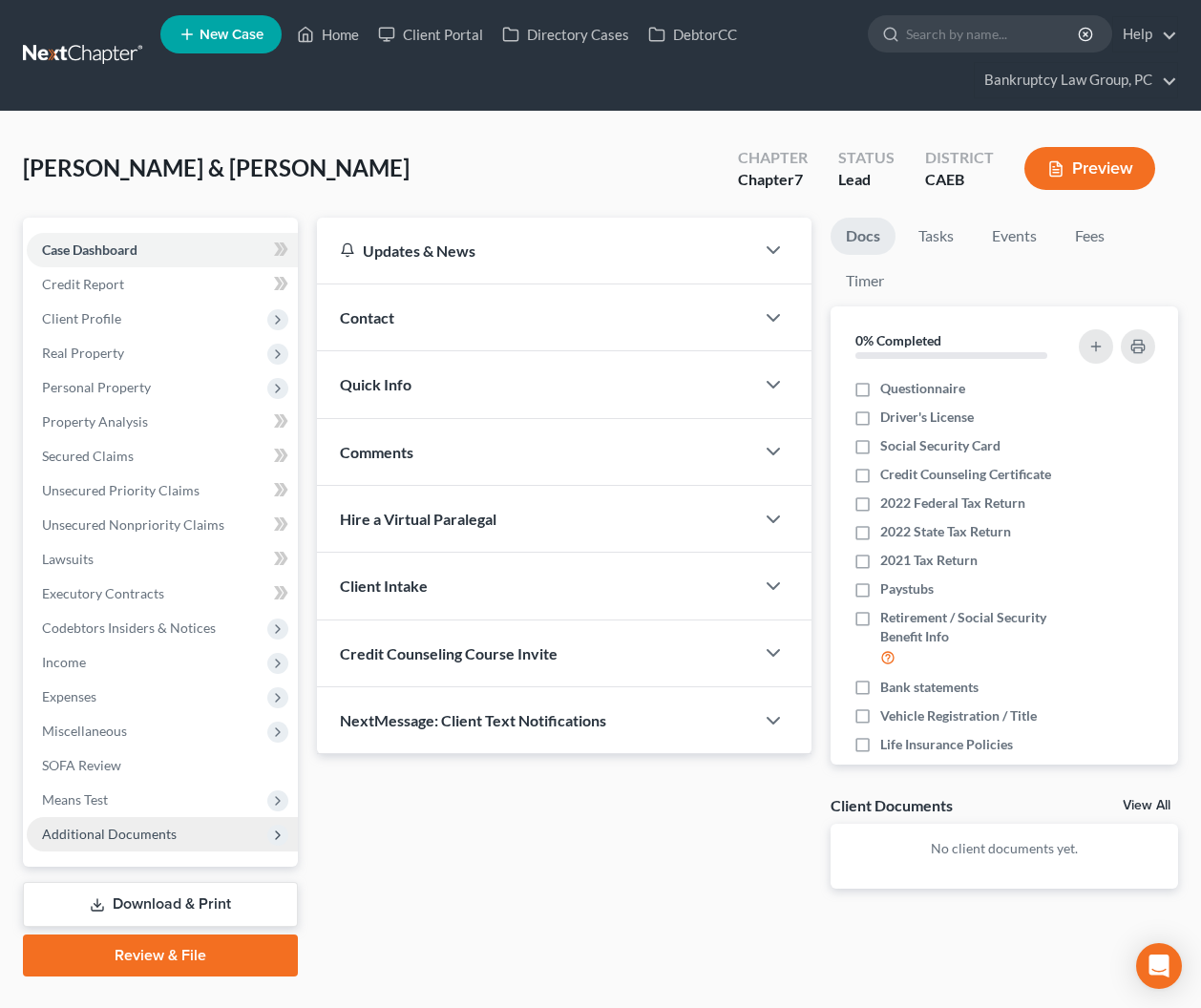
click at [149, 829] on span "Additional Documents" at bounding box center [109, 833] width 135 height 16
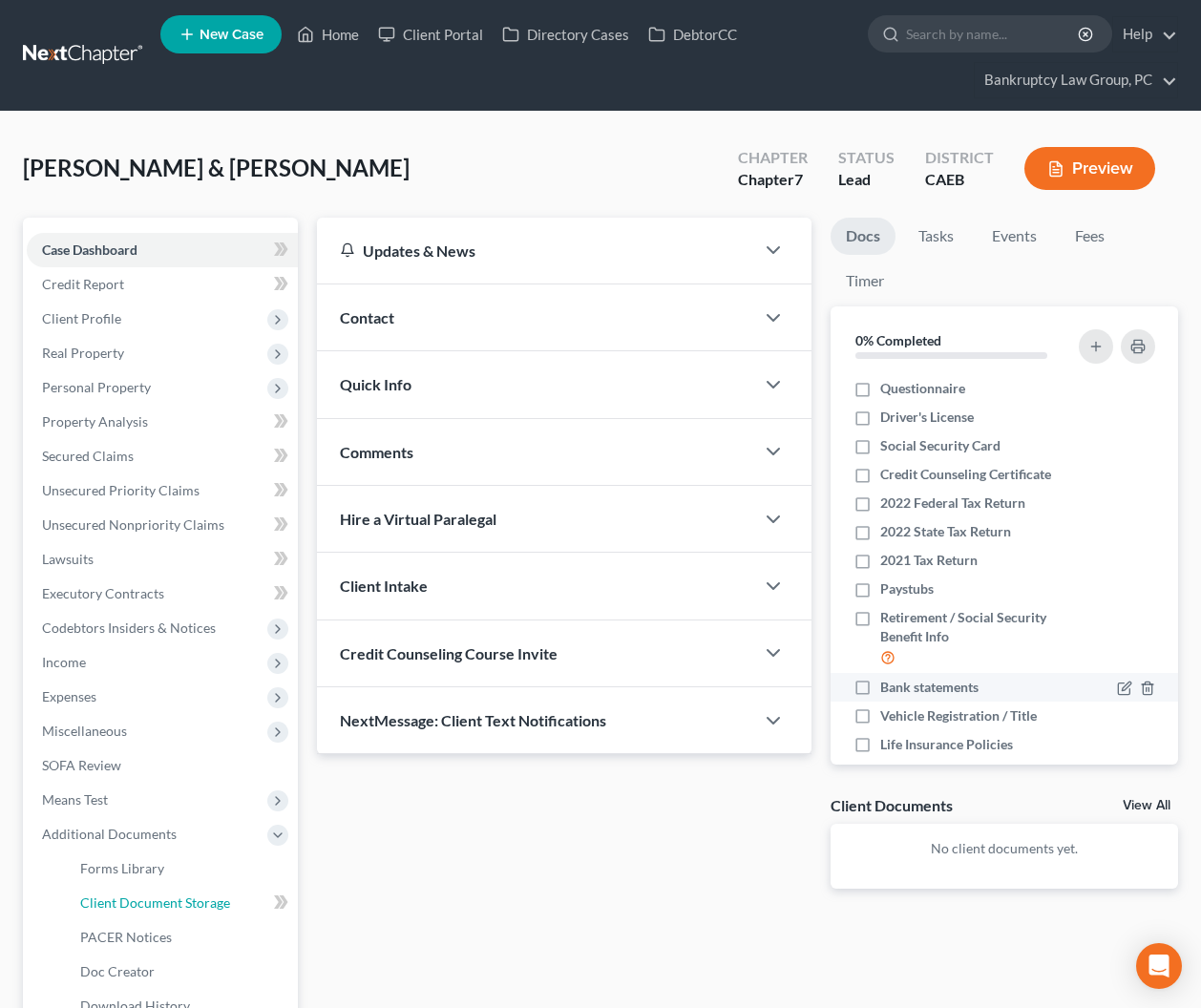
drag, startPoint x: 157, startPoint y: 903, endPoint x: 1124, endPoint y: 673, distance: 994.0
click at [157, 903] on span "Client Document Storage" at bounding box center [155, 902] width 150 height 16
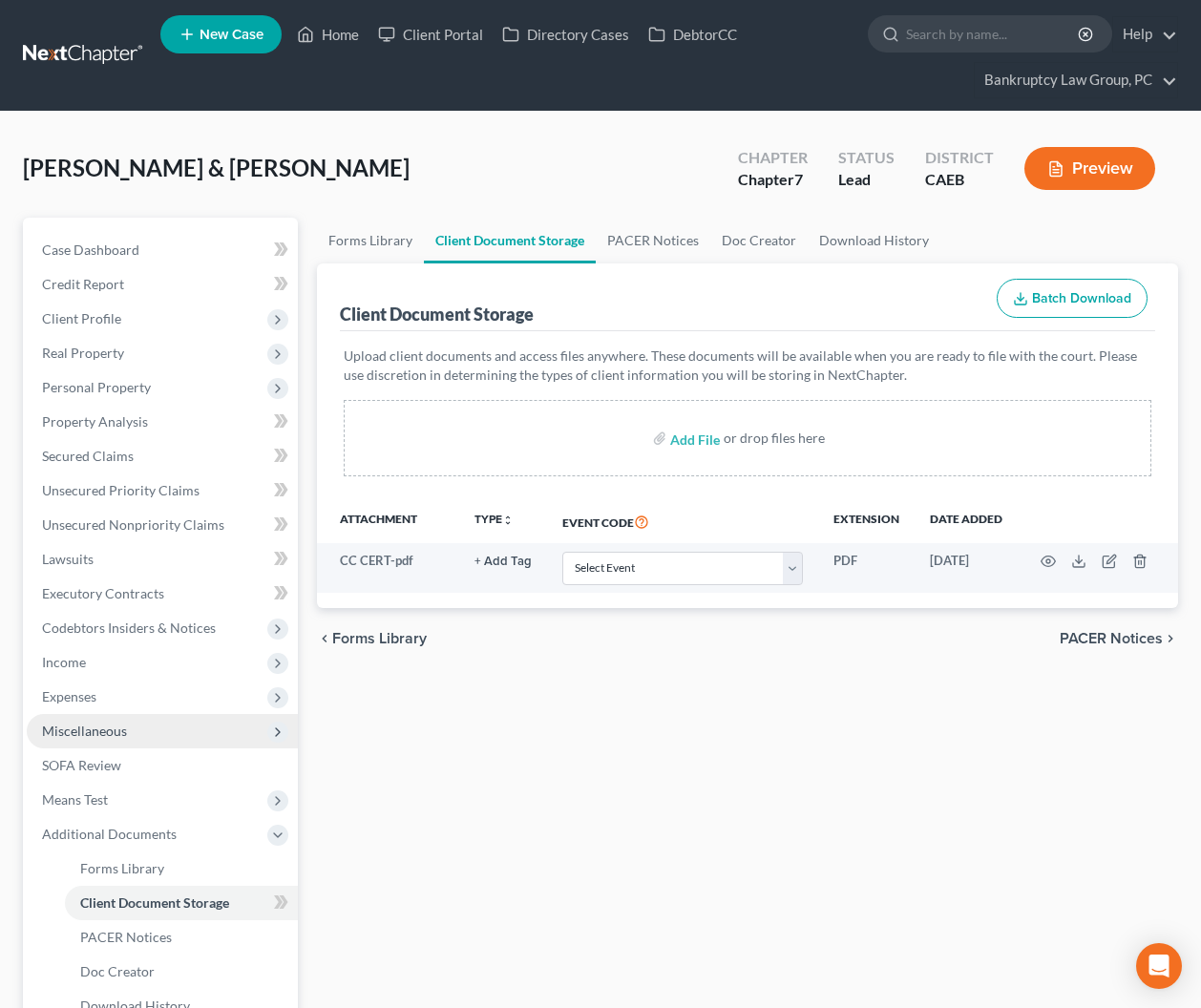
drag, startPoint x: 401, startPoint y: 812, endPoint x: 204, endPoint y: 720, distance: 217.4
click at [391, 806] on div "Forms Library Client Document Storage PACER Notices Doc Creator Download Histor…" at bounding box center [748, 683] width 881 height 931
click at [78, 731] on span "Miscellaneous" at bounding box center [84, 730] width 85 height 16
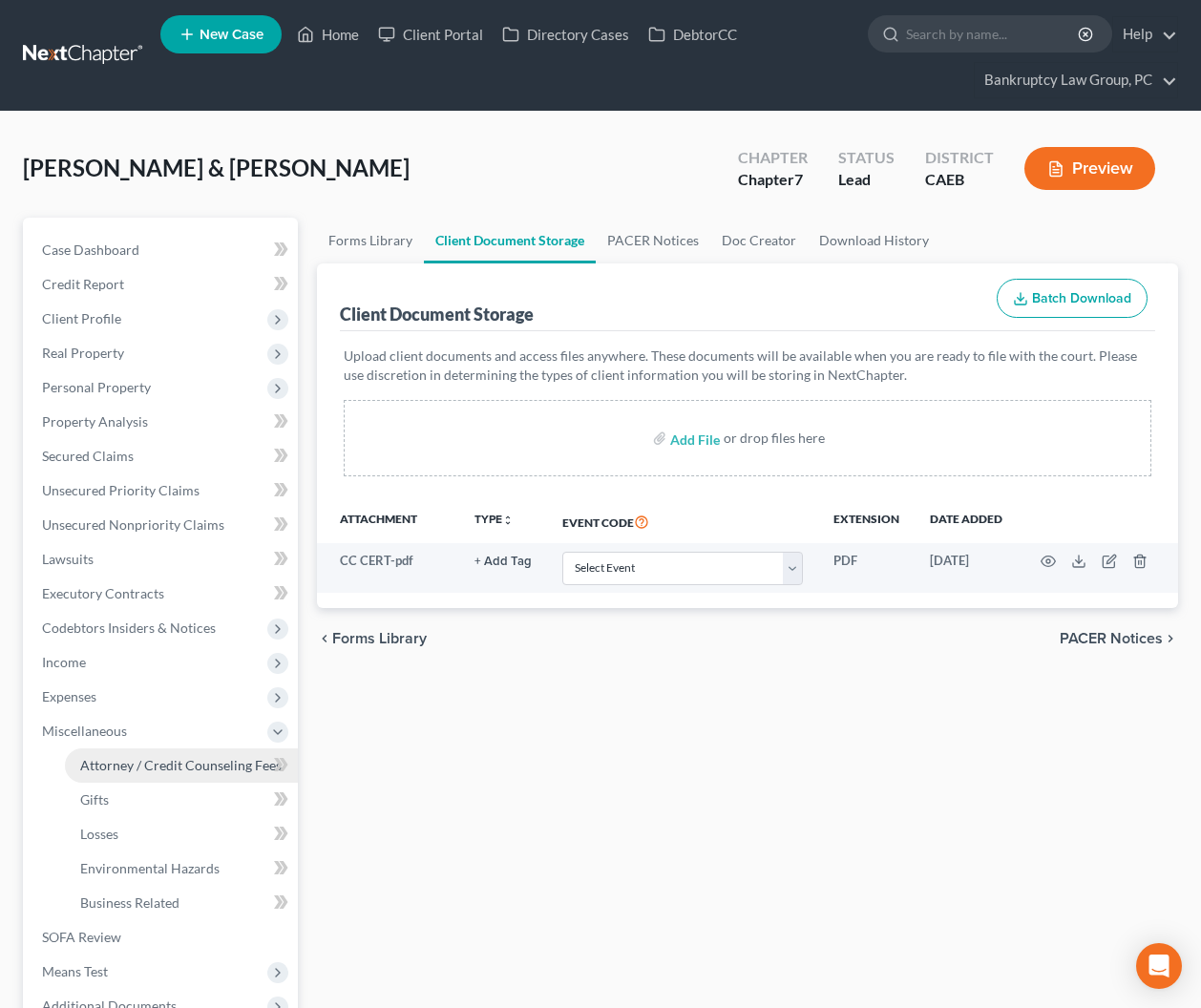
click at [177, 774] on link "Attorney / Credit Counseling Fees" at bounding box center [181, 765] width 233 height 35
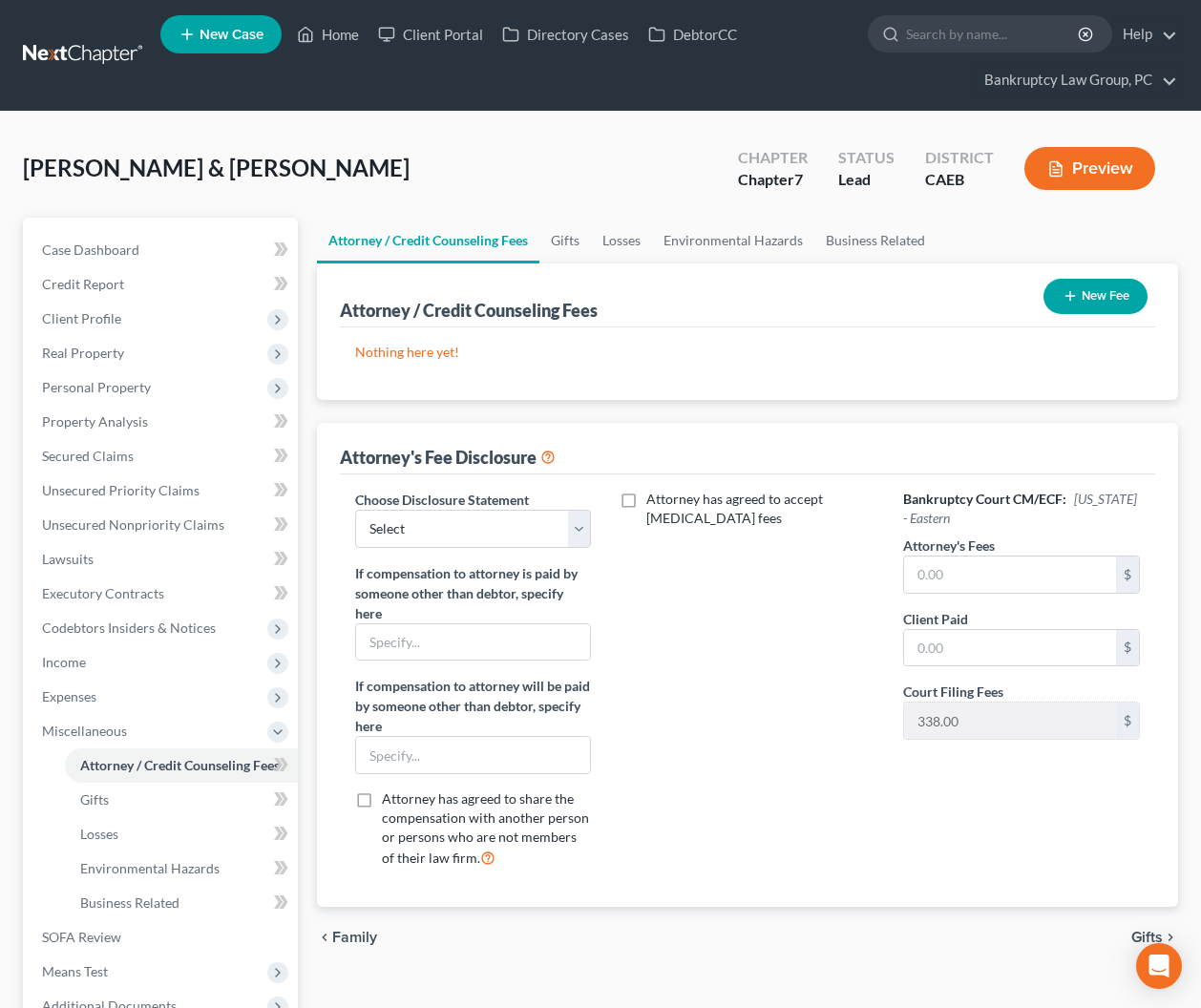
click at [1107, 307] on button "New Fee" at bounding box center [1096, 297] width 104 height 36
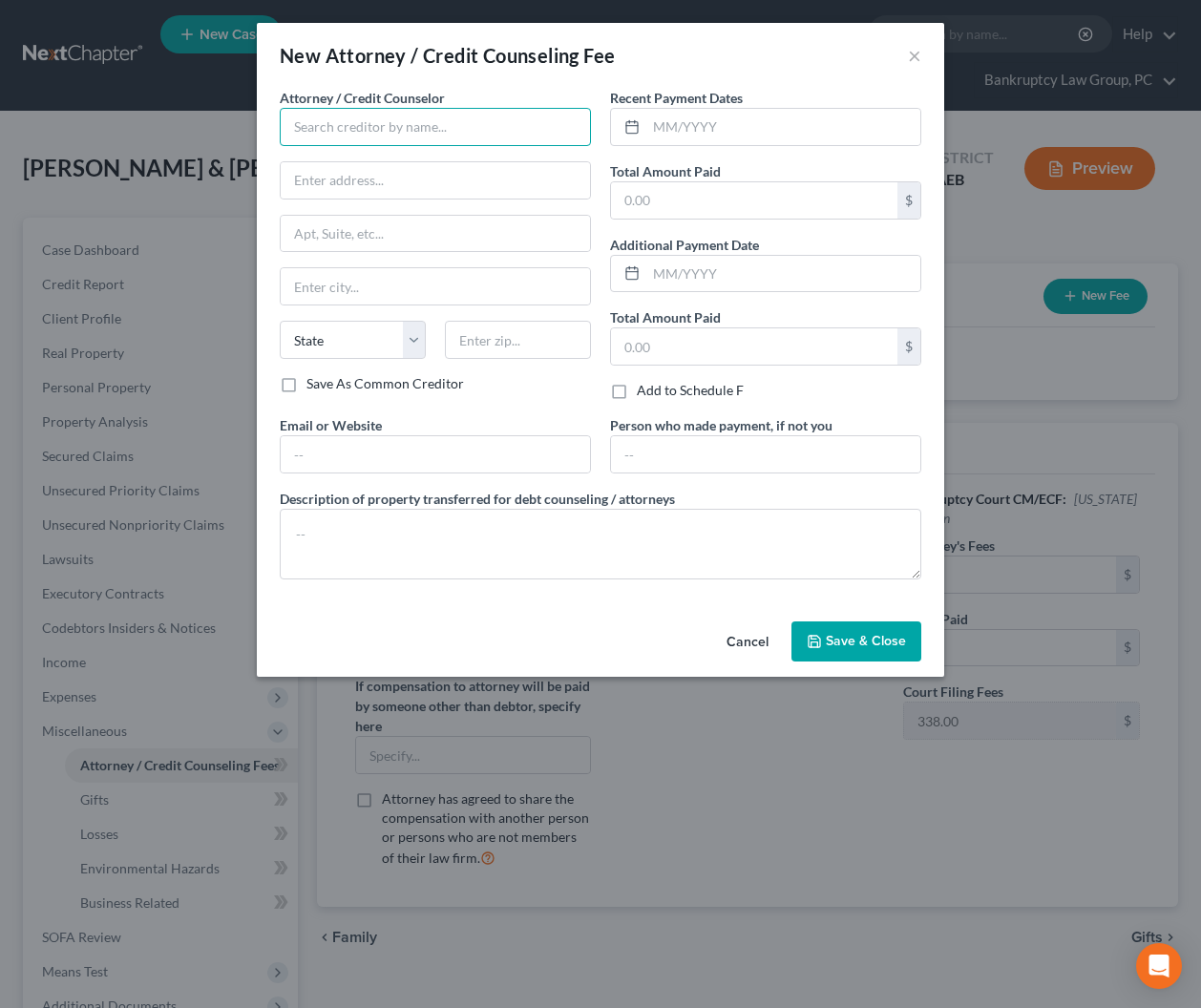
click at [406, 135] on input "text" at bounding box center [436, 127] width 312 height 38
click at [366, 161] on div "001 Debtorcc, Inc." at bounding box center [394, 160] width 199 height 19
type input "001 Debtorcc, Inc."
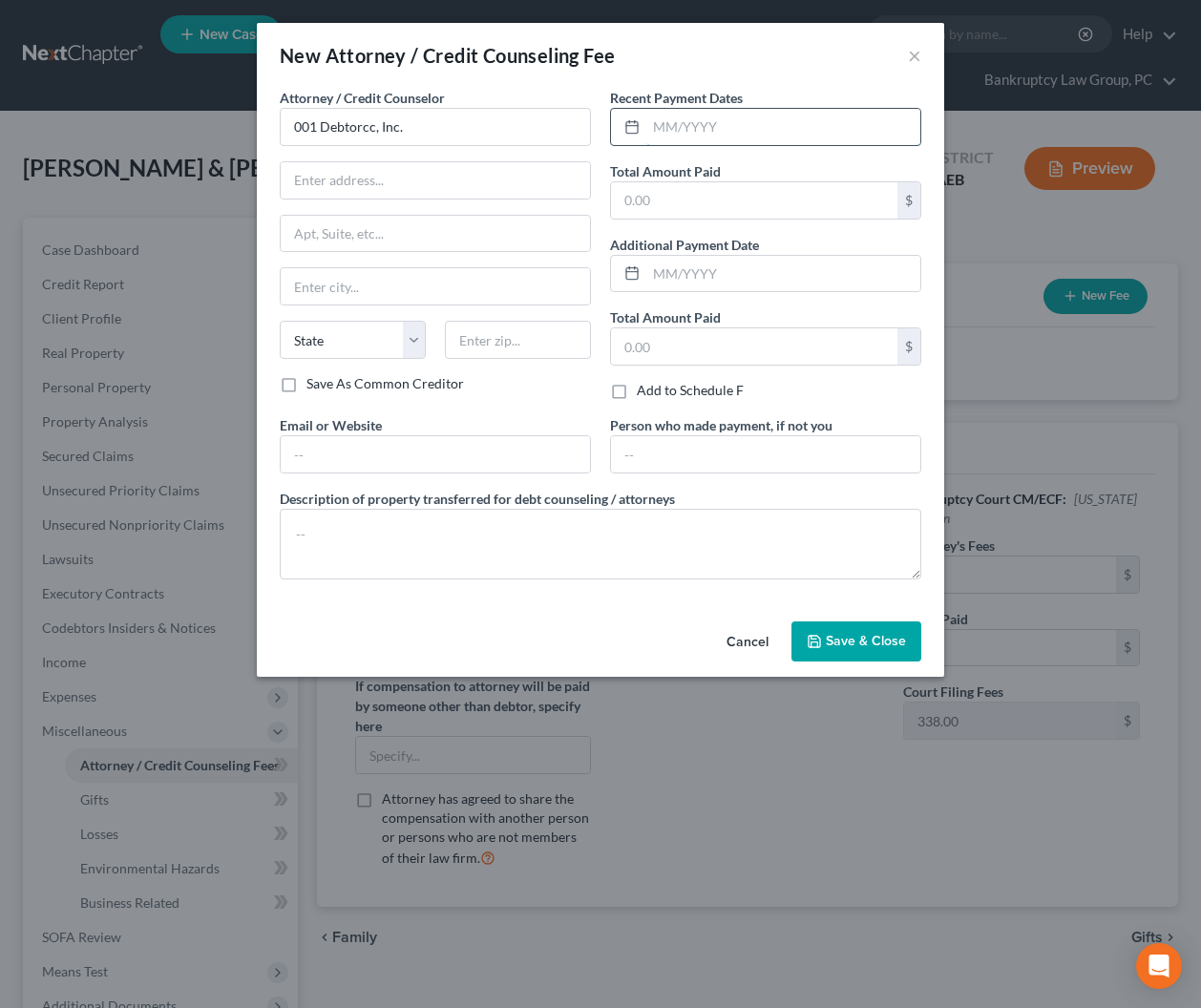
drag, startPoint x: 696, startPoint y: 131, endPoint x: 766, endPoint y: 135, distance: 70.1
click at [695, 131] on input "text" at bounding box center [783, 127] width 274 height 37
type input "08/2025"
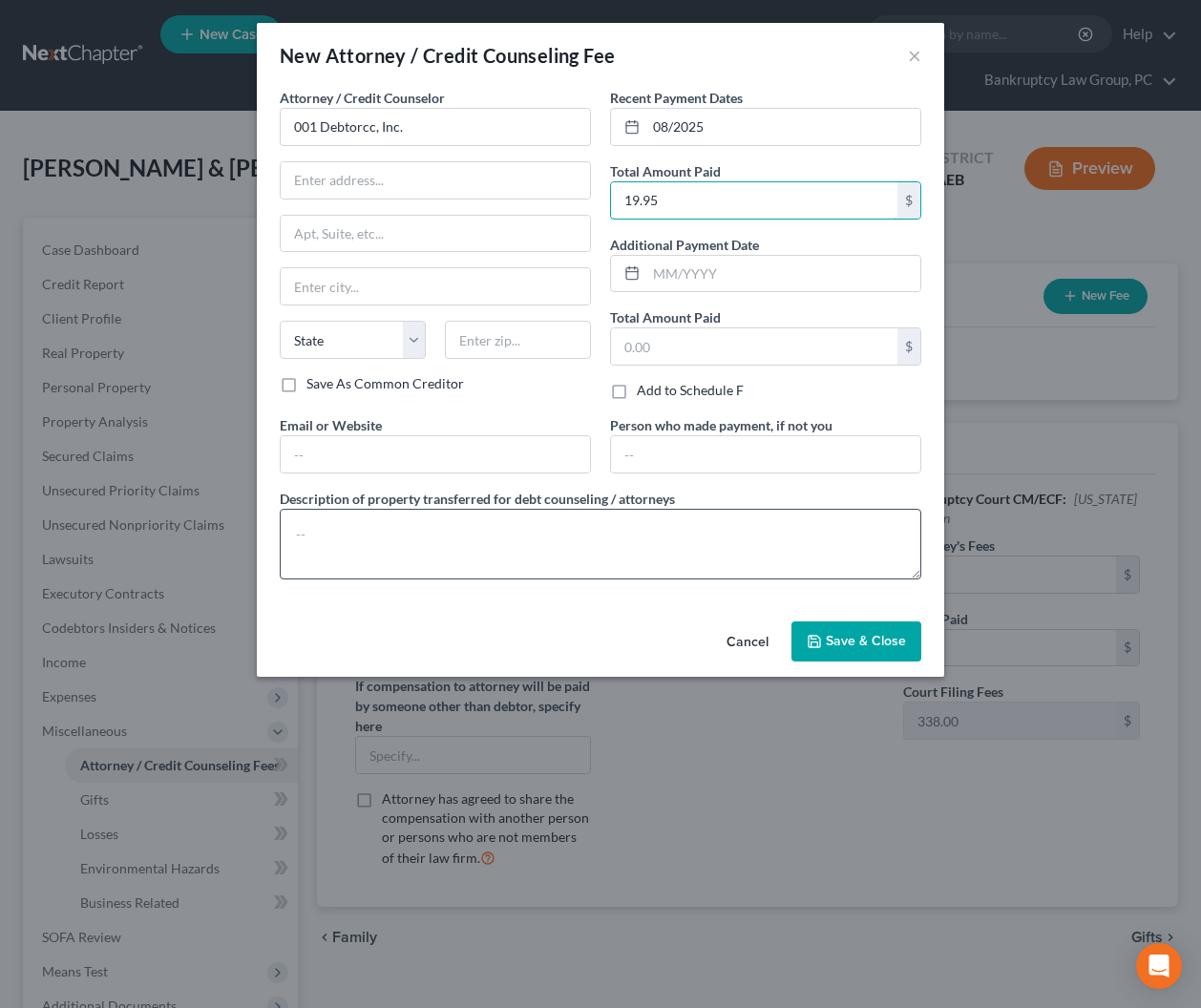
type input "19.95"
click at [806, 535] on textarea at bounding box center [600, 544] width 642 height 70
type textarea "Credit Counseling Course"
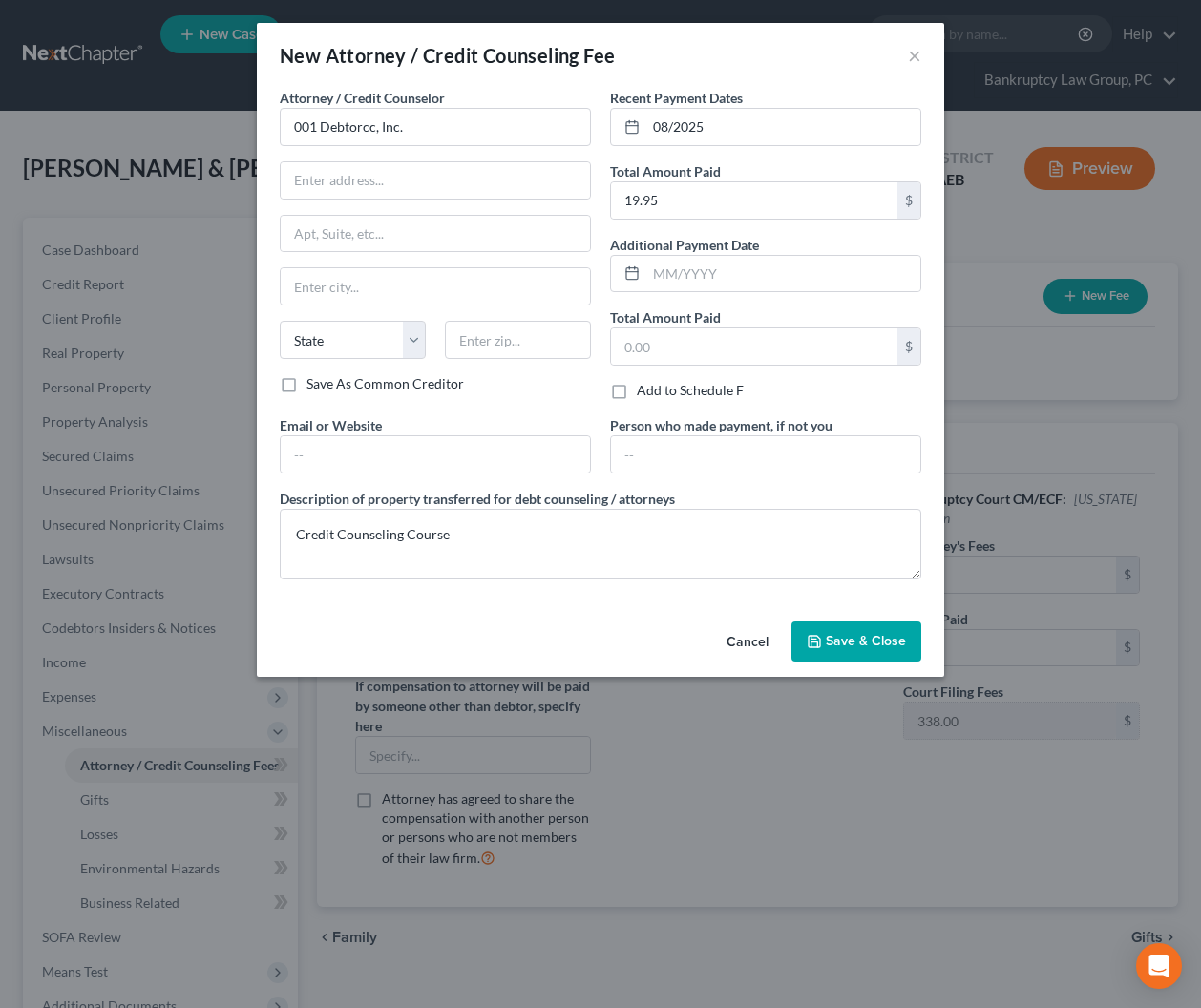
drag, startPoint x: 854, startPoint y: 640, endPoint x: 892, endPoint y: 567, distance: 82.3
click at [854, 640] on span "Save & Close" at bounding box center [866, 641] width 80 height 16
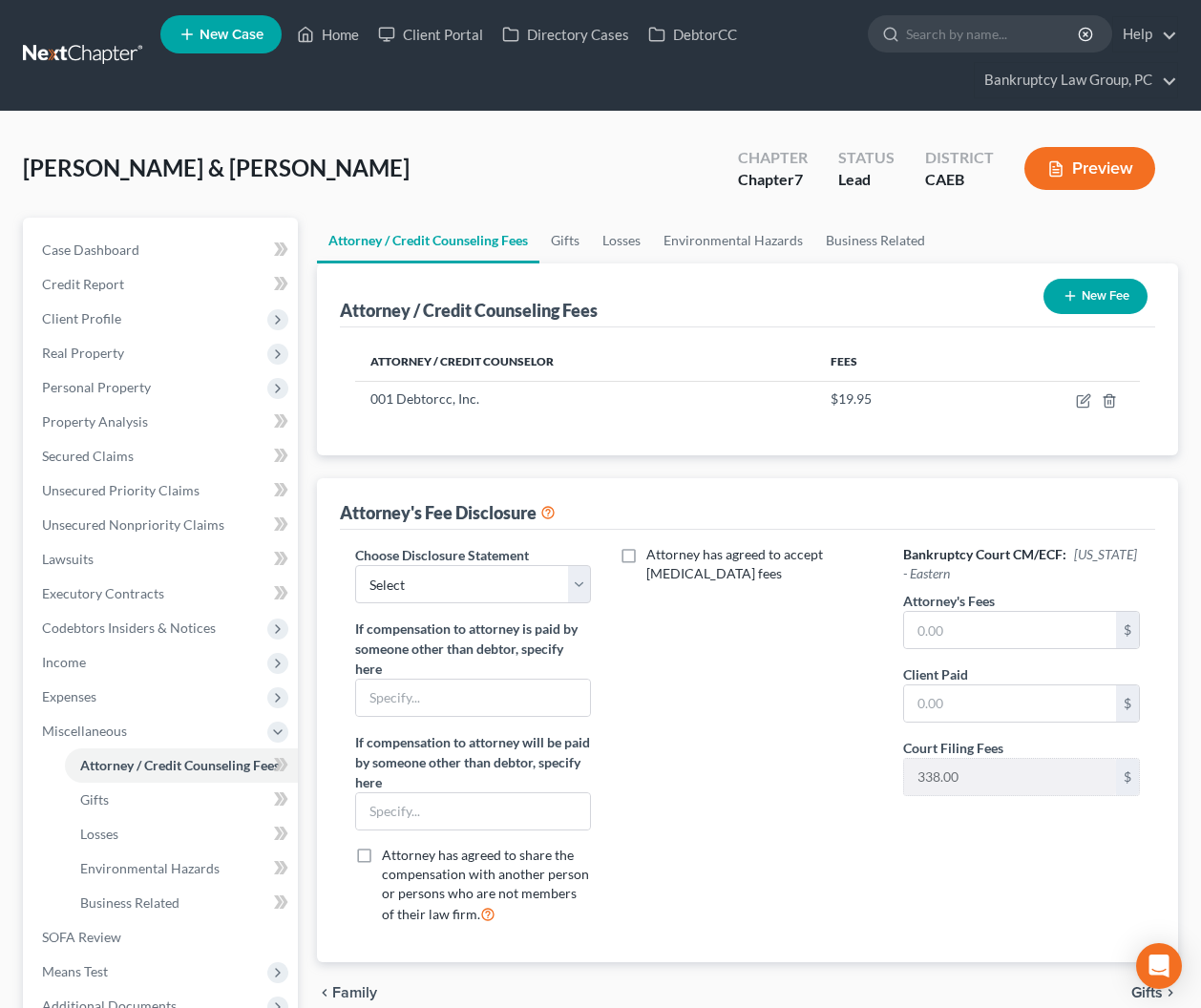
click at [1078, 293] on button "New Fee" at bounding box center [1096, 297] width 104 height 36
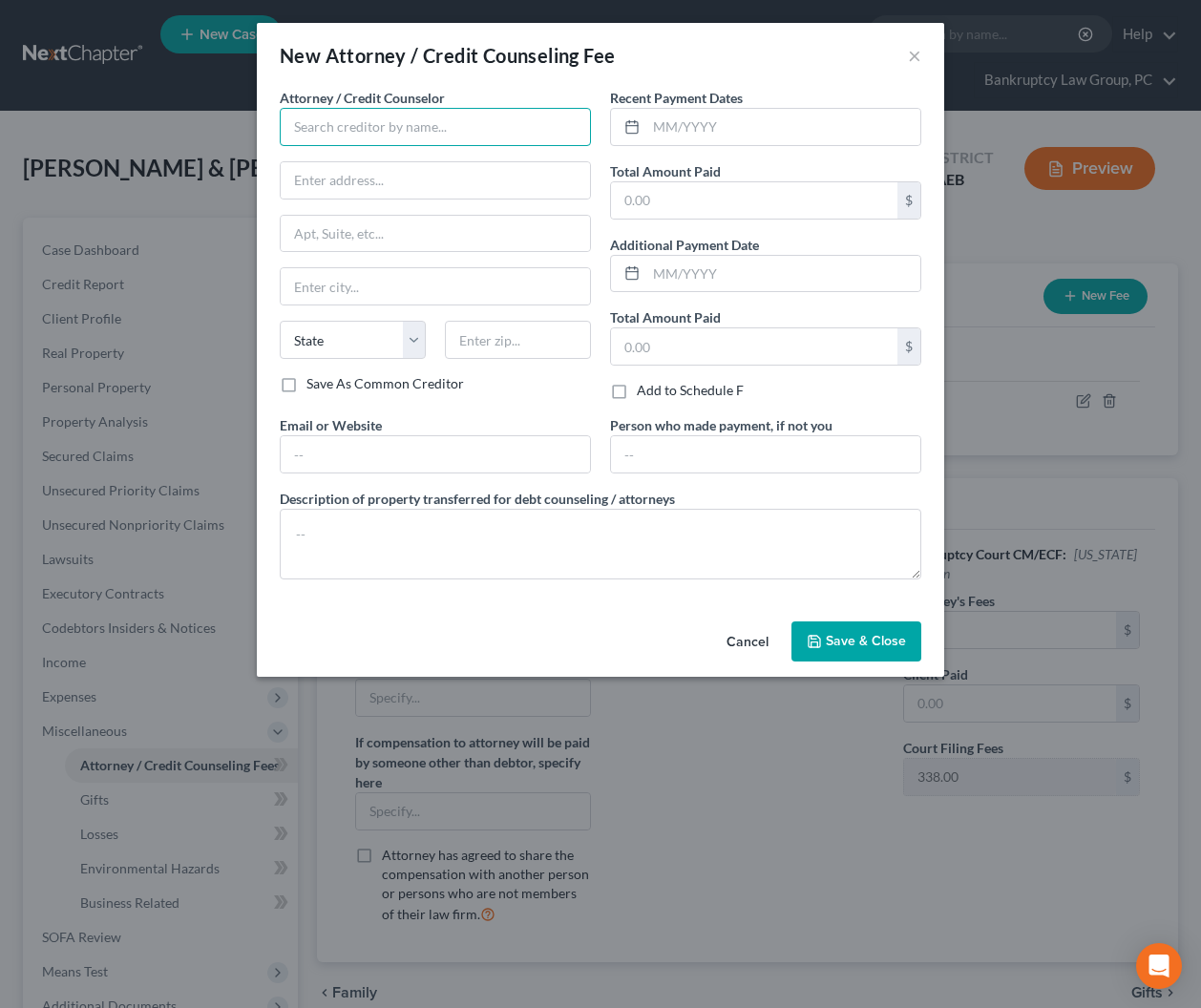
click at [474, 130] on input "text" at bounding box center [436, 127] width 312 height 38
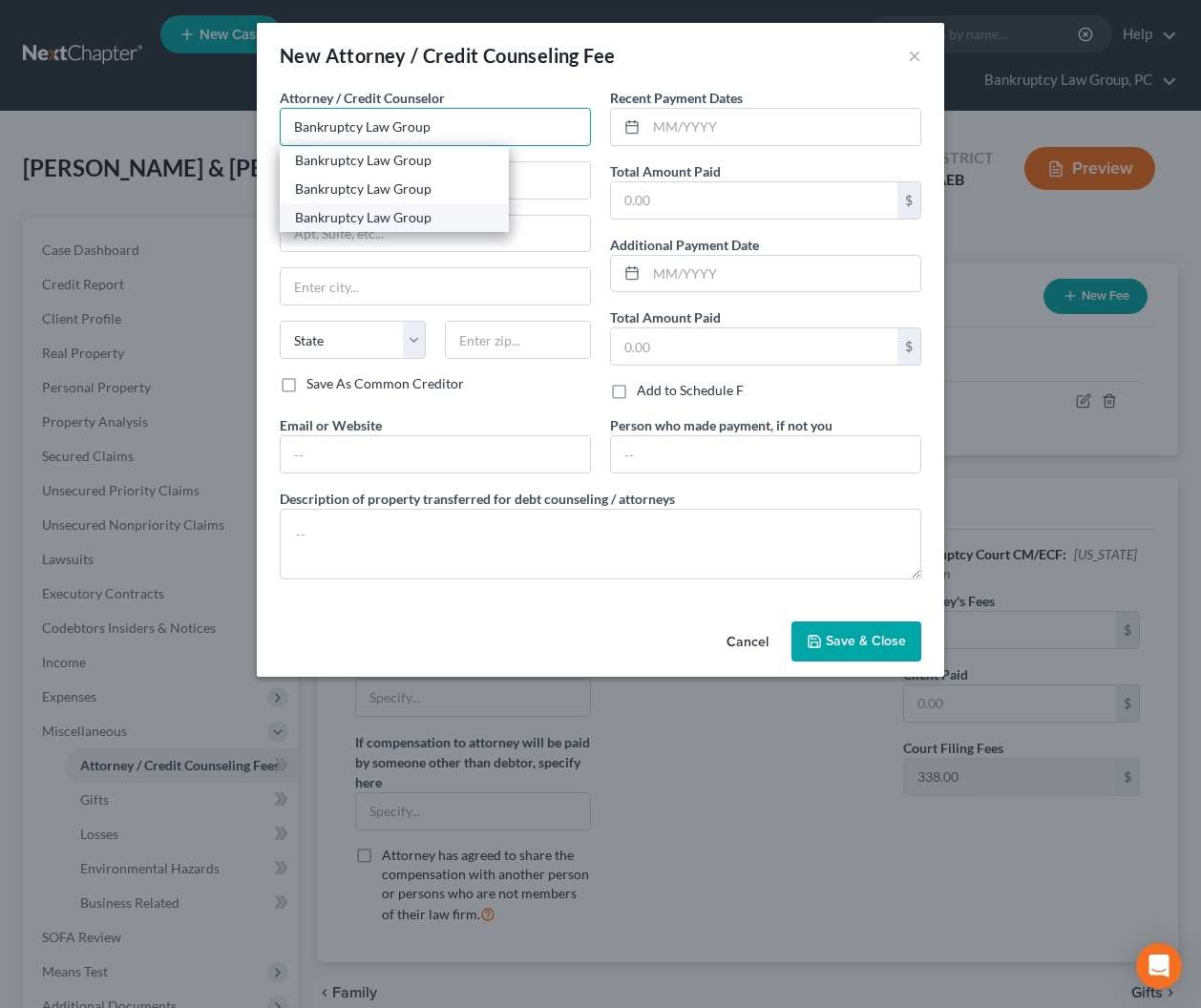
type input "Bankruptcy Law Group"
click at [381, 213] on div "Bankruptcy Law Group" at bounding box center [394, 217] width 199 height 19
type input "PO Box 9899"
type input "Reno"
select select "31"
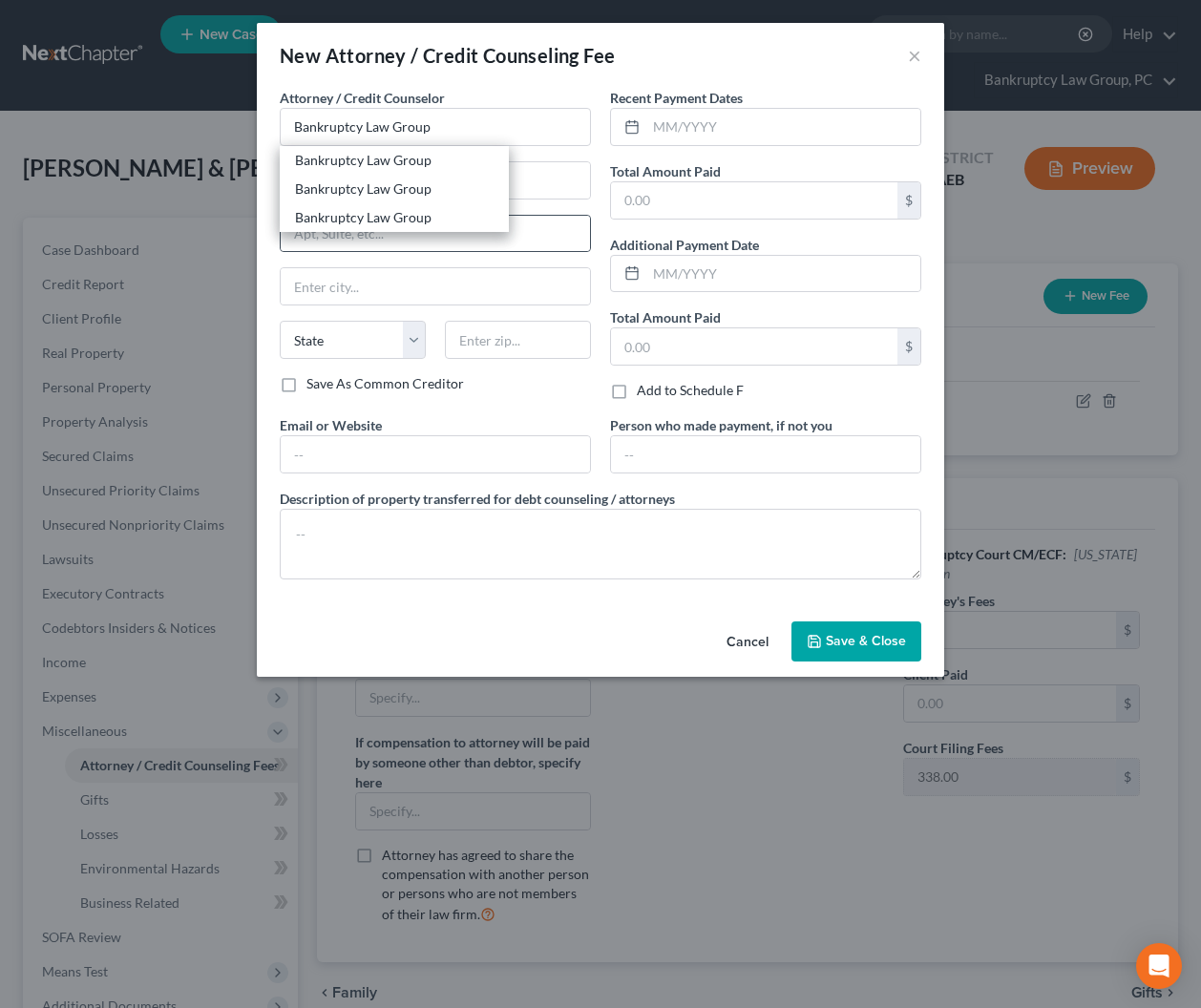
type input "89507"
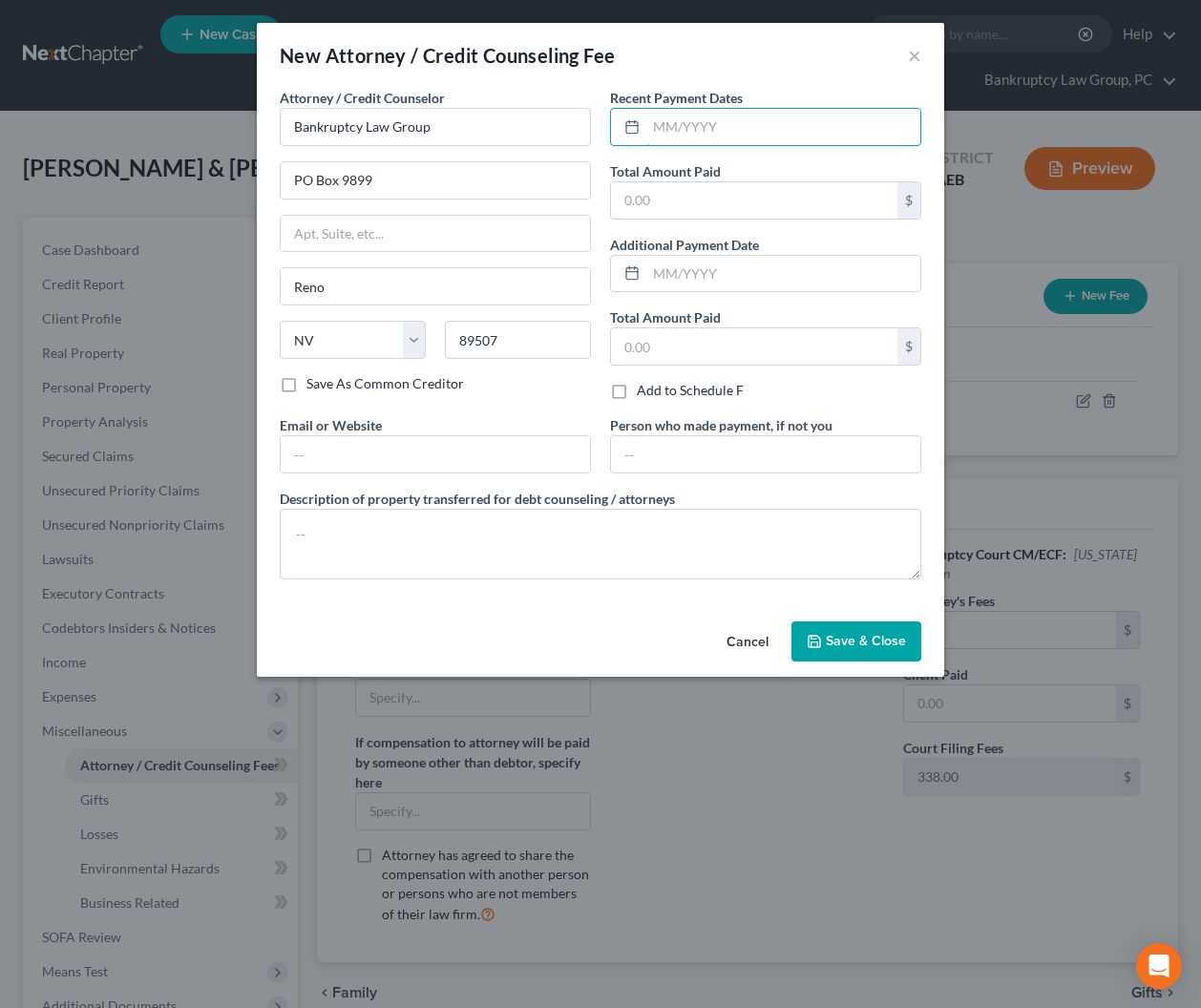
drag, startPoint x: 722, startPoint y: 127, endPoint x: 1178, endPoint y: 195, distance: 461.0
click at [721, 128] on input "text" at bounding box center [783, 127] width 274 height 37
type input "09/2025"
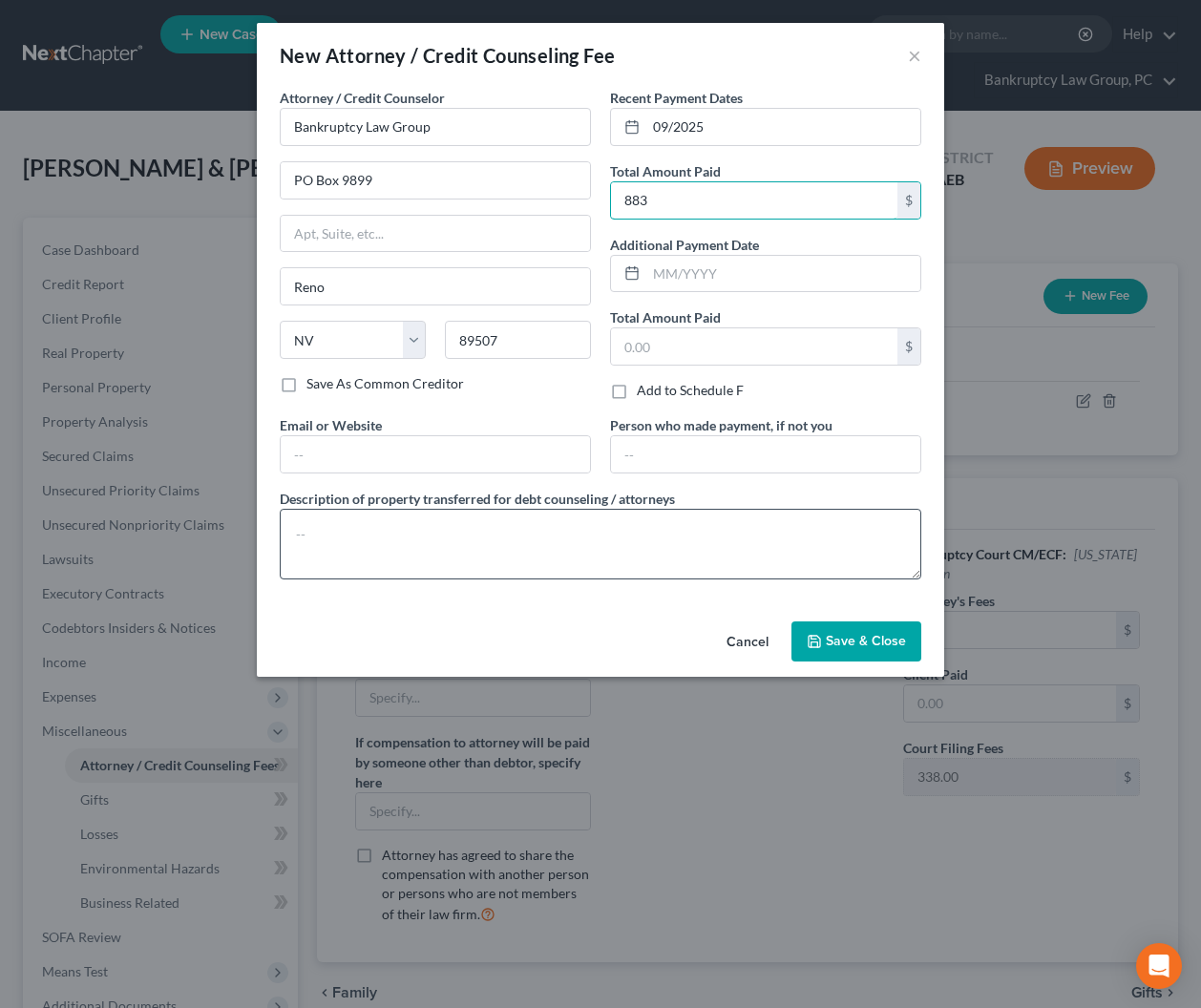
type input "883"
click at [840, 565] on textarea at bounding box center [600, 544] width 642 height 70
type textarea "Attorney Fees: $500 Credit Report Fee: $45 Court FIling Fee: $338"
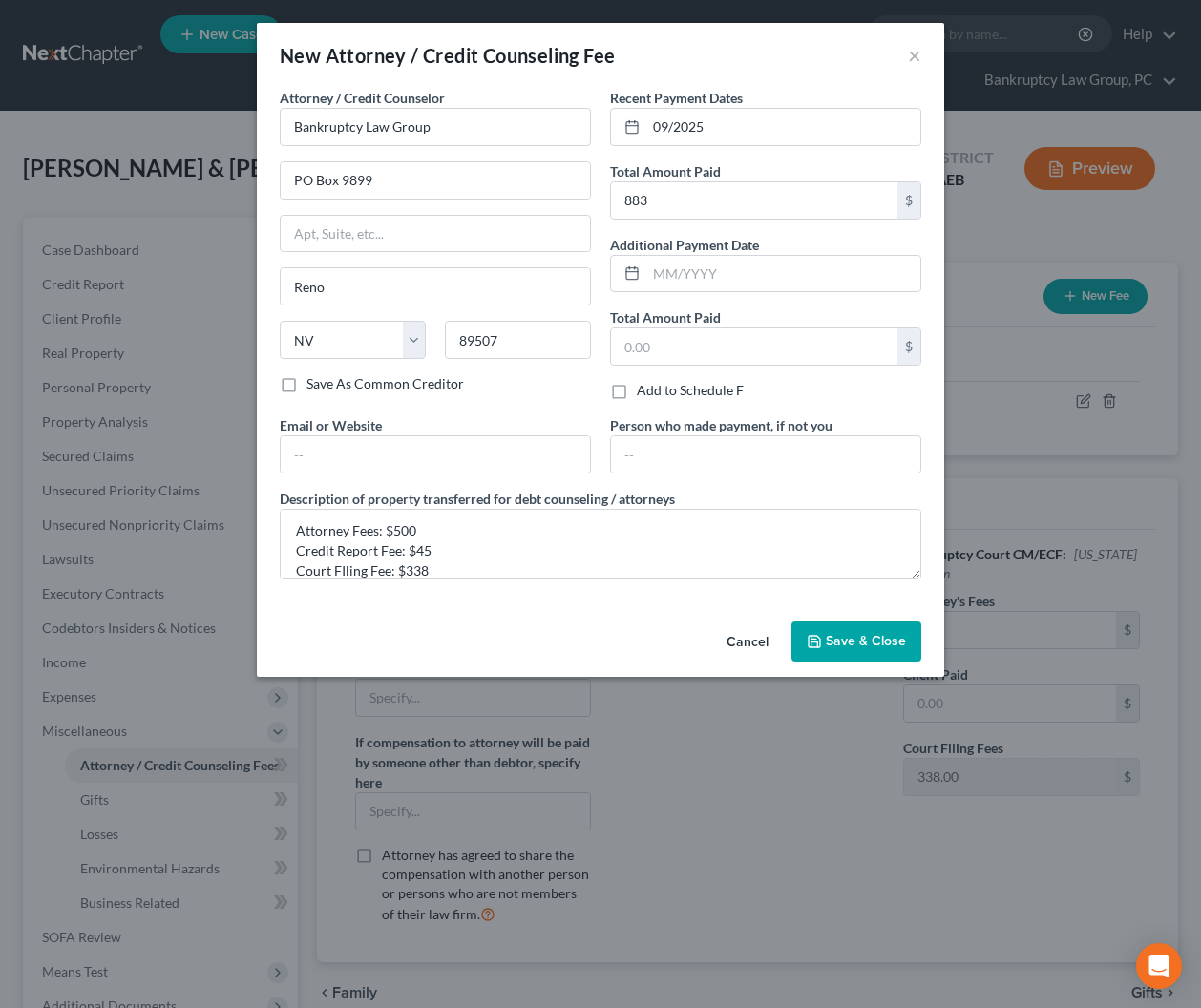
click at [862, 630] on button "Save & Close" at bounding box center [857, 641] width 130 height 40
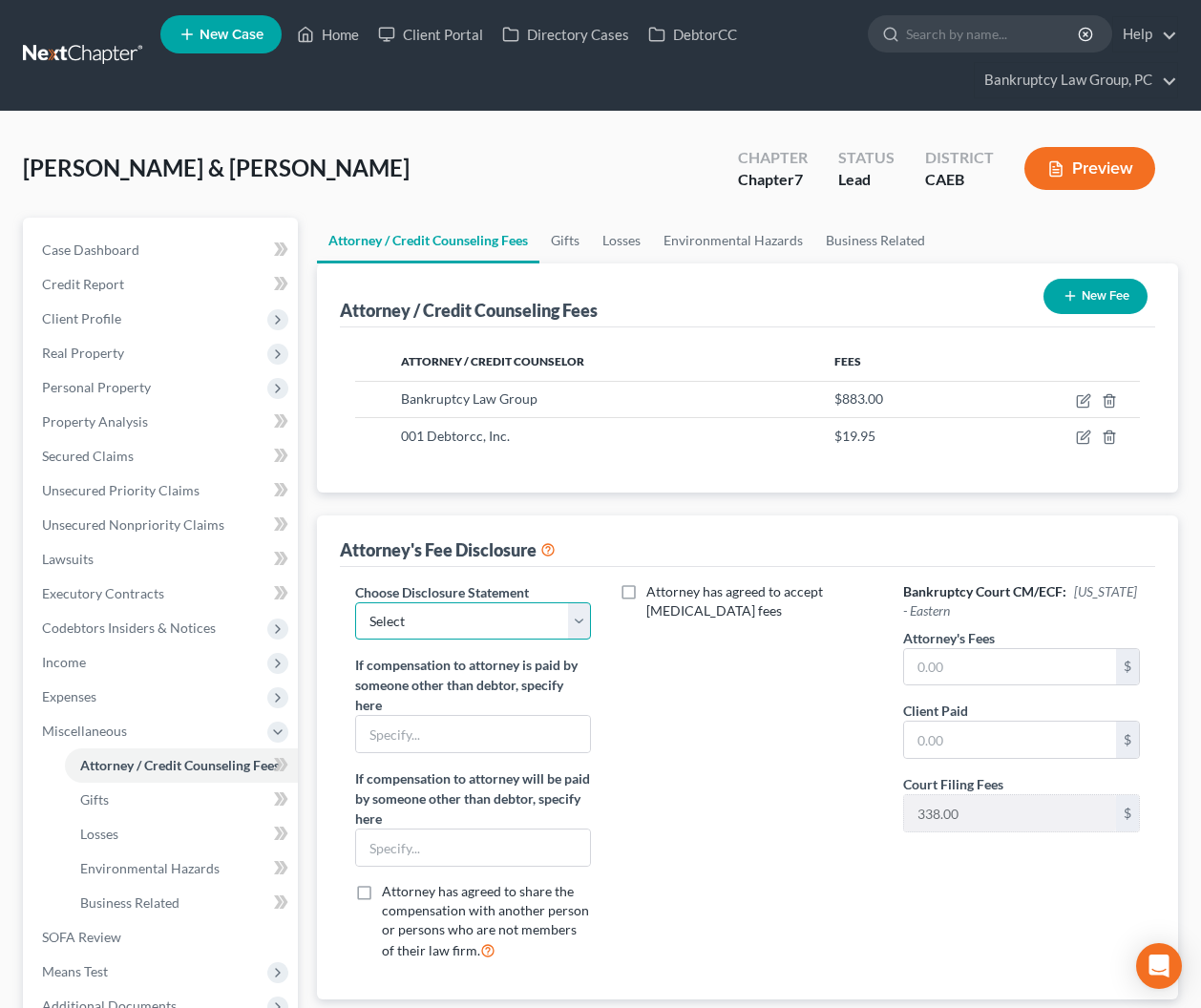
click at [482, 610] on select "Select CH 13 - OPT IN BI-FURCATION NORMAL DISCLOSURE" at bounding box center [473, 621] width 236 height 38
select select "2"
click at [355, 602] on select "Select CH 13 - OPT IN BI-FURCATION NORMAL DISCLOSURE" at bounding box center [473, 621] width 236 height 38
click at [1056, 675] on input "text" at bounding box center [1010, 667] width 212 height 37
type input "500"
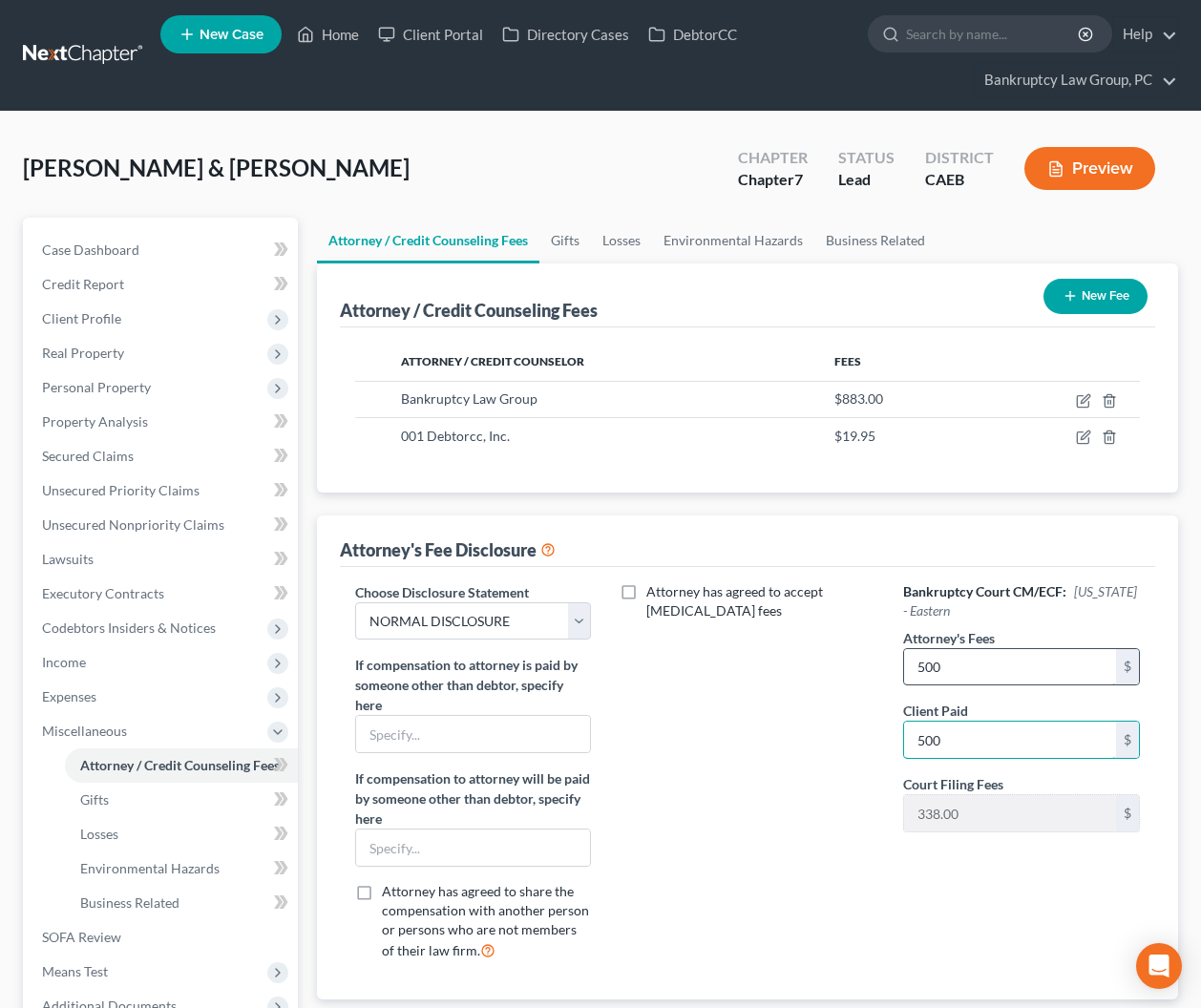
type input "500"
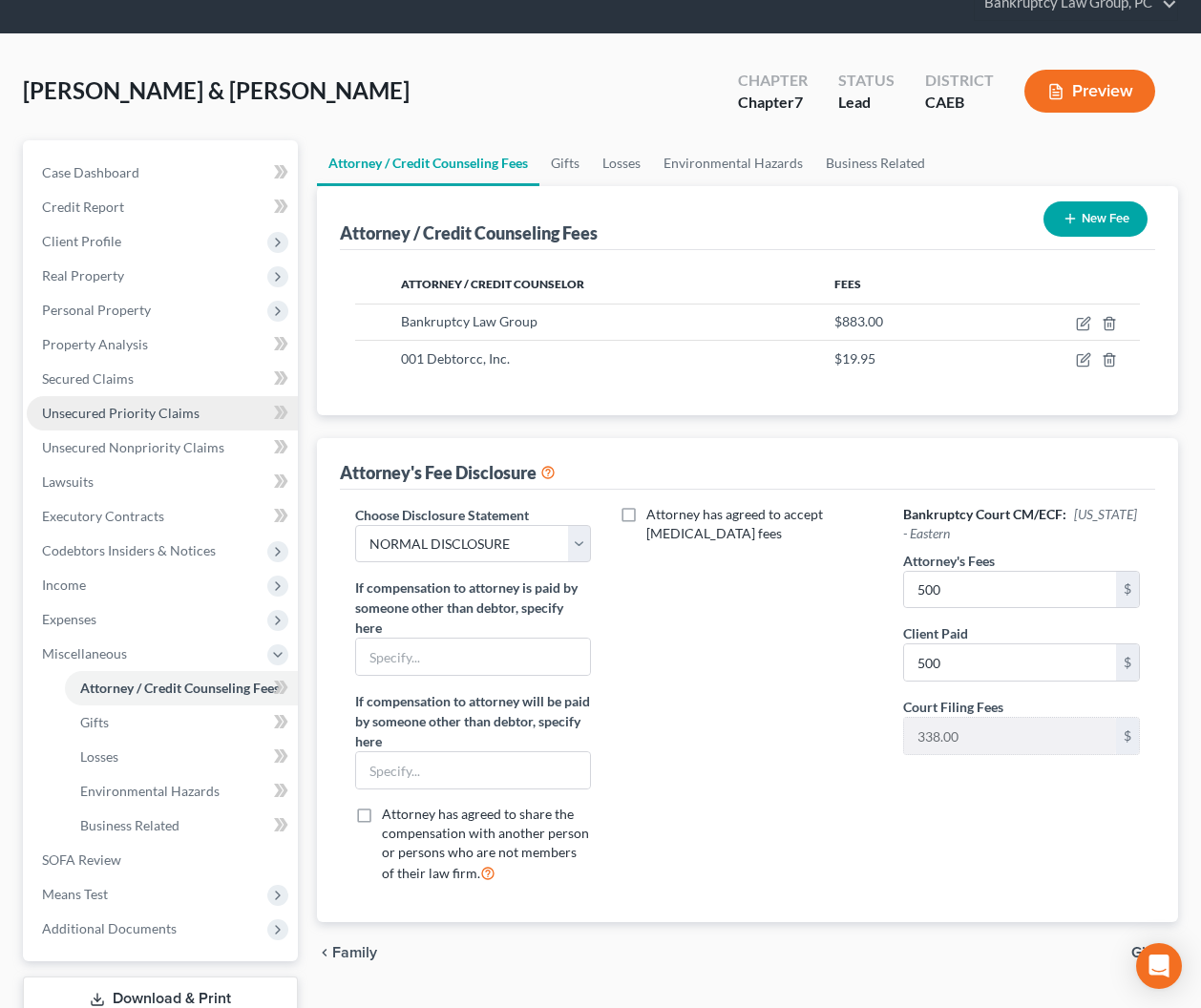
scroll to position [61, 0]
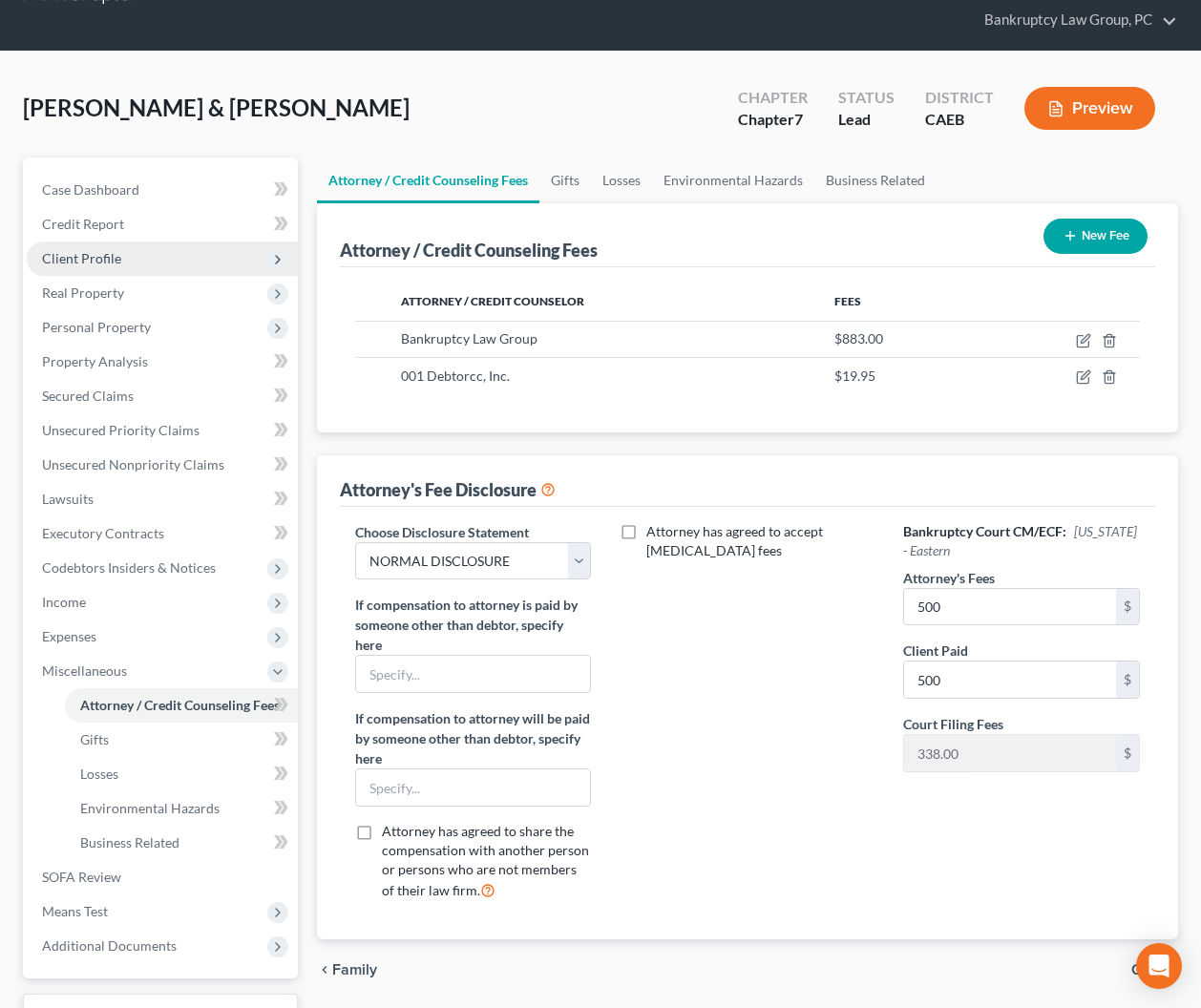
click at [98, 259] on span "Client Profile" at bounding box center [81, 258] width 79 height 16
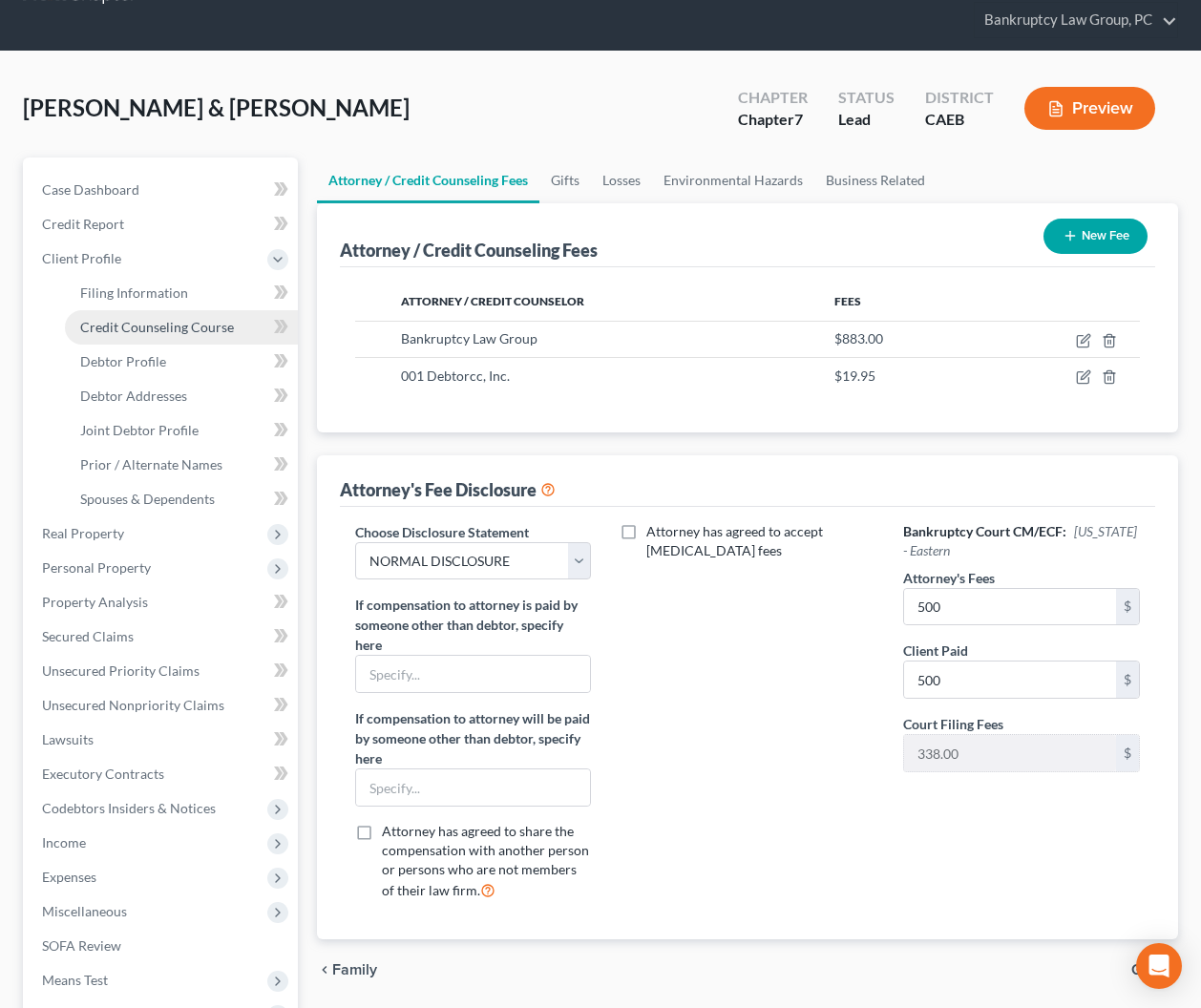
click at [129, 329] on span "Credit Counseling Course" at bounding box center [157, 326] width 154 height 16
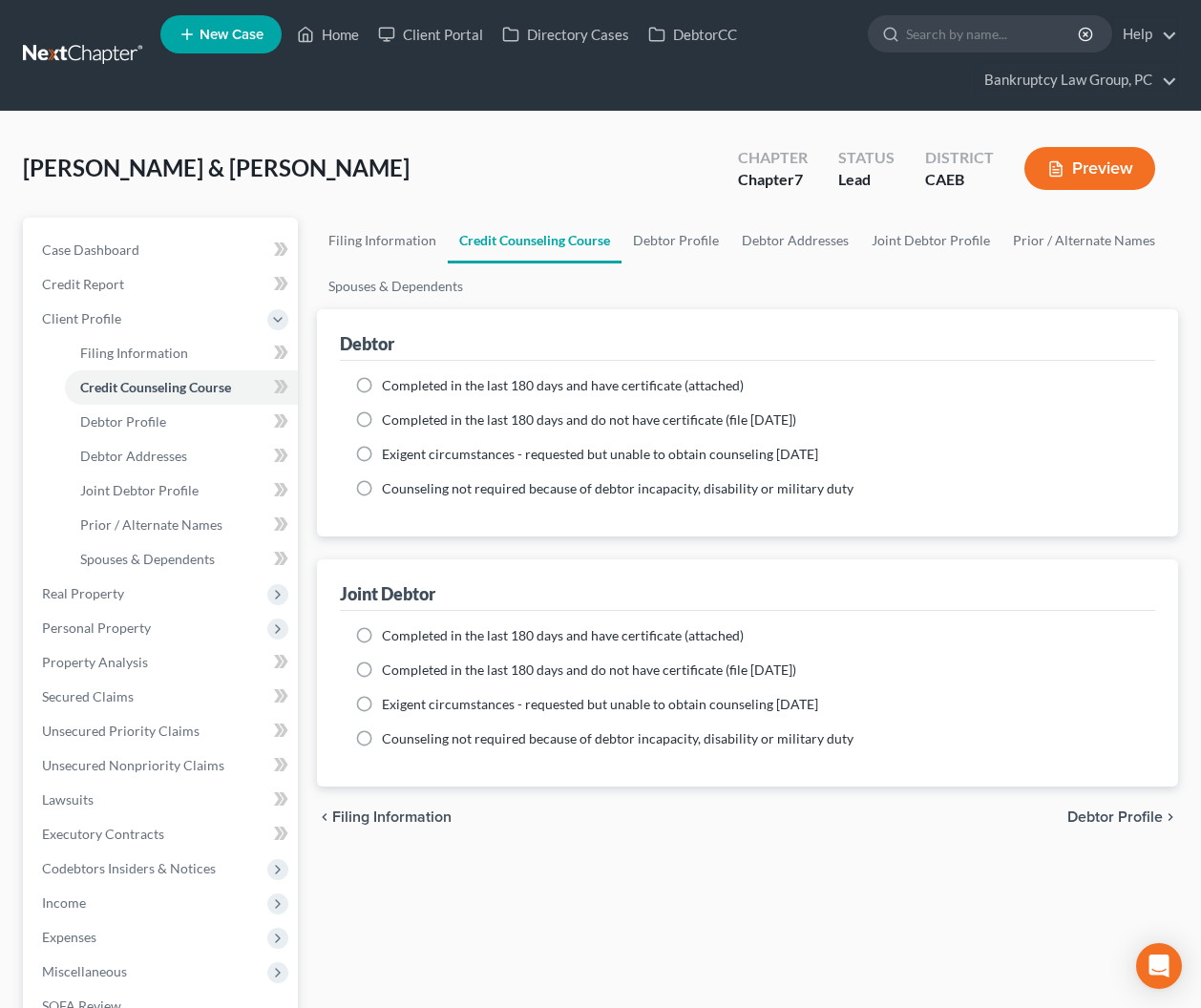
click at [382, 383] on label "Completed in the last 180 days and have certificate (attached)" at bounding box center [563, 385] width 362 height 19
click at [390, 383] on input "Completed in the last 180 days and have certificate (attached)" at bounding box center [396, 382] width 13 height 13
radio input "true"
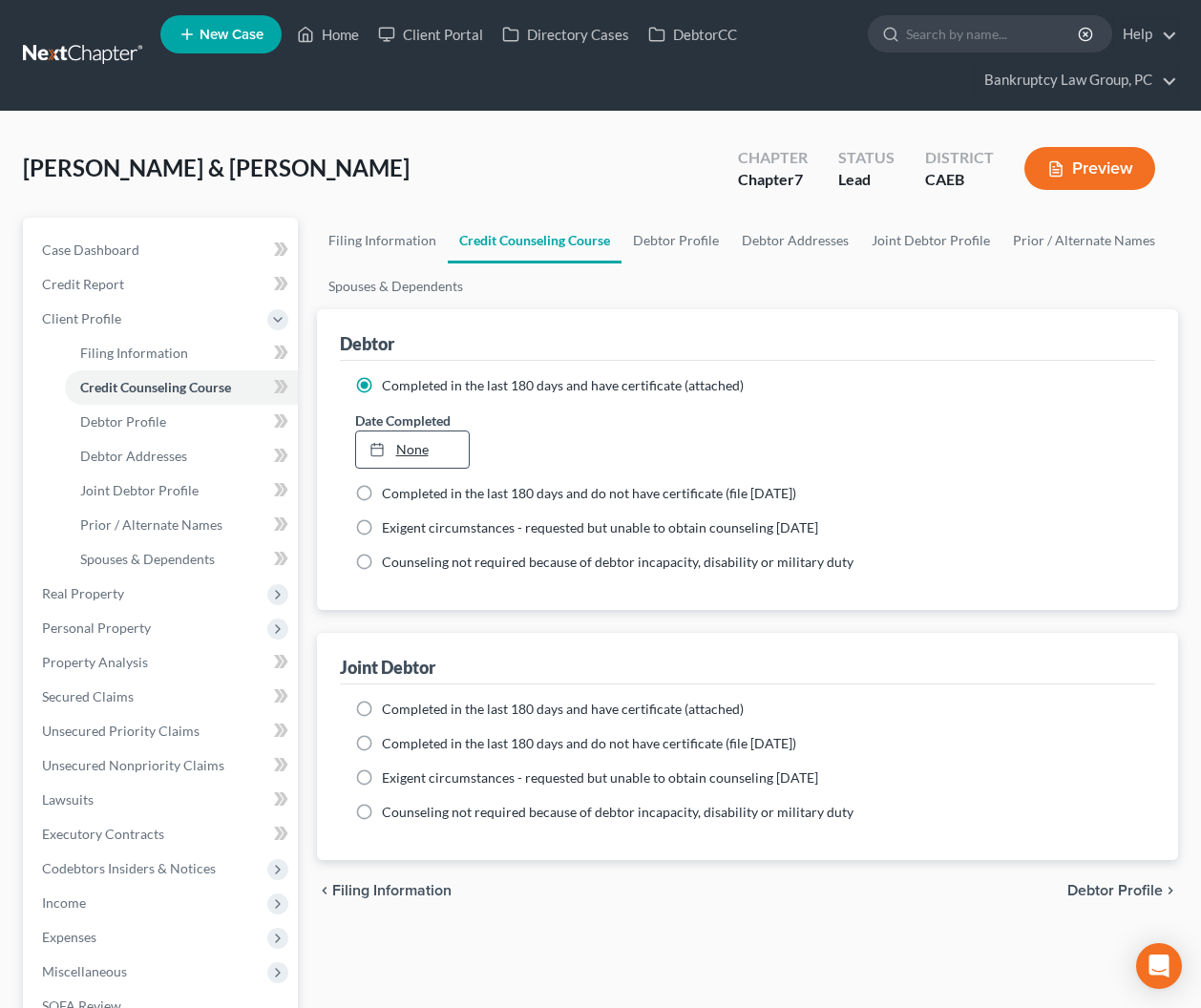
type input "[DATE]"
click at [432, 440] on link "None" at bounding box center [413, 449] width 113 height 37
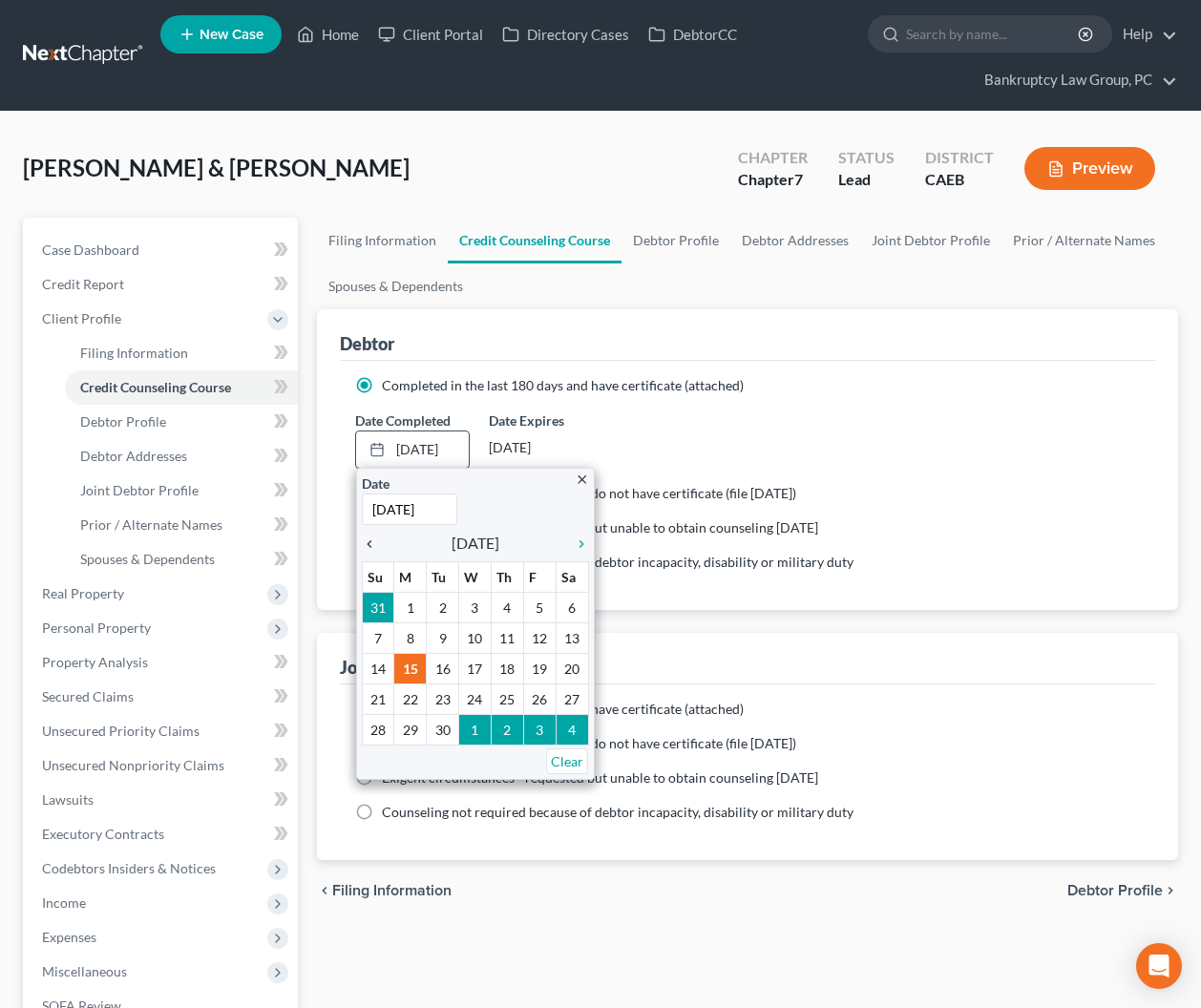
click at [372, 543] on icon "chevron_left" at bounding box center [374, 544] width 25 height 15
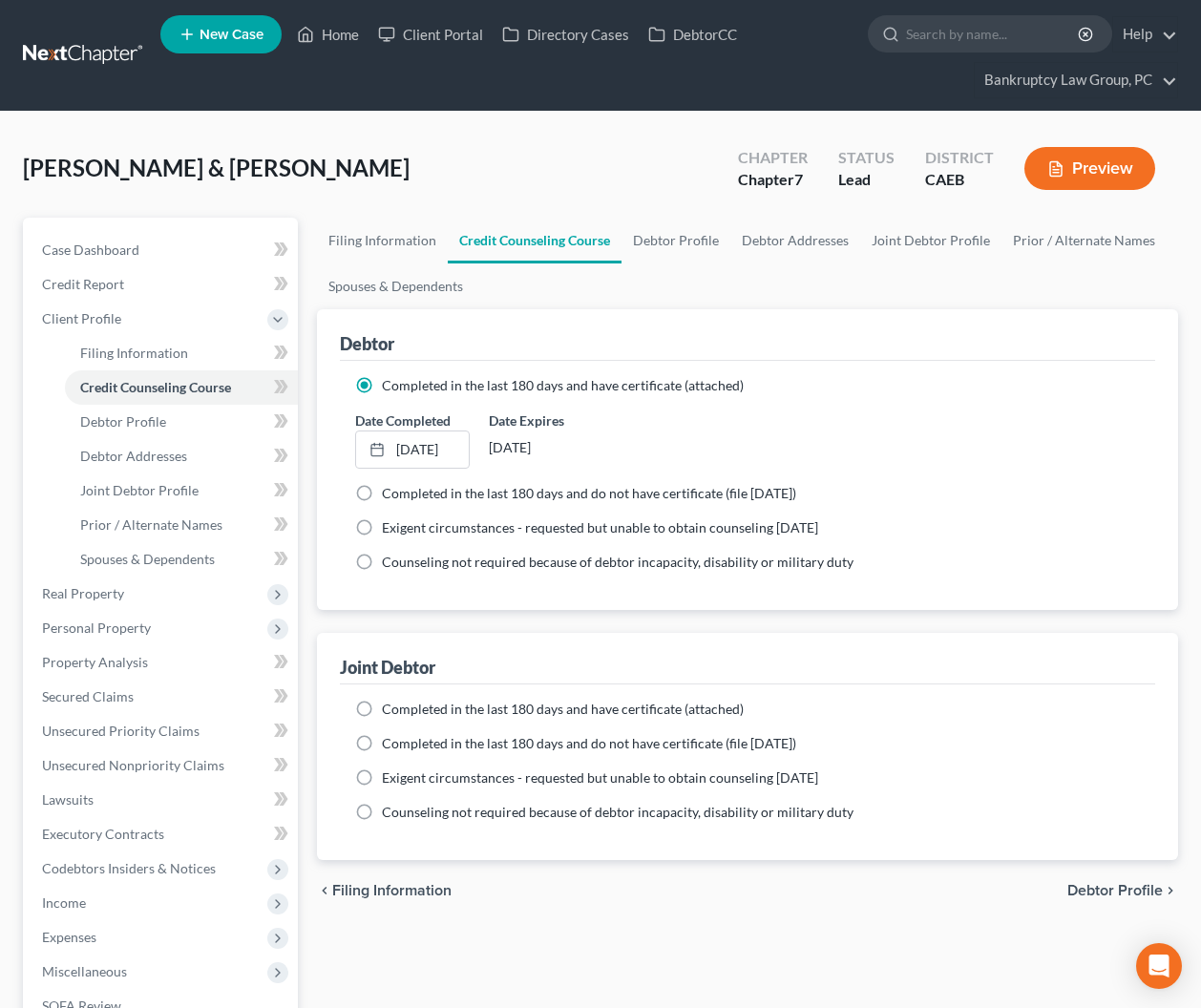
click at [382, 706] on label "Completed in the last 180 days and have certificate (attached)" at bounding box center [563, 708] width 362 height 19
click at [390, 706] on input "Completed in the last 180 days and have certificate (attached)" at bounding box center [396, 705] width 13 height 13
radio input "true"
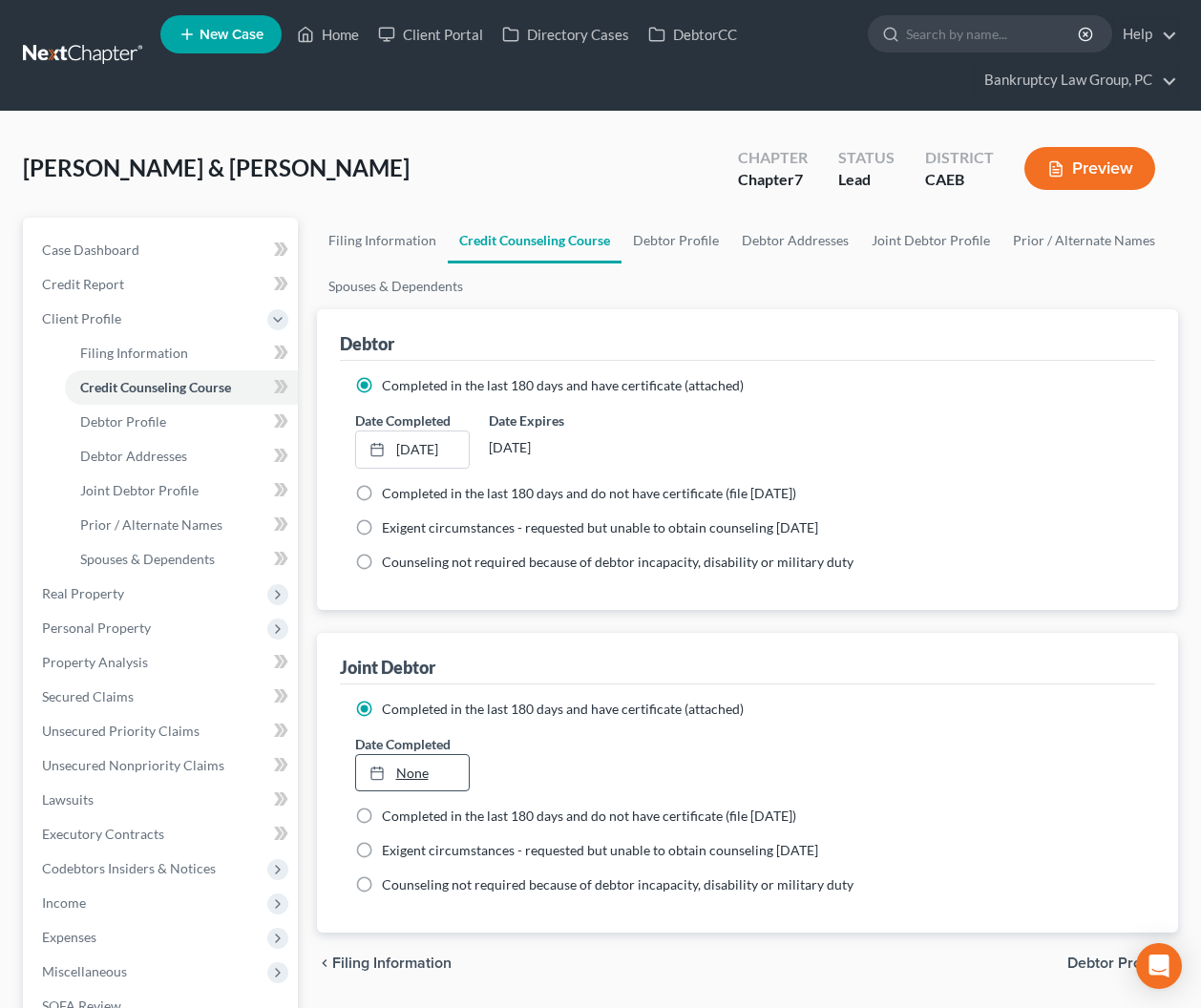
type input "[DATE]"
click at [423, 767] on link "[DATE]" at bounding box center [413, 773] width 113 height 37
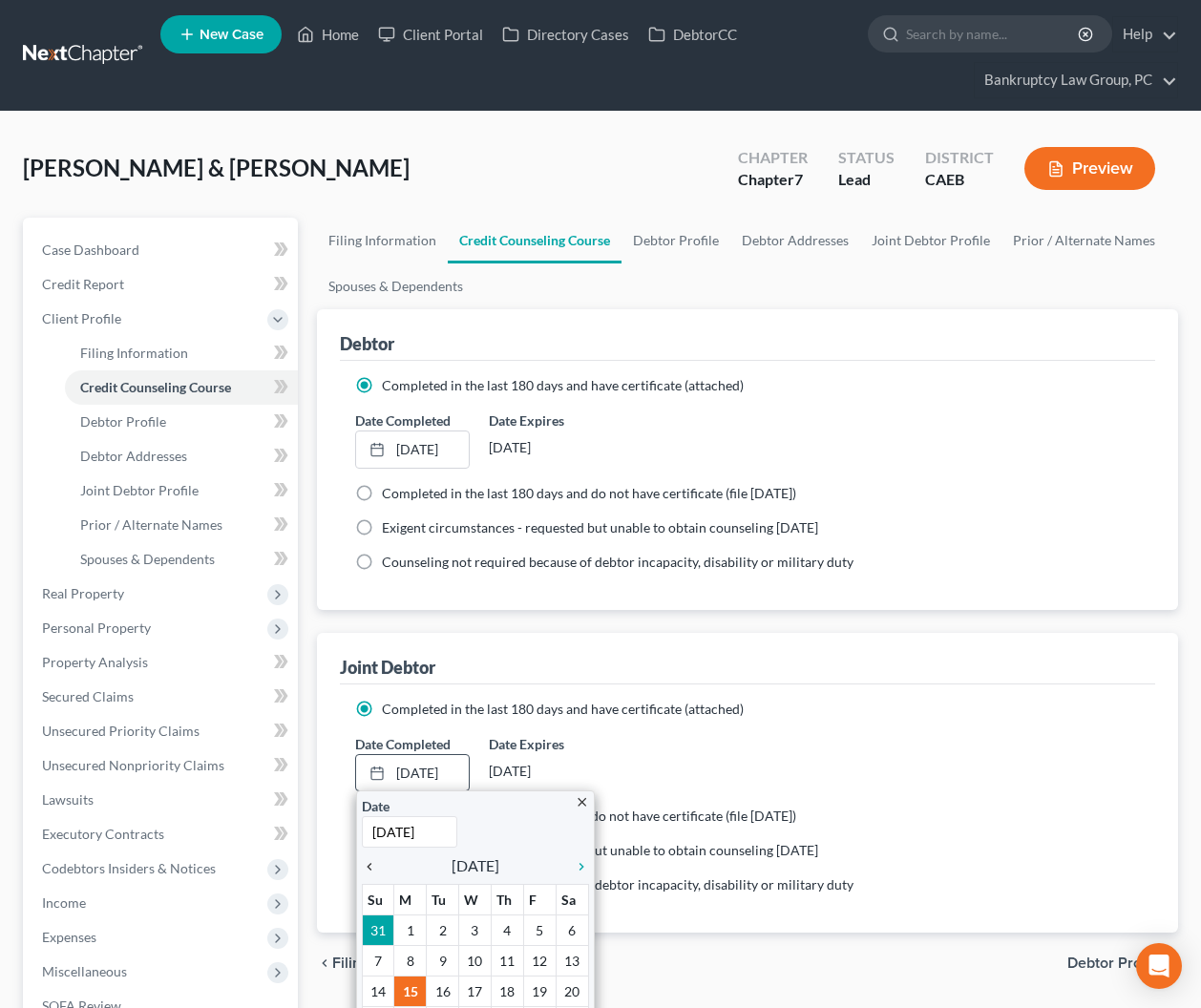
click at [370, 866] on icon "chevron_left" at bounding box center [374, 866] width 25 height 15
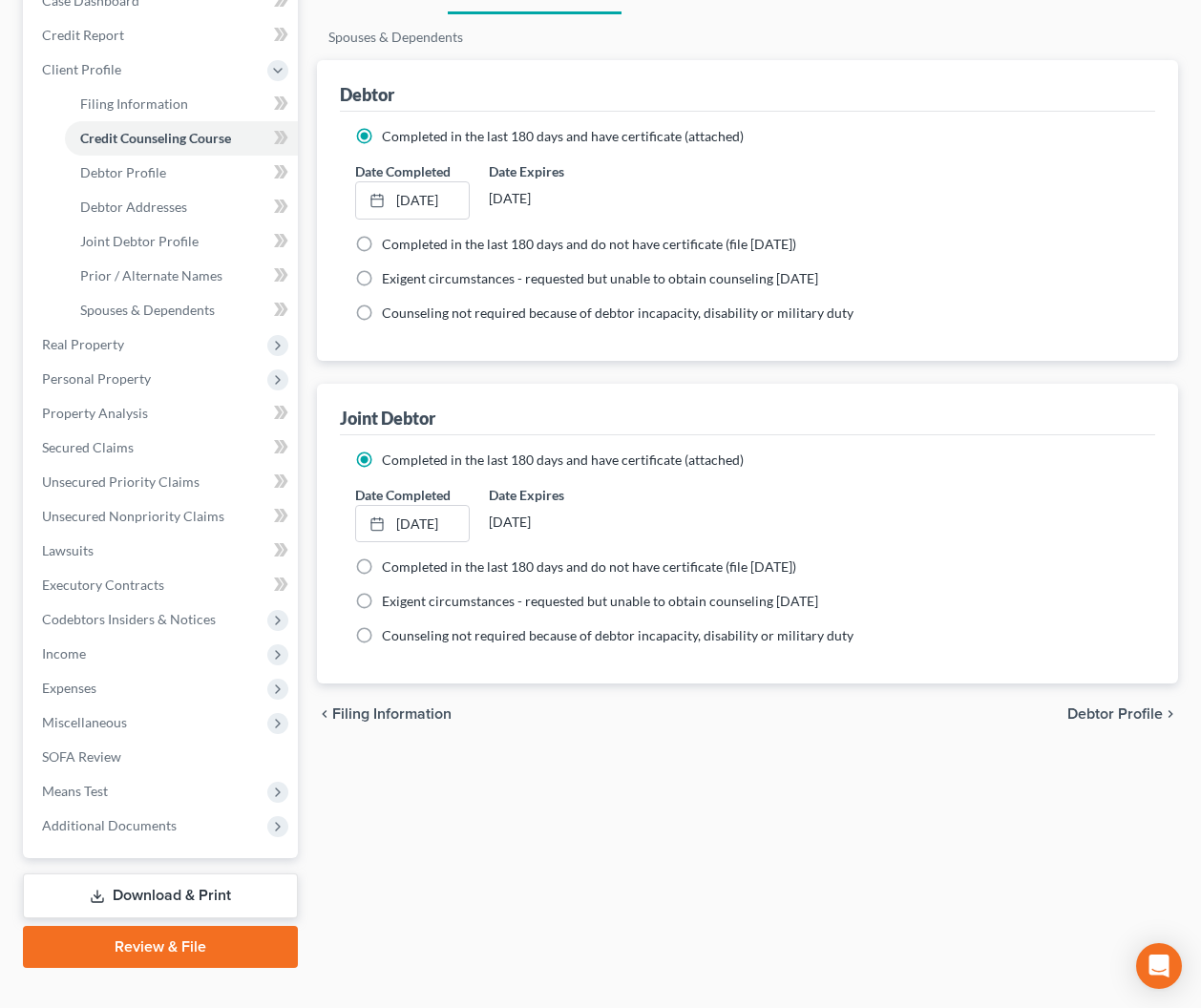
scroll to position [280, 0]
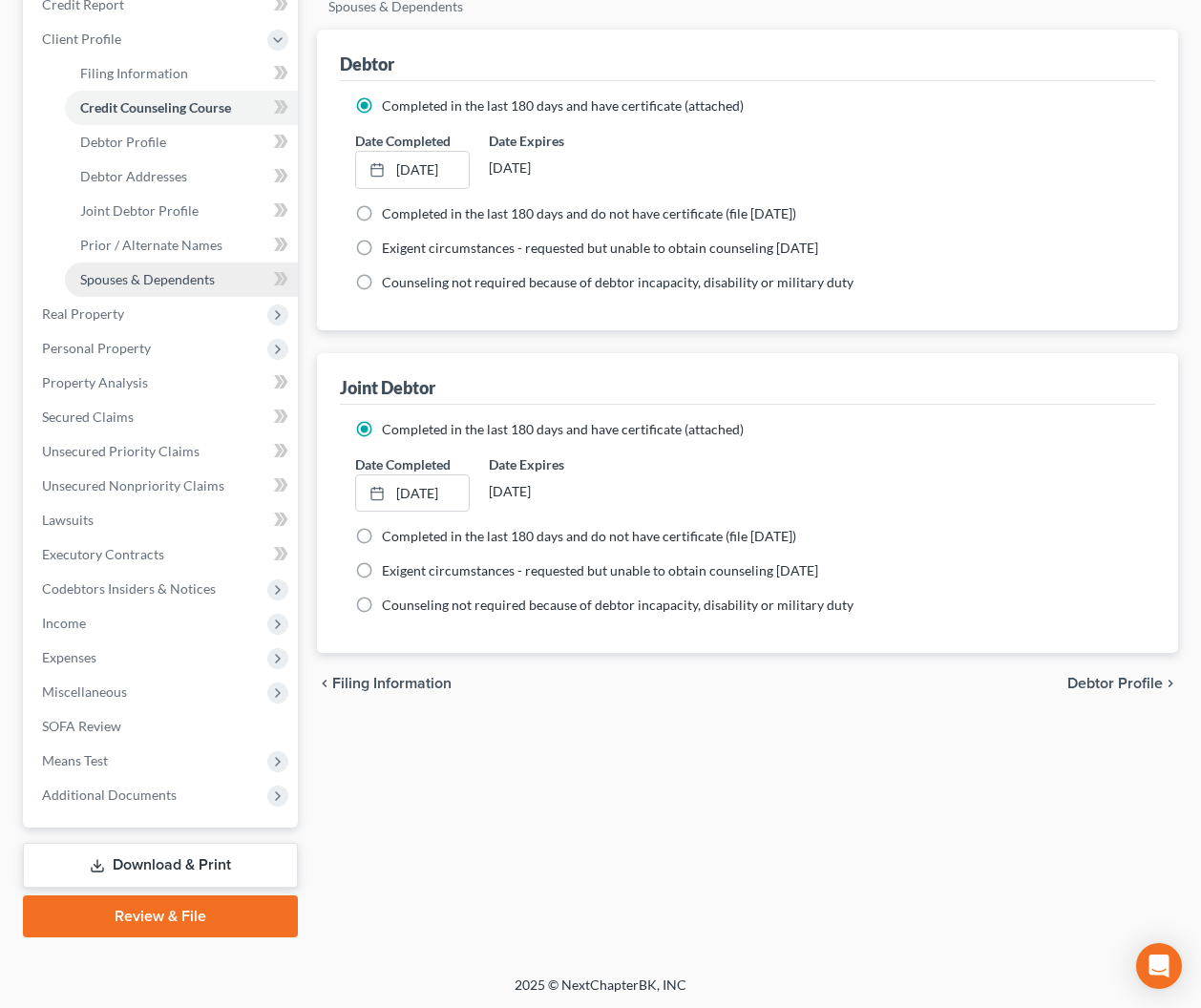
click at [155, 278] on span "Spouses & Dependents" at bounding box center [148, 279] width 135 height 16
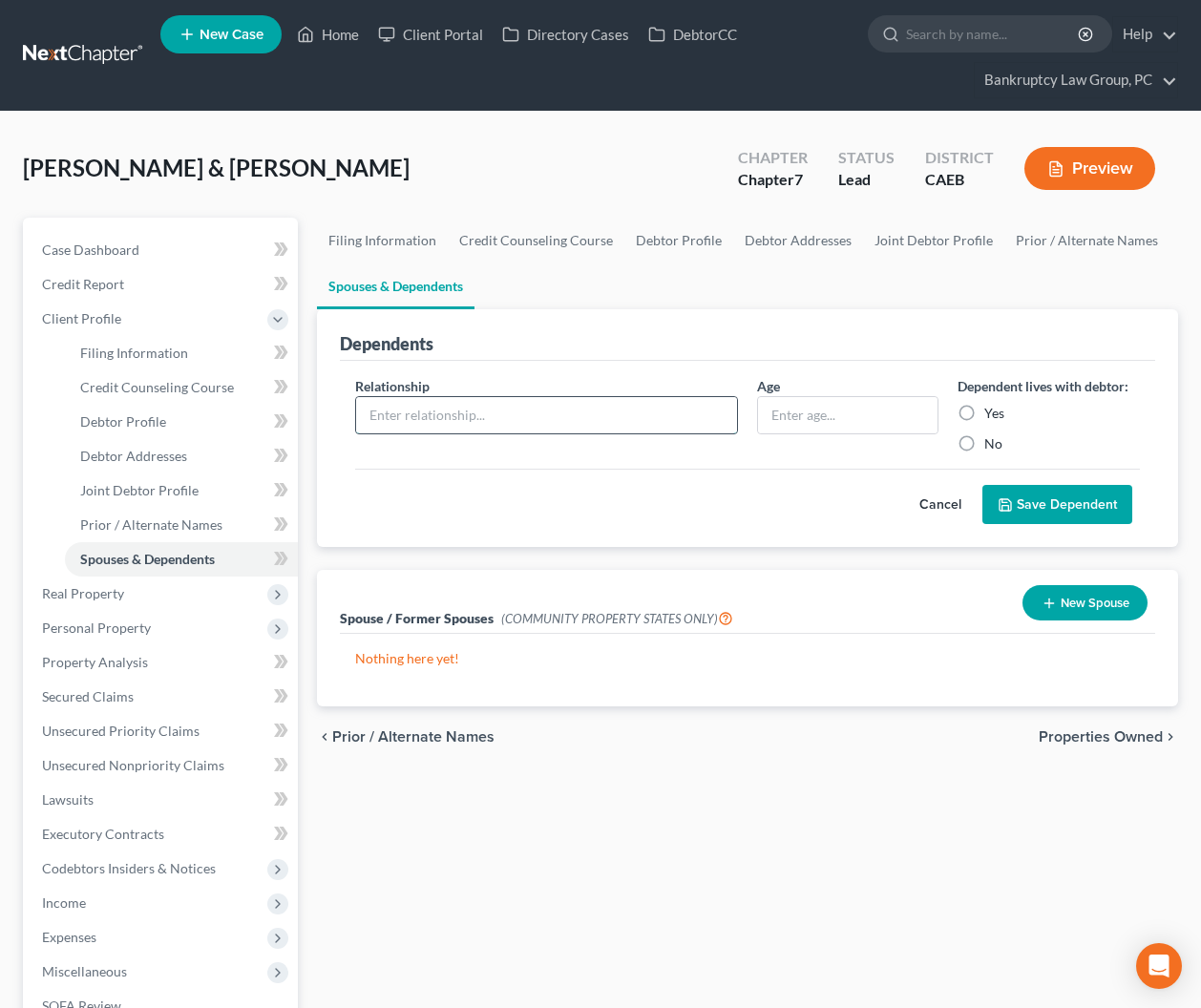
click at [533, 420] on input "text" at bounding box center [547, 415] width 381 height 37
click at [138, 414] on span "Debtor Profile" at bounding box center [123, 422] width 86 height 16
select select "1"
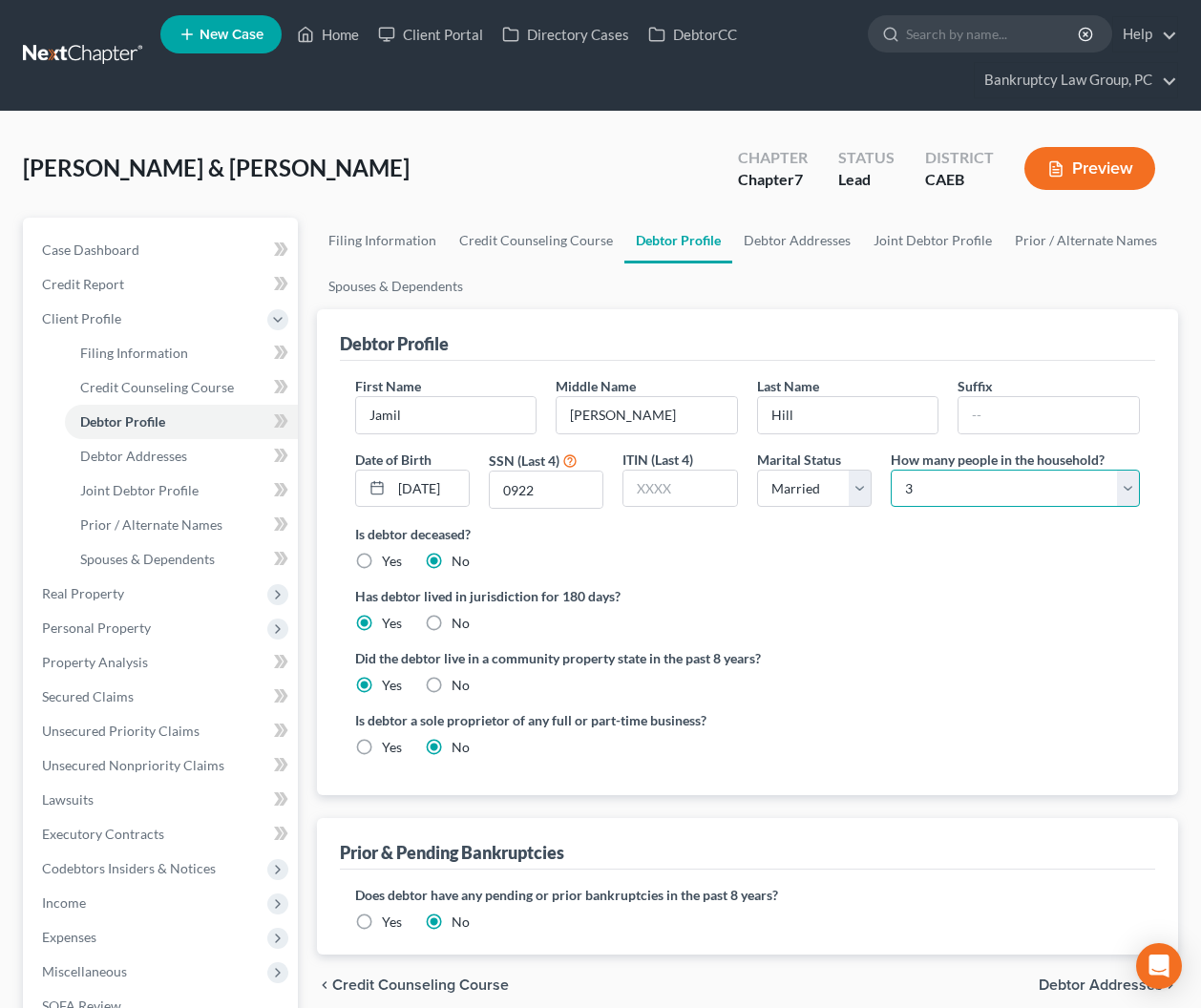
click at [949, 484] on select "Select 1 2 3 4 5 6 7 8 9 10 11 12 13 14 15 16 17 18 19 20" at bounding box center [1015, 488] width 249 height 38
select select "1"
click at [891, 469] on select "Select 1 2 3 4 5 6 7 8 9 10 11 12 13 14 15 16 17 18 19 20" at bounding box center [1015, 488] width 249 height 38
click at [171, 567] on link "Spouses & Dependents" at bounding box center [181, 559] width 233 height 35
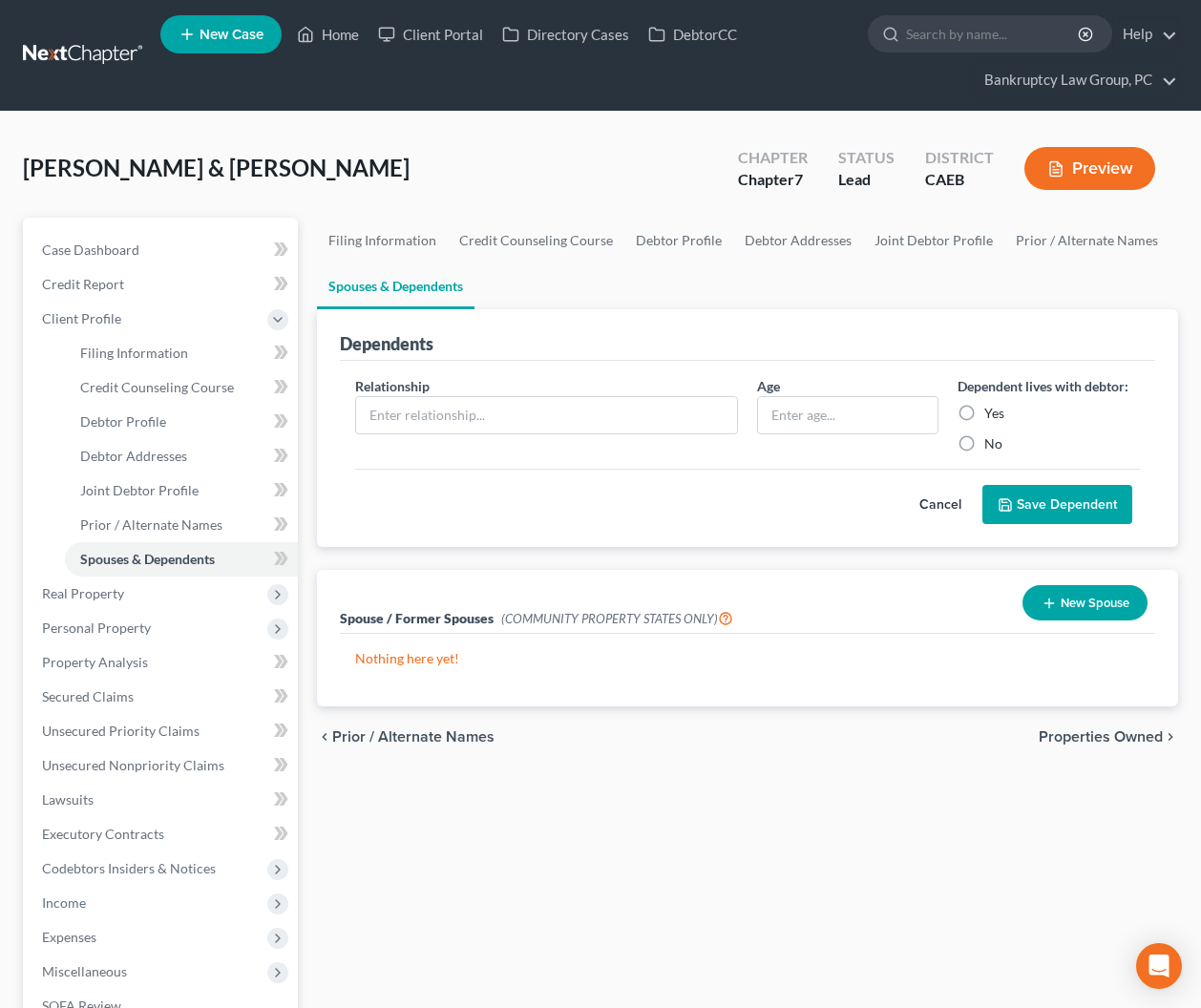
click at [1090, 607] on button "New Spouse" at bounding box center [1085, 603] width 125 height 36
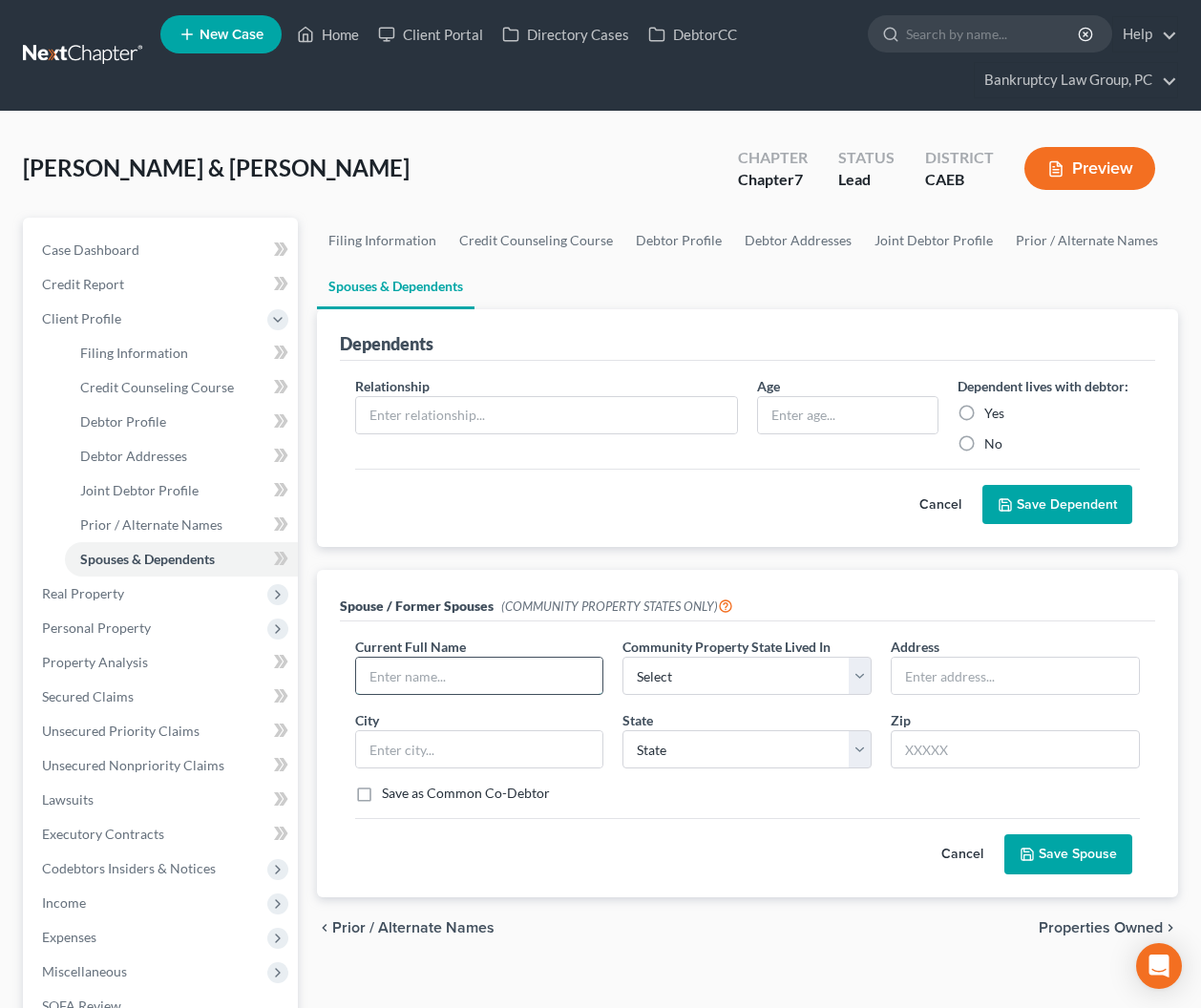
click at [466, 685] on input "text" at bounding box center [479, 676] width 247 height 37
type input "[PERSON_NAME] & [PERSON_NAME]"
click at [725, 686] on select "Select AZ CA GU ID LA NV NM PR [GEOGRAPHIC_DATA] [GEOGRAPHIC_DATA] [GEOGRAPHIC_…" at bounding box center [746, 676] width 249 height 38
click at [622, 657] on select "Select AZ CA GU ID LA NV NM PR [GEOGRAPHIC_DATA] [GEOGRAPHIC_DATA] [GEOGRAPHIC_…" at bounding box center [746, 676] width 249 height 38
click at [713, 749] on select "State [US_STATE] AK AR AZ CA CO CT DE DC [GEOGRAPHIC_DATA] [GEOGRAPHIC_DATA] GU…" at bounding box center [746, 749] width 249 height 38
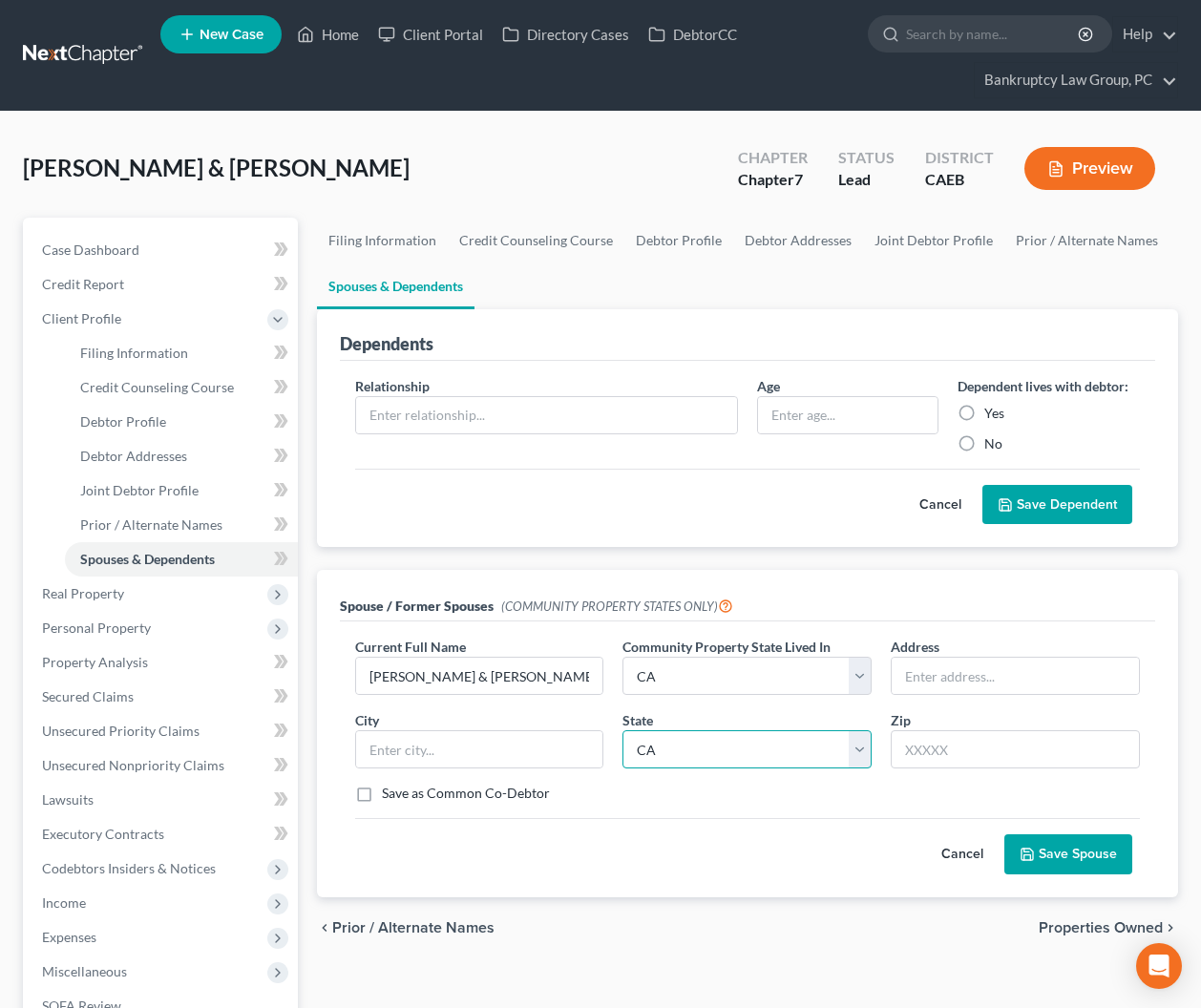
click at [622, 730] on select "State [US_STATE] AK AR AZ CA CO CT DE DC [GEOGRAPHIC_DATA] [GEOGRAPHIC_DATA] GU…" at bounding box center [746, 749] width 249 height 38
click at [1084, 845] on button "Save Spouse" at bounding box center [1068, 854] width 128 height 40
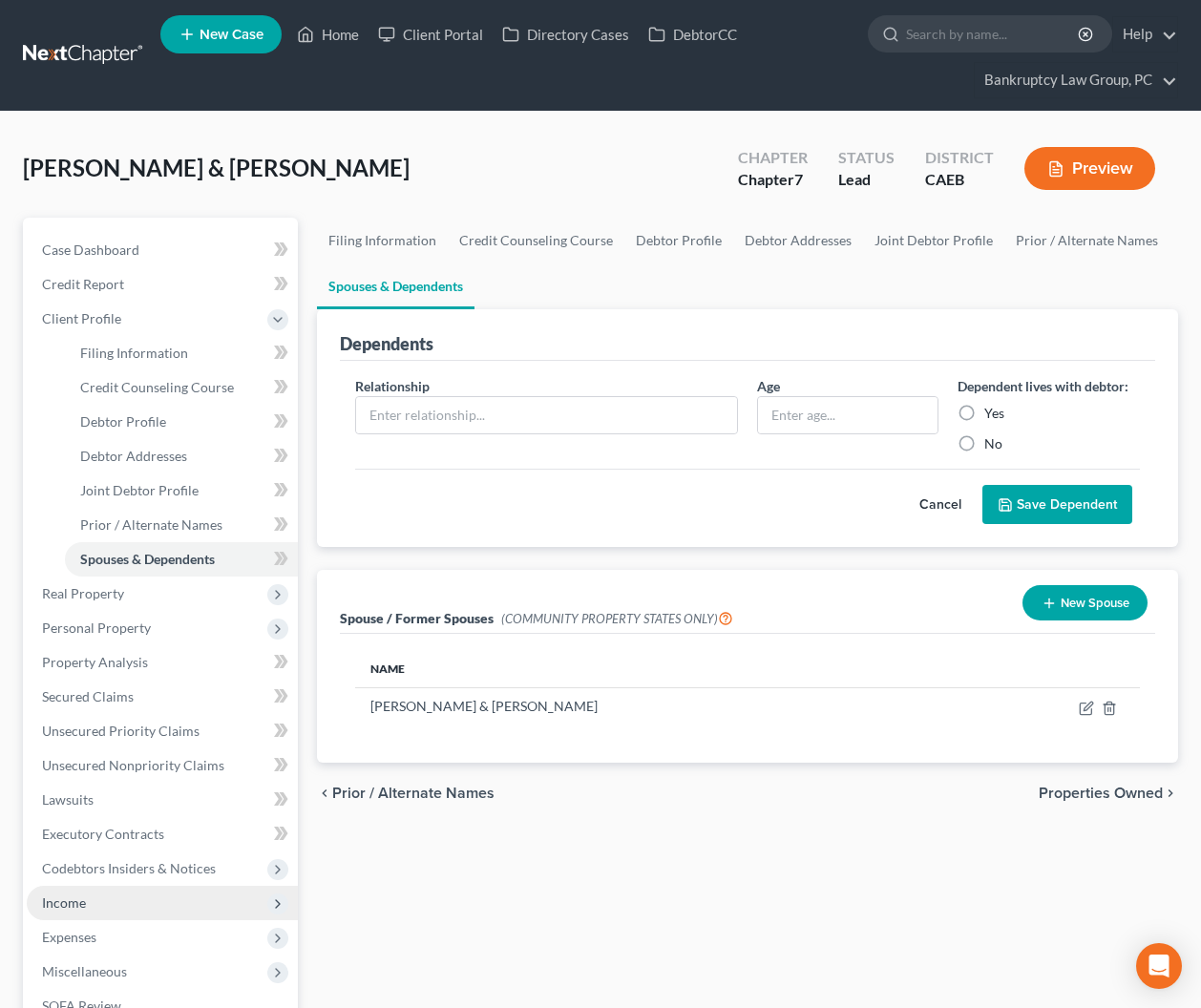
click at [74, 900] on span "Income" at bounding box center [64, 902] width 44 height 16
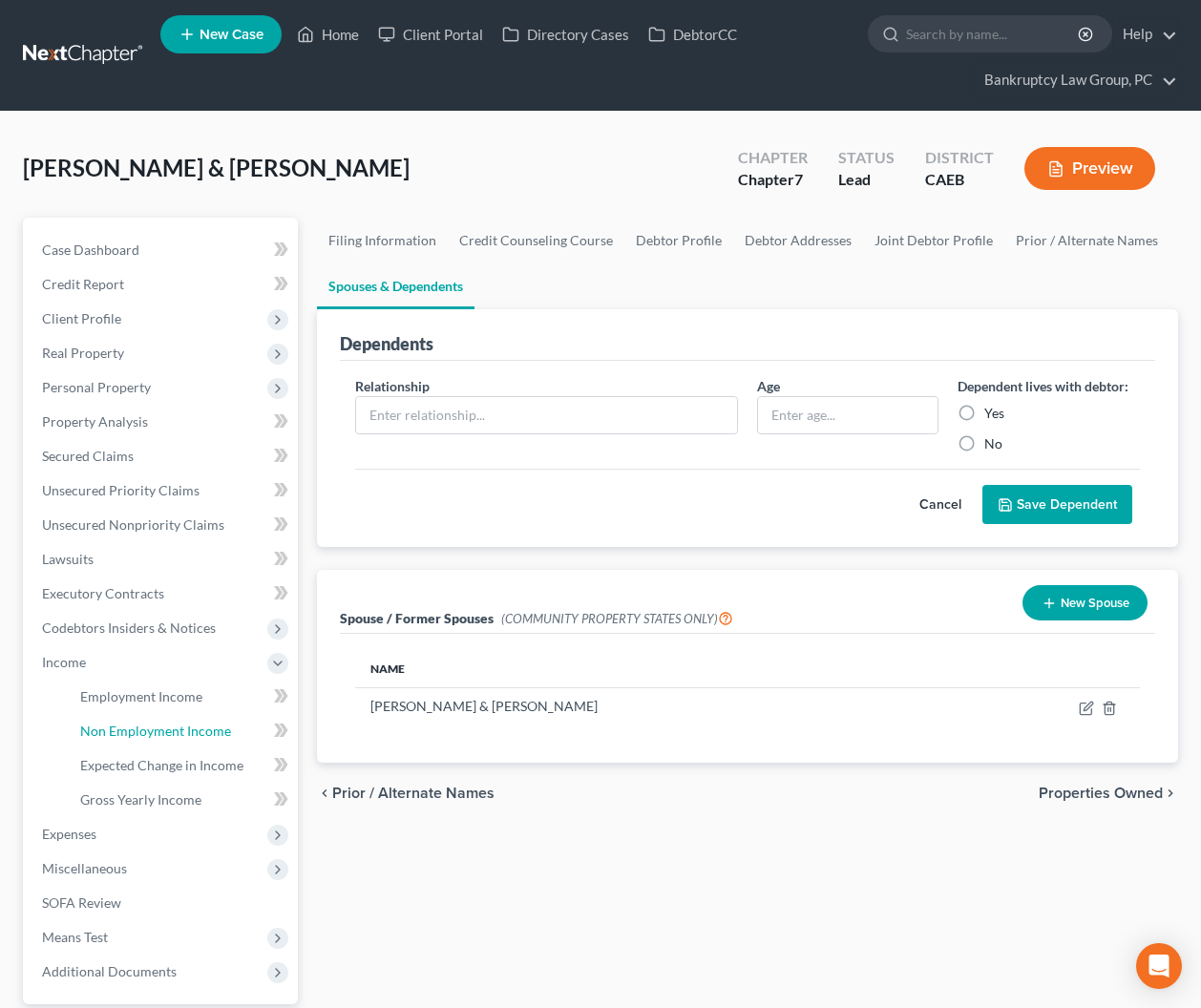
drag, startPoint x: 128, startPoint y: 724, endPoint x: 331, endPoint y: 673, distance: 209.3
click at [128, 725] on span "Non Employment Income" at bounding box center [156, 730] width 151 height 16
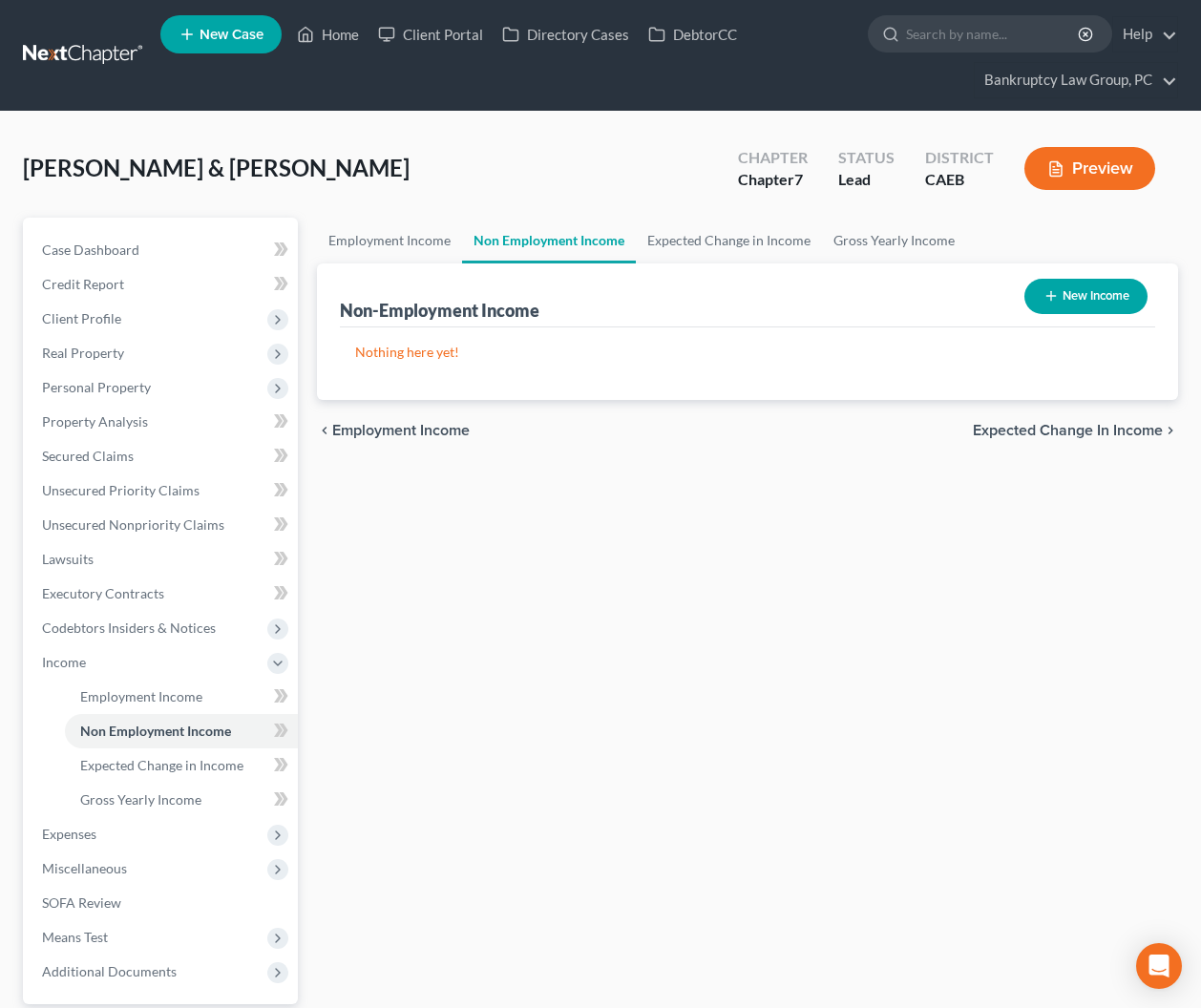
click at [1055, 289] on icon "button" at bounding box center [1051, 296] width 15 height 15
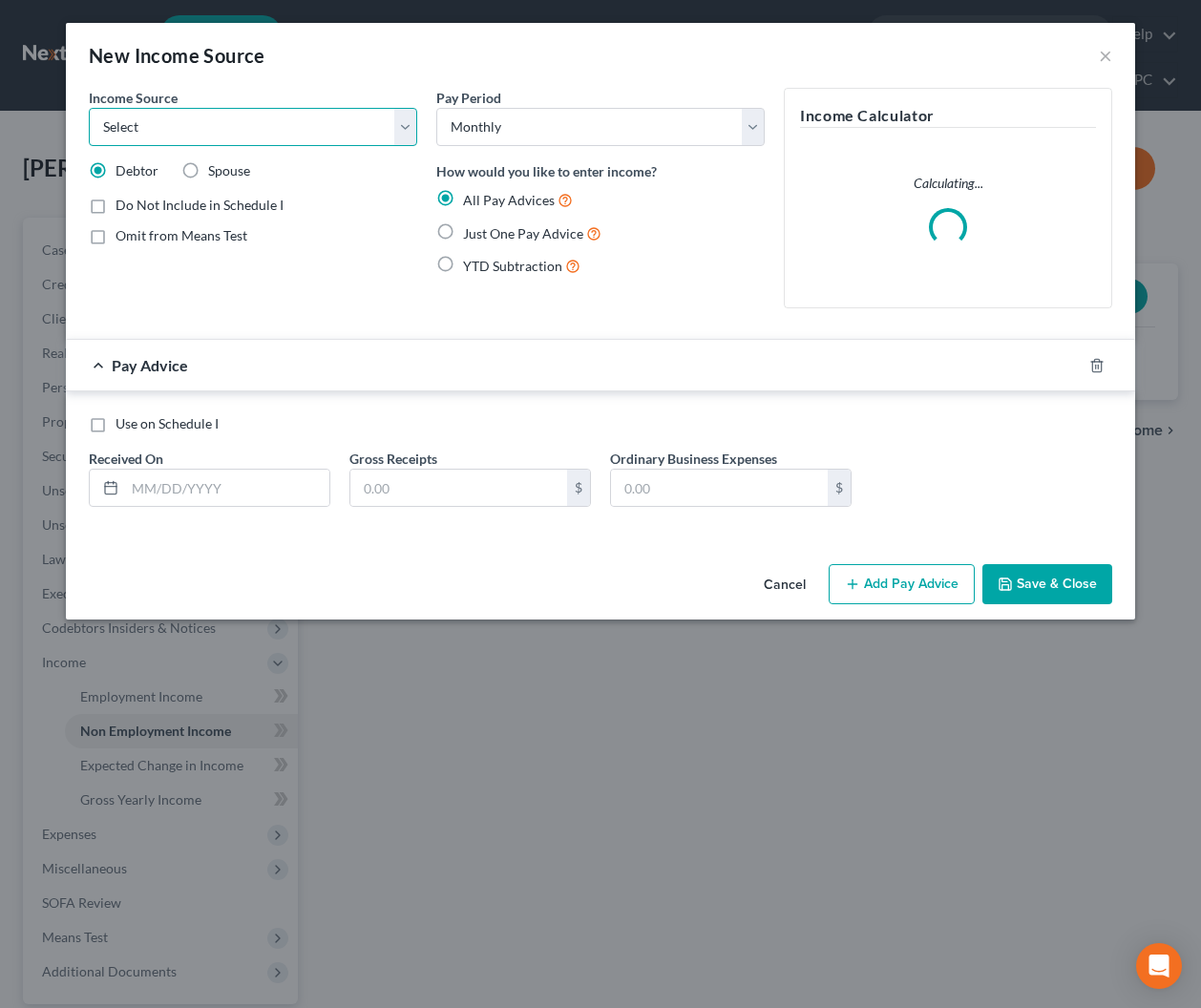
click at [271, 130] on select "Select Unemployment Disability (from employer) Pension Retirement Social Securi…" at bounding box center [252, 127] width 329 height 38
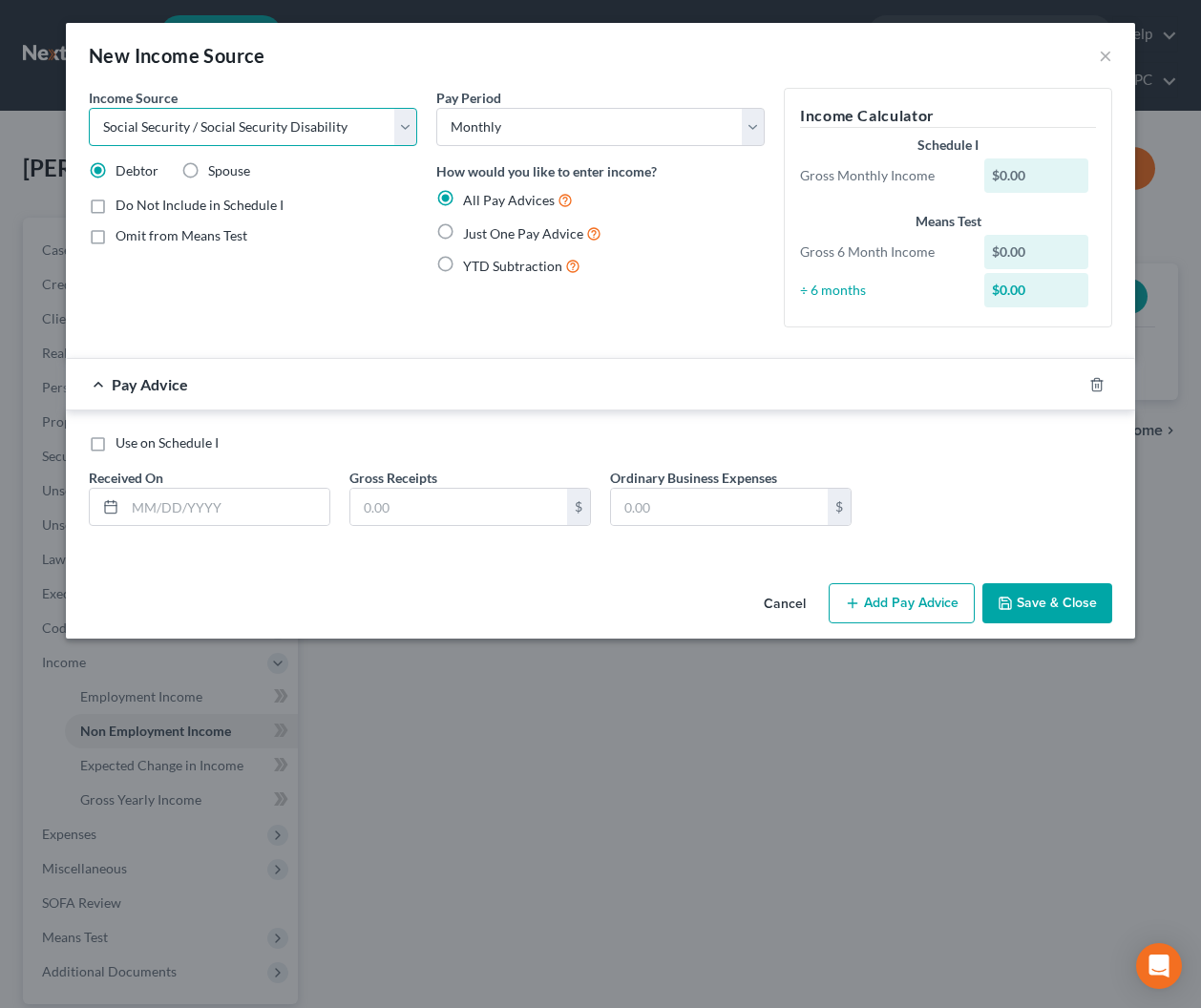
click at [88, 108] on select "Select Unemployment Disability (from employer) Pension Retirement Social Securi…" at bounding box center [252, 127] width 329 height 38
click at [464, 231] on label "Just One Pay Advice" at bounding box center [533, 233] width 139 height 22
click at [470, 231] on input "Just One Pay Advice" at bounding box center [476, 228] width 13 height 13
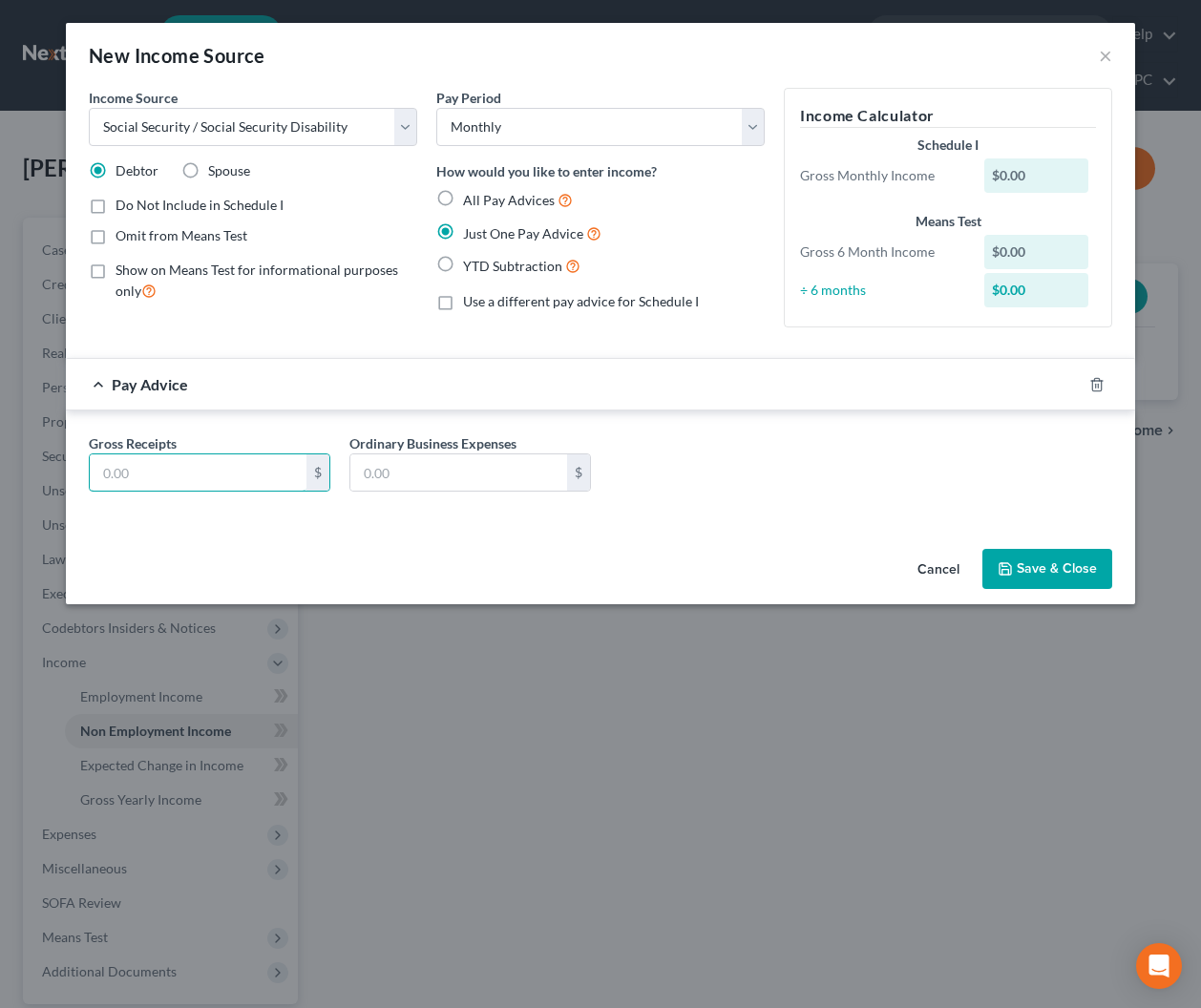
drag, startPoint x: 214, startPoint y: 477, endPoint x: 730, endPoint y: 442, distance: 517.2
click at [214, 477] on input "text" at bounding box center [198, 472] width 216 height 37
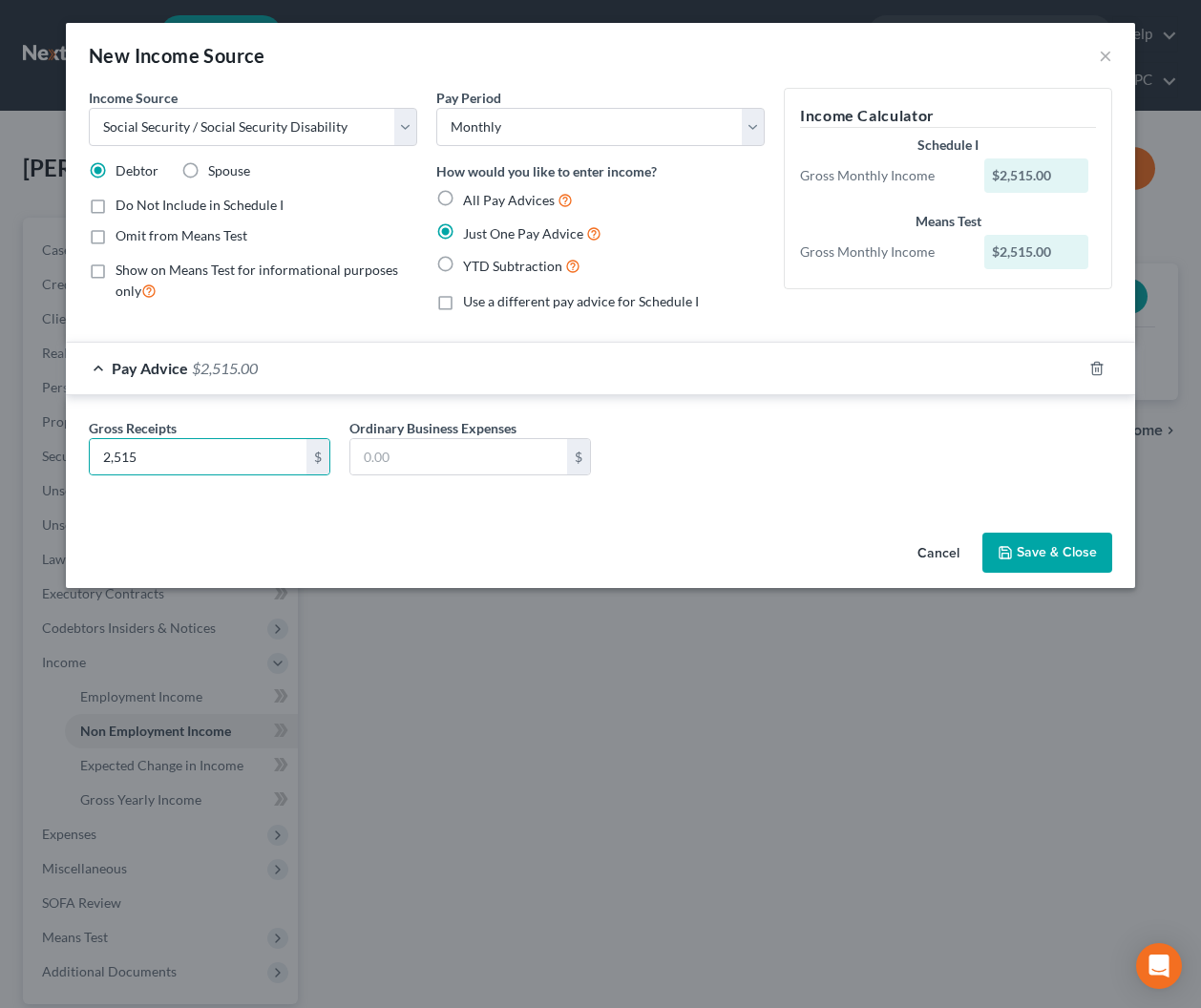
click at [1047, 546] on button "Save & Close" at bounding box center [1047, 553] width 130 height 40
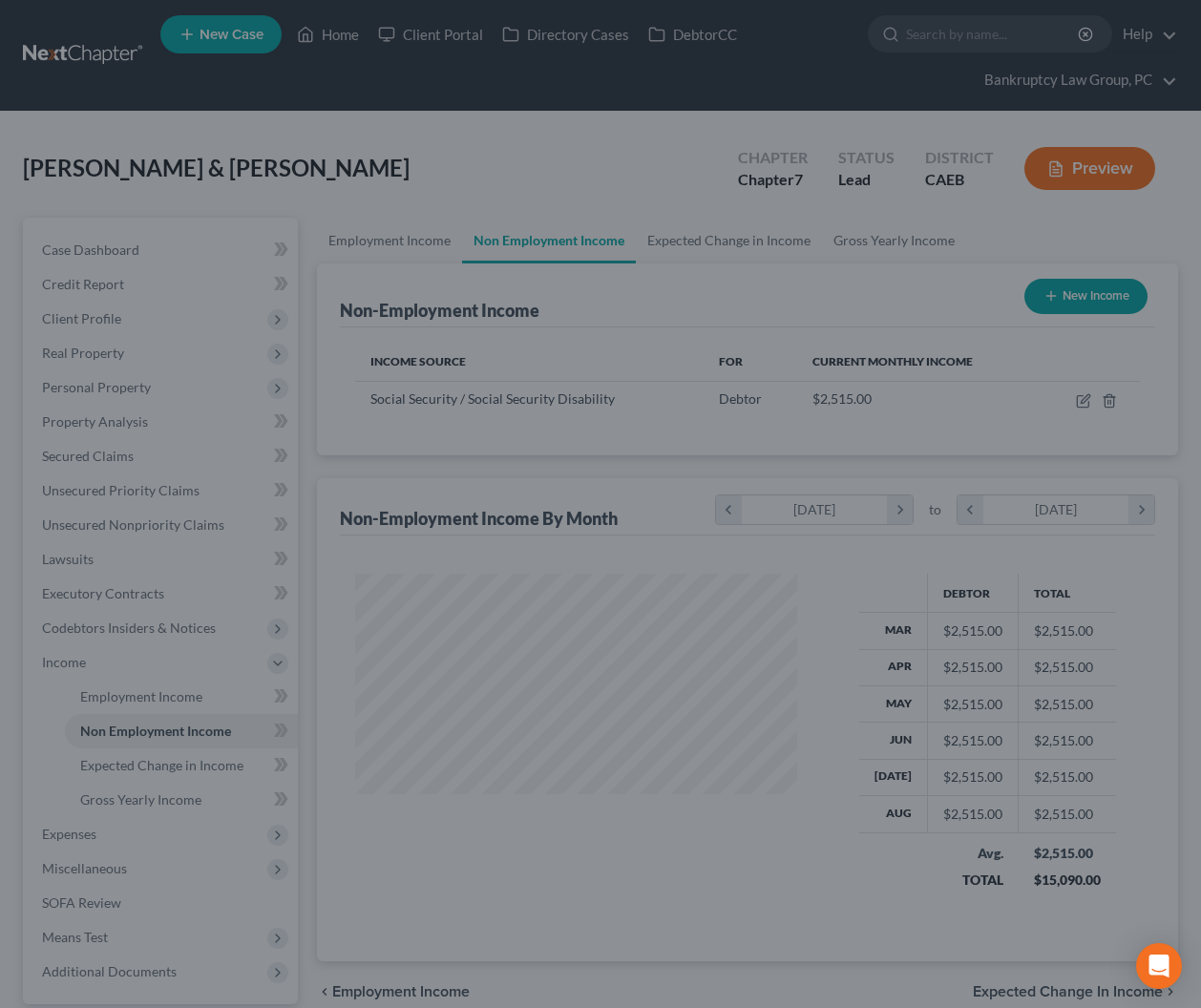
scroll to position [341, 480]
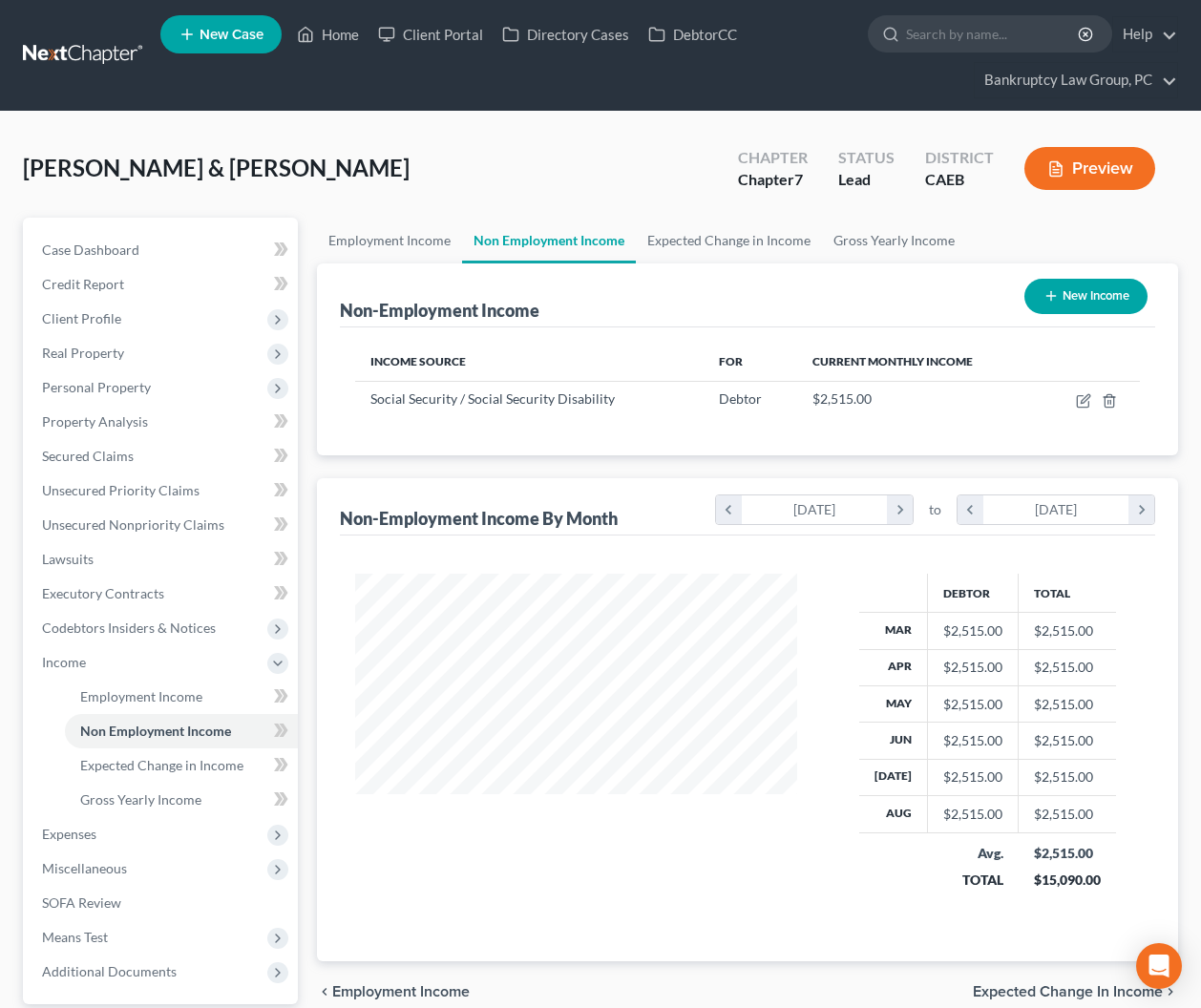
click at [1073, 275] on div "New Income" at bounding box center [1087, 296] width 139 height 51
click at [1071, 293] on button "New Income" at bounding box center [1086, 297] width 123 height 36
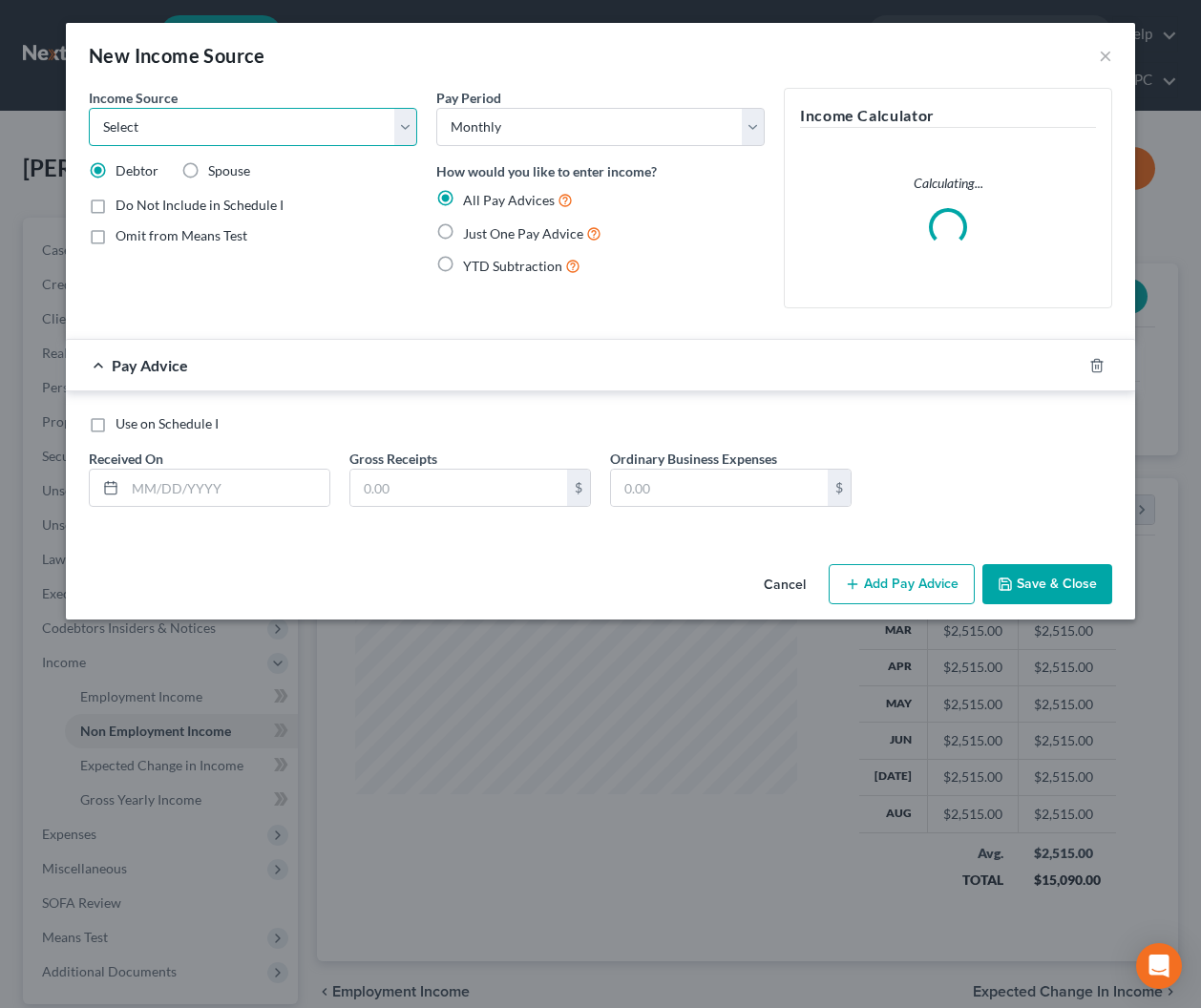
click at [207, 135] on select "Select Unemployment Disability (from employer) Pension Retirement Social Securi…" at bounding box center [252, 127] width 329 height 38
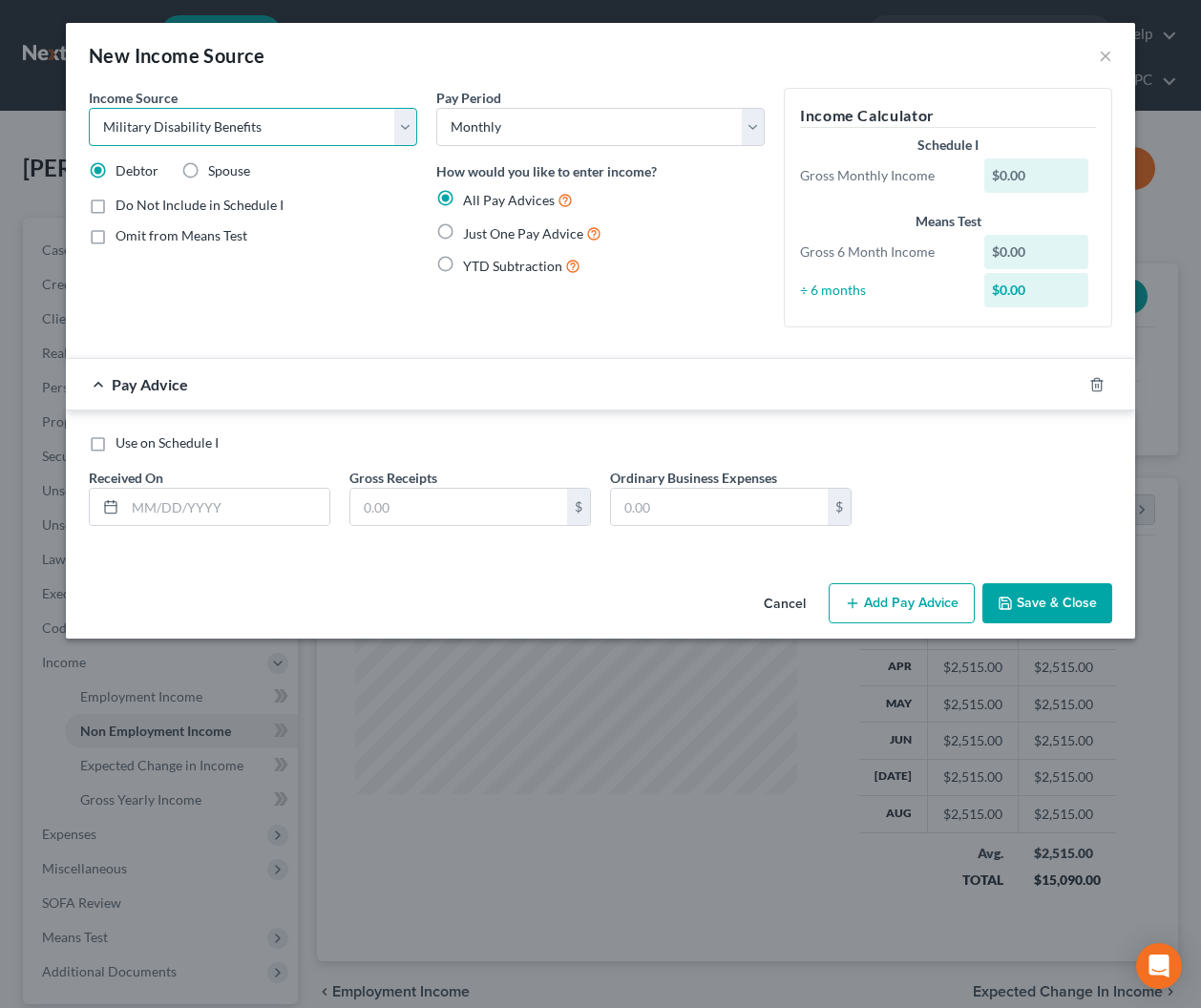
click at [88, 108] on select "Select Unemployment Disability (from employer) Pension Retirement Social Securi…" at bounding box center [252, 127] width 329 height 38
click at [476, 233] on span "Just One Pay Advice" at bounding box center [523, 233] width 120 height 16
click at [476, 233] on input "Just One Pay Advice" at bounding box center [476, 228] width 13 height 13
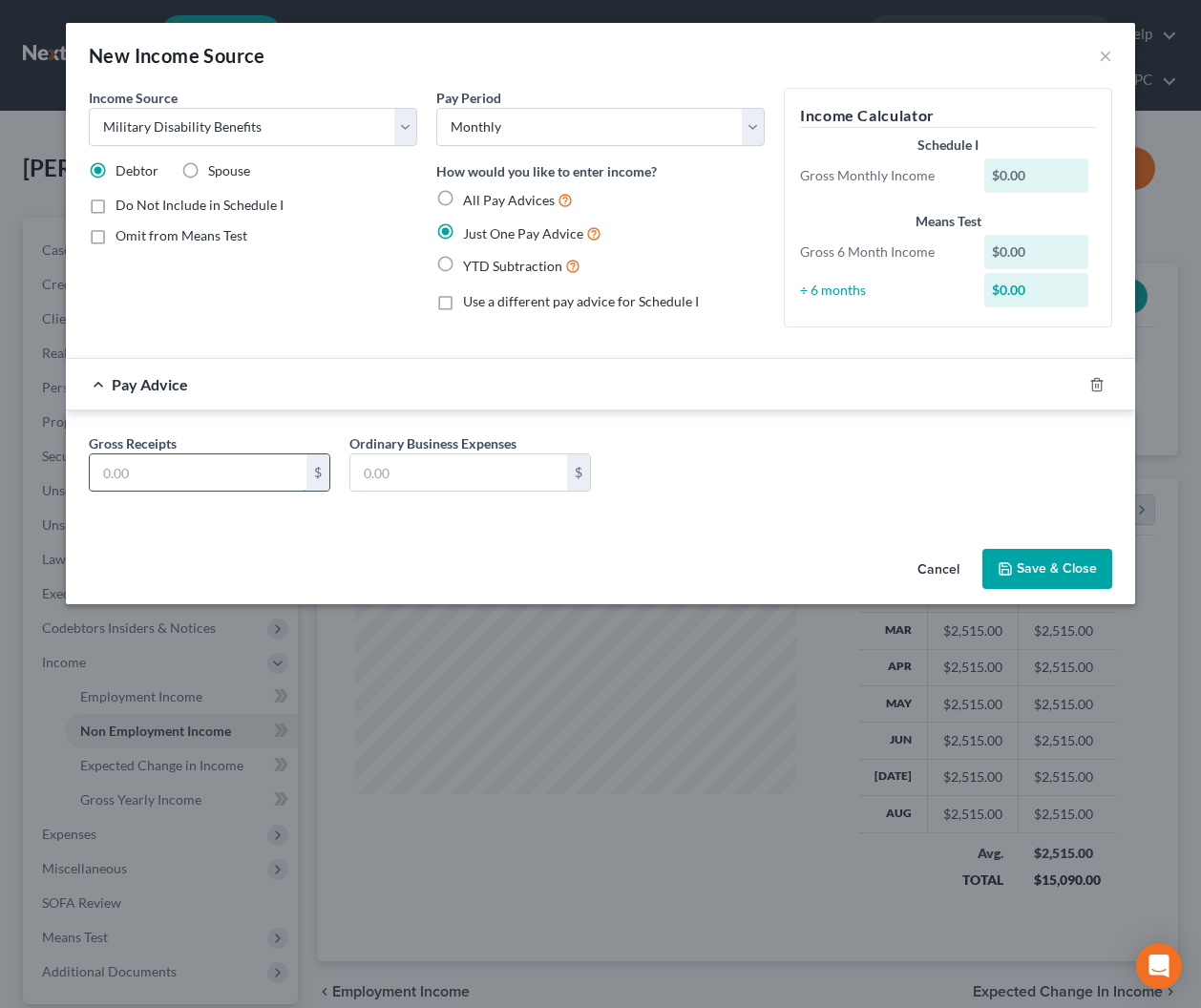
click at [257, 479] on input "text" at bounding box center [198, 472] width 216 height 37
click at [1028, 564] on button "Save & Close" at bounding box center [1047, 568] width 130 height 40
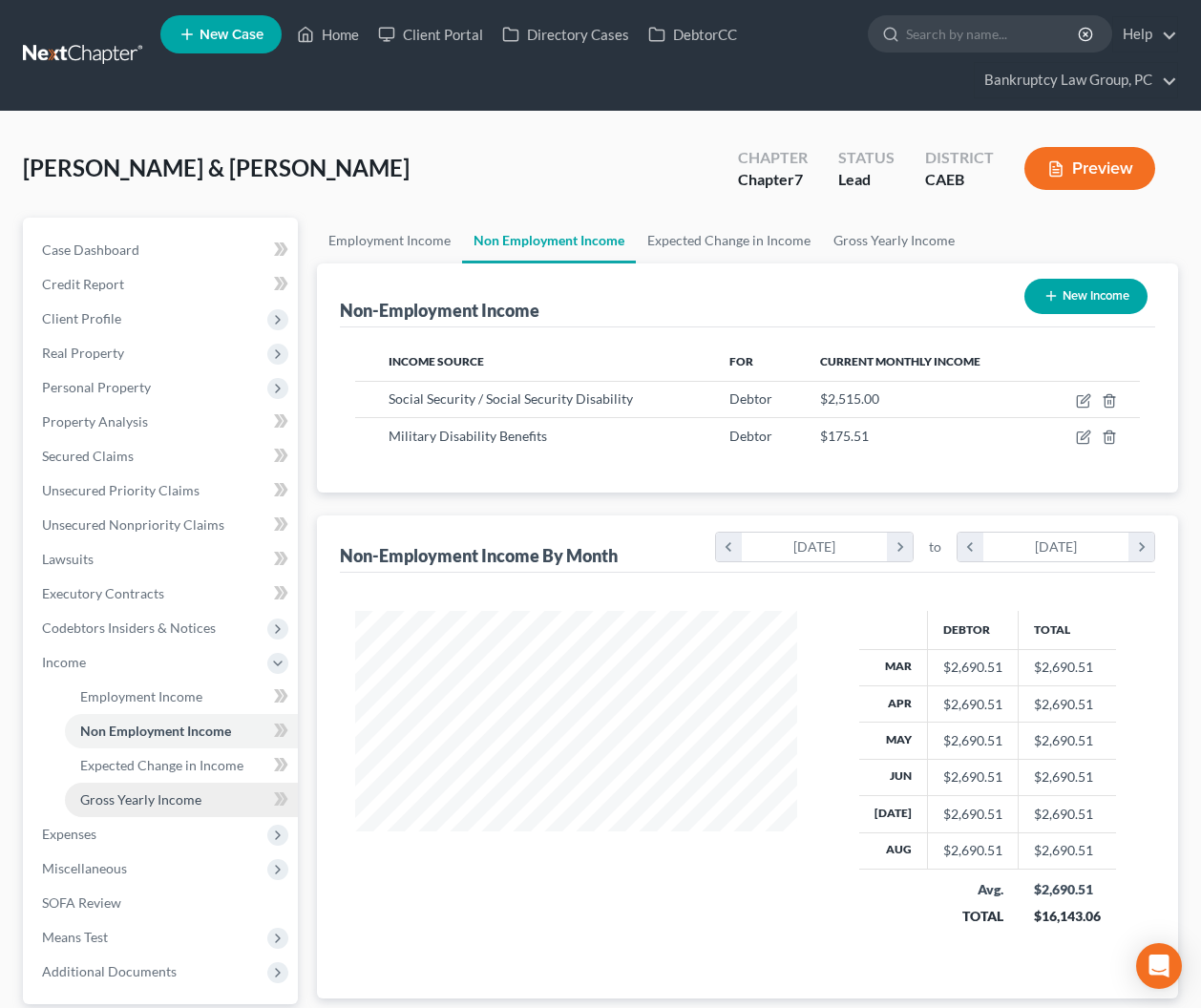
drag, startPoint x: 108, startPoint y: 799, endPoint x: 230, endPoint y: 783, distance: 123.0
click at [108, 799] on span "Gross Yearly Income" at bounding box center [141, 800] width 121 height 16
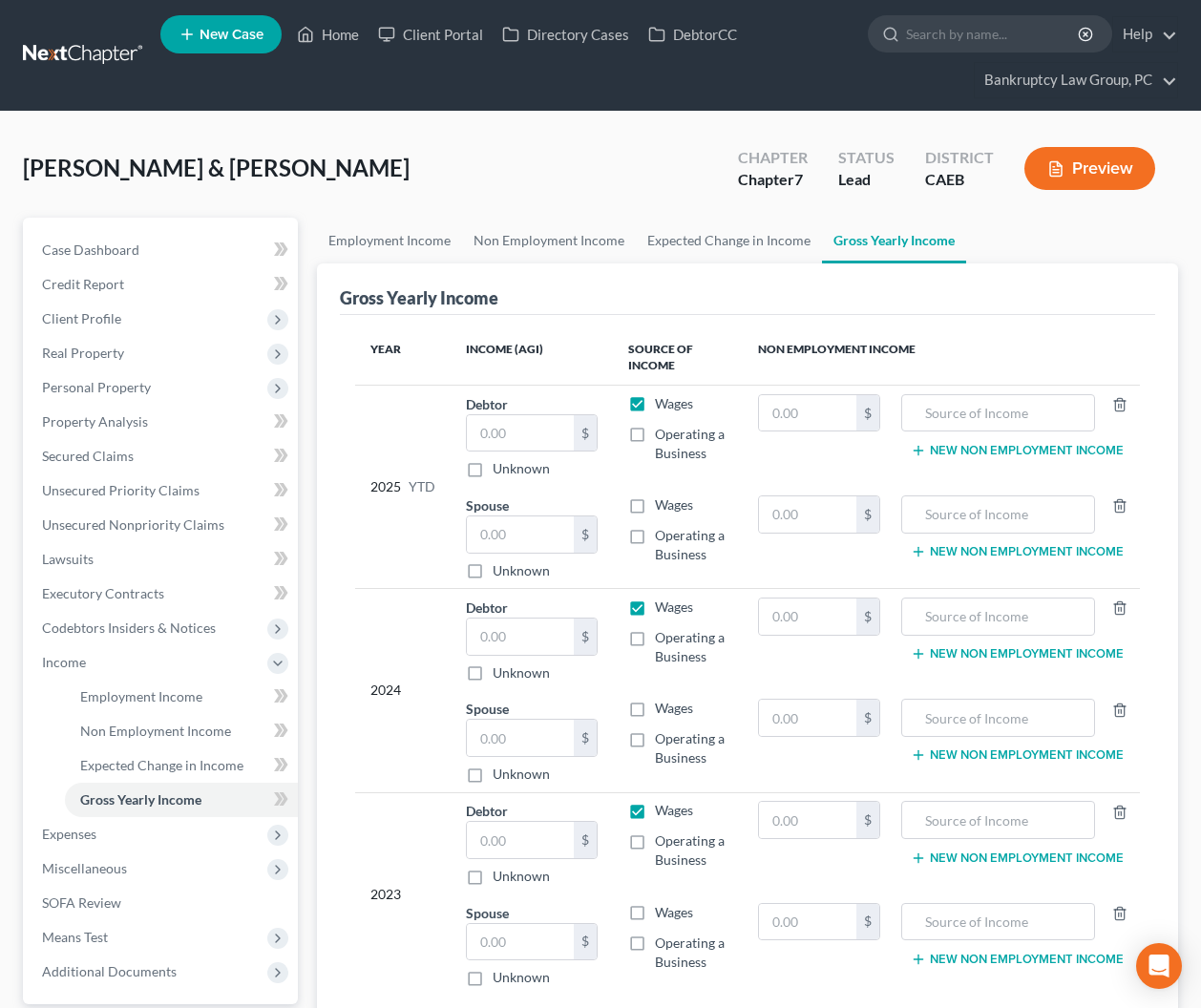
drag, startPoint x: 640, startPoint y: 402, endPoint x: 637, endPoint y: 428, distance: 26.2
click at [655, 403] on label "Wages" at bounding box center [674, 403] width 38 height 19
click at [663, 403] on input "Wages" at bounding box center [669, 400] width 13 height 13
drag, startPoint x: 639, startPoint y: 609, endPoint x: 669, endPoint y: 789, distance: 182.5
click at [655, 610] on label "Wages" at bounding box center [674, 606] width 38 height 19
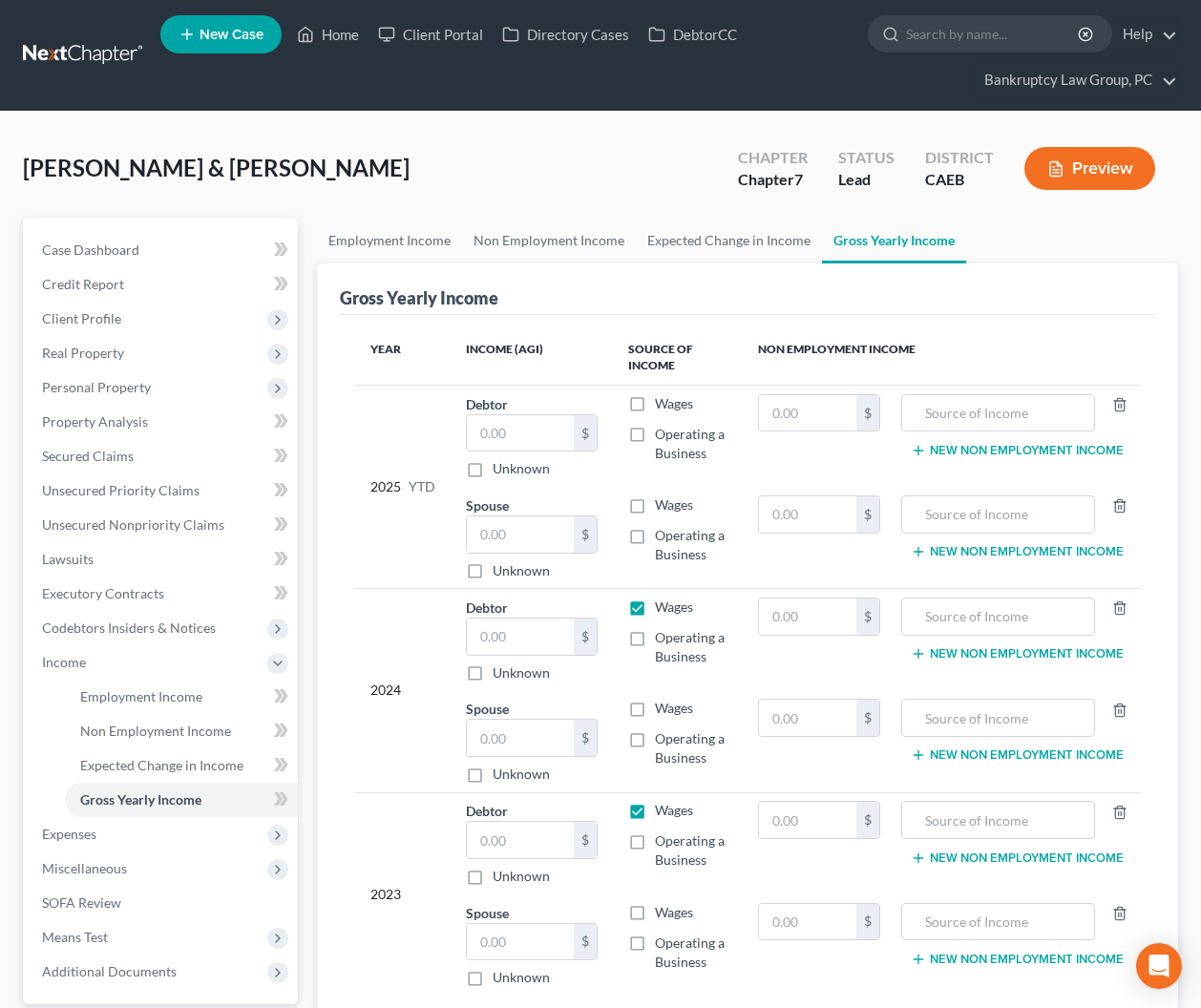
click at [663, 610] on input "Wages" at bounding box center [669, 603] width 13 height 13
click at [655, 808] on label "Wages" at bounding box center [674, 810] width 38 height 19
click at [663, 808] on input "Wages" at bounding box center [669, 807] width 13 height 13
click at [494, 428] on input "text" at bounding box center [520, 434] width 107 height 37
drag, startPoint x: 522, startPoint y: 536, endPoint x: 526, endPoint y: 636, distance: 100.1
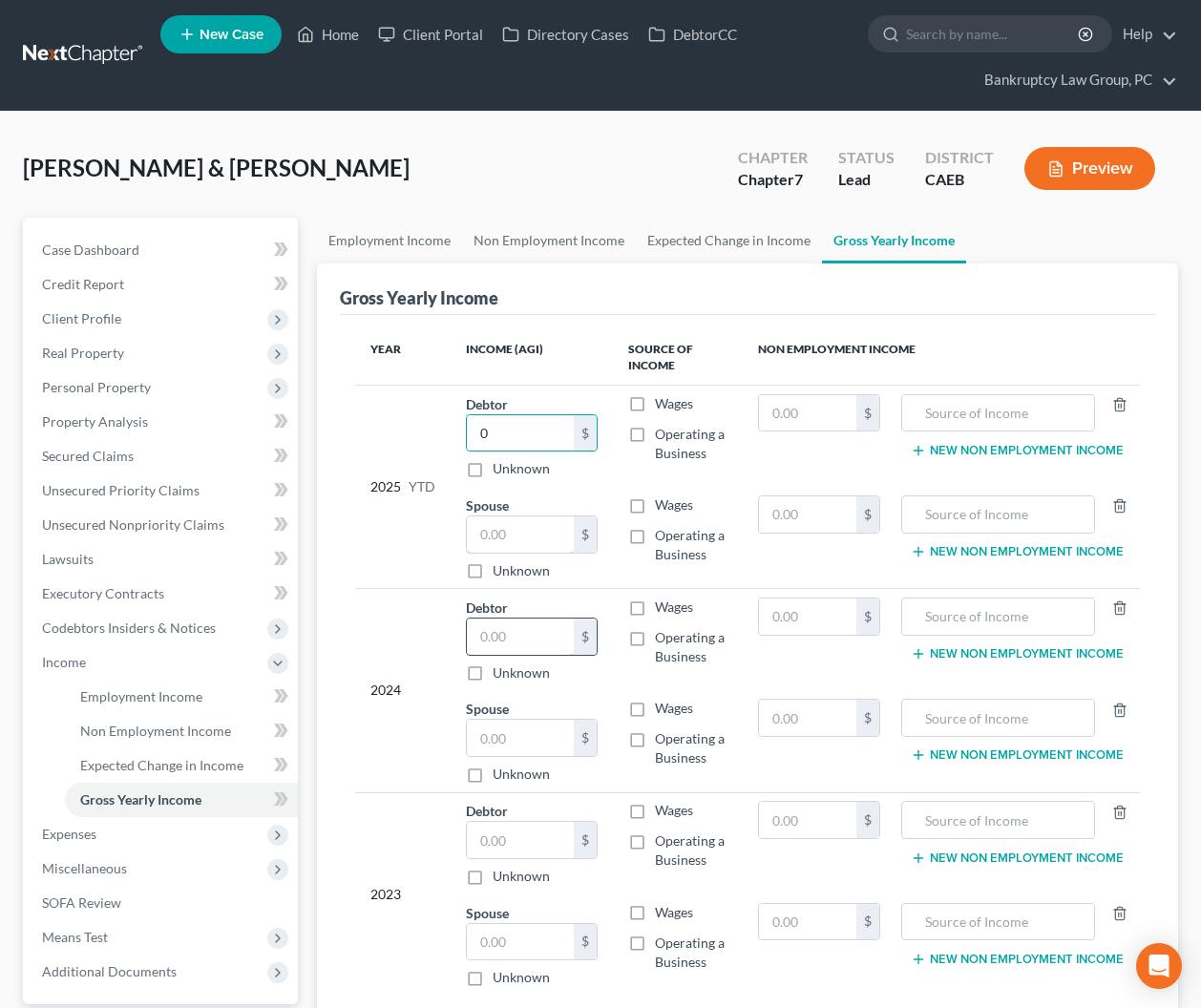
click at [522, 536] on input "text" at bounding box center [520, 534] width 107 height 37
drag, startPoint x: 526, startPoint y: 636, endPoint x: 528, endPoint y: 667, distance: 31.1
click at [526, 637] on input "text" at bounding box center [520, 636] width 107 height 37
drag, startPoint x: 521, startPoint y: 727, endPoint x: 534, endPoint y: 763, distance: 38.3
click at [523, 729] on input "text" at bounding box center [520, 737] width 107 height 37
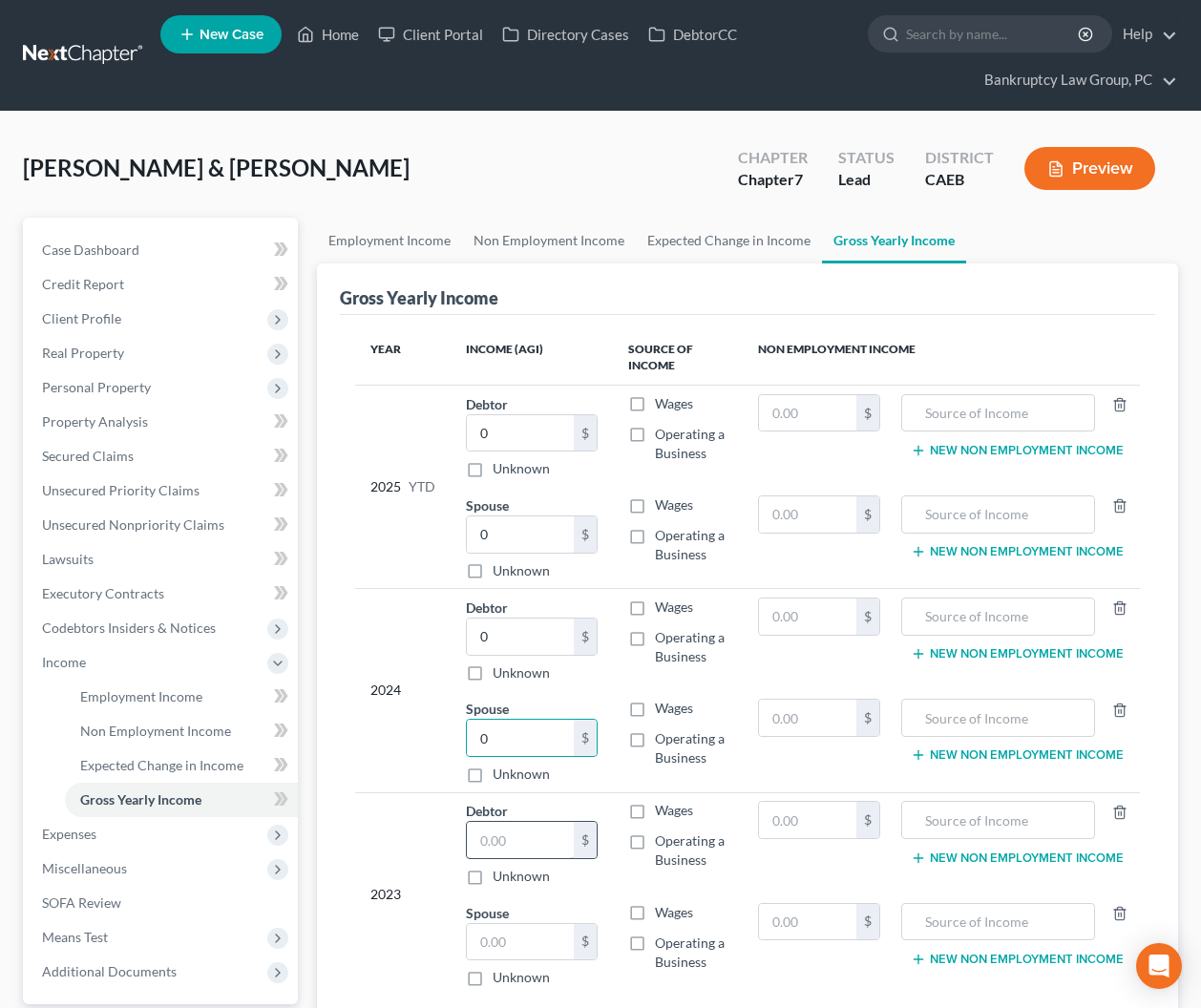
drag, startPoint x: 549, startPoint y: 832, endPoint x: 521, endPoint y: 949, distance: 120.3
click at [550, 835] on input "text" at bounding box center [520, 839] width 107 height 37
drag, startPoint x: 521, startPoint y: 949, endPoint x: 519, endPoint y: 916, distance: 33.1
click at [521, 947] on input "text" at bounding box center [520, 942] width 107 height 37
click at [990, 417] on input "text" at bounding box center [999, 413] width 174 height 37
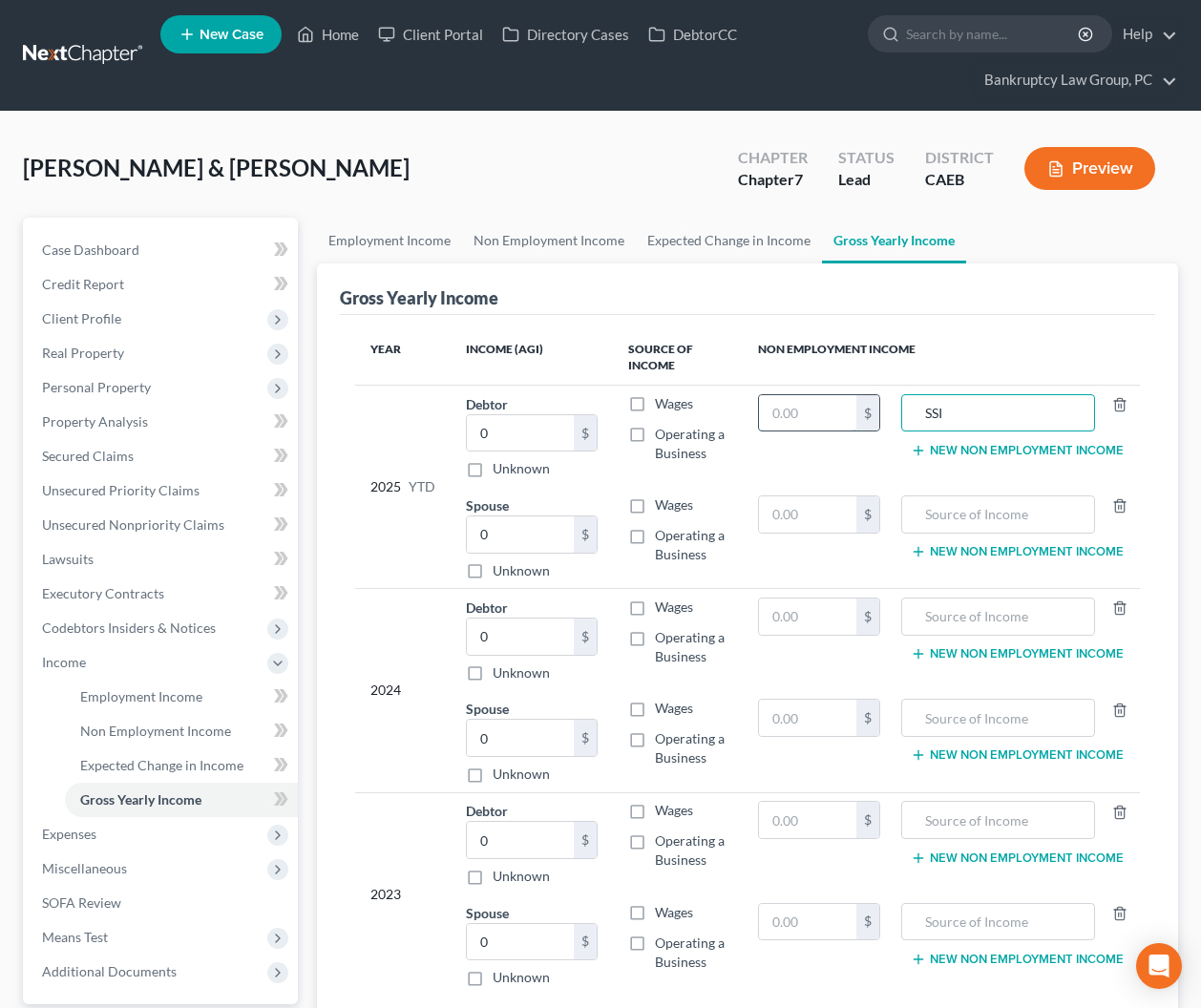
click at [844, 406] on input "text" at bounding box center [807, 413] width 96 height 37
click at [962, 451] on button "New Non Employment Income" at bounding box center [1017, 449] width 213 height 15
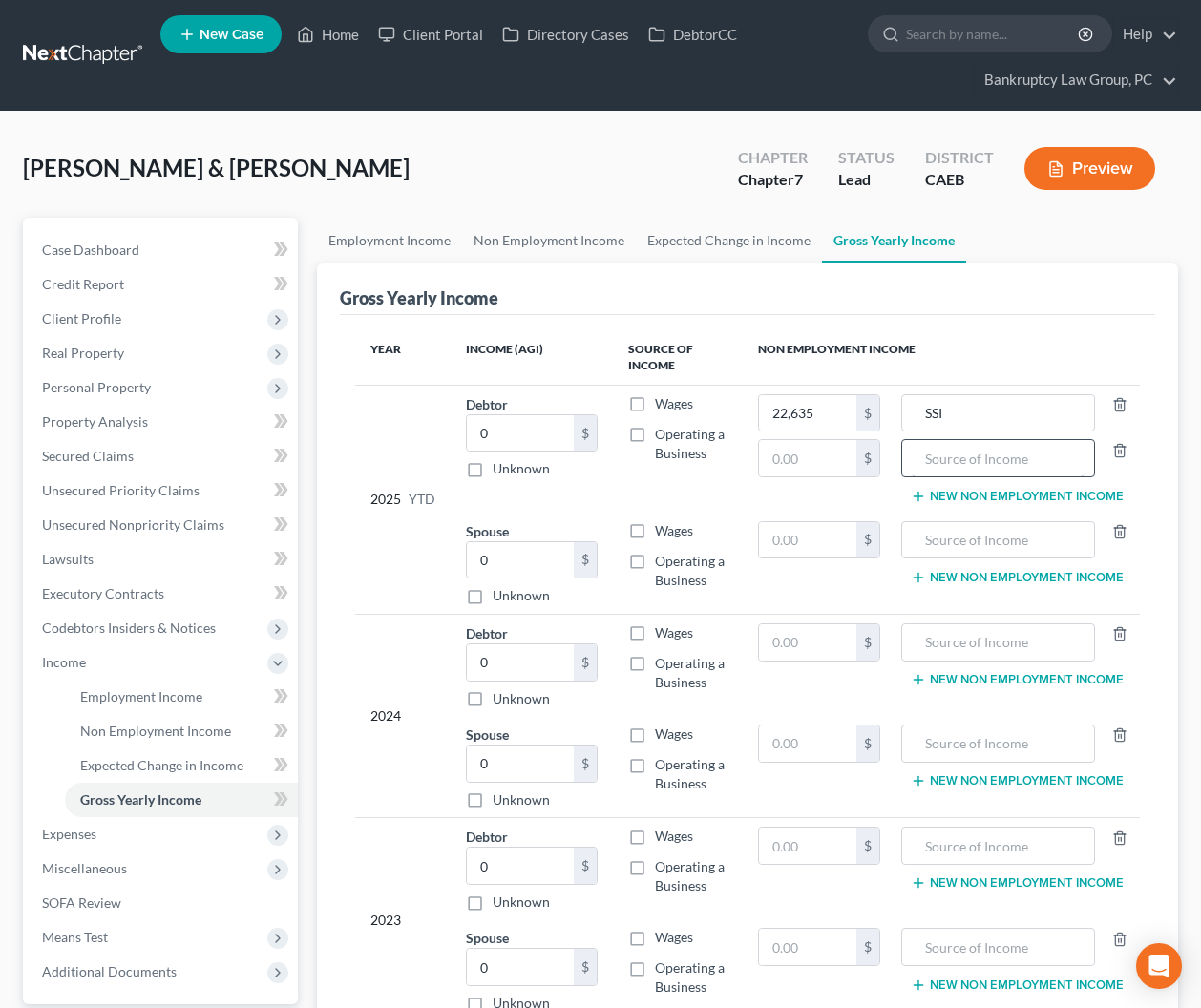
click at [952, 473] on td "SSI New Non Employment Income" at bounding box center [1017, 448] width 244 height 127
click at [953, 467] on input "text" at bounding box center [999, 458] width 174 height 37
drag, startPoint x: 799, startPoint y: 465, endPoint x: 1186, endPoint y: 452, distance: 387.2
click at [800, 465] on input "text" at bounding box center [807, 458] width 96 height 37
click at [706, 288] on div "Gross Yearly Income" at bounding box center [748, 290] width 817 height 52
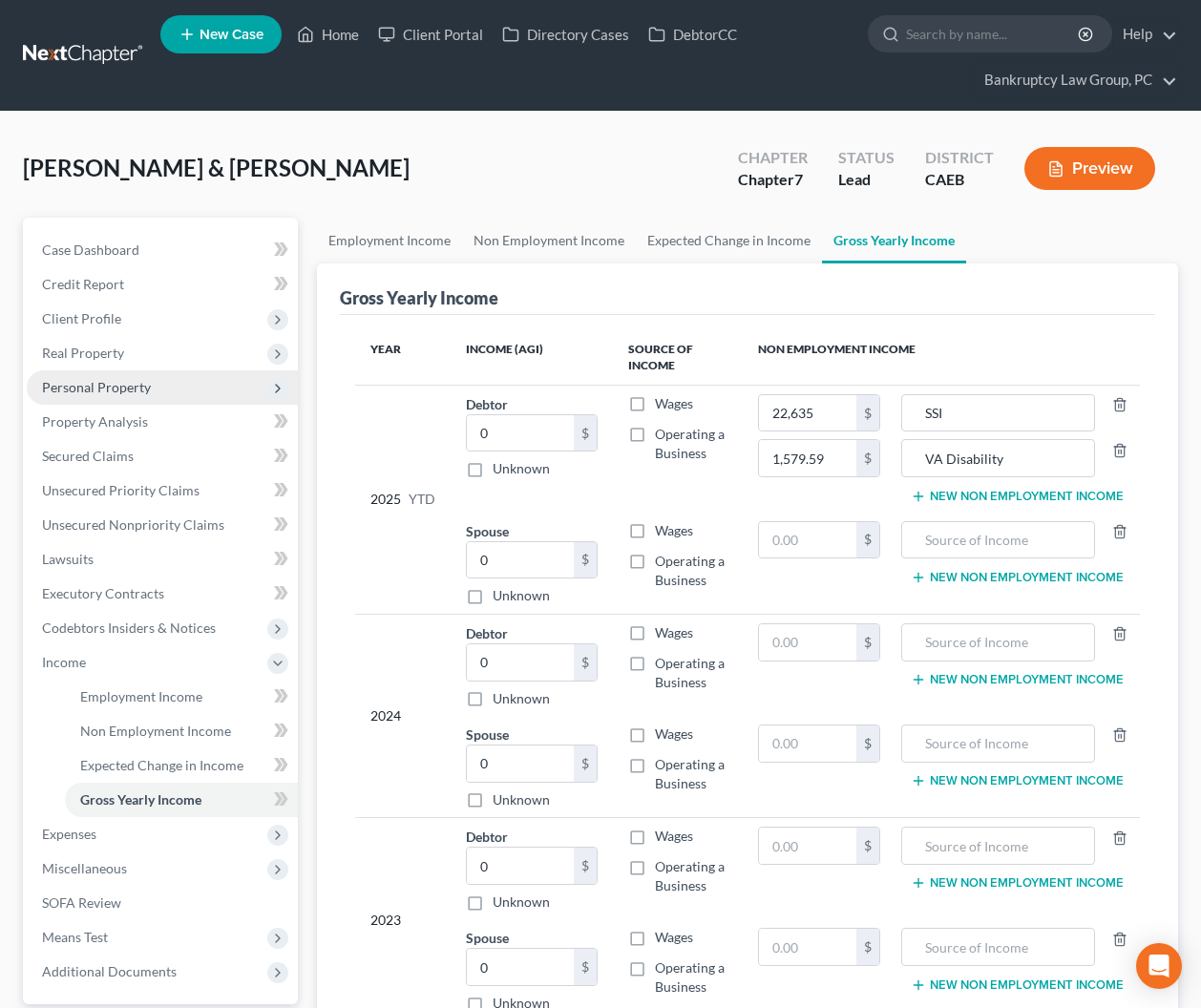
click at [115, 383] on span "Personal Property" at bounding box center [96, 387] width 109 height 16
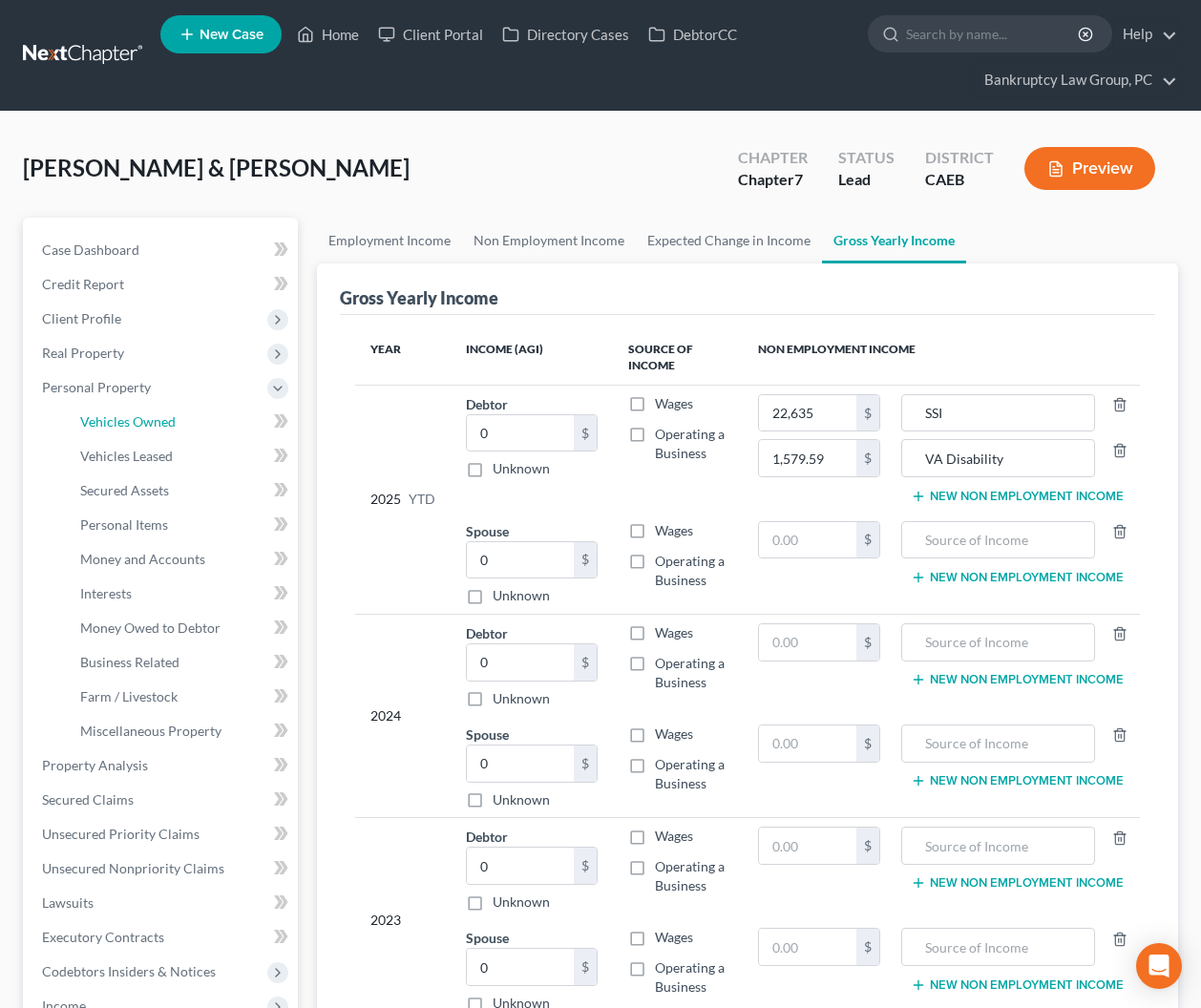
drag, startPoint x: 127, startPoint y: 423, endPoint x: 282, endPoint y: 420, distance: 155.0
click at [127, 423] on span "Vehicles Owned" at bounding box center [128, 422] width 95 height 16
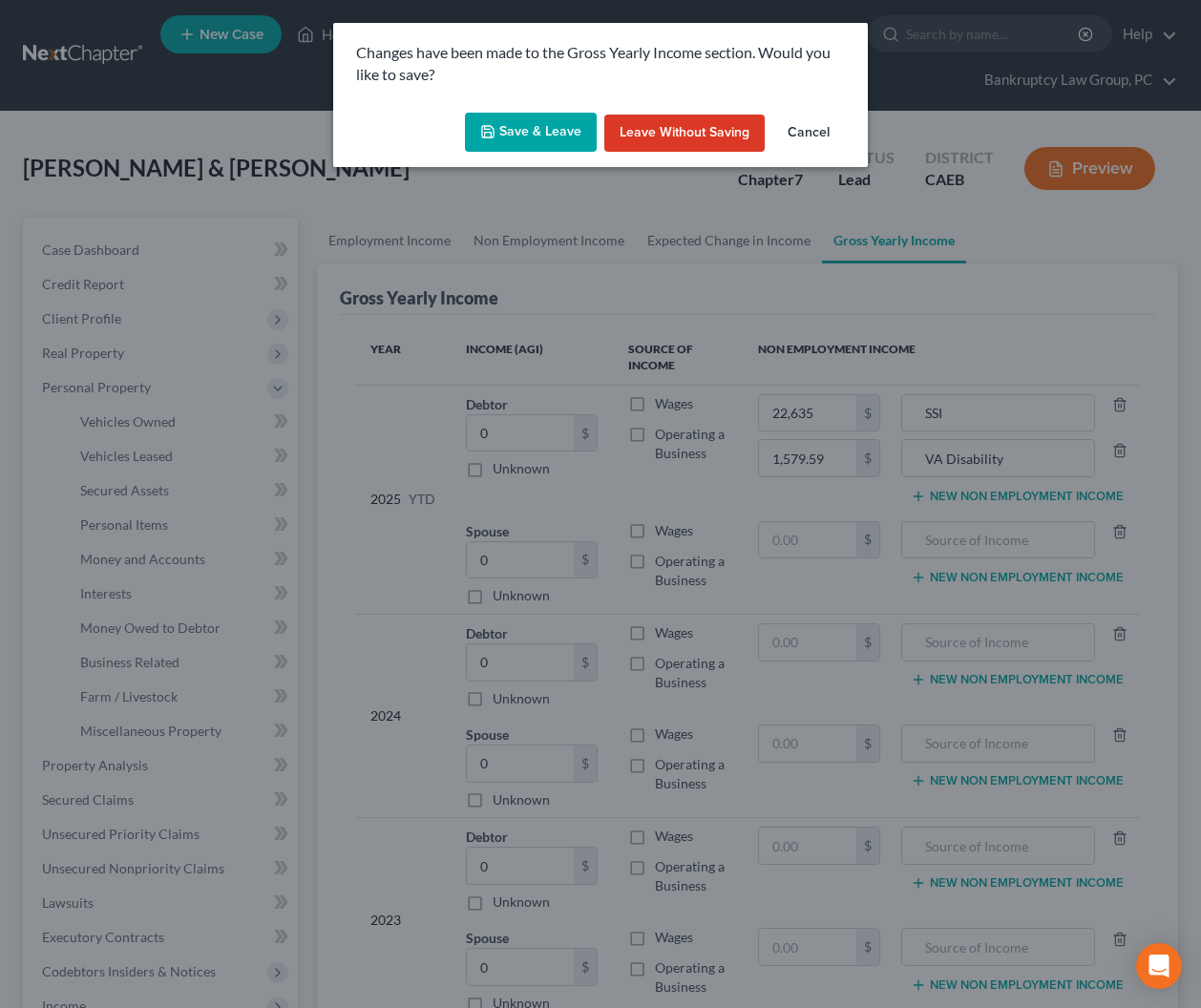
drag, startPoint x: 530, startPoint y: 132, endPoint x: 662, endPoint y: 242, distance: 171.8
click at [530, 132] on button "Save & Leave" at bounding box center [531, 133] width 132 height 40
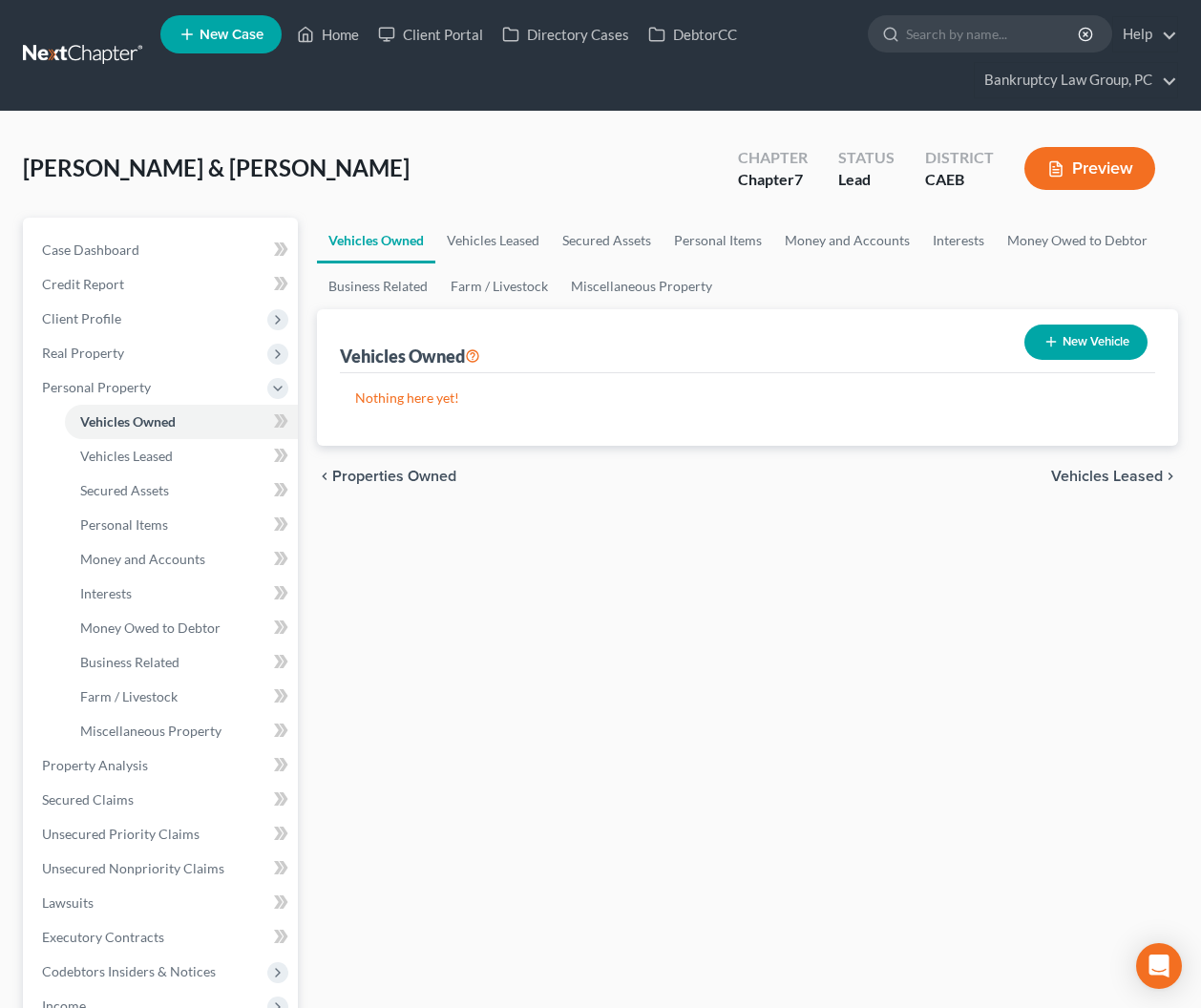
click at [1066, 341] on button "New Vehicle" at bounding box center [1086, 342] width 123 height 36
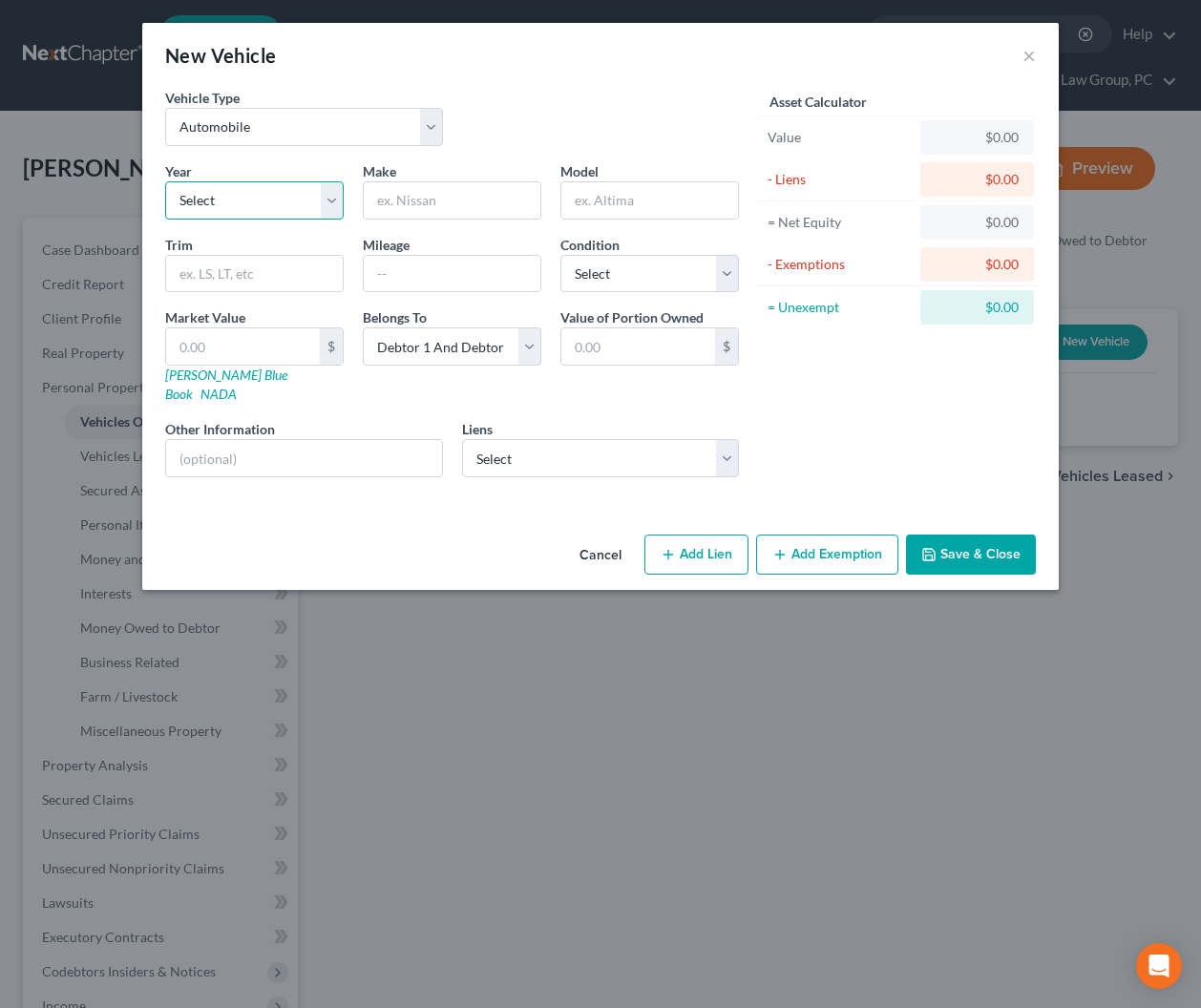
click at [209, 203] on select "Select 2026 2025 2024 2023 2022 2021 2020 2019 2018 2017 2016 2015 2014 2013 20…" at bounding box center [254, 200] width 179 height 38
click at [165, 182] on select "Select 2026 2025 2024 2023 2022 2021 2020 2019 2018 2017 2016 2015 2014 2013 20…" at bounding box center [254, 200] width 179 height 38
click at [461, 207] on input "text" at bounding box center [453, 200] width 177 height 37
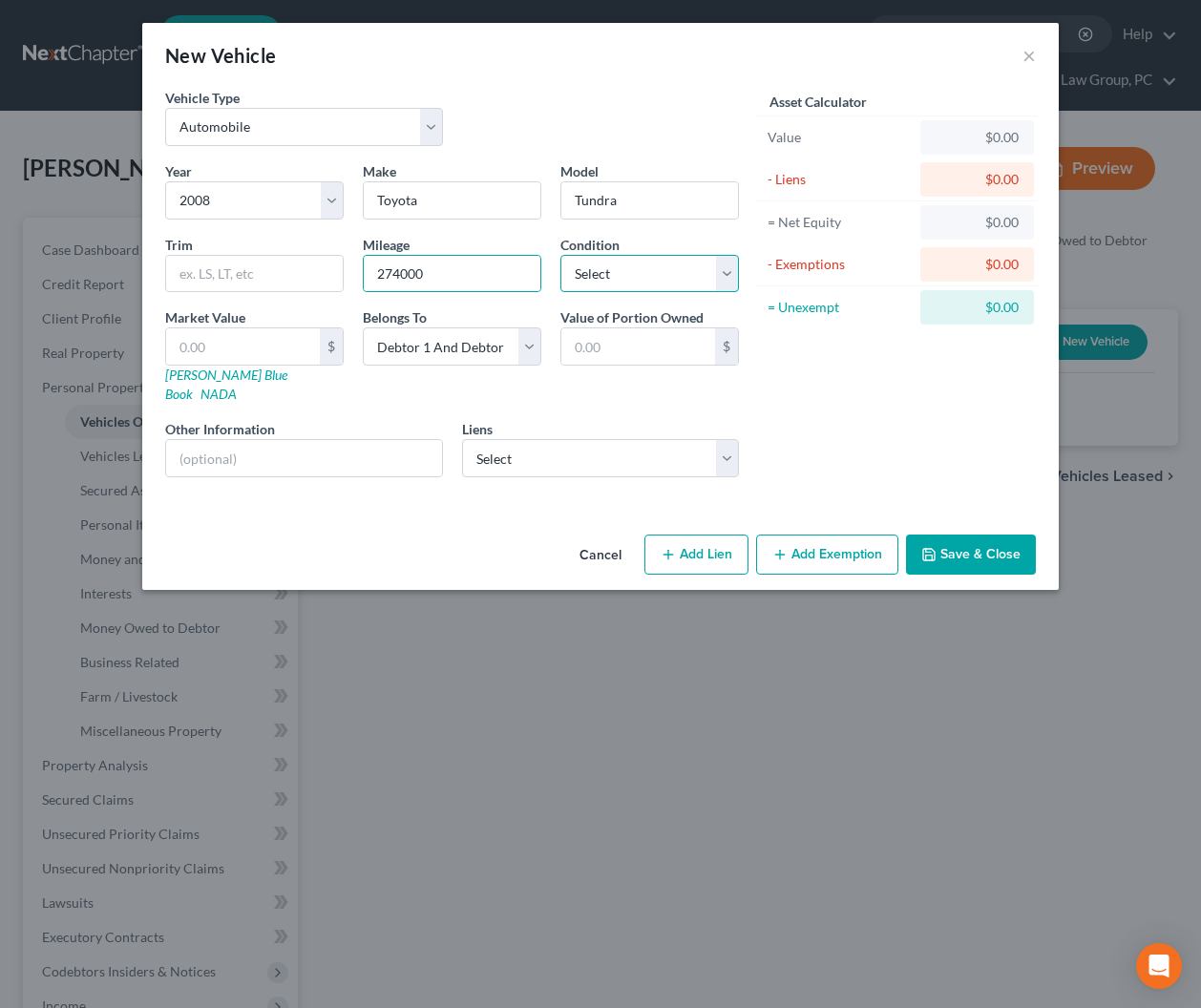
click at [628, 271] on select "Select Excellent Very Good Good Fair Poor" at bounding box center [650, 274] width 179 height 38
click at [561, 255] on select "Select Excellent Very Good Good Fair Poor" at bounding box center [650, 274] width 179 height 38
click at [347, 444] on input "text" at bounding box center [304, 458] width 276 height 37
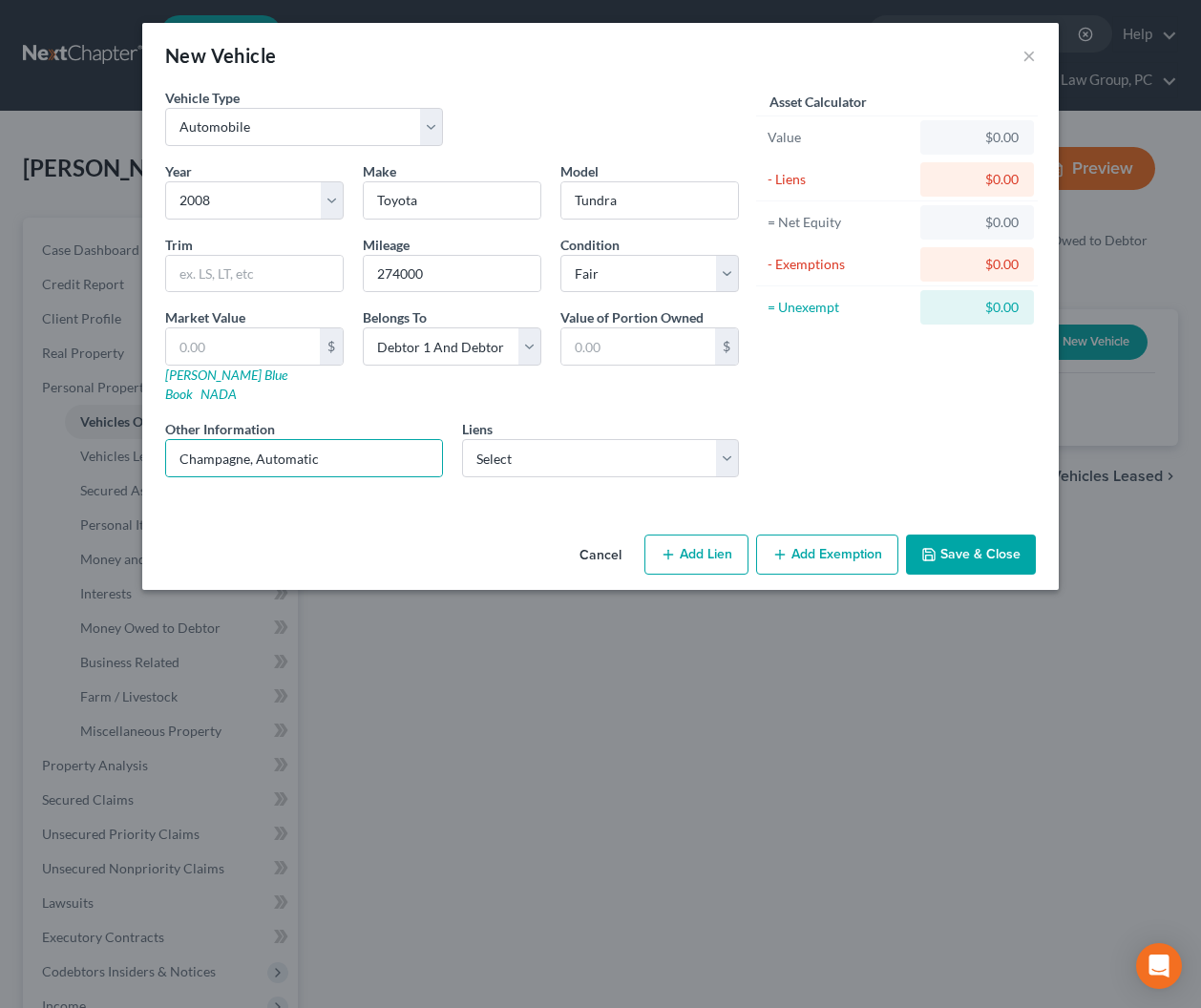
click at [954, 536] on button "Save & Close" at bounding box center [971, 555] width 130 height 40
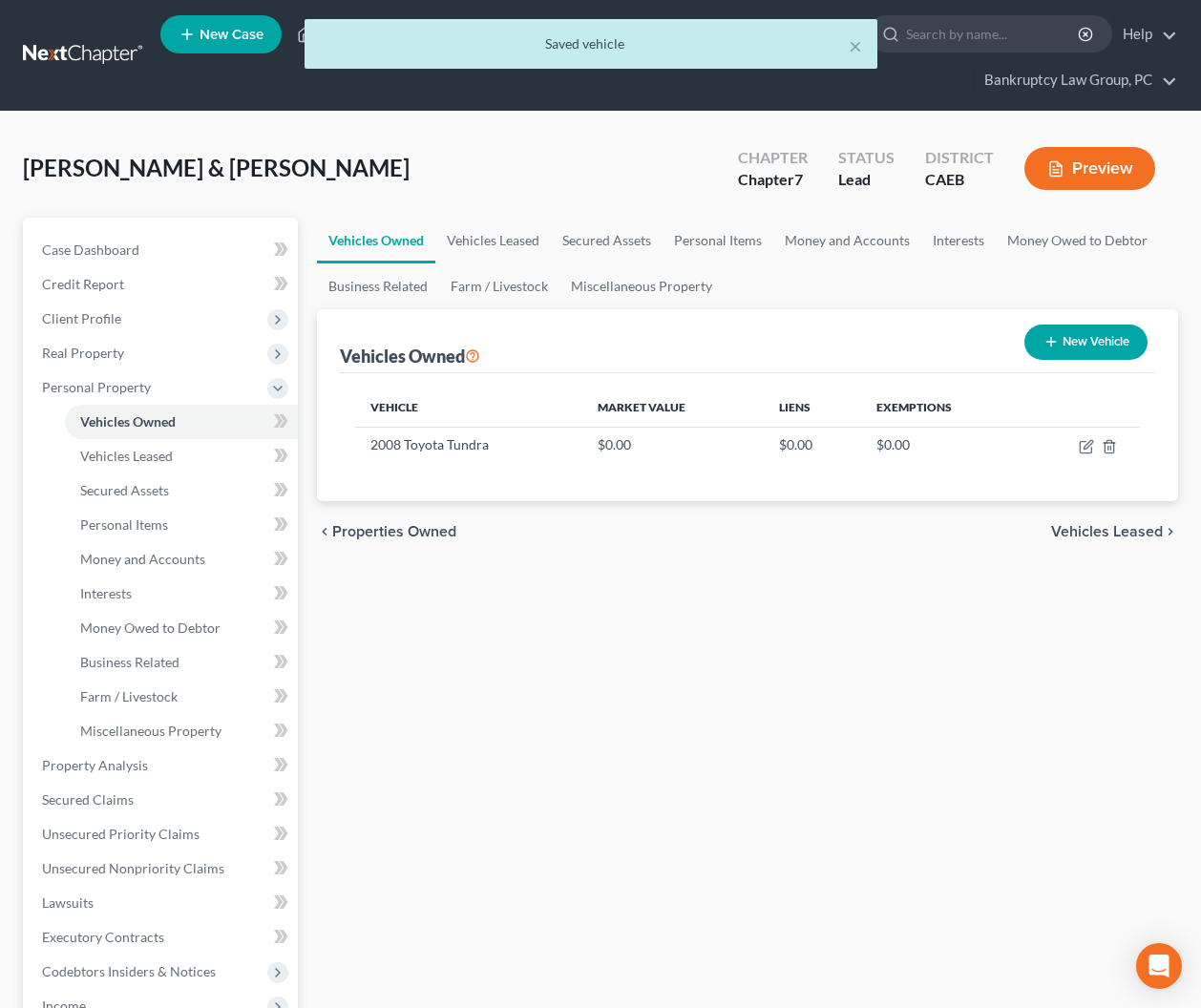
click at [1063, 353] on button "New Vehicle" at bounding box center [1086, 342] width 123 height 36
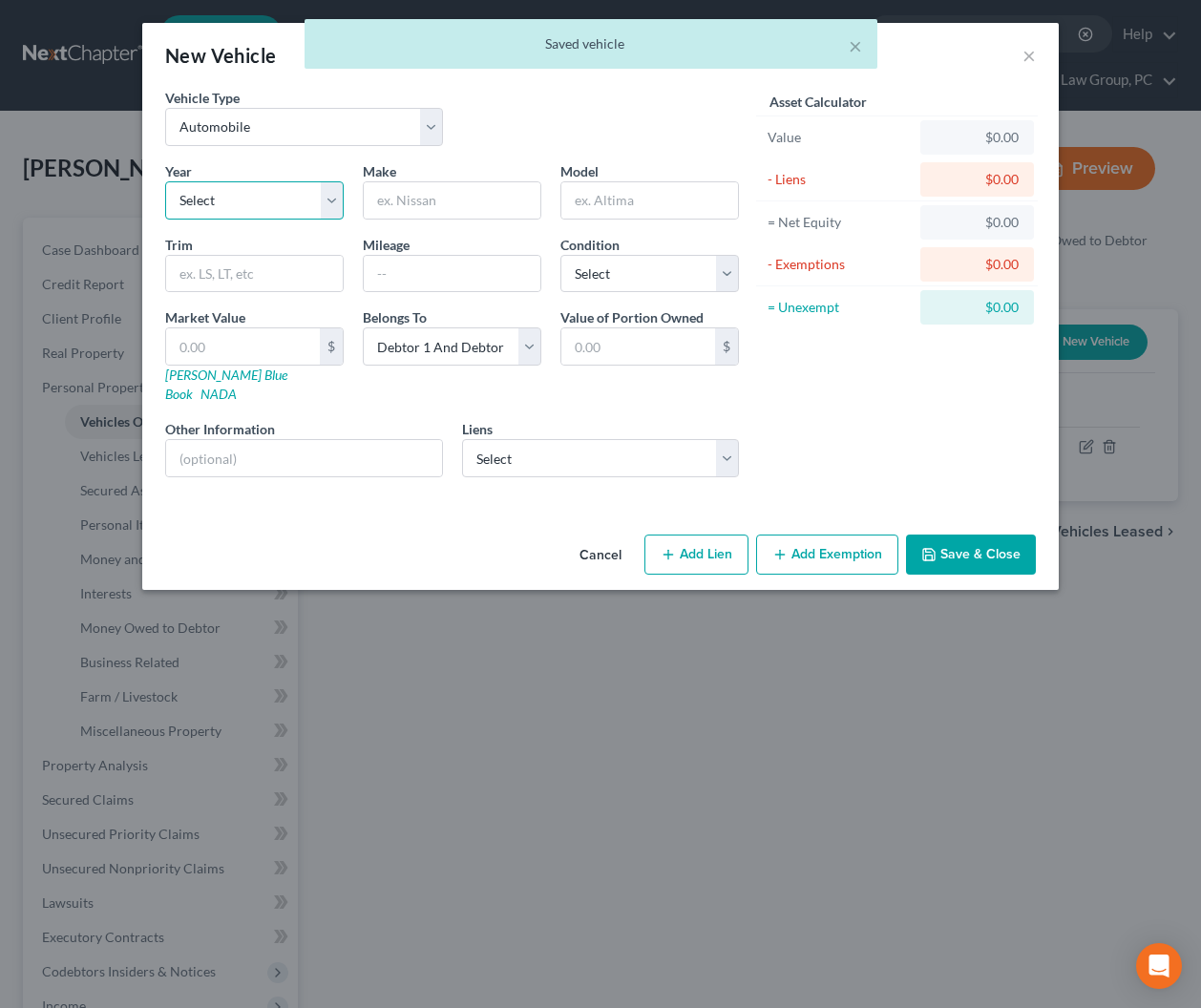
click at [196, 205] on select "Select 2026 2025 2024 2023 2022 2021 2020 2019 2018 2017 2016 2015 2014 2013 20…" at bounding box center [254, 200] width 179 height 38
click at [165, 182] on select "Select 2026 2025 2024 2023 2022 2021 2020 2019 2018 2017 2016 2015 2014 2013 20…" at bounding box center [254, 200] width 179 height 38
click at [482, 200] on input "text" at bounding box center [453, 200] width 177 height 37
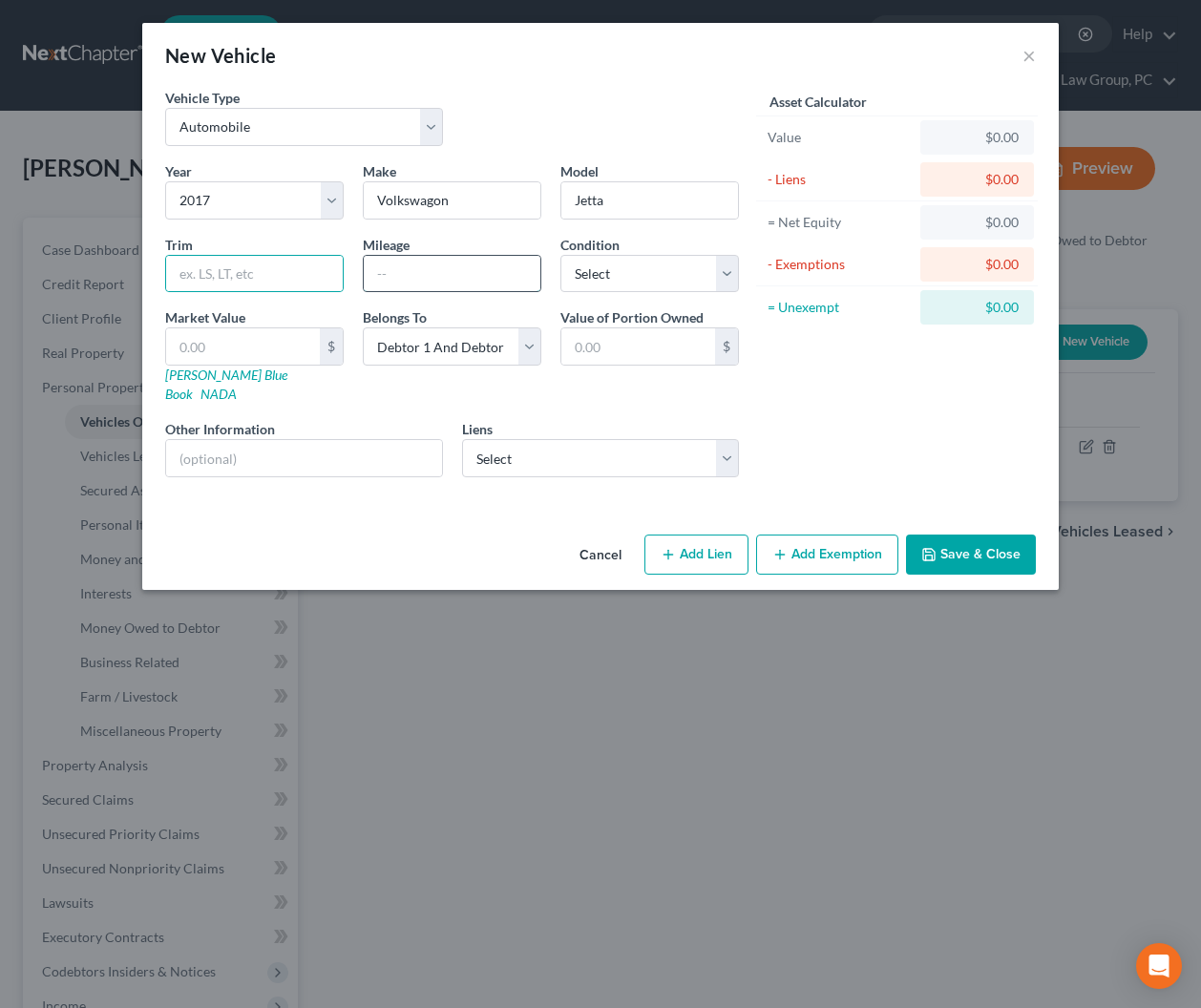
click at [419, 275] on input "text" at bounding box center [453, 274] width 177 height 37
click at [620, 273] on select "Select Excellent Very Good Good Fair Poor" at bounding box center [650, 274] width 179 height 38
click at [561, 255] on select "Select Excellent Very Good Good Fair Poor" at bounding box center [650, 274] width 179 height 38
click at [309, 441] on input "text" at bounding box center [304, 458] width 276 height 37
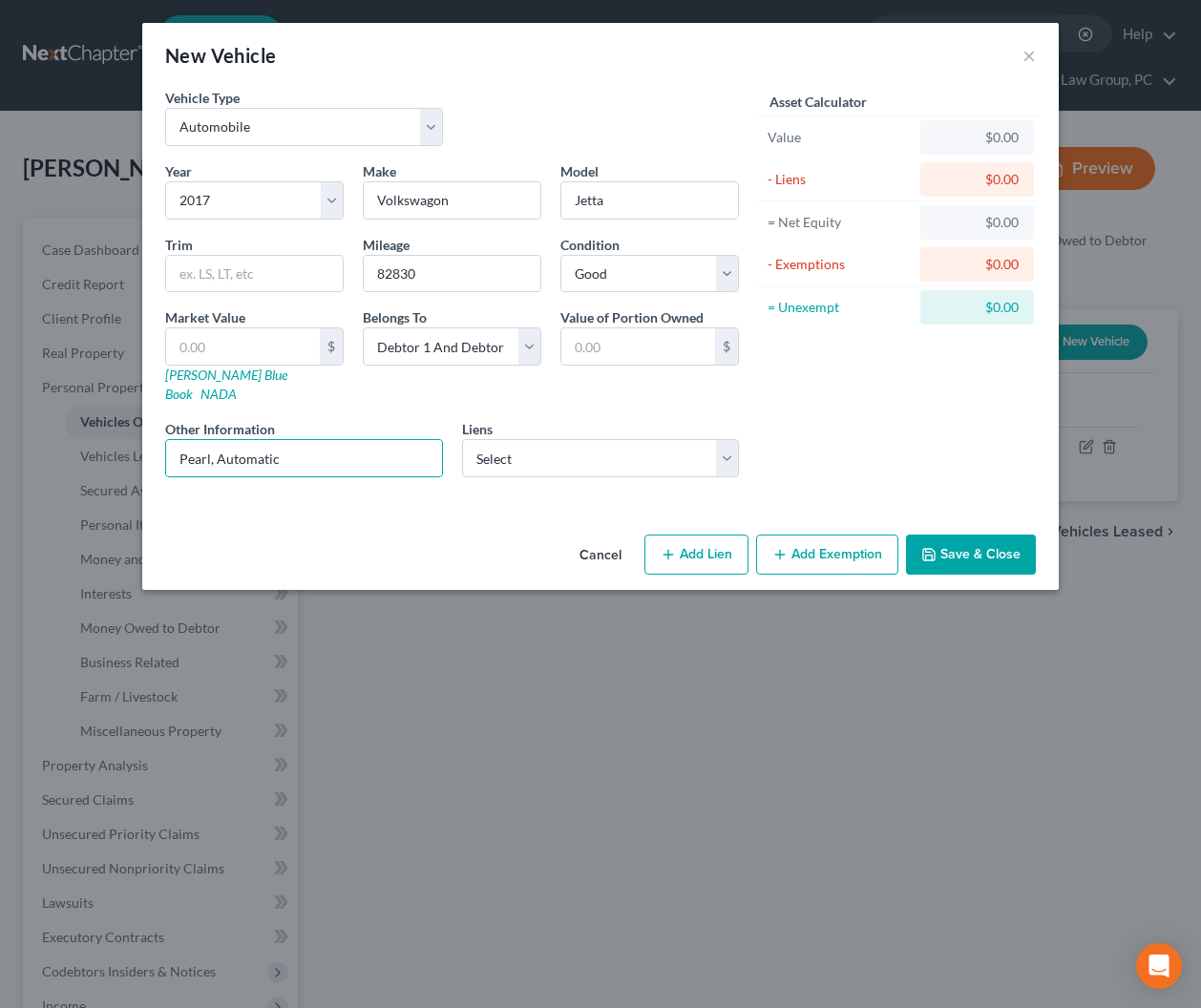
click at [973, 535] on button "Save & Close" at bounding box center [971, 555] width 130 height 40
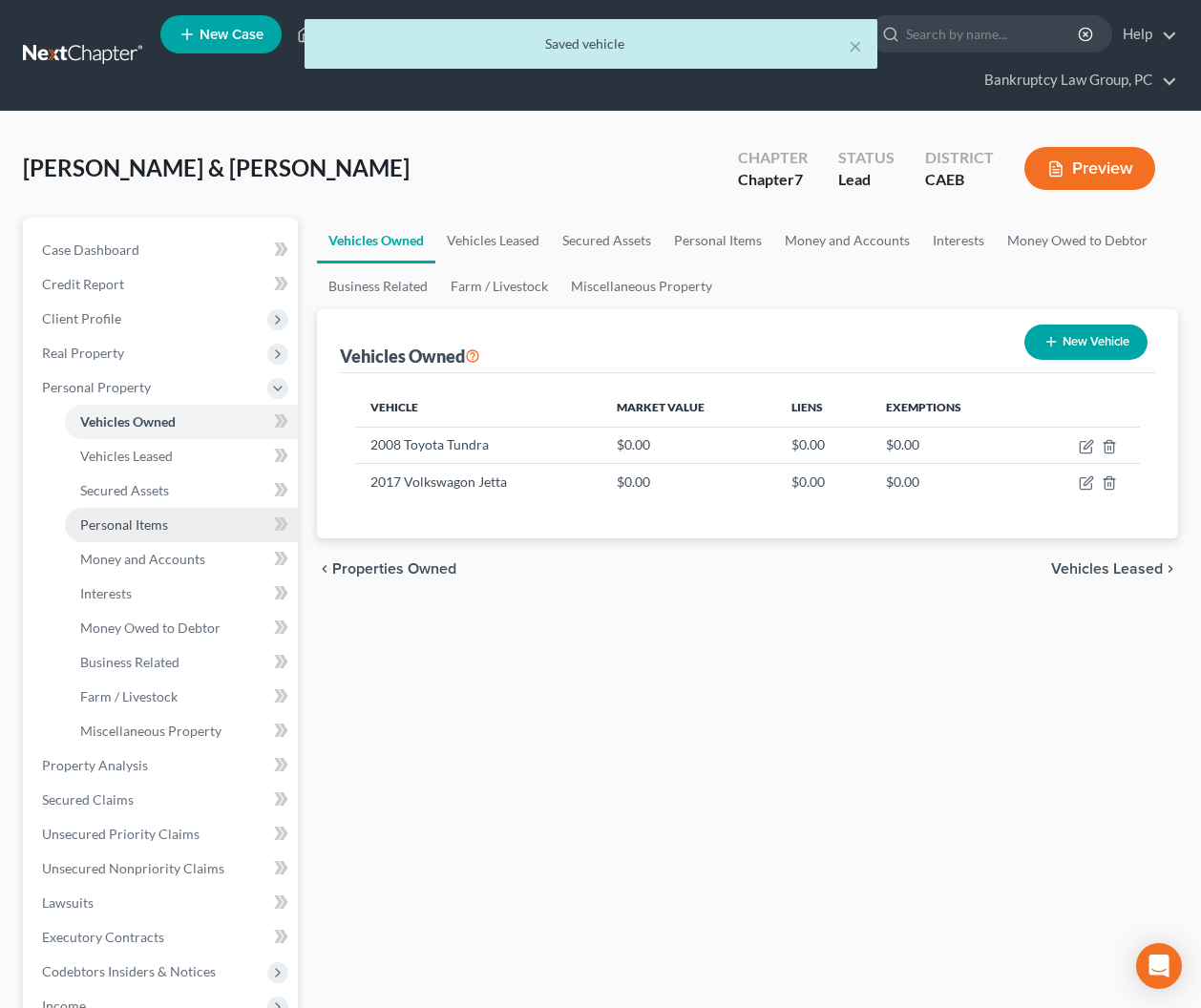
drag, startPoint x: 128, startPoint y: 530, endPoint x: 217, endPoint y: 526, distance: 89.1
click at [128, 530] on span "Personal Items" at bounding box center [124, 524] width 88 height 16
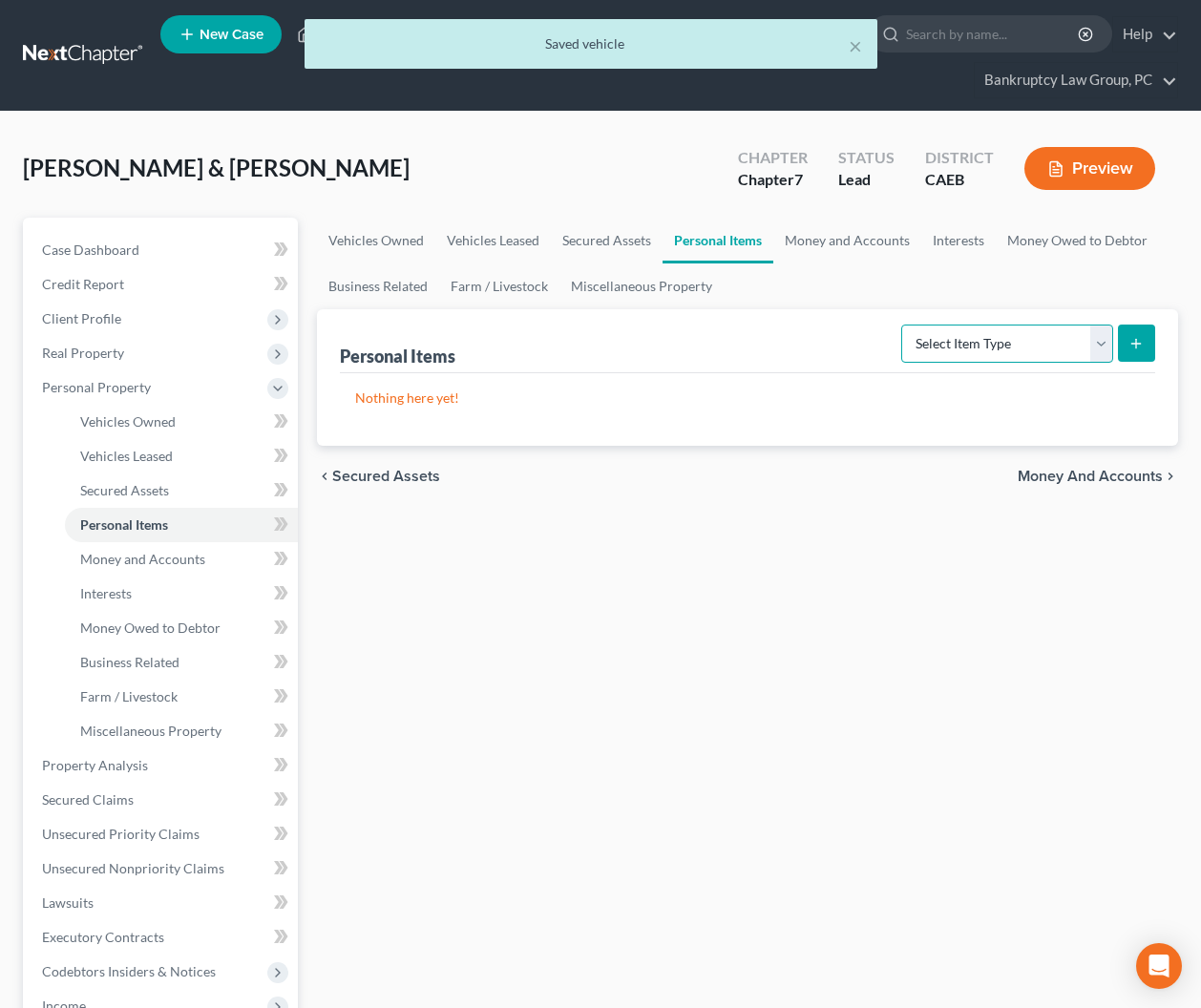
click at [1024, 348] on select "Select Item Type Clothing Collectibles Of Value Electronics Firearms Household …" at bounding box center [1007, 343] width 212 height 38
click at [903, 324] on select "Select Item Type Clothing Collectibles Of Value Electronics Firearms Household …" at bounding box center [1007, 343] width 212 height 38
click at [1134, 342] on icon "submit" at bounding box center [1135, 343] width 15 height 15
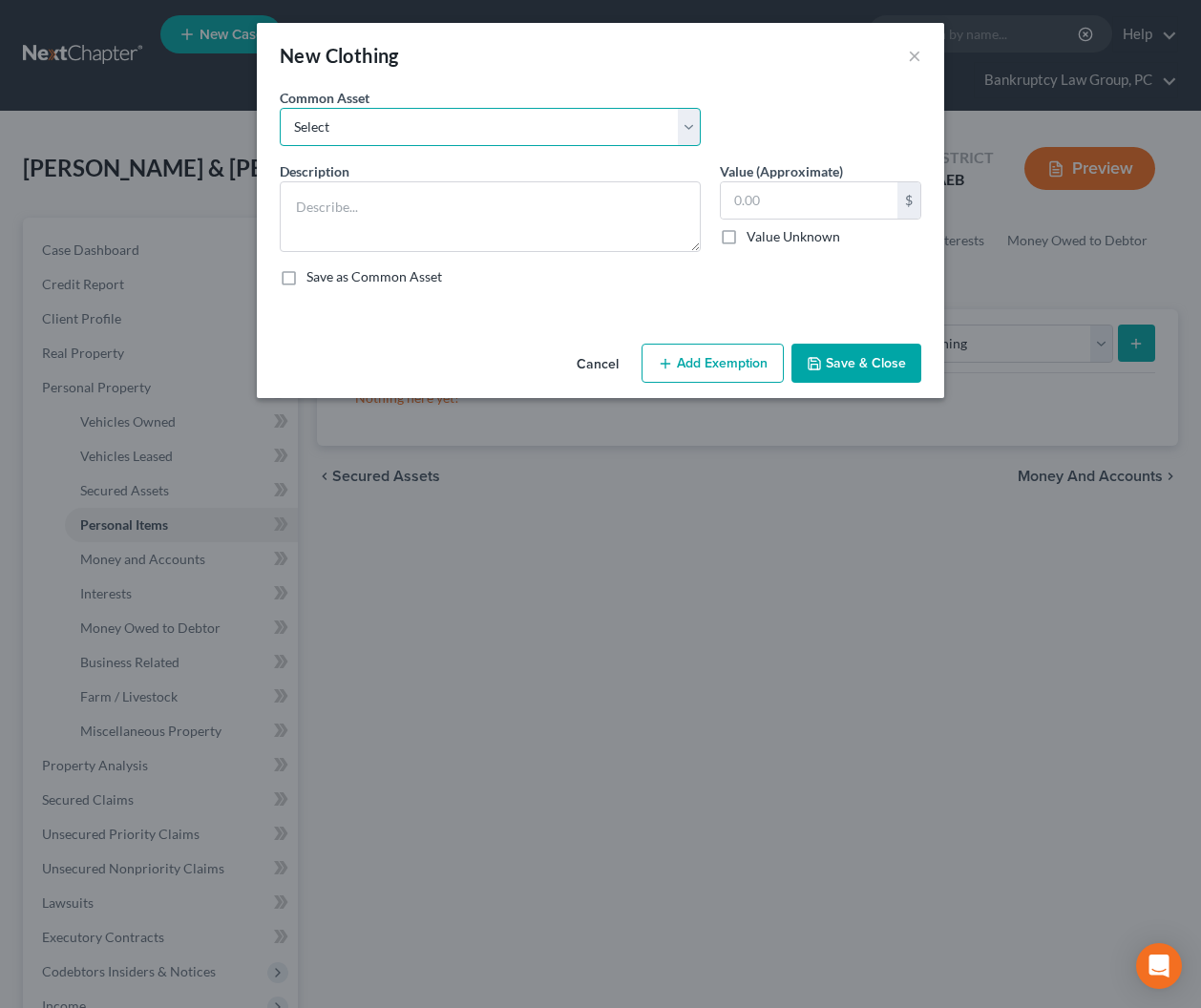
click at [315, 126] on select "Select Clothing" at bounding box center [490, 127] width 421 height 38
click at [280, 108] on select "Select Clothing" at bounding box center [490, 127] width 421 height 38
click at [842, 193] on input "text" at bounding box center [809, 200] width 177 height 37
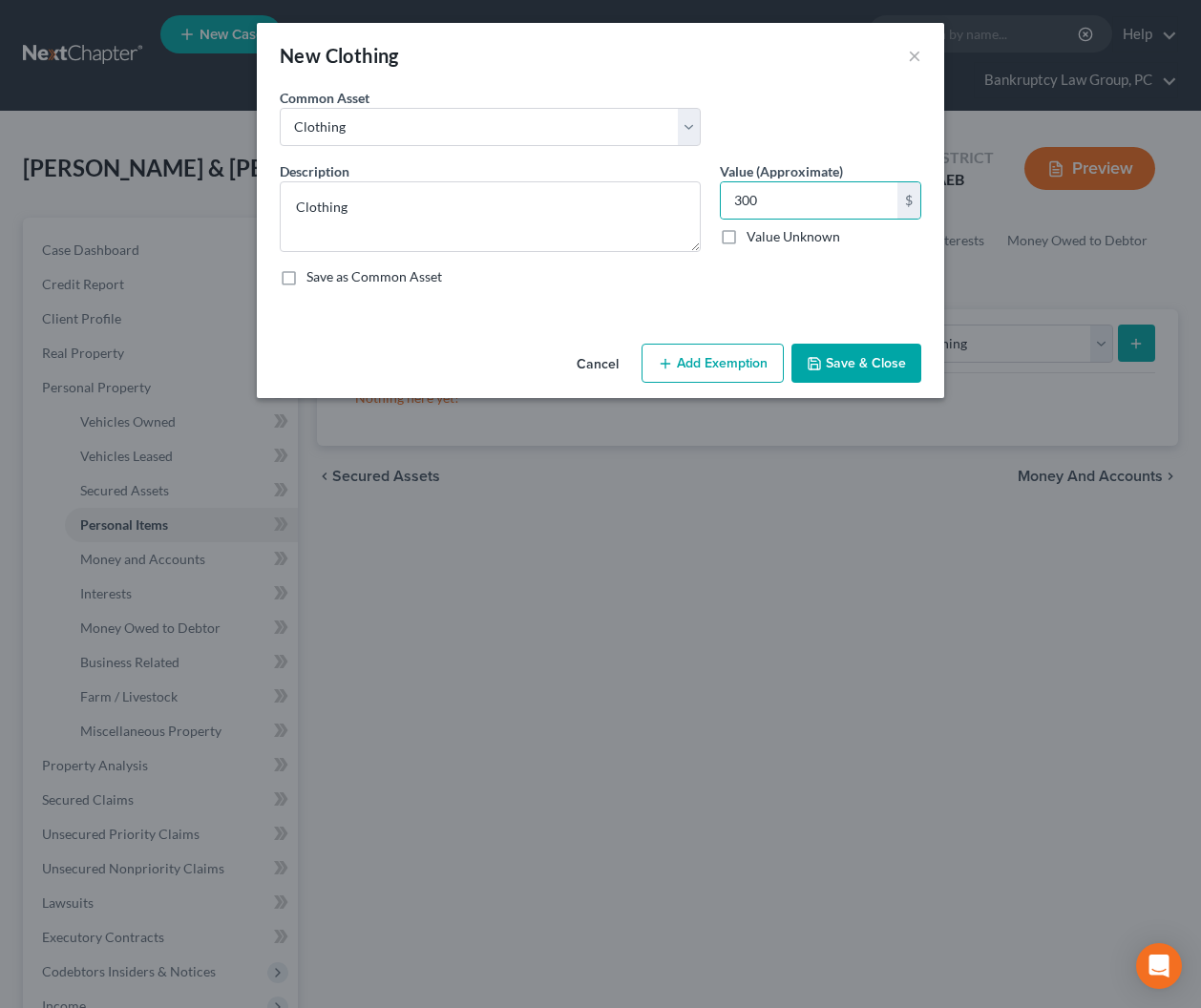
drag, startPoint x: 715, startPoint y: 354, endPoint x: 600, endPoint y: 409, distance: 127.5
click at [714, 355] on button "Add Exemption" at bounding box center [713, 363] width 142 height 40
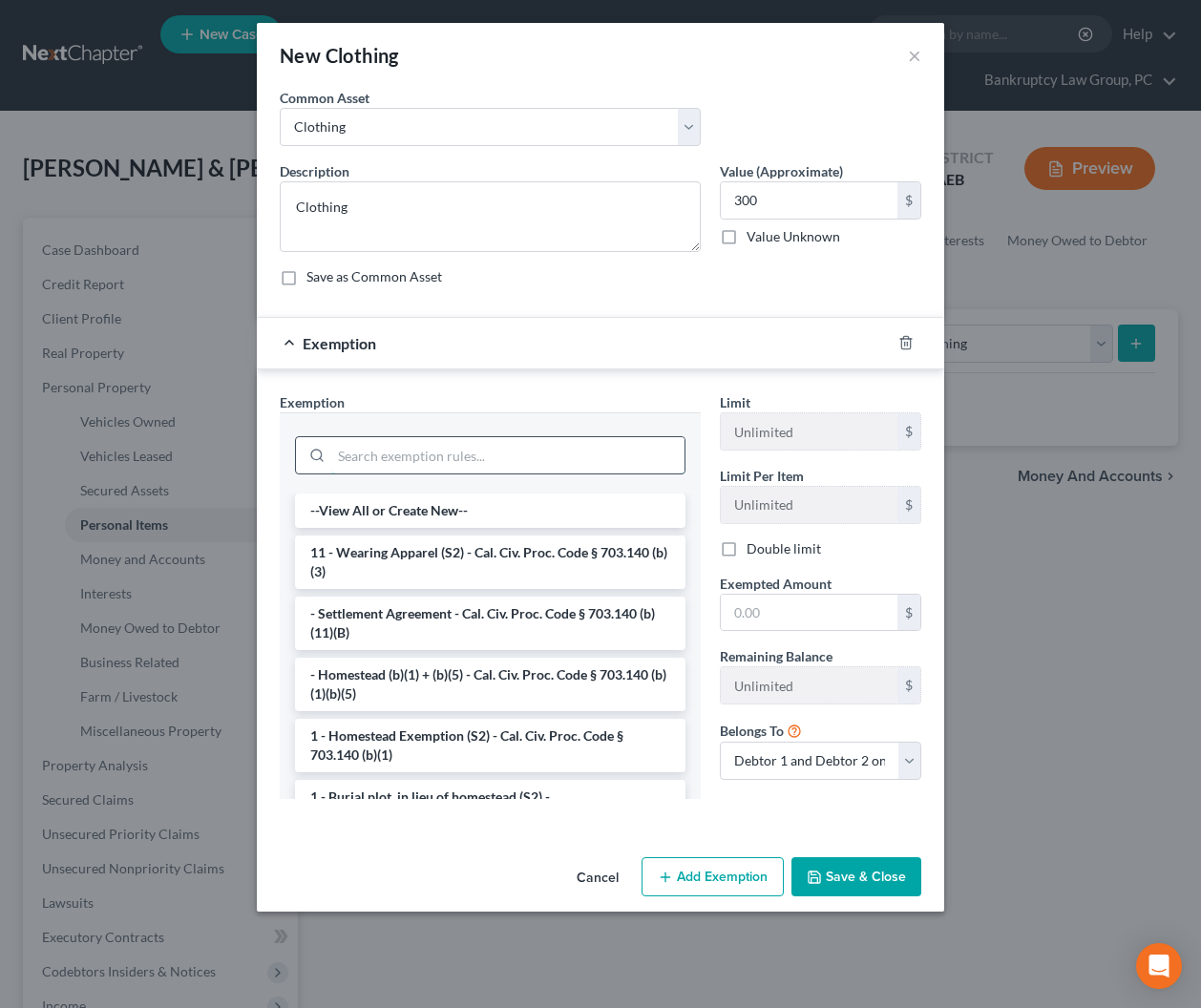
click at [498, 453] on input "search" at bounding box center [508, 455] width 353 height 37
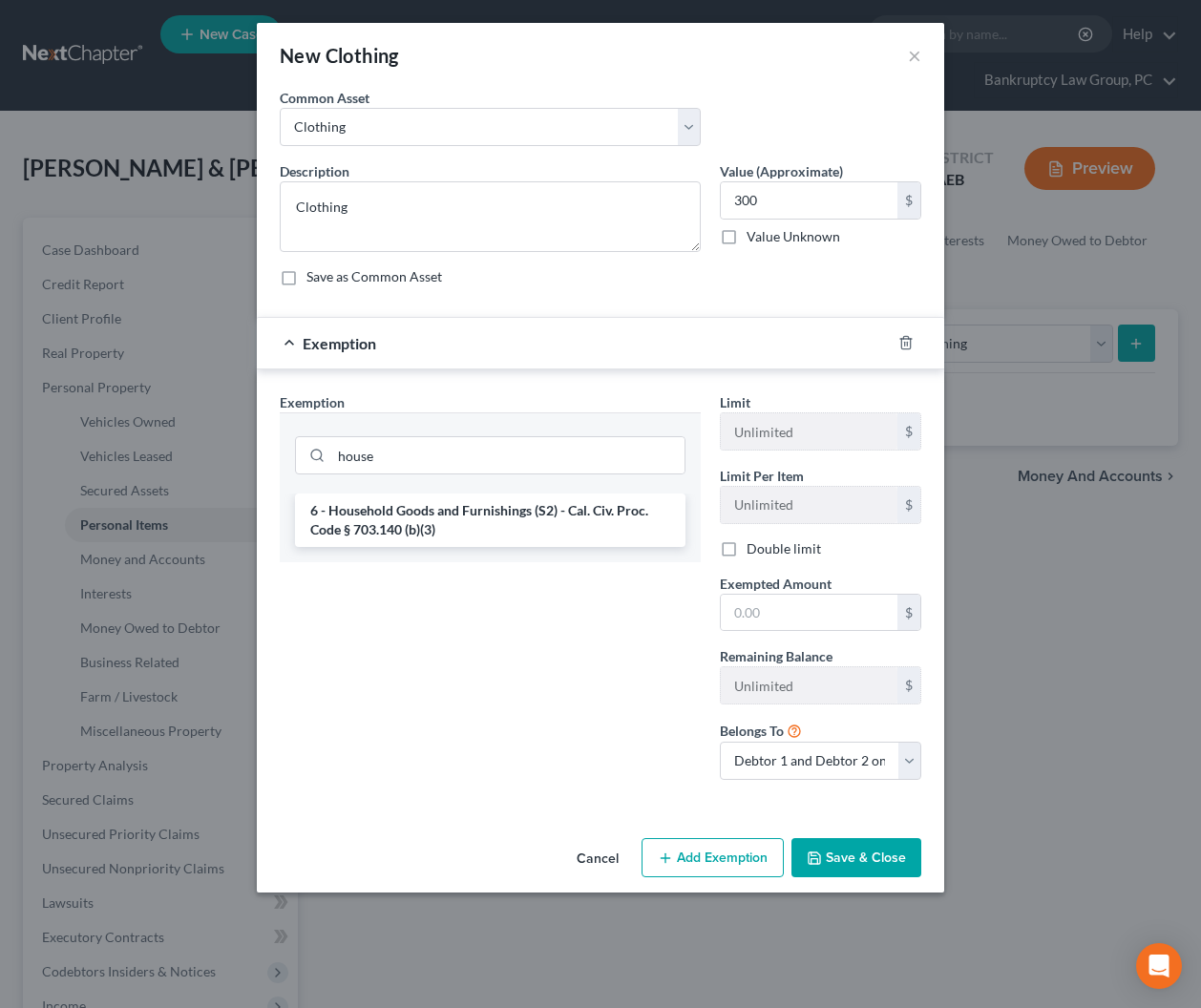
drag, startPoint x: 454, startPoint y: 517, endPoint x: 649, endPoint y: 572, distance: 202.6
click at [454, 518] on li "6 - Household Goods and Furnishings (S2) - Cal. Civ. Proc. Code § 703.140 (b)(3)" at bounding box center [489, 520] width 390 height 54
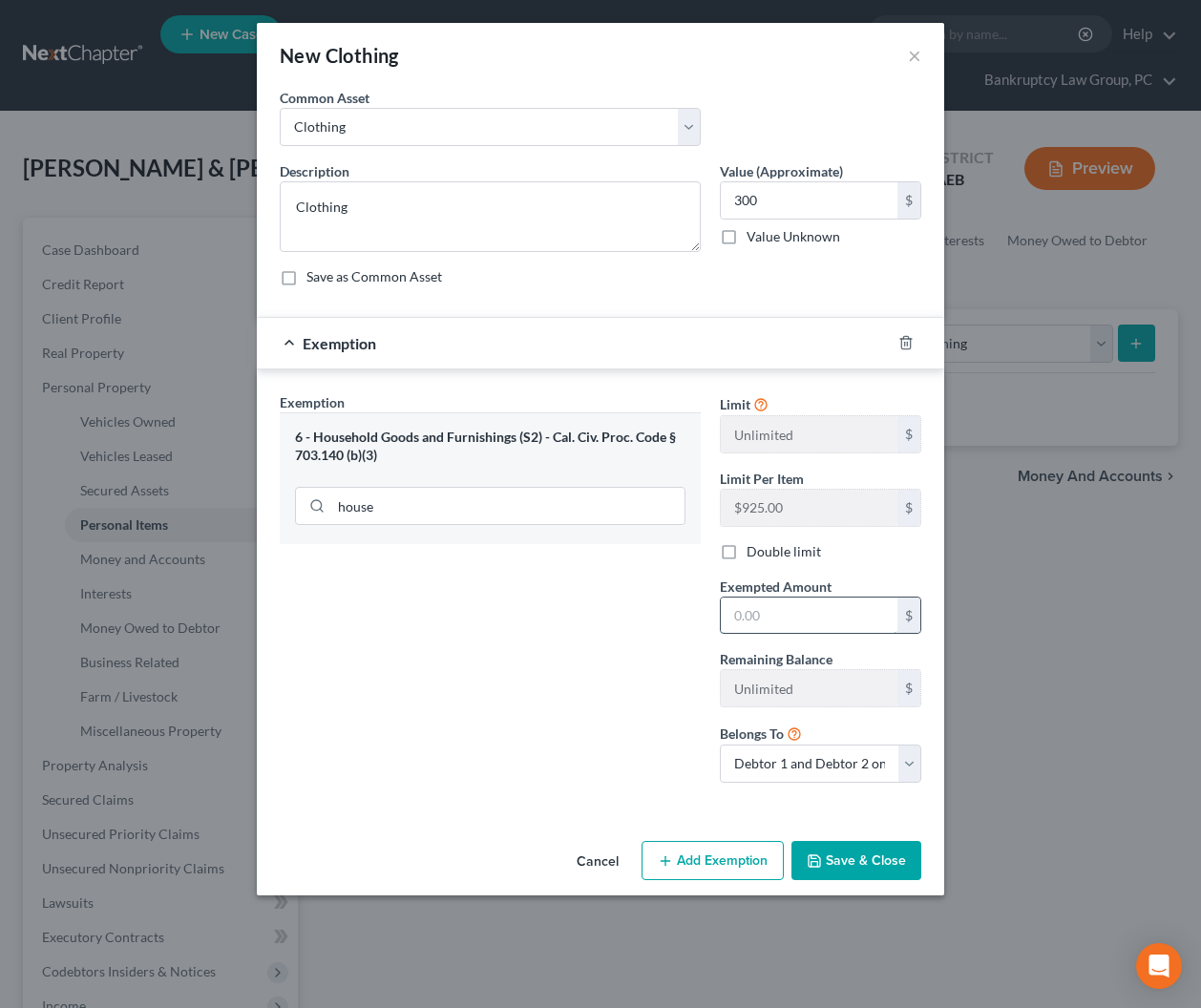
click at [741, 613] on input "text" at bounding box center [809, 615] width 177 height 37
click at [657, 656] on div "Exemption Set must be selected for CA. Exemption * 6 - Household Goods and Furn…" at bounding box center [490, 594] width 441 height 406
drag, startPoint x: 897, startPoint y: 859, endPoint x: 874, endPoint y: 849, distance: 25.1
click at [896, 856] on button "Save & Close" at bounding box center [857, 861] width 130 height 40
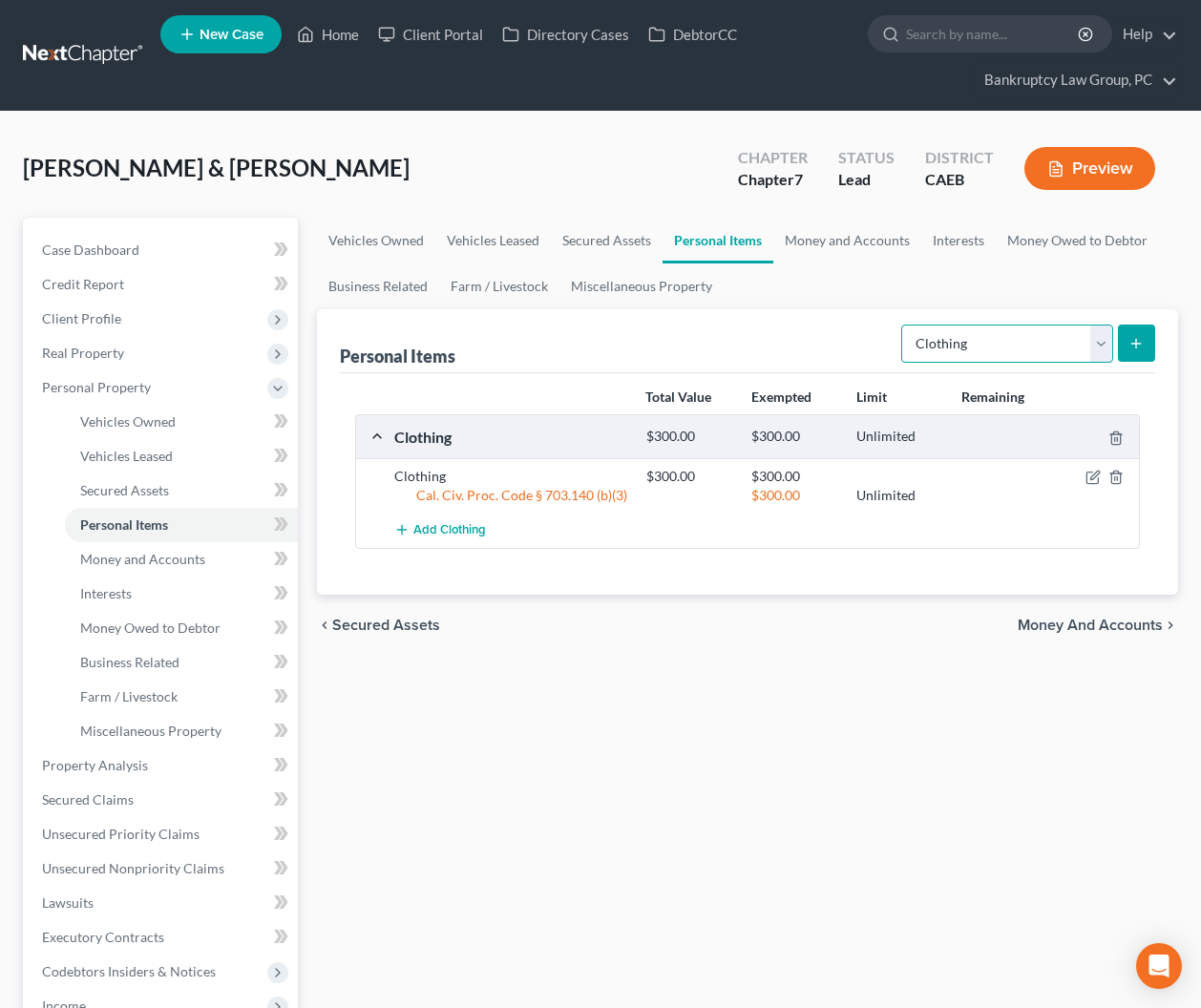
click at [993, 334] on select "Select Item Type Clothing Collectibles Of Value Electronics Firearms Household …" at bounding box center [1007, 343] width 212 height 38
click at [903, 324] on select "Select Item Type Clothing Collectibles Of Value Electronics Firearms Household …" at bounding box center [1007, 343] width 212 height 38
click at [1125, 341] on button "submit" at bounding box center [1137, 343] width 38 height 38
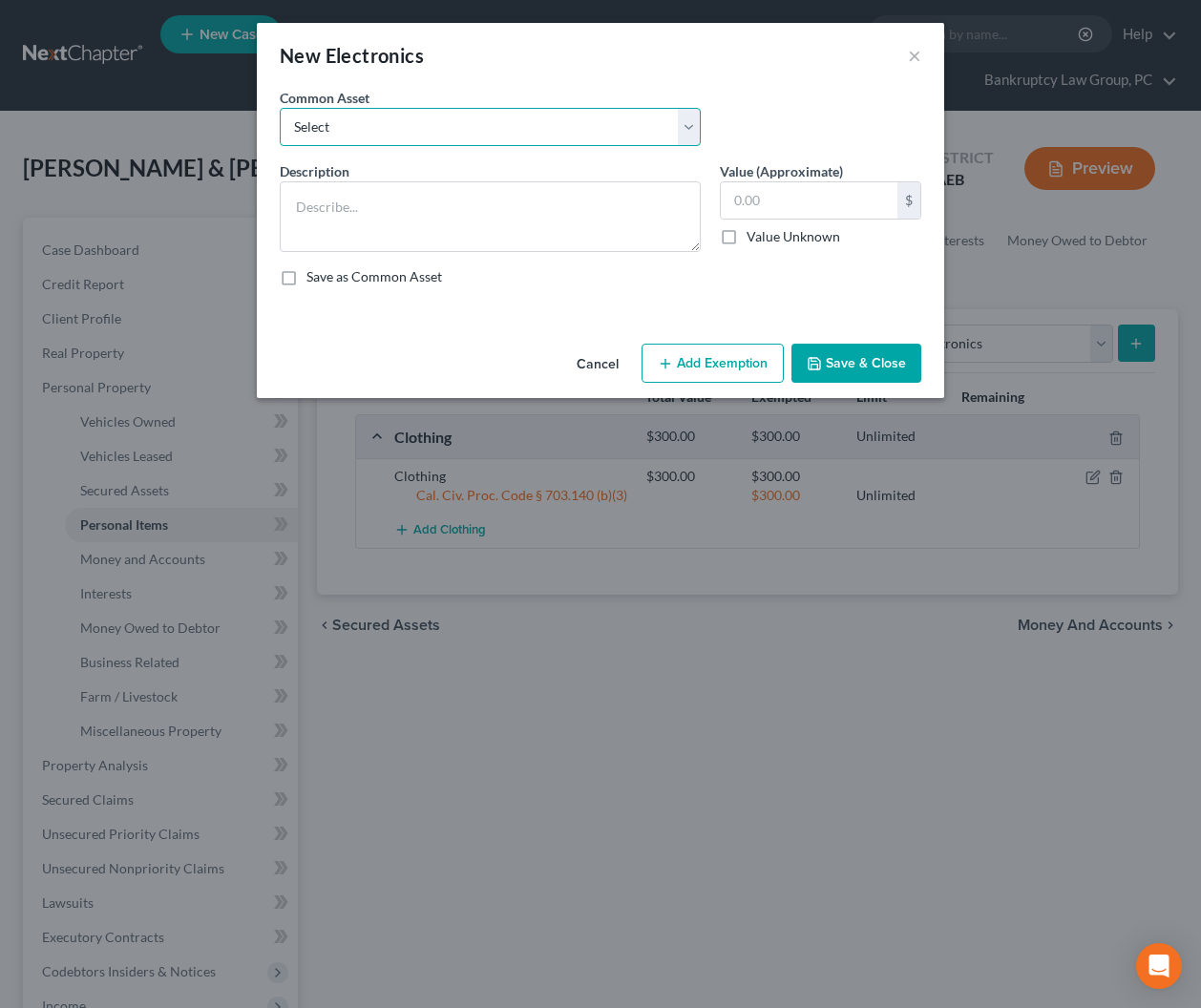
click at [521, 130] on select "Select Electronics" at bounding box center [490, 127] width 421 height 38
click at [280, 108] on select "Select Electronics" at bounding box center [490, 127] width 421 height 38
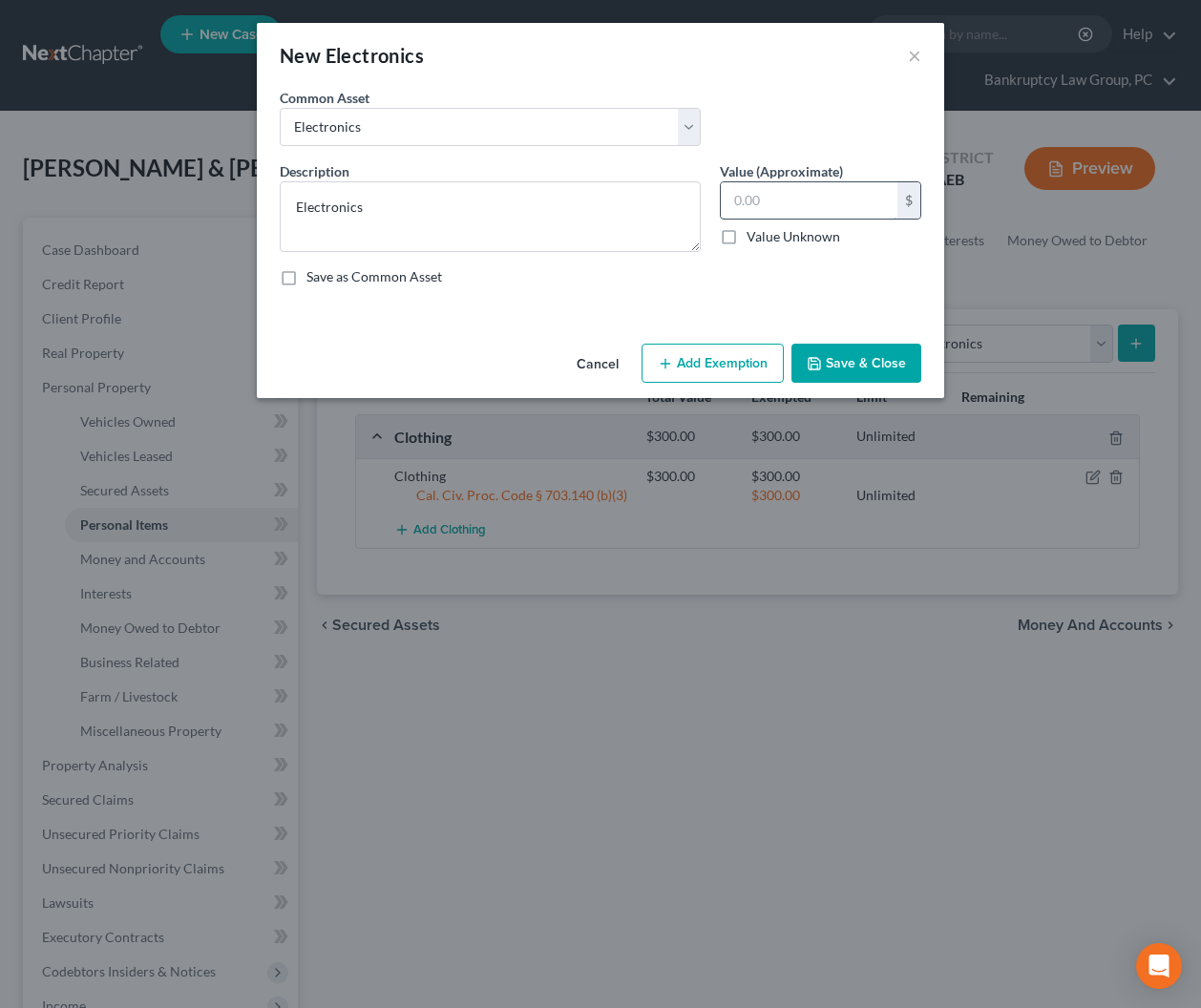
click at [843, 195] on input "text" at bounding box center [809, 200] width 177 height 37
drag, startPoint x: 743, startPoint y: 380, endPoint x: 599, endPoint y: 442, distance: 156.8
click at [739, 382] on button "Add Exemption" at bounding box center [713, 363] width 142 height 40
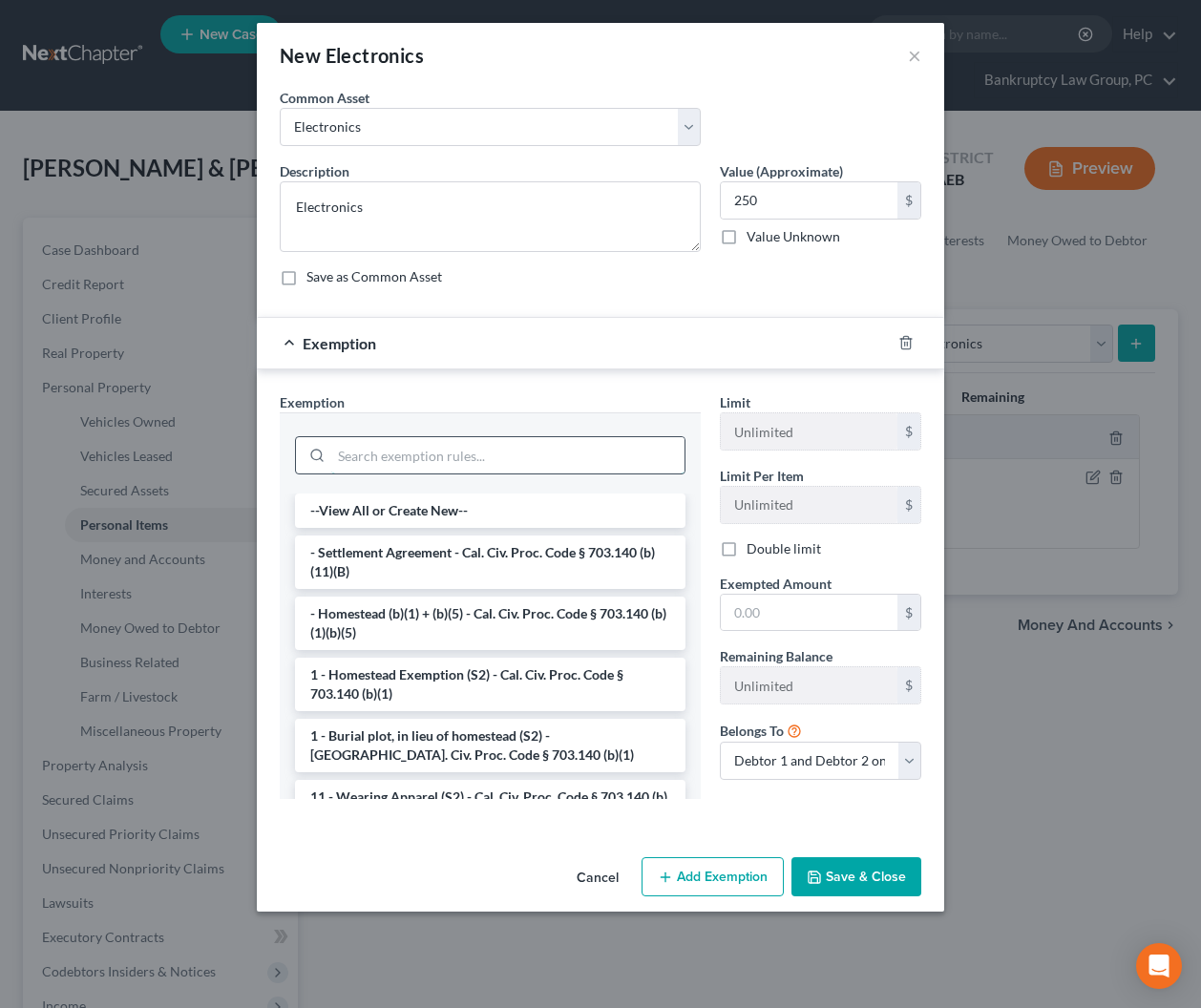
click at [521, 466] on input "search" at bounding box center [508, 455] width 353 height 37
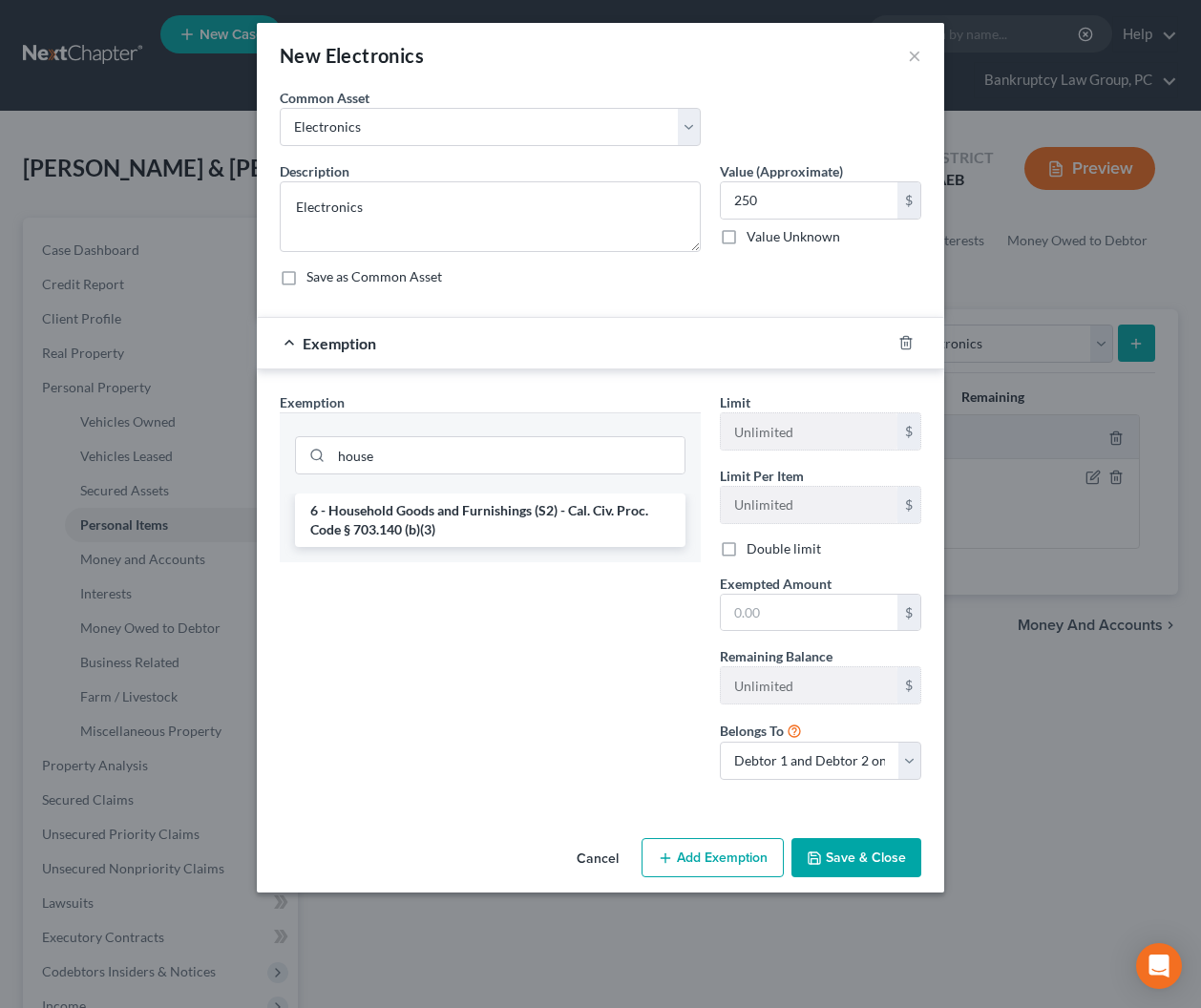
drag, startPoint x: 494, startPoint y: 537, endPoint x: 630, endPoint y: 561, distance: 138.1
click at [495, 537] on li "6 - Household Goods and Furnishings (S2) - Cal. Civ. Proc. Code § 703.140 (b)(3)" at bounding box center [489, 520] width 390 height 54
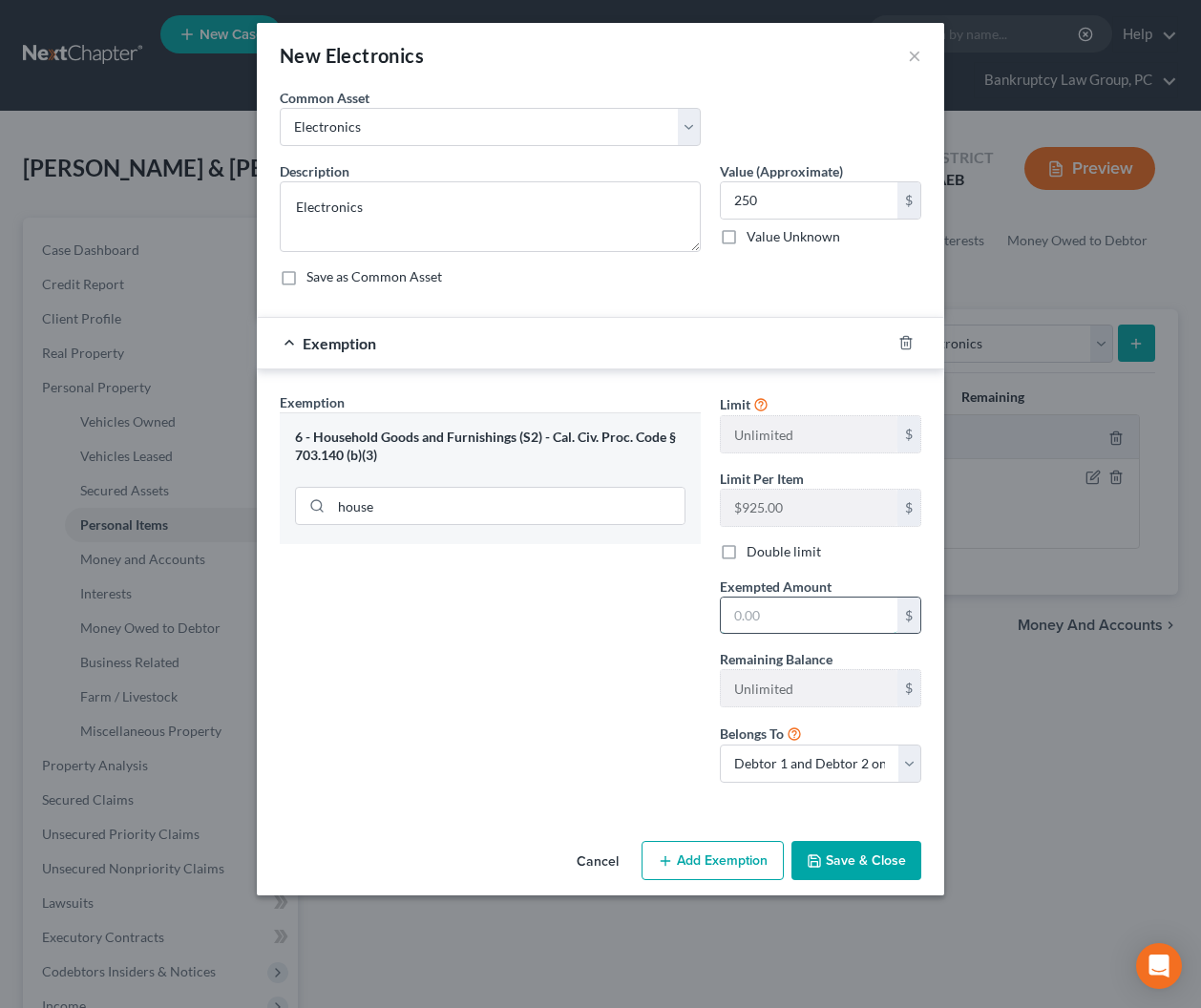
click at [838, 617] on input "text" at bounding box center [809, 615] width 177 height 37
click at [658, 689] on div "Exemption Set must be selected for CA. Exemption * 6 - Household Goods and Furn…" at bounding box center [490, 594] width 441 height 406
click at [846, 861] on button "Save & Close" at bounding box center [857, 861] width 130 height 40
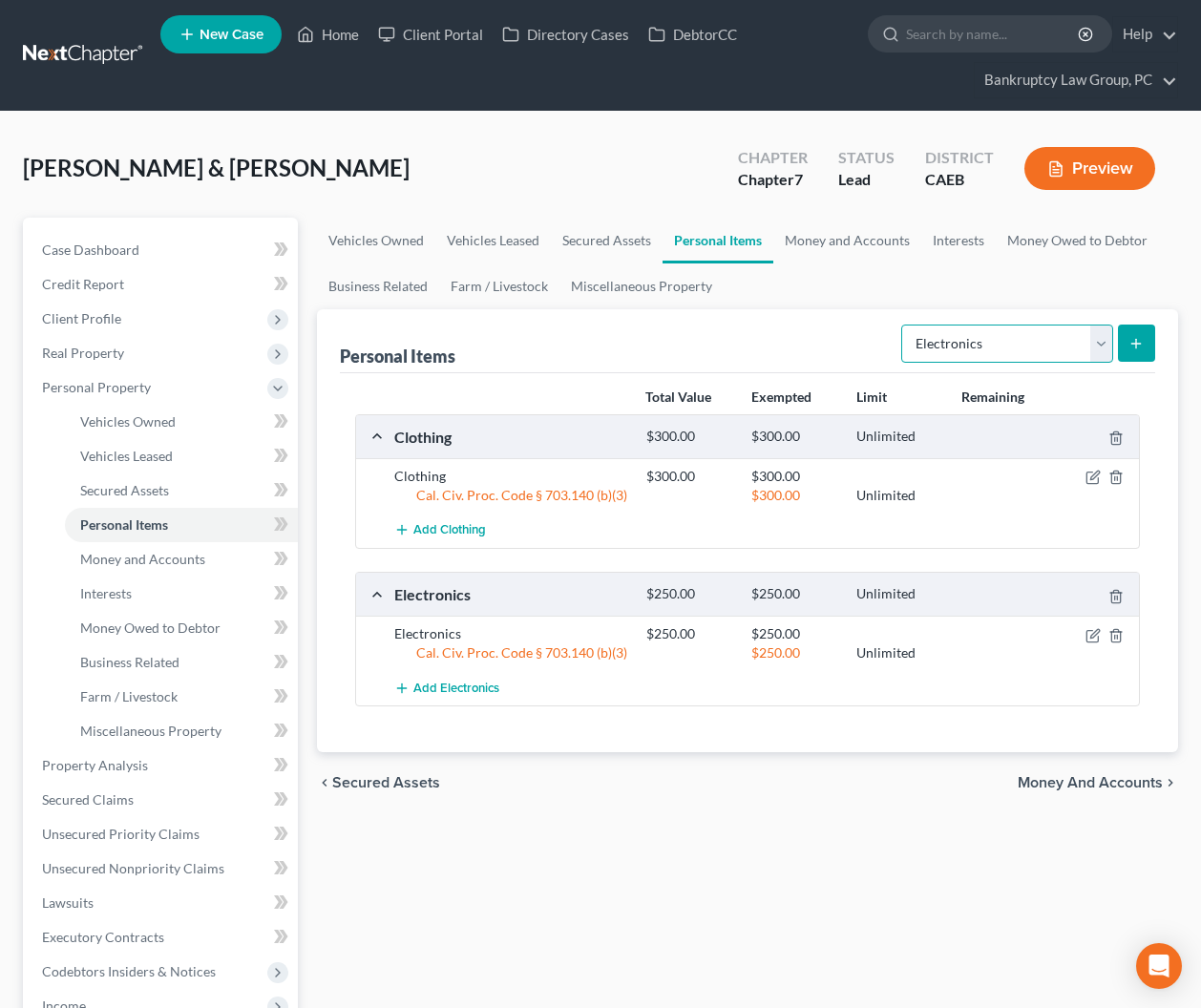
click at [985, 331] on select "Select Item Type Clothing Collectibles Of Value Electronics Firearms Household …" at bounding box center [1007, 343] width 212 height 38
click at [903, 324] on select "Select Item Type Clothing Collectibles Of Value Electronics Firearms Household …" at bounding box center [1007, 343] width 212 height 38
click at [1125, 347] on button "submit" at bounding box center [1137, 343] width 38 height 38
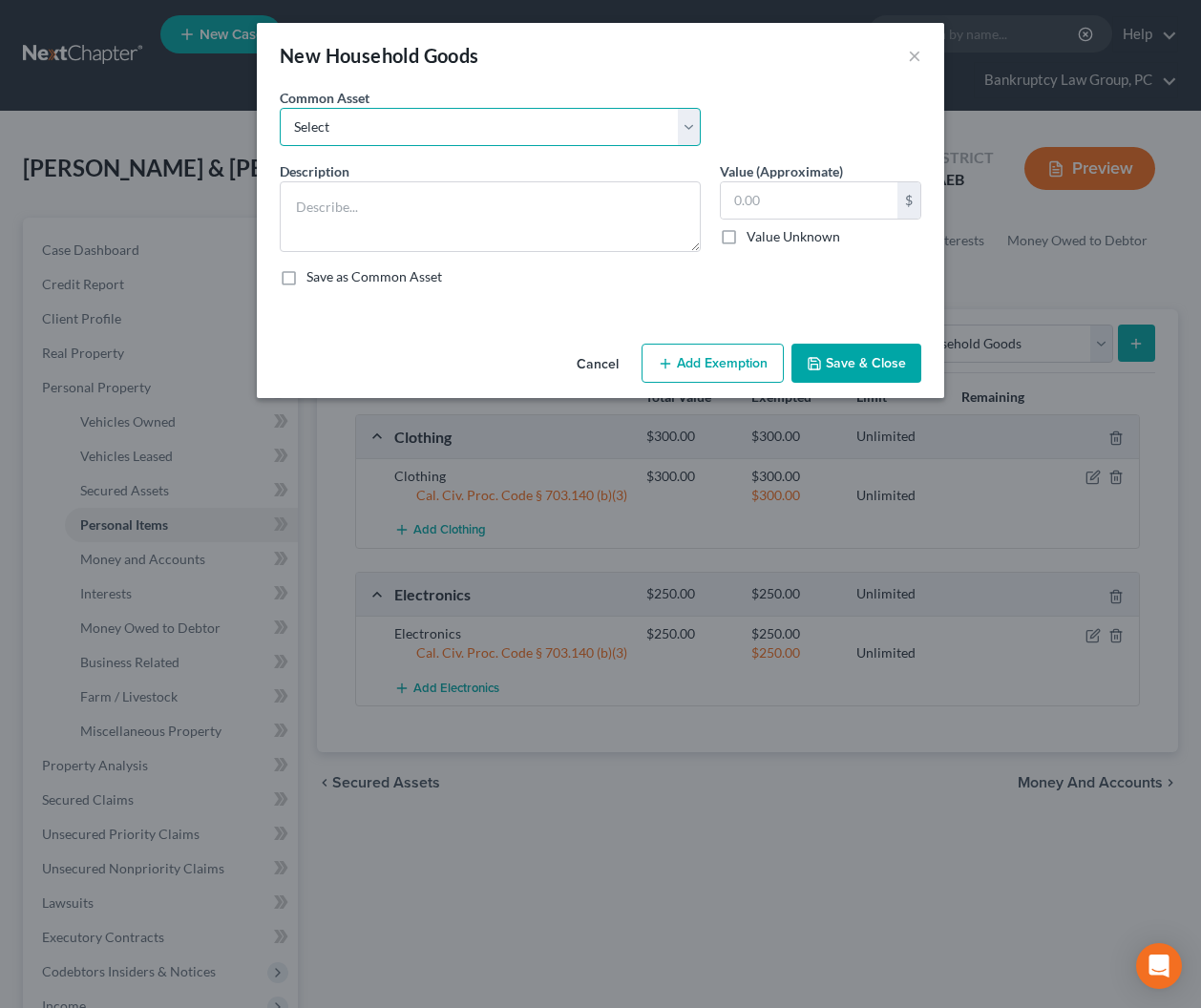
click at [454, 130] on select "Select Household Goods & Furniture" at bounding box center [490, 127] width 421 height 38
click at [280, 108] on select "Select Household Goods & Furniture" at bounding box center [490, 127] width 421 height 38
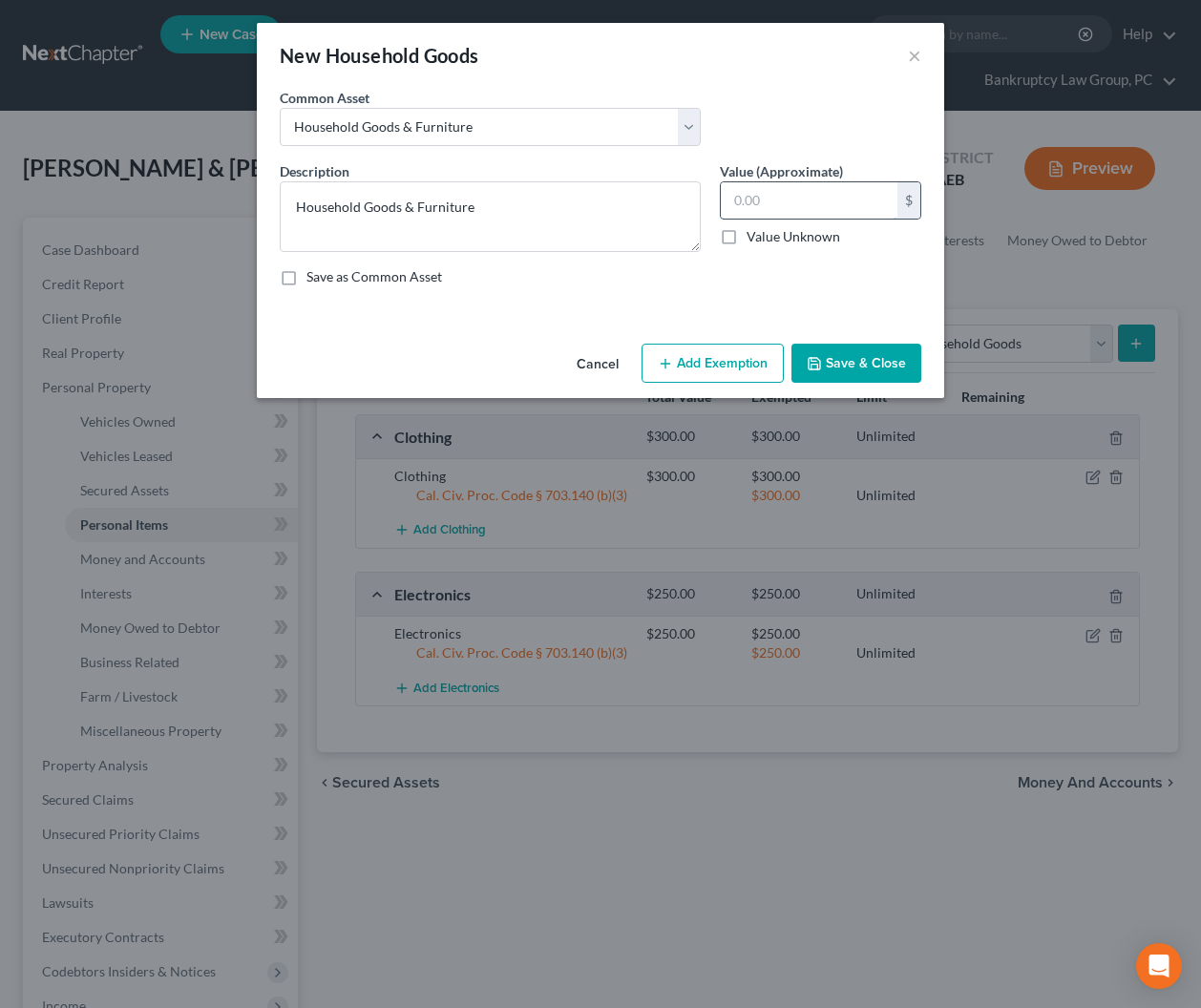
click at [827, 194] on input "text" at bounding box center [809, 200] width 177 height 37
drag, startPoint x: 695, startPoint y: 368, endPoint x: 550, endPoint y: 431, distance: 158.1
click at [694, 368] on button "Add Exemption" at bounding box center [713, 363] width 142 height 40
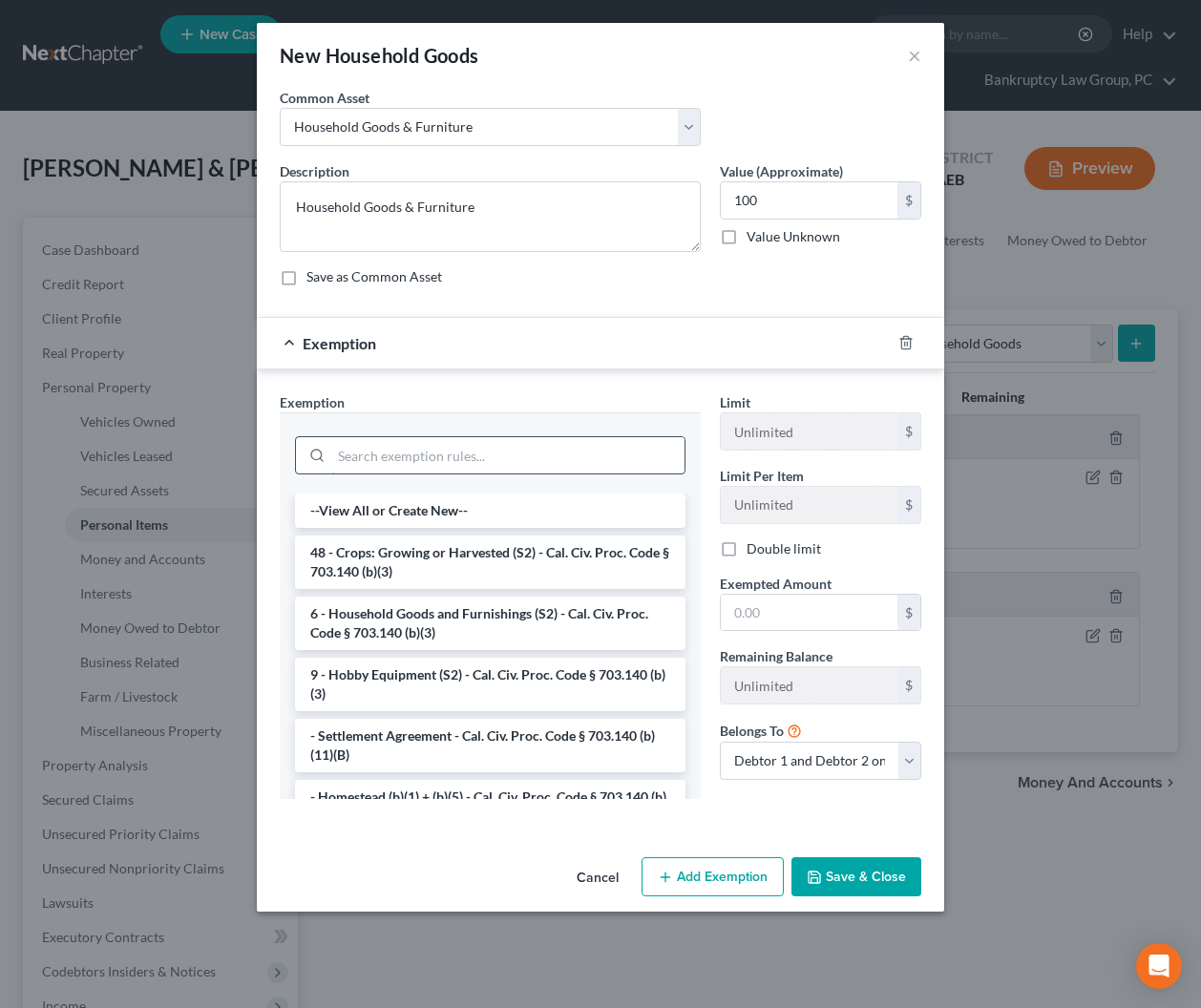
click at [516, 448] on input "search" at bounding box center [508, 455] width 353 height 37
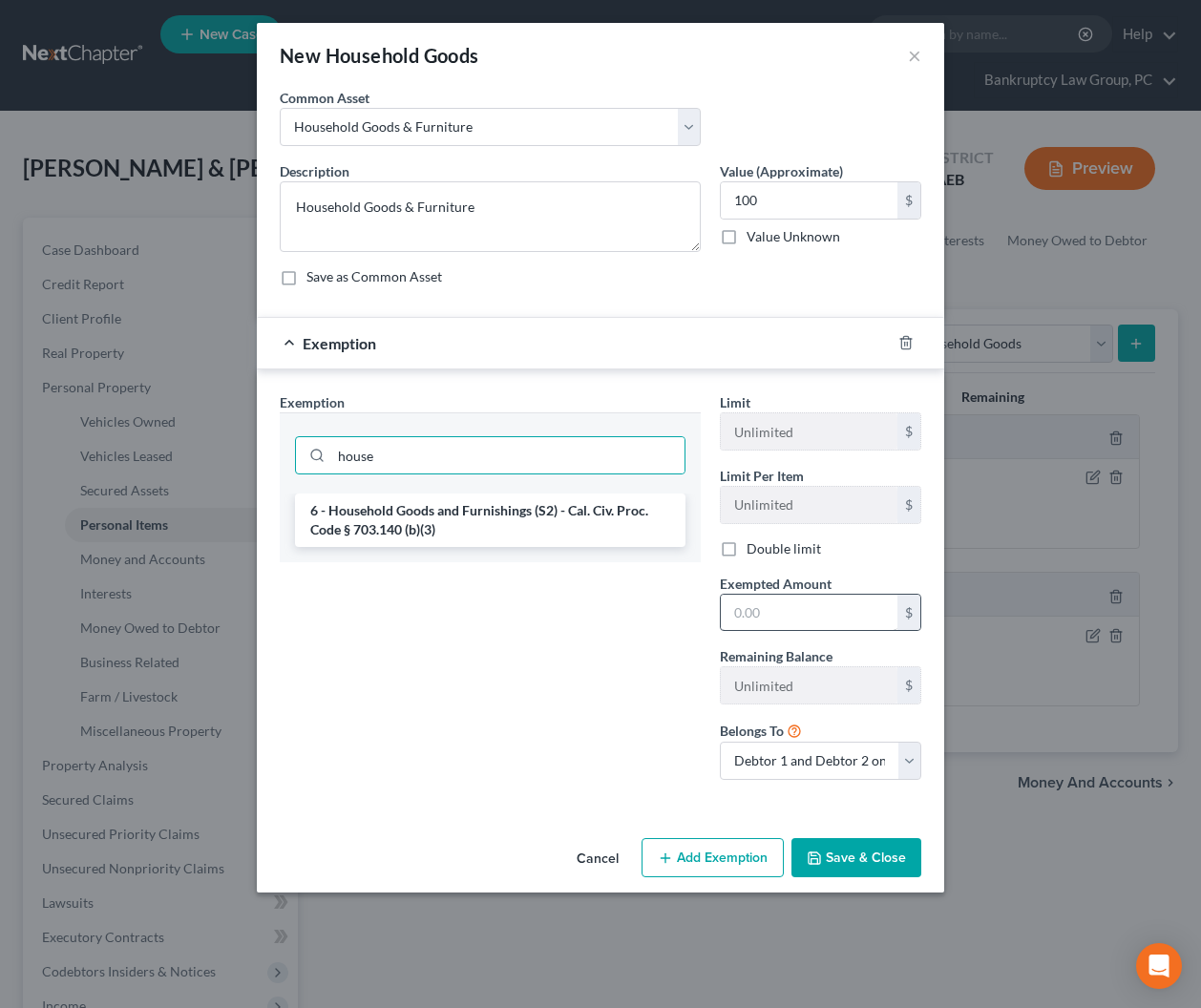
click at [536, 519] on li "6 - Household Goods and Furnishings (S2) - Cal. Civ. Proc. Code § 703.140 (b)(3)" at bounding box center [489, 520] width 390 height 54
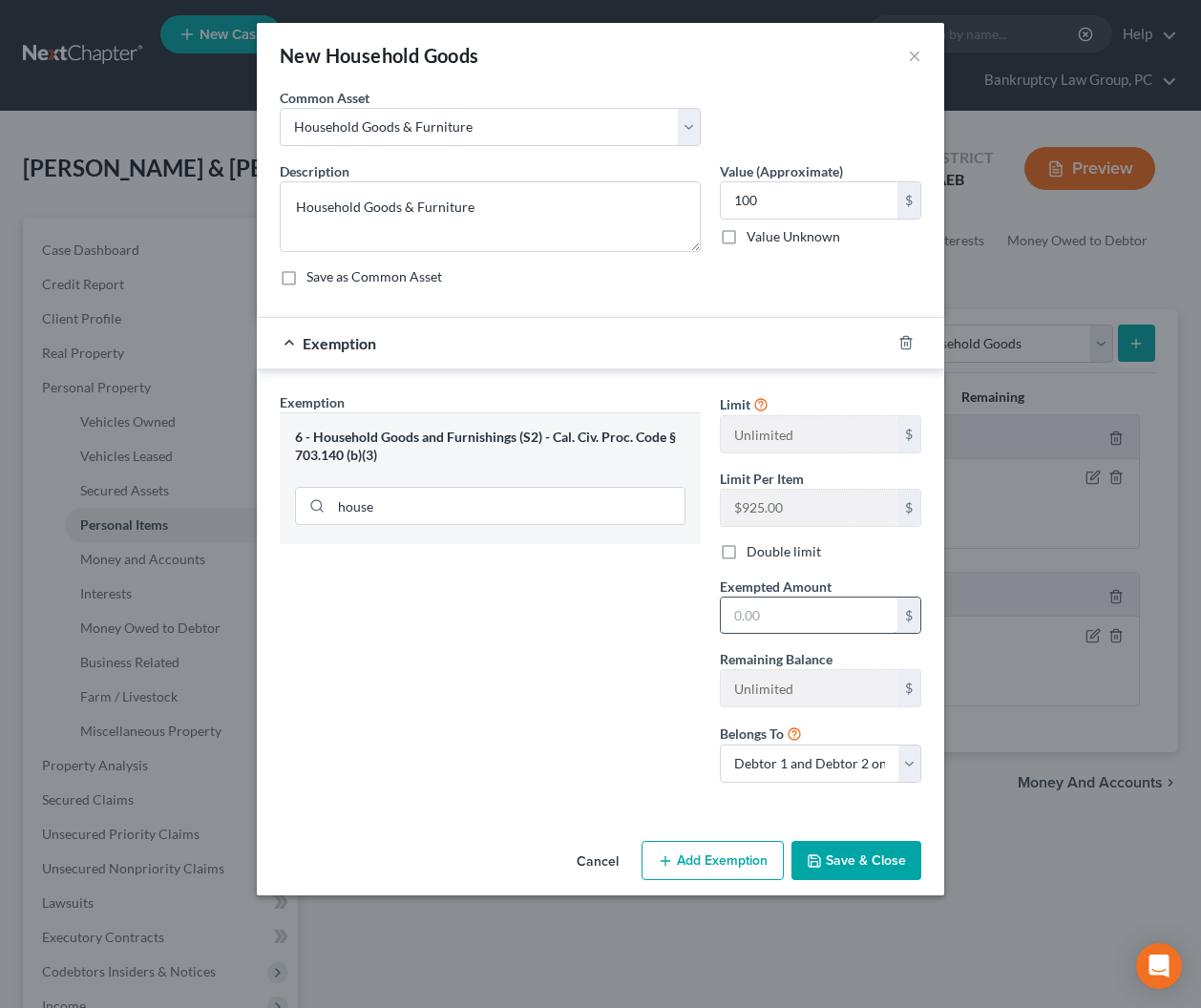
click at [824, 619] on input "text" at bounding box center [809, 615] width 177 height 37
drag, startPoint x: 566, startPoint y: 685, endPoint x: 746, endPoint y: 837, distance: 235.6
click at [567, 686] on div "Exemption Set must be selected for CA. Exemption * 6 - Household Goods and Furn…" at bounding box center [490, 594] width 441 height 406
click at [883, 879] on button "Save & Close" at bounding box center [857, 861] width 130 height 40
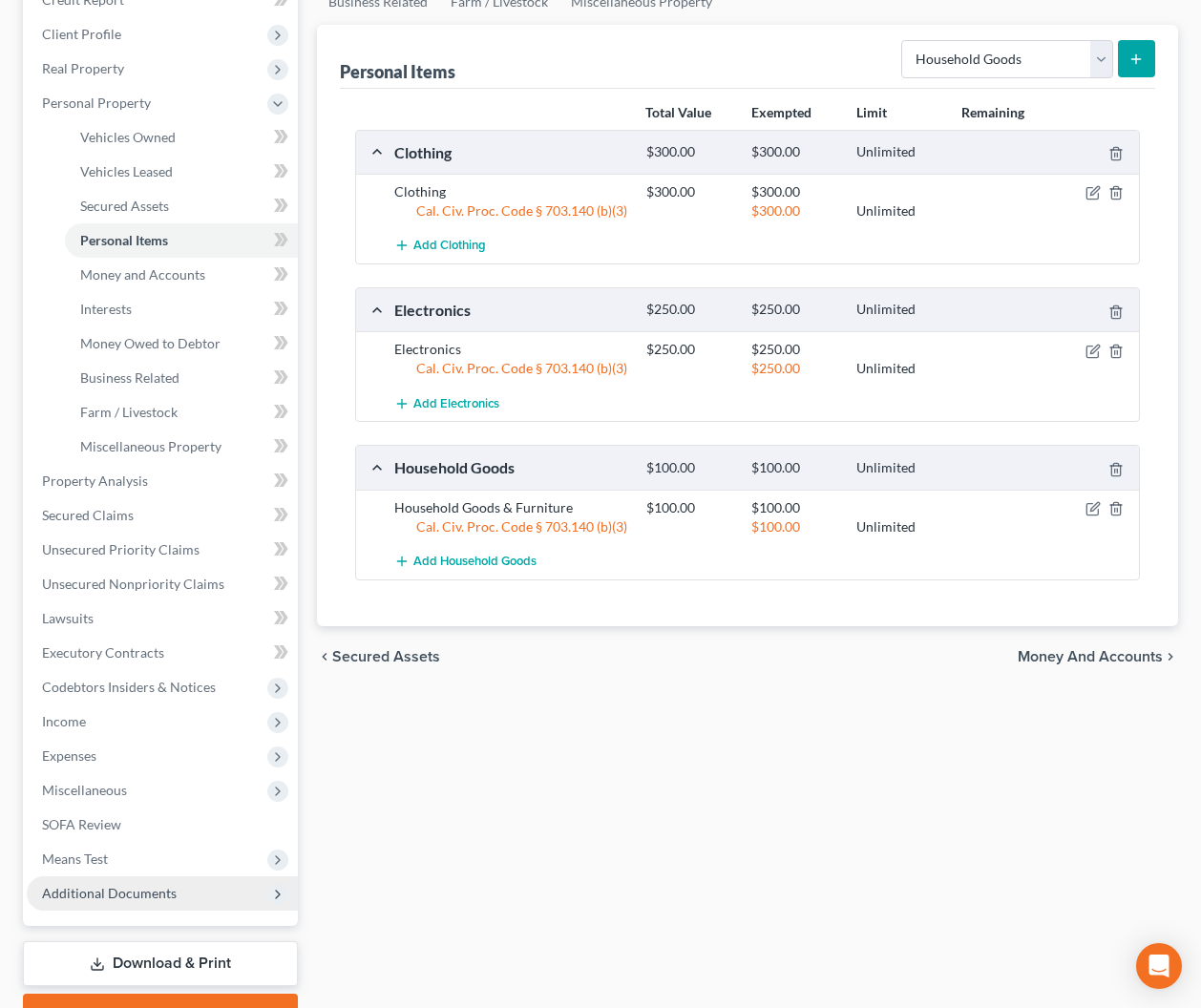
scroll to position [317, 0]
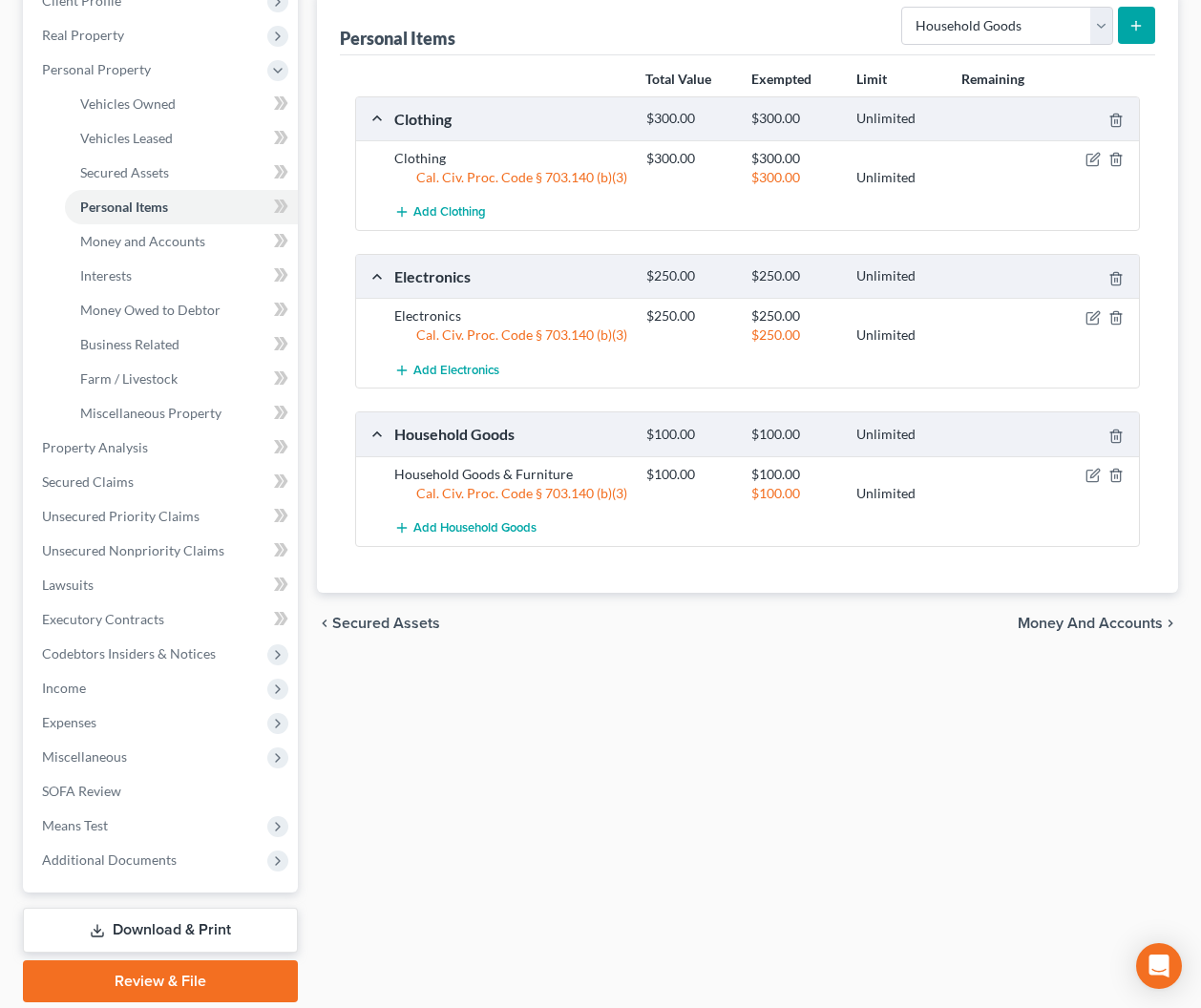
click at [71, 723] on span "Expenses" at bounding box center [68, 722] width 55 height 16
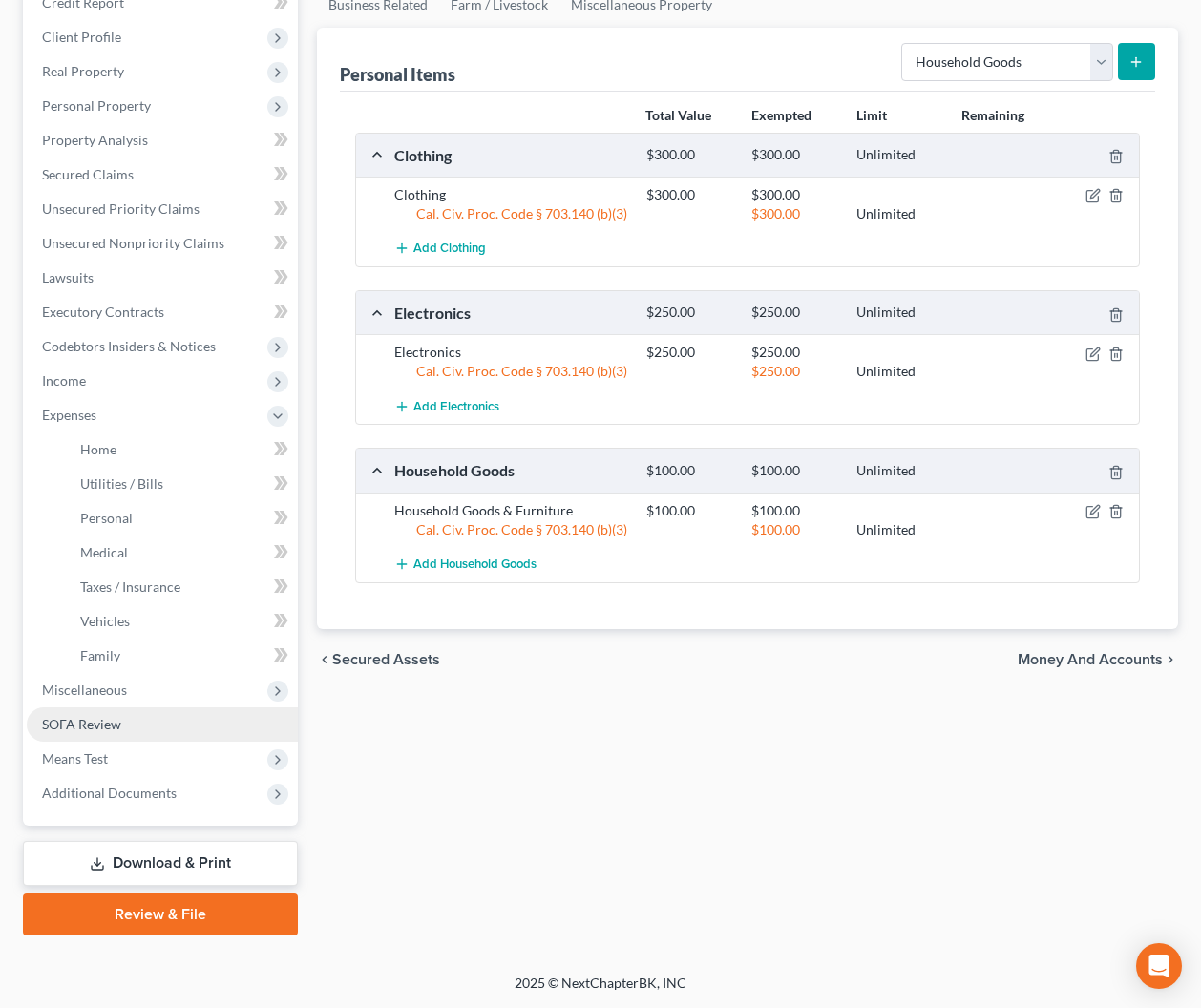
scroll to position [280, 0]
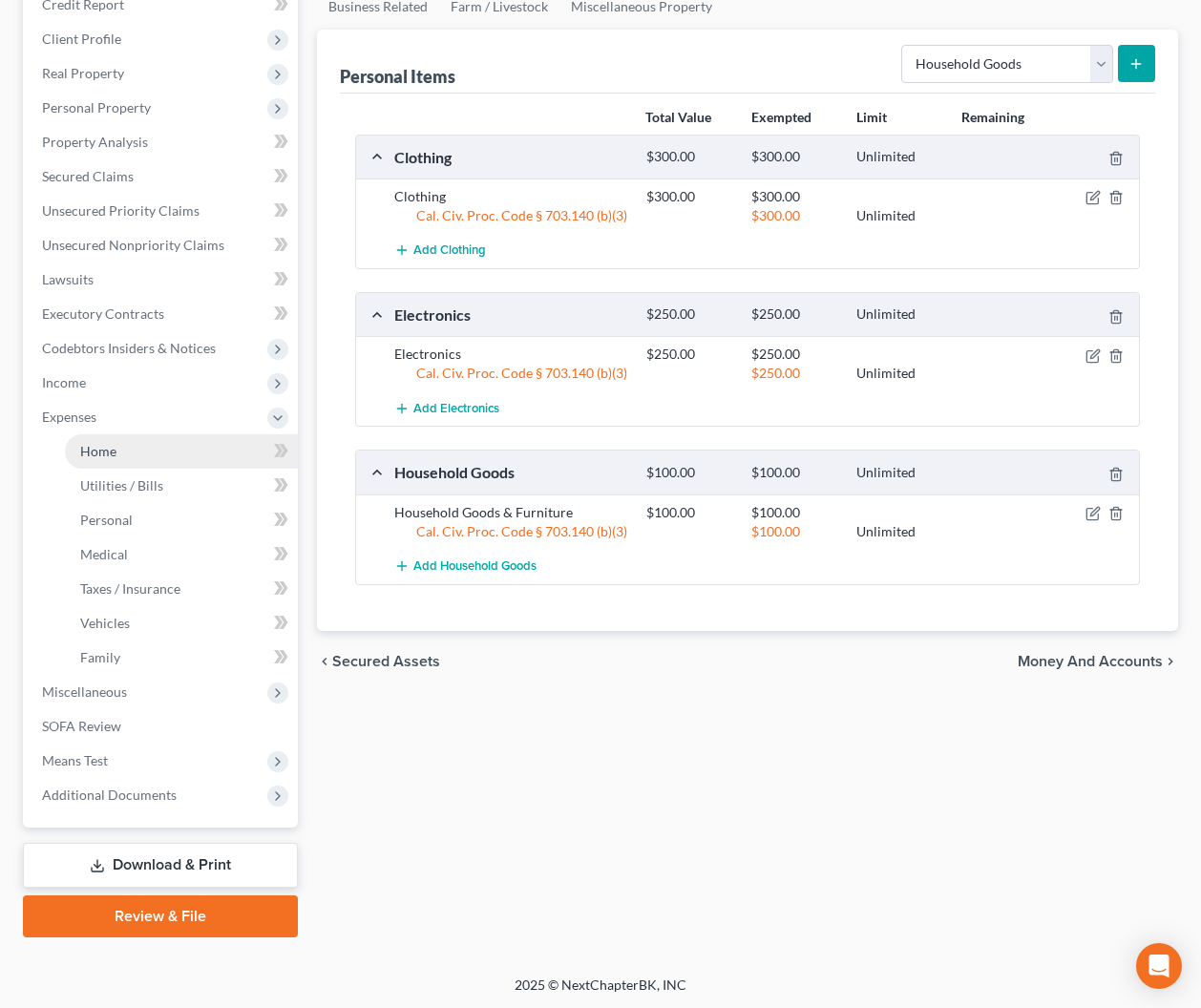
click at [123, 452] on link "Home" at bounding box center [181, 451] width 233 height 35
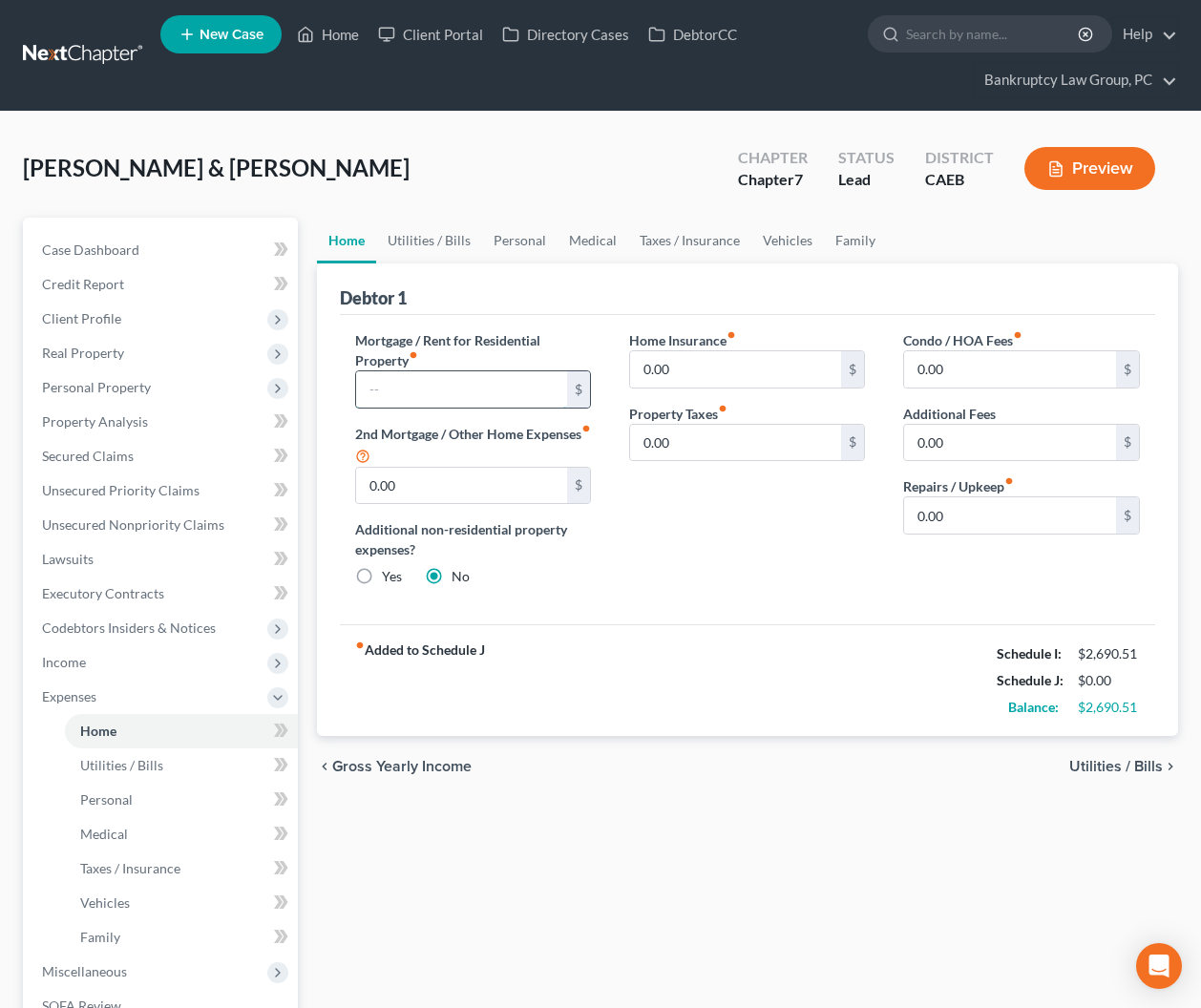
click at [470, 382] on input "text" at bounding box center [463, 389] width 212 height 37
drag, startPoint x: 435, startPoint y: 235, endPoint x: 426, endPoint y: 291, distance: 56.7
click at [435, 236] on link "Utilities / Bills" at bounding box center [429, 240] width 106 height 46
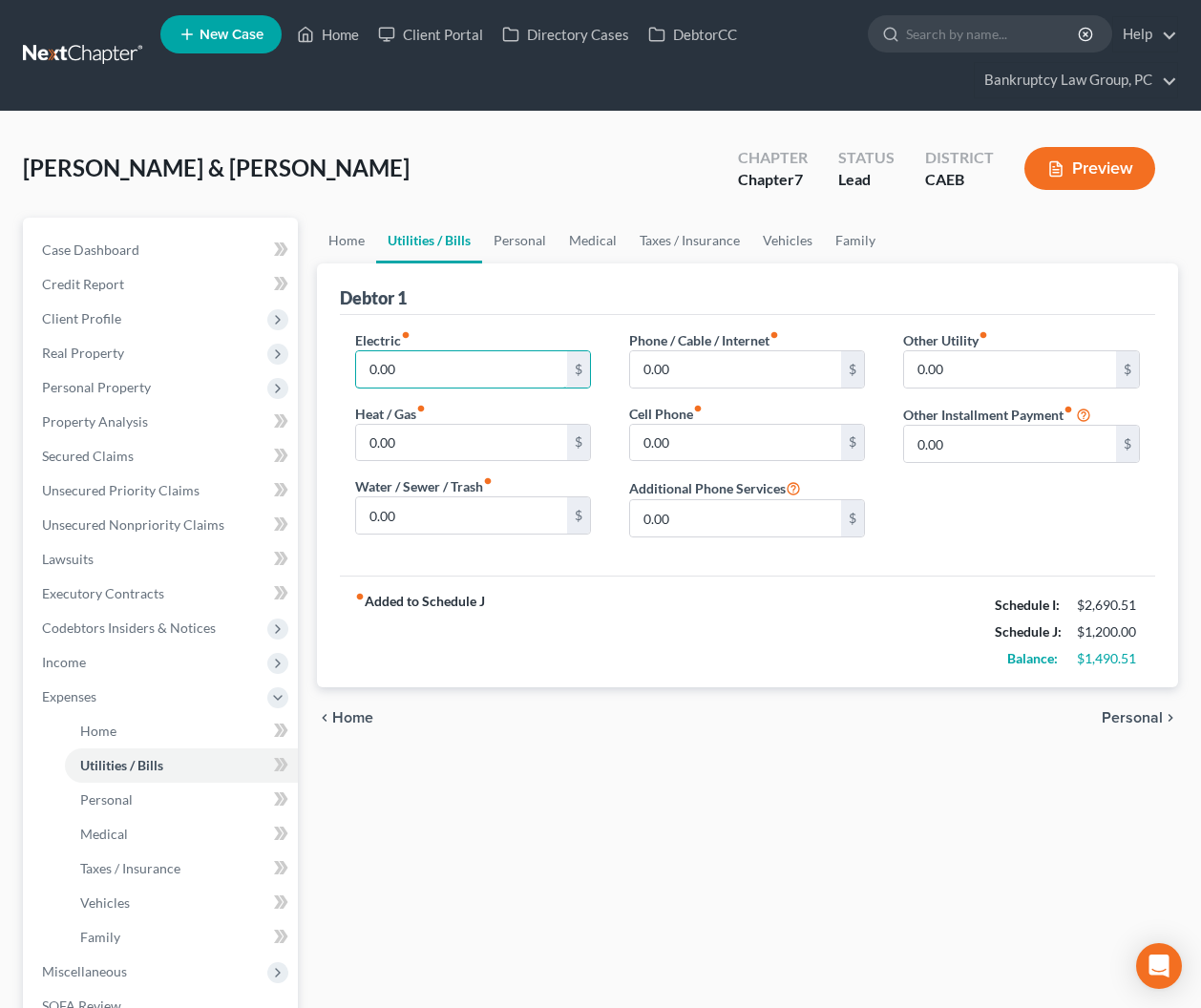
drag, startPoint x: 442, startPoint y: 359, endPoint x: 653, endPoint y: 389, distance: 213.1
click at [465, 362] on input "0.00" at bounding box center [463, 369] width 212 height 37
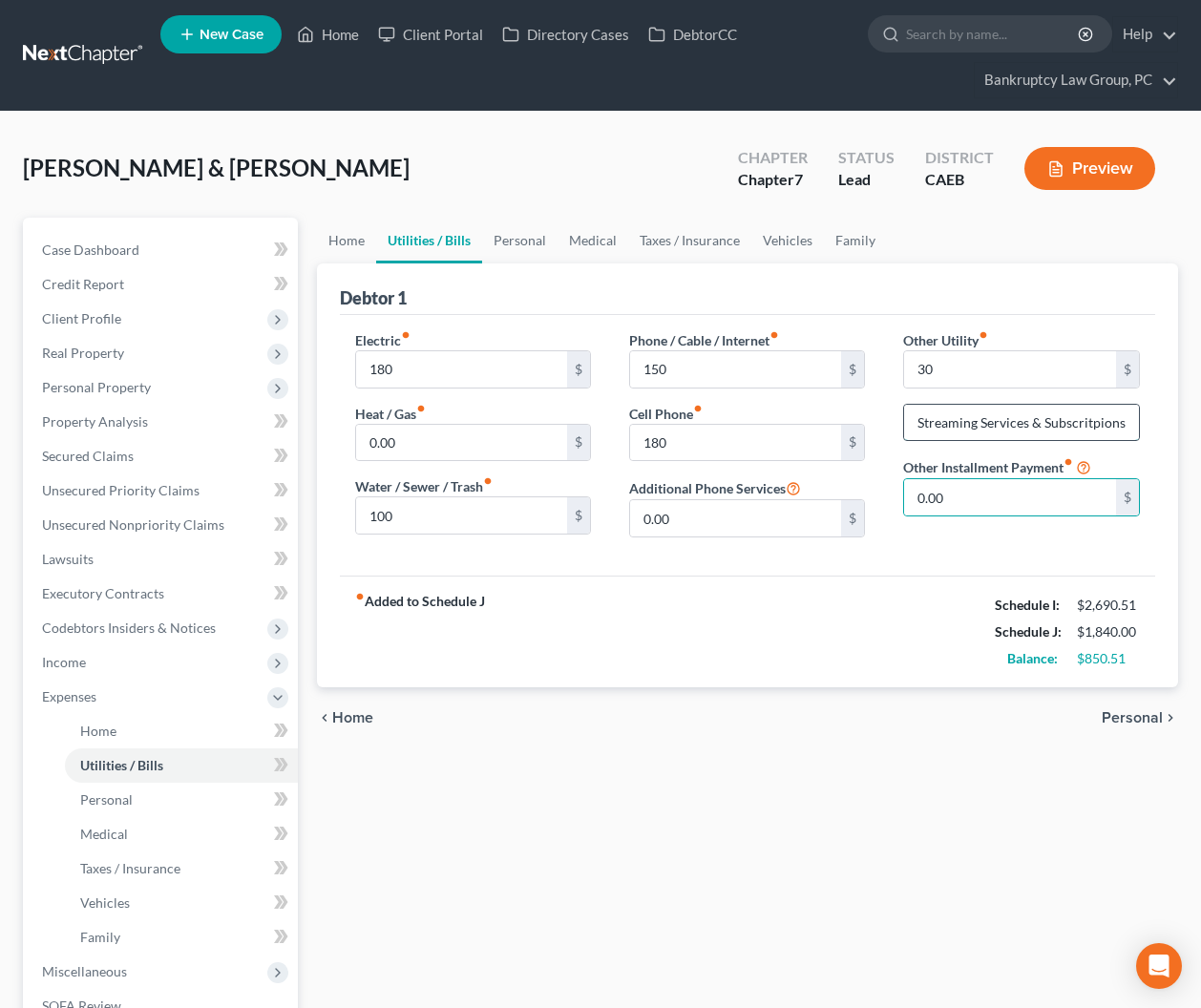
click at [1073, 427] on input "Streaming Services & Subscritpions" at bounding box center [1021, 423] width 234 height 37
click at [540, 235] on link "Personal" at bounding box center [520, 240] width 75 height 46
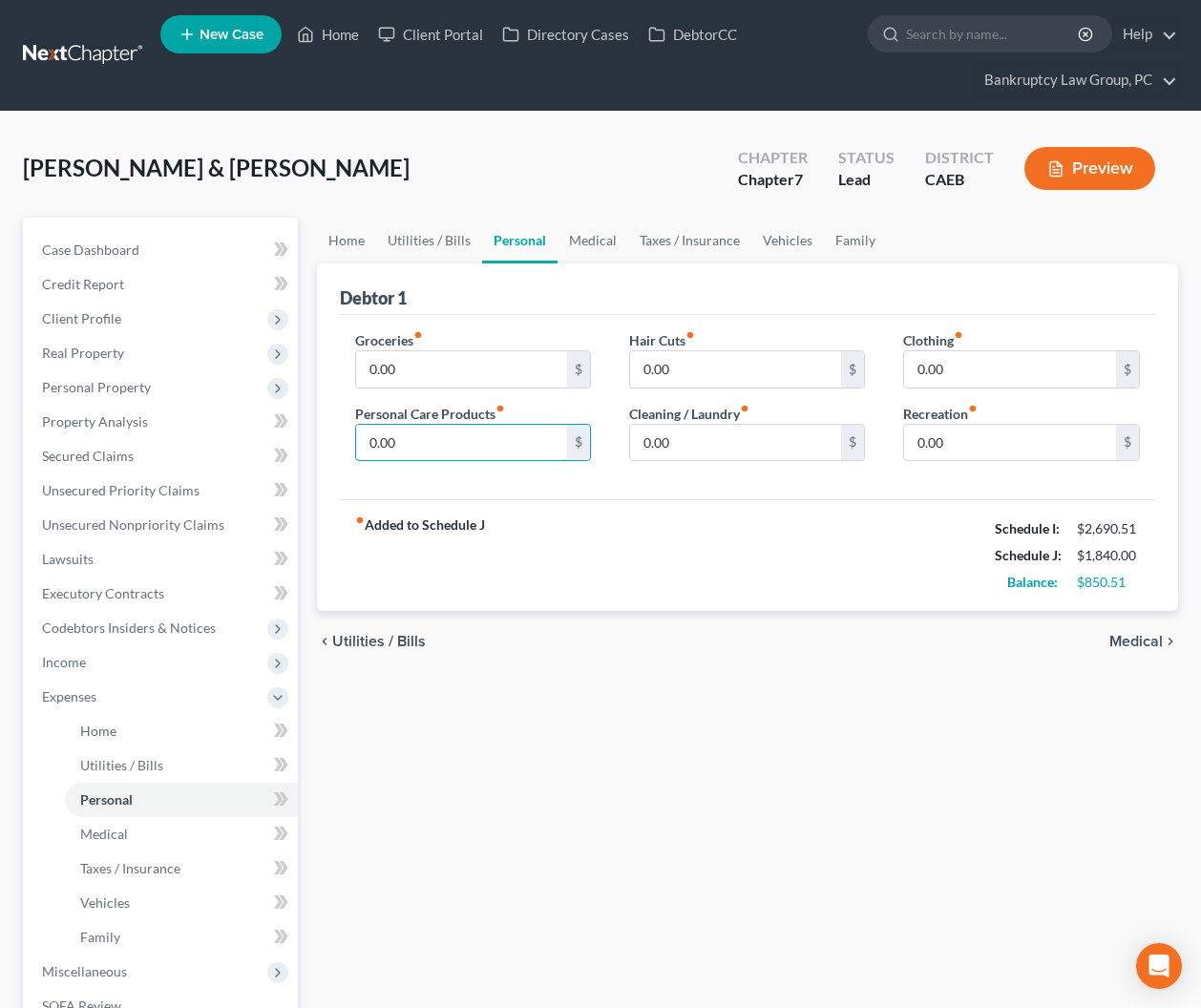
drag, startPoint x: 440, startPoint y: 438, endPoint x: 935, endPoint y: 400, distance: 496.5
click at [441, 438] on input "0.00" at bounding box center [463, 442] width 212 height 37
click at [784, 237] on link "Vehicles" at bounding box center [787, 240] width 72 height 46
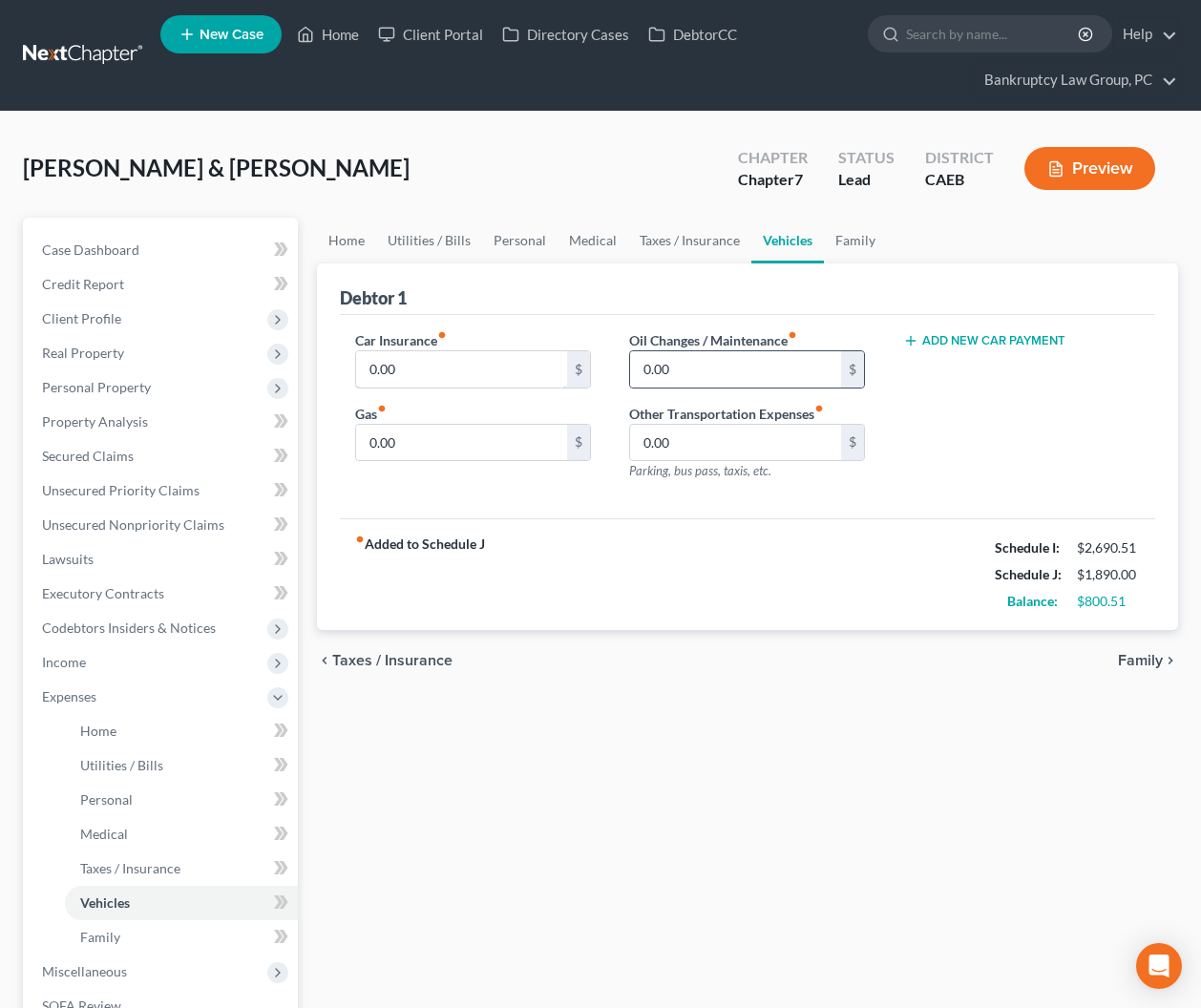
click at [475, 366] on input "0.00" at bounding box center [463, 369] width 212 height 37
drag, startPoint x: 851, startPoint y: 241, endPoint x: 867, endPoint y: 318, distance: 78.6
click at [851, 242] on link "Family" at bounding box center [855, 240] width 63 height 46
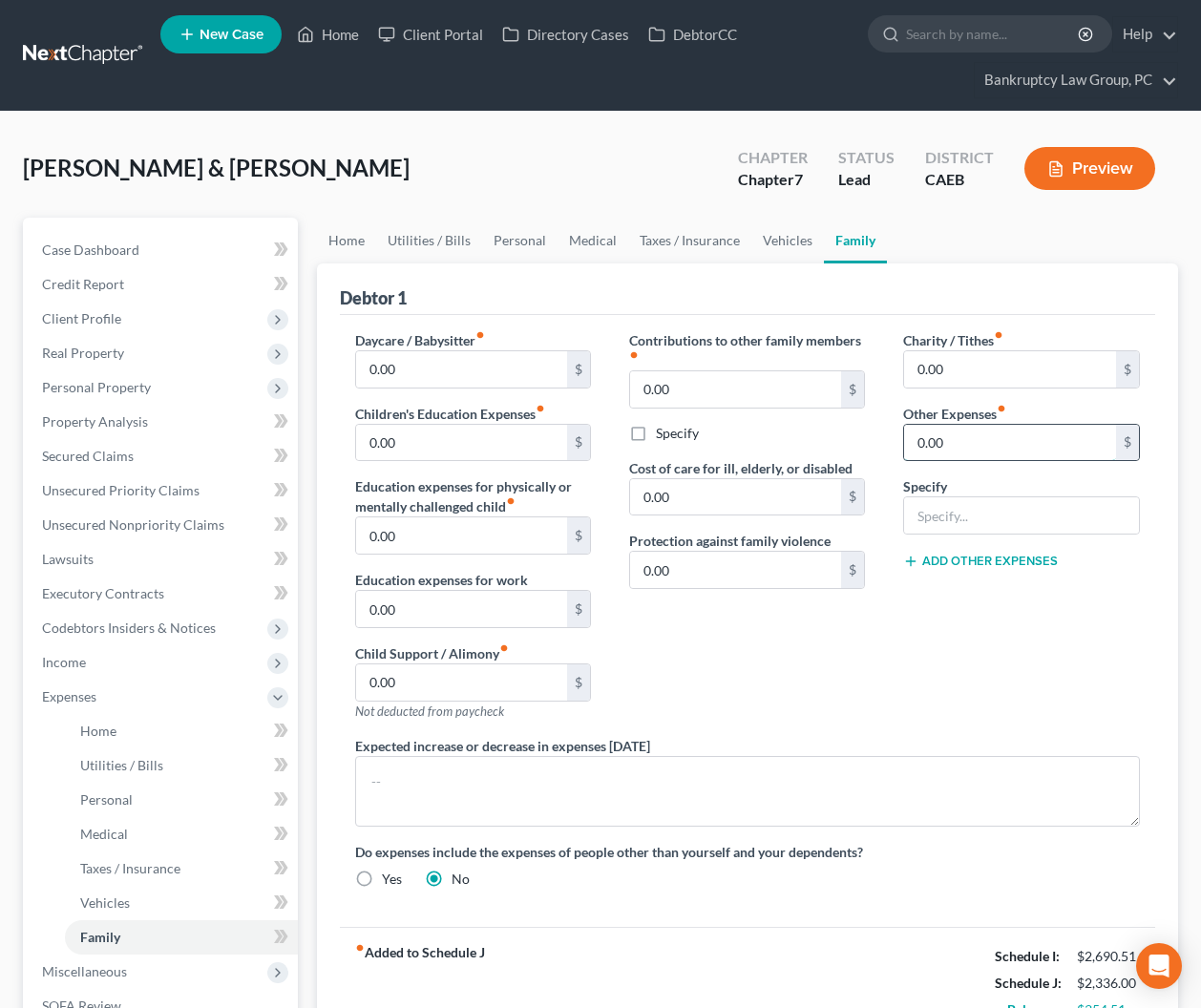
click at [957, 443] on input "0.00" at bounding box center [1010, 442] width 212 height 37
click at [963, 561] on button "Add Other Expenses" at bounding box center [981, 561] width 155 height 15
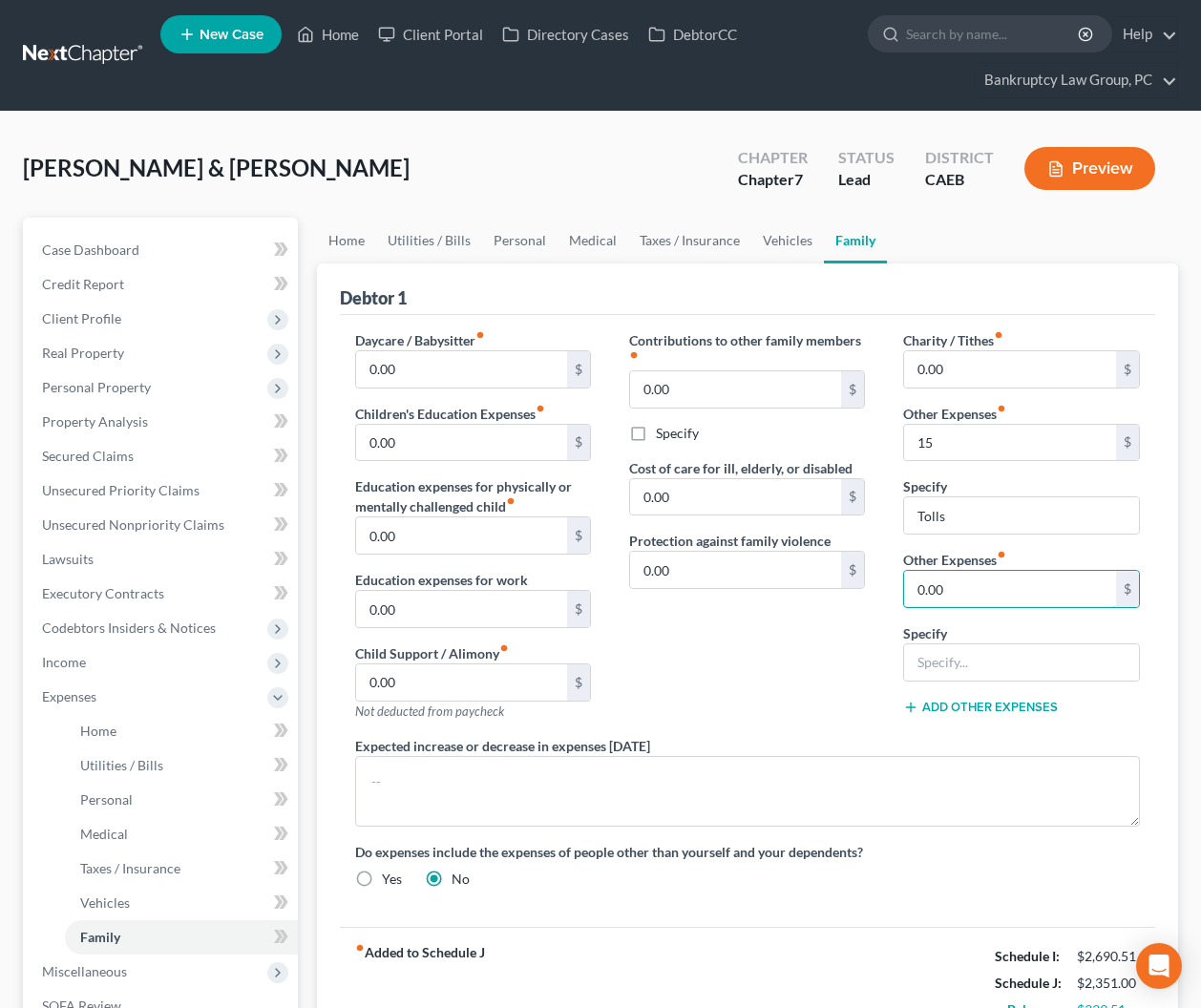
drag, startPoint x: 970, startPoint y: 572, endPoint x: 1200, endPoint y: 578, distance: 230.1
click at [973, 574] on input "0.00" at bounding box center [1010, 588] width 212 height 37
click at [1078, 665] on input "A" at bounding box center [1021, 662] width 234 height 37
click at [816, 680] on div "Contributions to other family members fiber_manual_record 0.00 $ Specify Cost o…" at bounding box center [747, 533] width 274 height 406
drag, startPoint x: 79, startPoint y: 383, endPoint x: 83, endPoint y: 394, distance: 11.7
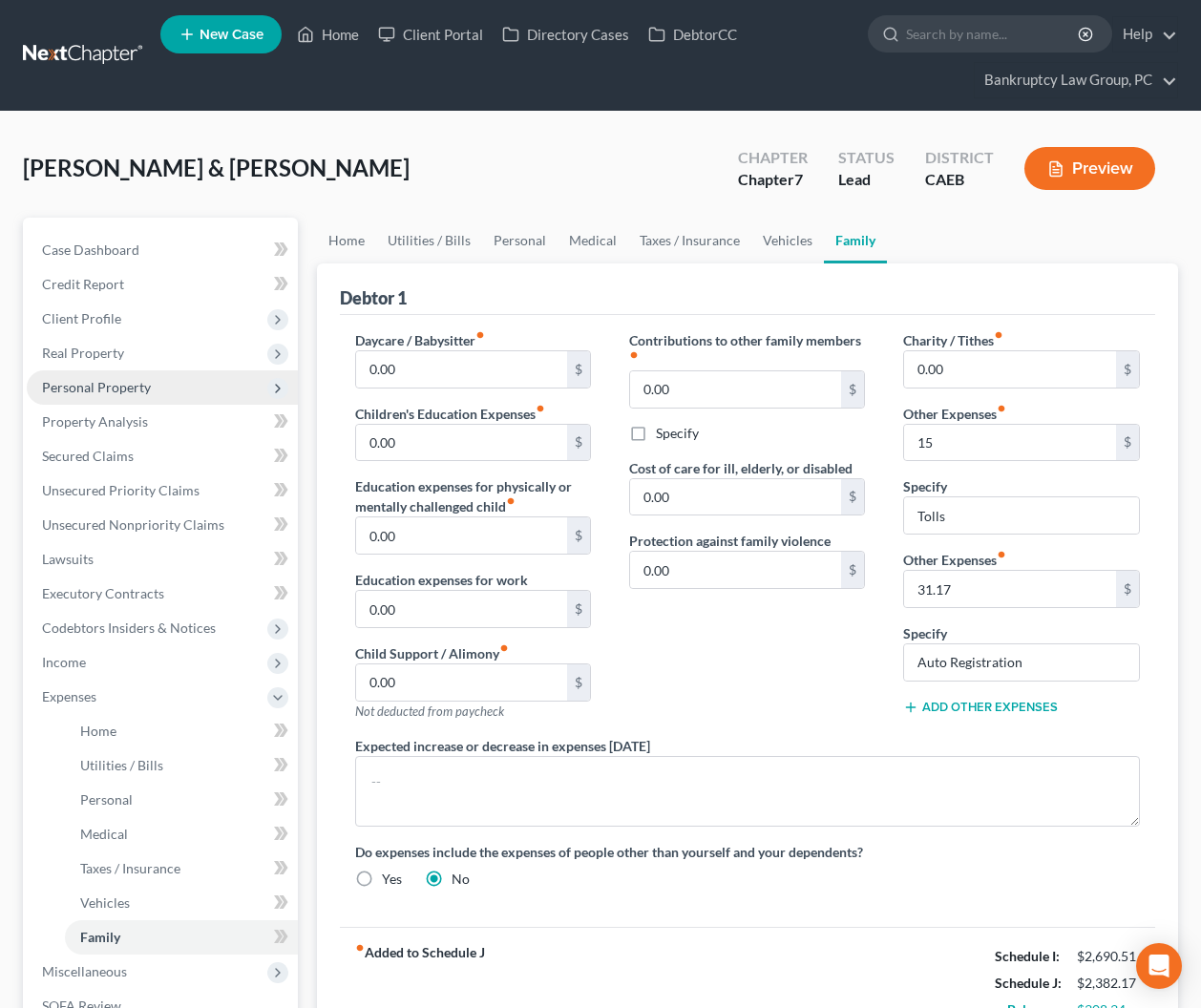
click at [80, 384] on span "Personal Property" at bounding box center [96, 387] width 109 height 16
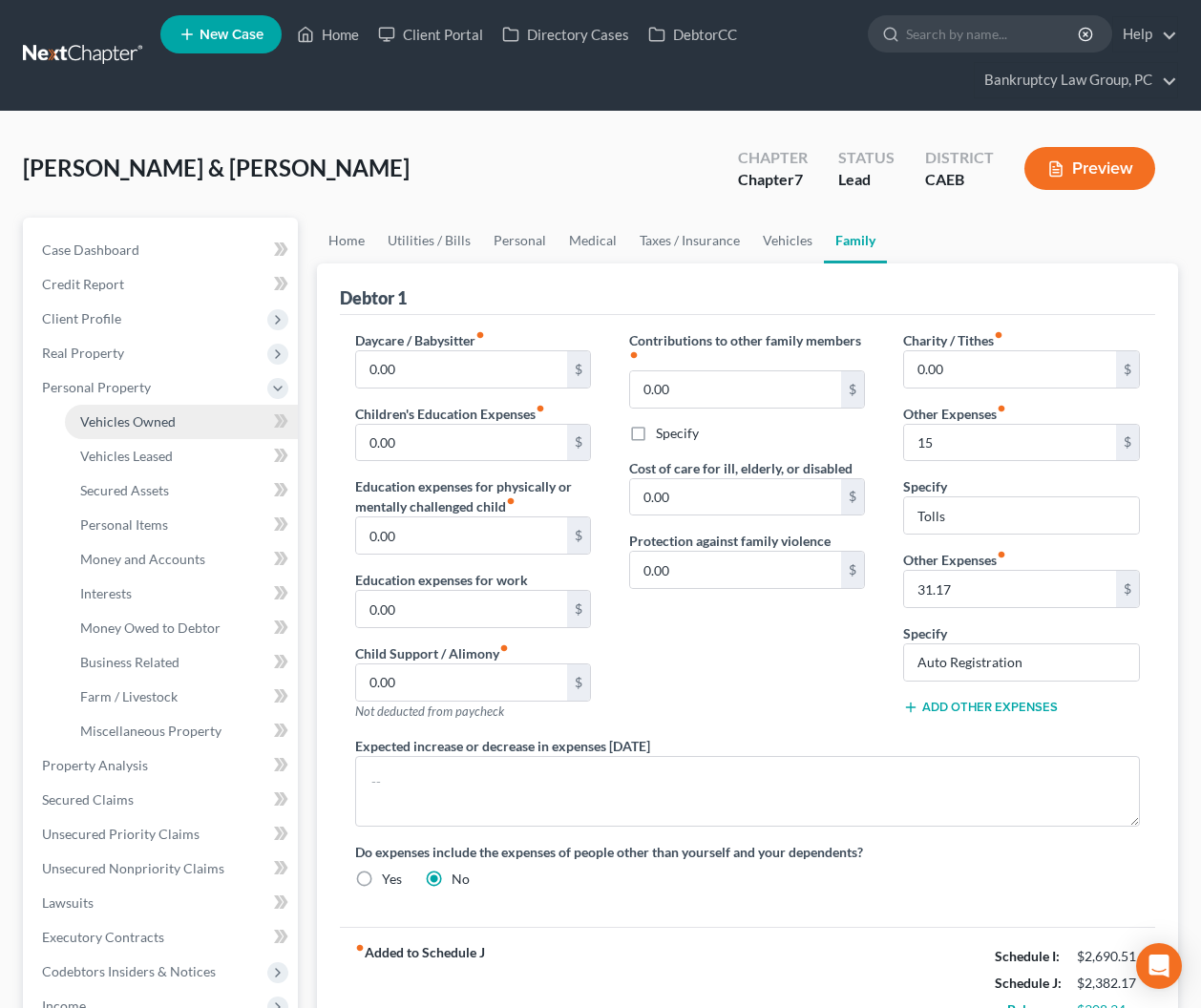
click at [102, 431] on link "Vehicles Owned" at bounding box center [181, 422] width 233 height 35
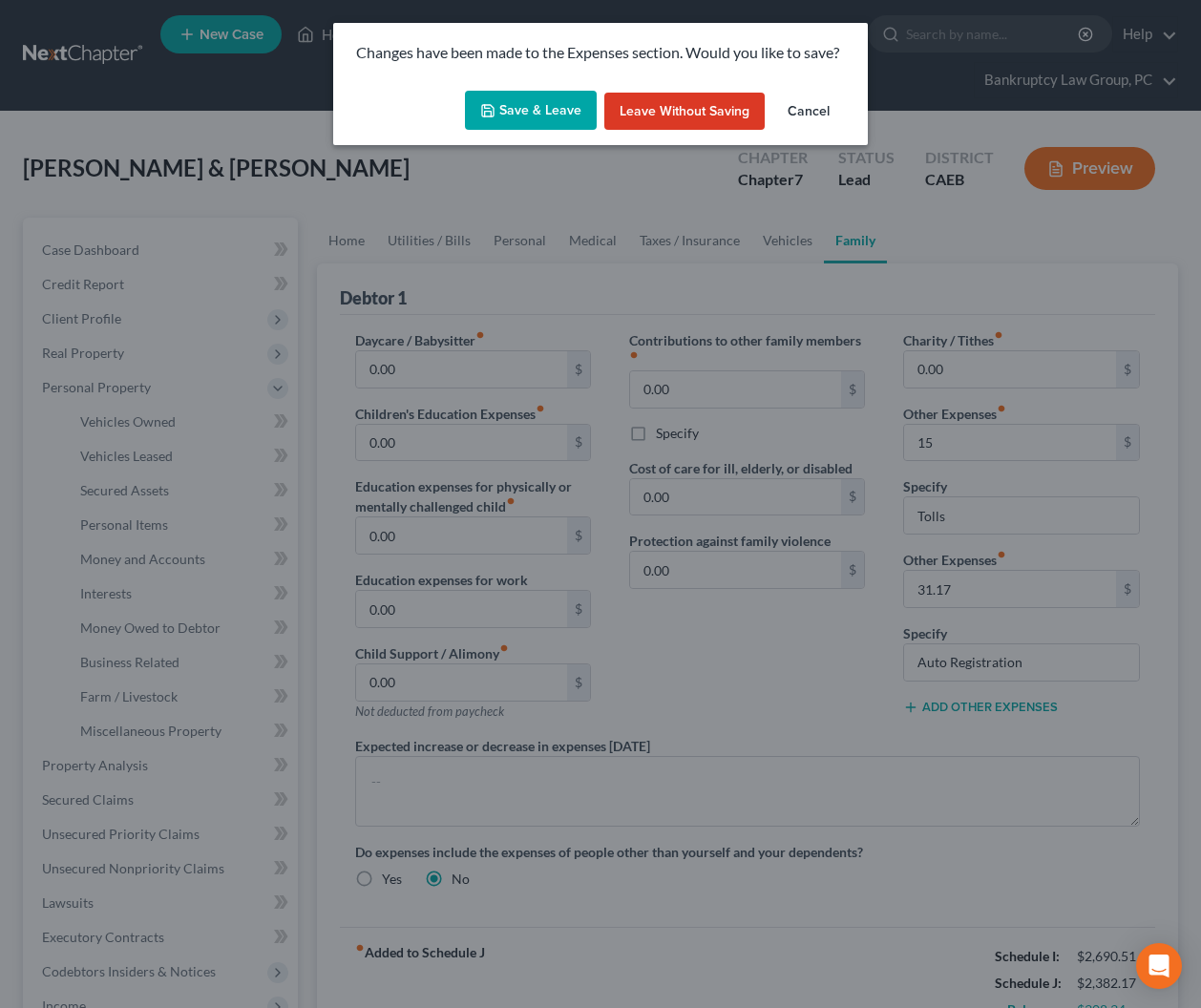
drag, startPoint x: 547, startPoint y: 103, endPoint x: 548, endPoint y: 137, distance: 34.0
click at [547, 103] on button "Save & Leave" at bounding box center [531, 110] width 132 height 40
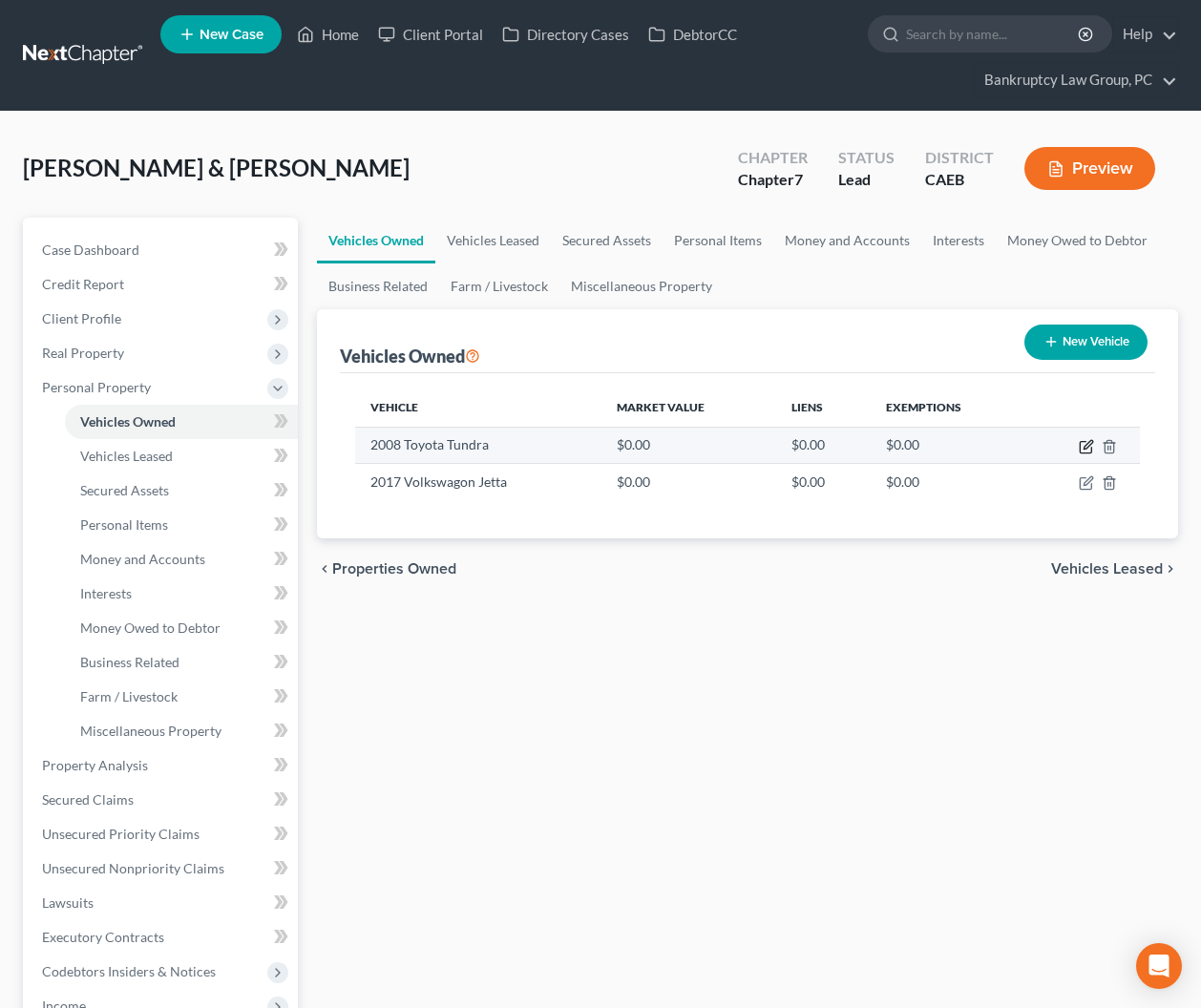
click at [1086, 445] on icon "button" at bounding box center [1086, 446] width 15 height 15
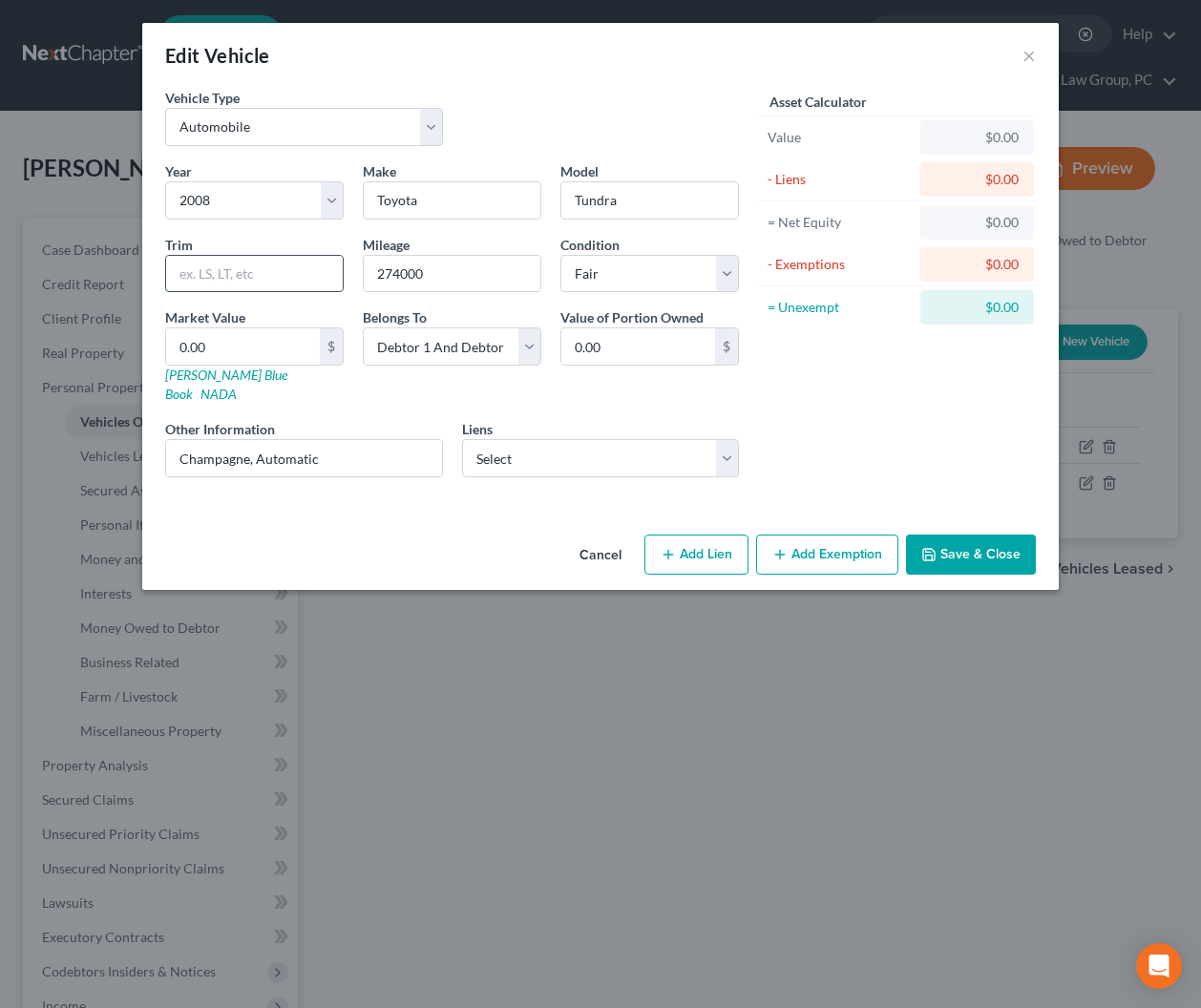
click at [276, 274] on input "text" at bounding box center [254, 274] width 177 height 37
click at [278, 276] on input "Double Cab" at bounding box center [254, 274] width 177 height 37
click at [524, 444] on select "Select Cap One Auto - $2,888.00" at bounding box center [601, 458] width 278 height 38
click at [463, 440] on select "Select Cap One Auto - $2,888.00" at bounding box center [601, 458] width 278 height 38
drag, startPoint x: 266, startPoint y: 351, endPoint x: 874, endPoint y: 311, distance: 609.3
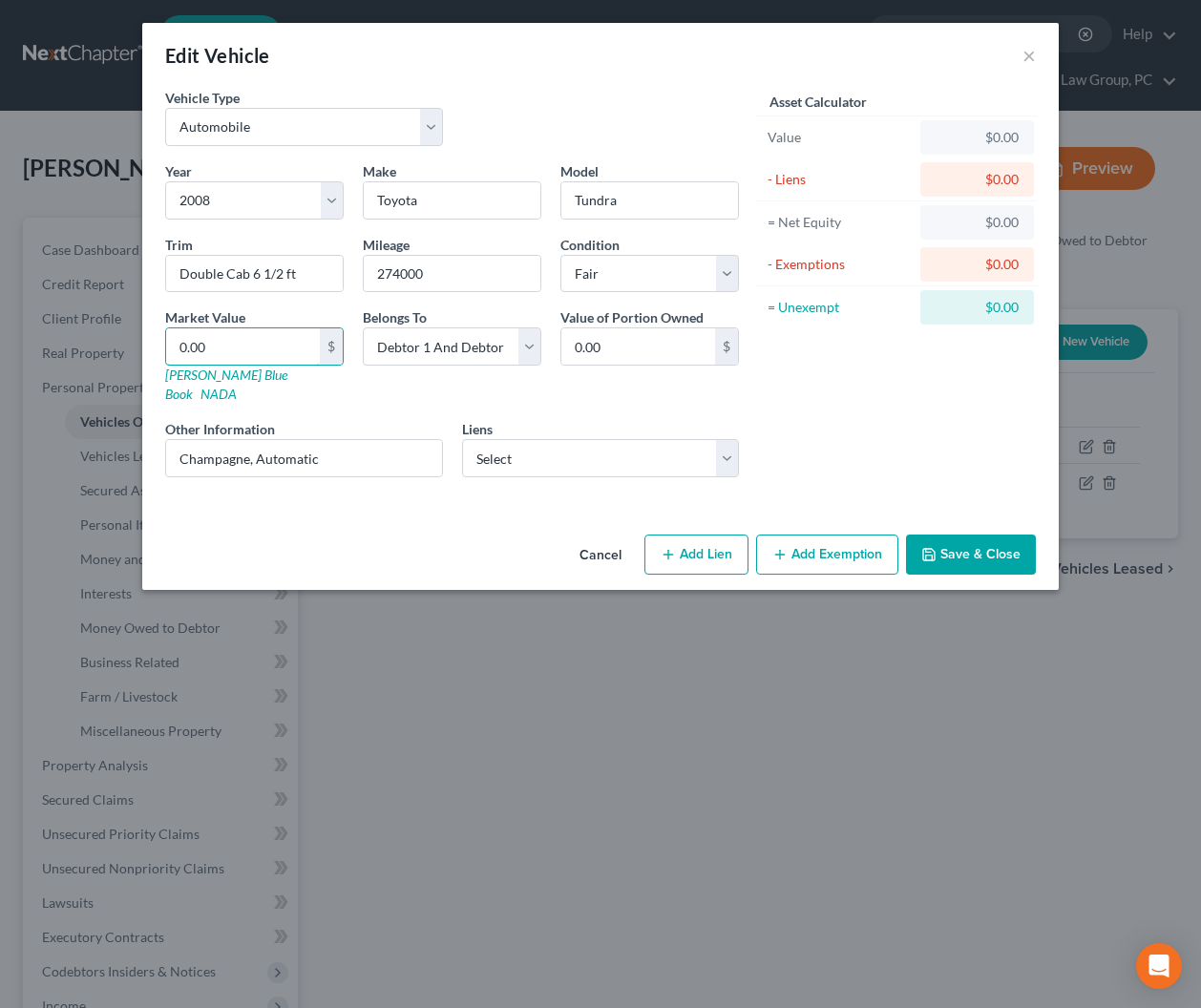
click at [265, 351] on input "0.00" at bounding box center [242, 346] width 154 height 37
drag, startPoint x: 808, startPoint y: 542, endPoint x: 732, endPoint y: 612, distance: 103.3
click at [809, 542] on button "Add Exemption" at bounding box center [827, 555] width 142 height 40
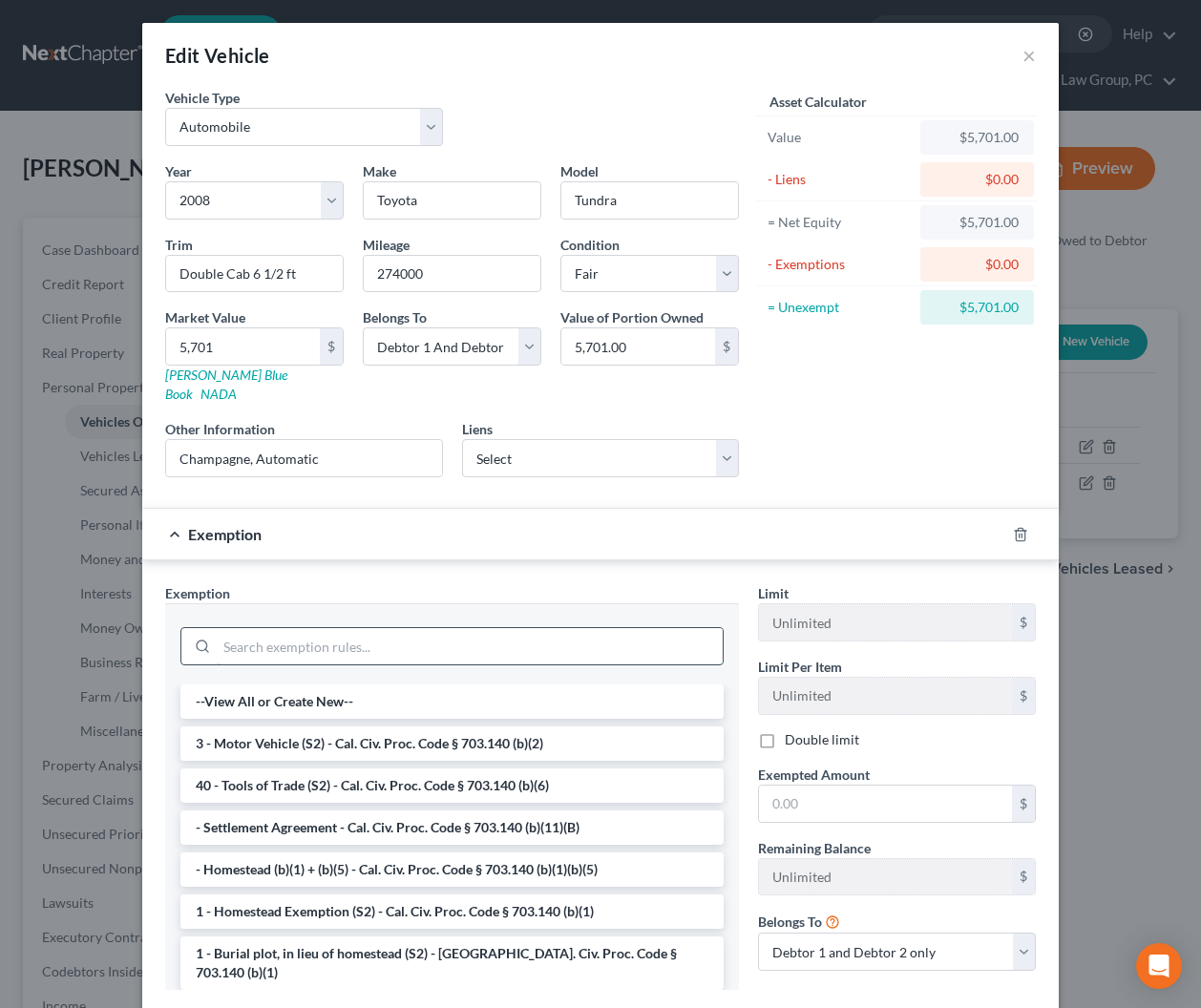
click at [672, 632] on input "search" at bounding box center [469, 646] width 506 height 37
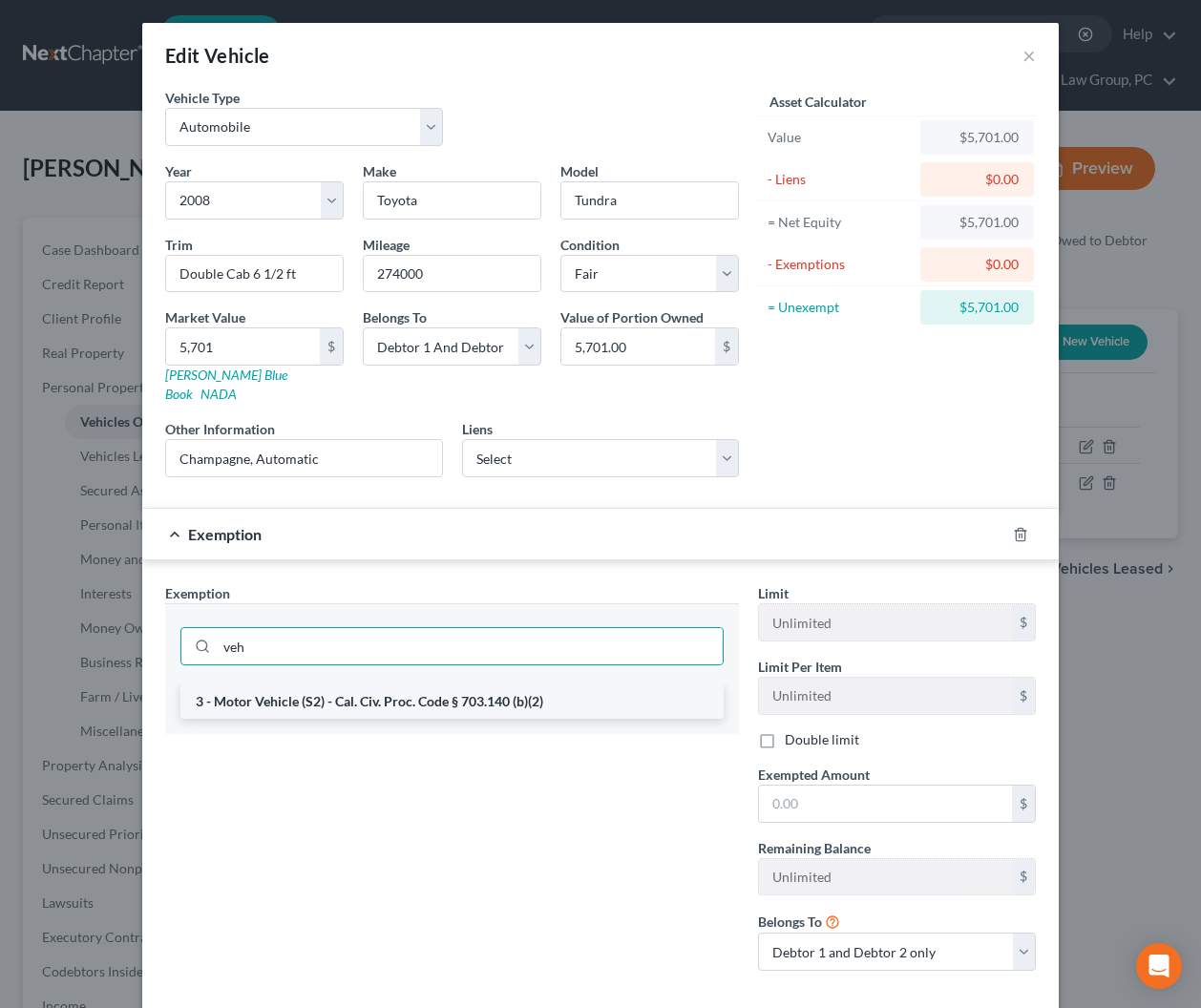
click at [649, 685] on li "3 - Motor Vehicle (S2) - Cal. Civ. Proc. Code § 703.140 (b)(2)" at bounding box center [452, 701] width 543 height 35
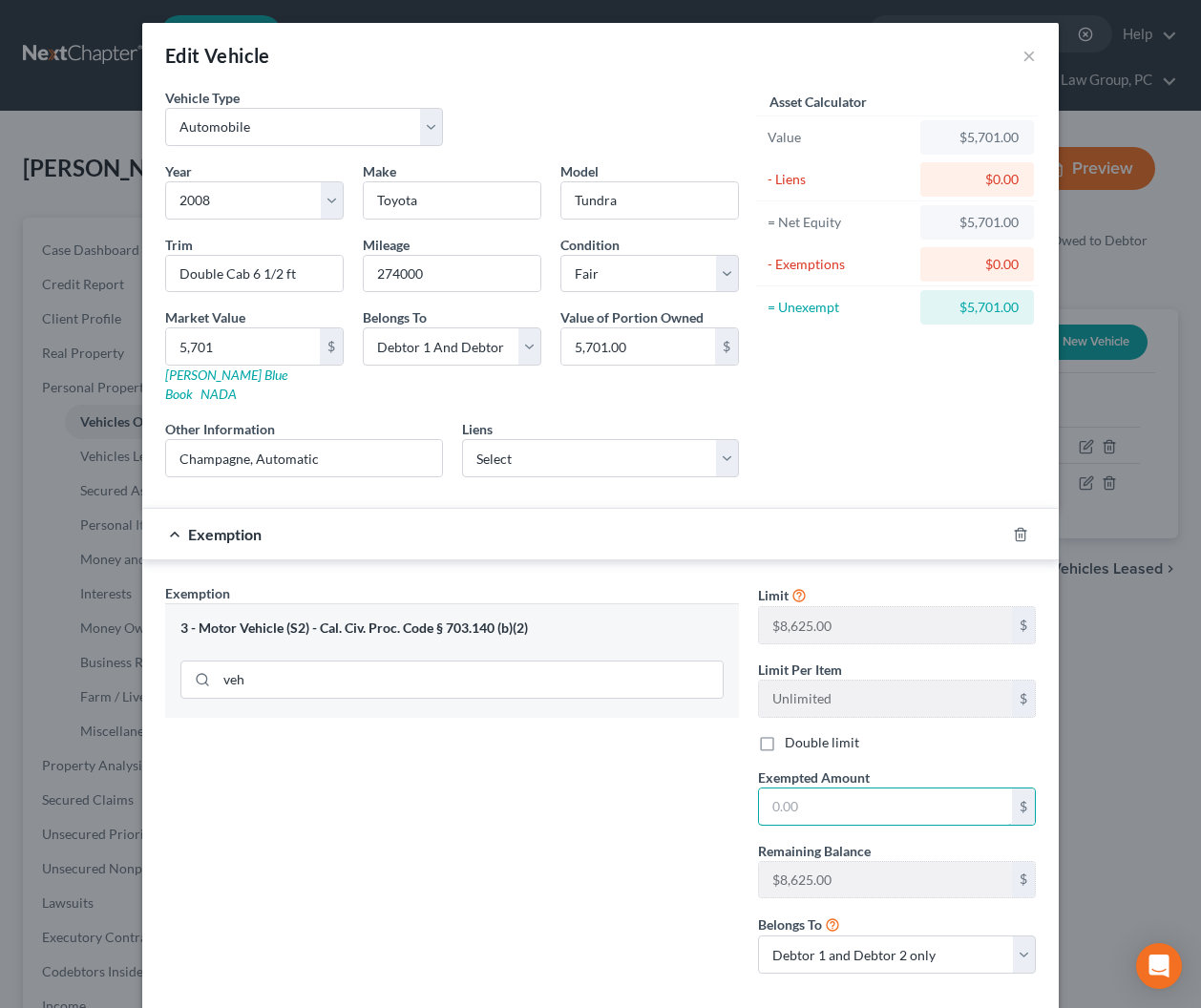
drag, startPoint x: 848, startPoint y: 790, endPoint x: 1006, endPoint y: 752, distance: 162.5
click at [848, 790] on input "text" at bounding box center [885, 807] width 253 height 37
drag, startPoint x: 576, startPoint y: 819, endPoint x: 600, endPoint y: 831, distance: 26.8
click at [575, 819] on div "Exemption Set must be selected for CA. Exemption * 3 - Motor Vehicle (S2) - Cal…" at bounding box center [452, 786] width 593 height 406
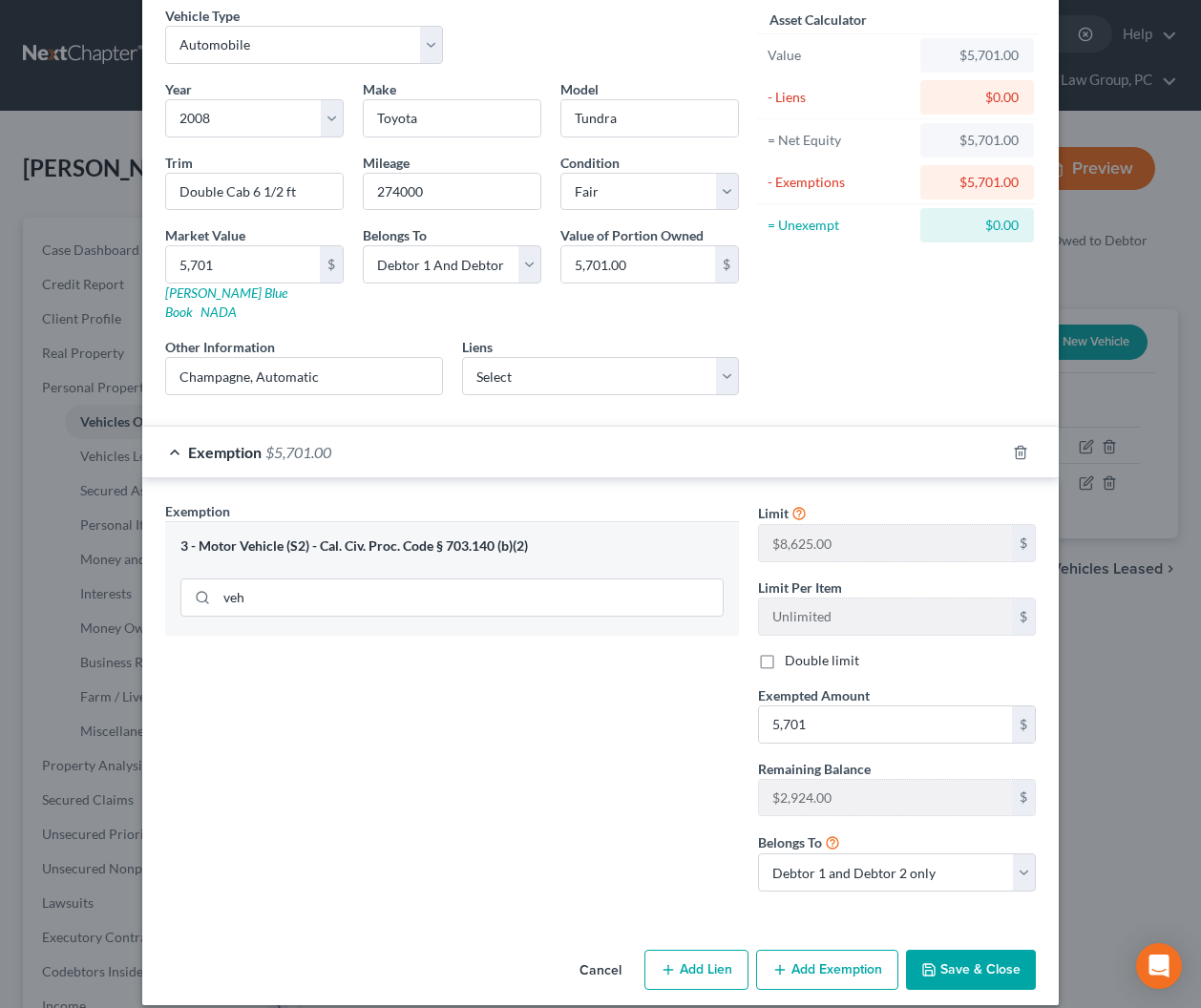
click at [955, 953] on button "Save & Close" at bounding box center [971, 969] width 130 height 40
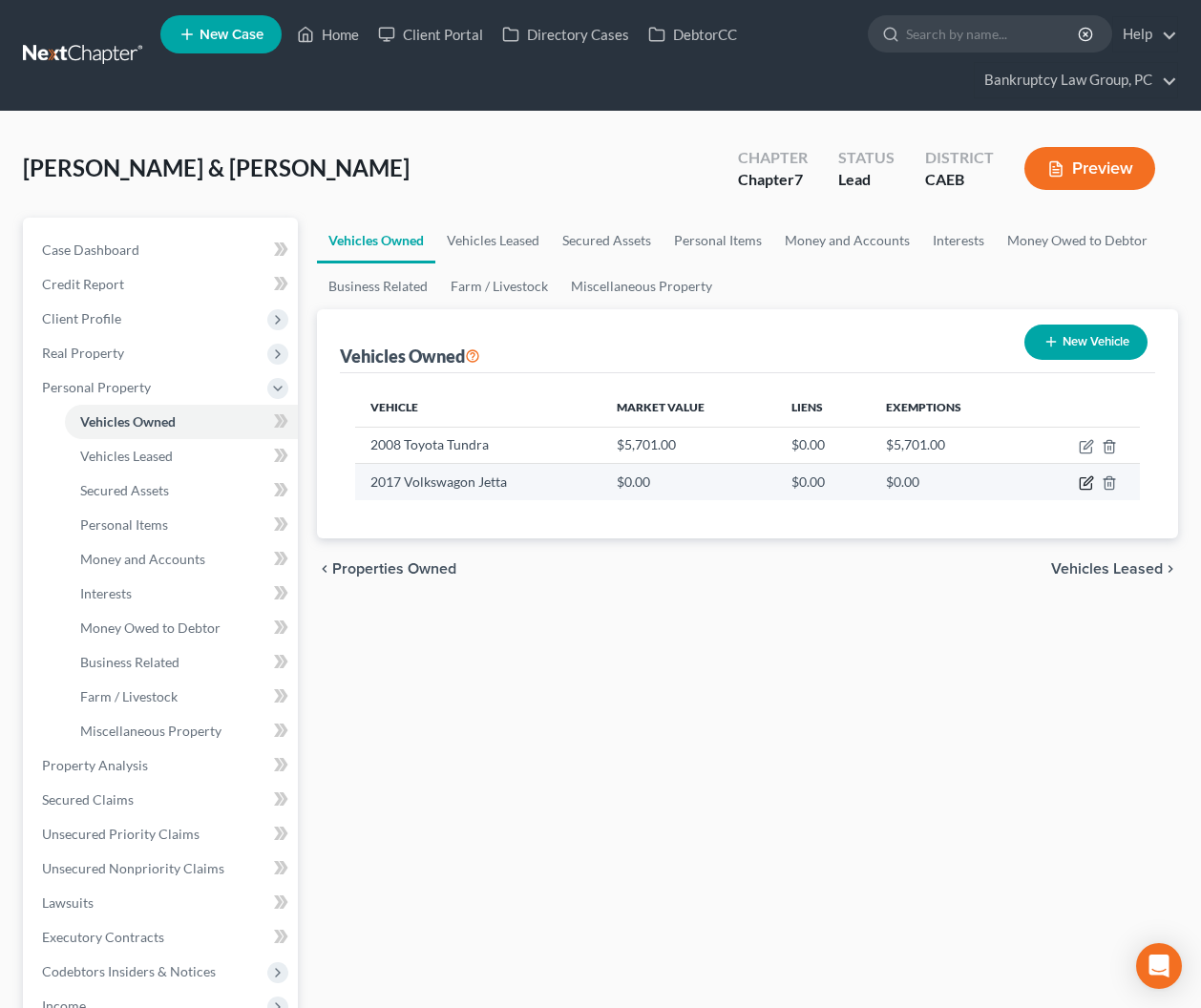
click at [1081, 483] on icon "button" at bounding box center [1086, 482] width 15 height 15
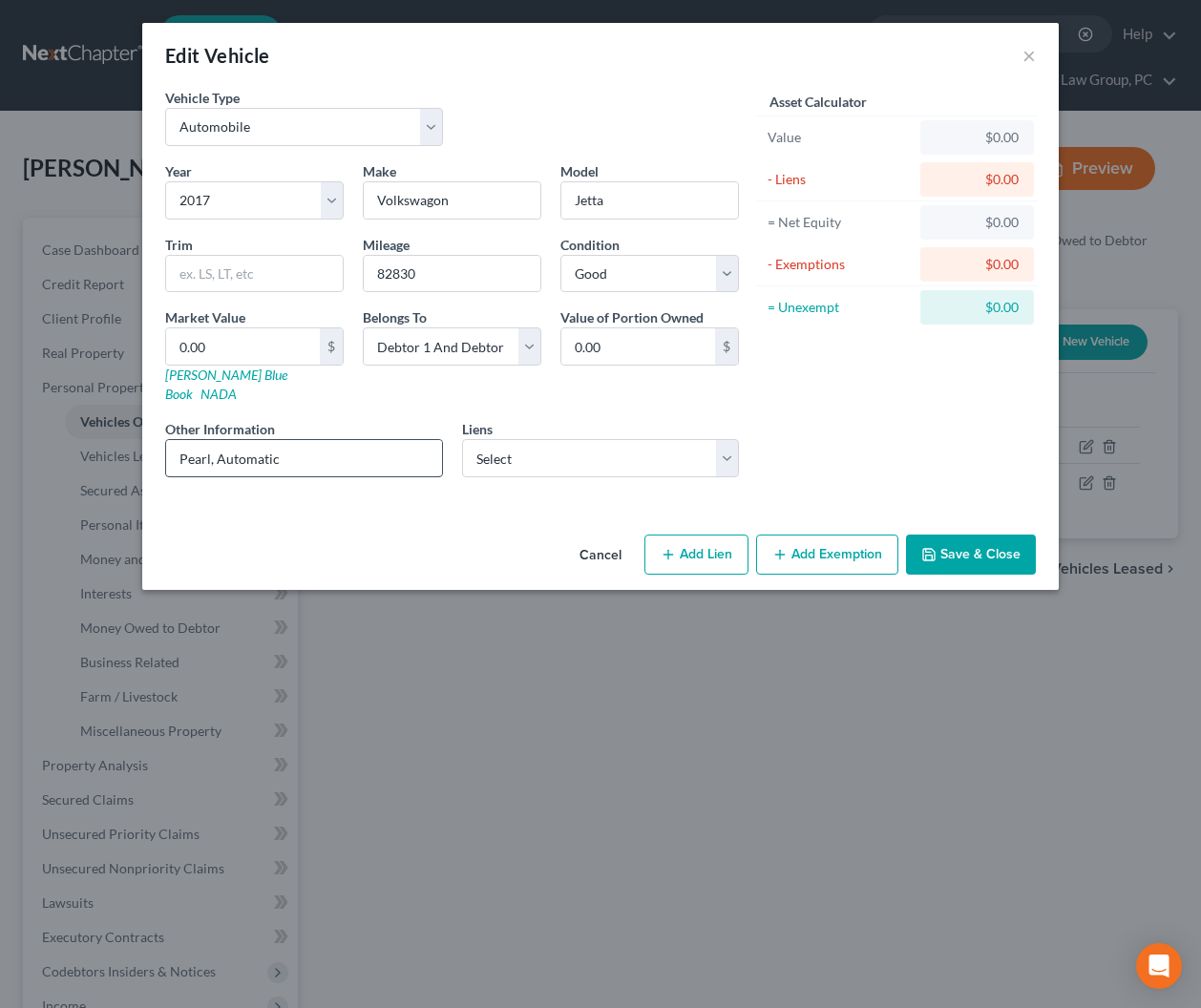
click at [331, 441] on input "Pearl, Automatic" at bounding box center [304, 458] width 276 height 37
click at [853, 410] on div "Asset Calculator Value $0.00 - Liens $0.00 = Net Equity $0.00 - Exemptions $0.0…" at bounding box center [896, 291] width 297 height 405
click at [485, 351] on select "Select Debtor 1 Only Debtor 2 Only Debtor 1 And Debtor 2 Only At Least One Of T…" at bounding box center [453, 346] width 179 height 38
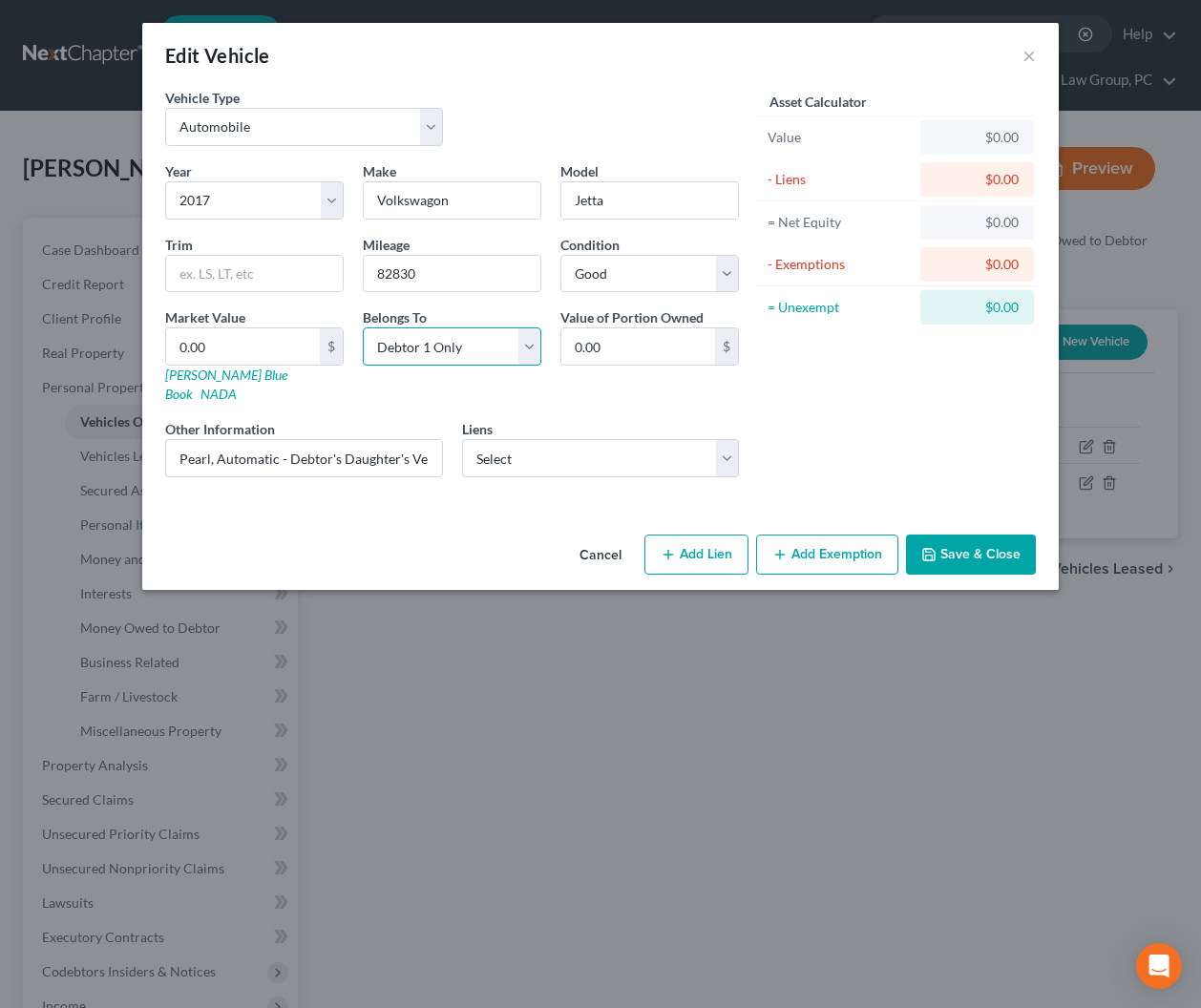
click at [363, 327] on select "Select Debtor 1 Only Debtor 2 Only Debtor 1 And Debtor 2 Only At Least One Of T…" at bounding box center [453, 346] width 179 height 38
click at [552, 440] on select "Select Cap One Auto - $2,888.00" at bounding box center [601, 458] width 278 height 38
click select "Select Cap One Auto - $2,888.00" at bounding box center [601, 458] width 278 height 38
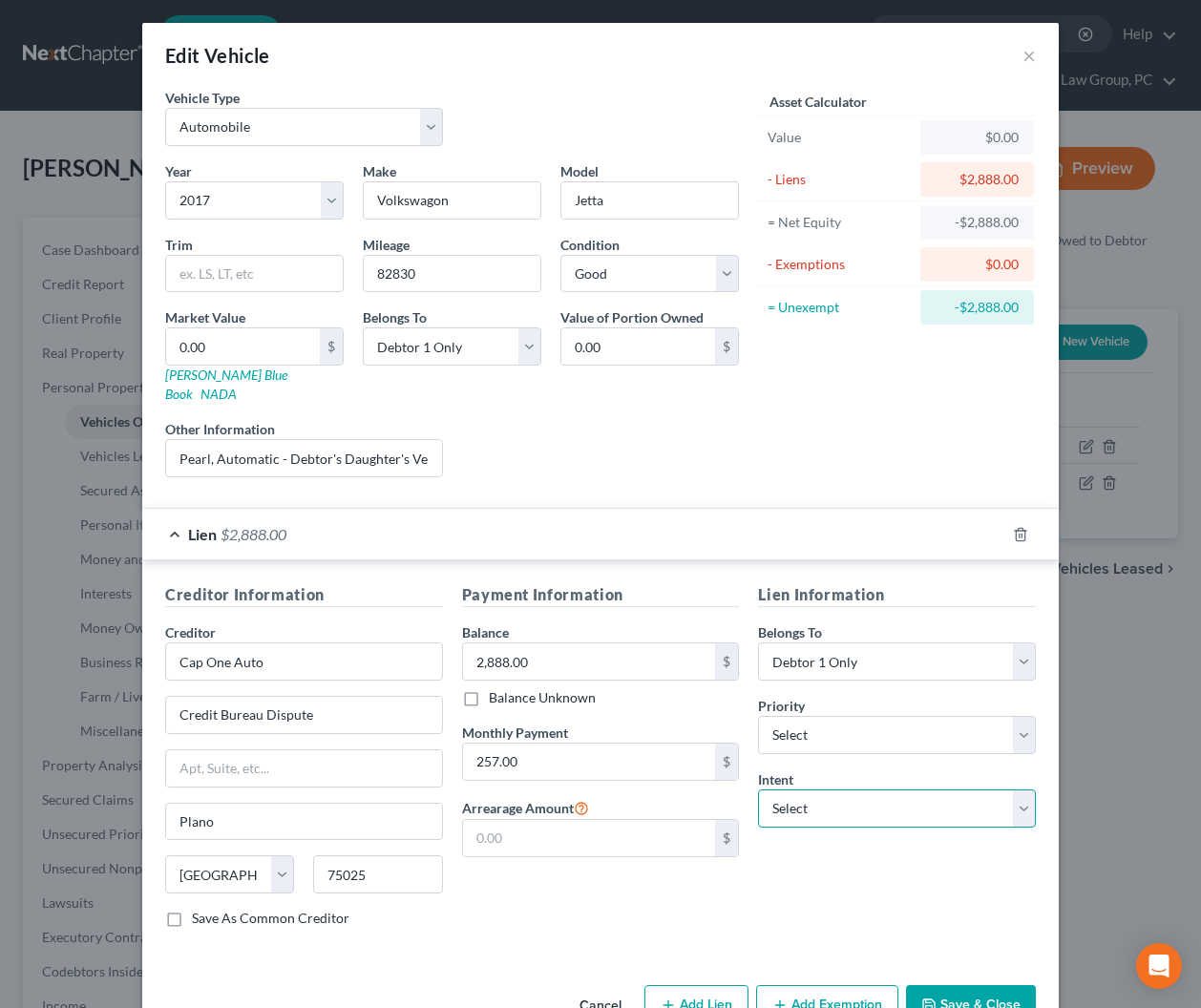
click at [804, 790] on select "Select Surrender Redeem Reaffirm Avoid Other" at bounding box center [897, 809] width 278 height 38
click at [758, 790] on select "Select Surrender Redeem Reaffirm Avoid Other" at bounding box center [897, 809] width 278 height 38
click at [806, 879] on input "text" at bounding box center [897, 882] width 278 height 38
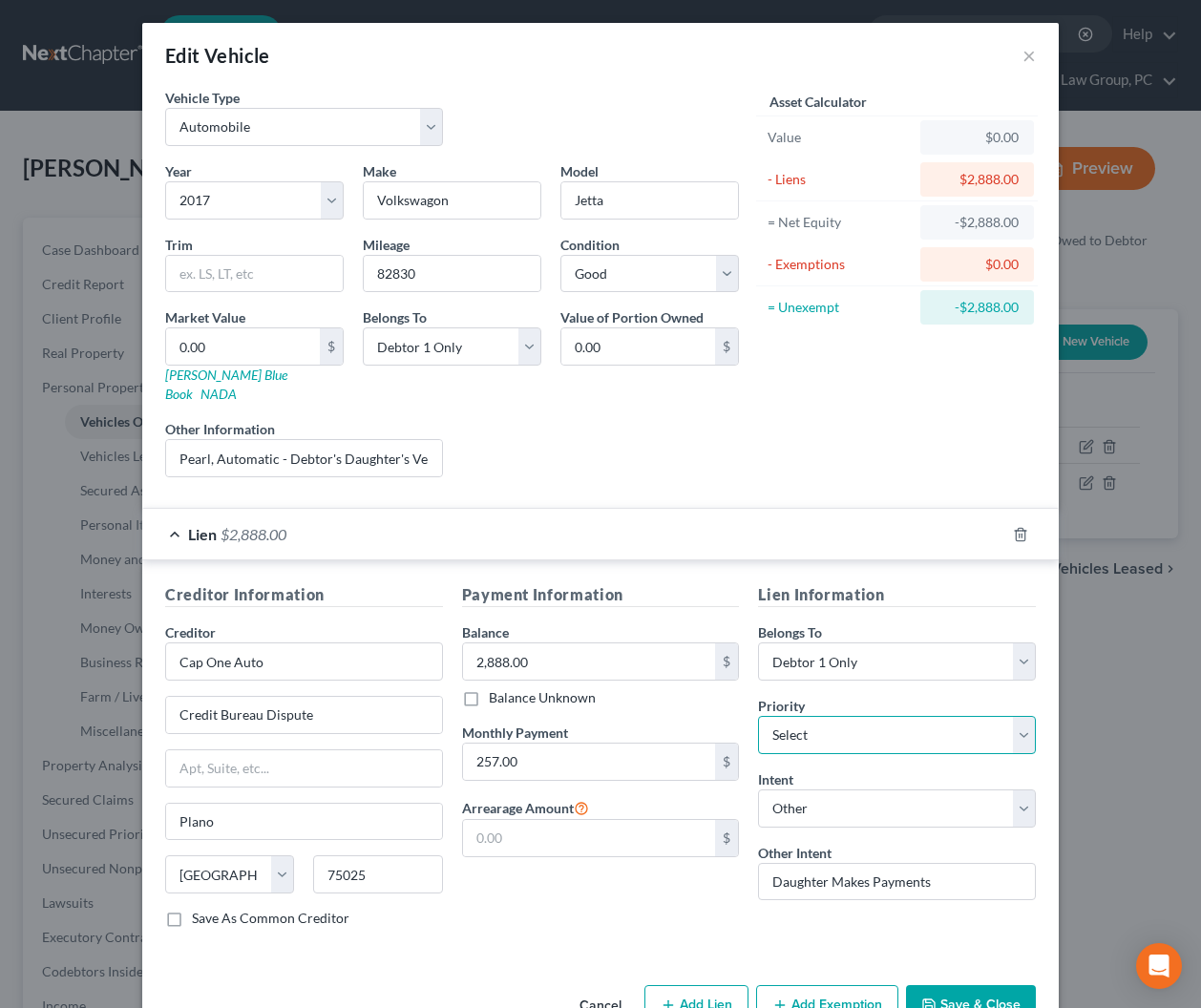
click at [775, 716] on select "Select 1st 2nd 3rd 4th 5th 6th 7th 8th 9th 10th 11th 12th 13th 14th 15th 16th 1…" at bounding box center [897, 735] width 278 height 38
click at [758, 716] on select "Select 1st 2nd 3rd 4th 5th 6th 7th 8th 9th 10th 11th 12th 13th 14th 15th 16th 1…" at bounding box center [897, 735] width 278 height 38
click at [250, 525] on span "$2,888.00" at bounding box center [253, 534] width 66 height 18
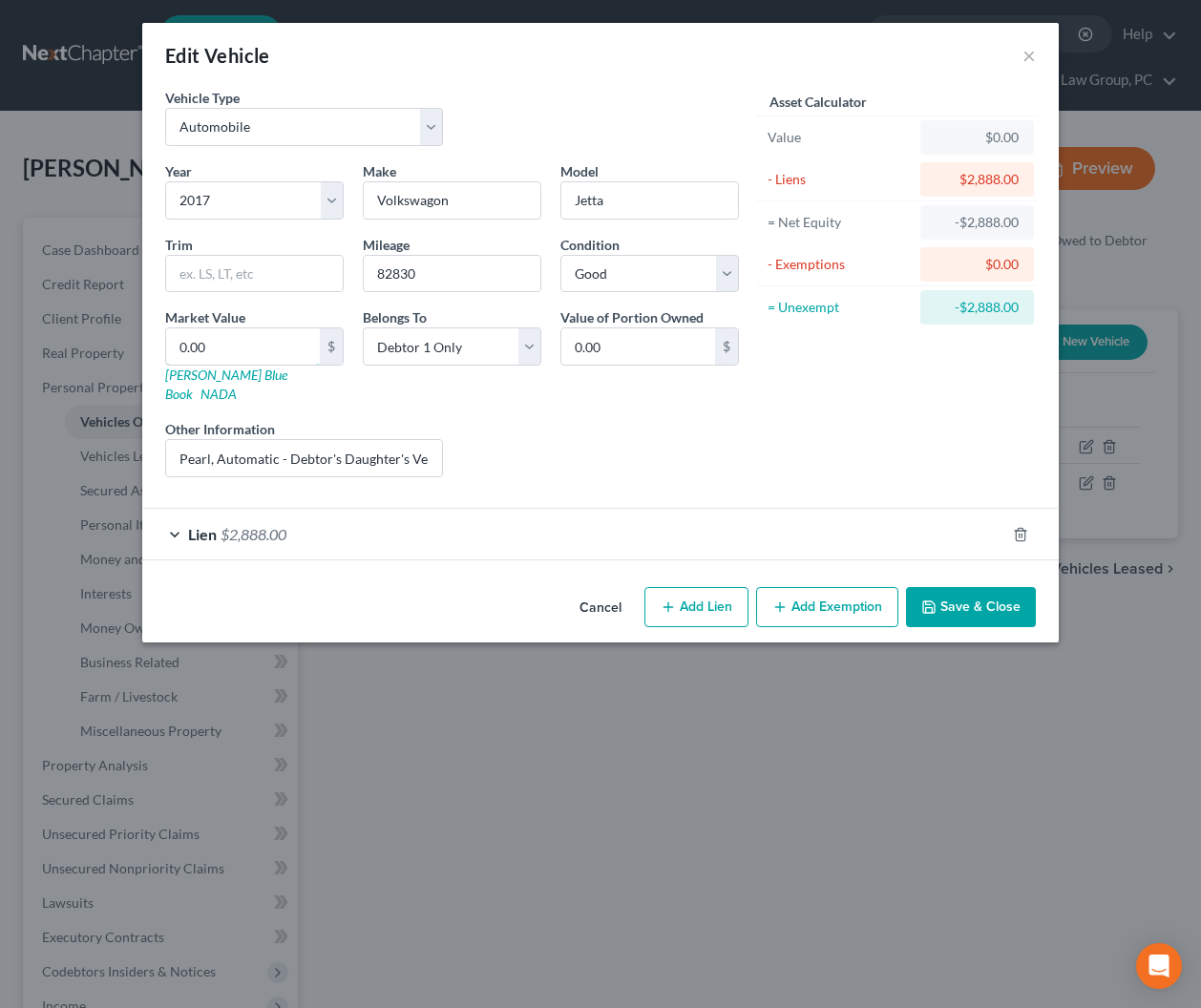
click at [241, 350] on input "0.00" at bounding box center [242, 346] width 154 height 37
click at [685, 345] on input "7,551.00" at bounding box center [638, 346] width 154 height 37
click at [796, 587] on button "Add Exemption" at bounding box center [827, 607] width 142 height 40
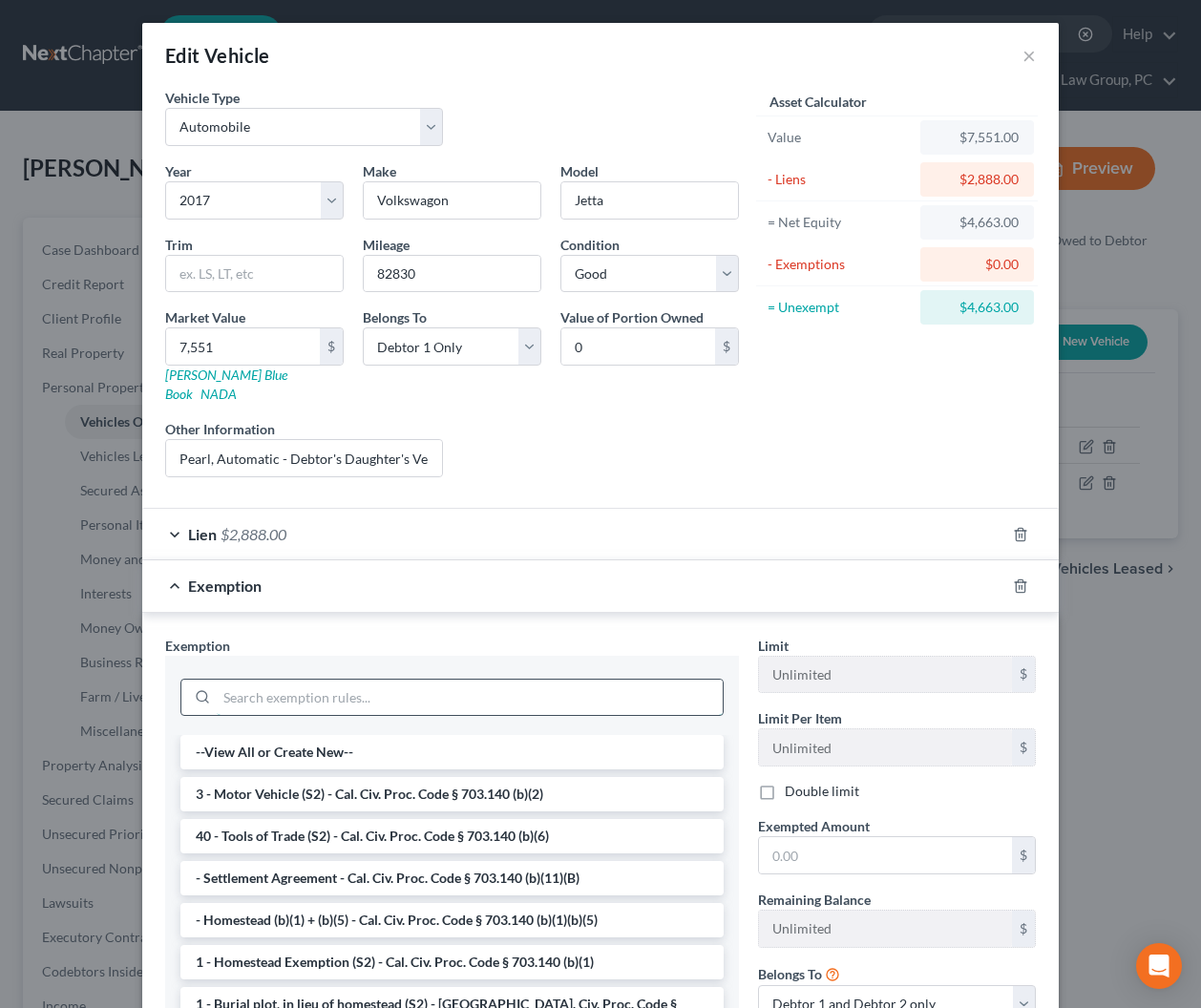
click at [515, 680] on input "search" at bounding box center [469, 697] width 506 height 37
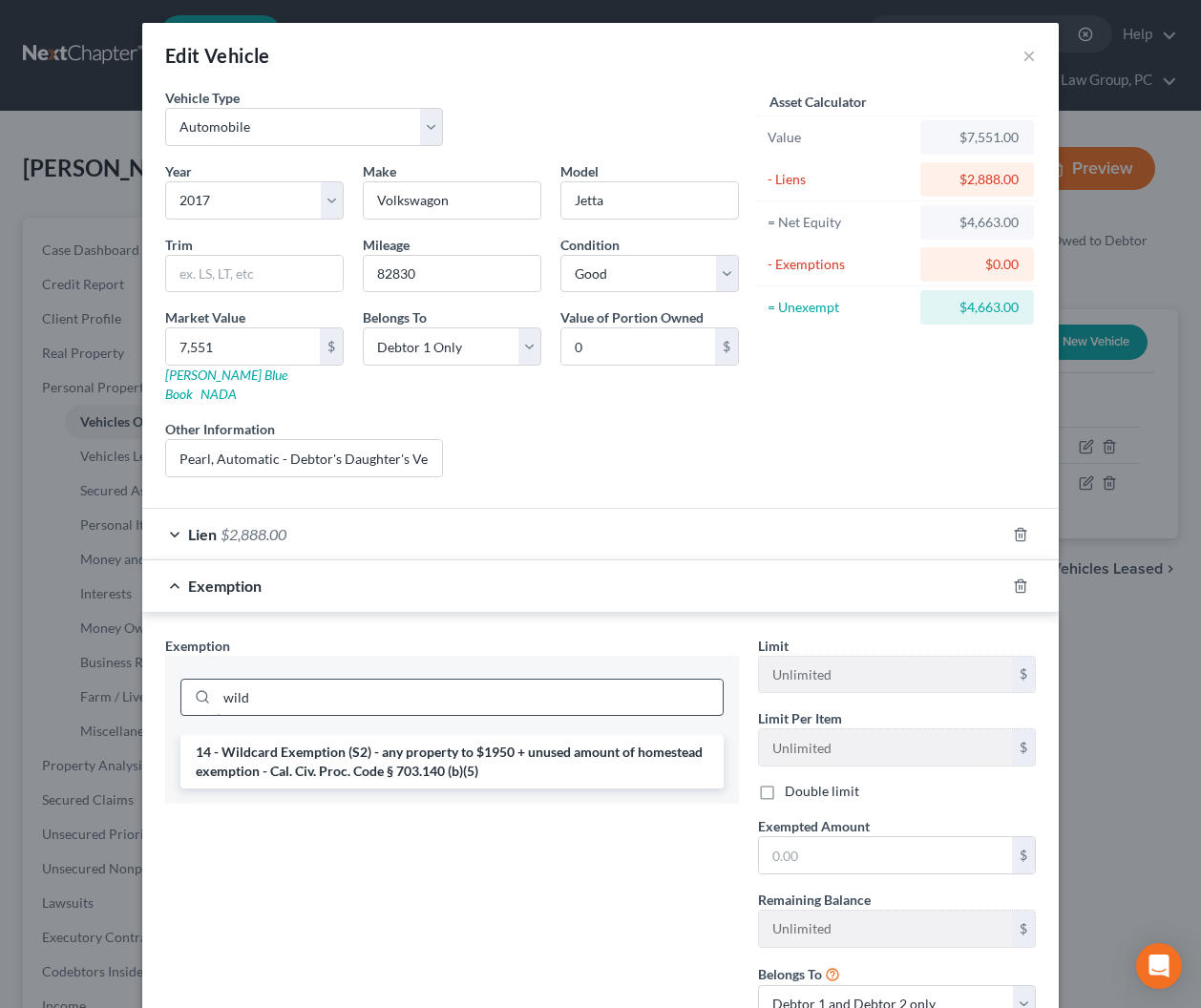
click at [516, 747] on li "14 - Wildcard Exemption (S2) - any property to $1950 + unused amount of homeste…" at bounding box center [452, 762] width 543 height 54
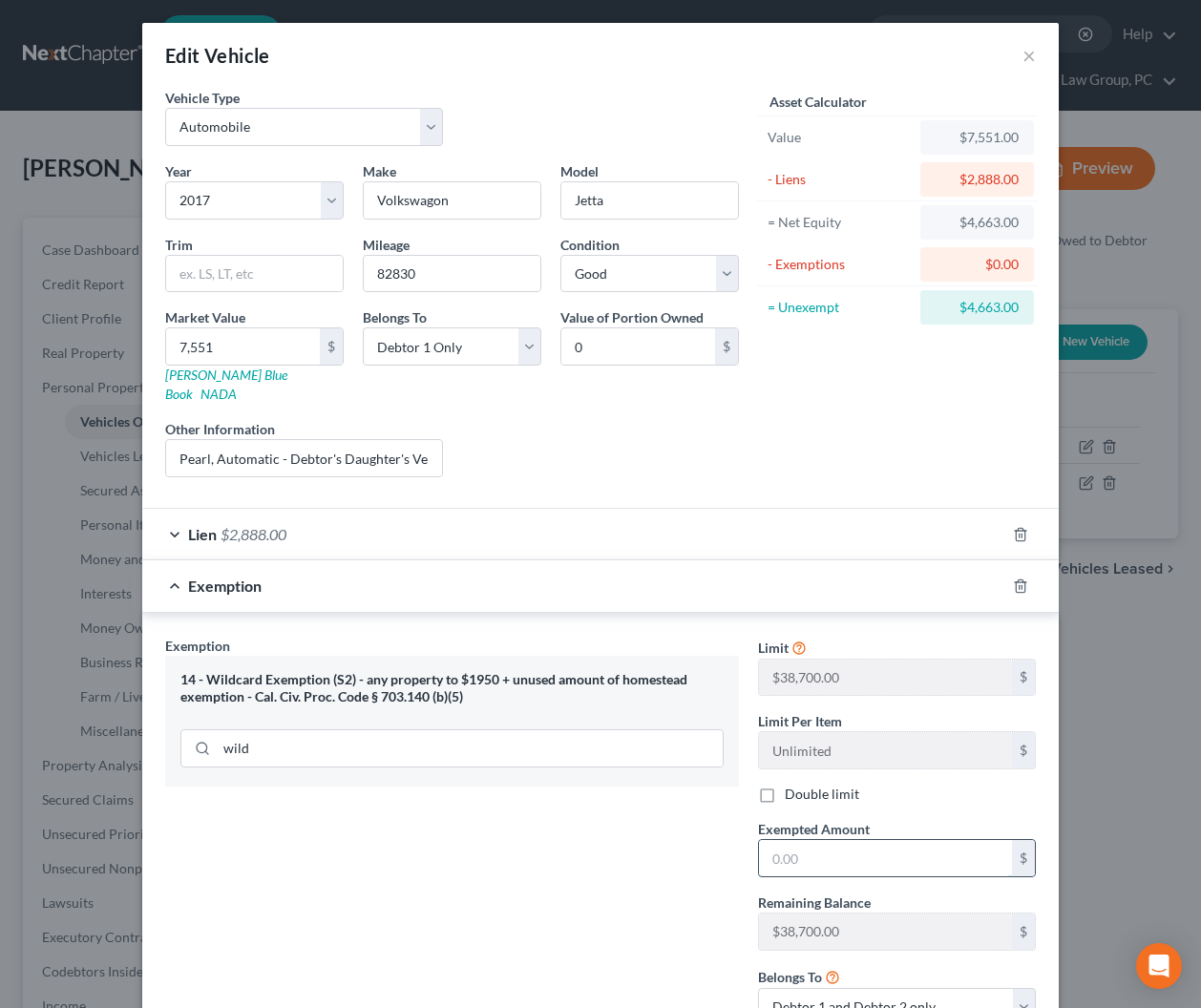
click at [892, 840] on input "text" at bounding box center [885, 858] width 253 height 37
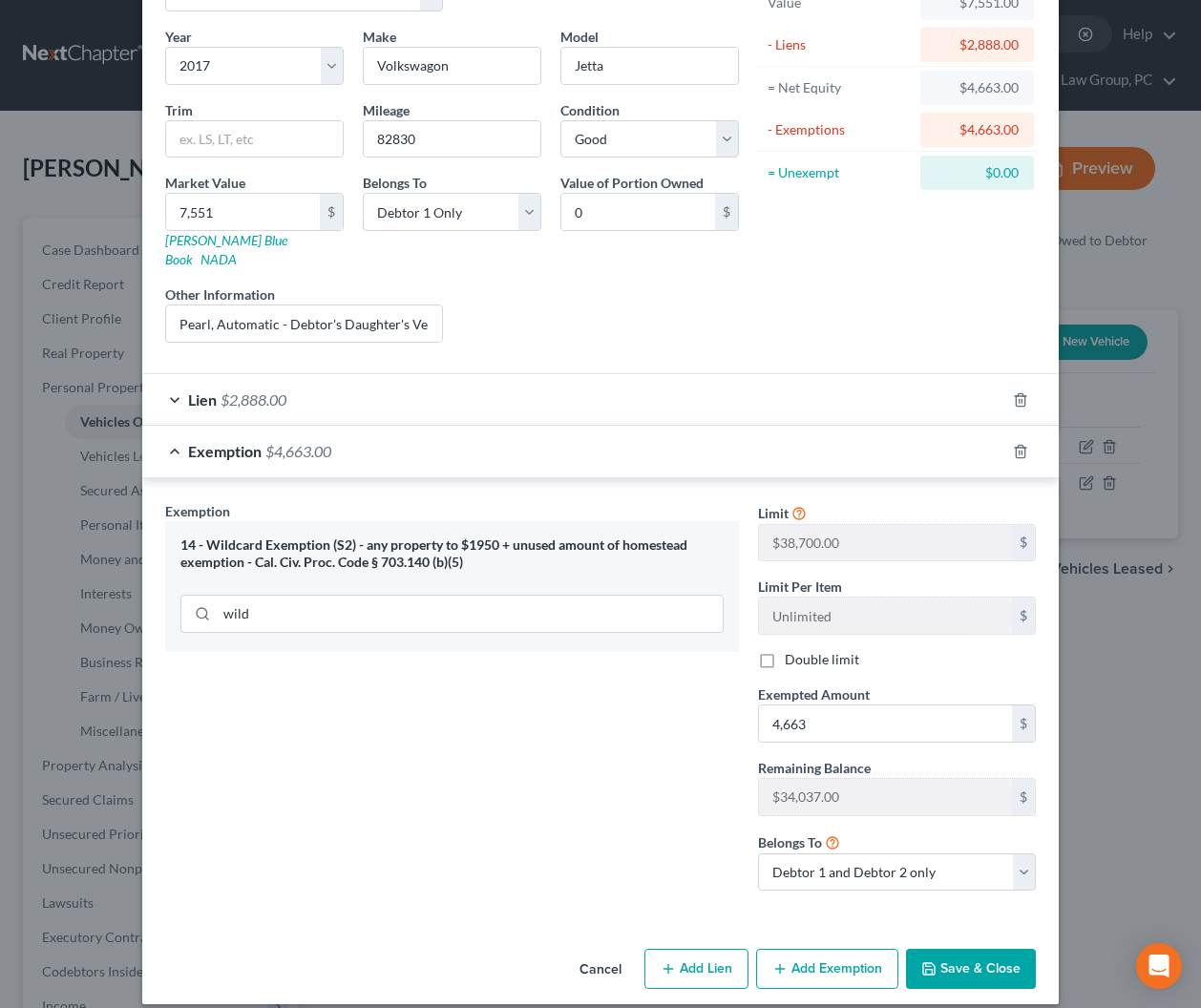
click at [976, 955] on button "Save & Close" at bounding box center [971, 968] width 130 height 40
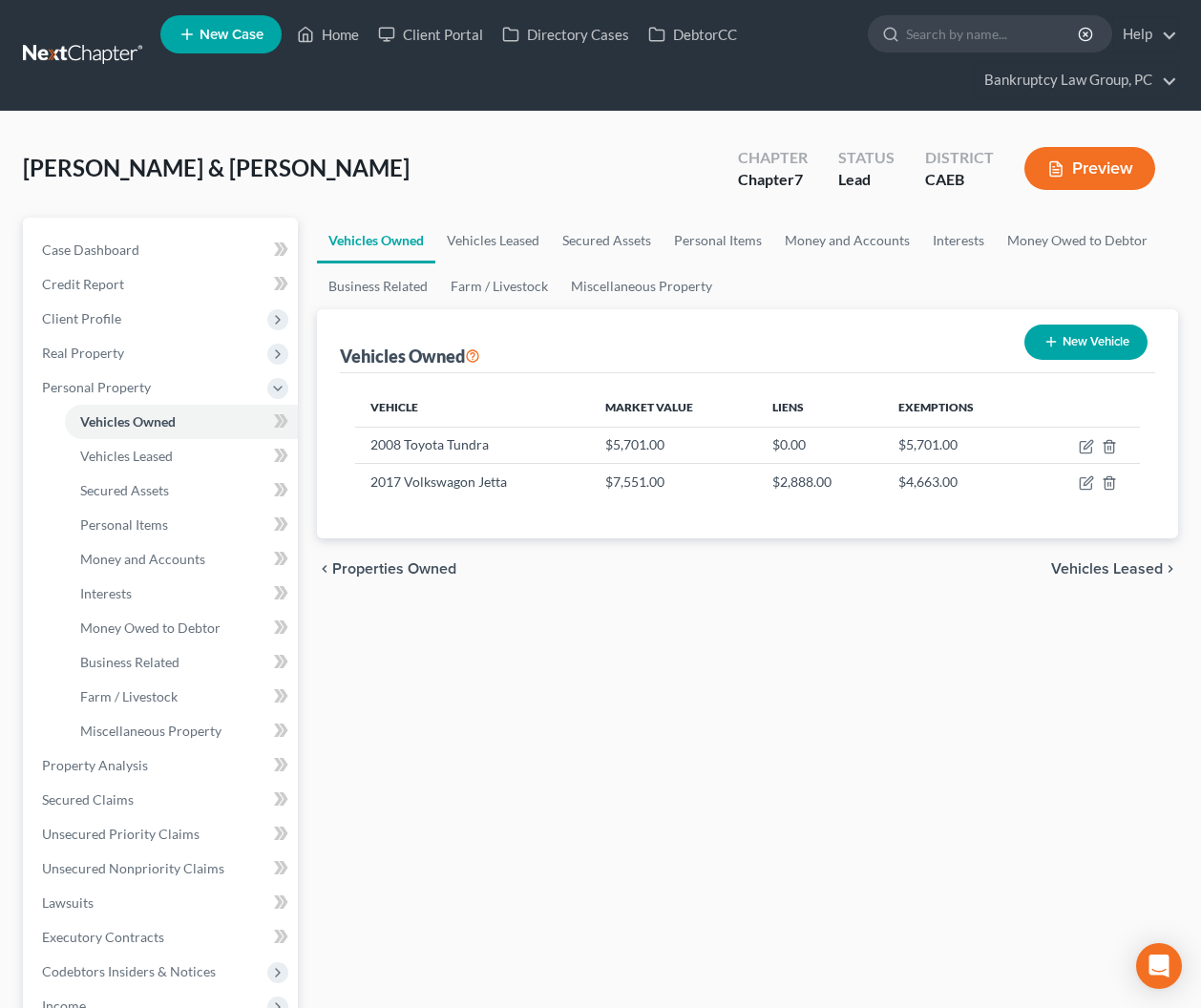
click at [657, 652] on div "Vehicles Owned Vehicles Leased Secured Assets Personal Items Money and Accounts…" at bounding box center [748, 768] width 881 height 1102
drag, startPoint x: 92, startPoint y: 798, endPoint x: 161, endPoint y: 793, distance: 69.2
click at [92, 798] on span "Secured Claims" at bounding box center [87, 800] width 91 height 16
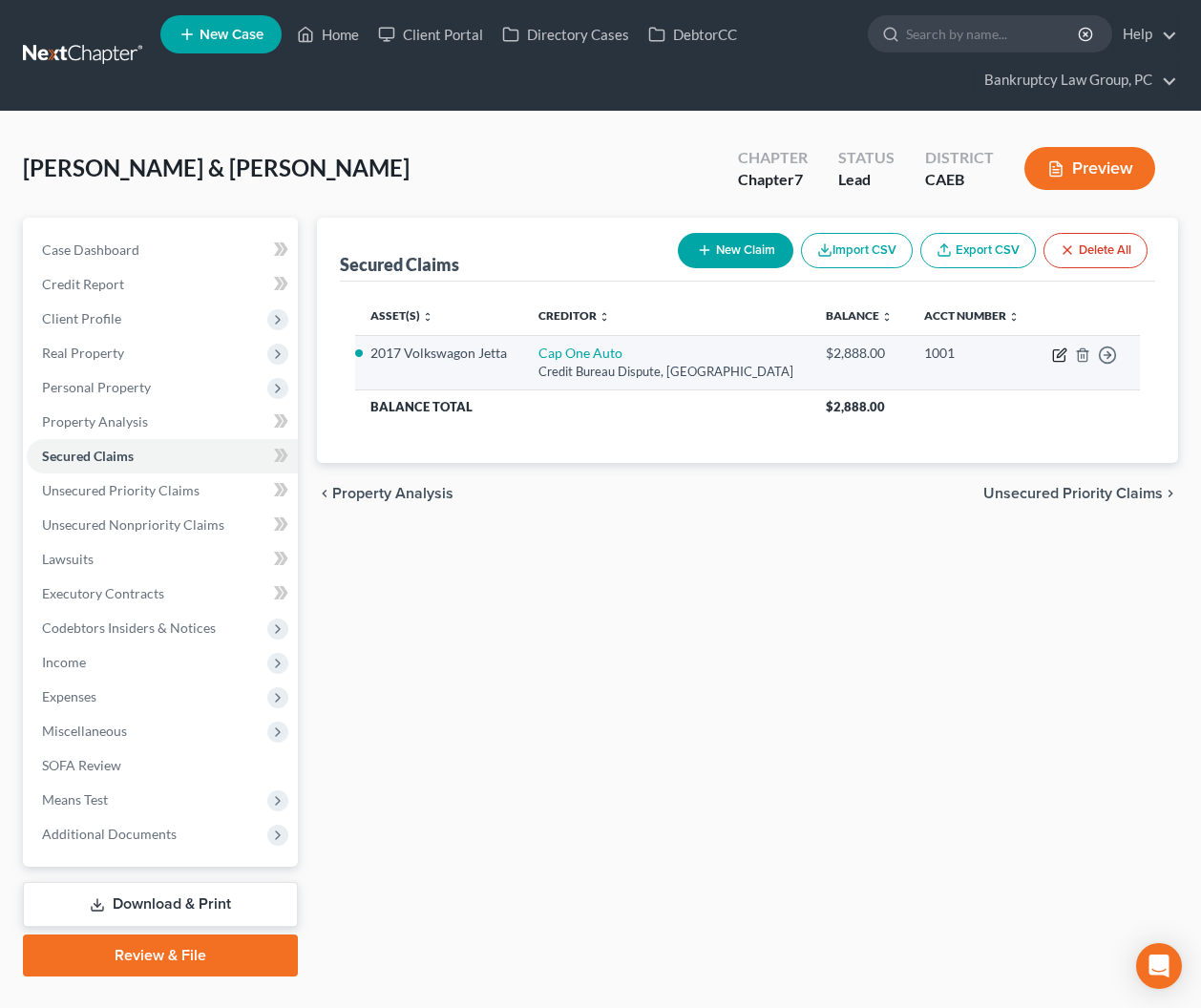
click at [1061, 351] on icon "button" at bounding box center [1061, 352] width 9 height 9
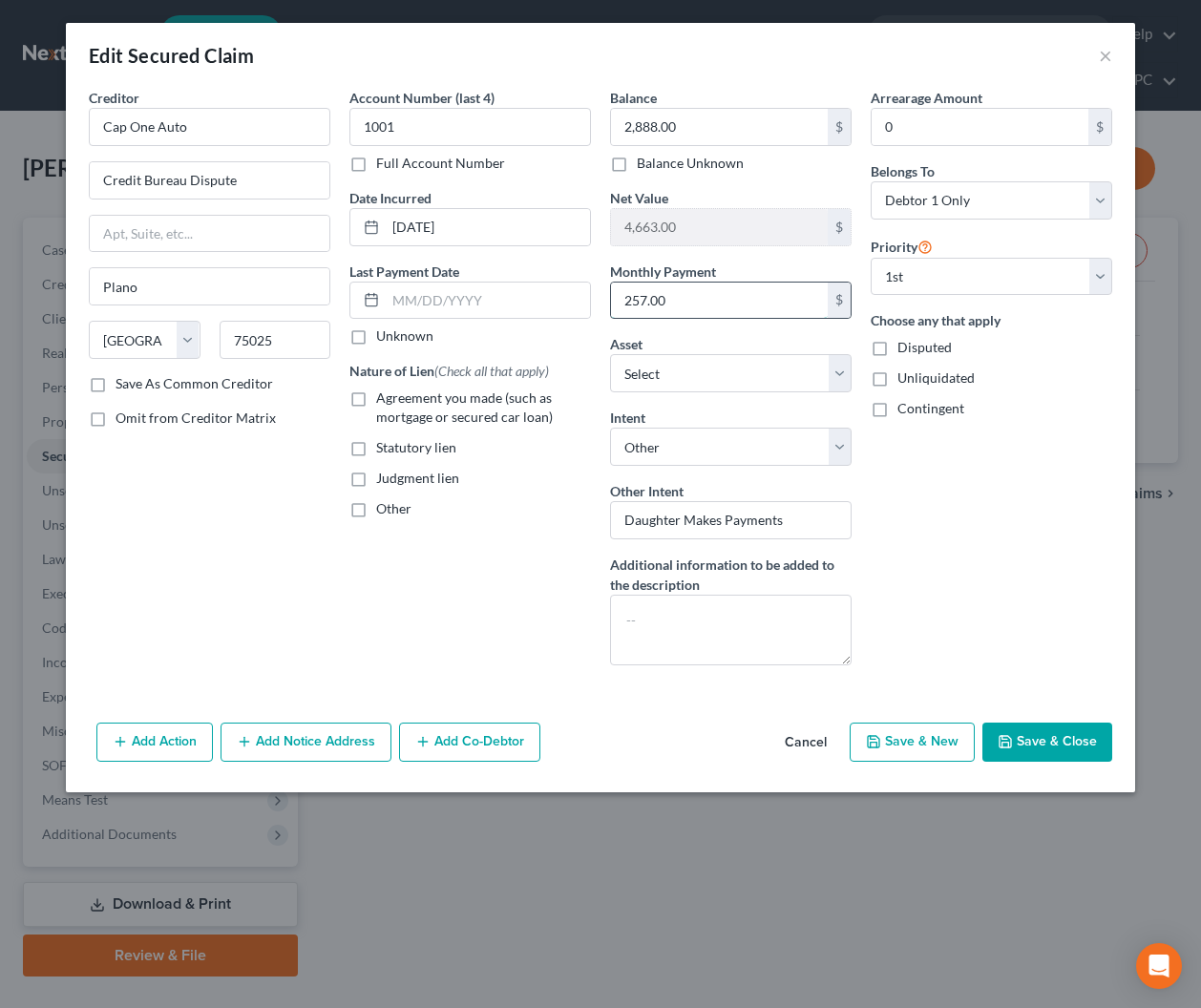
click at [774, 314] on input "257.00" at bounding box center [720, 301] width 216 height 37
click at [640, 628] on textarea at bounding box center [731, 629] width 241 height 70
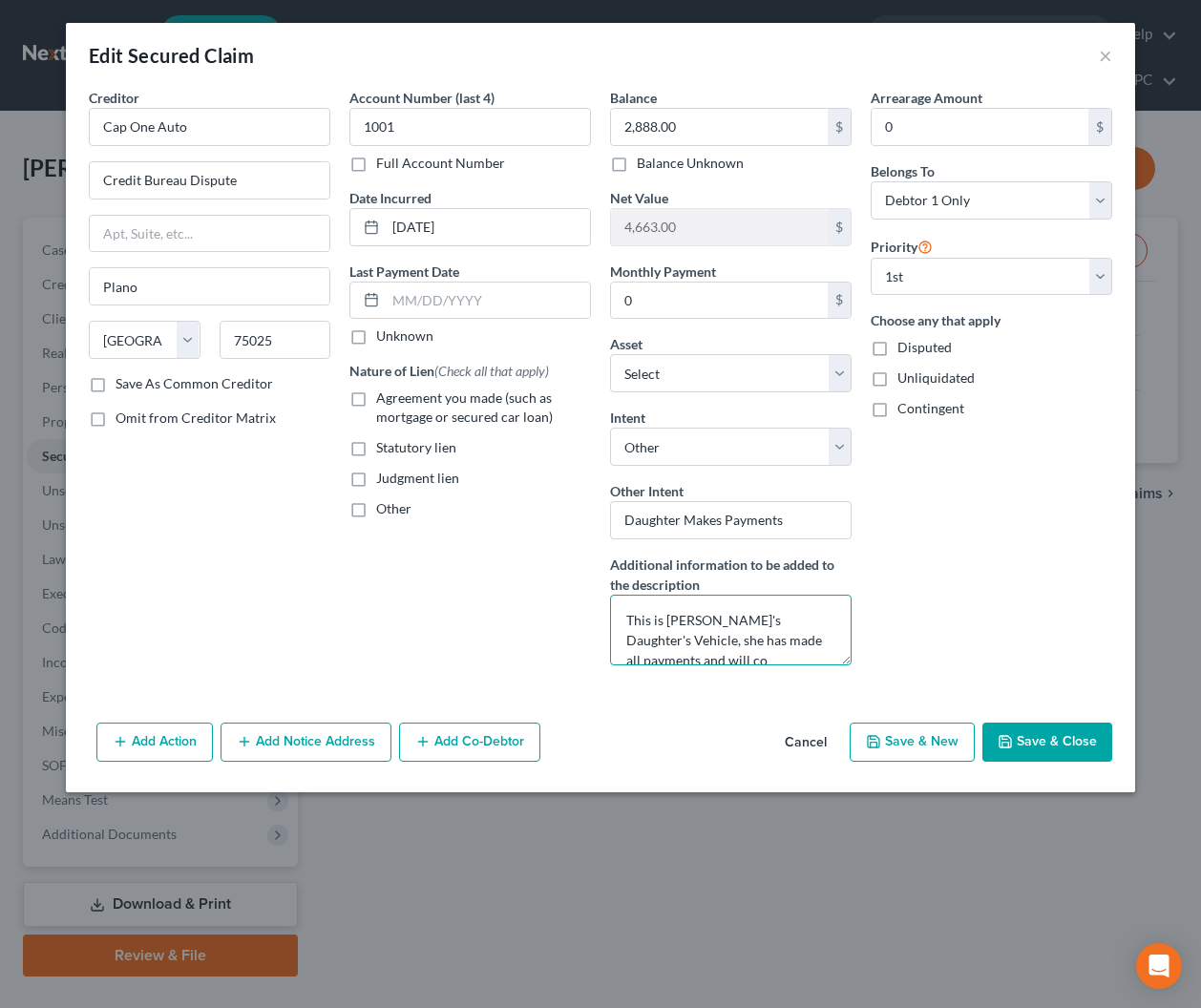
scroll to position [4, 0]
click at [1050, 748] on button "Save & Close" at bounding box center [1047, 742] width 130 height 40
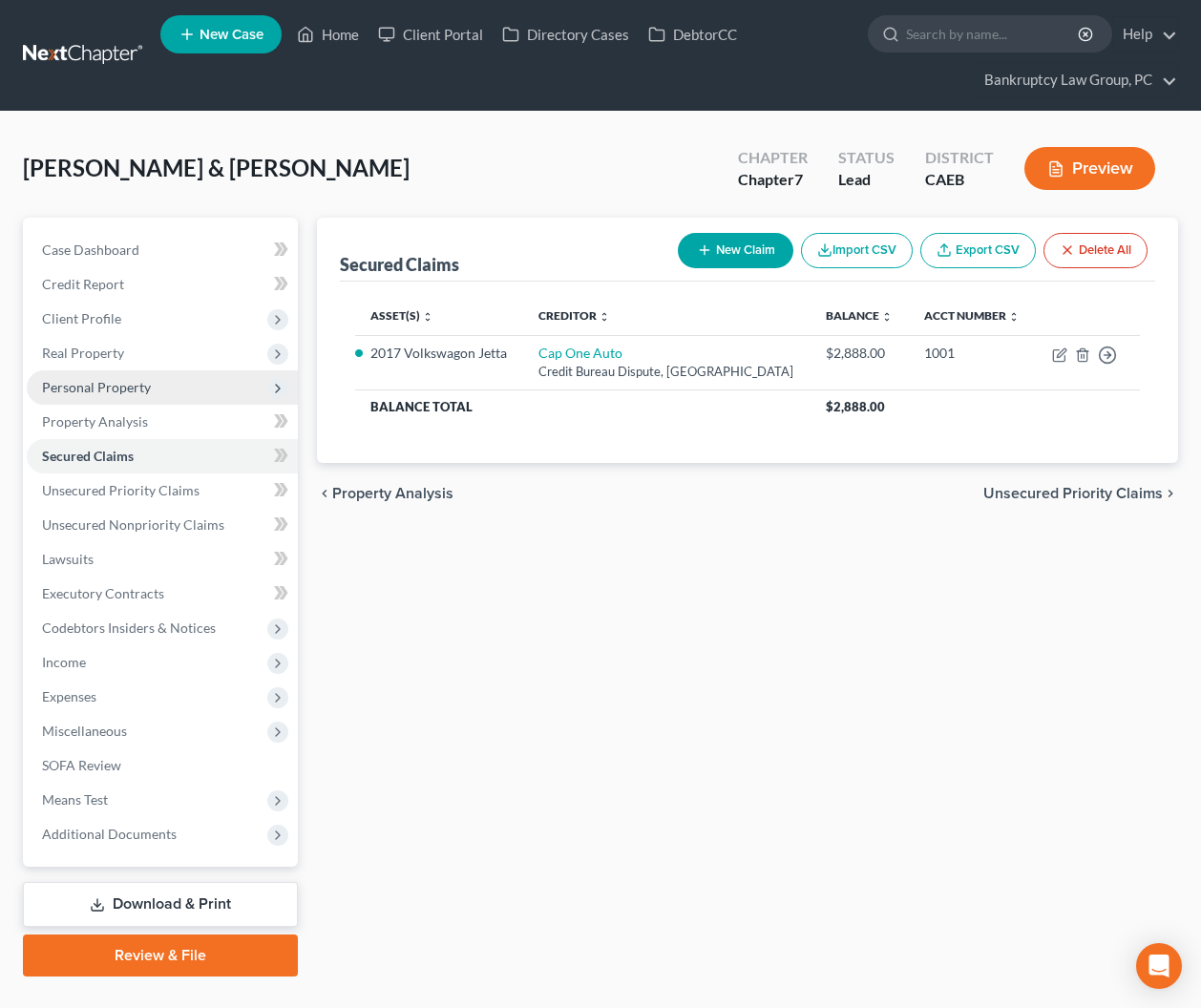
click at [116, 394] on span "Personal Property" at bounding box center [162, 387] width 271 height 35
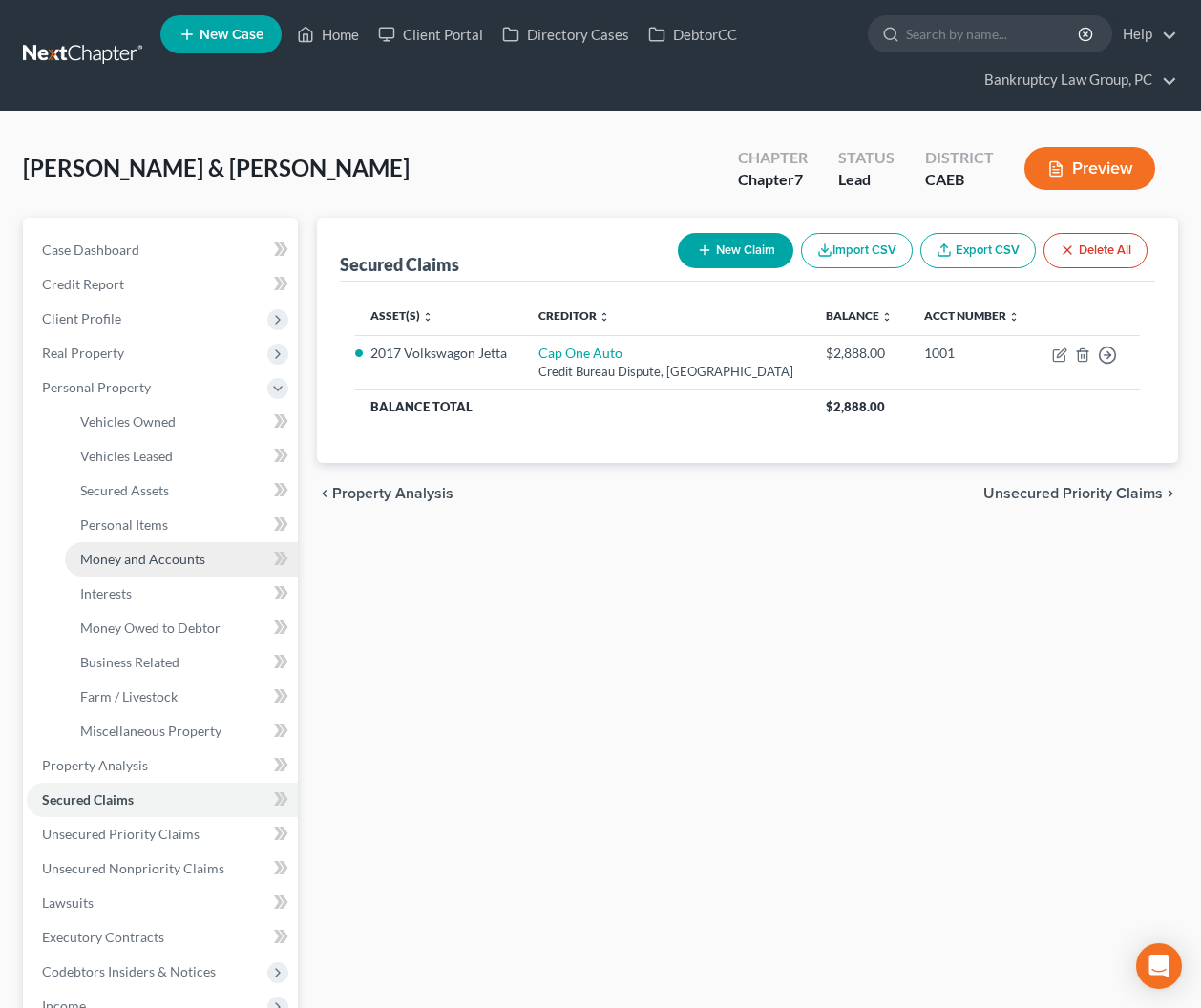
click at [145, 562] on span "Money and Accounts" at bounding box center [143, 559] width 125 height 16
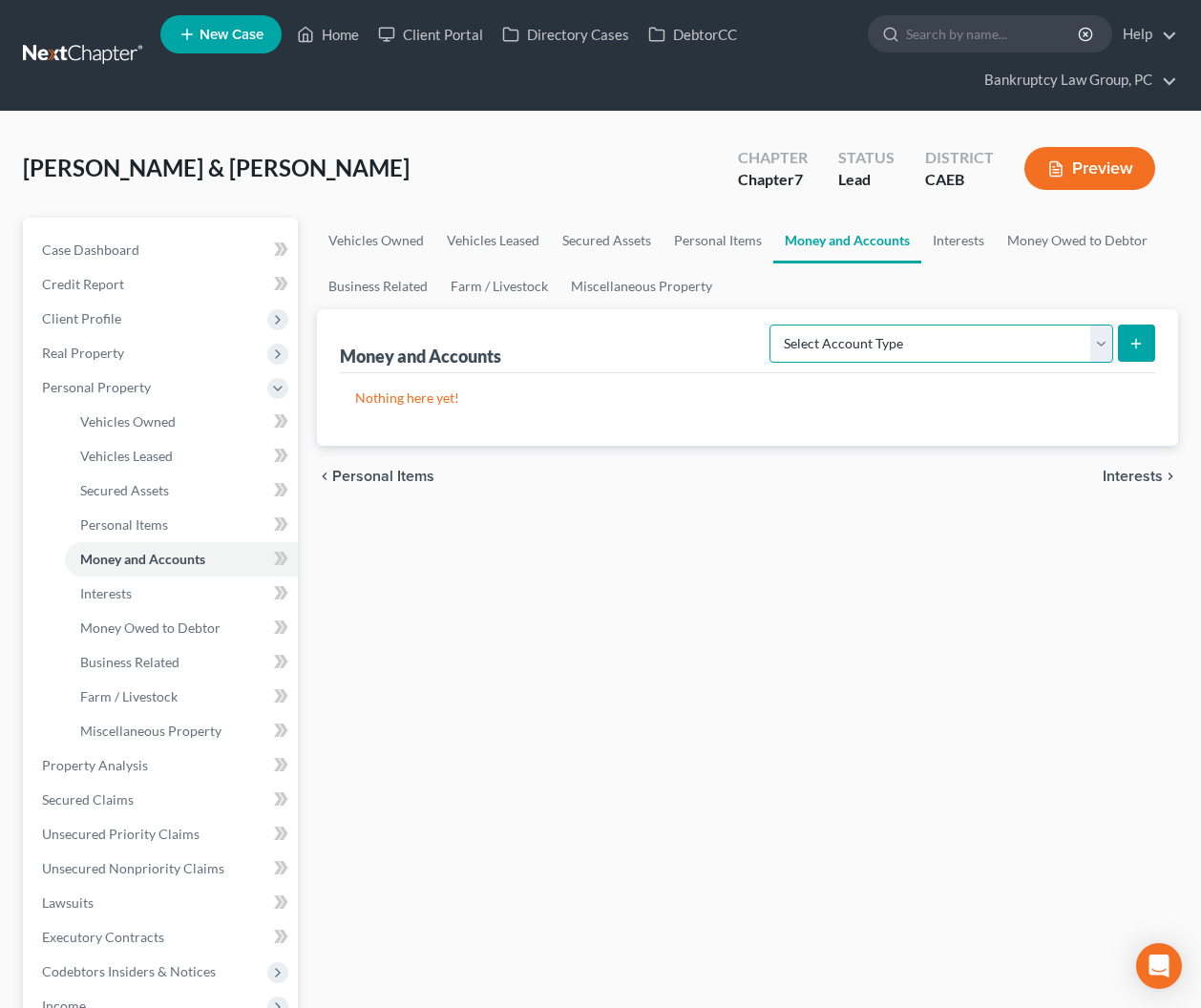
click at [884, 335] on select "Select Account Type Brokerage Cash on Hand Certificates of Deposit Checking Acc…" at bounding box center [941, 343] width 343 height 38
click at [773, 324] on select "Select Account Type Brokerage Cash on Hand Certificates of Deposit Checking Acc…" at bounding box center [941, 343] width 343 height 38
click at [1138, 343] on icon "submit" at bounding box center [1135, 343] width 15 height 15
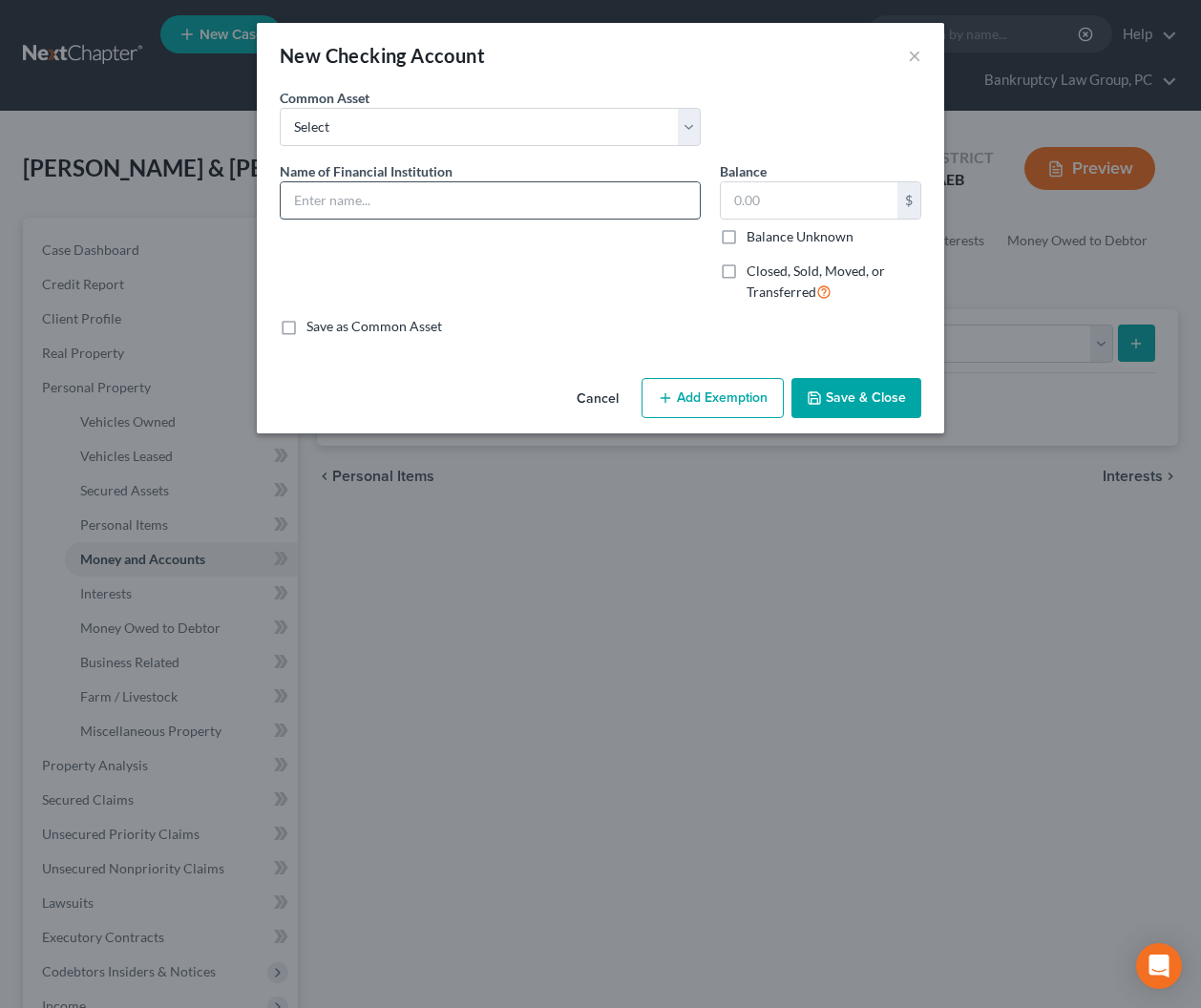
click at [435, 193] on input "text" at bounding box center [490, 200] width 419 height 37
click at [828, 394] on button "Save & Close" at bounding box center [857, 398] width 130 height 40
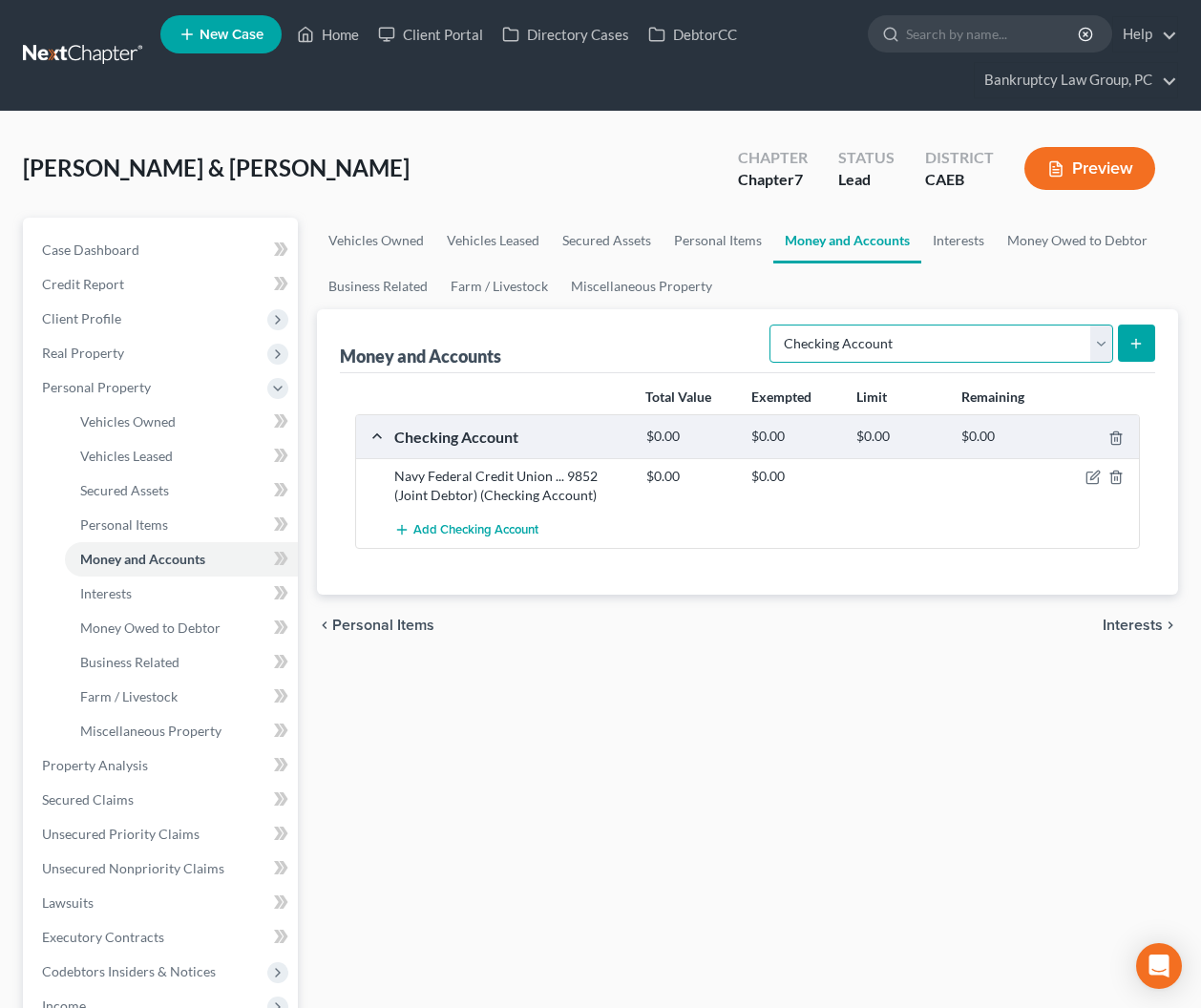
click at [921, 344] on select "Select Account Type Brokerage Cash on Hand Certificates of Deposit Checking Acc…" at bounding box center [941, 343] width 343 height 38
click at [773, 324] on select "Select Account Type Brokerage Cash on Hand Certificates of Deposit Checking Acc…" at bounding box center [941, 343] width 343 height 38
click at [1132, 332] on button "submit" at bounding box center [1137, 343] width 38 height 38
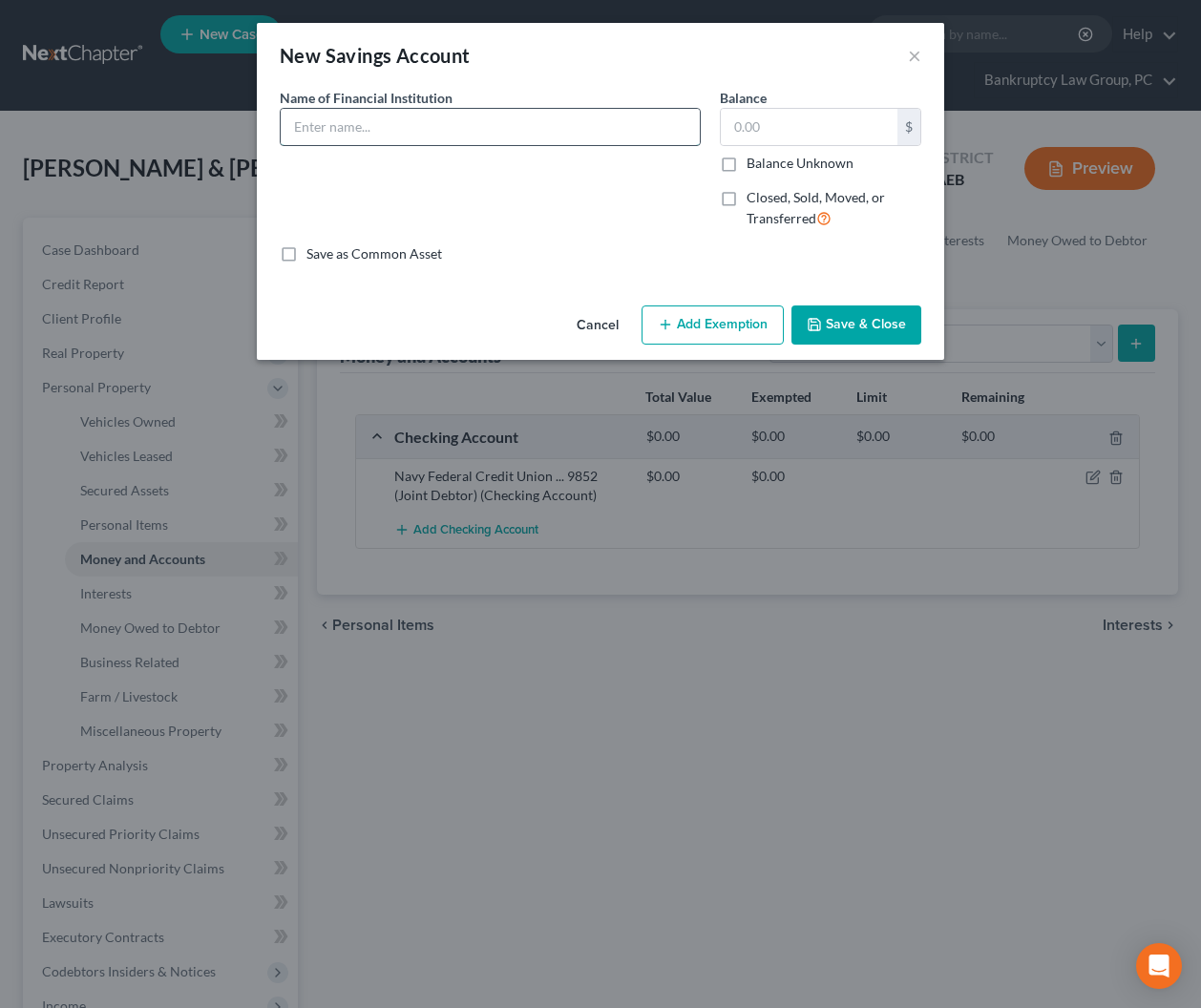
click at [410, 122] on input "text" at bounding box center [490, 127] width 419 height 37
click at [853, 318] on button "Save & Close" at bounding box center [857, 325] width 130 height 40
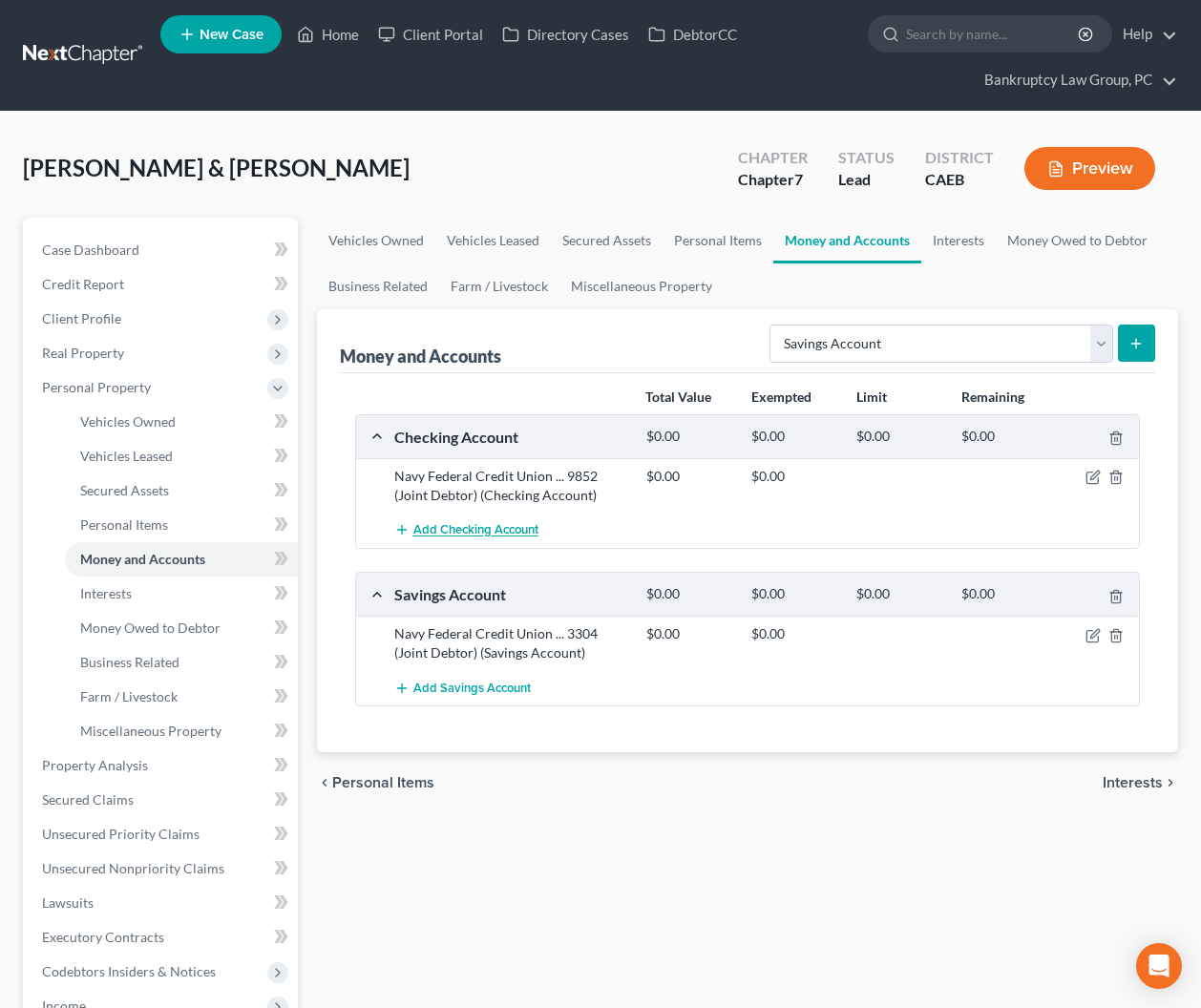
click at [460, 530] on span "Add Checking Account" at bounding box center [476, 530] width 125 height 15
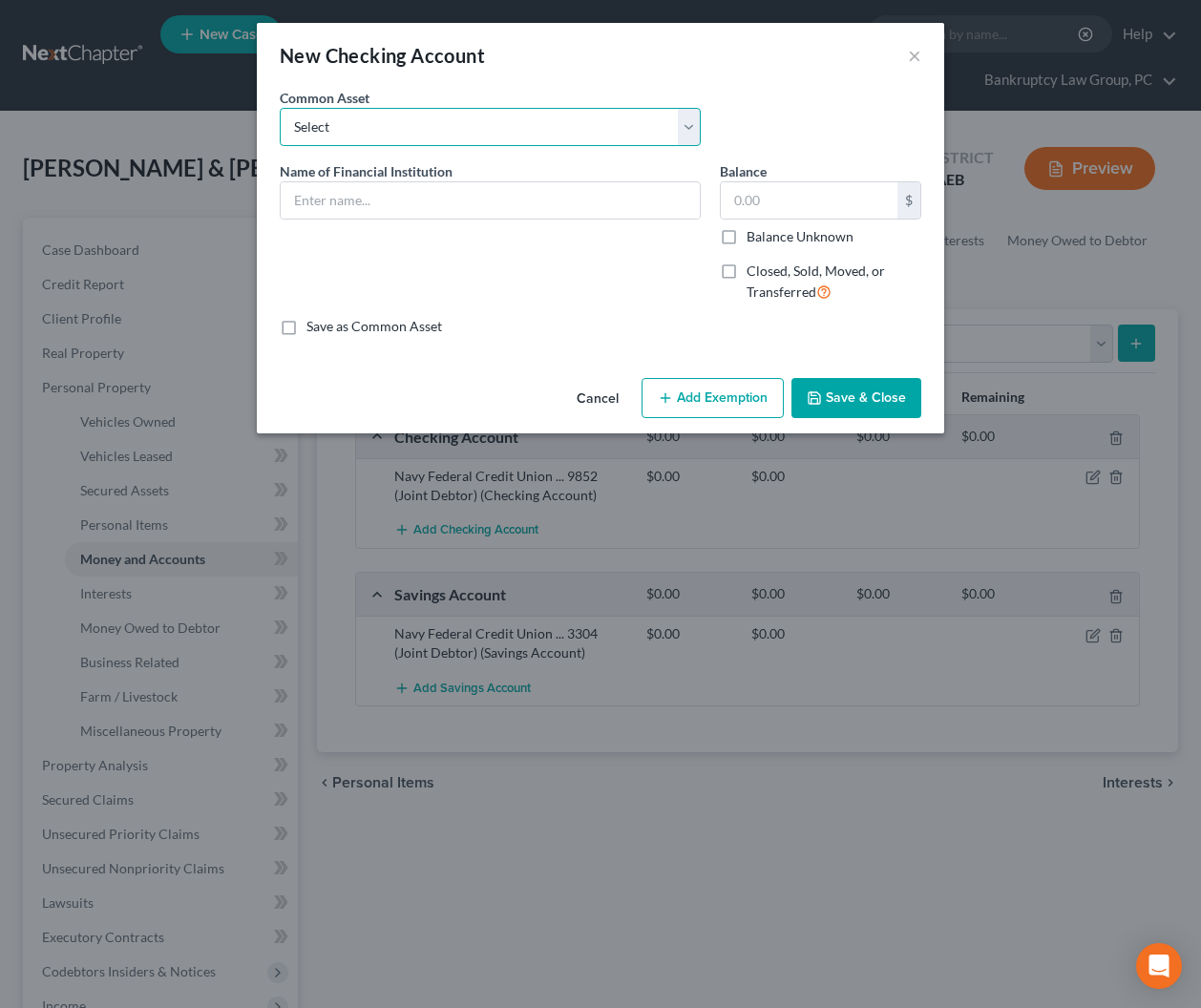
click at [443, 135] on select "Select BBVA Compass" at bounding box center [490, 127] width 421 height 38
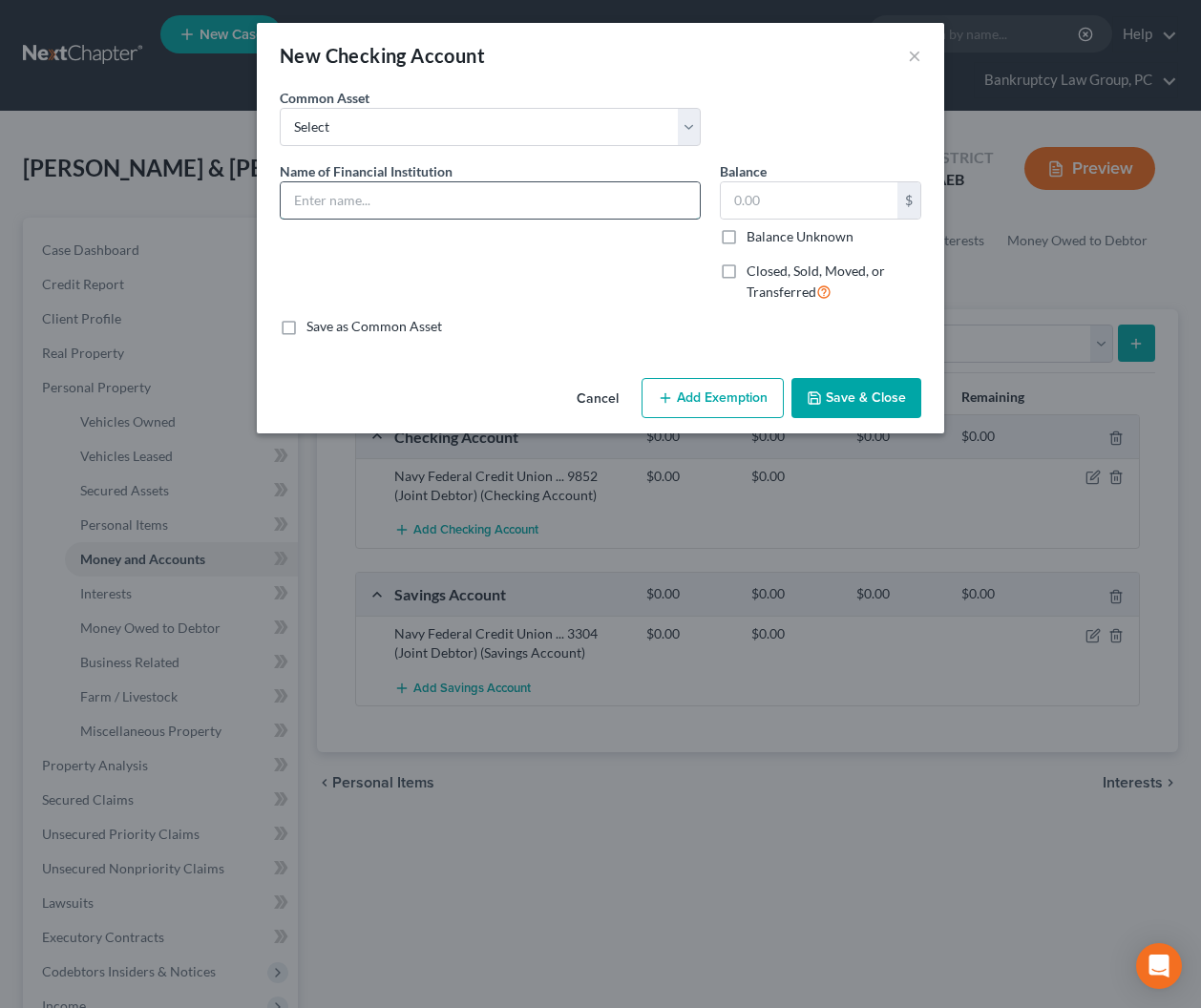
click at [435, 201] on input "text" at bounding box center [490, 200] width 419 height 37
click at [829, 396] on button "Save & Close" at bounding box center [857, 398] width 130 height 40
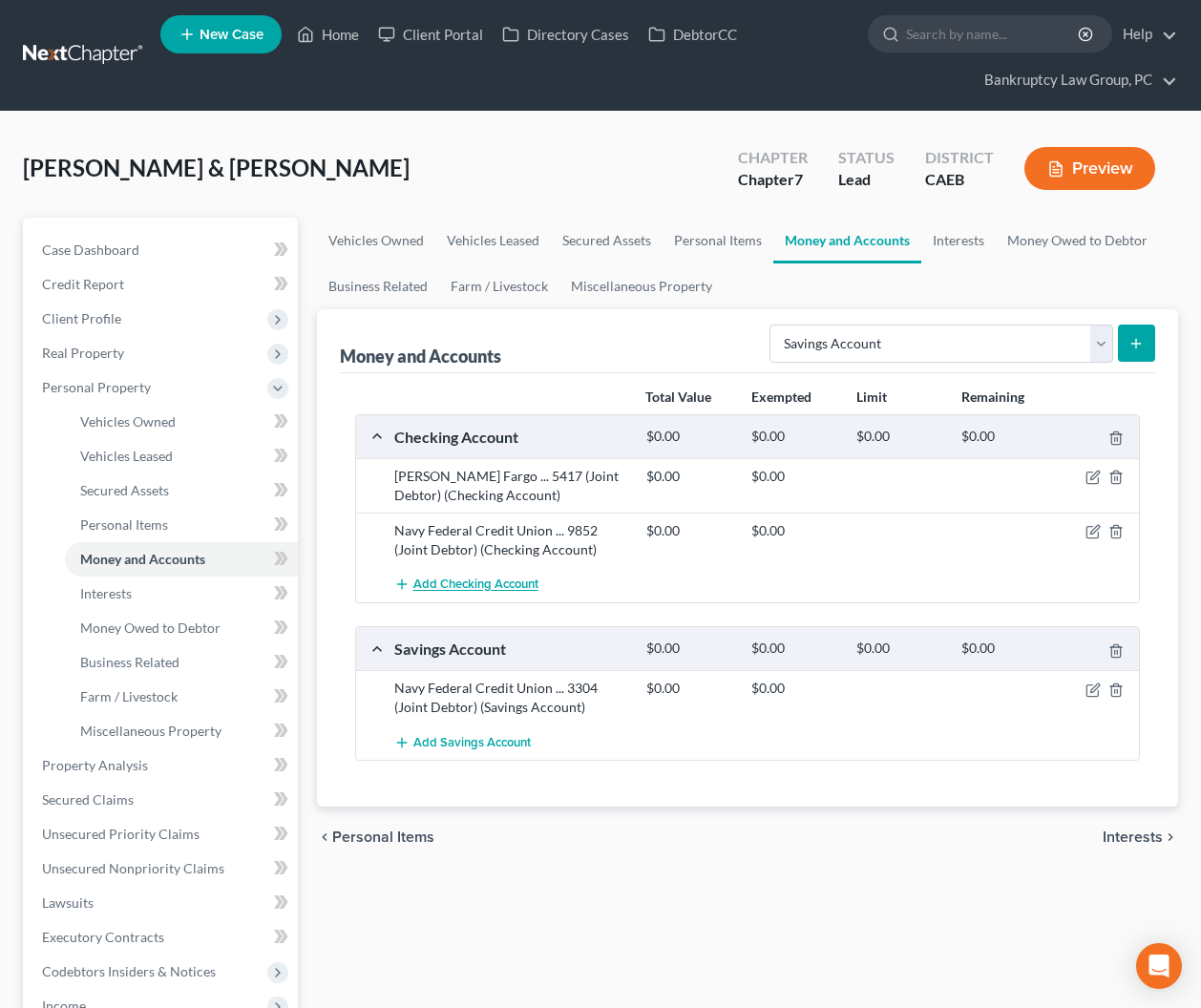
click at [481, 583] on span "Add Checking Account" at bounding box center [476, 584] width 125 height 15
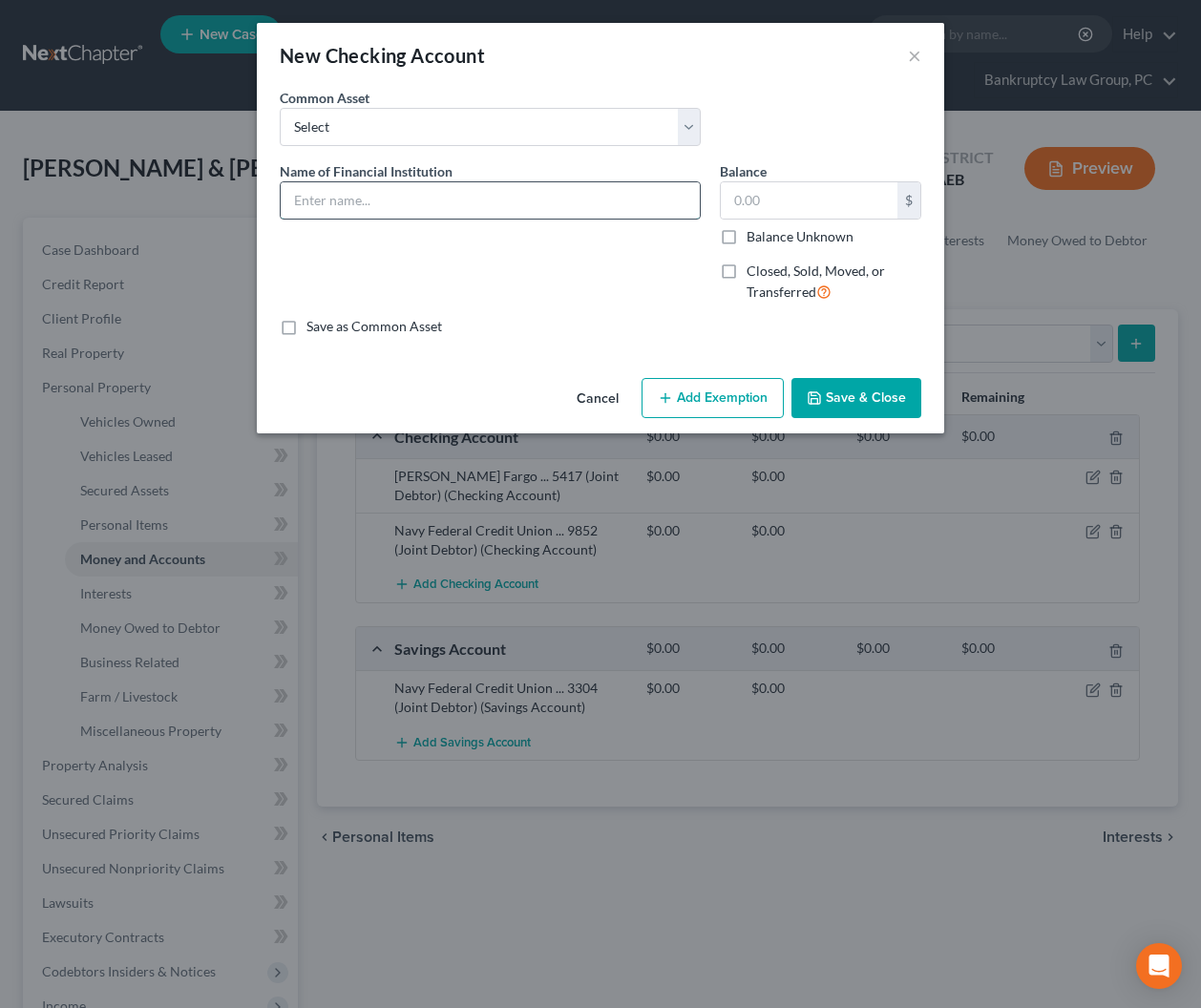
click at [461, 212] on input "text" at bounding box center [490, 200] width 419 height 37
click at [441, 204] on input "text" at bounding box center [490, 200] width 419 height 37
click at [848, 397] on button "Save & Close" at bounding box center [857, 398] width 130 height 40
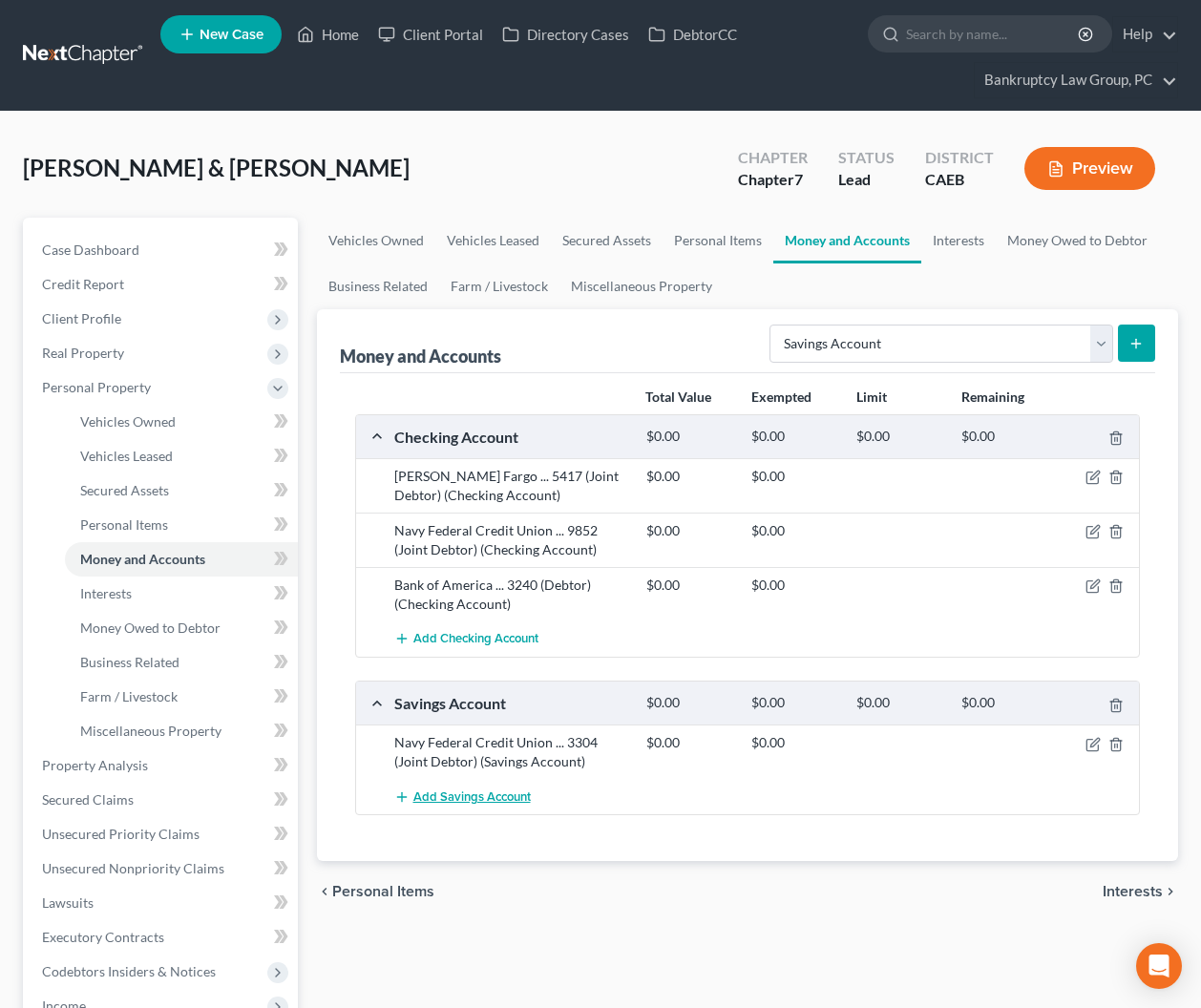
click at [519, 792] on span "Add Savings Account" at bounding box center [472, 797] width 117 height 15
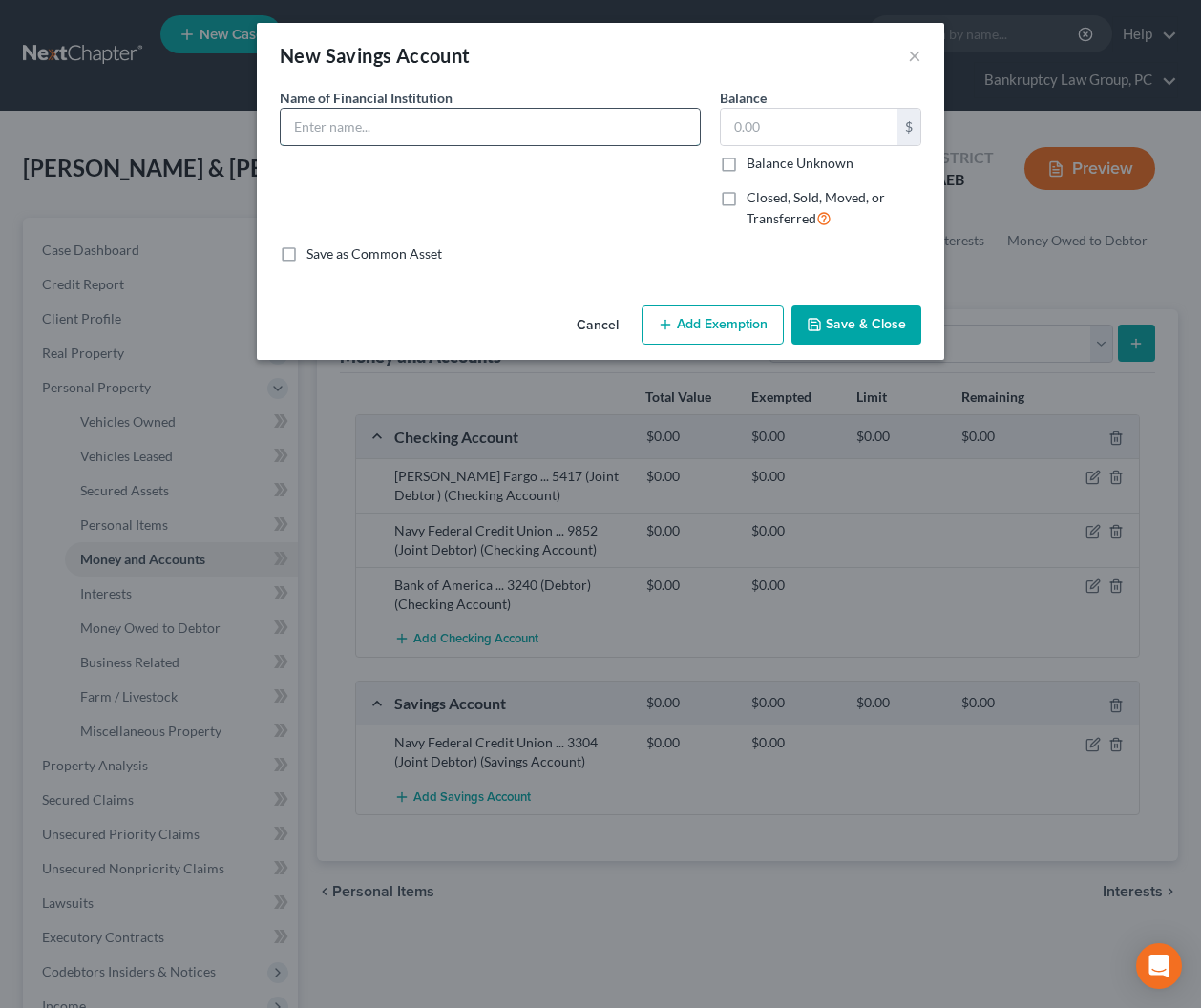
click at [459, 142] on input "text" at bounding box center [490, 127] width 419 height 37
click at [919, 322] on button "Save & Close" at bounding box center [857, 325] width 130 height 40
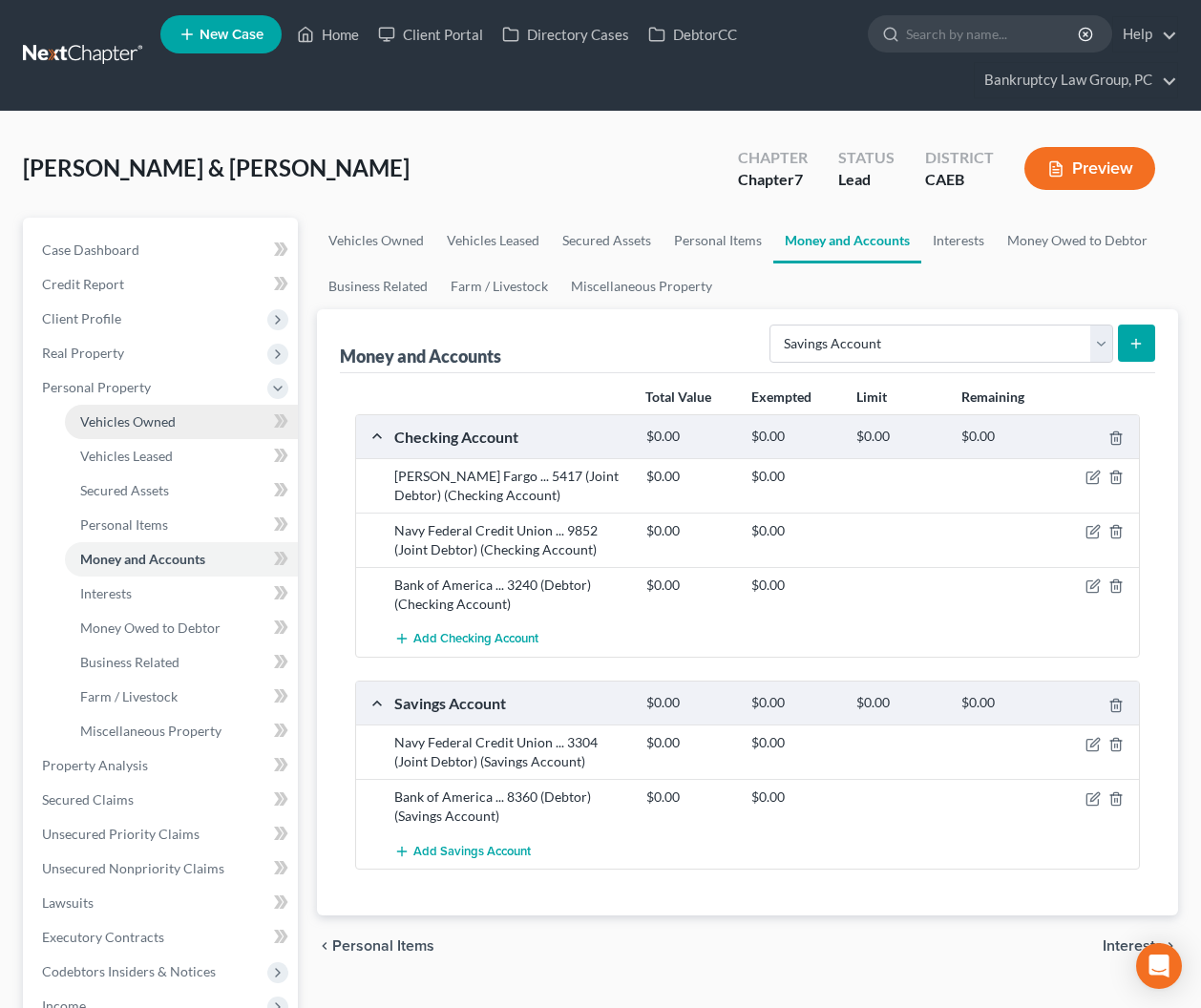
click at [116, 425] on span "Vehicles Owned" at bounding box center [128, 422] width 95 height 16
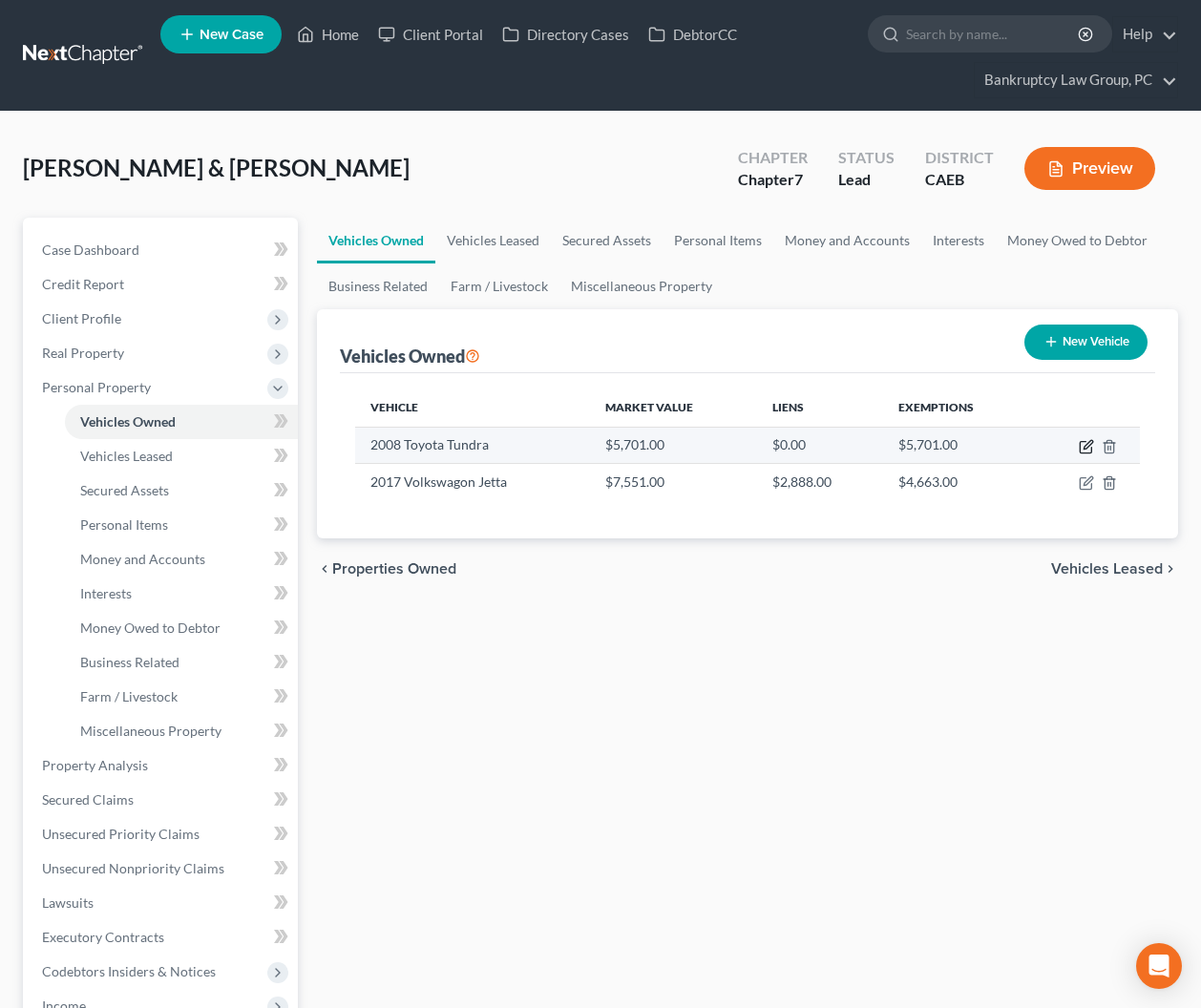
drag, startPoint x: 1082, startPoint y: 445, endPoint x: 1072, endPoint y: 450, distance: 11.2
click at [1081, 445] on icon "button" at bounding box center [1086, 446] width 15 height 15
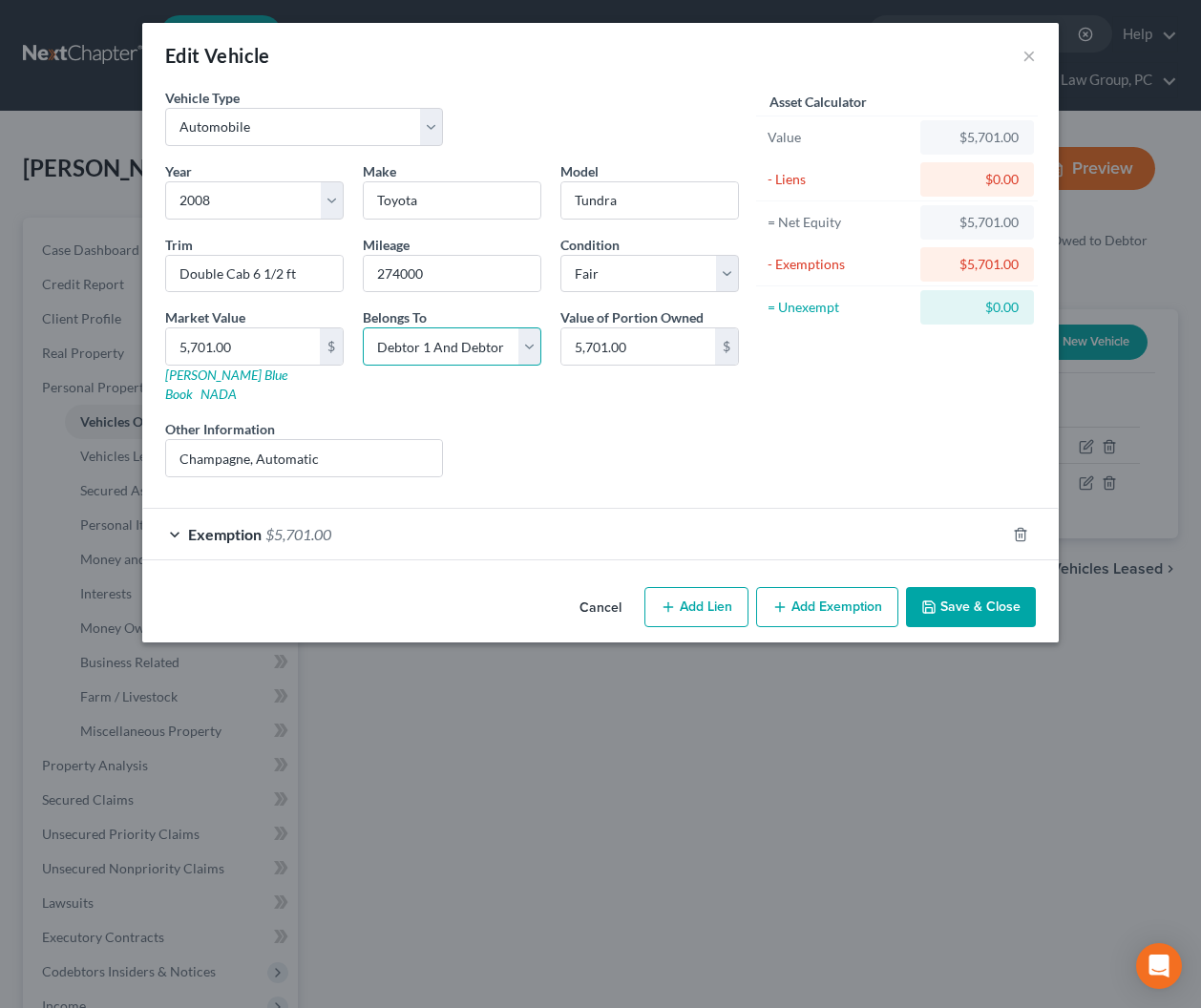
click at [443, 352] on select "Select Debtor 1 Only Debtor 2 Only Debtor 1 And Debtor 2 Only At Least One Of T…" at bounding box center [453, 346] width 179 height 38
click at [363, 327] on select "Select Debtor 1 Only Debtor 2 Only Debtor 1 And Debtor 2 Only At Least One Of T…" at bounding box center [453, 346] width 179 height 38
click at [959, 587] on button "Save & Close" at bounding box center [971, 607] width 130 height 40
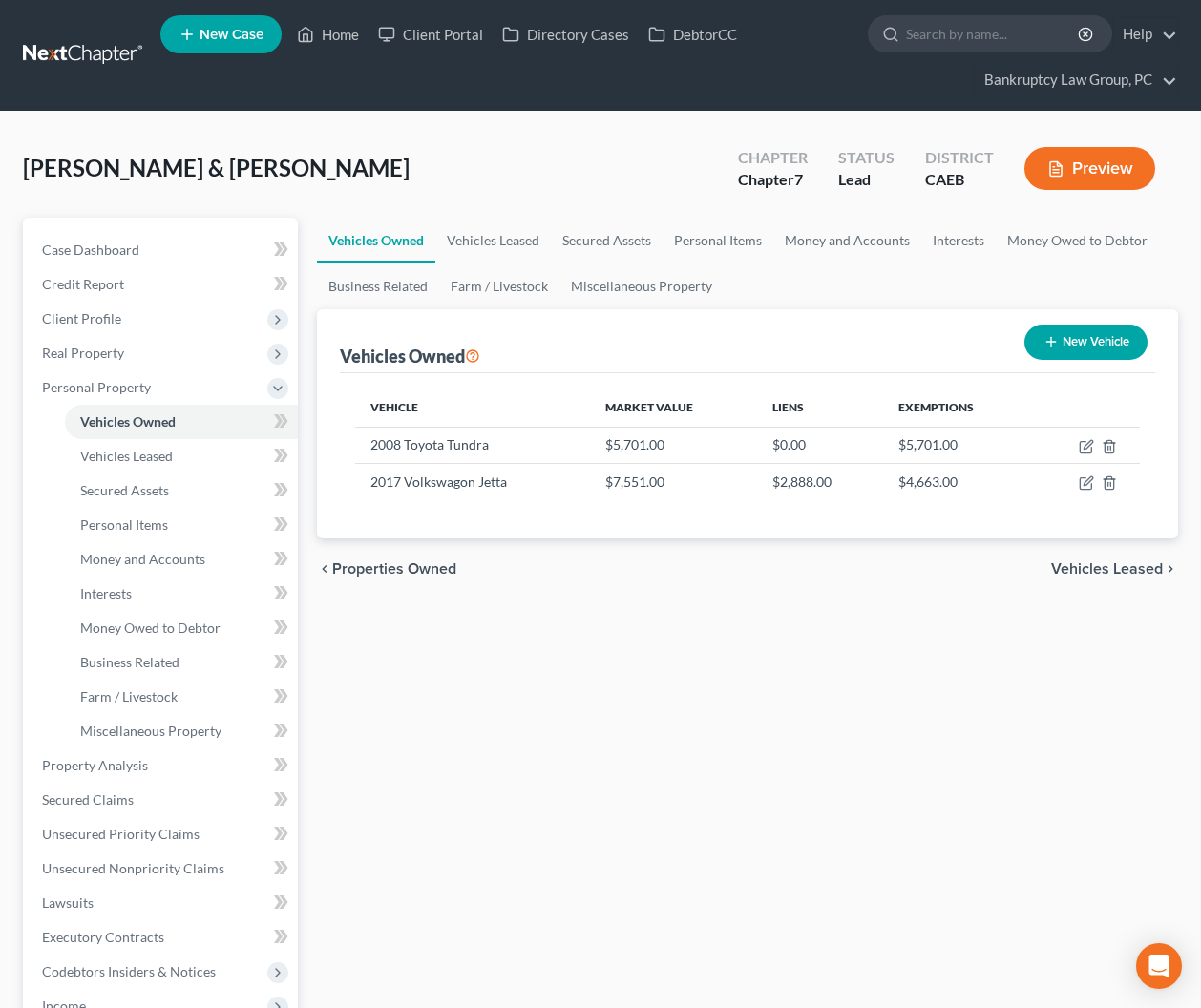
scroll to position [383, 0]
